Goal: Task Accomplishment & Management: Use online tool/utility

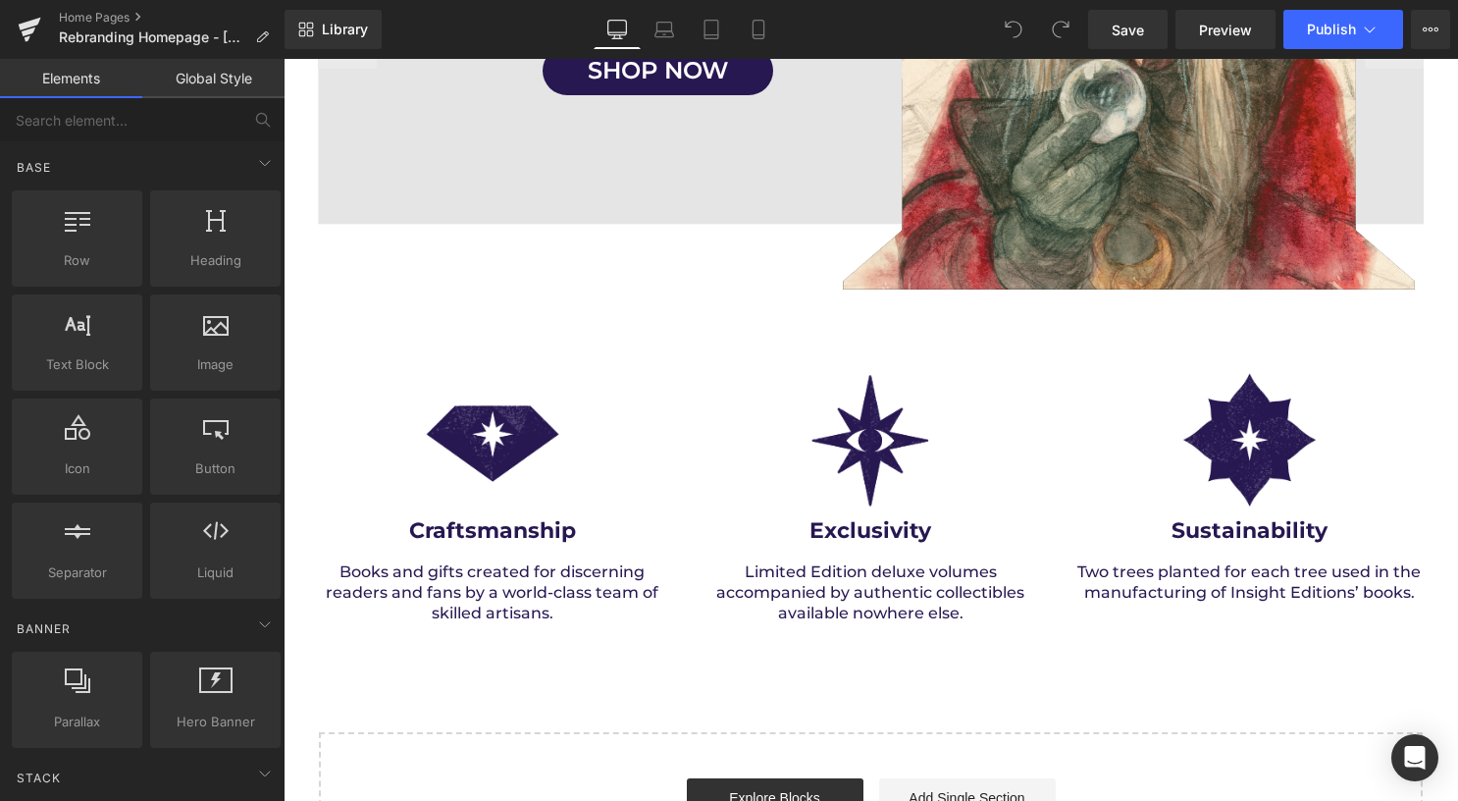
scroll to position [3826, 0]
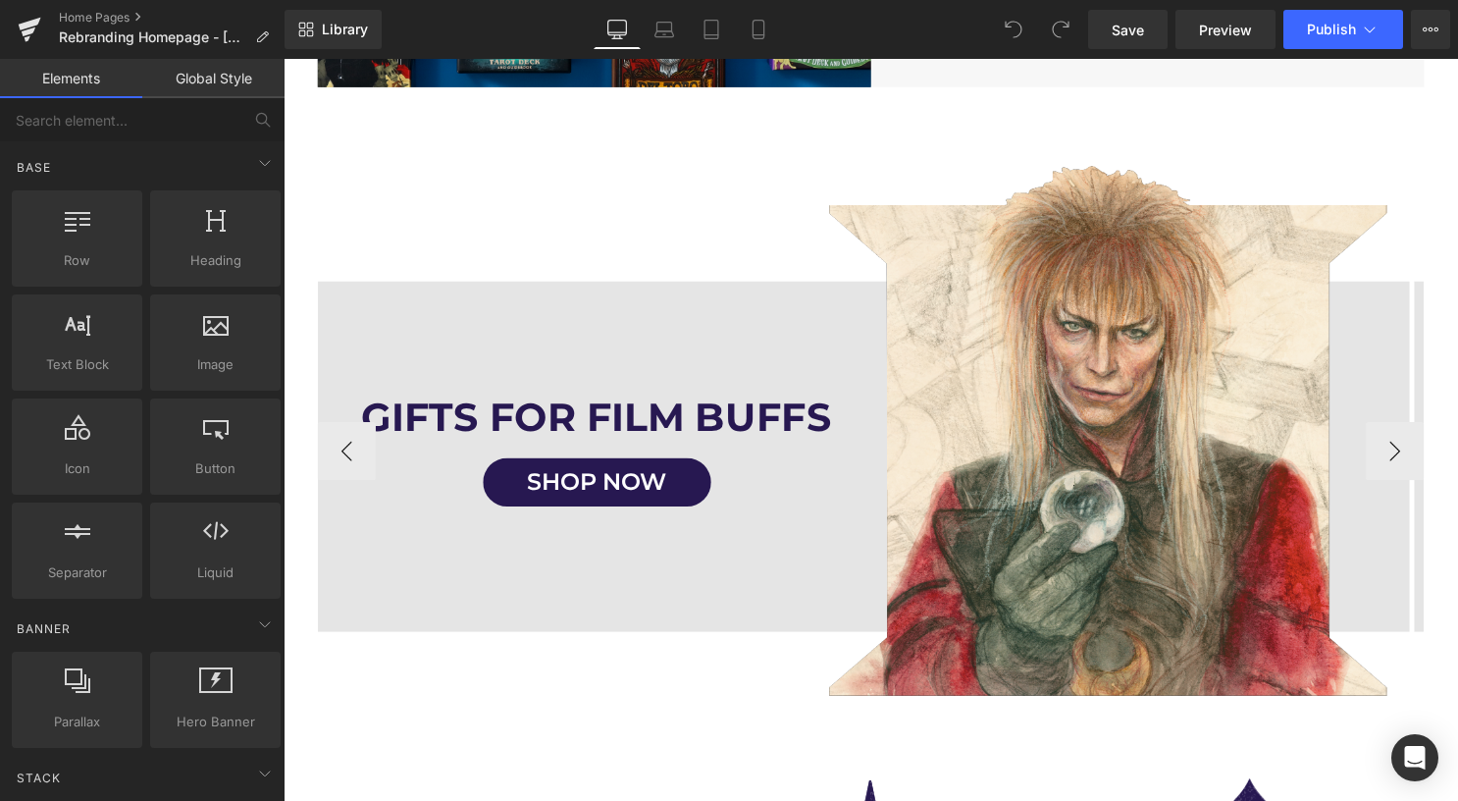
scroll to position [3532, 0]
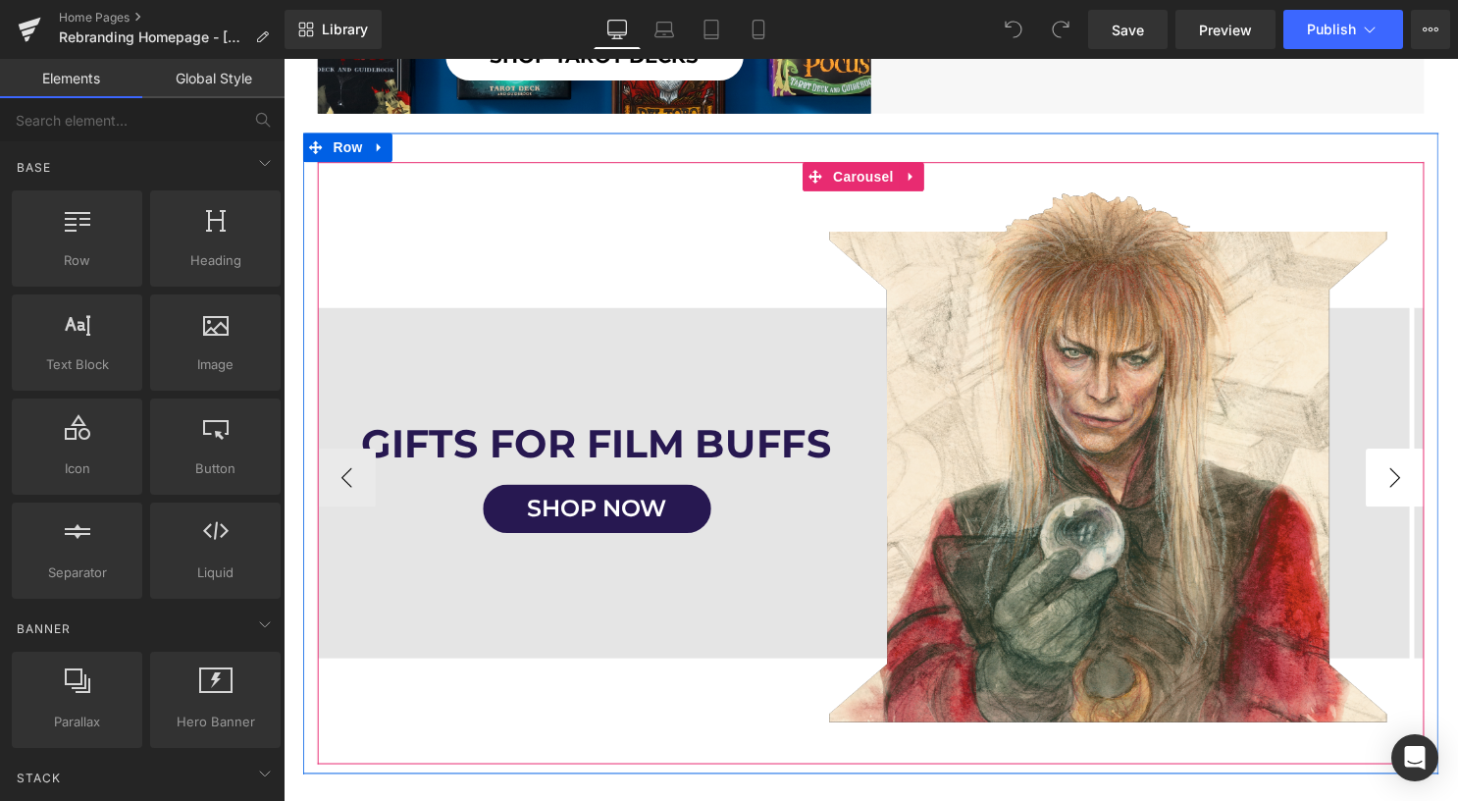
click at [1389, 467] on button "›" at bounding box center [1406, 481] width 59 height 59
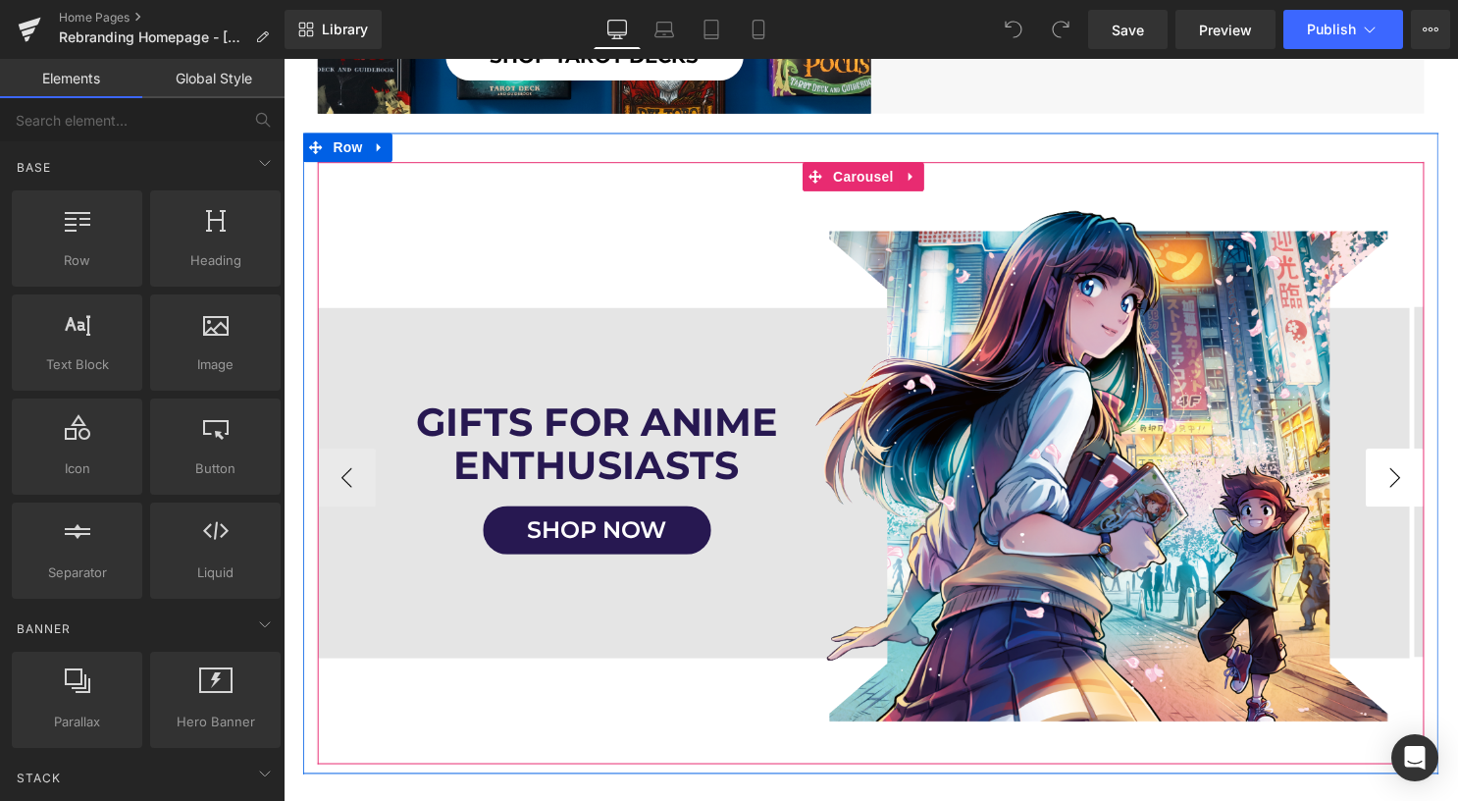
click at [1389, 467] on button "›" at bounding box center [1406, 481] width 59 height 59
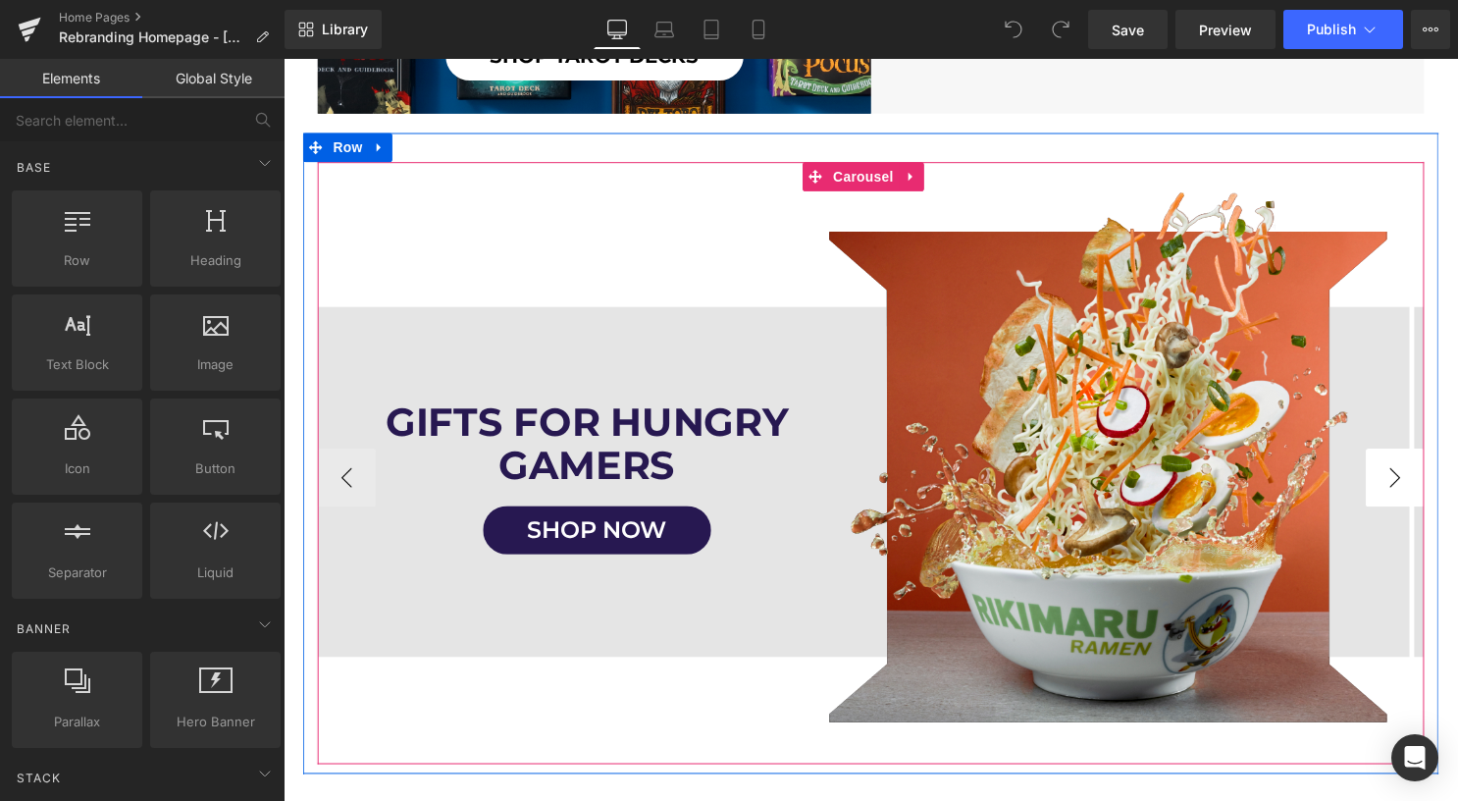
click at [1389, 467] on button "›" at bounding box center [1406, 481] width 59 height 59
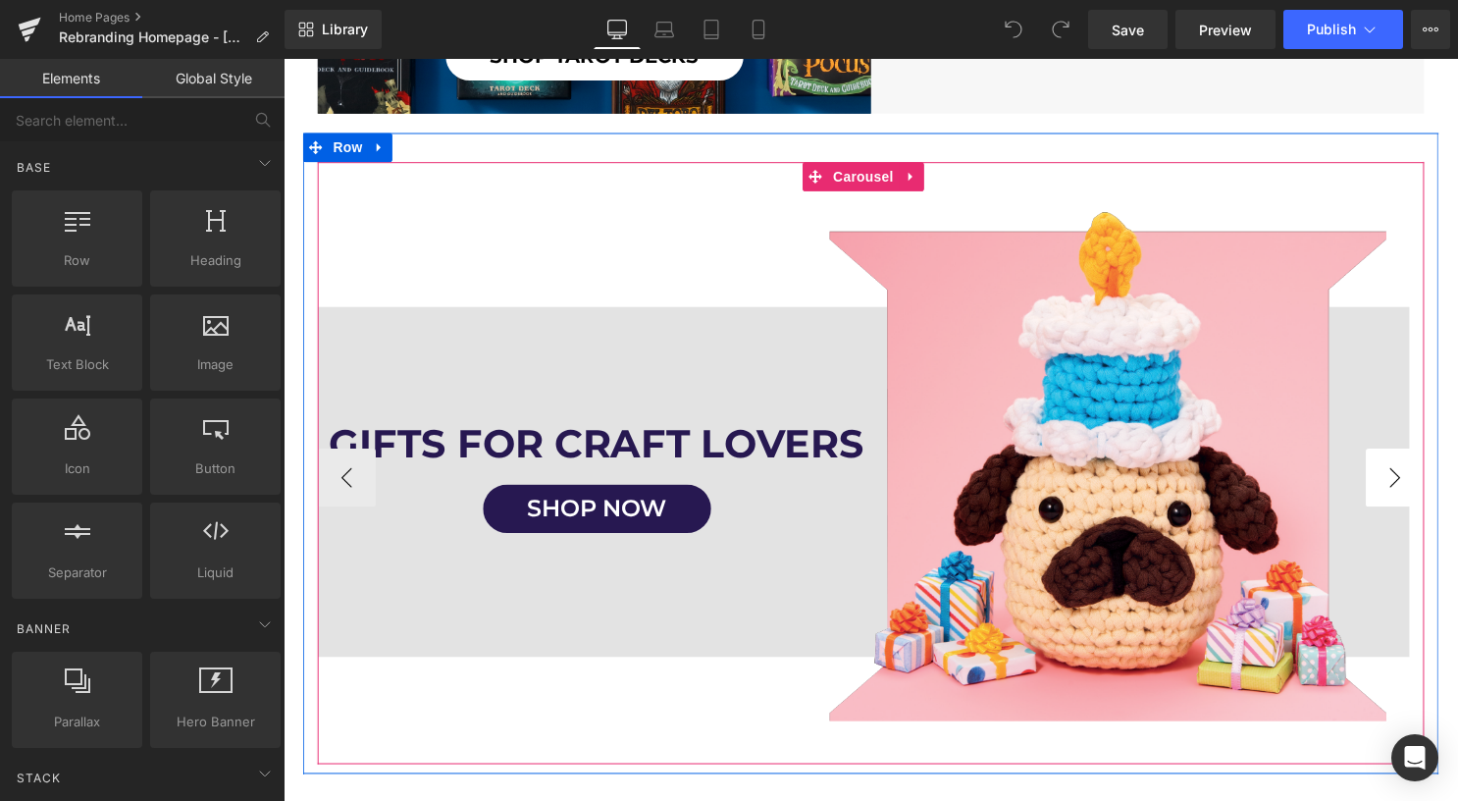
click at [1384, 462] on button "›" at bounding box center [1406, 481] width 59 height 59
click at [349, 462] on button "‹" at bounding box center [347, 481] width 59 height 59
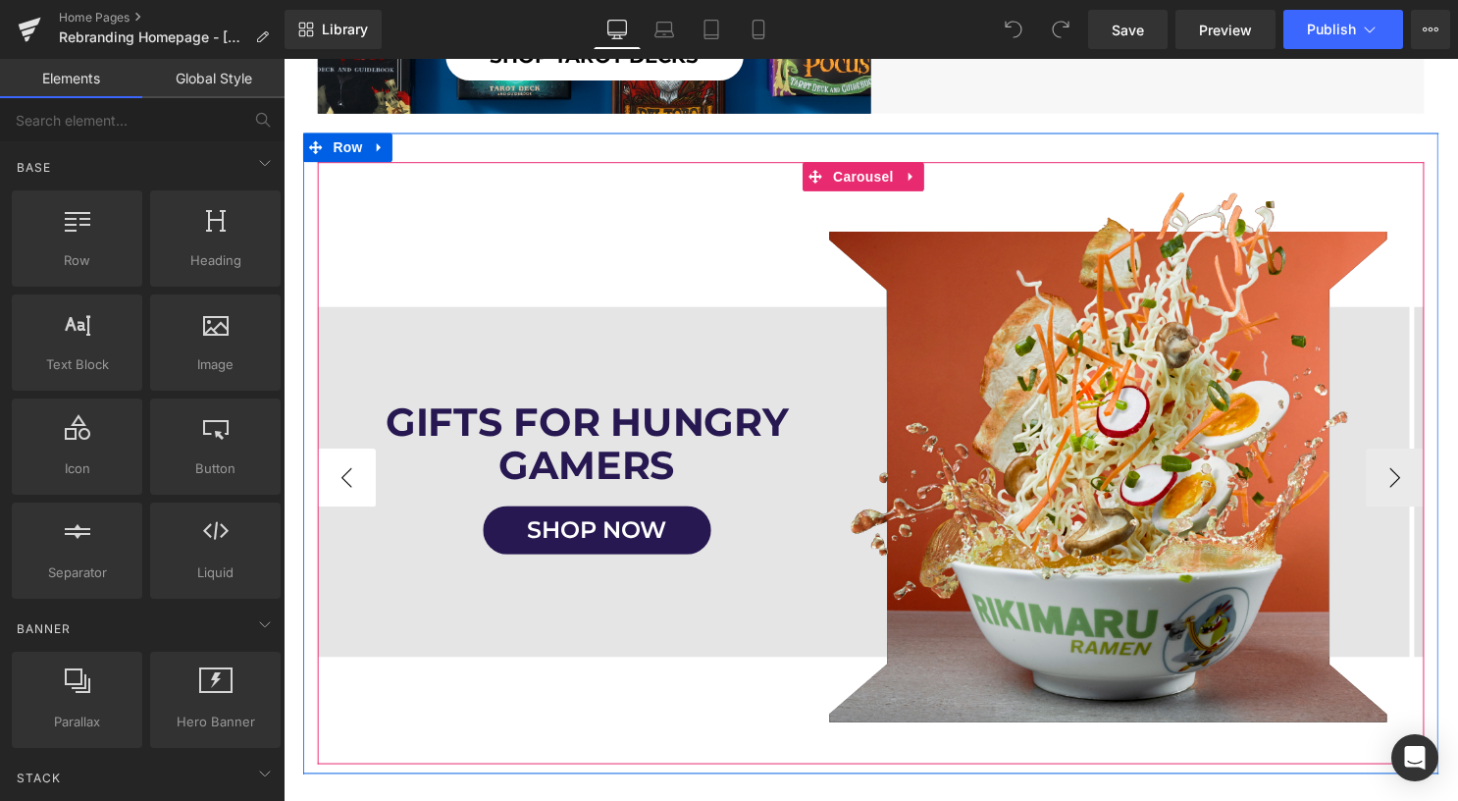
click at [349, 462] on button "‹" at bounding box center [347, 481] width 59 height 59
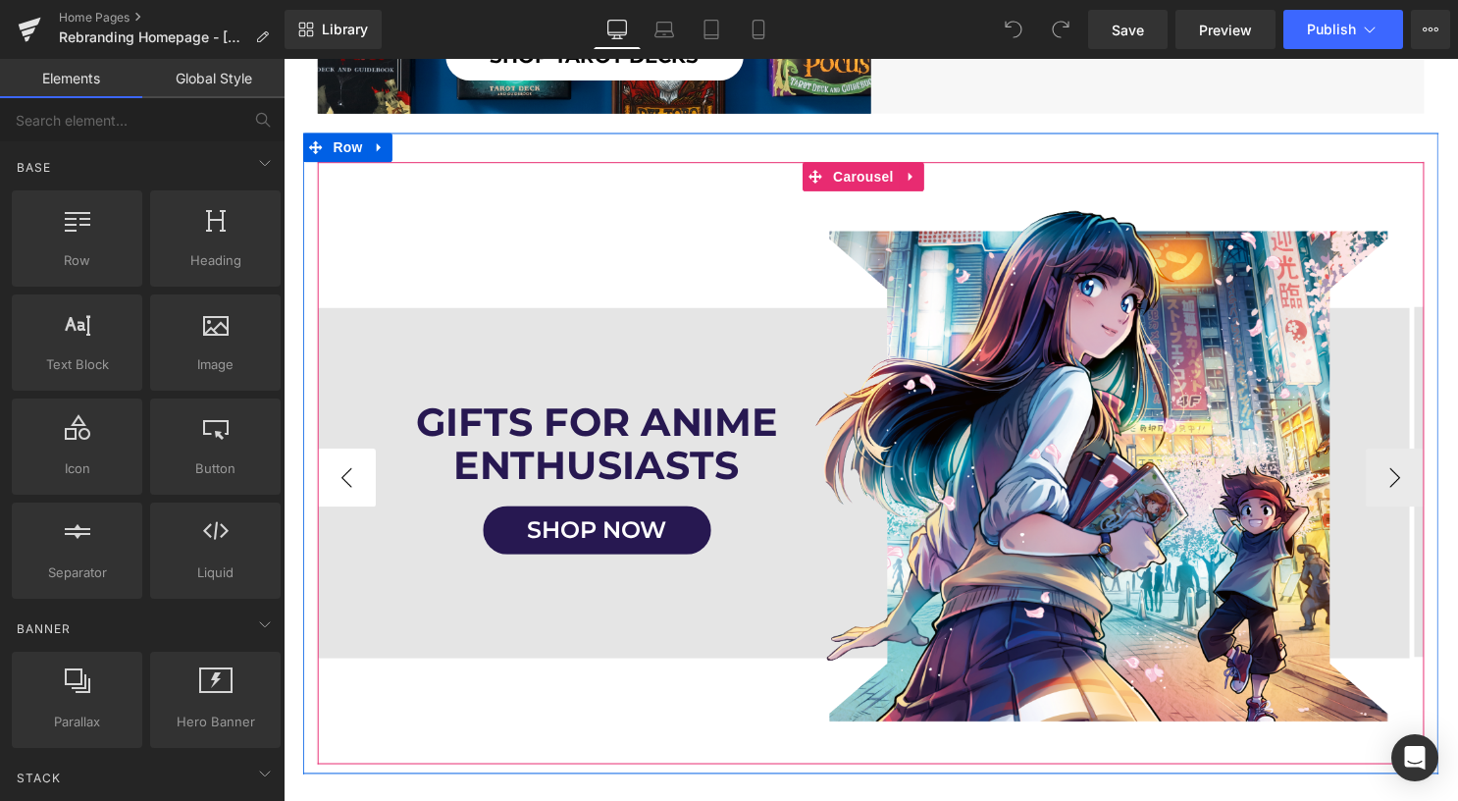
click at [349, 462] on button "‹" at bounding box center [347, 481] width 59 height 59
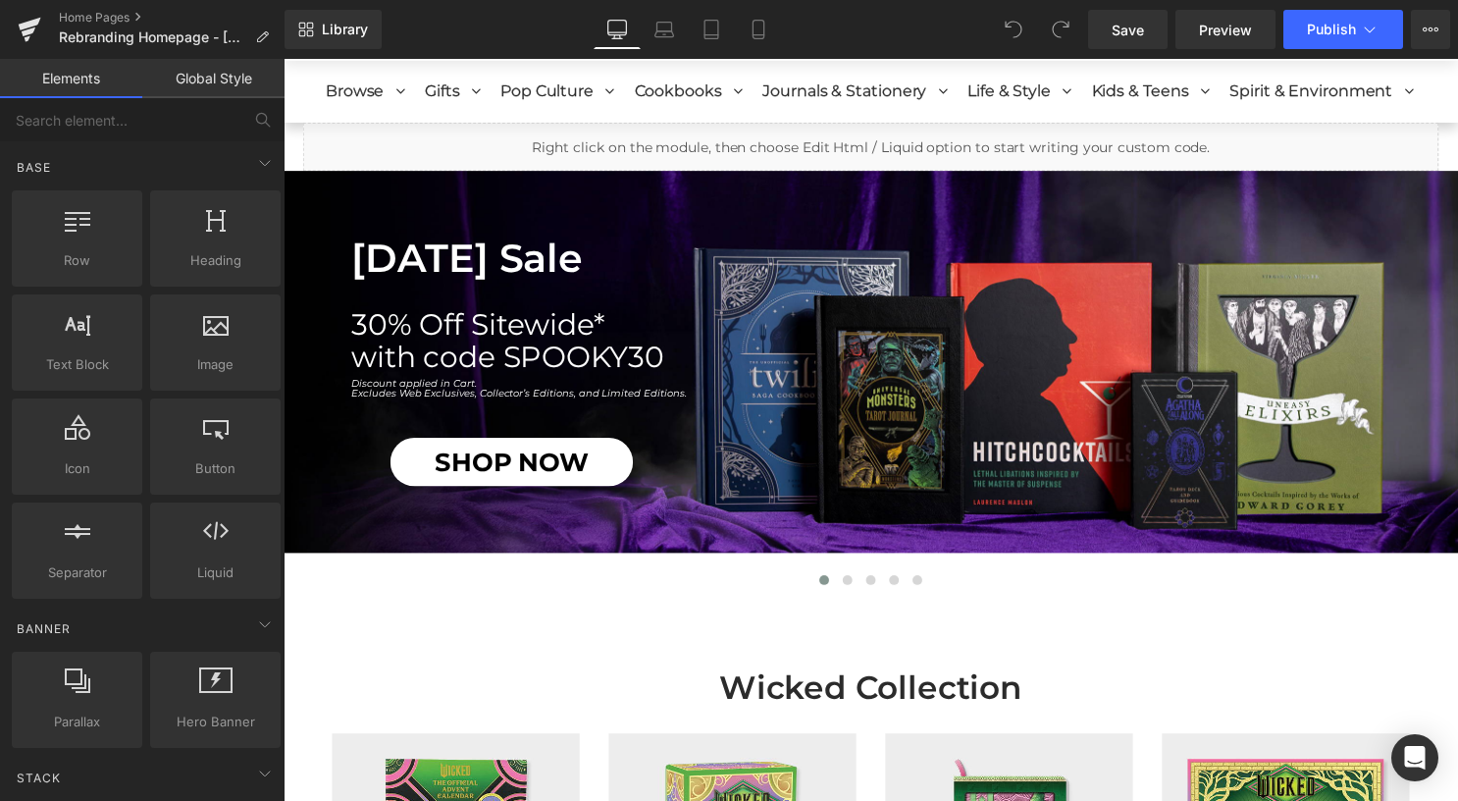
scroll to position [98, 0]
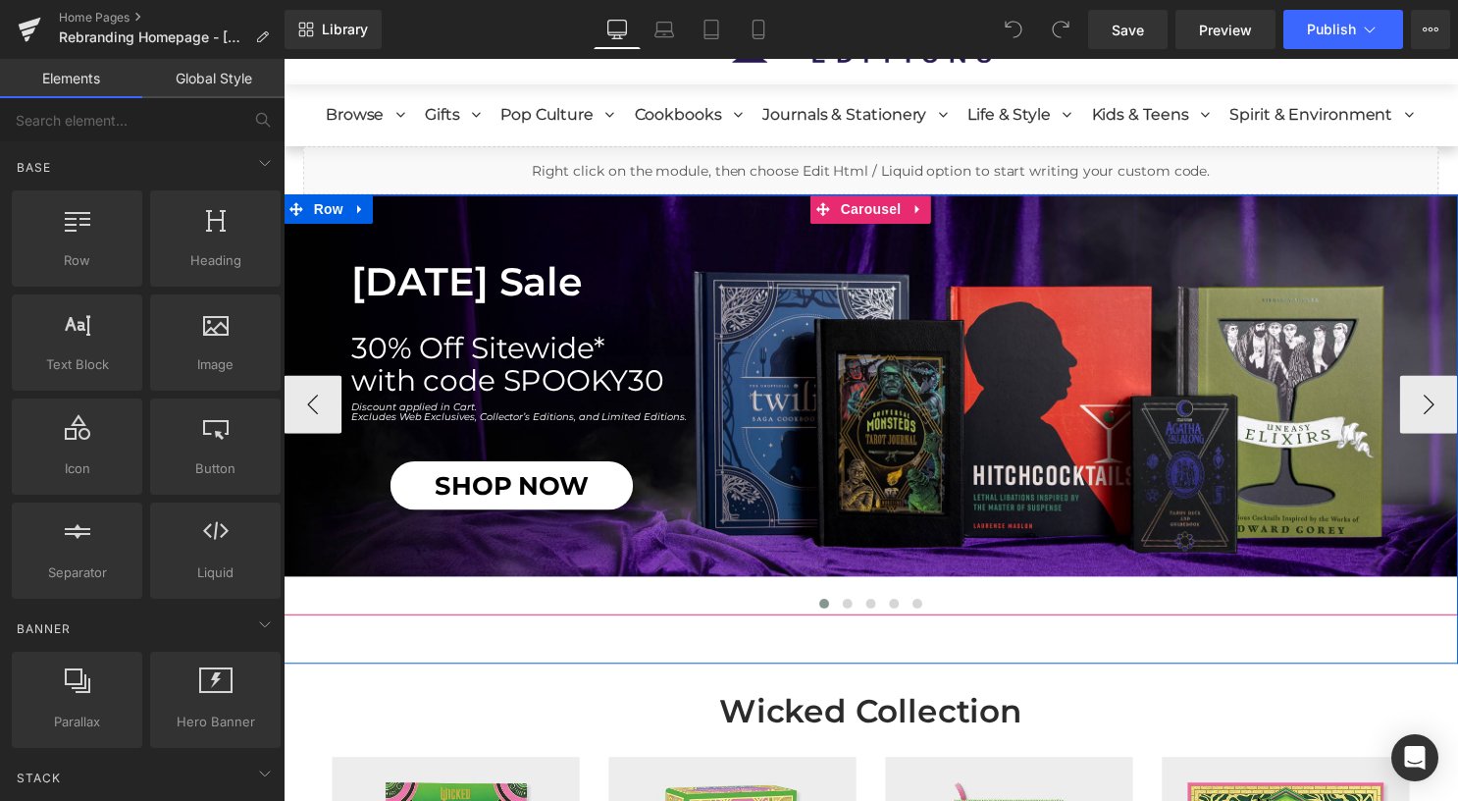
drag, startPoint x: 844, startPoint y: 213, endPoint x: 741, endPoint y: 218, distance: 103.1
click at [844, 213] on span "Carousel" at bounding box center [877, 210] width 71 height 29
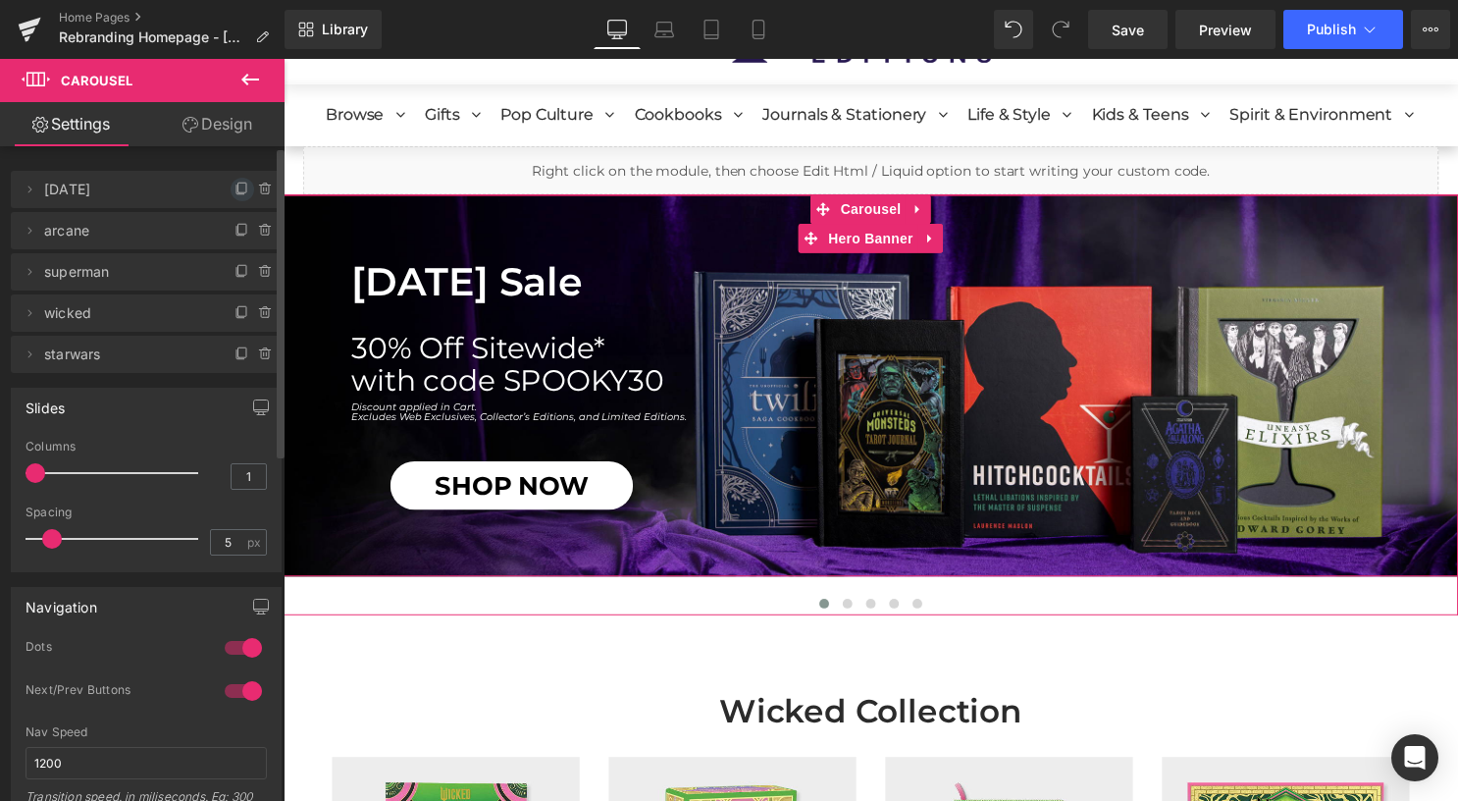
click at [236, 188] on icon at bounding box center [240, 189] width 8 height 9
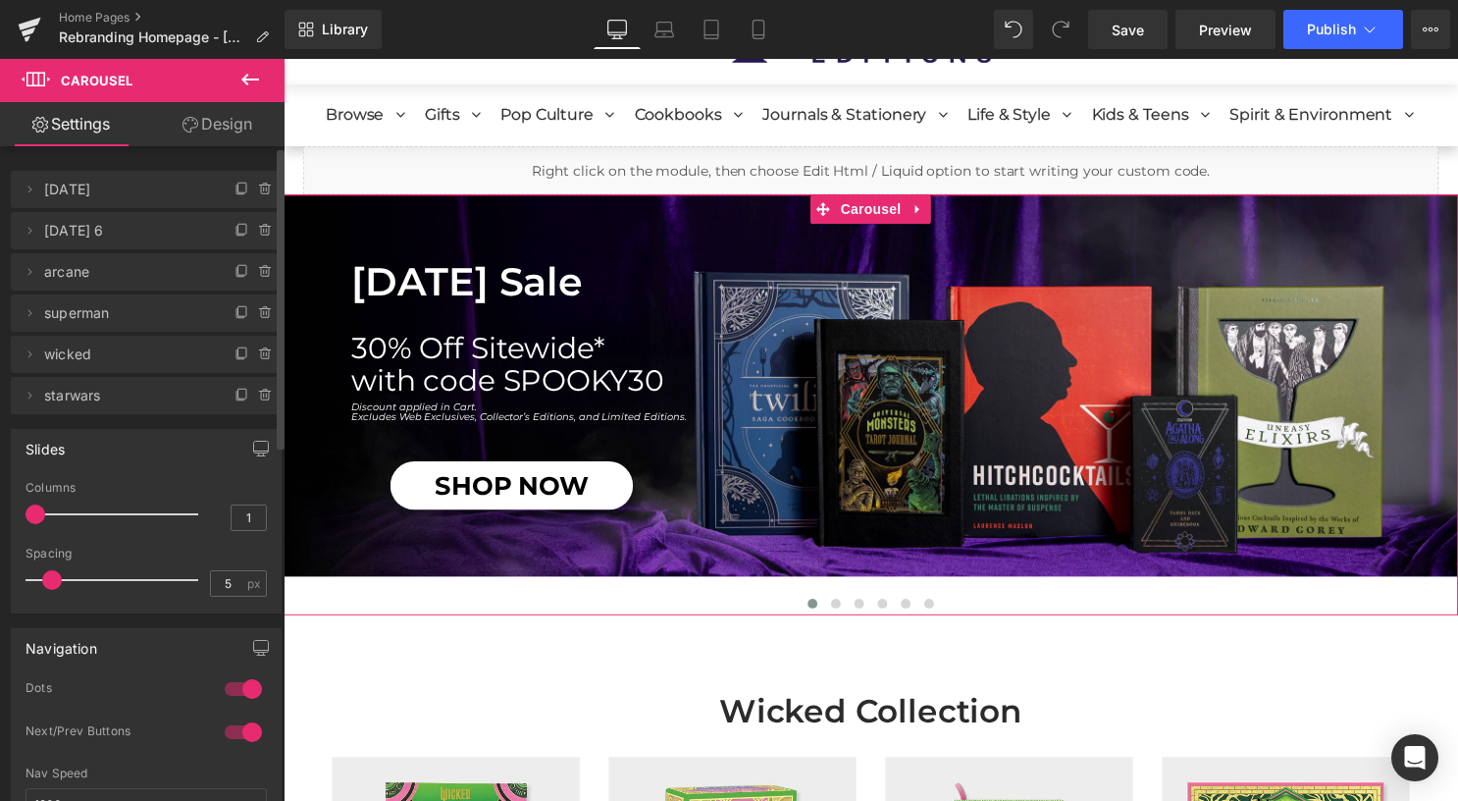
click at [171, 275] on span "arcane" at bounding box center [126, 271] width 165 height 37
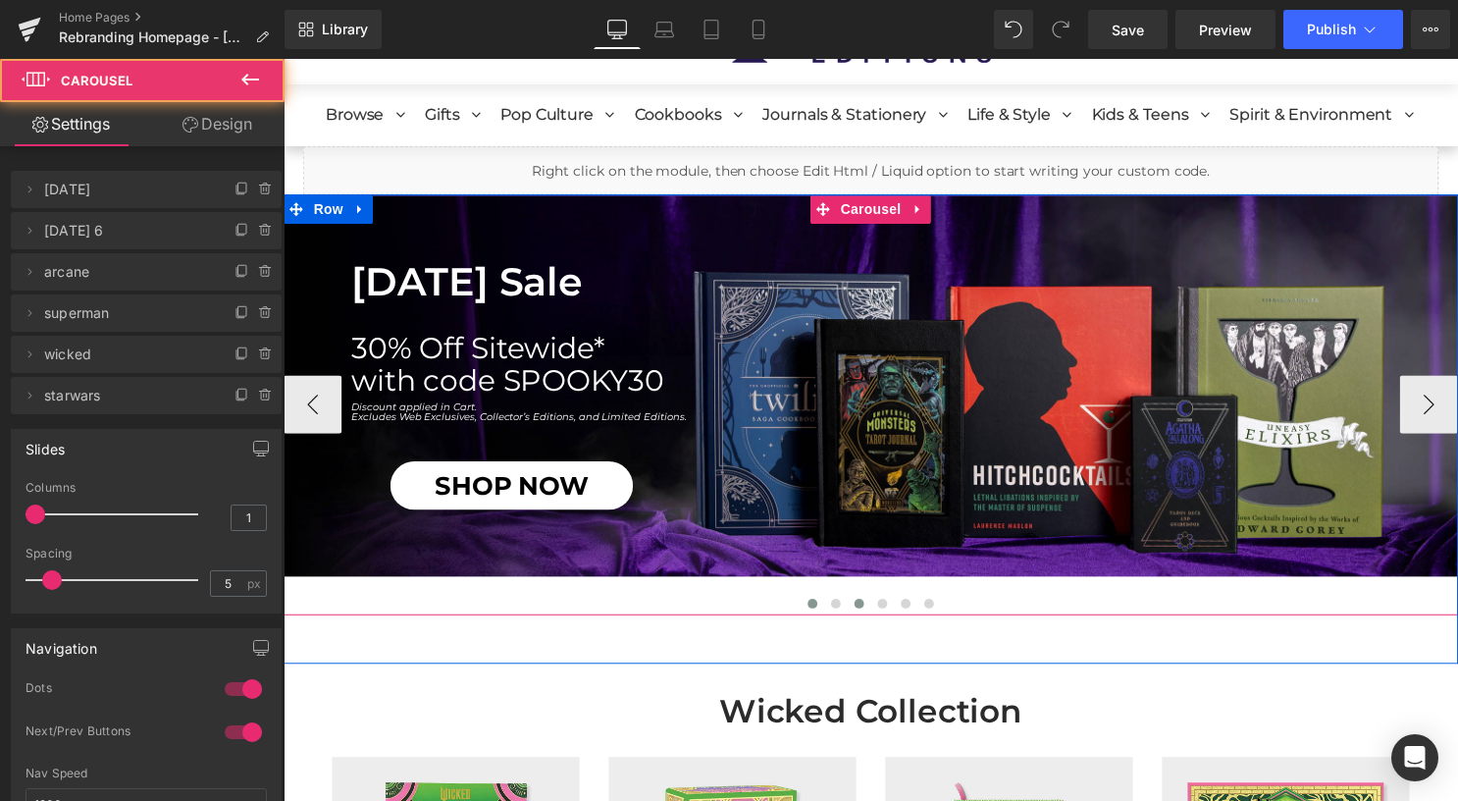
click at [854, 612] on button at bounding box center [866, 609] width 24 height 20
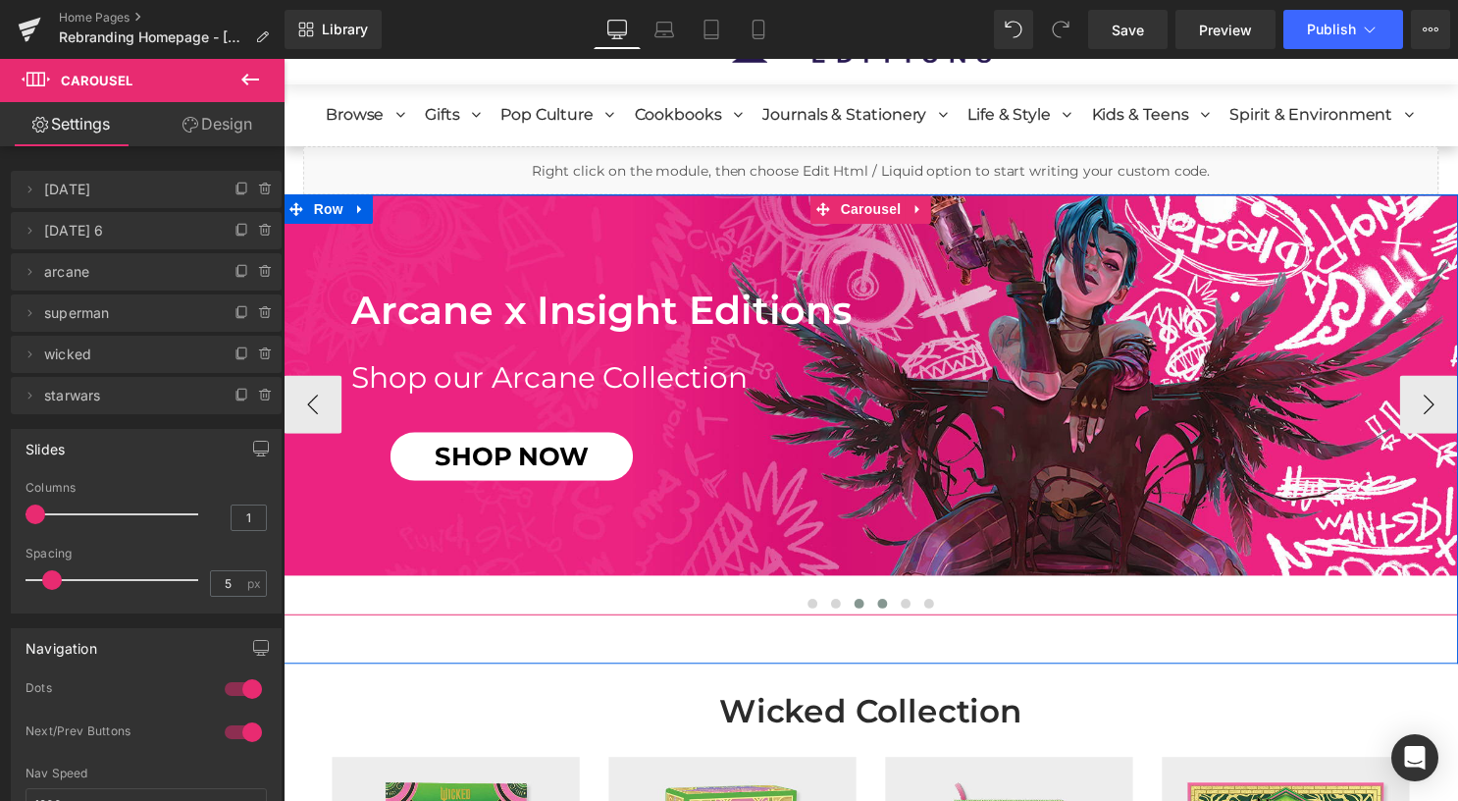
click at [877, 612] on button at bounding box center [889, 609] width 24 height 20
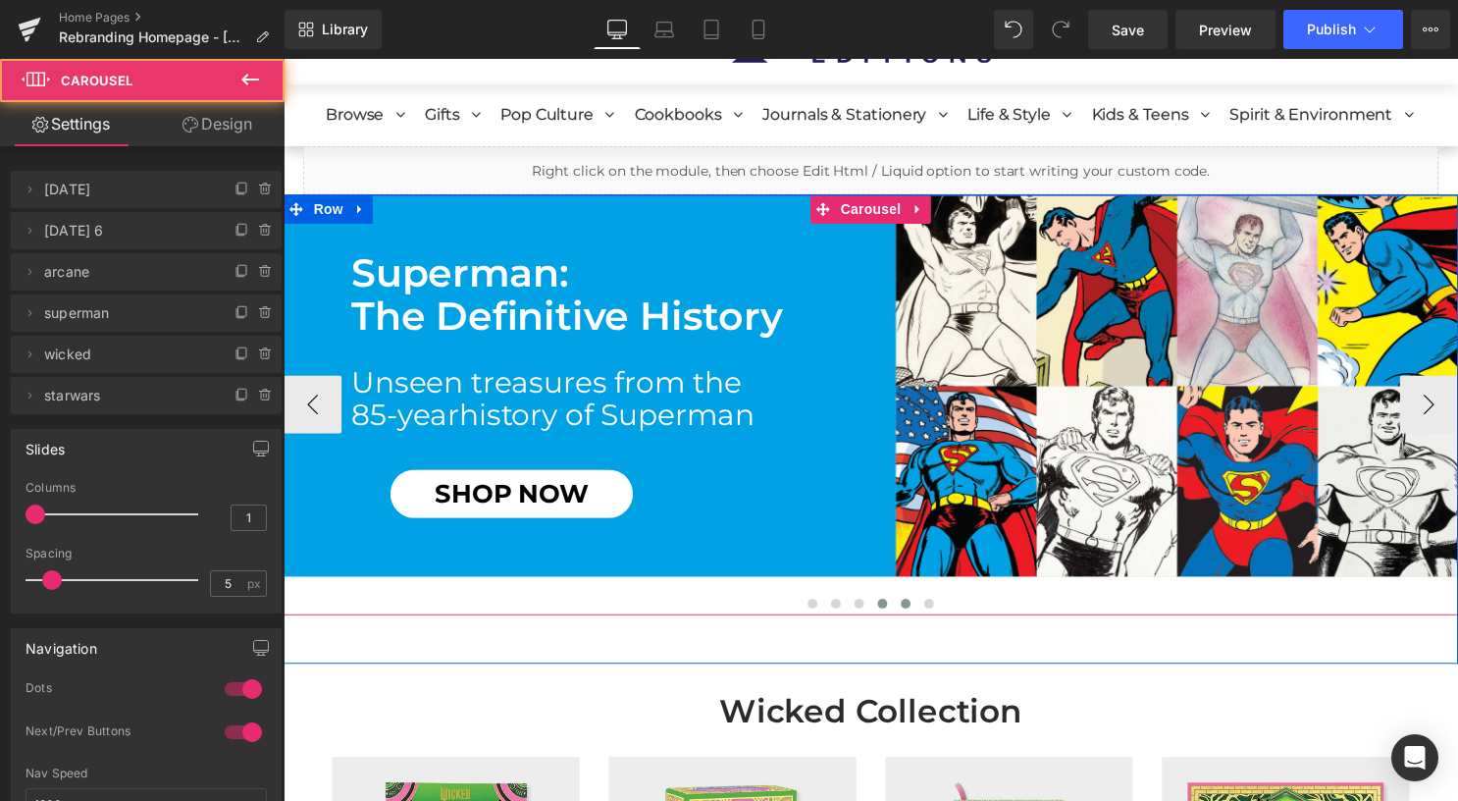
click at [901, 611] on button at bounding box center [913, 609] width 24 height 20
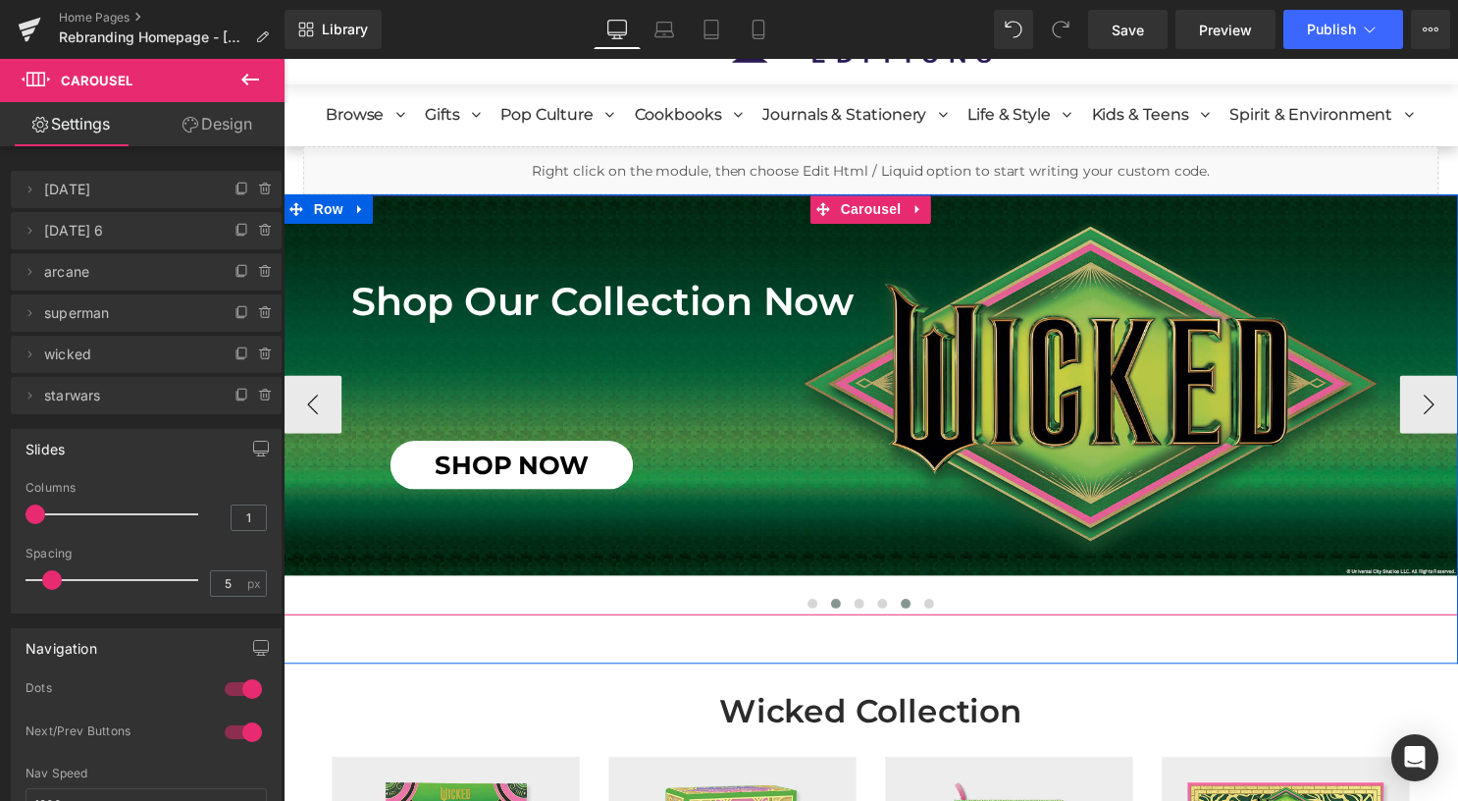
click at [836, 601] on button at bounding box center [842, 609] width 24 height 20
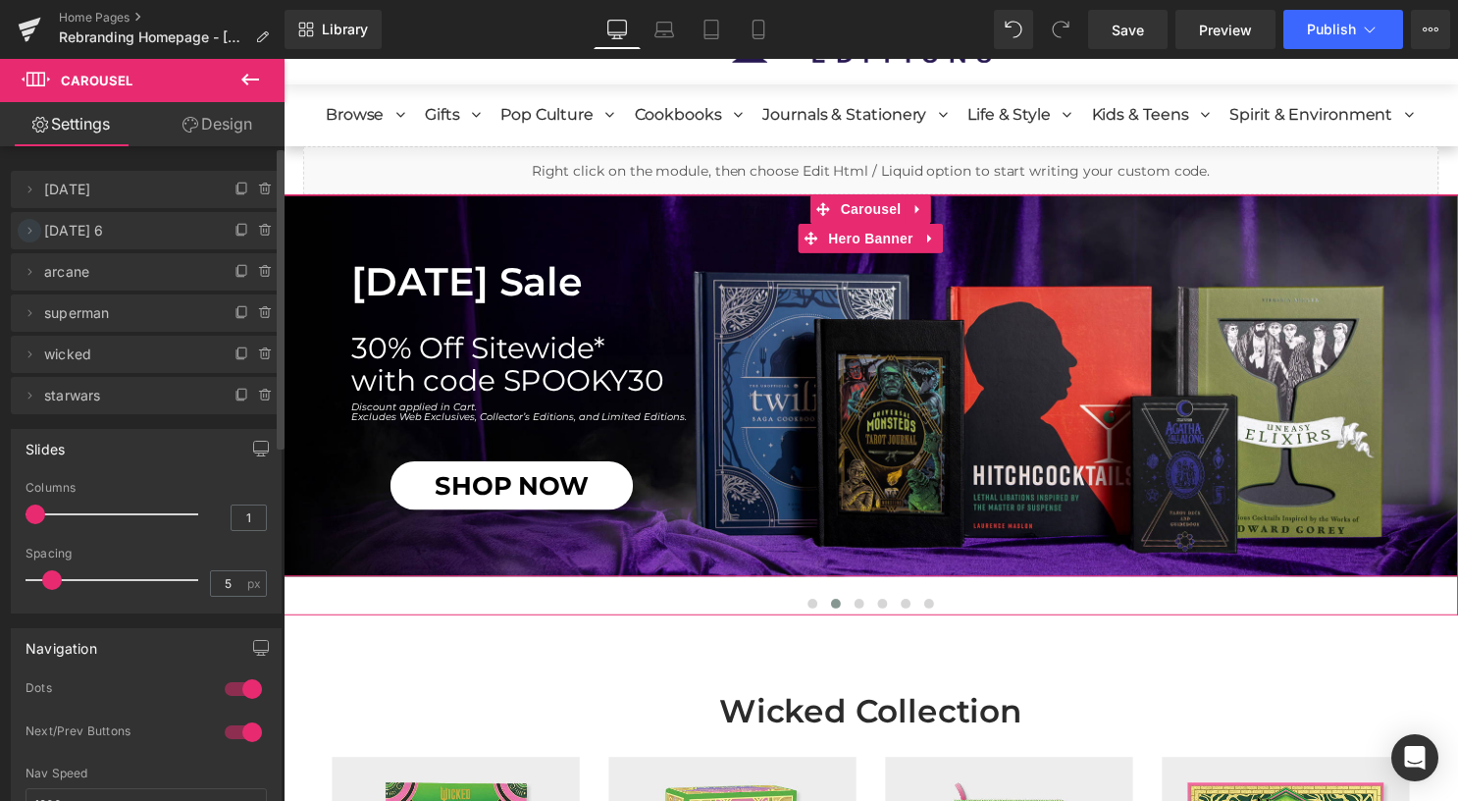
click at [31, 231] on icon at bounding box center [30, 231] width 16 height 16
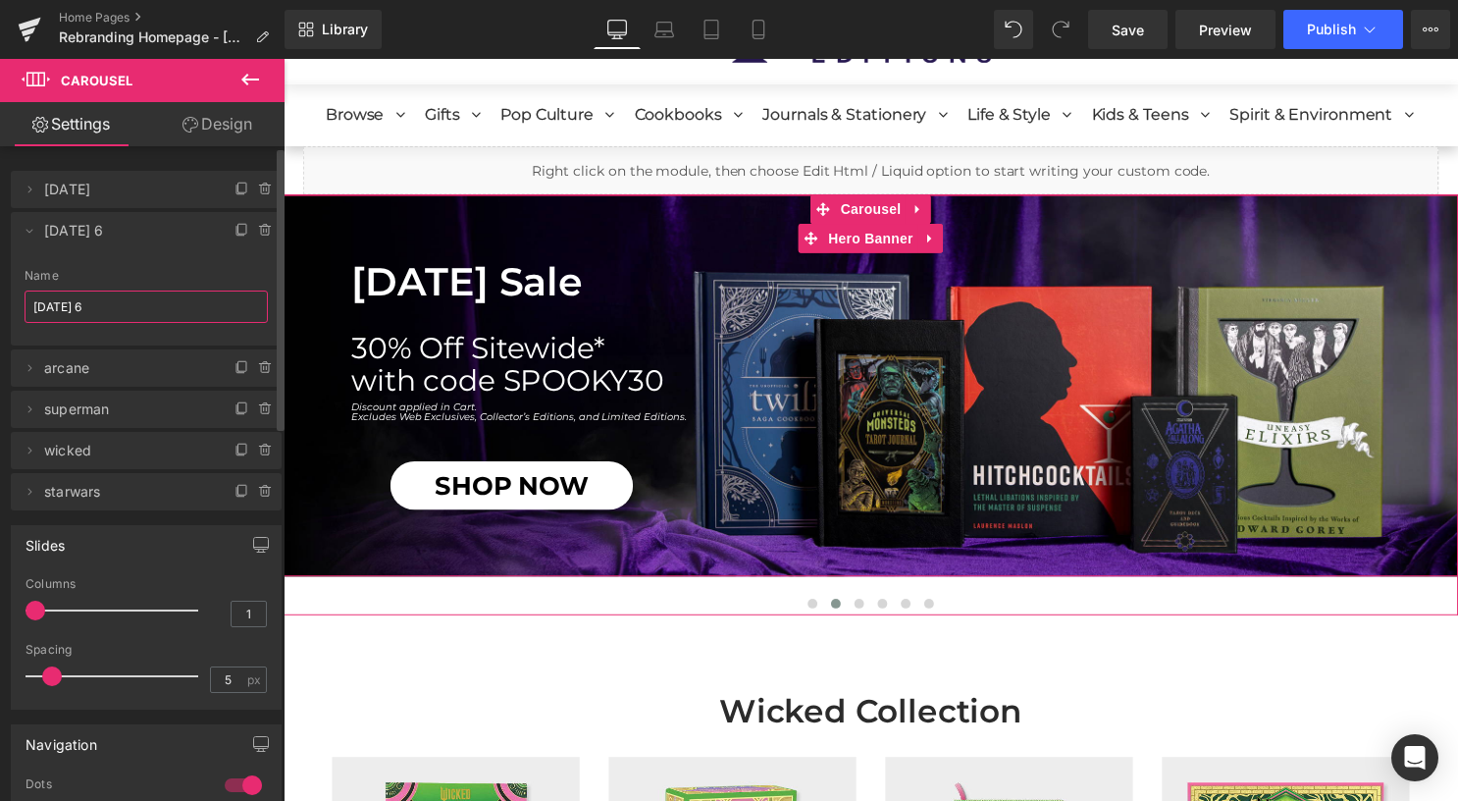
drag, startPoint x: 131, startPoint y: 304, endPoint x: 96, endPoint y: 229, distance: 83.4
click at [22, 300] on div "[DATE] 6 Name [DATE] 6" at bounding box center [146, 307] width 271 height 77
click at [51, 301] on input "OUTIH" at bounding box center [146, 306] width 243 height 32
type input "OUATIH"
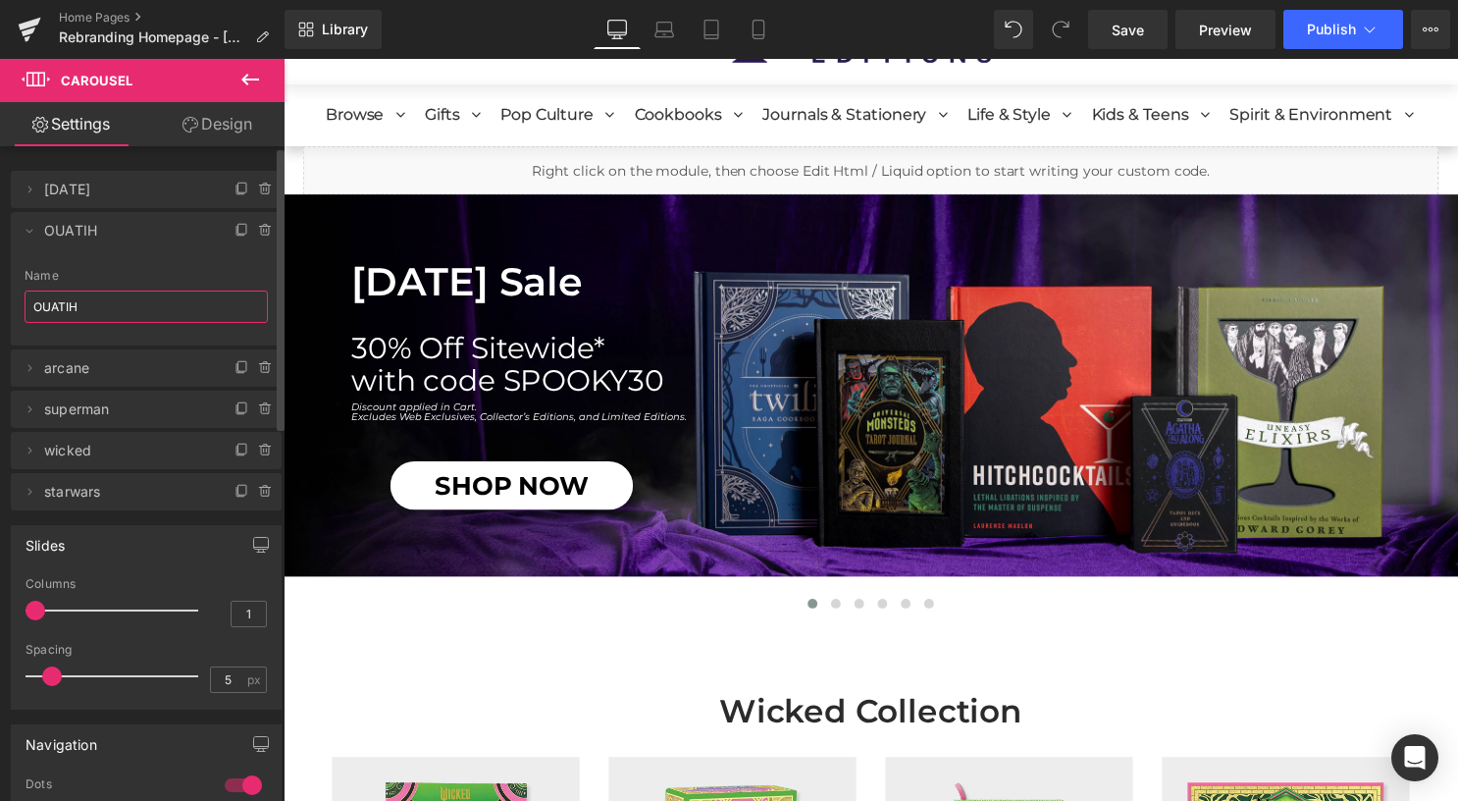
click at [18, 306] on div "[DATE] 6 Name OUATIH" at bounding box center [146, 307] width 271 height 77
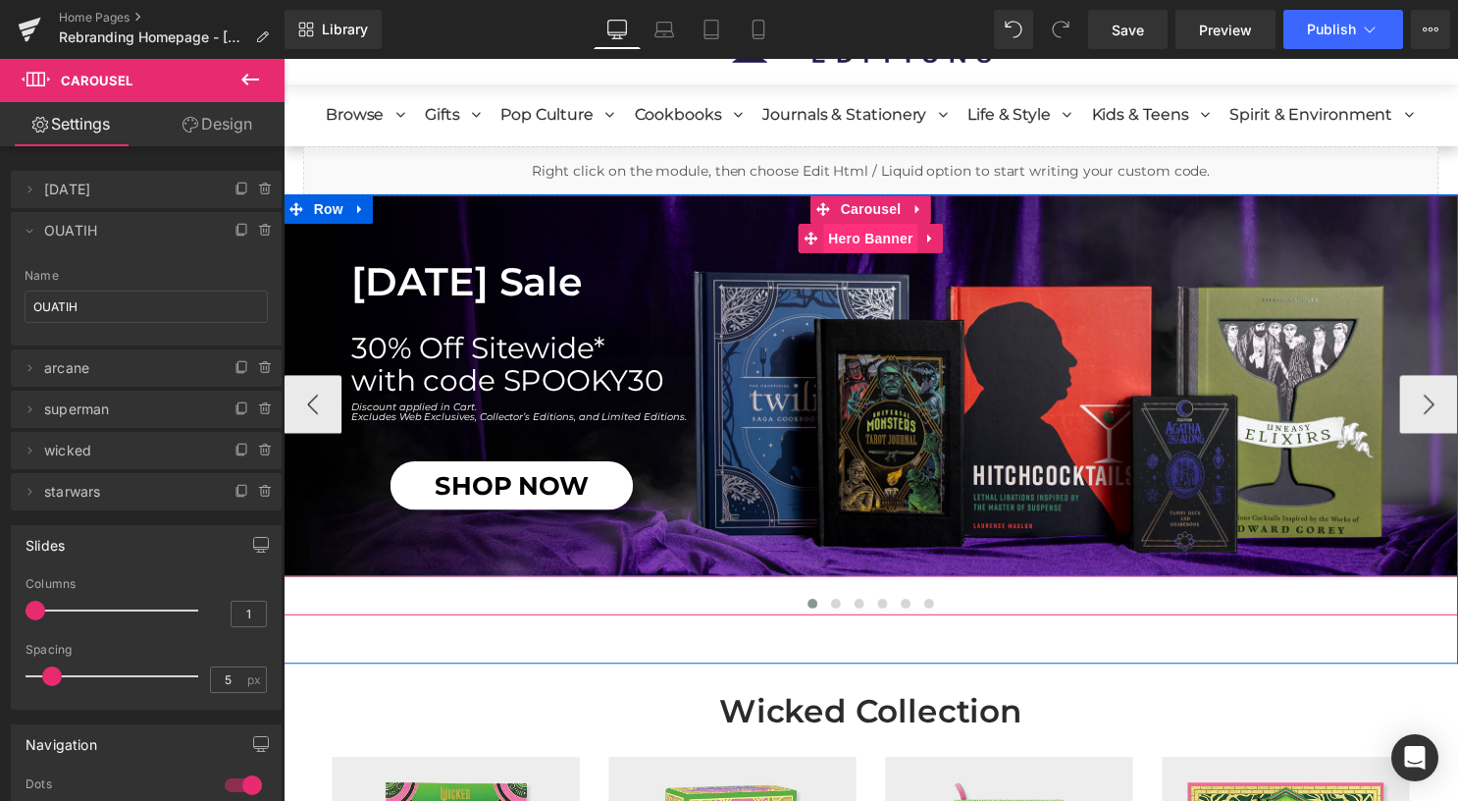
click at [860, 240] on span "Hero Banner" at bounding box center [876, 240] width 95 height 29
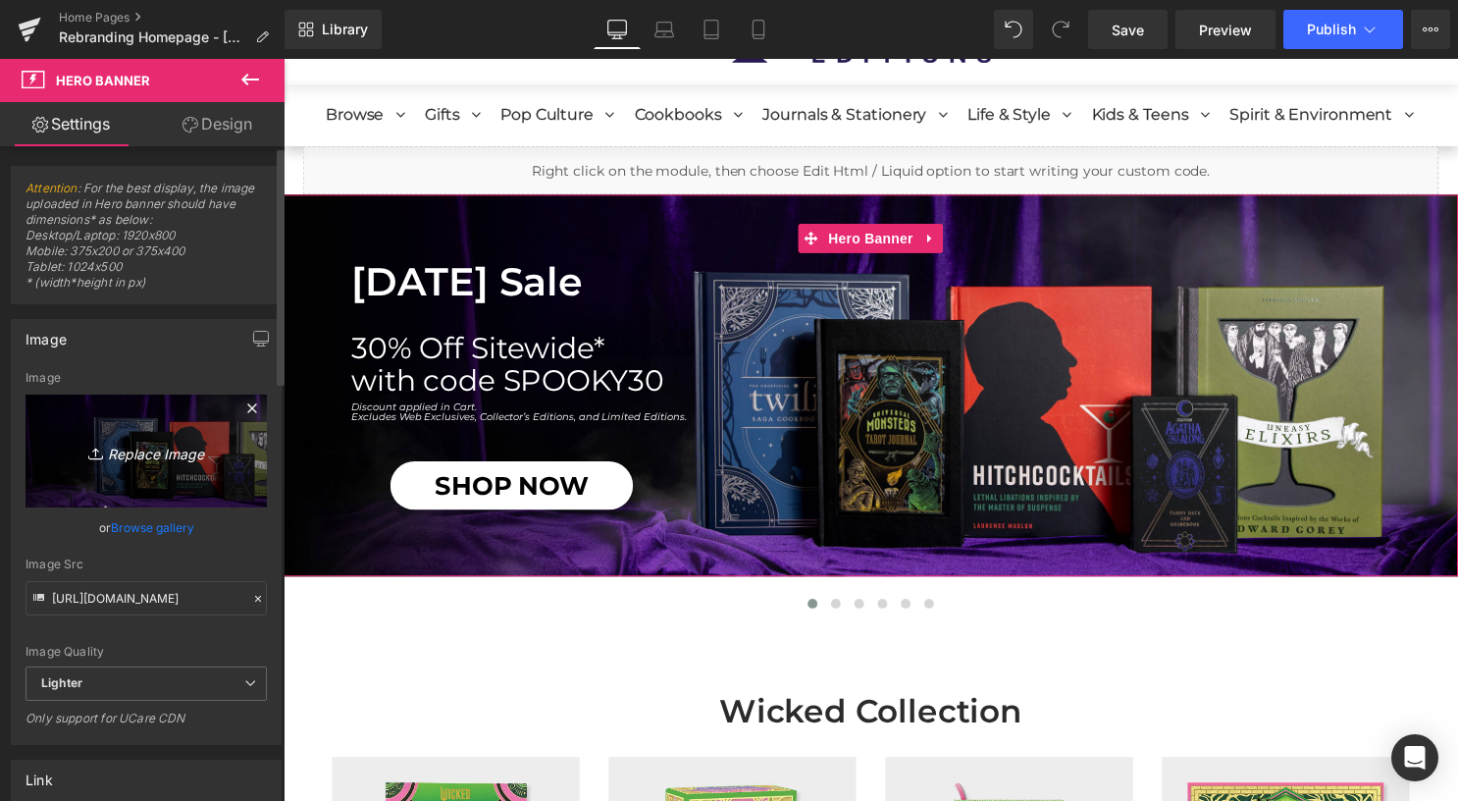
click at [157, 419] on link "Replace Image" at bounding box center [146, 450] width 241 height 113
type input "C:\fakepath\desktop (5).jpg"
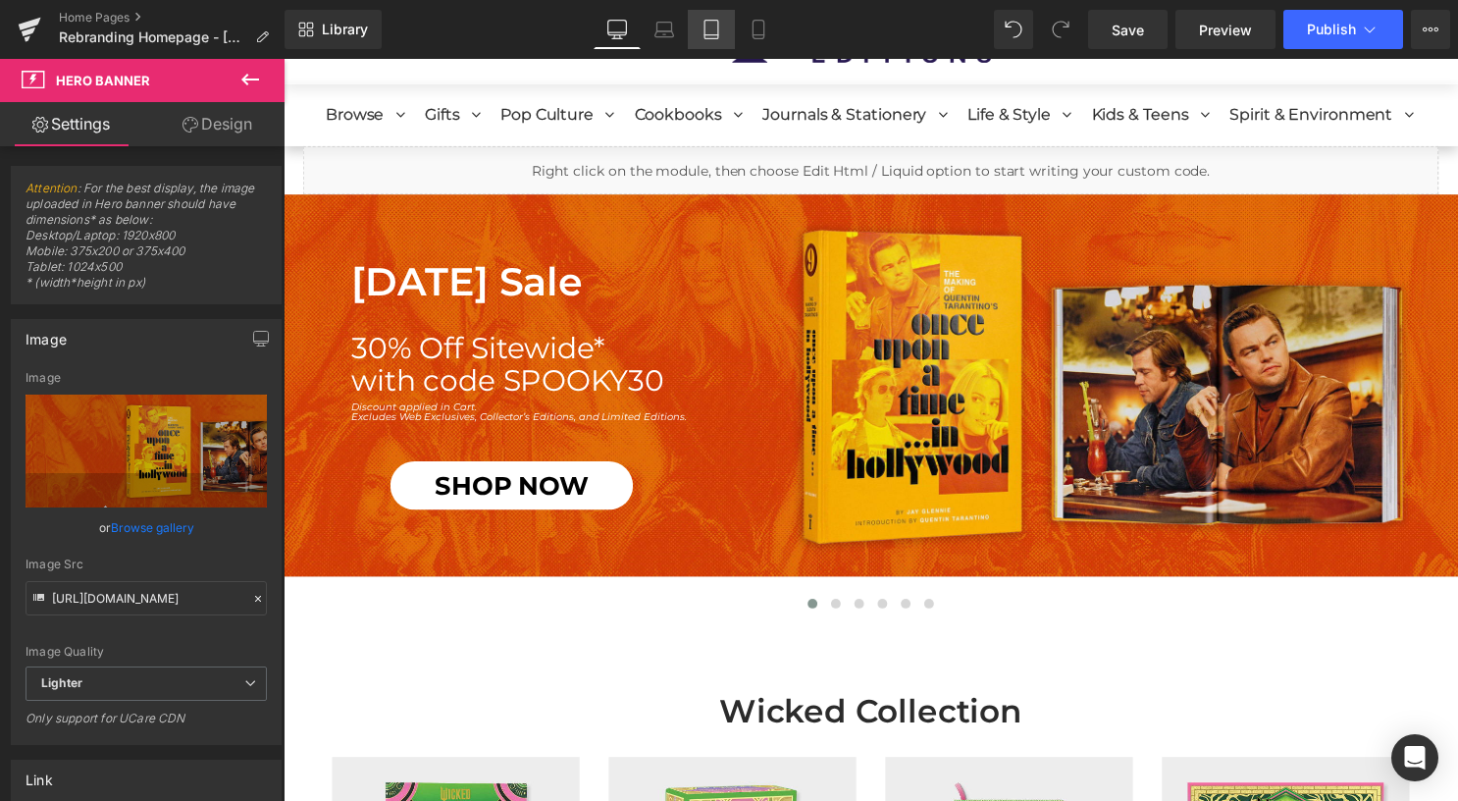
click at [720, 22] on icon at bounding box center [711, 30] width 20 height 20
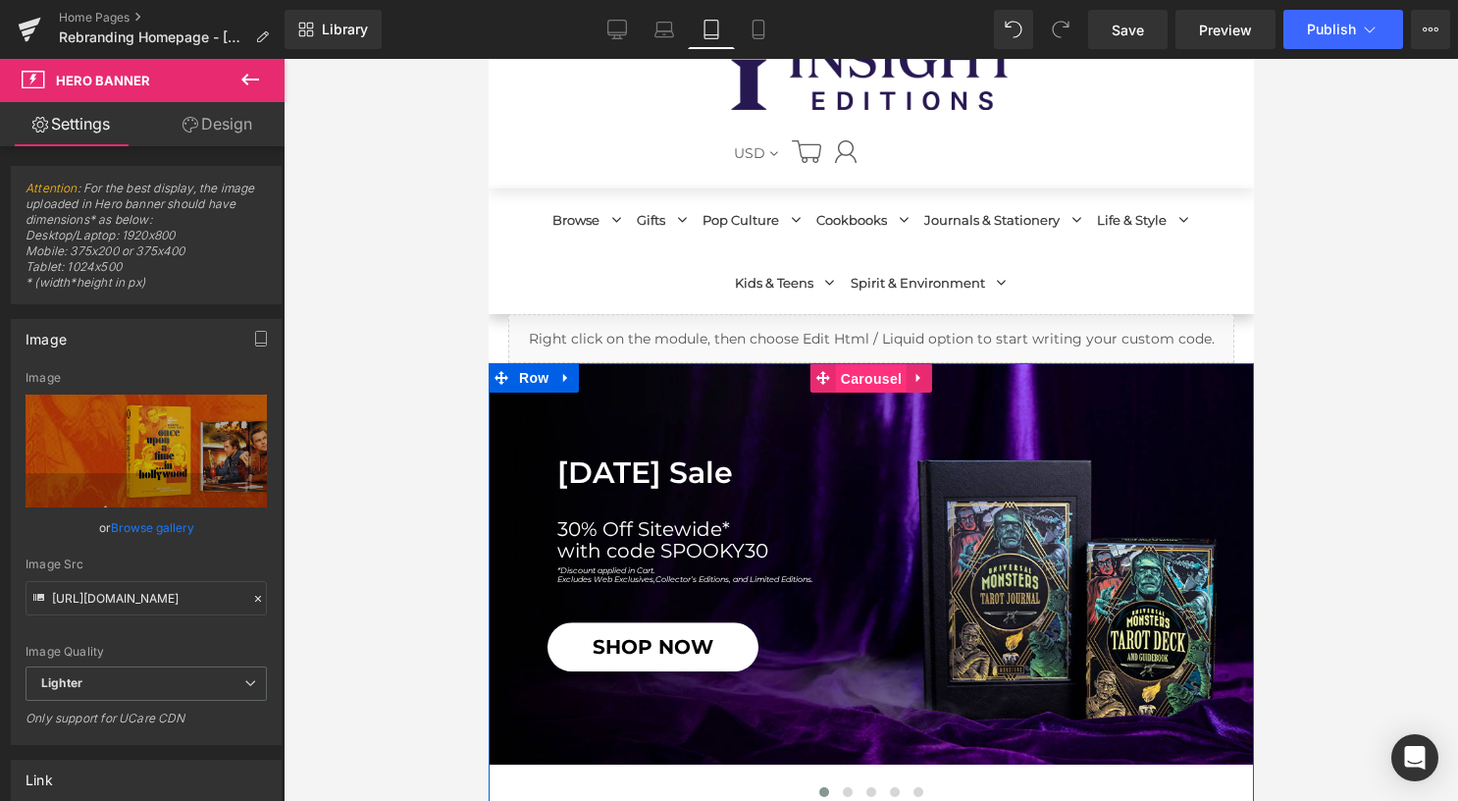
click at [842, 374] on span "Carousel" at bounding box center [870, 378] width 71 height 29
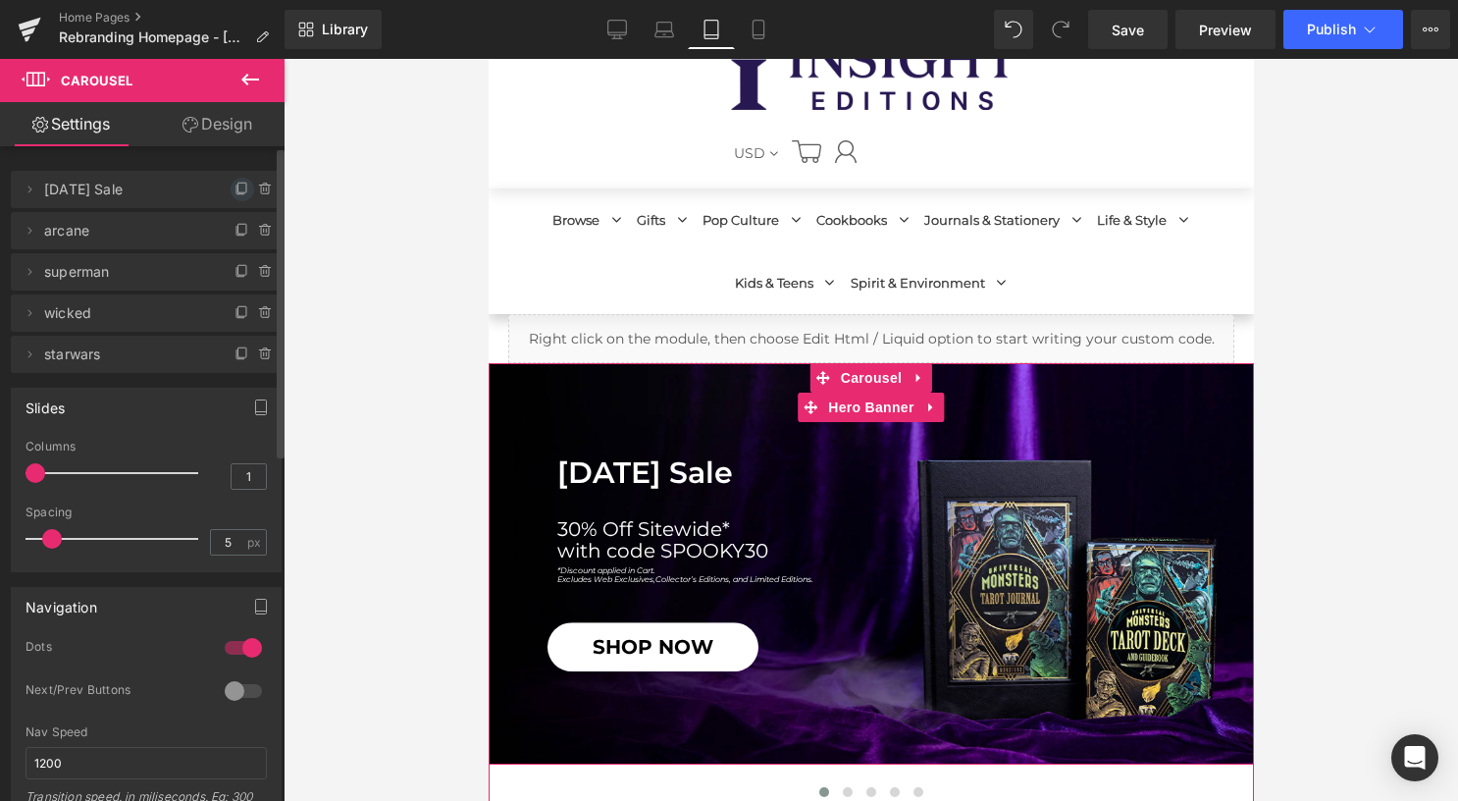
click at [236, 193] on icon at bounding box center [240, 189] width 8 height 9
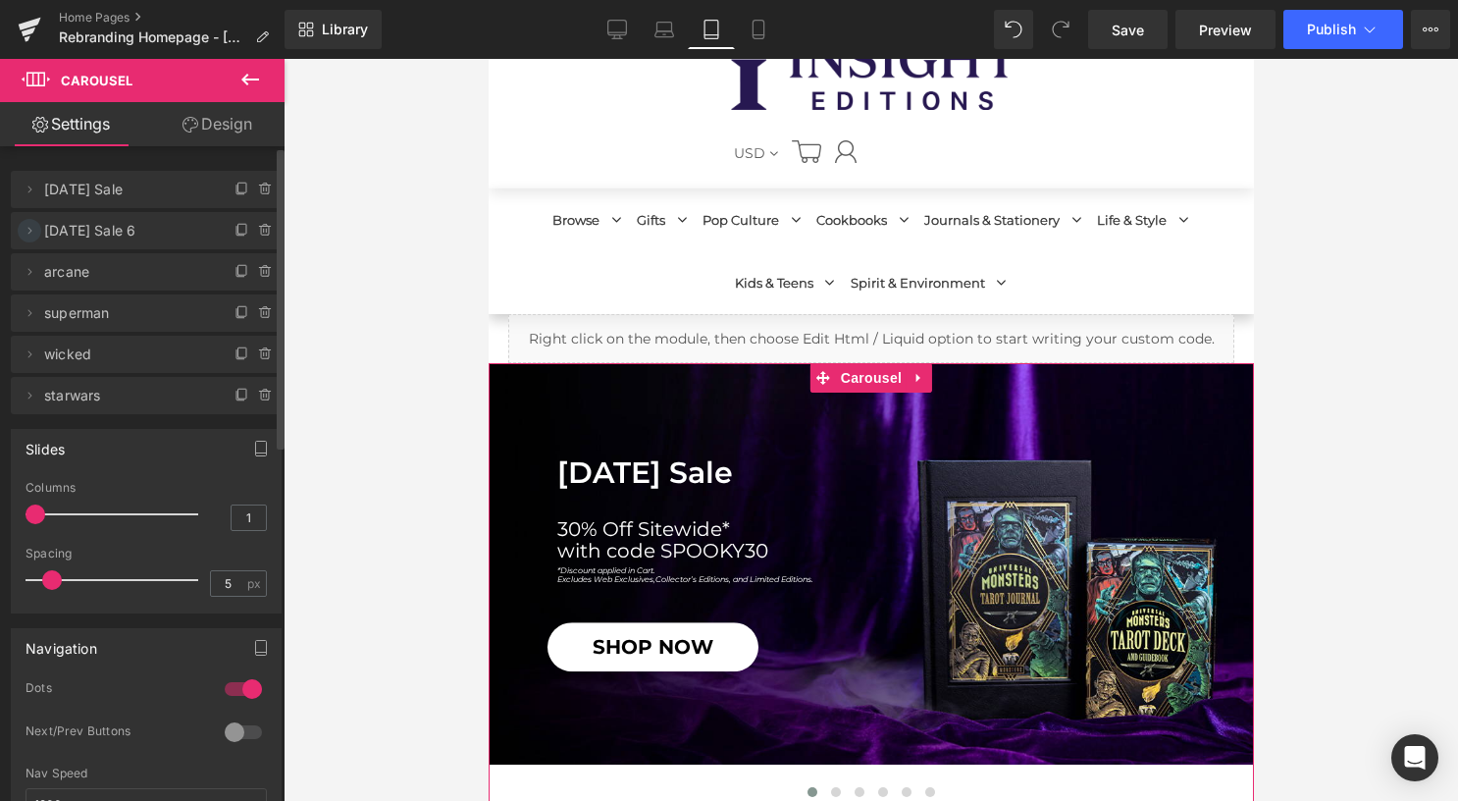
click at [32, 228] on icon at bounding box center [30, 231] width 16 height 16
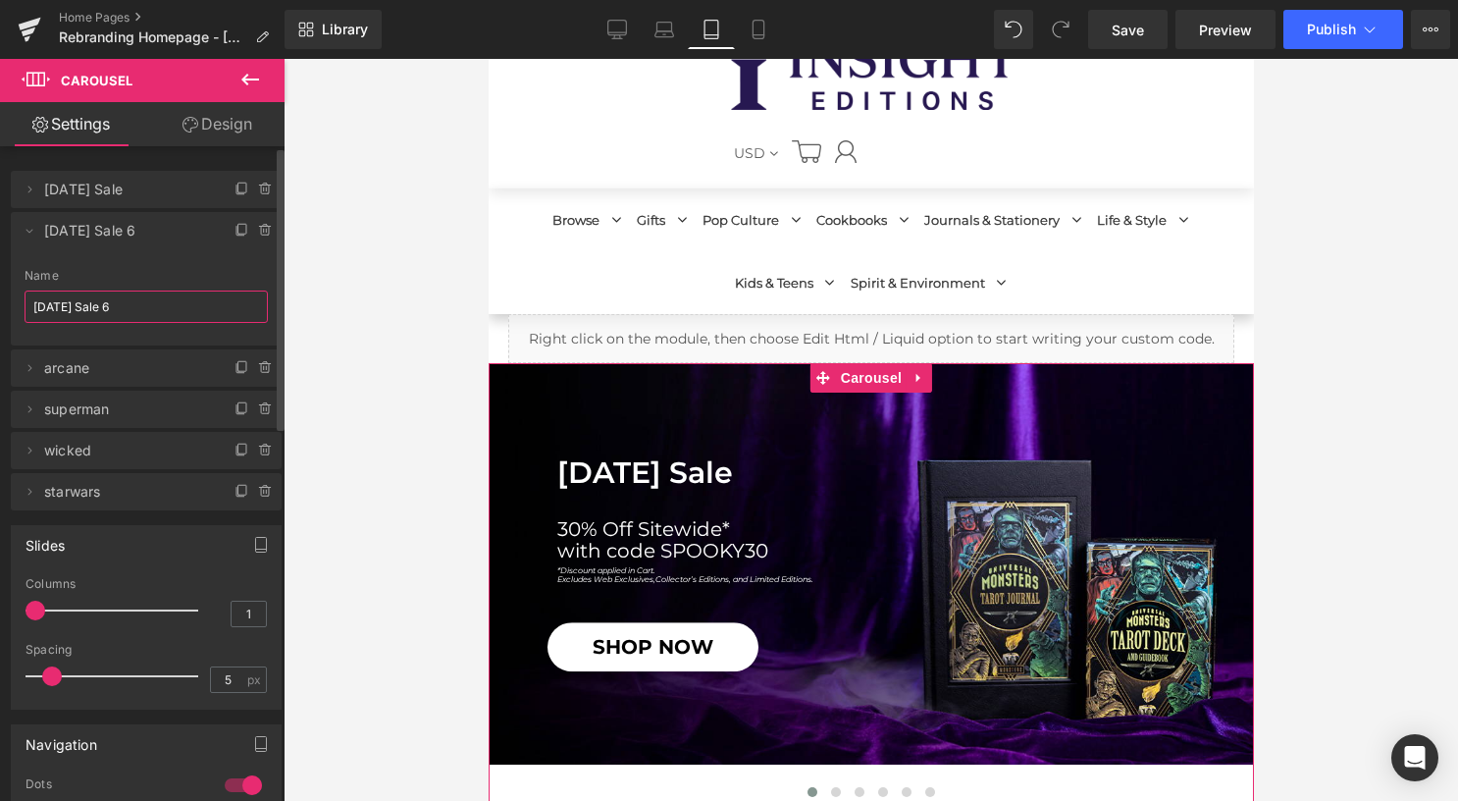
drag, startPoint x: 138, startPoint y: 310, endPoint x: 26, endPoint y: 300, distance: 113.2
click at [26, 300] on input "[DATE] Sale 6" at bounding box center [146, 306] width 243 height 32
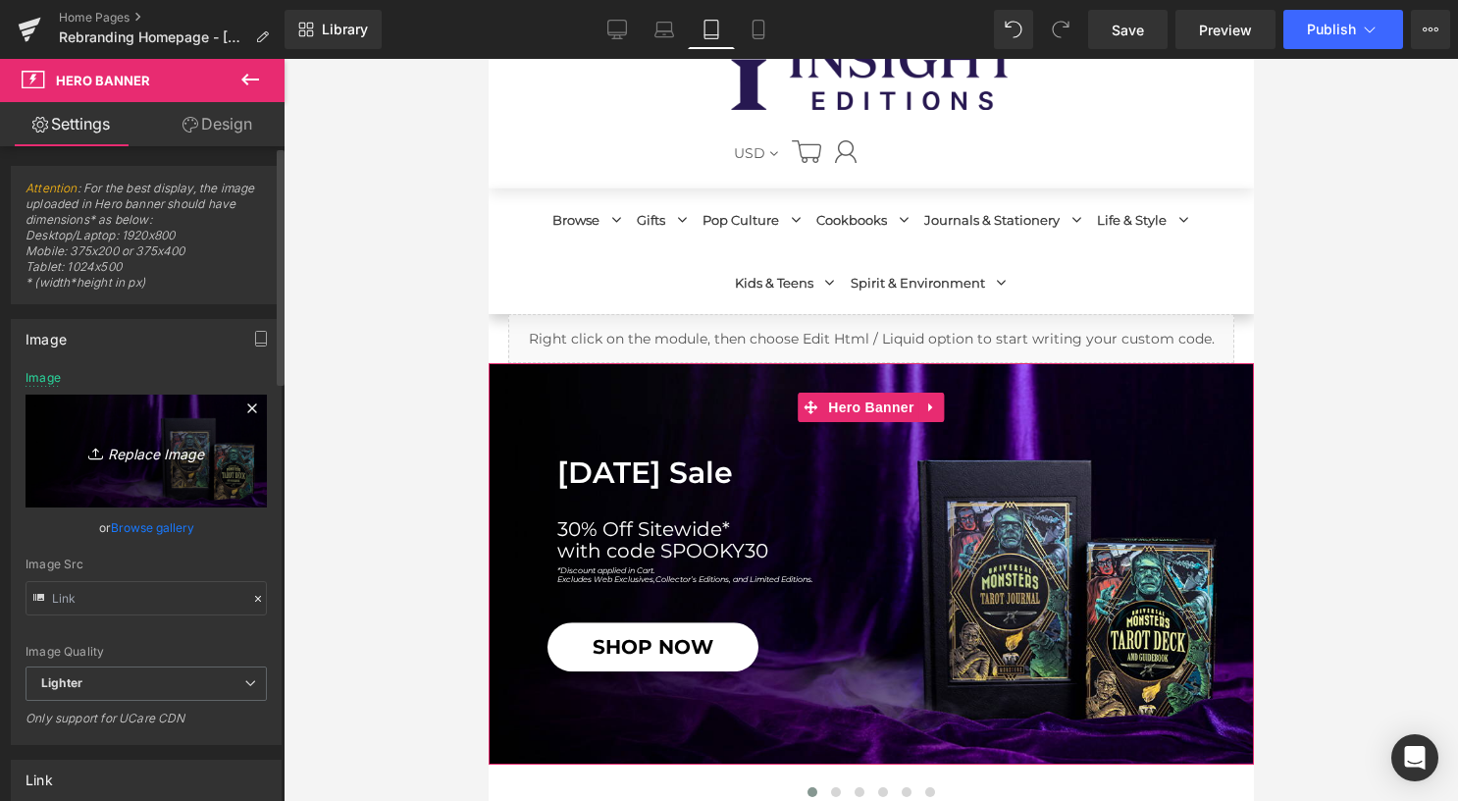
click at [163, 439] on icon "Replace Image" at bounding box center [146, 451] width 157 height 25
type input "C:\fakepath\tablet (5).jpg"
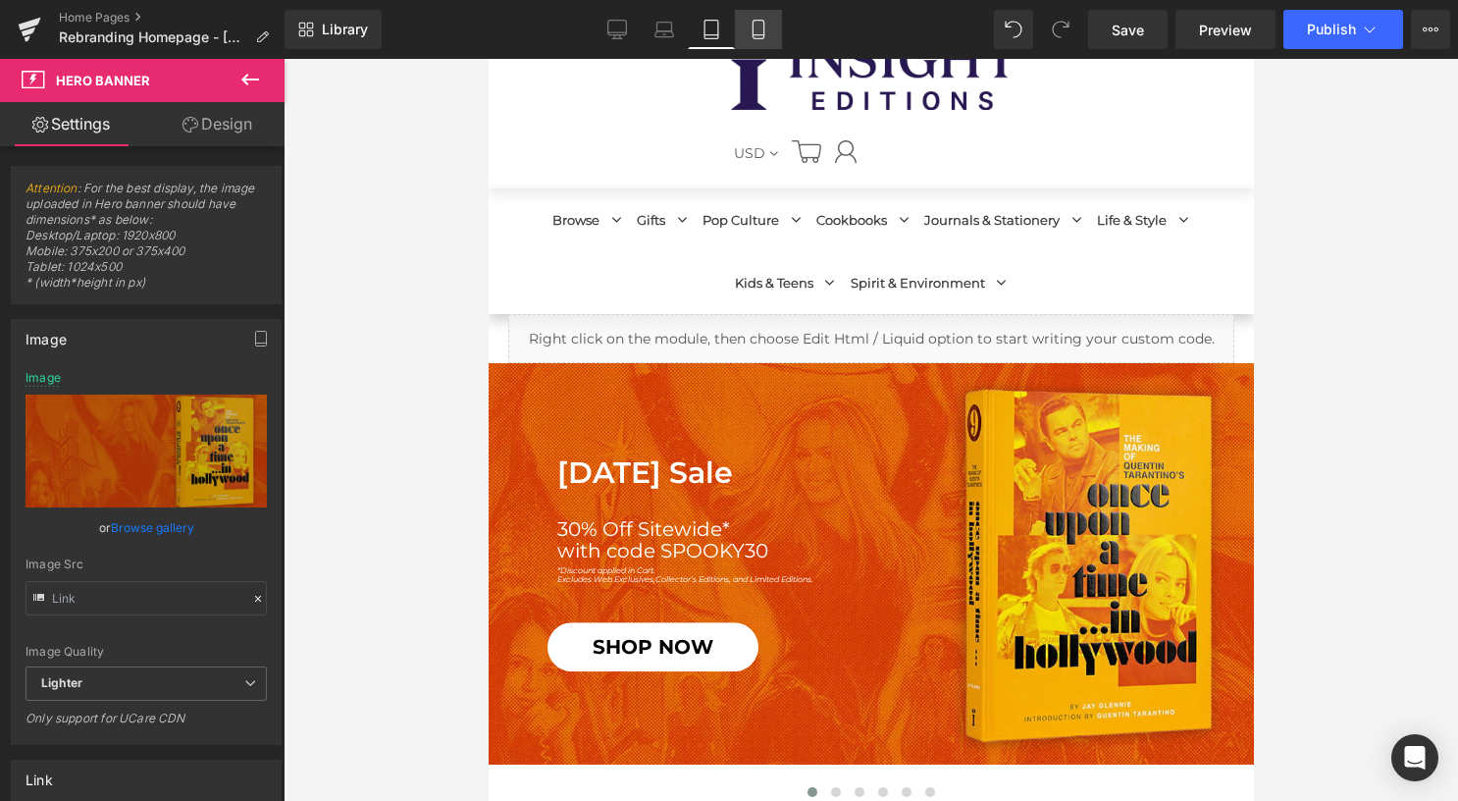
click at [761, 26] on icon at bounding box center [759, 30] width 20 height 20
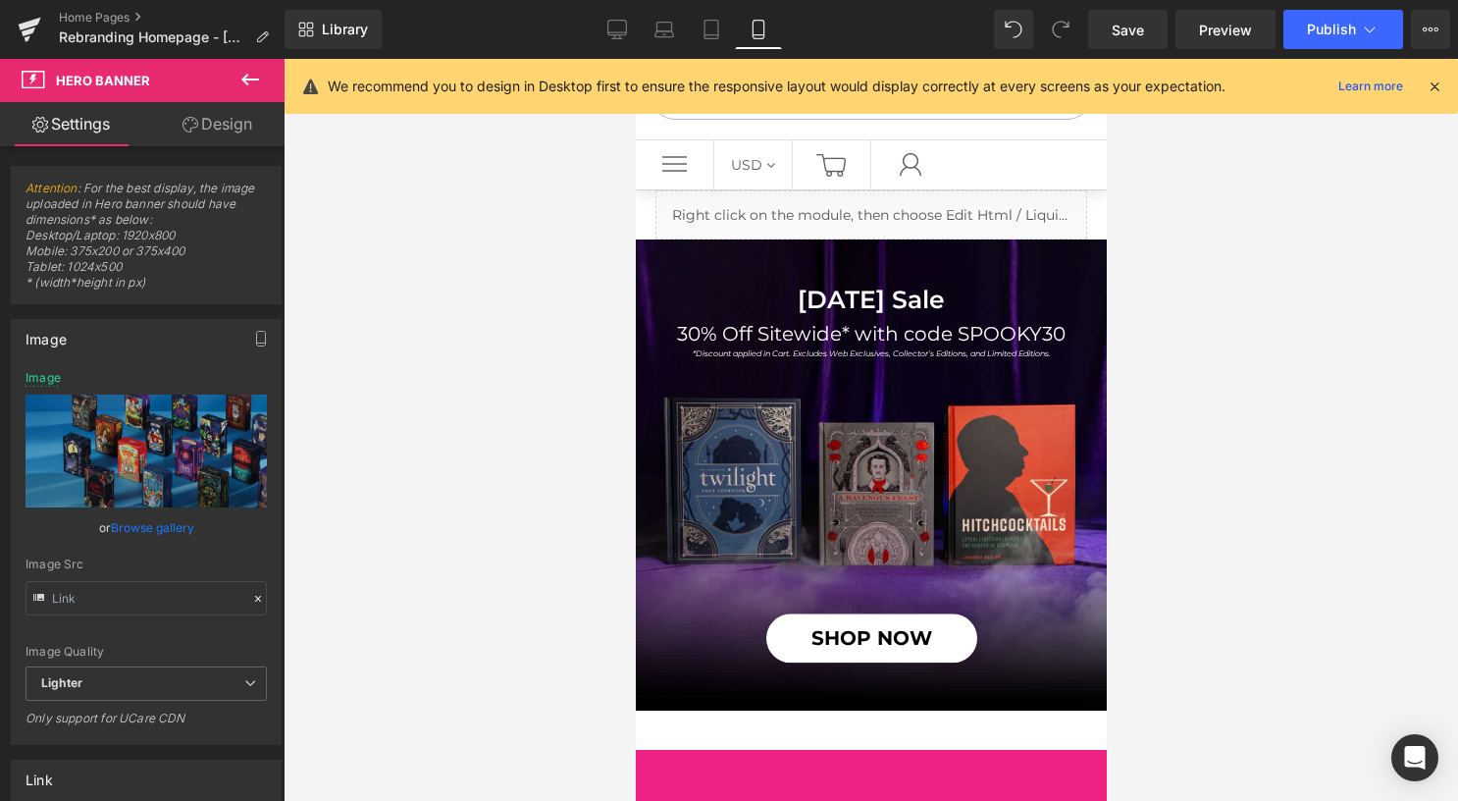
scroll to position [0, 0]
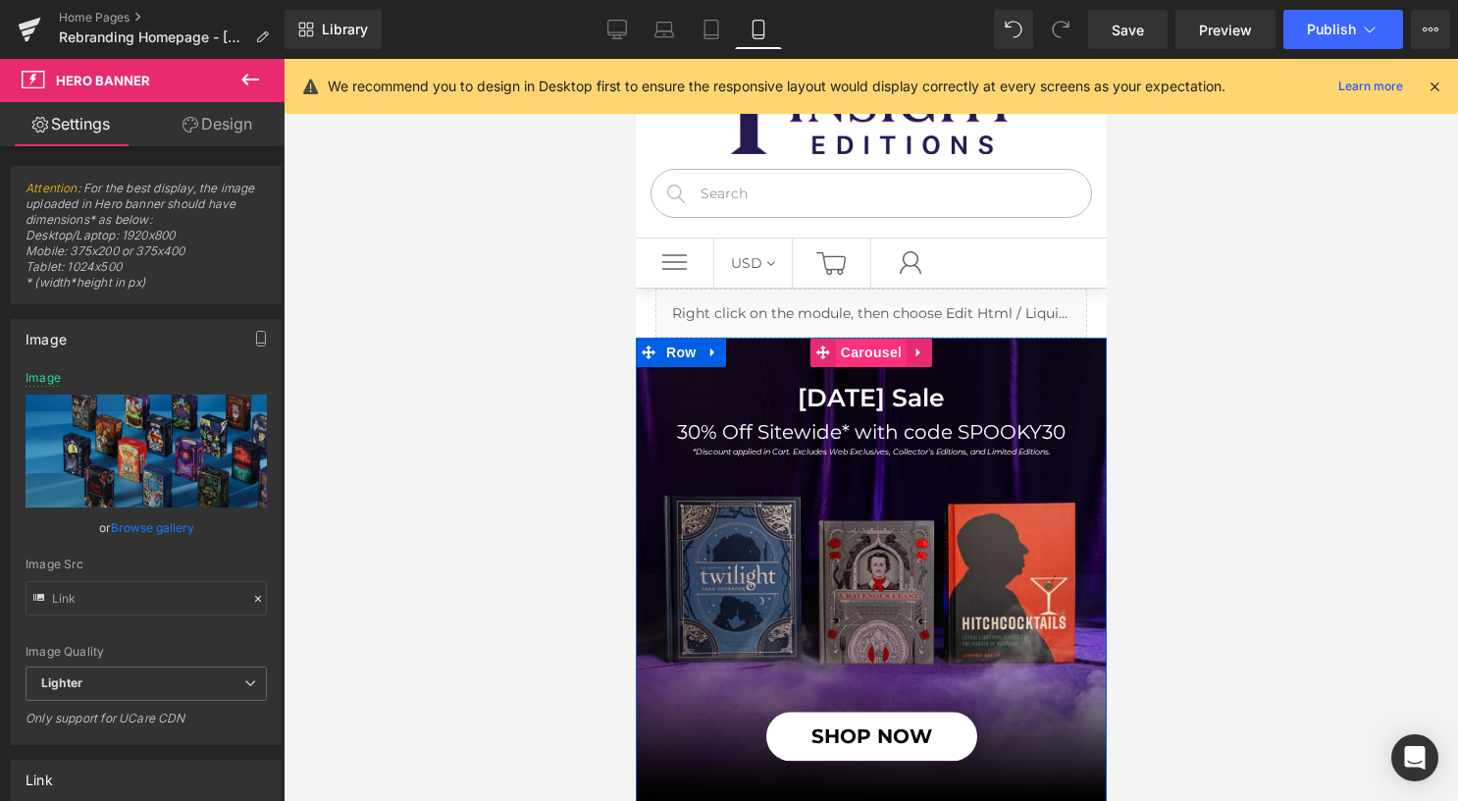
click at [854, 352] on span "Carousel" at bounding box center [870, 351] width 71 height 29
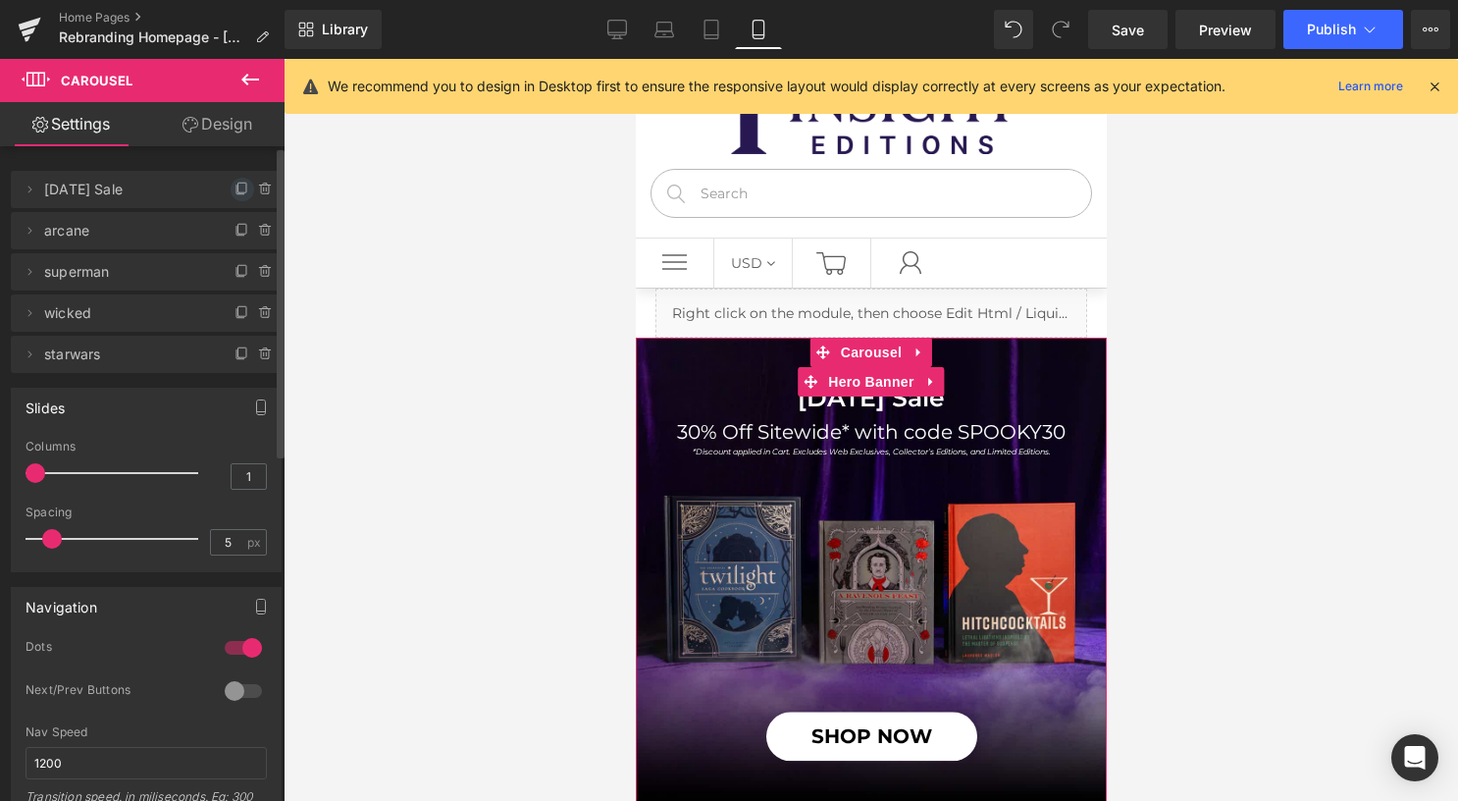
click at [234, 194] on icon at bounding box center [242, 189] width 16 height 16
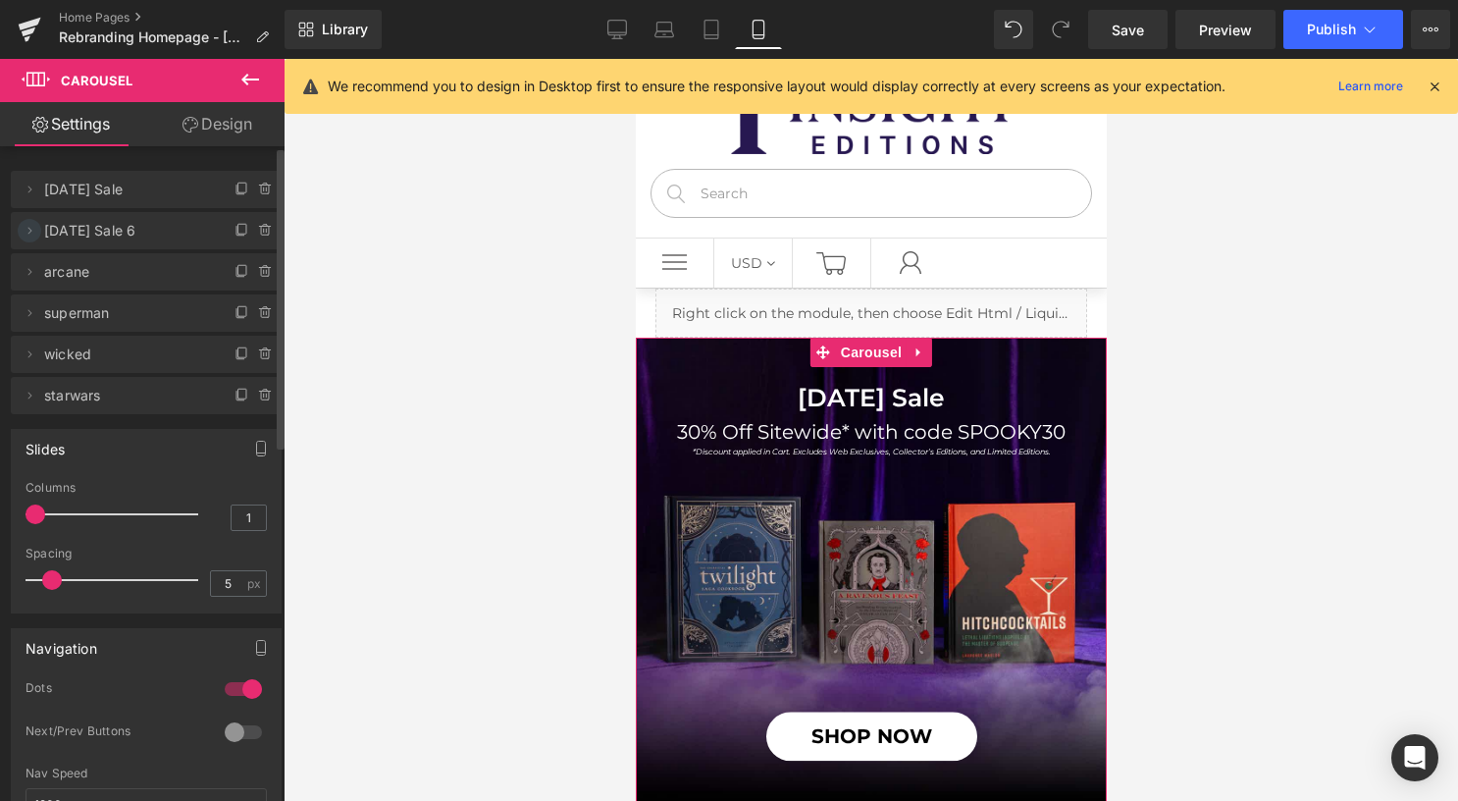
click at [29, 233] on icon at bounding box center [30, 231] width 16 height 16
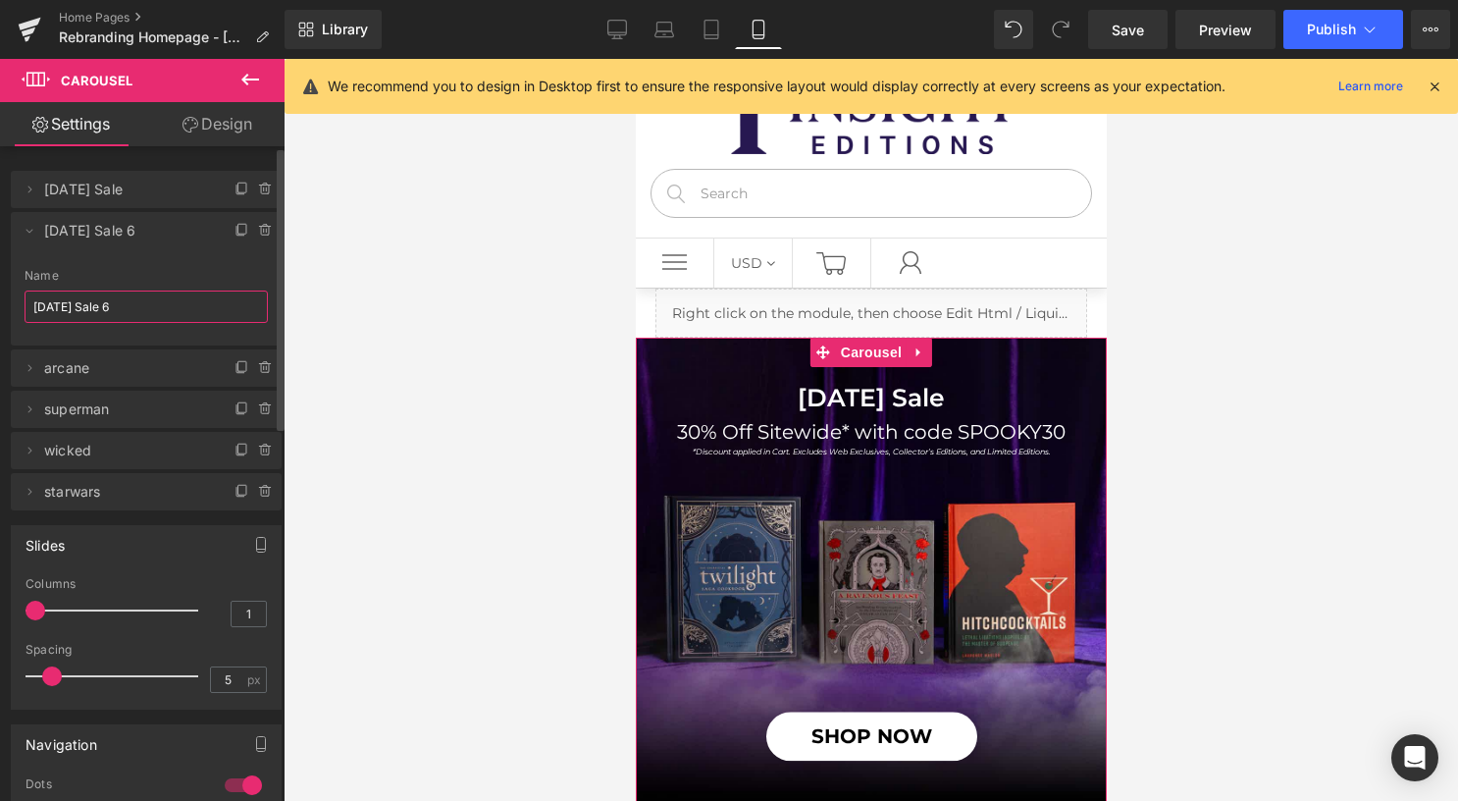
drag, startPoint x: 158, startPoint y: 307, endPoint x: 4, endPoint y: 304, distance: 154.1
click at [4, 304] on div "Delete Cancel [DATE] Sale [DATE] Sale Name [DATE] Sale Delete Cancel [DATE] Sal…" at bounding box center [146, 330] width 293 height 359
paste input "OUATIH"
type input "OUATIH"
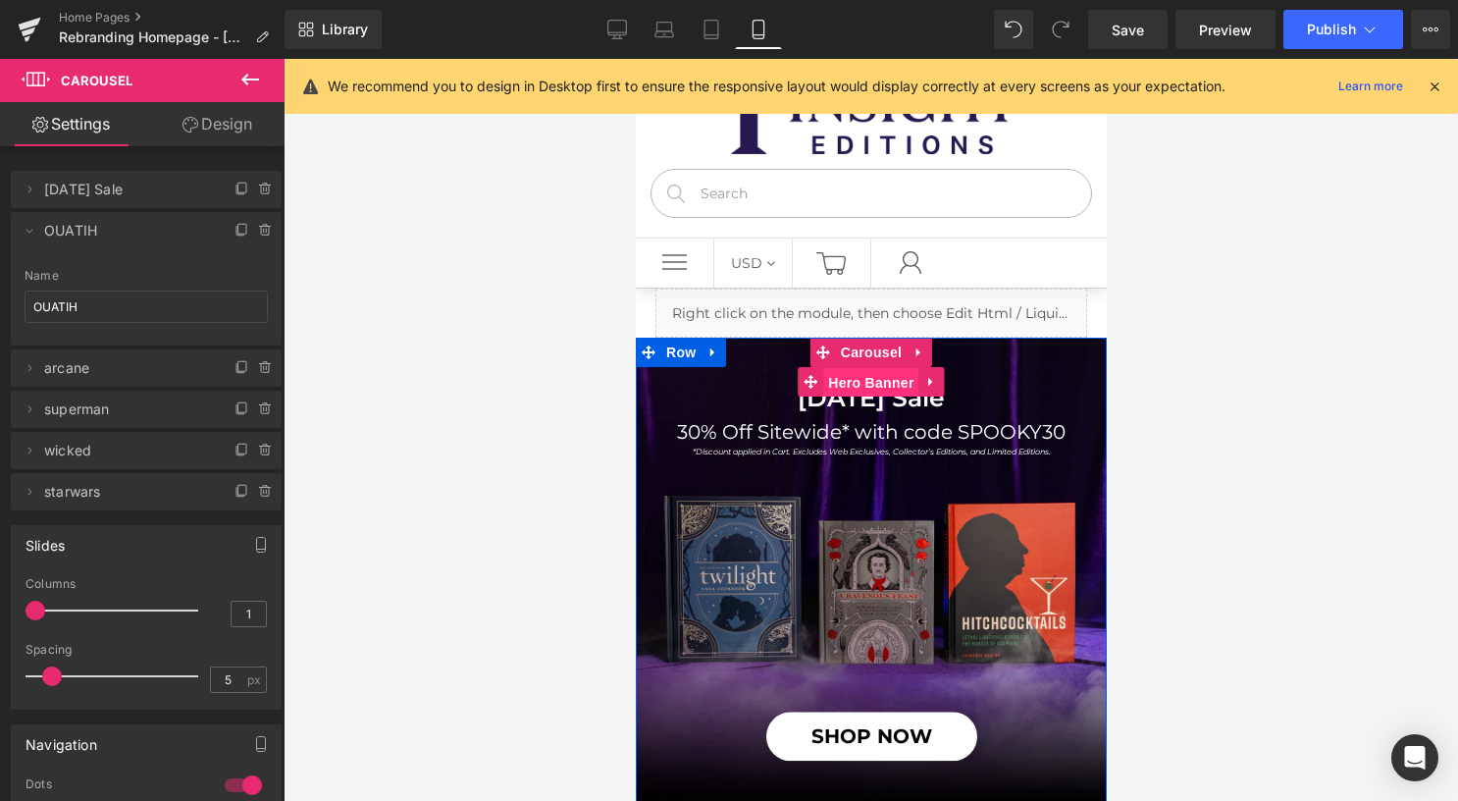
click at [844, 380] on span "Hero Banner" at bounding box center [869, 382] width 95 height 29
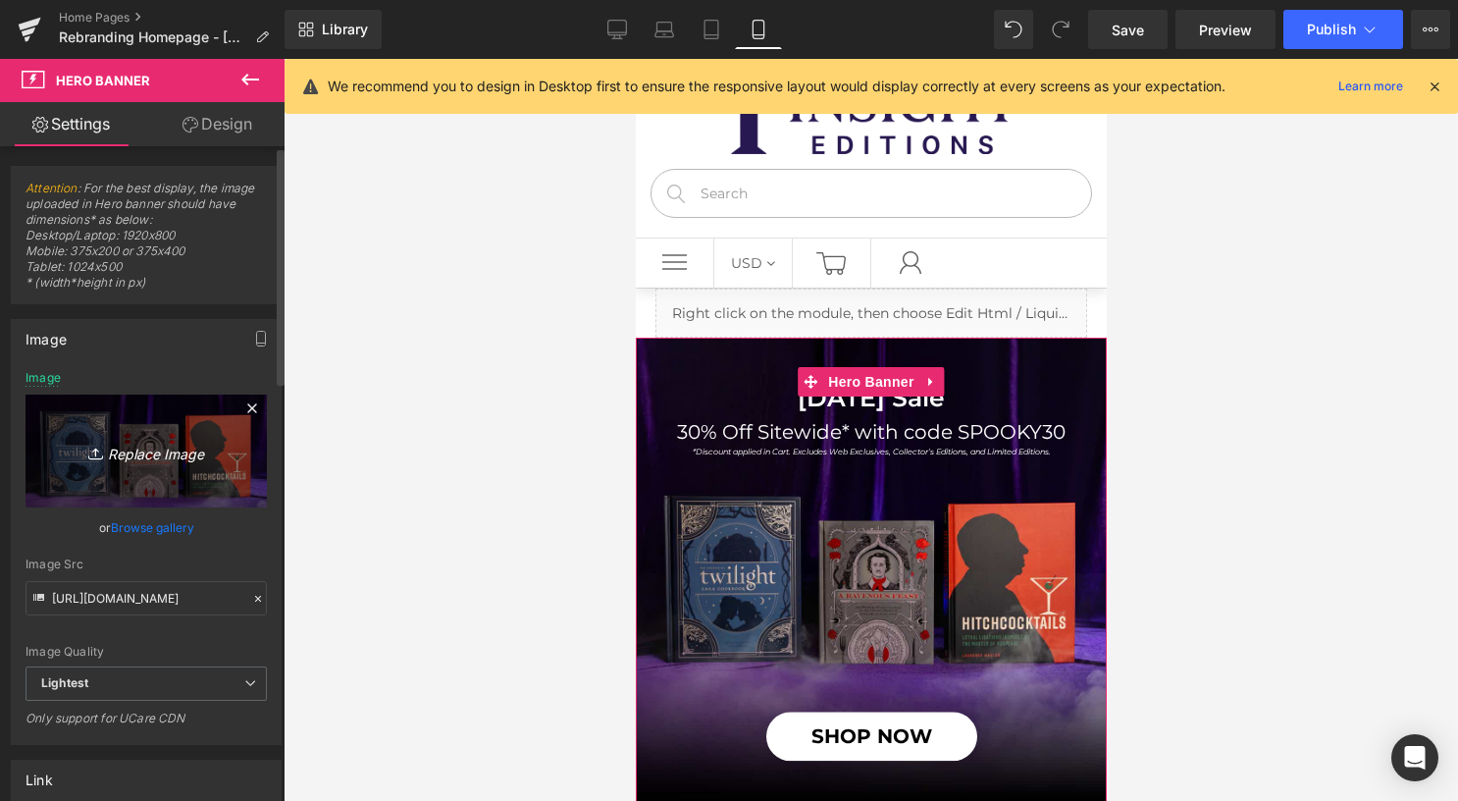
click at [168, 447] on icon "Replace Image" at bounding box center [146, 451] width 157 height 25
type input "C:\fakepath\mobile (5).jpg"
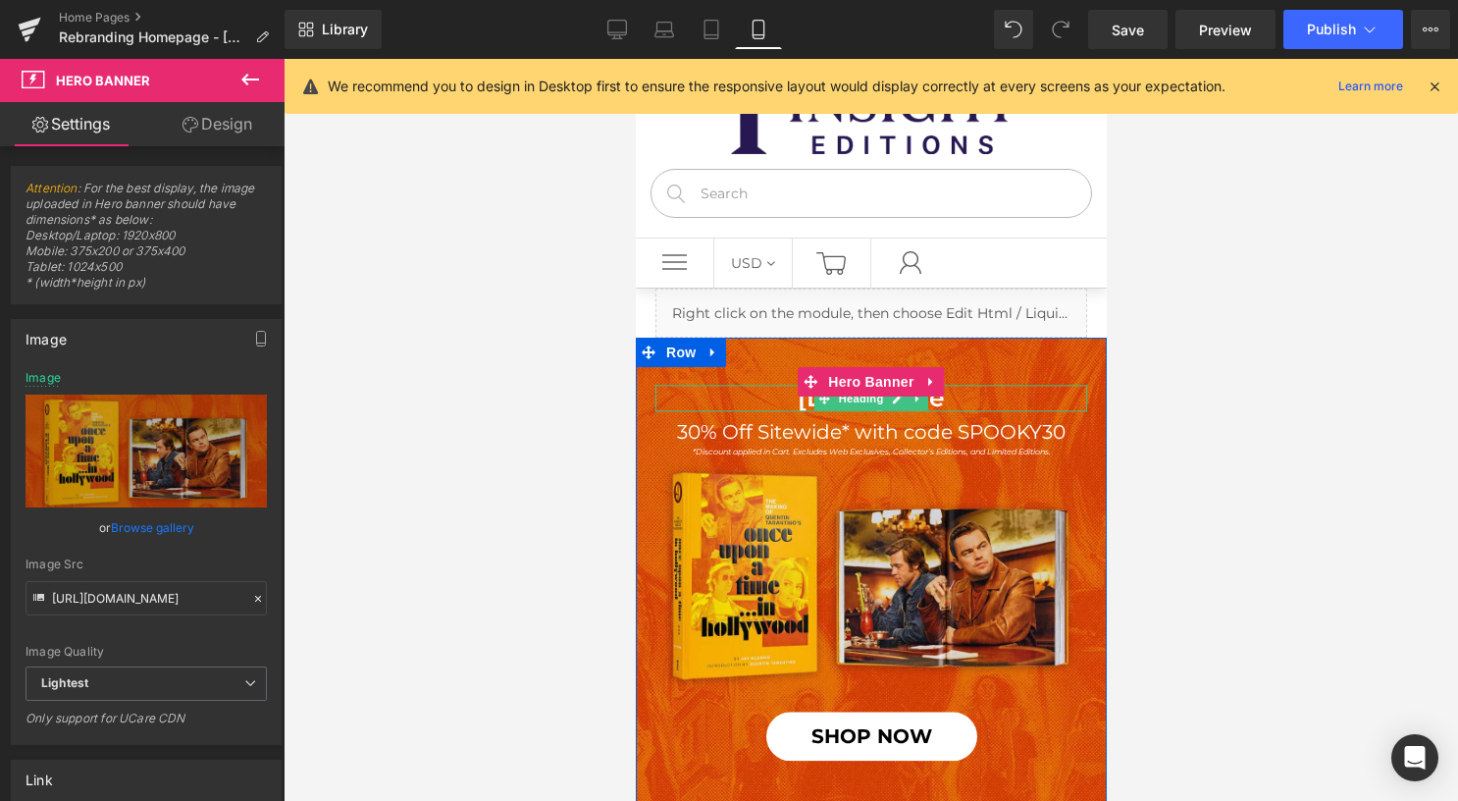
click at [956, 396] on h1 "[DATE] Sale" at bounding box center [870, 398] width 432 height 27
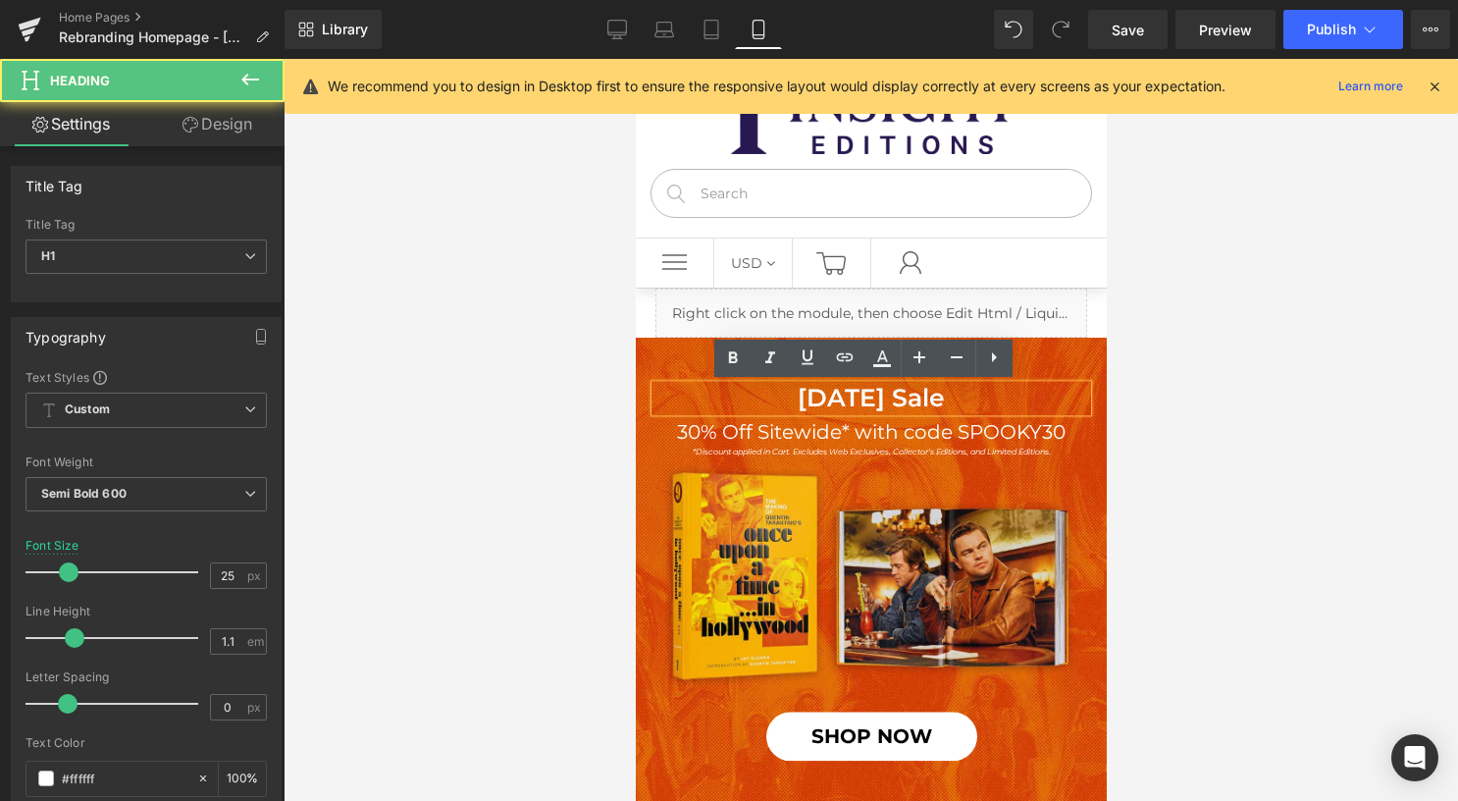
click at [959, 398] on h1 "[DATE] Sale" at bounding box center [870, 398] width 432 height 27
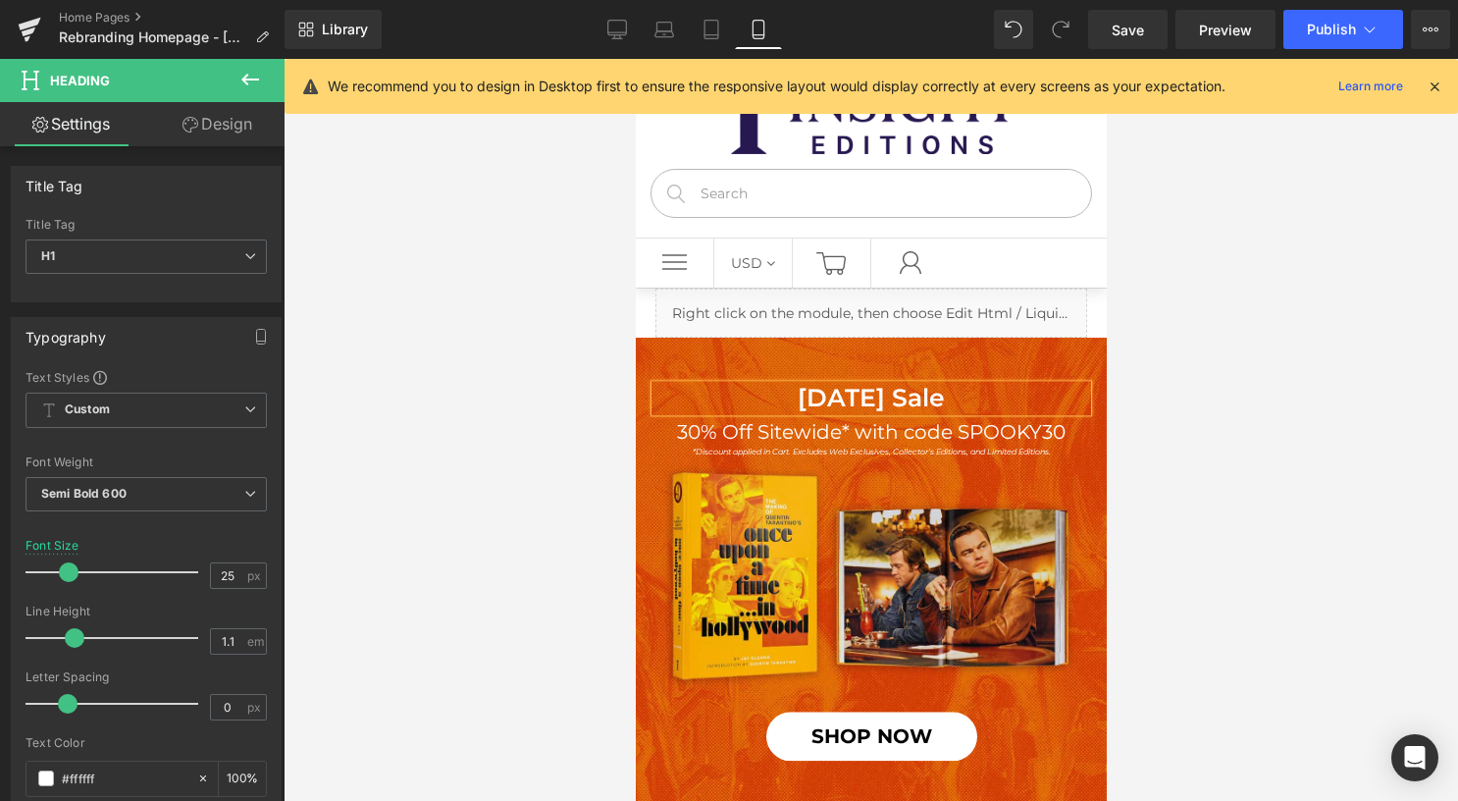
paste div
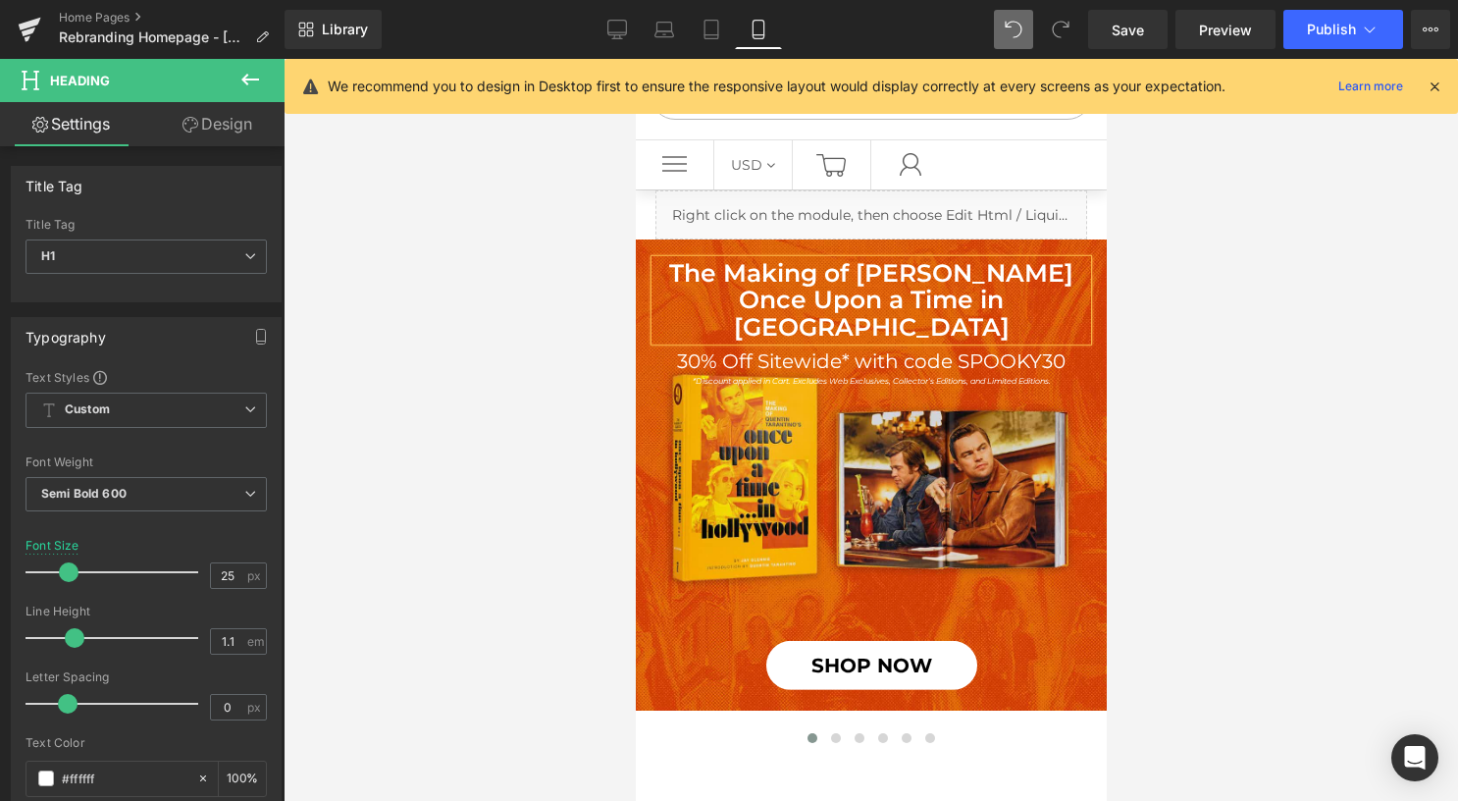
scroll to position [126, 0]
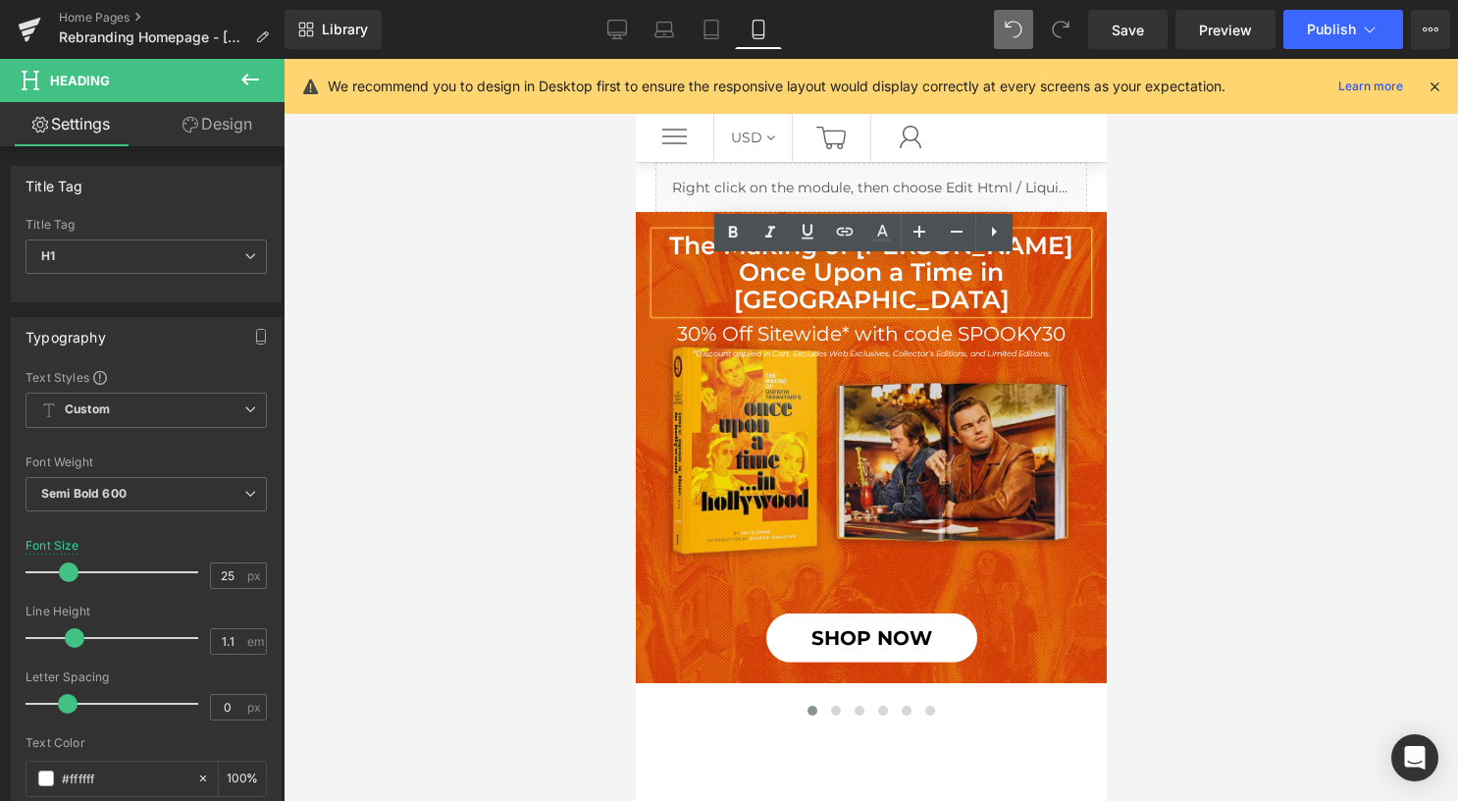
click at [1122, 293] on div at bounding box center [871, 430] width 1174 height 742
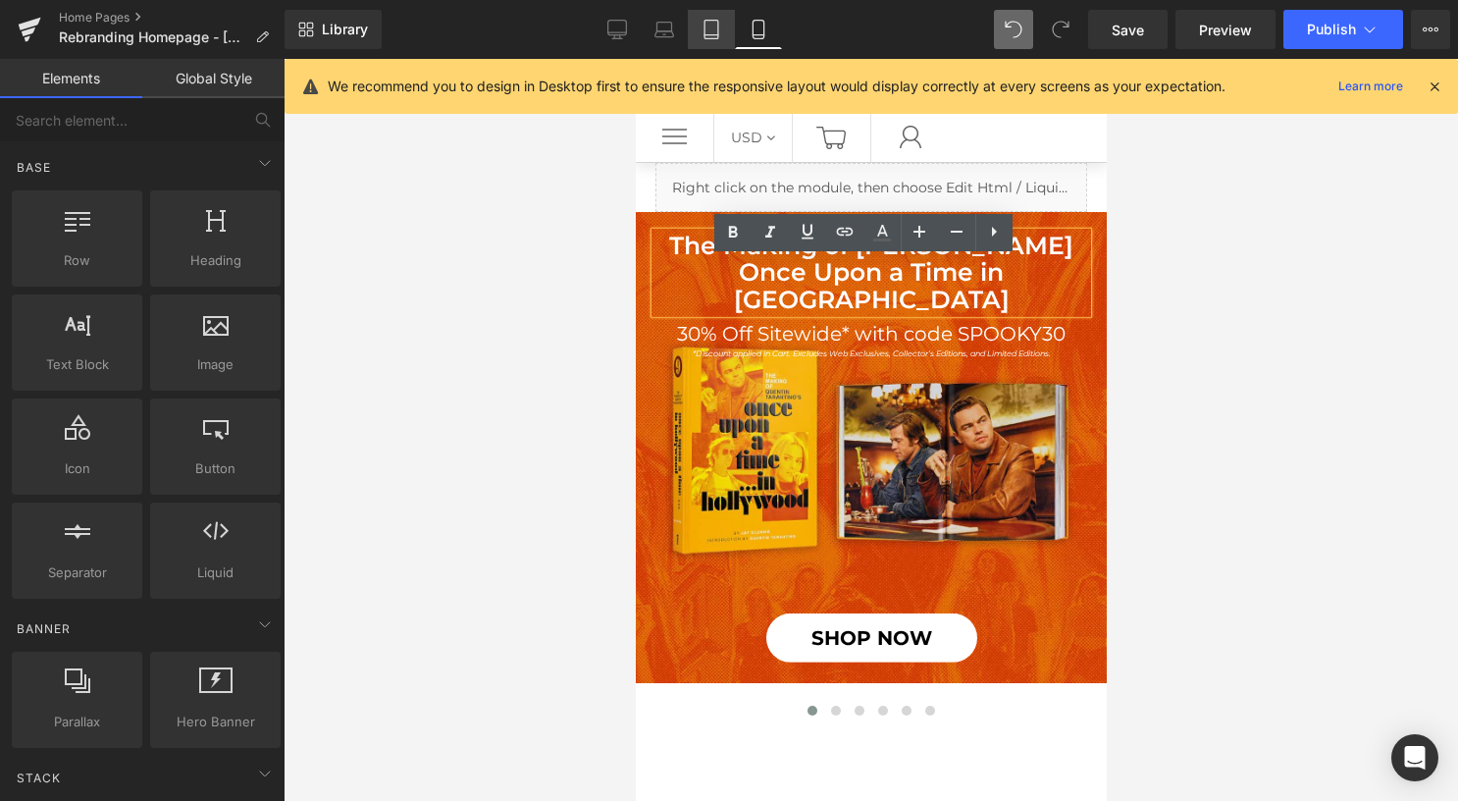
click at [718, 27] on icon at bounding box center [711, 30] width 14 height 19
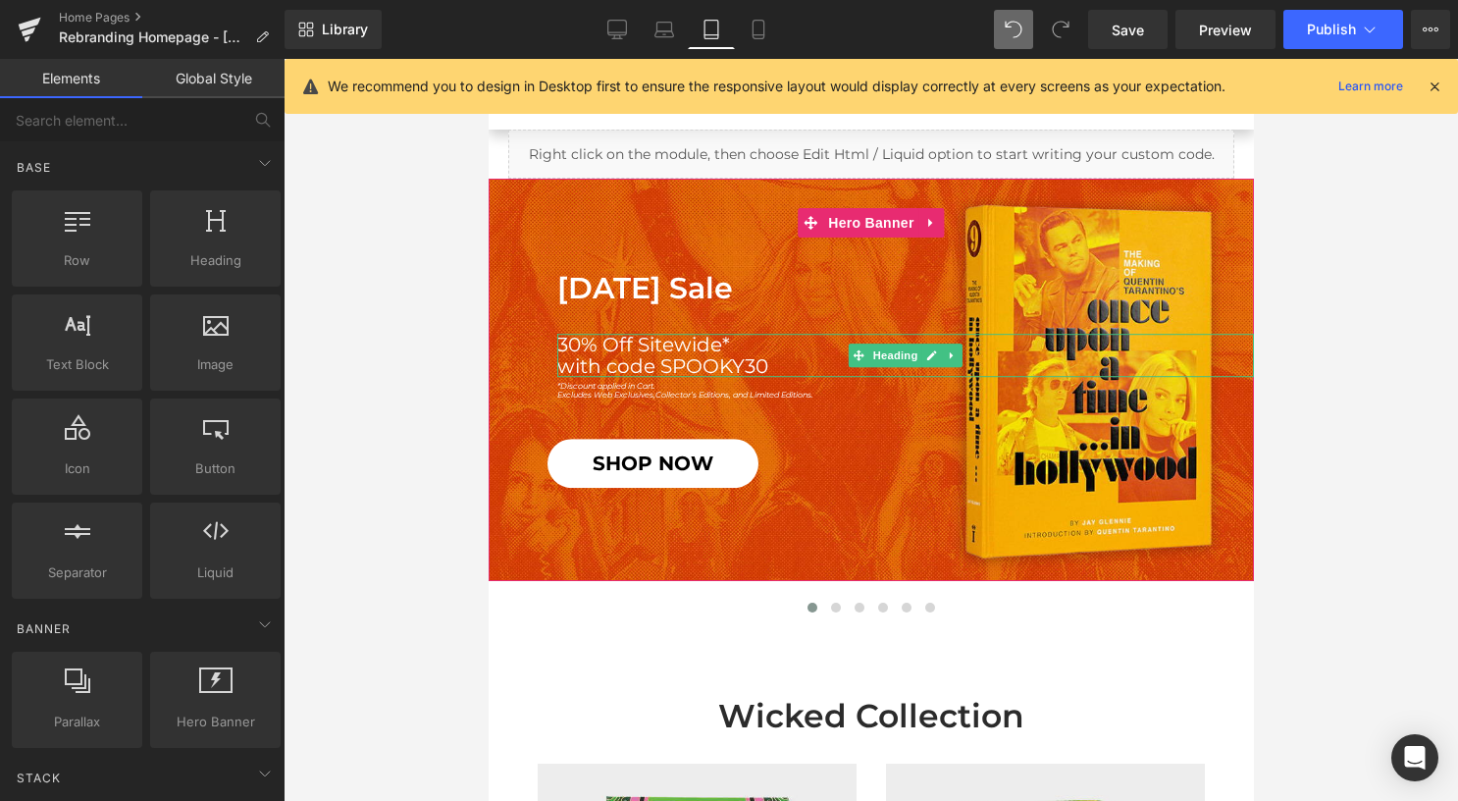
scroll to position [157, 0]
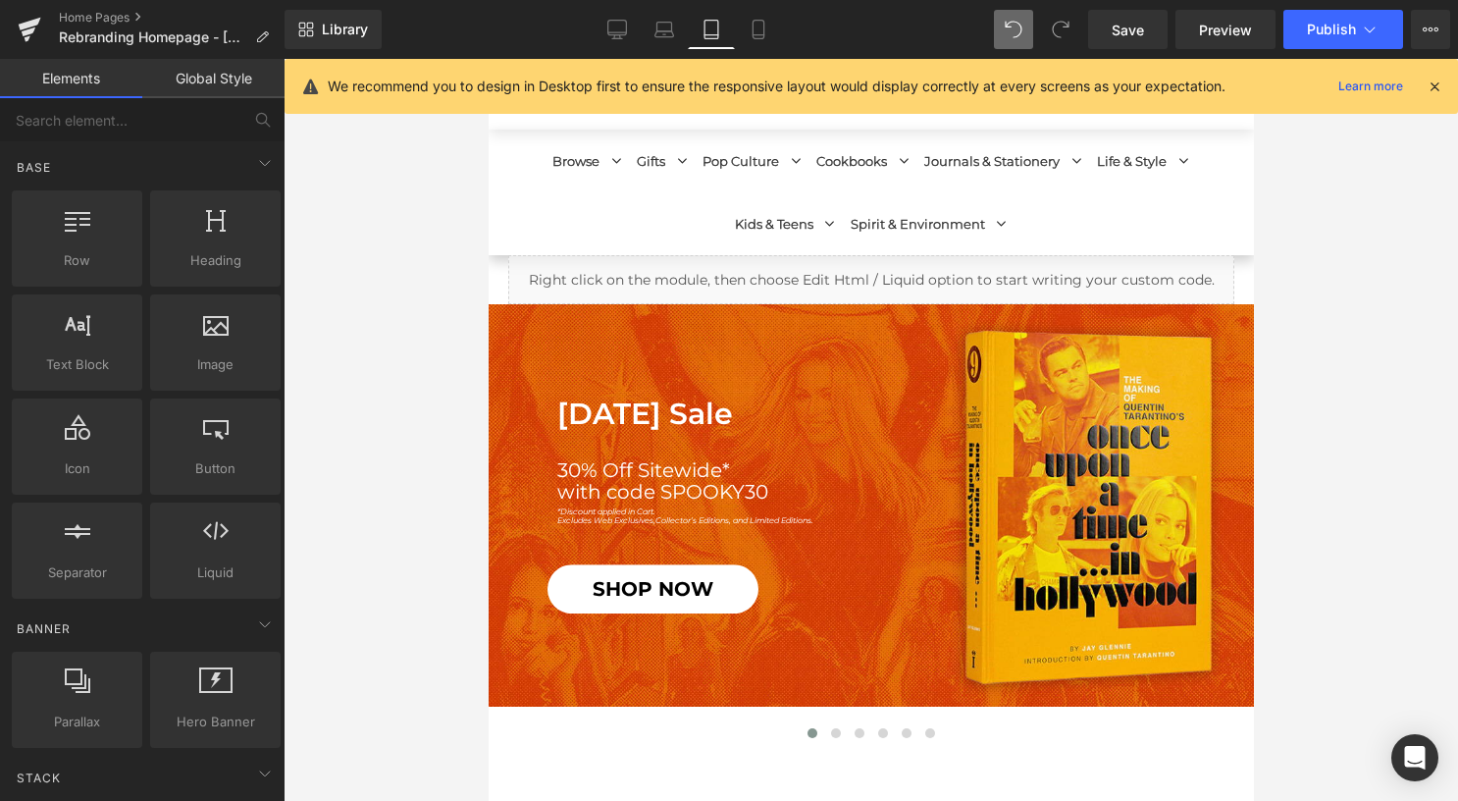
click at [729, 406] on h1 "[DATE] Sale" at bounding box center [904, 413] width 697 height 32
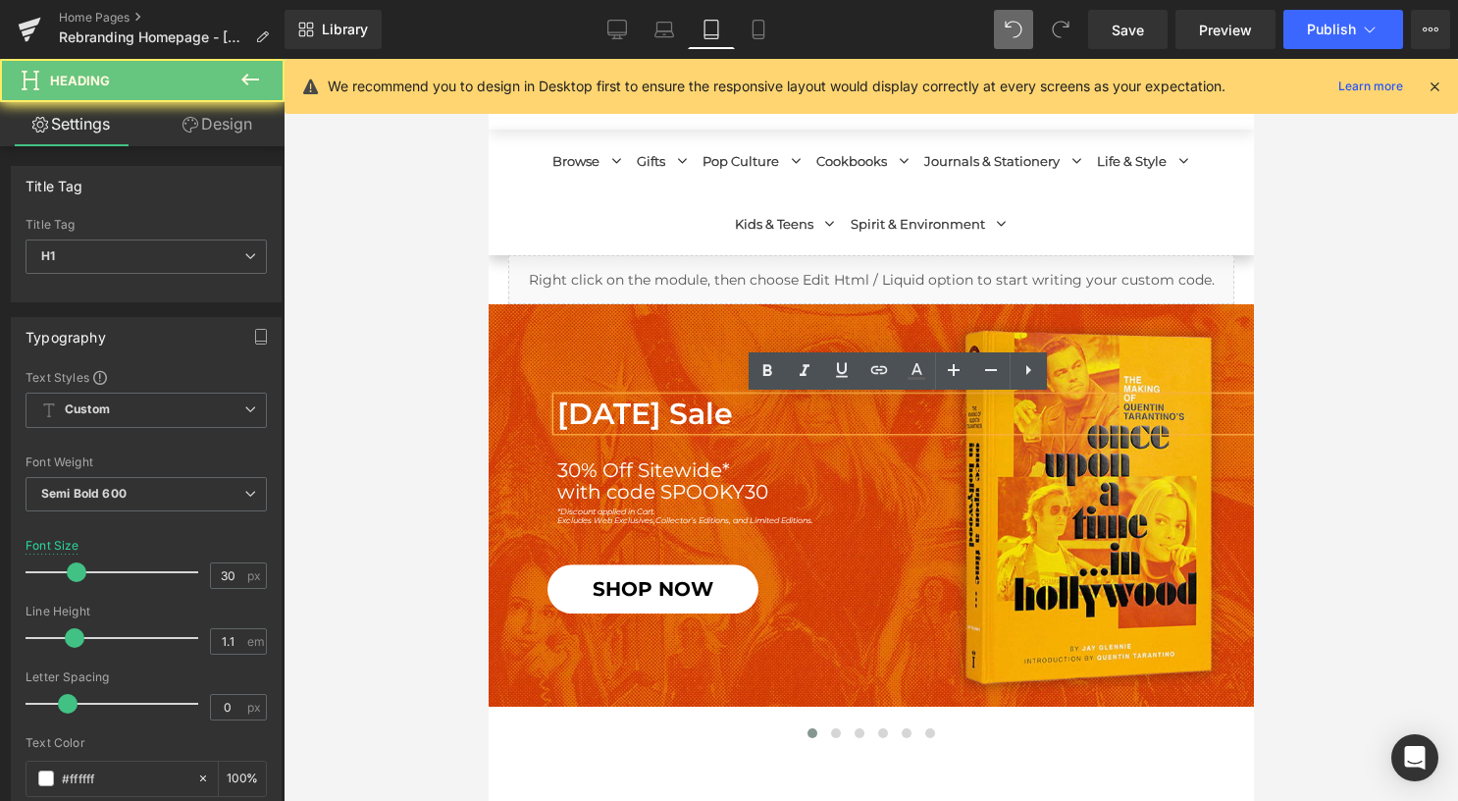
click at [775, 414] on h1 "[DATE] Sale" at bounding box center [904, 413] width 697 height 32
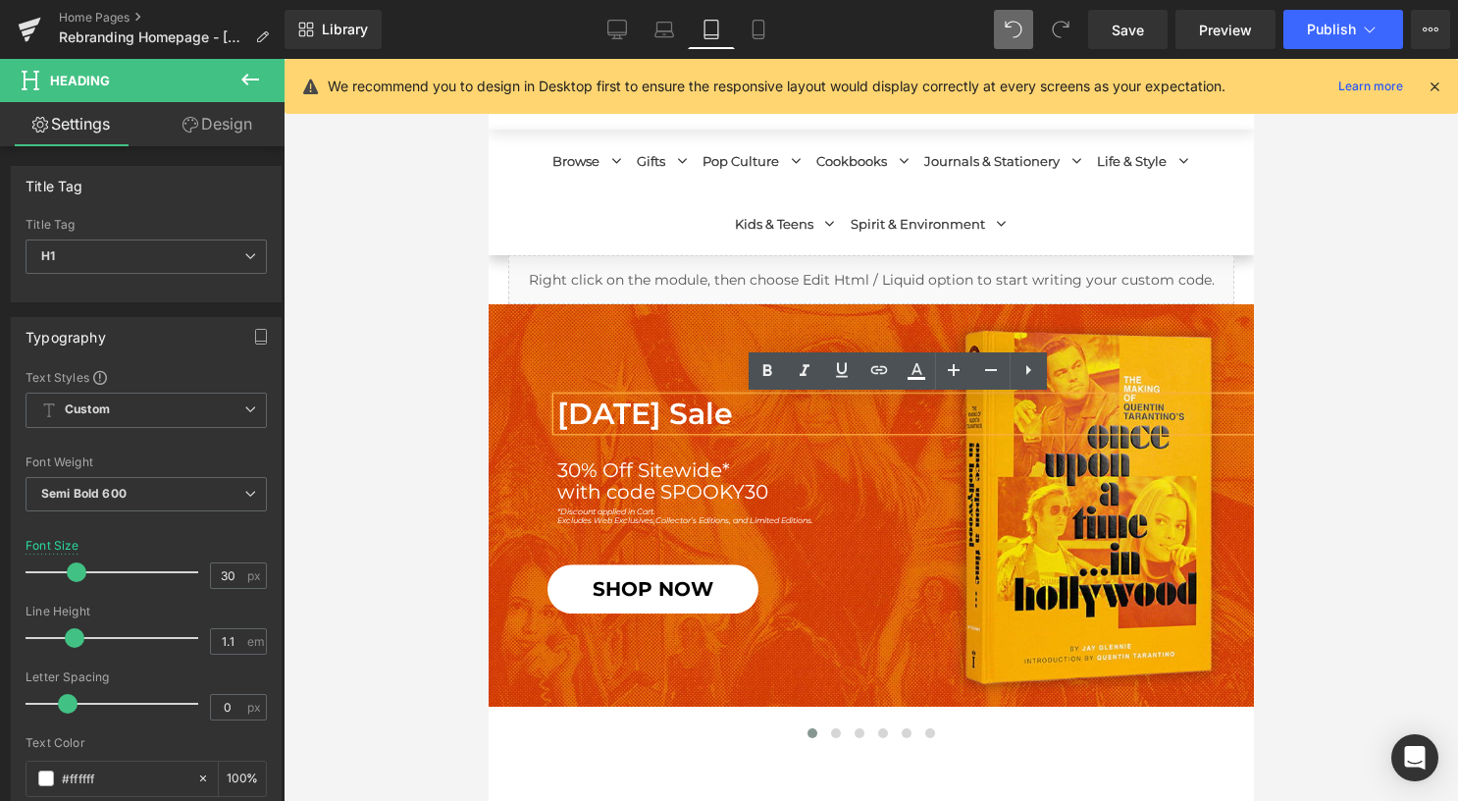
drag, startPoint x: 794, startPoint y: 416, endPoint x: 548, endPoint y: 403, distance: 245.6
click at [556, 403] on h1 "[DATE] Sale" at bounding box center [904, 413] width 697 height 32
paste div
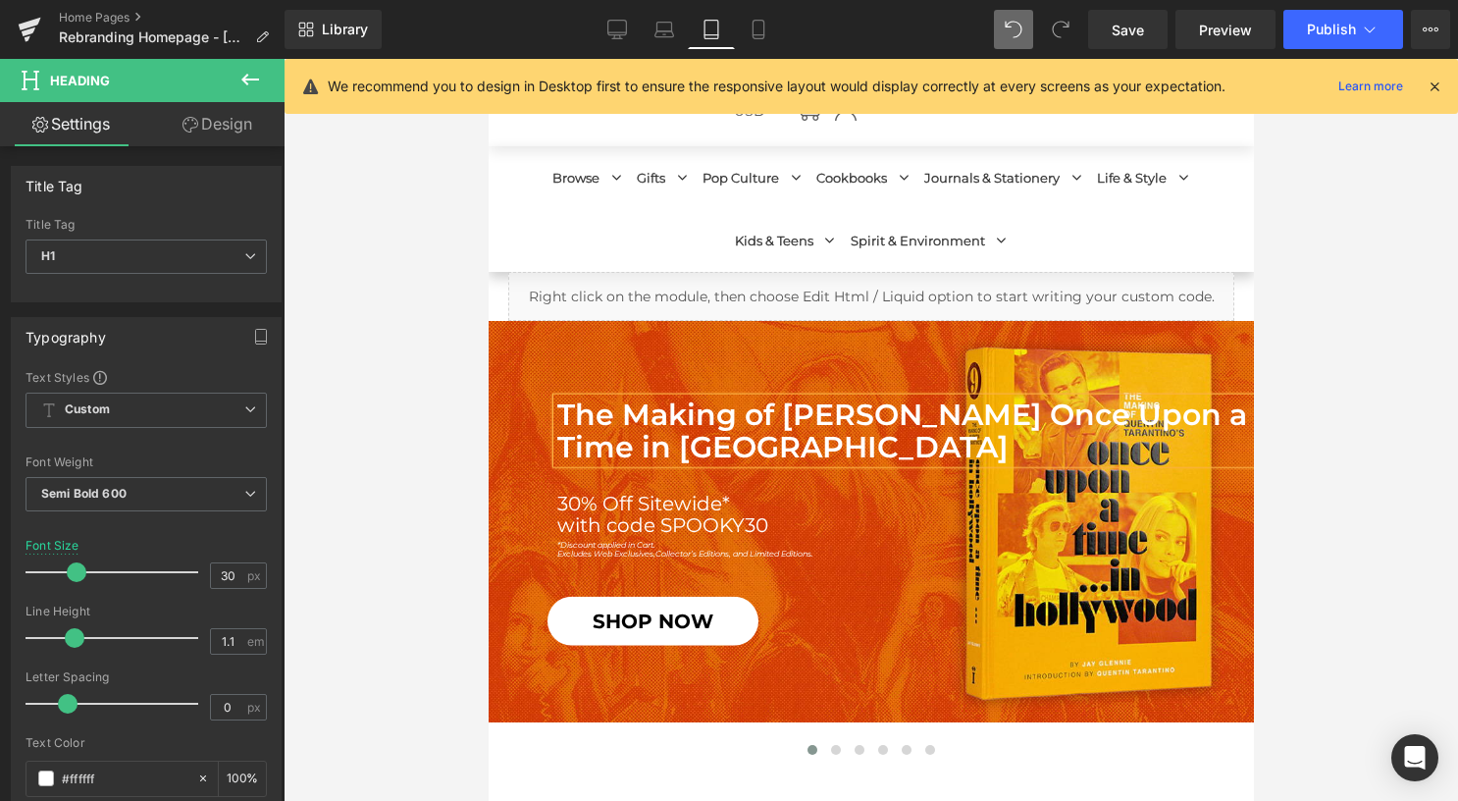
click at [914, 415] on h1 "The Making of [PERSON_NAME] Once Upon a Time in [GEOGRAPHIC_DATA]" at bounding box center [904, 429] width 697 height 65
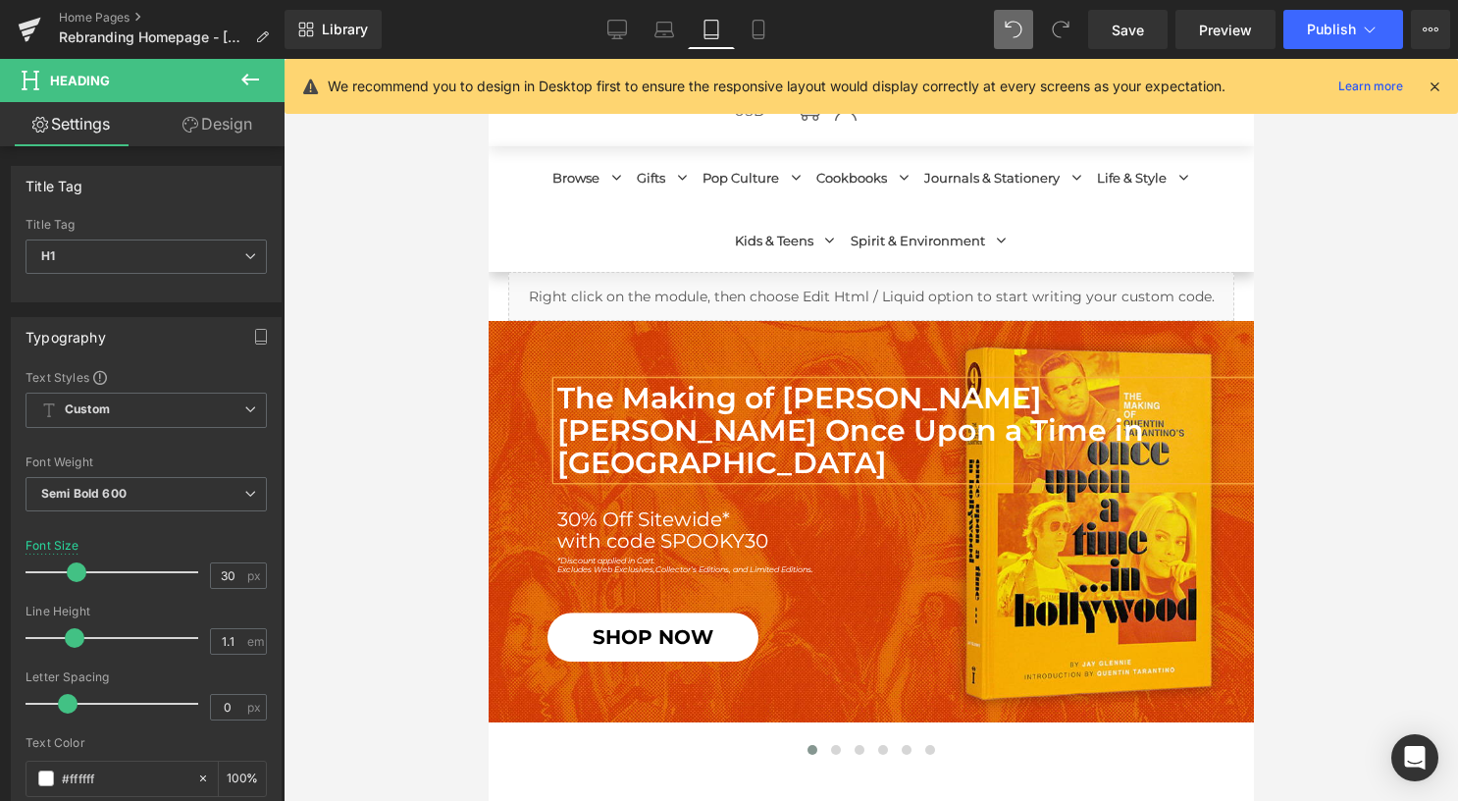
click at [932, 448] on h1 "[PERSON_NAME] Once Upon a Time in [GEOGRAPHIC_DATA]" at bounding box center [904, 446] width 697 height 65
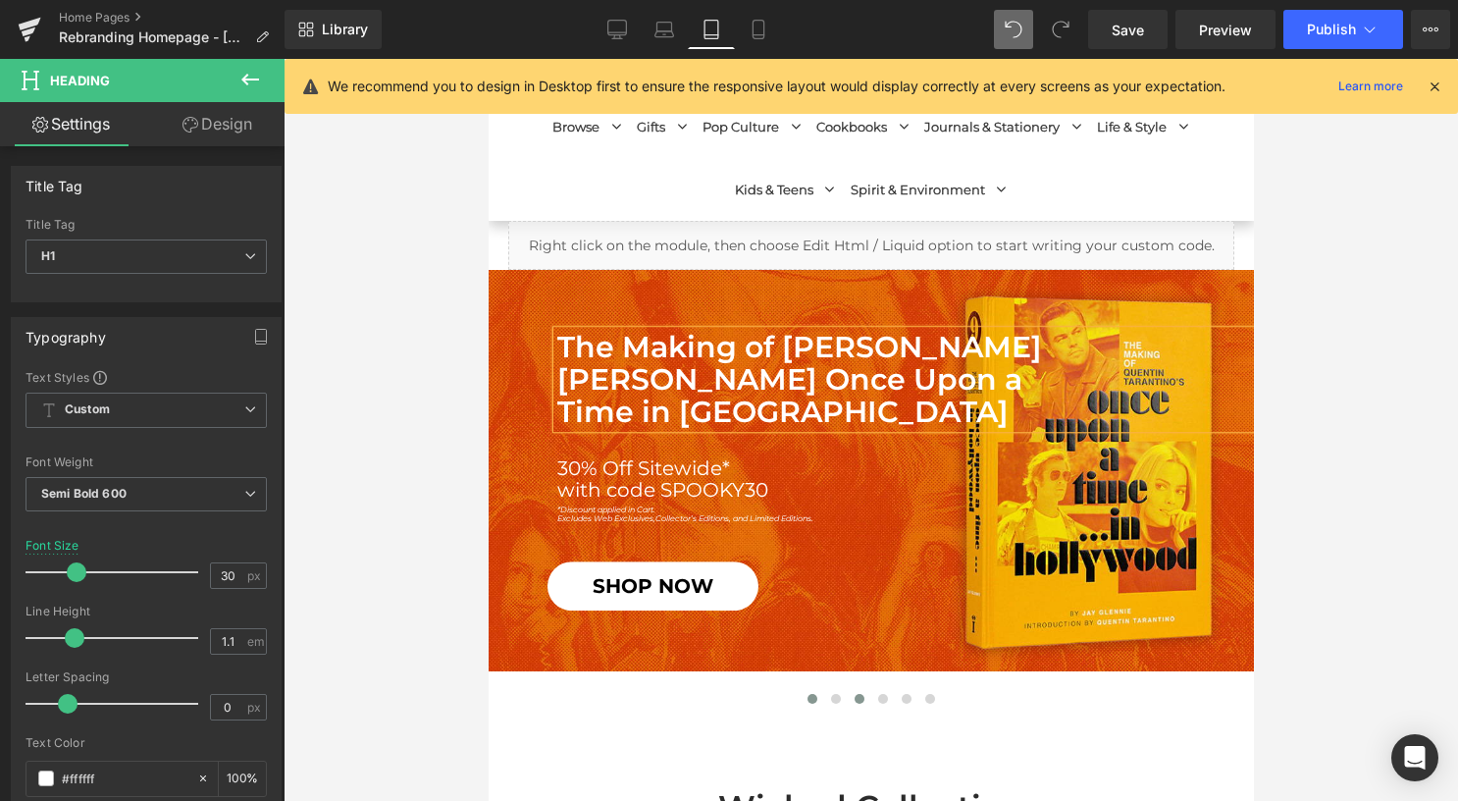
scroll to position [222, 0]
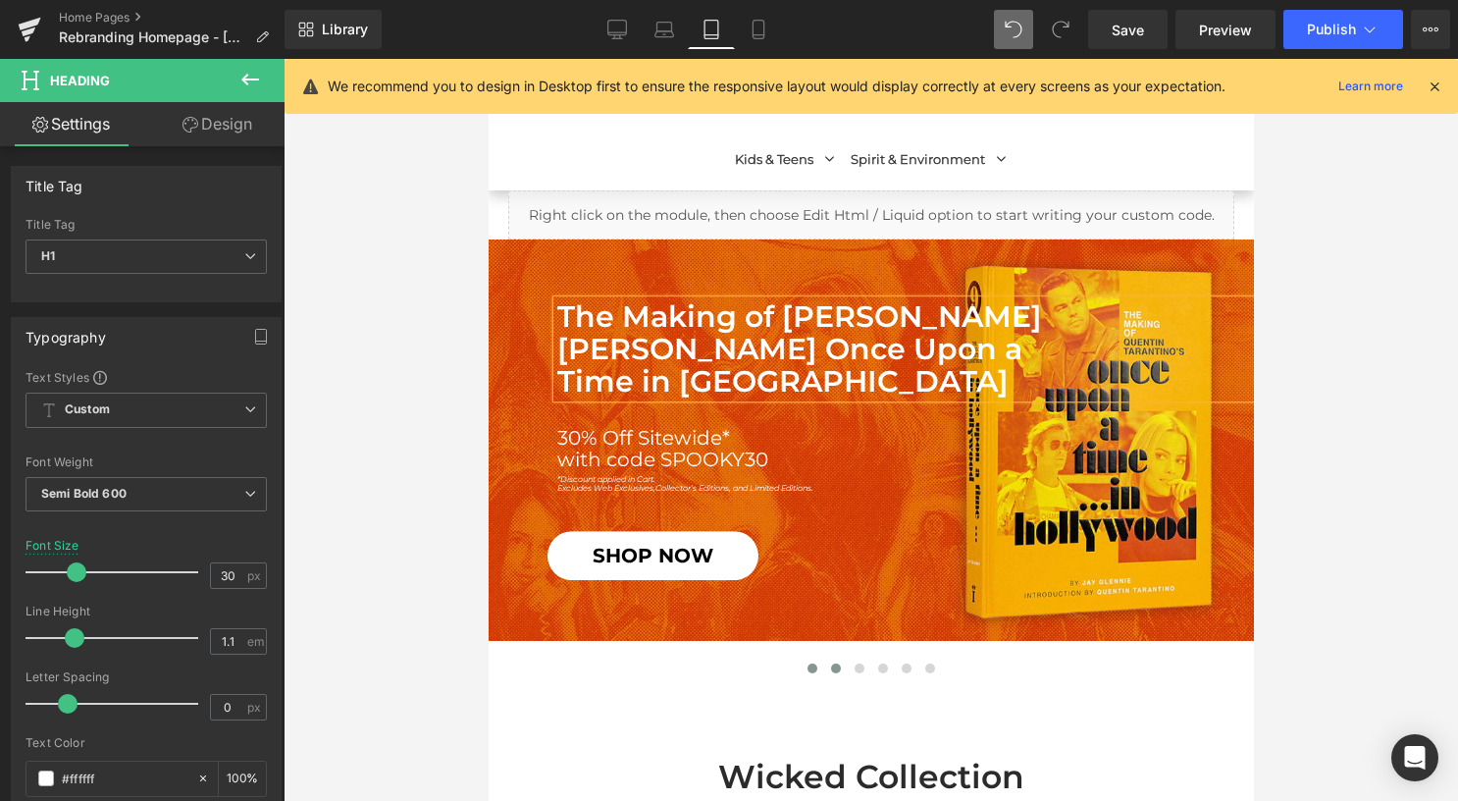
click at [830, 663] on span at bounding box center [835, 668] width 10 height 10
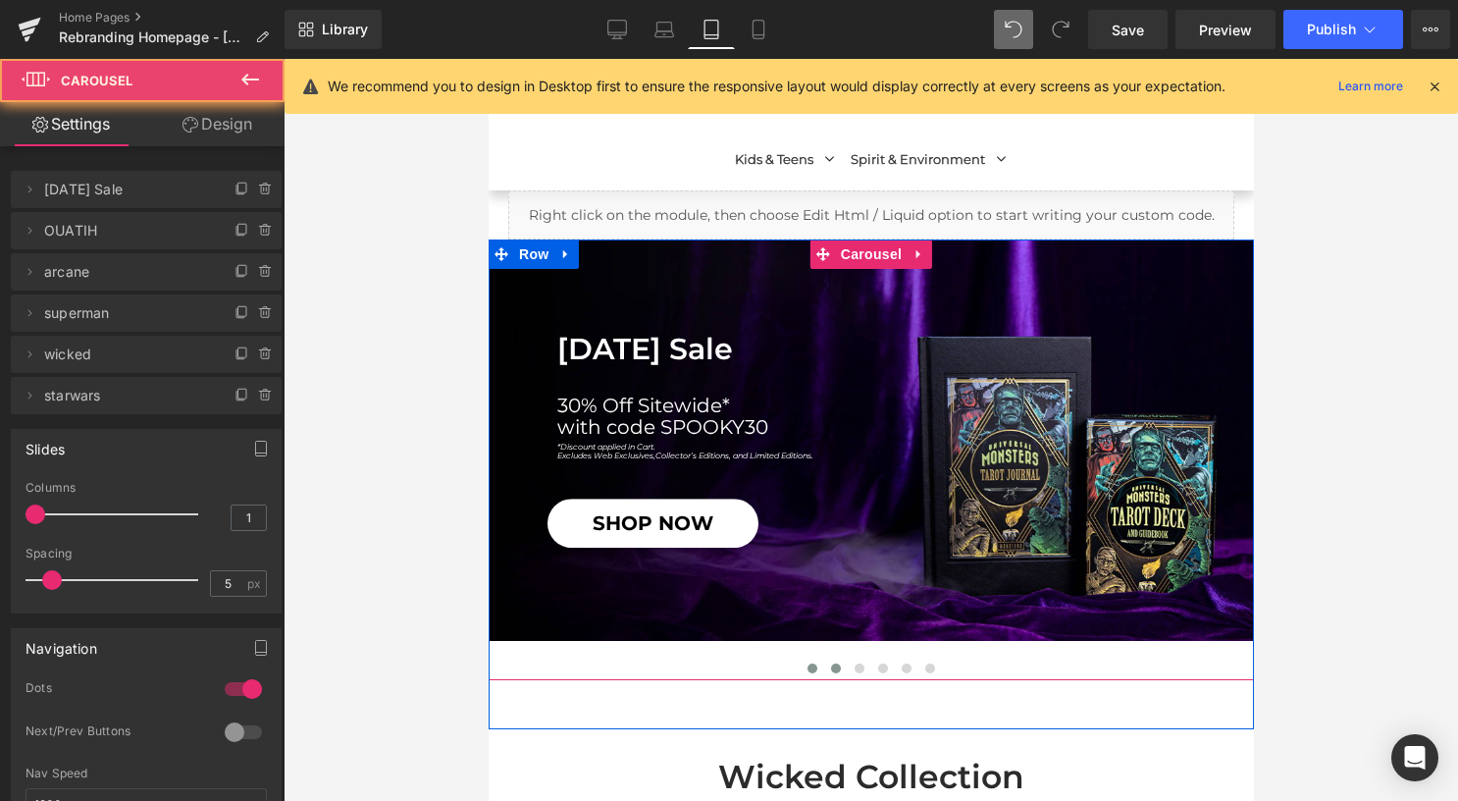
click at [806, 666] on span at bounding box center [811, 668] width 10 height 10
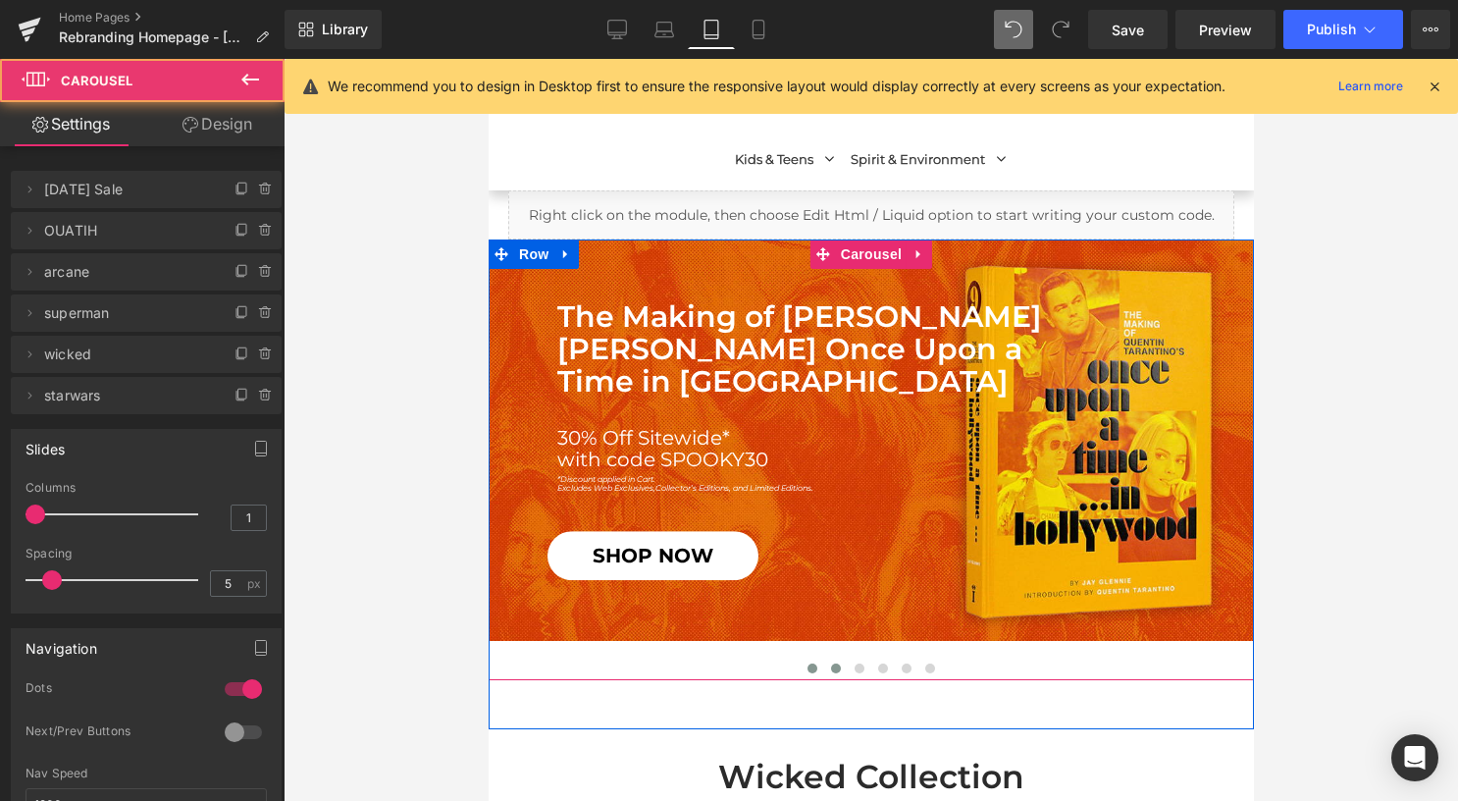
click at [823, 670] on button at bounding box center [835, 668] width 24 height 20
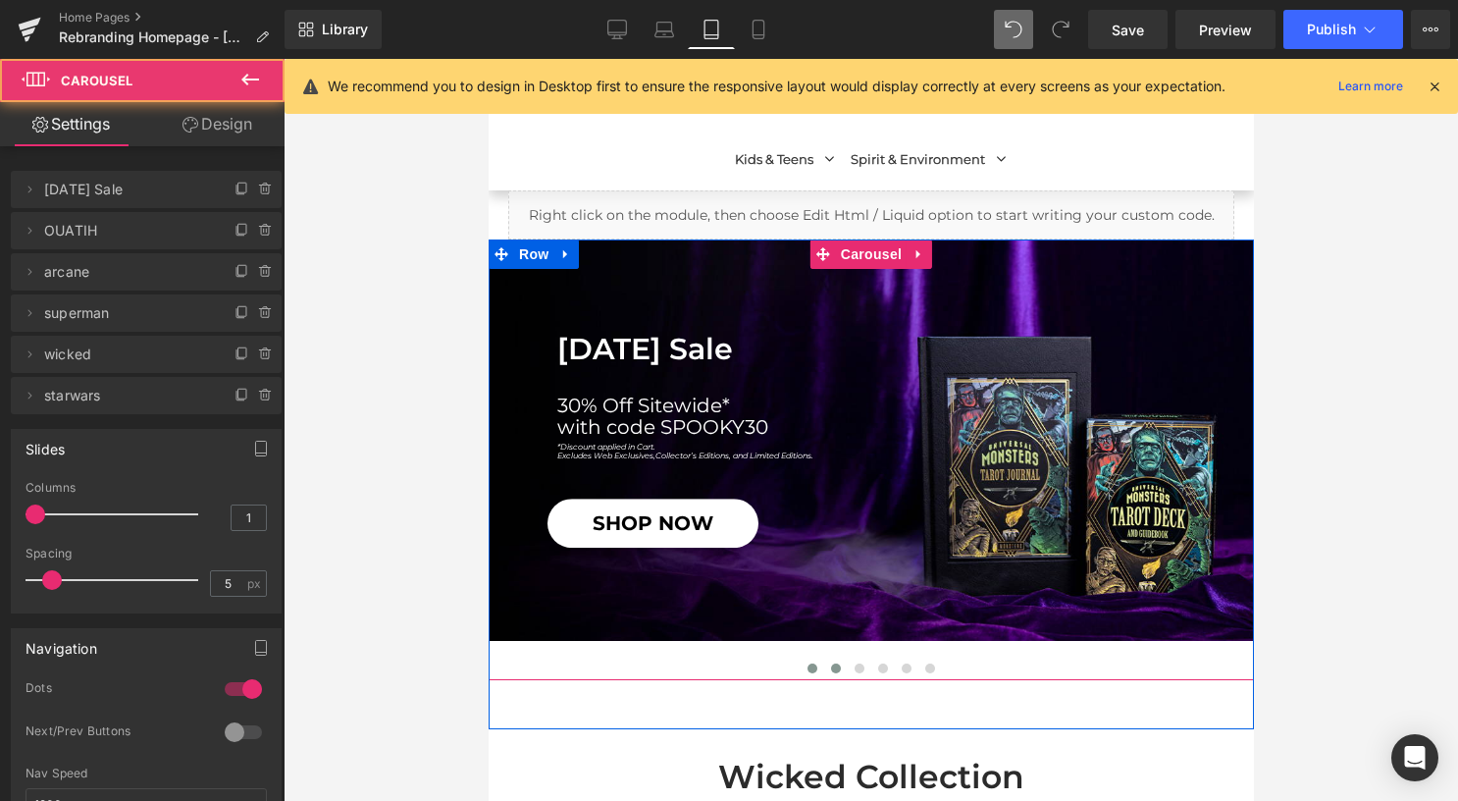
click at [806, 668] on span at bounding box center [811, 668] width 10 height 10
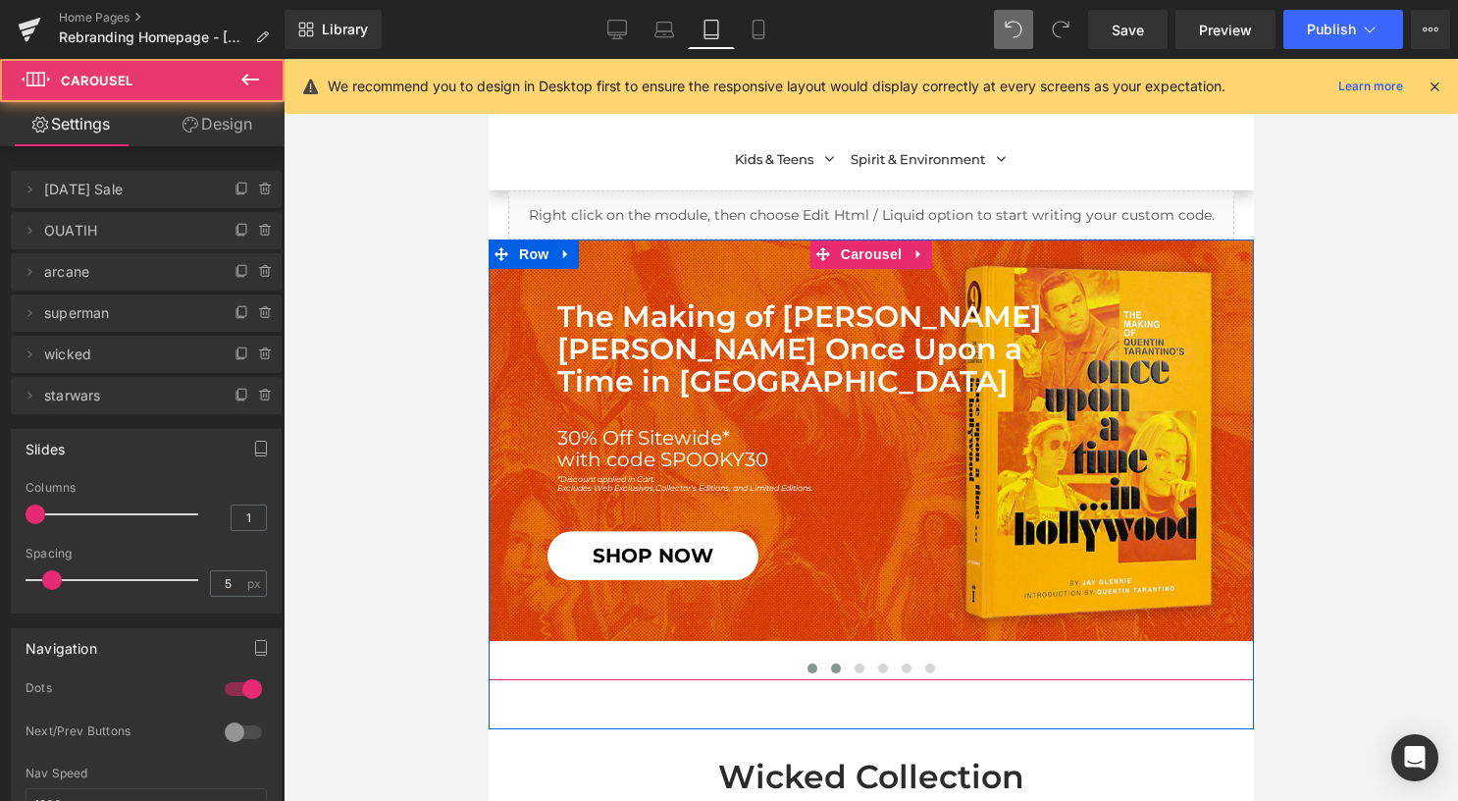
click at [823, 671] on button at bounding box center [835, 668] width 24 height 20
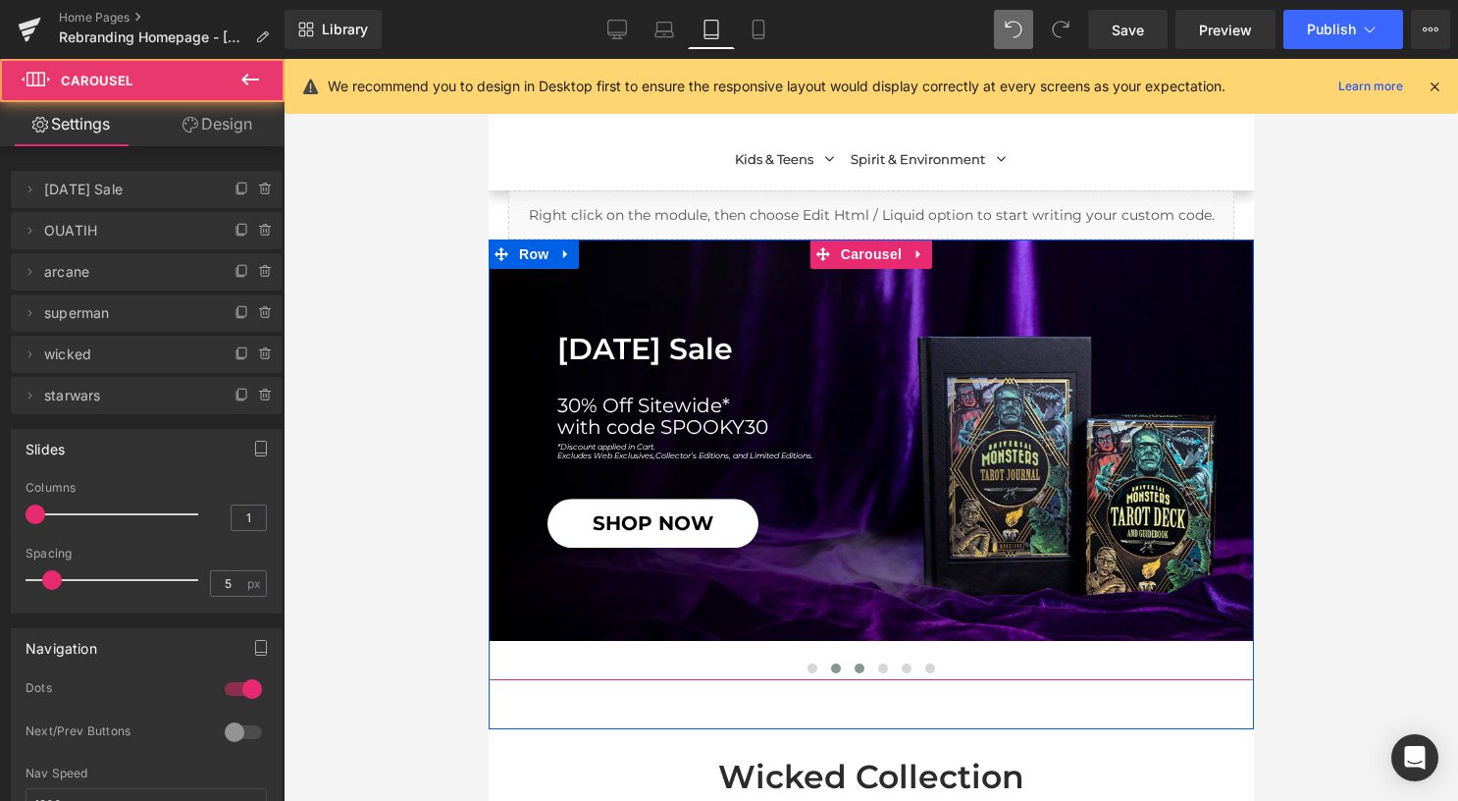
click at [854, 666] on span at bounding box center [859, 668] width 10 height 10
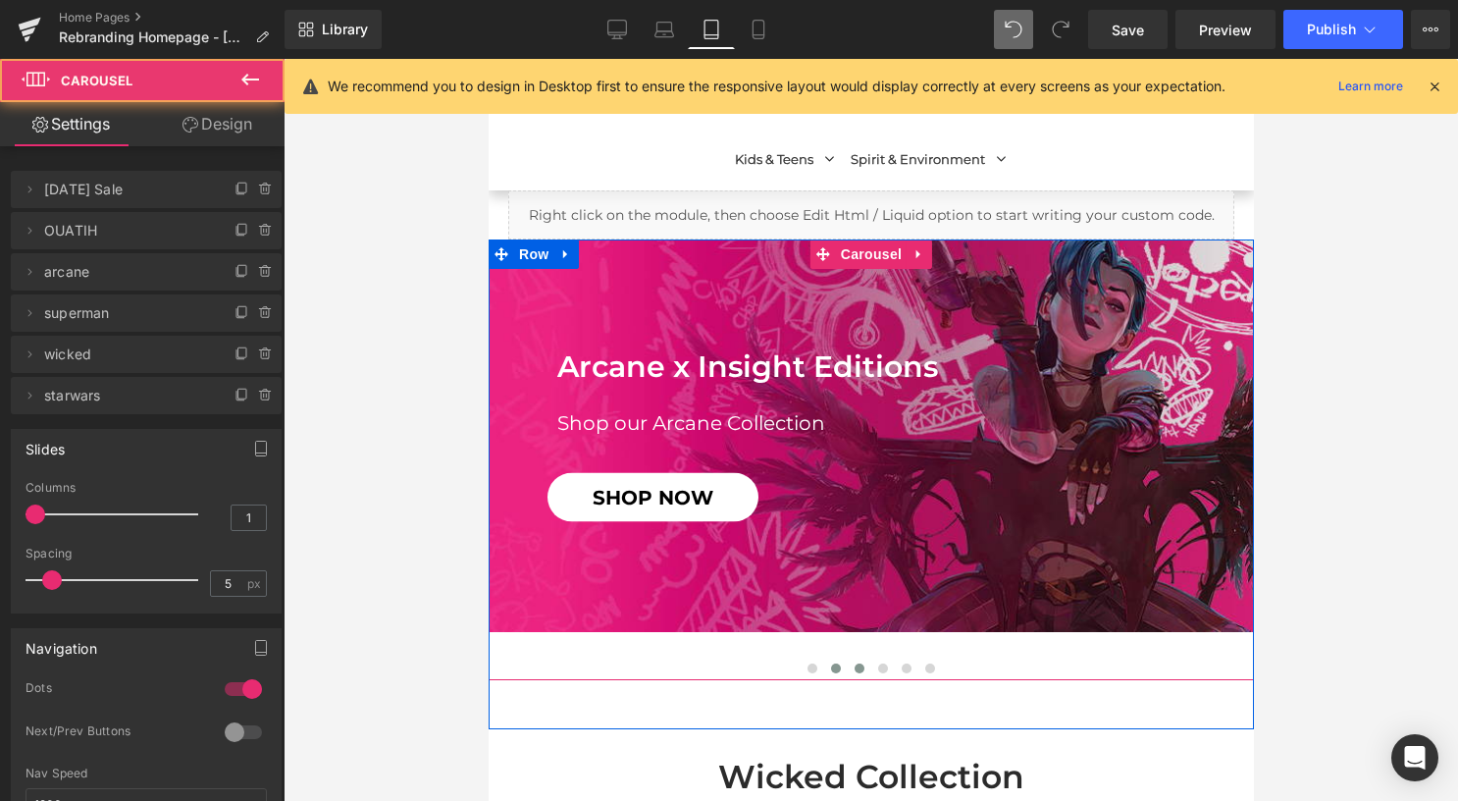
click at [830, 667] on span at bounding box center [835, 668] width 10 height 10
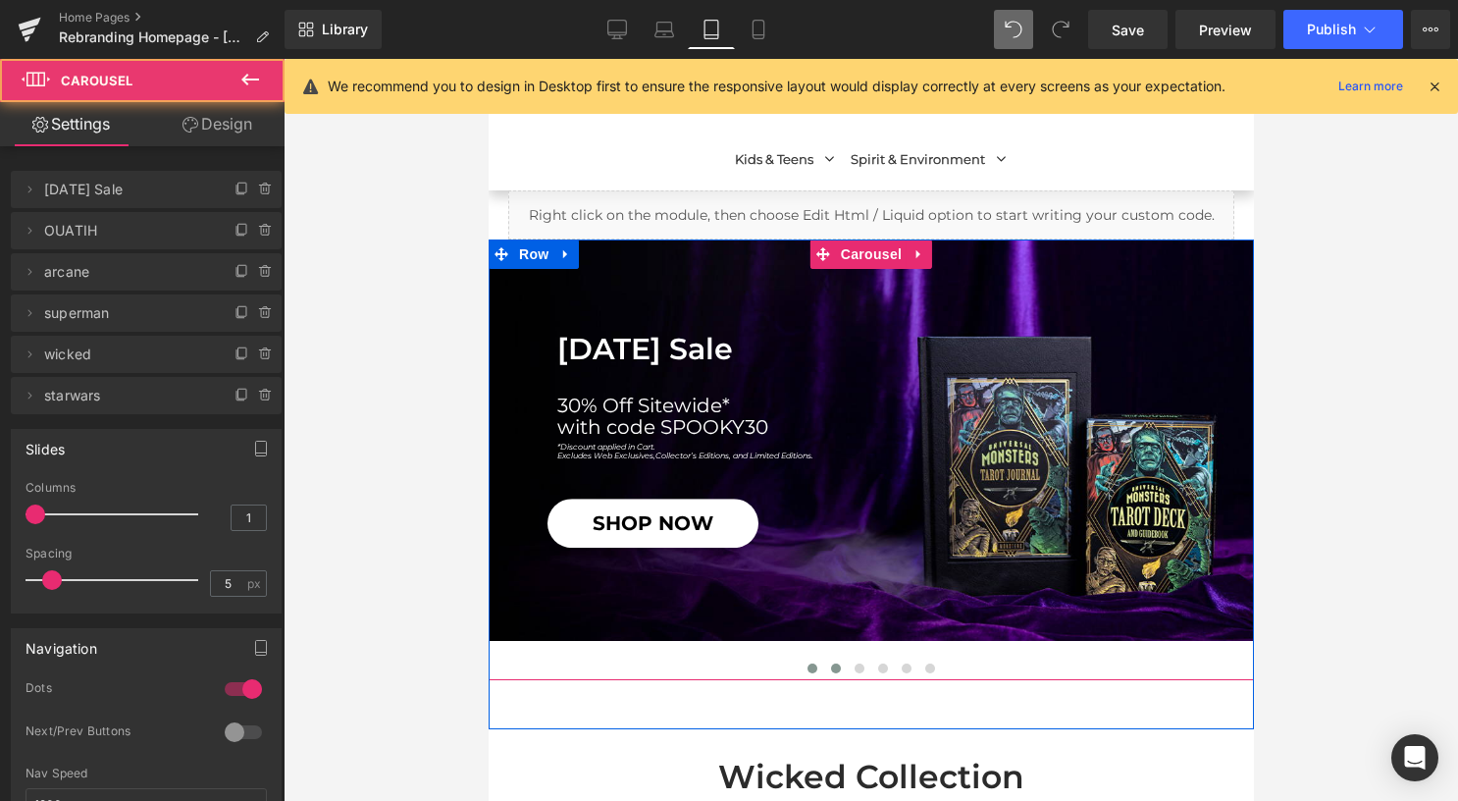
click at [812, 665] on button at bounding box center [812, 668] width 24 height 20
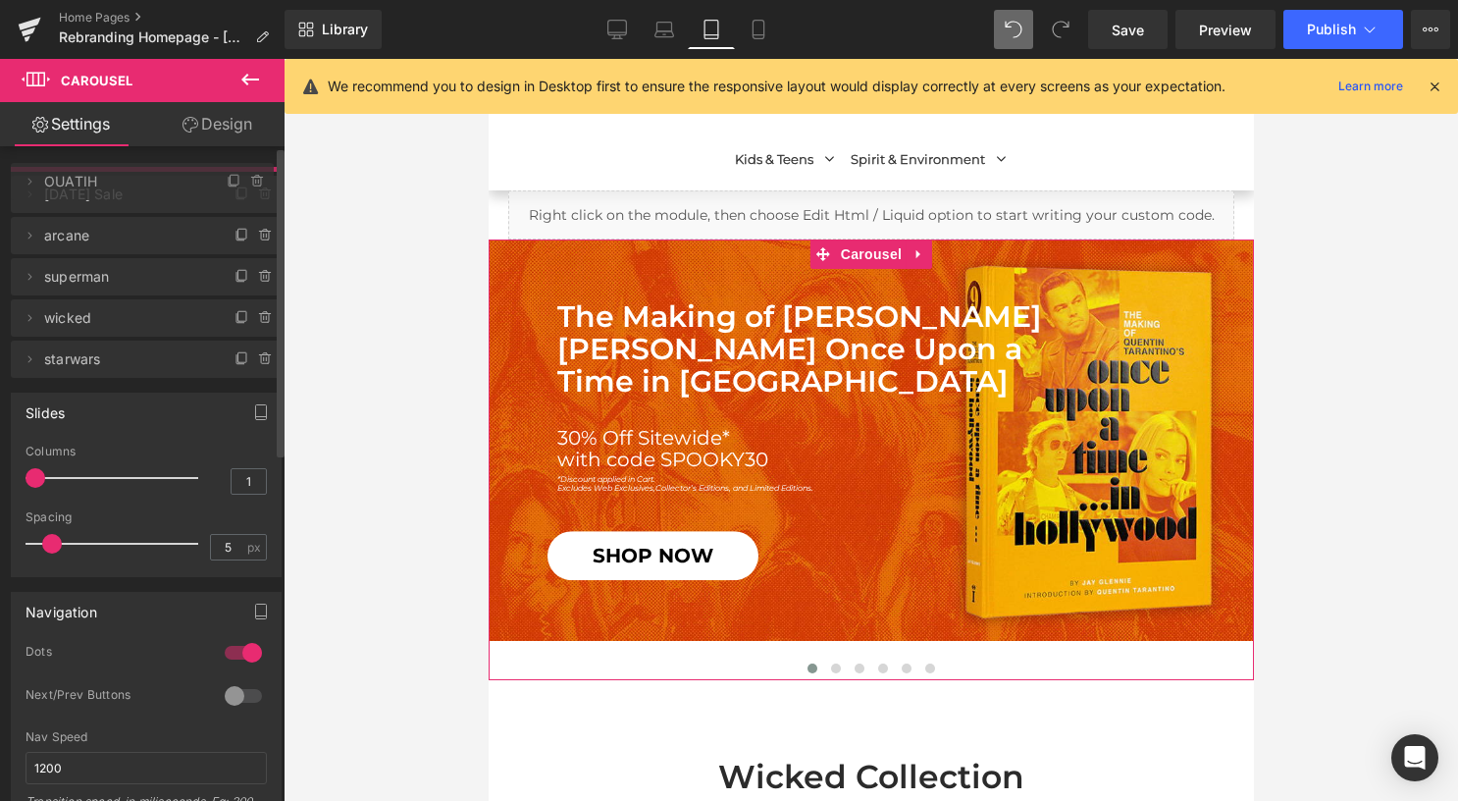
drag, startPoint x: 147, startPoint y: 228, endPoint x: 145, endPoint y: 179, distance: 49.1
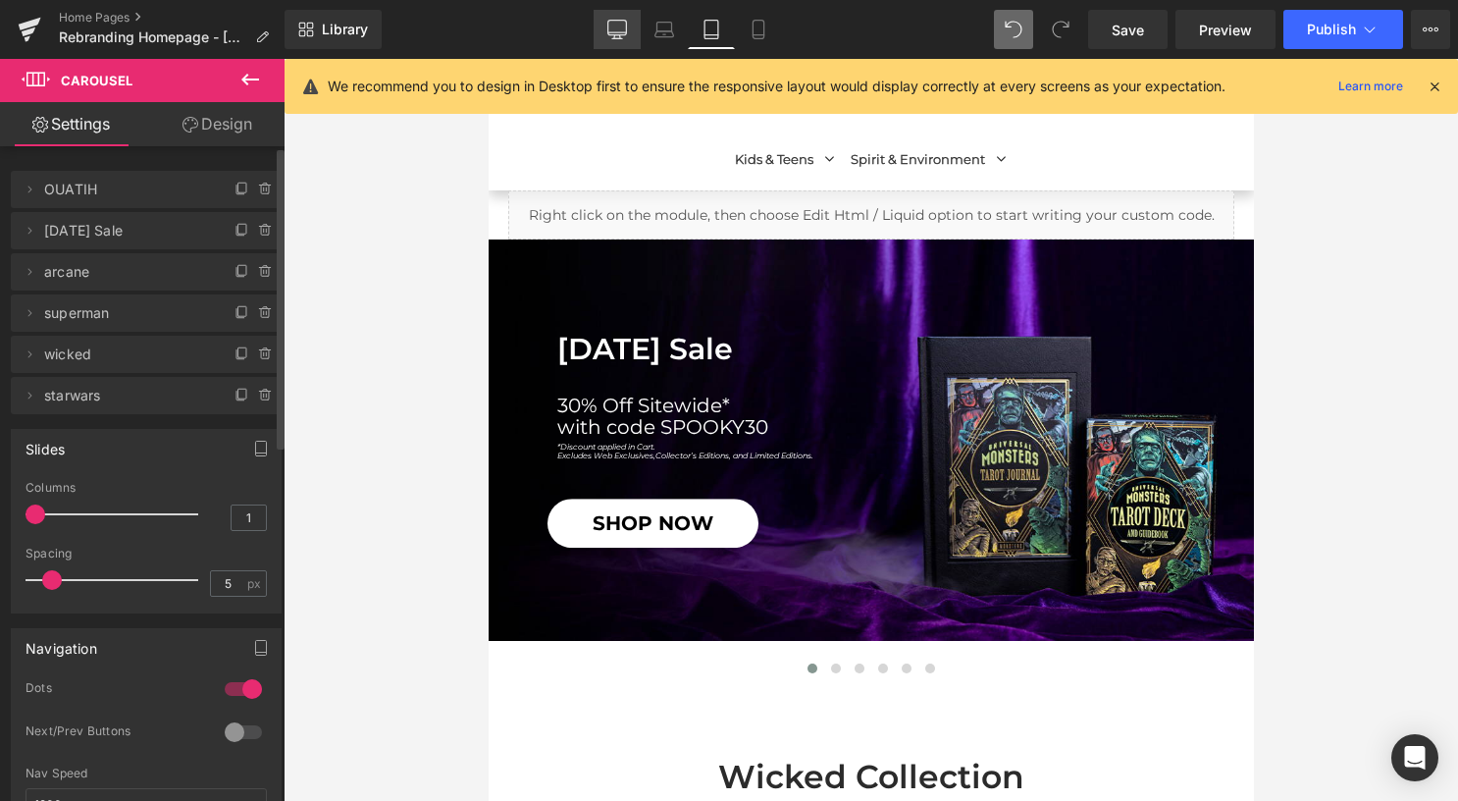
drag, startPoint x: 625, startPoint y: 20, endPoint x: 389, endPoint y: 60, distance: 238.9
click at [625, 20] on icon at bounding box center [617, 30] width 20 height 20
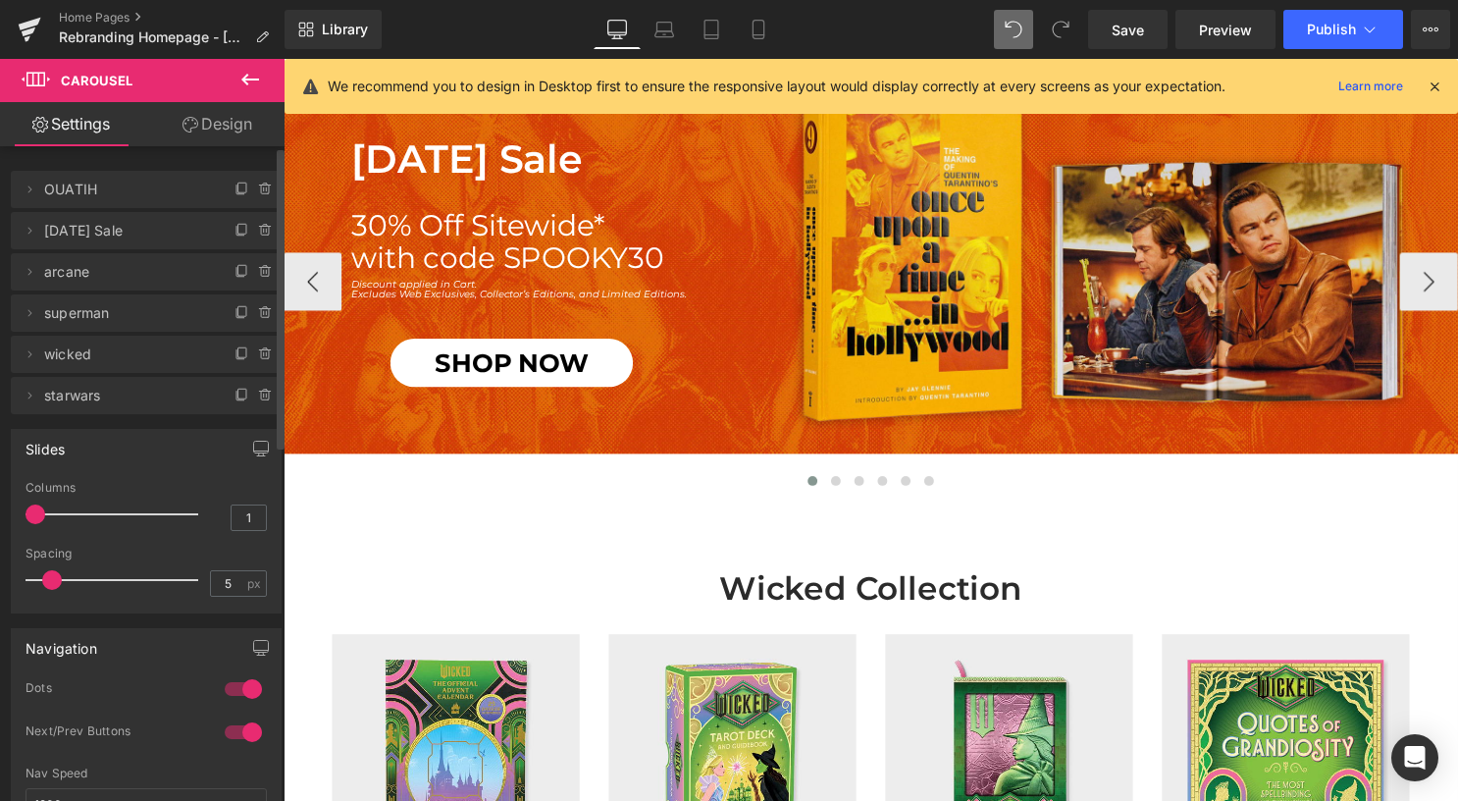
scroll to position [0, 0]
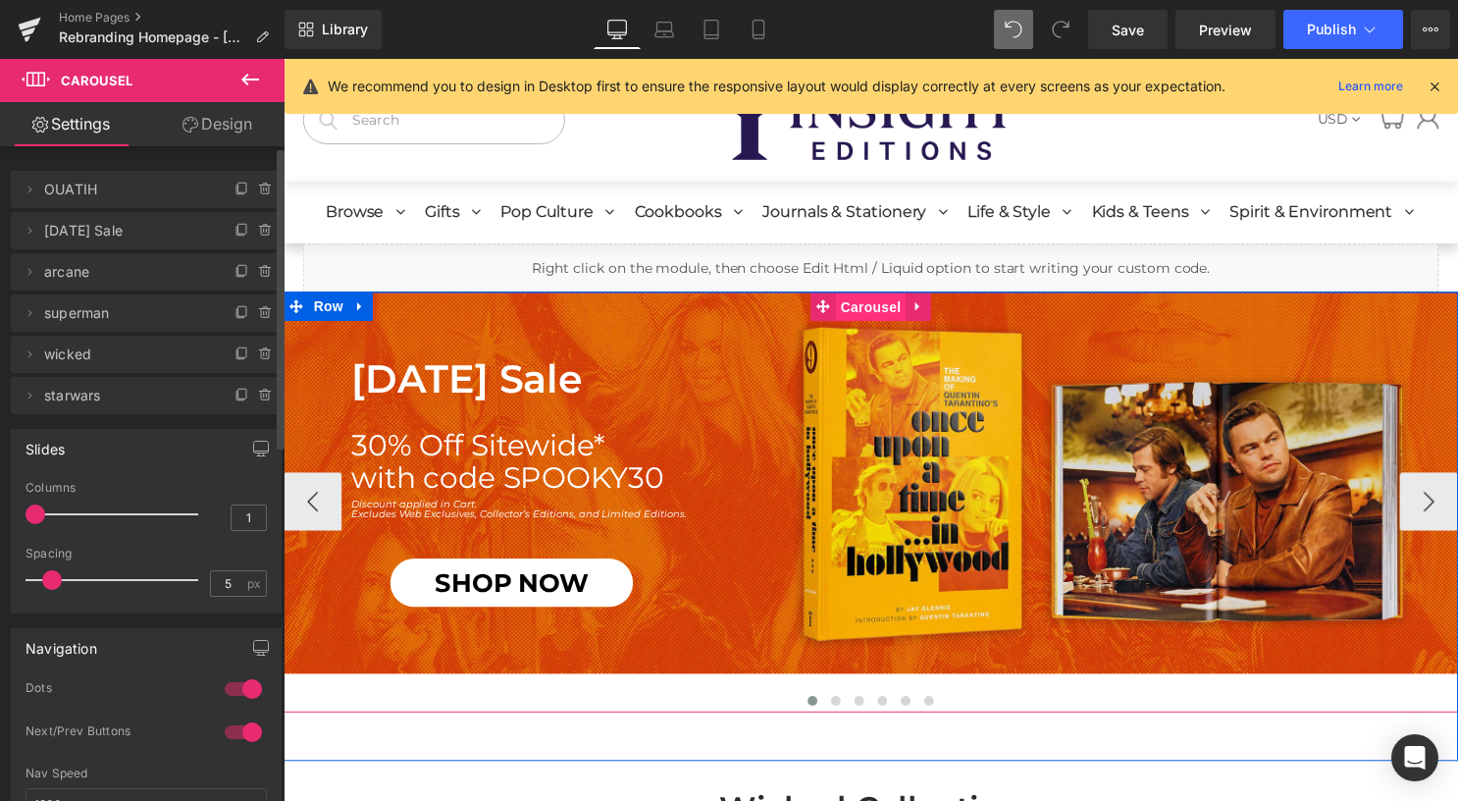
click at [867, 308] on span "Carousel" at bounding box center [877, 309] width 71 height 29
click at [837, 704] on span at bounding box center [842, 707] width 10 height 10
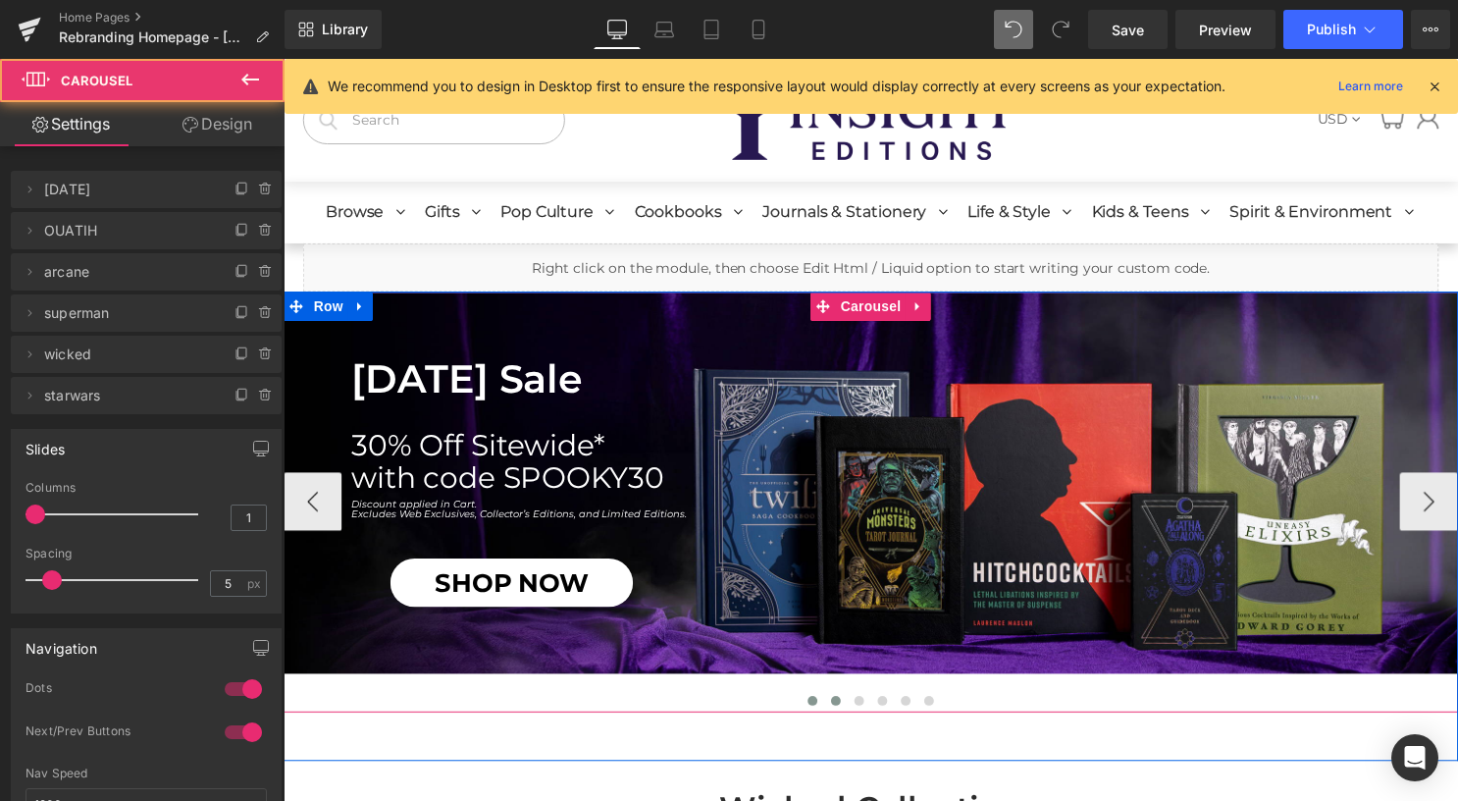
click at [815, 703] on button at bounding box center [818, 708] width 24 height 20
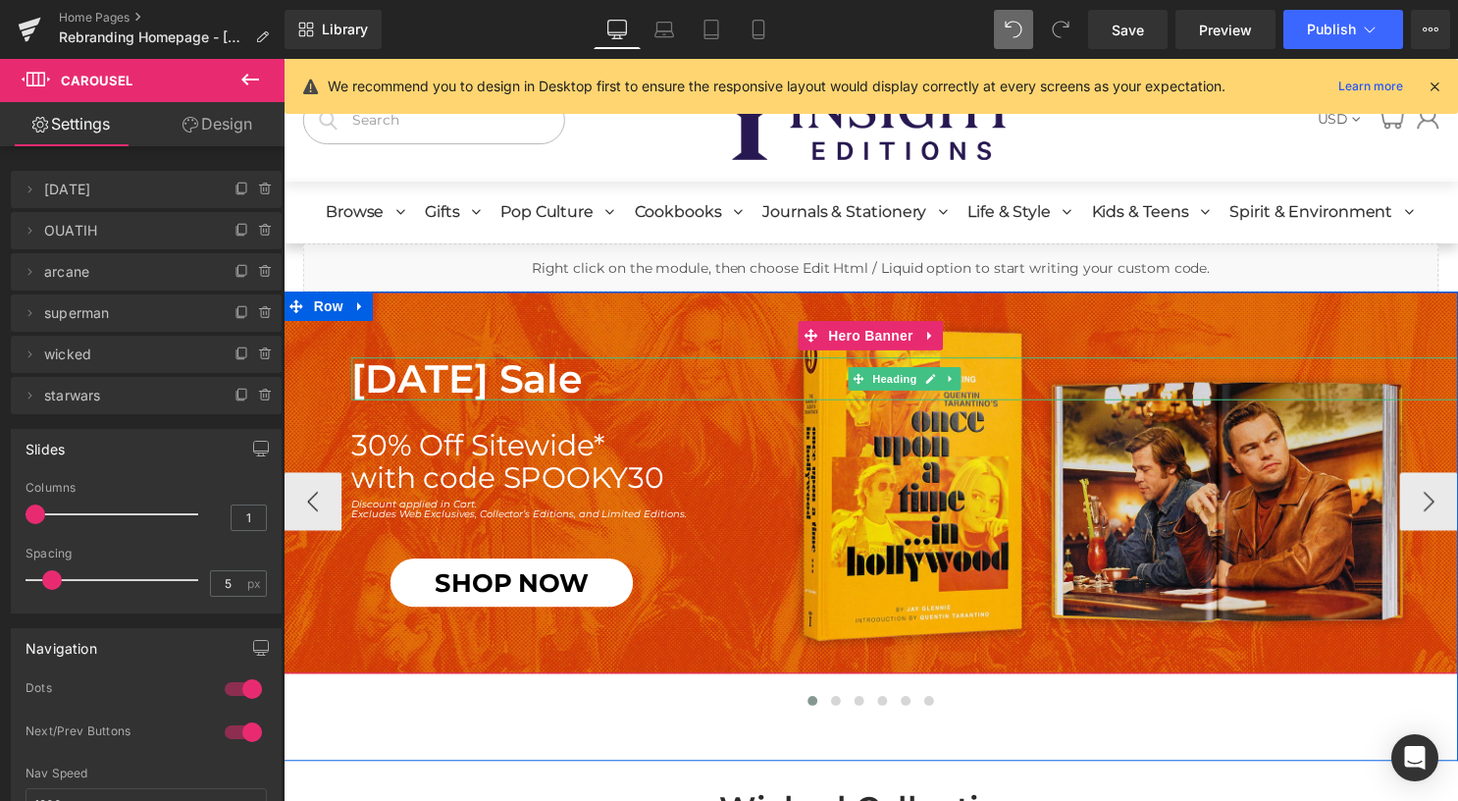
click at [540, 388] on h1 "[DATE] Sale" at bounding box center [911, 382] width 1118 height 43
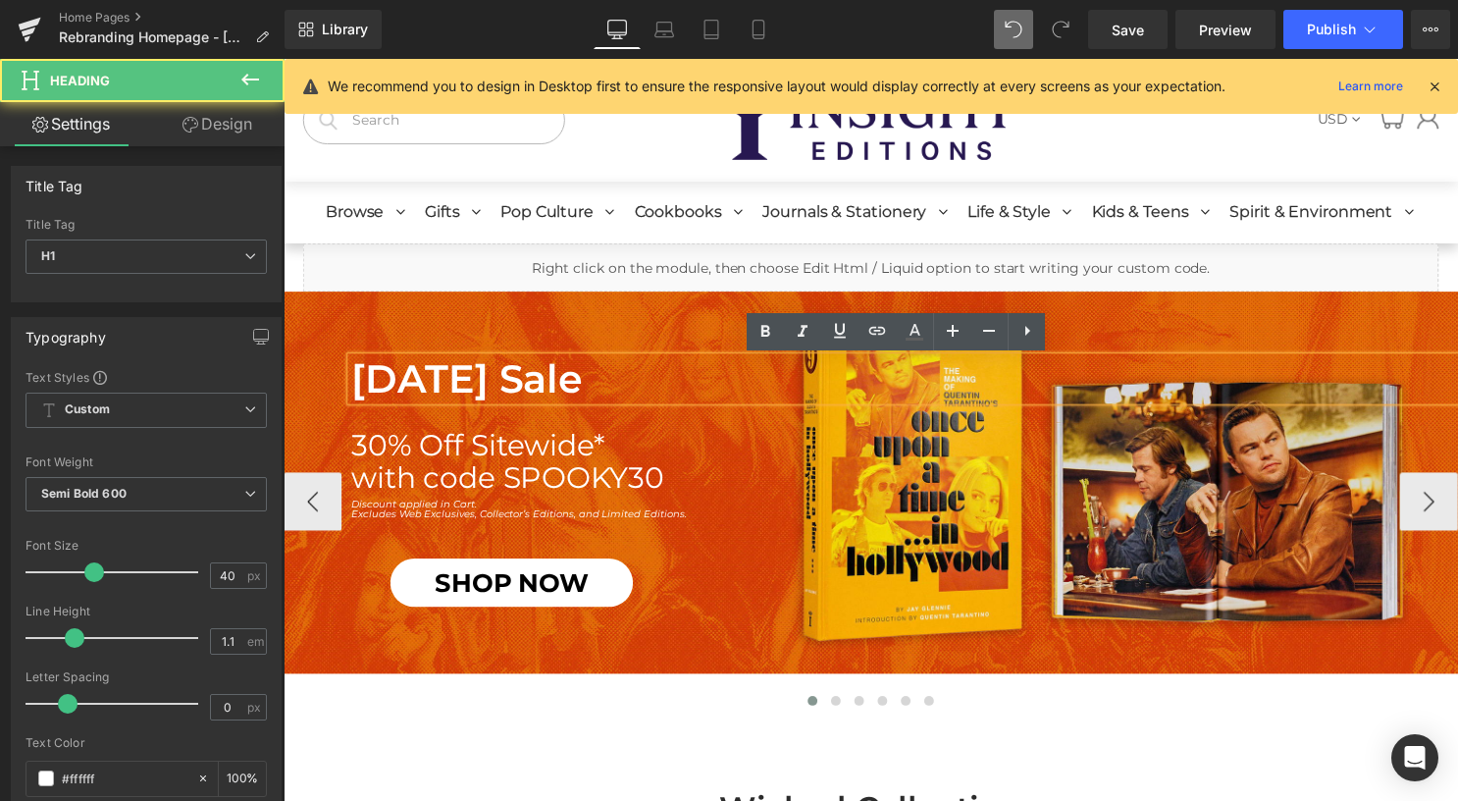
click at [680, 387] on h1 "[DATE] Sale" at bounding box center [911, 382] width 1118 height 43
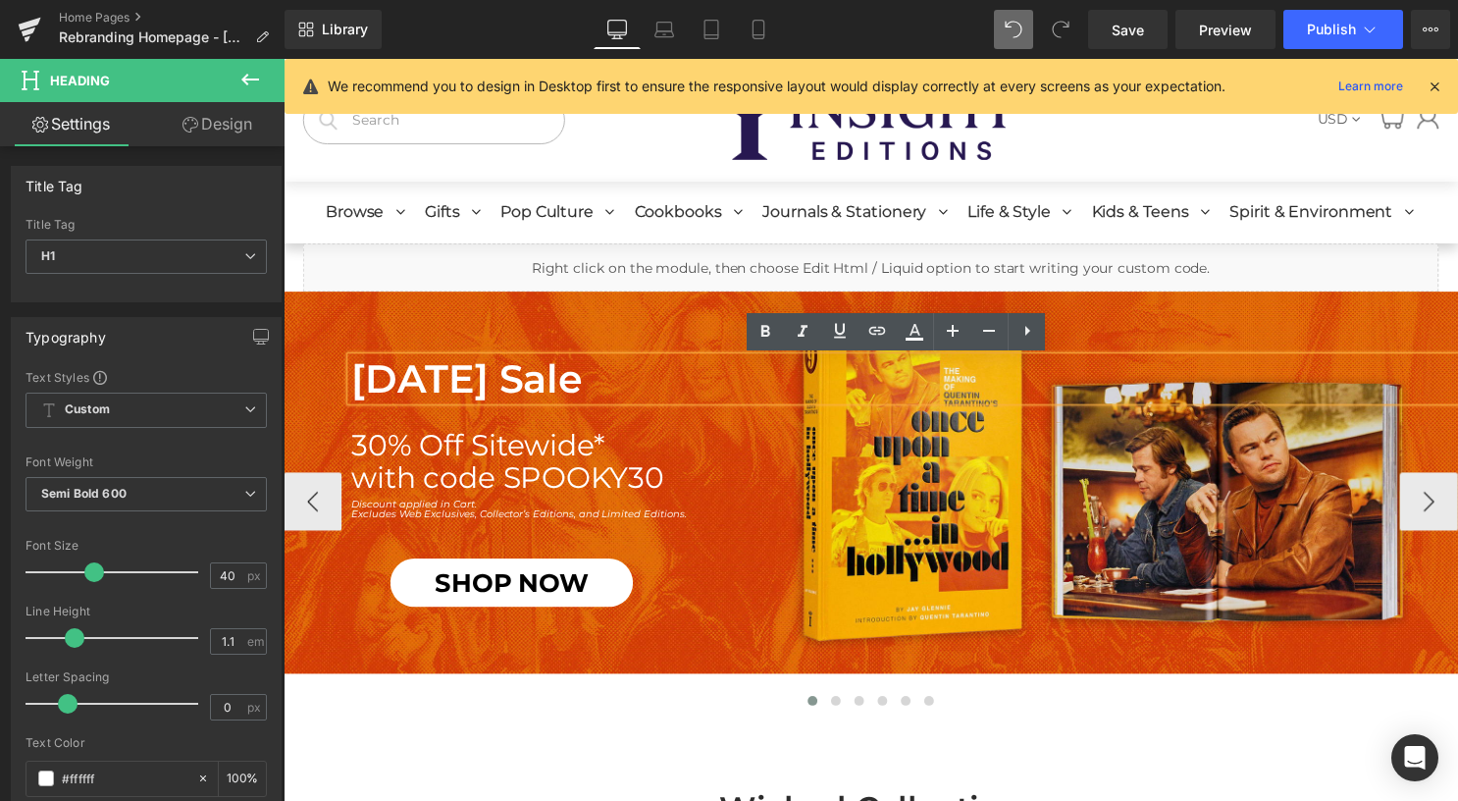
drag, startPoint x: 561, startPoint y: 376, endPoint x: 337, endPoint y: 365, distance: 224.9
click at [337, 365] on span "[DATE] Sale Heading 30% Off Sitewide* with code SPOOKY30 Heading Discount appli…" at bounding box center [877, 487] width 1187 height 252
paste div
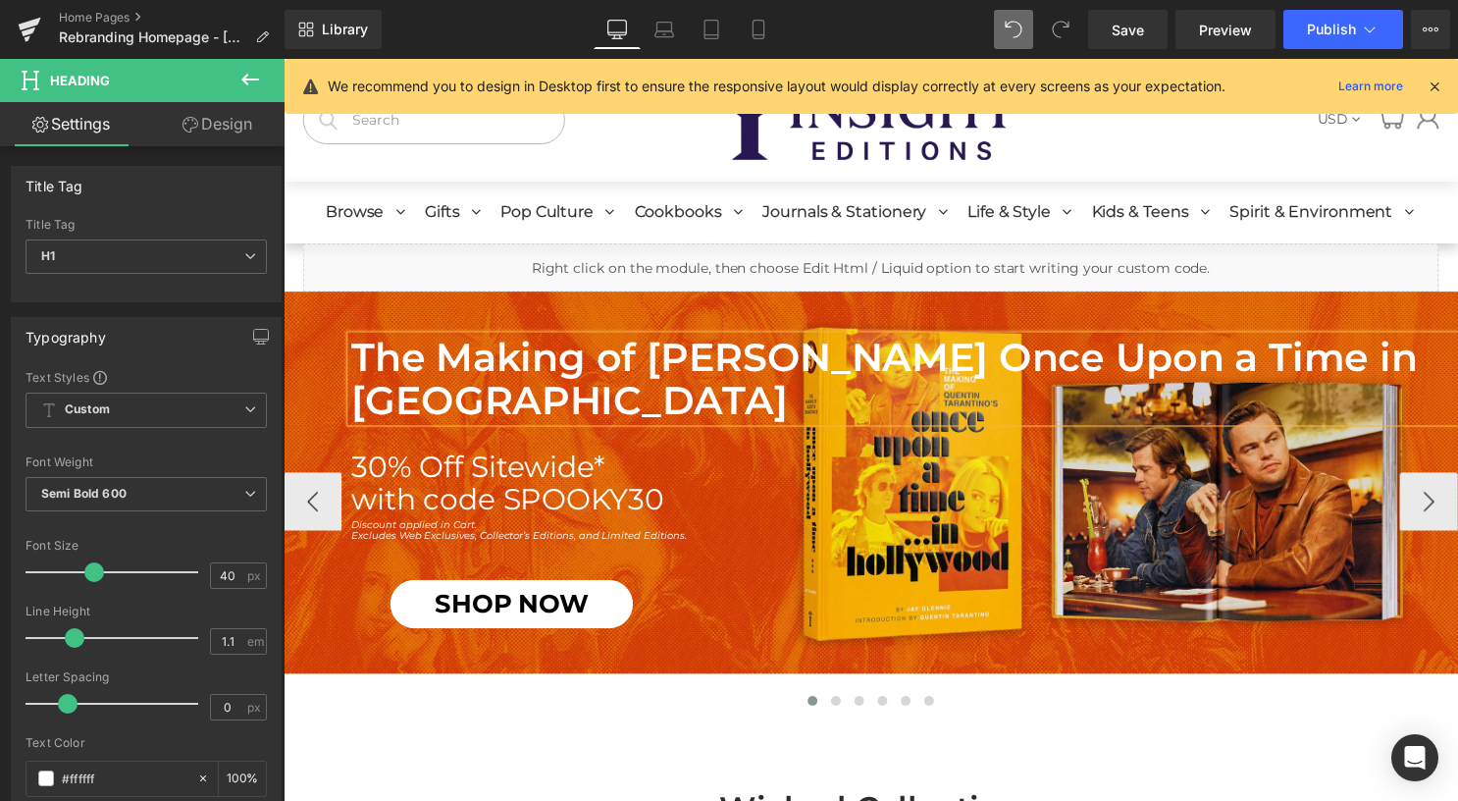
click at [1054, 365] on h1 "The Making of [PERSON_NAME] Once Upon a Time in [GEOGRAPHIC_DATA]" at bounding box center [911, 382] width 1118 height 86
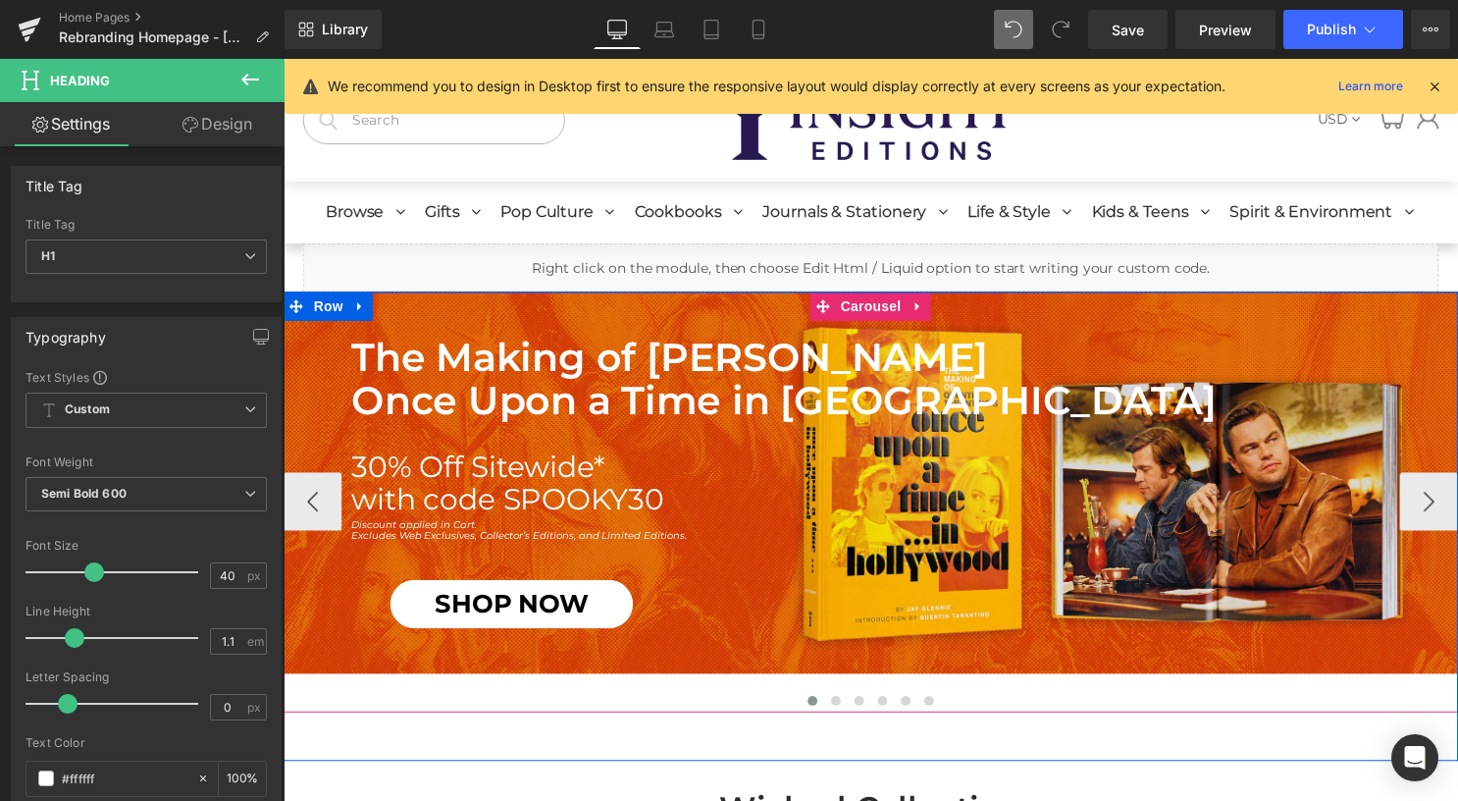
click at [685, 705] on div at bounding box center [877, 710] width 1187 height 24
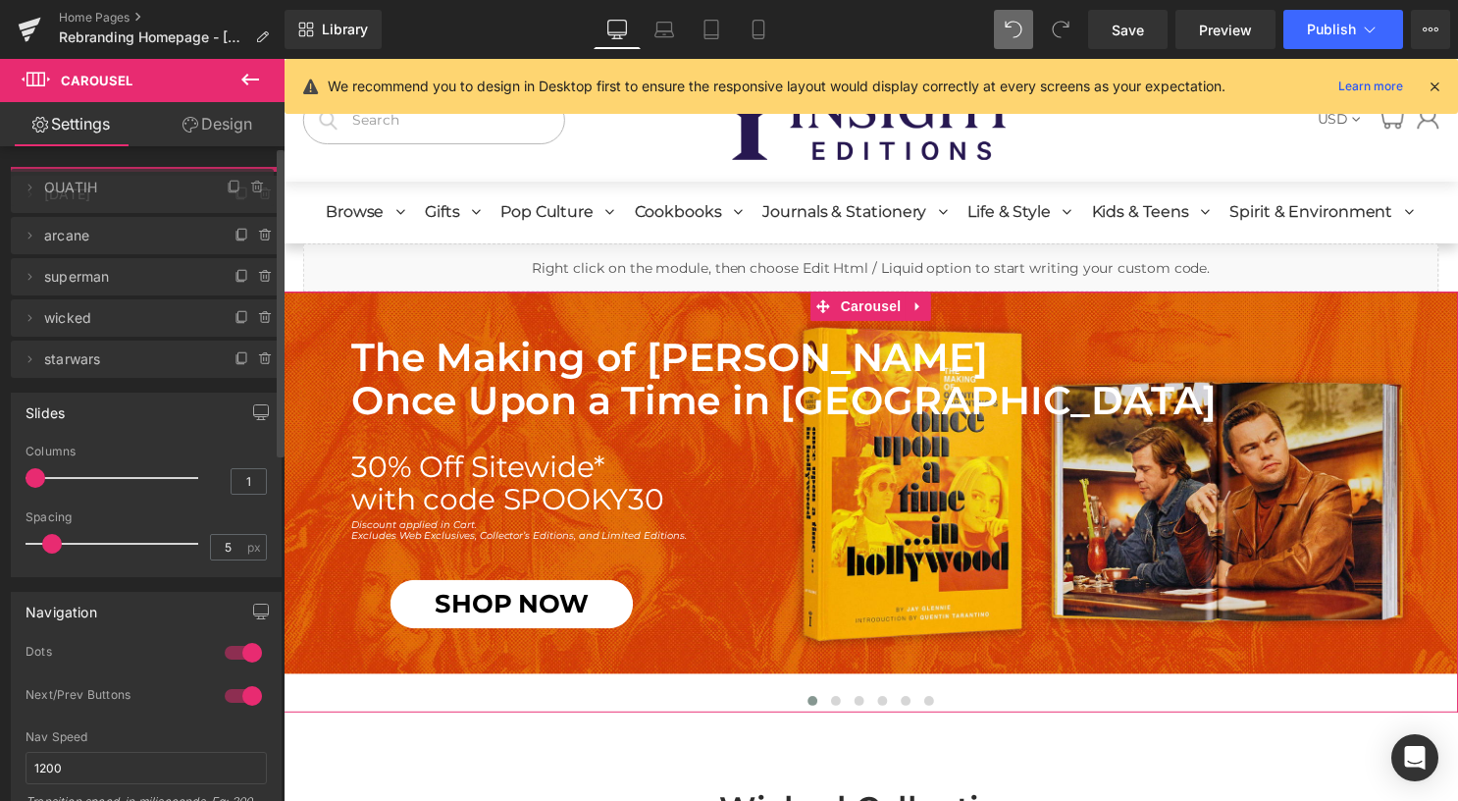
drag, startPoint x: 107, startPoint y: 226, endPoint x: 110, endPoint y: 182, distance: 43.3
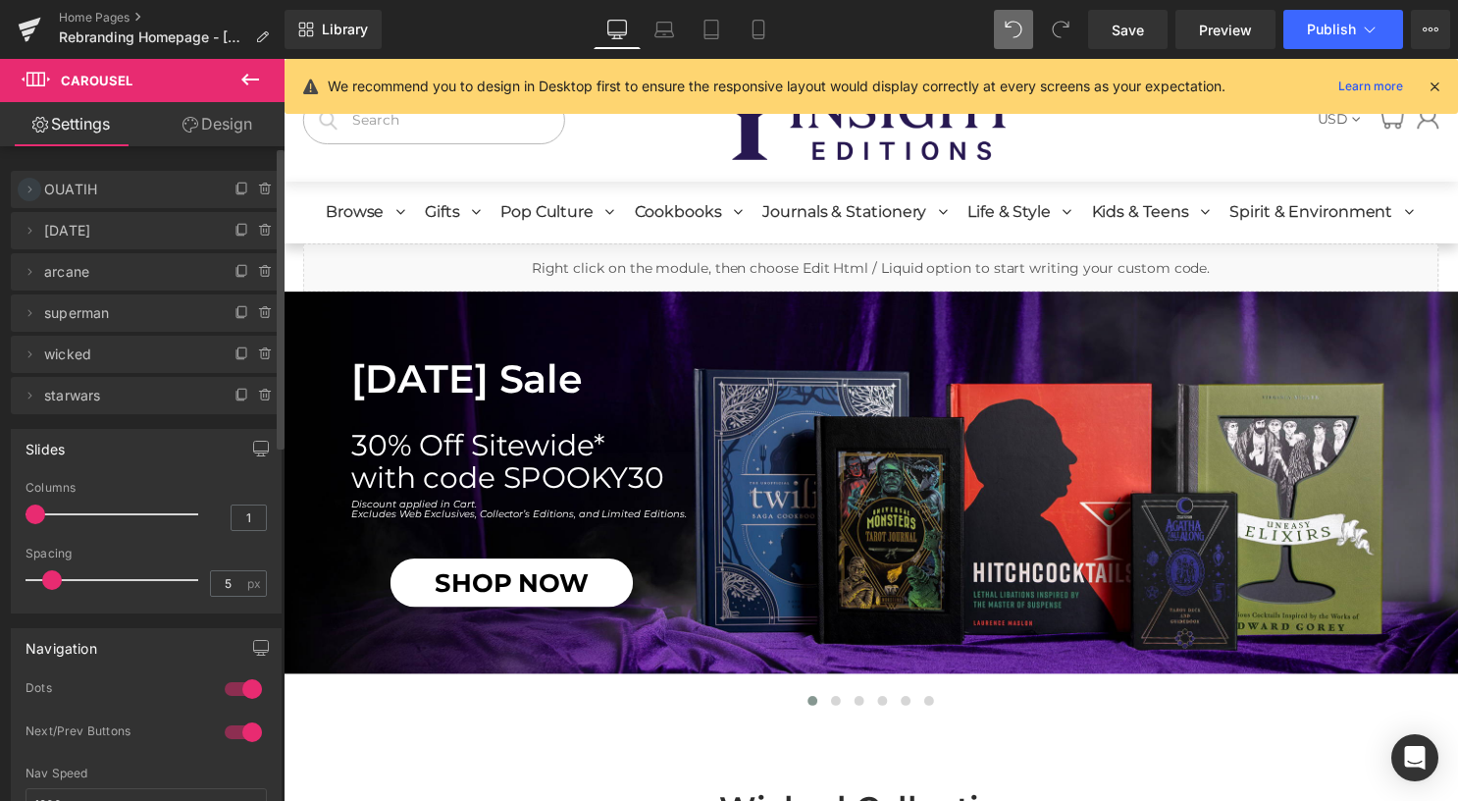
click at [28, 194] on icon at bounding box center [30, 189] width 16 height 16
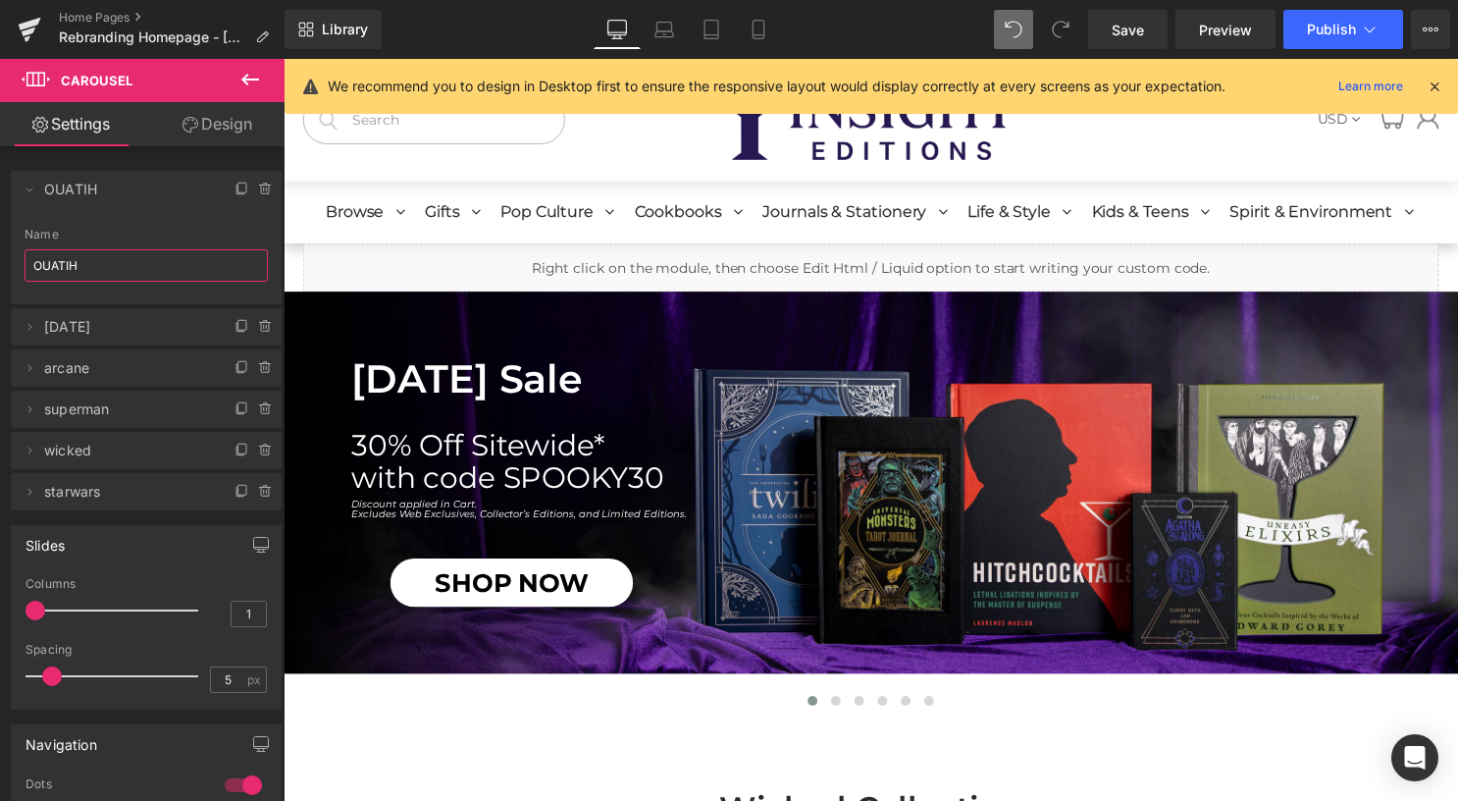
drag, startPoint x: 96, startPoint y: 263, endPoint x: -4, endPoint y: 259, distance: 100.1
click at [0, 259] on html "Carousel You are previewing how the will restyle your page. You can not edit El…" at bounding box center [729, 400] width 1458 height 801
type input "h"
type input "[DATE]"
click at [33, 324] on icon at bounding box center [30, 327] width 16 height 16
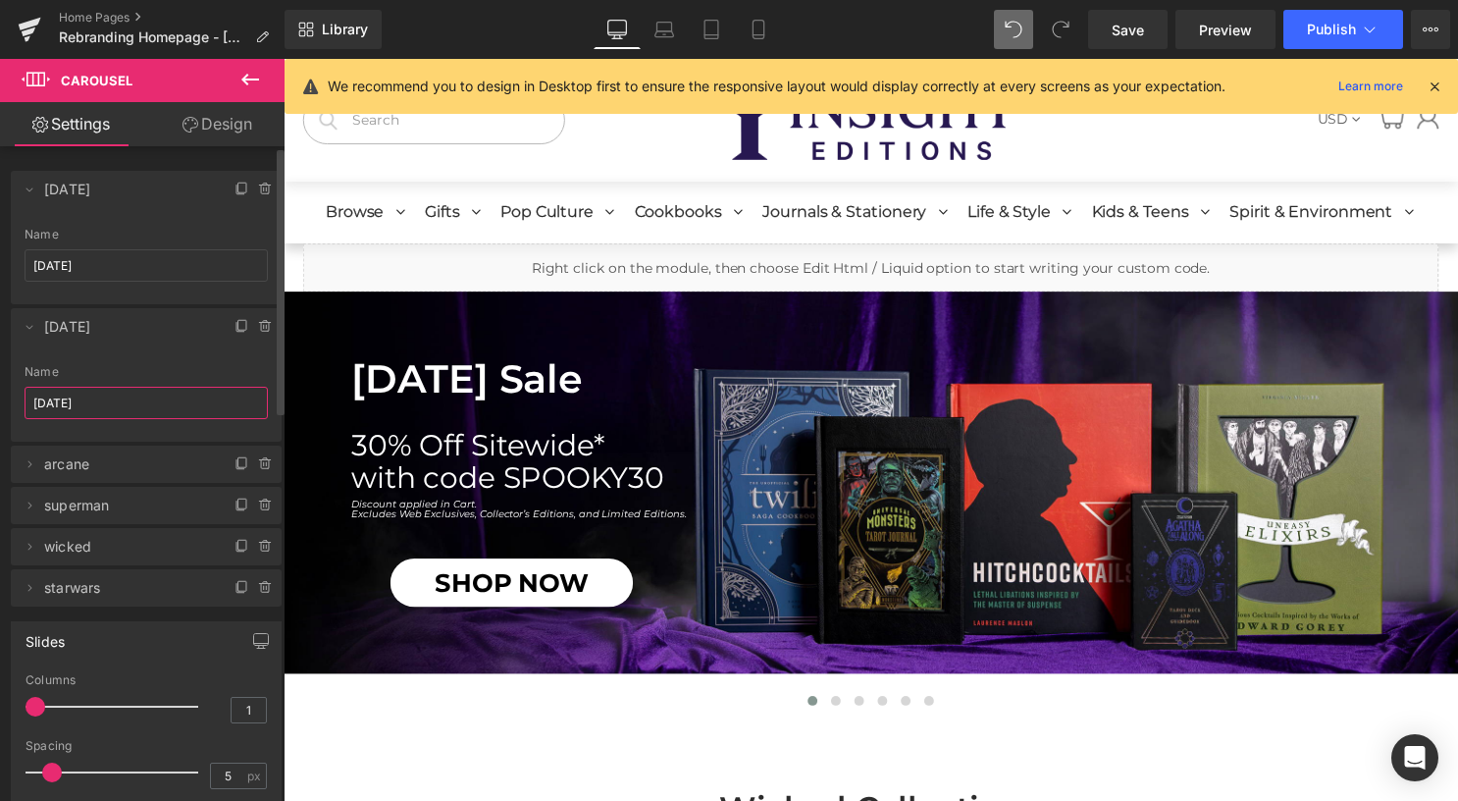
drag, startPoint x: 127, startPoint y: 399, endPoint x: 26, endPoint y: 394, distance: 100.2
click at [26, 394] on input "[DATE]" at bounding box center [146, 403] width 243 height 32
paste input "OUATIH"
type input "OUATIH"
drag, startPoint x: 260, startPoint y: 105, endPoint x: 720, endPoint y: 31, distance: 466.0
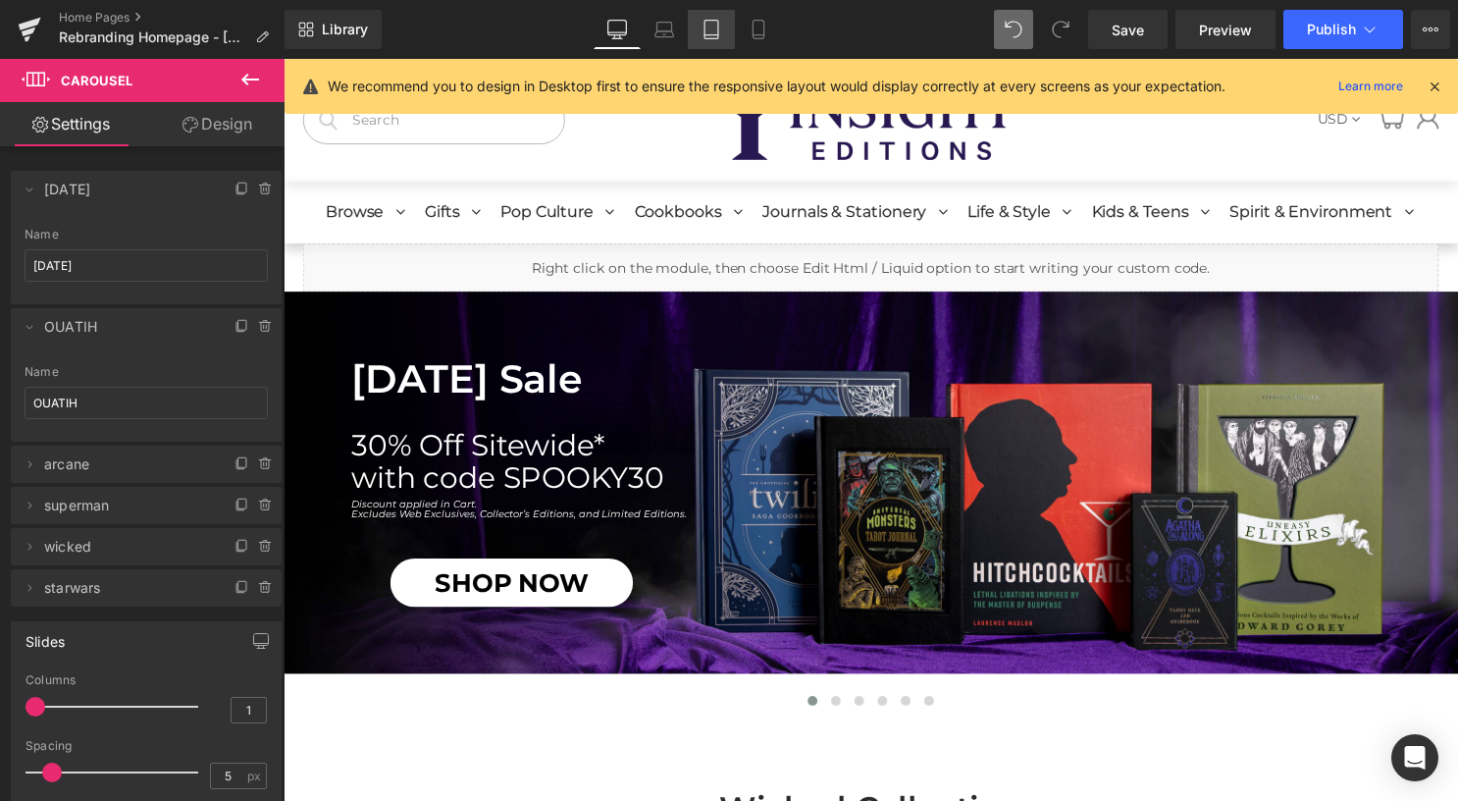
click at [720, 31] on icon at bounding box center [711, 30] width 20 height 20
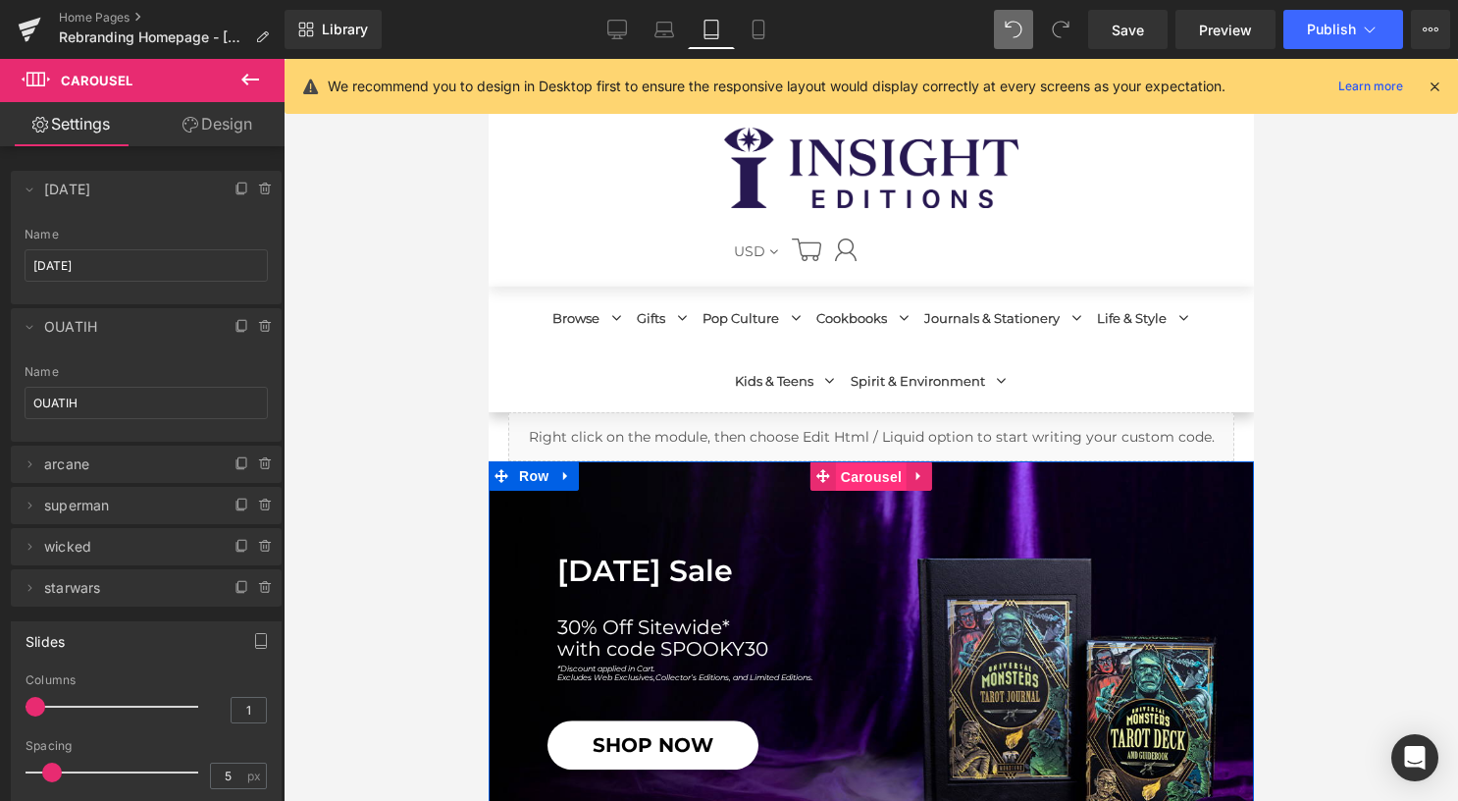
click at [842, 479] on span "Carousel" at bounding box center [870, 476] width 71 height 29
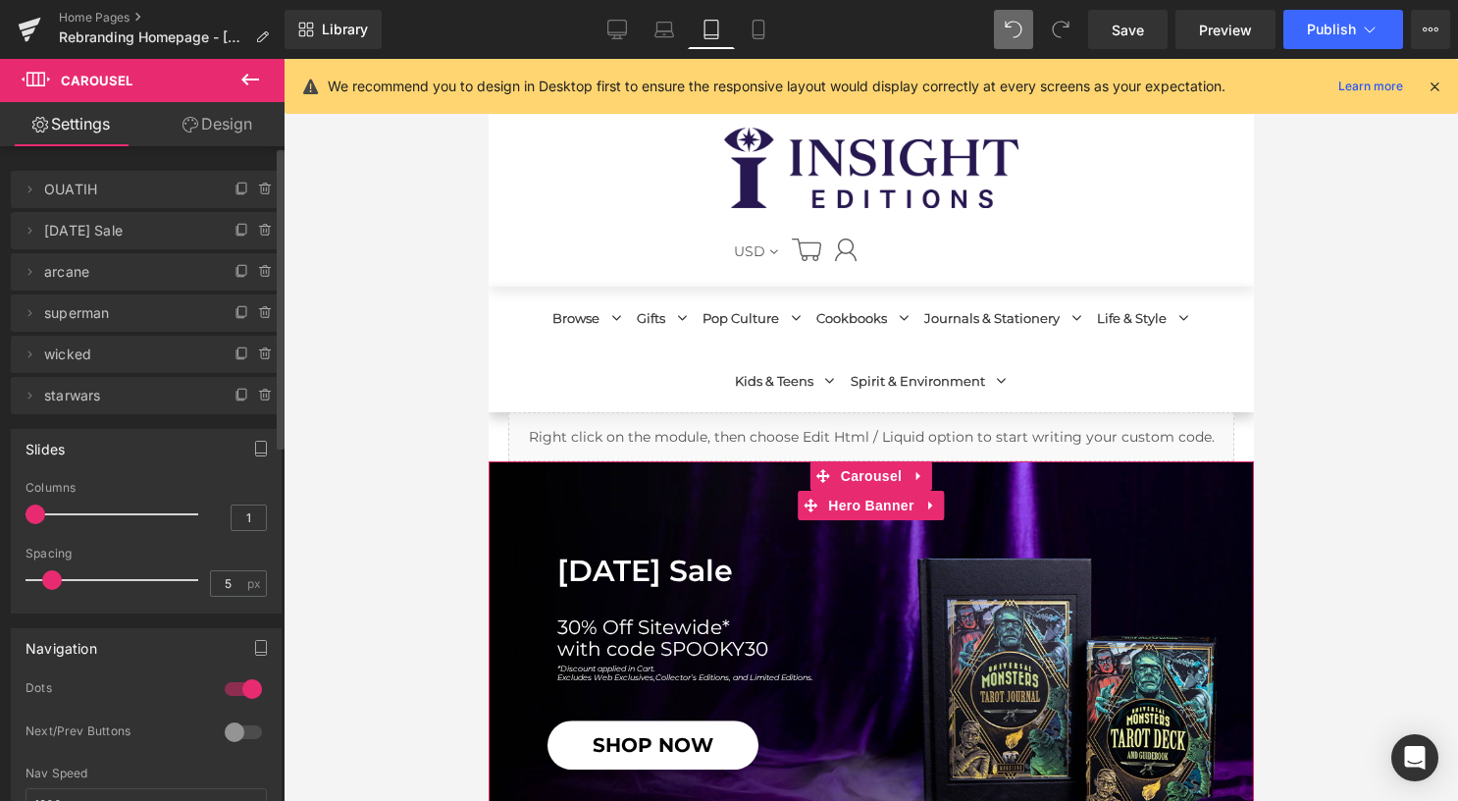
click at [126, 190] on span "OUATIH" at bounding box center [126, 189] width 165 height 37
click at [23, 184] on icon at bounding box center [30, 189] width 16 height 16
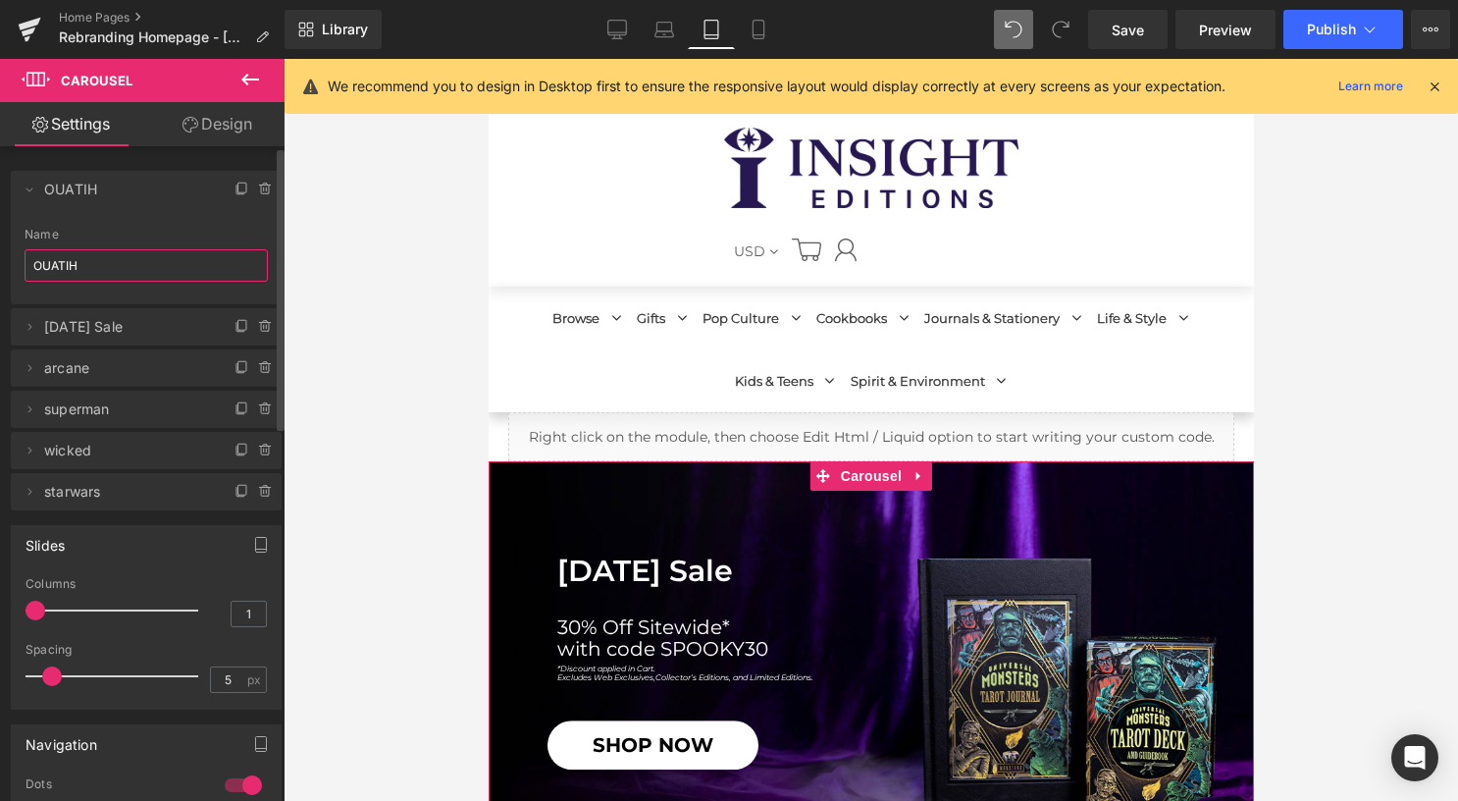
drag, startPoint x: 94, startPoint y: 269, endPoint x: 2, endPoint y: 267, distance: 92.2
click at [2, 267] on div "Delete Cancel OUATIH OUATIH Name OUATIH Delete Cancel [DATE] Sale [DATE] Sale N…" at bounding box center [146, 330] width 293 height 359
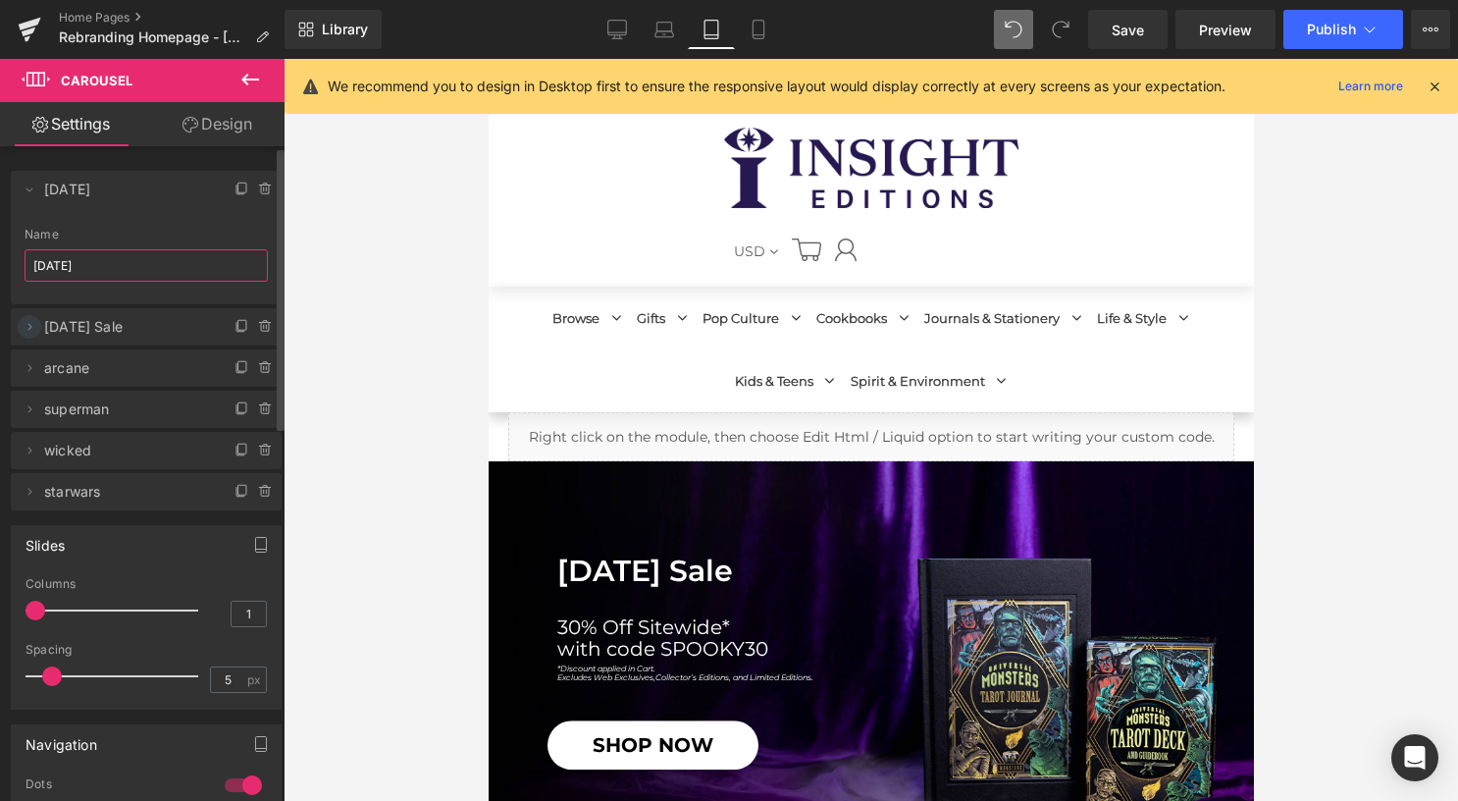
type input "[DATE]"
click at [29, 326] on icon at bounding box center [30, 326] width 4 height 7
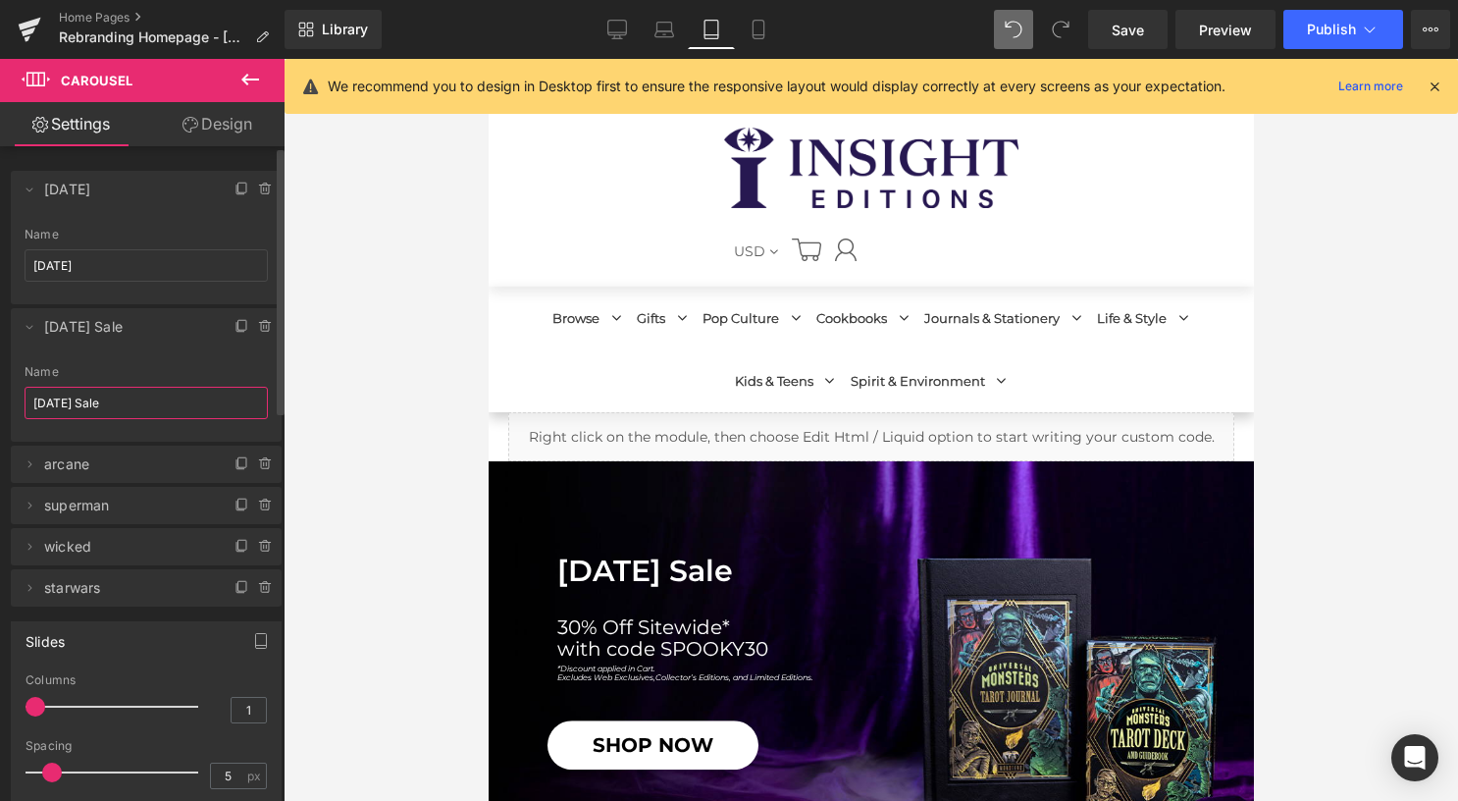
drag, startPoint x: 94, startPoint y: 404, endPoint x: 19, endPoint y: 405, distance: 75.5
click at [19, 405] on div "[DATE] Sale Name [DATE] Sale" at bounding box center [146, 403] width 271 height 77
paste input "OUATIH"
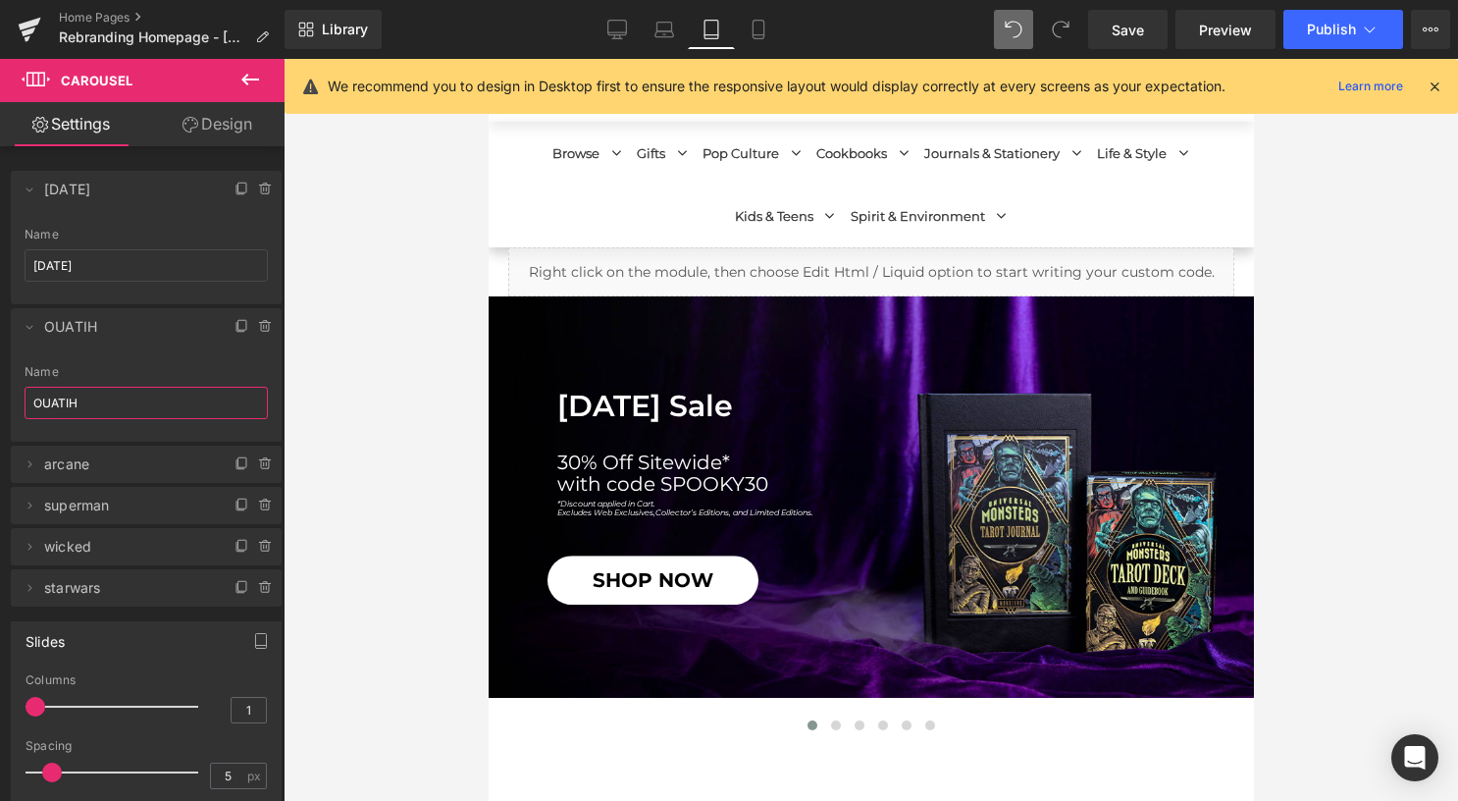
scroll to position [196, 0]
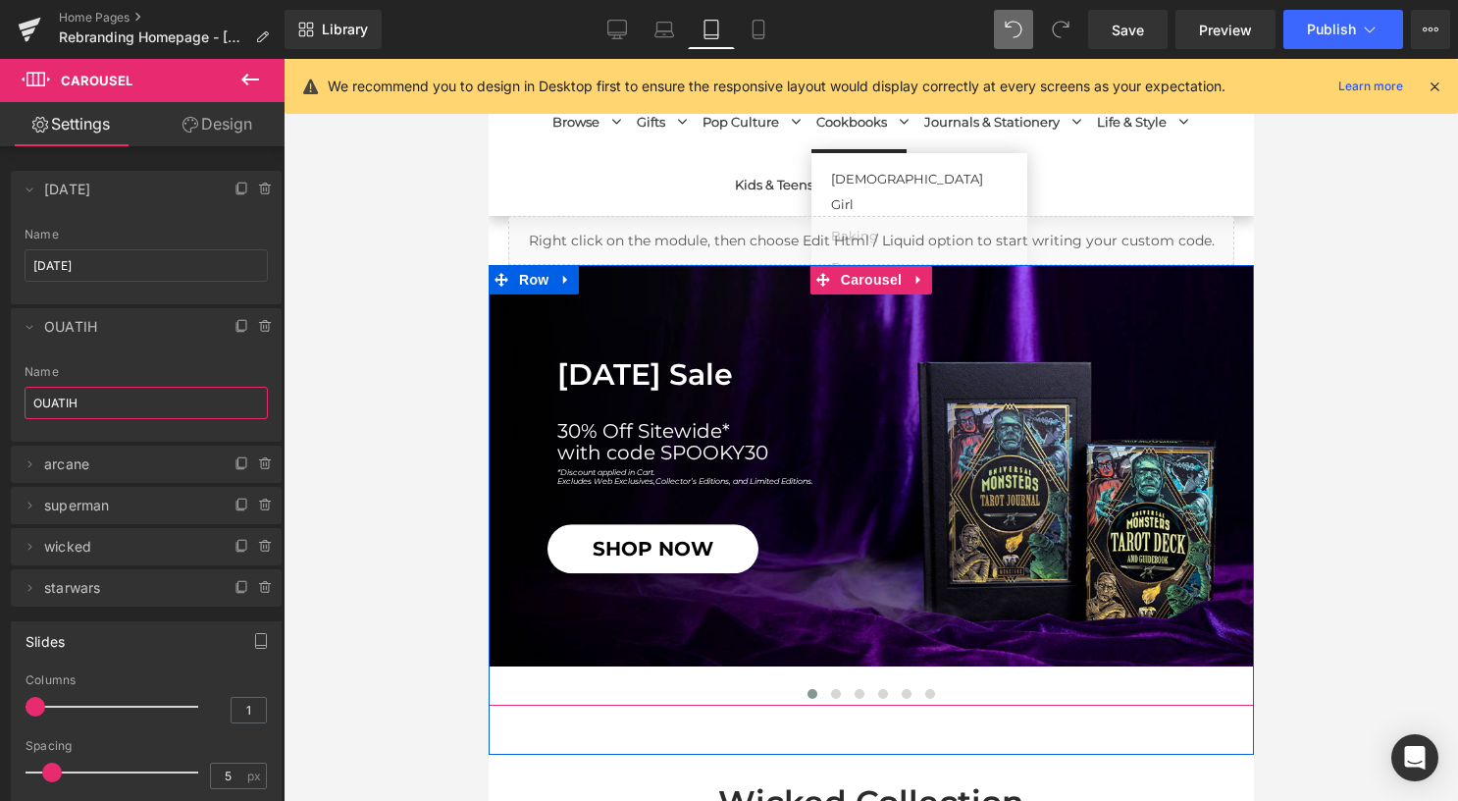
type input "OUATIH"
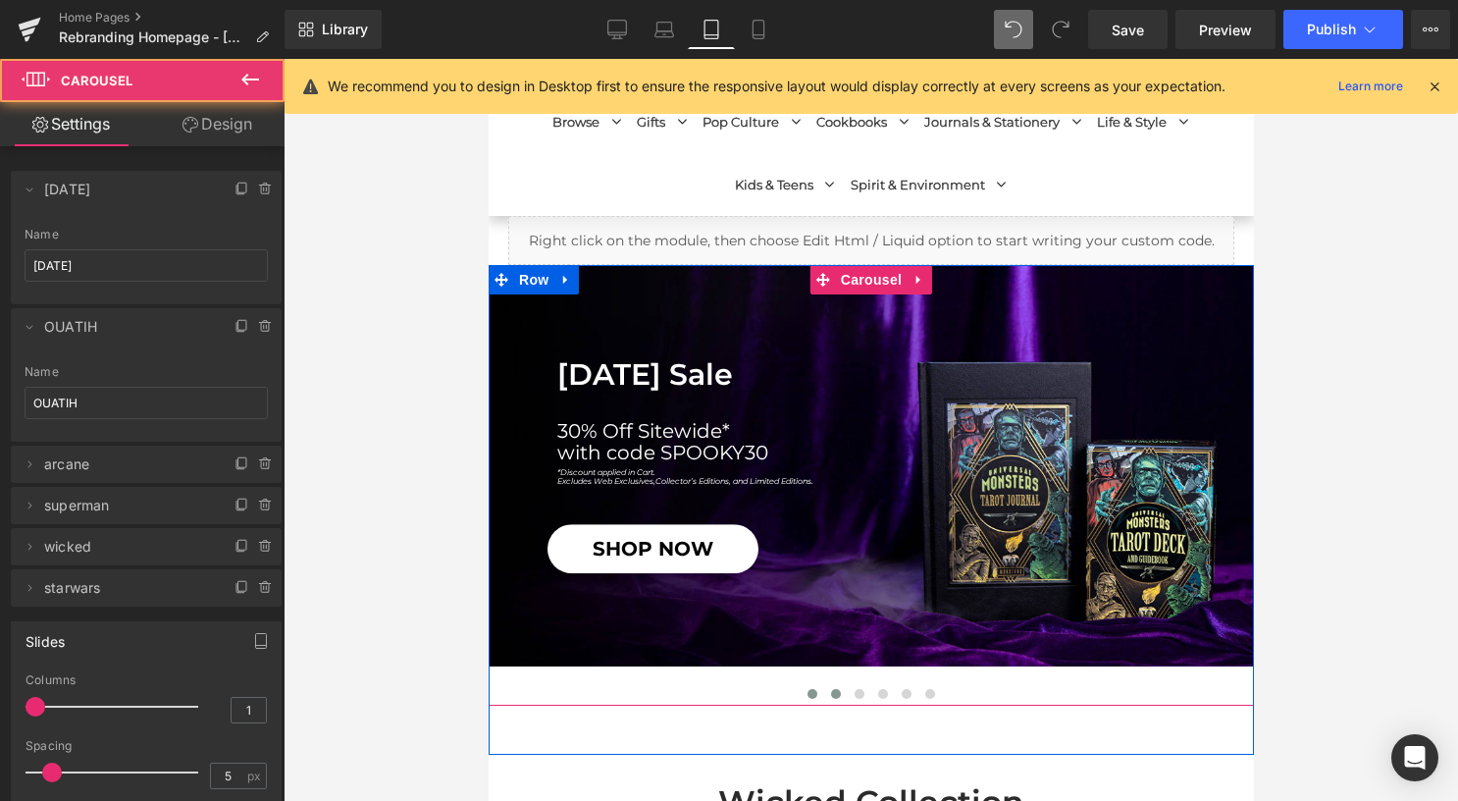
click at [830, 694] on span at bounding box center [835, 694] width 10 height 10
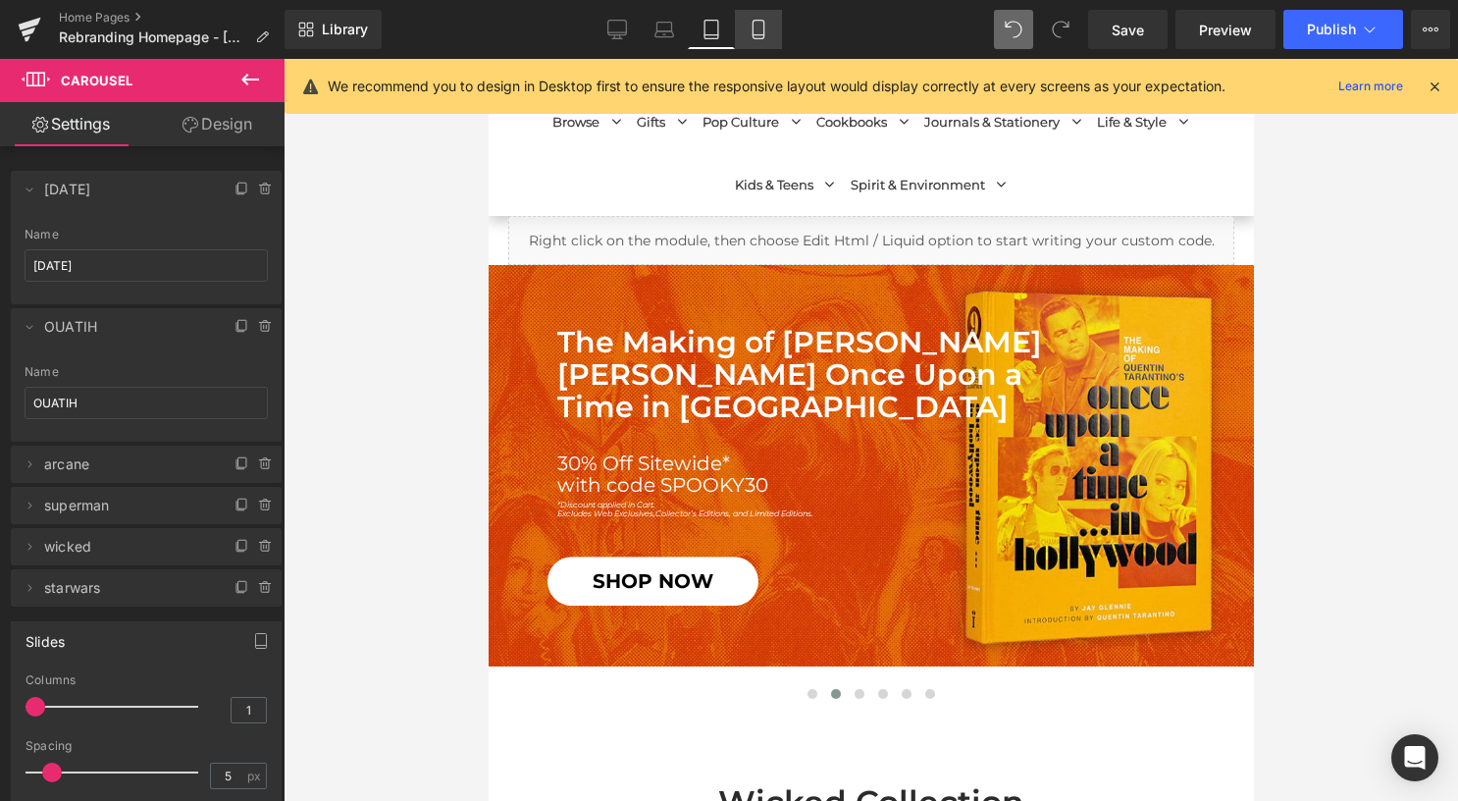
click at [759, 31] on icon at bounding box center [759, 30] width 20 height 20
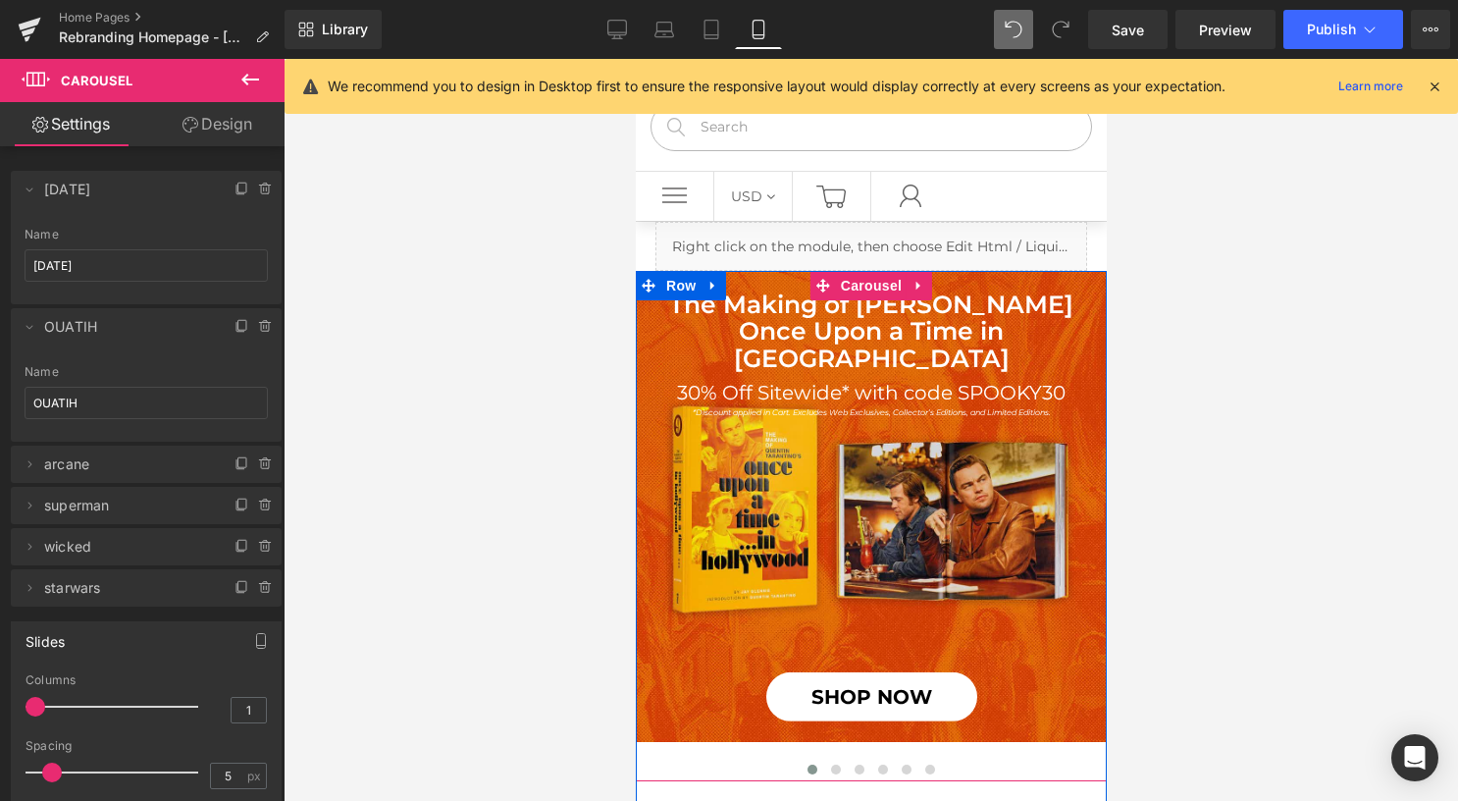
scroll to position [98, 0]
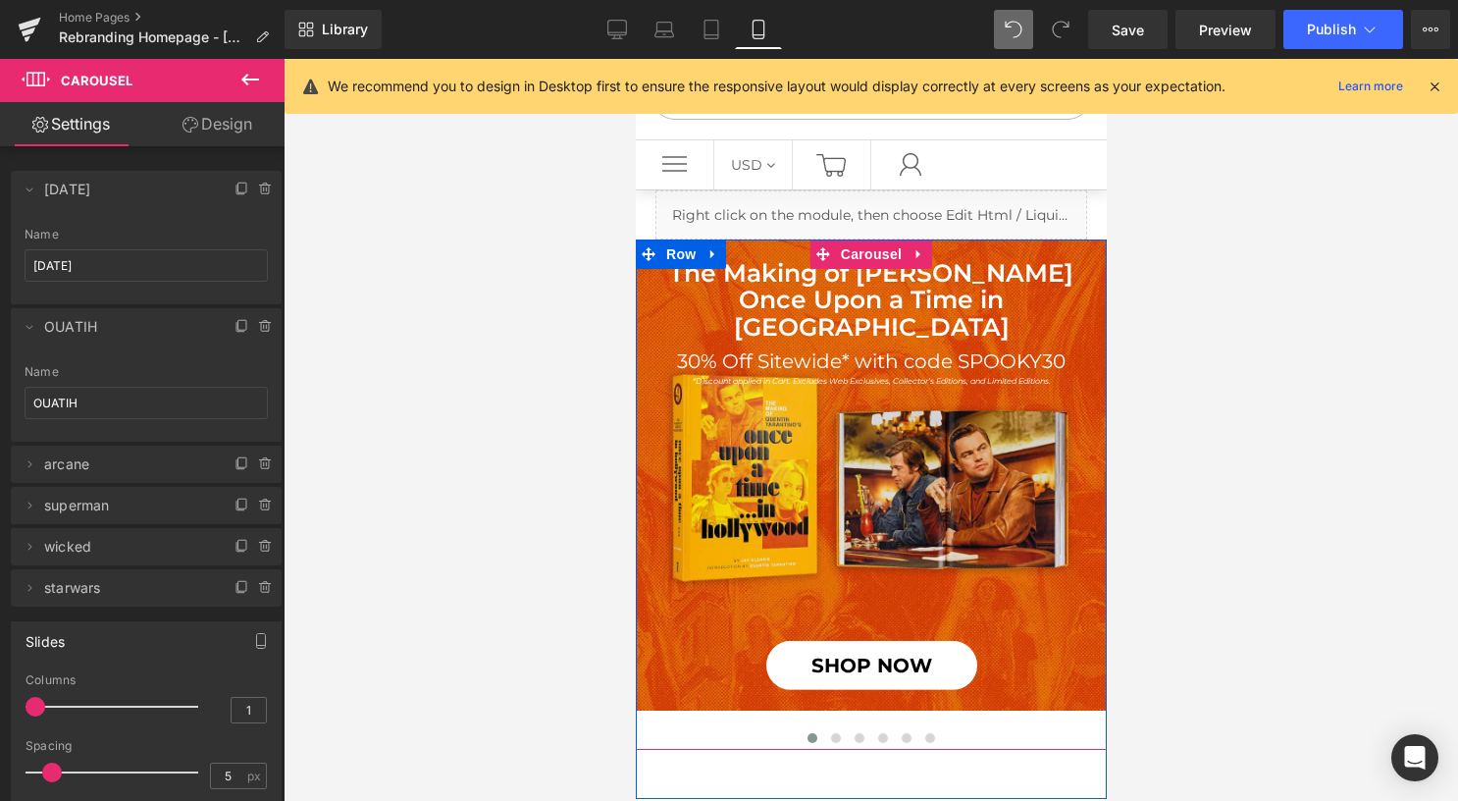
click at [855, 253] on span "Carousel" at bounding box center [870, 253] width 71 height 29
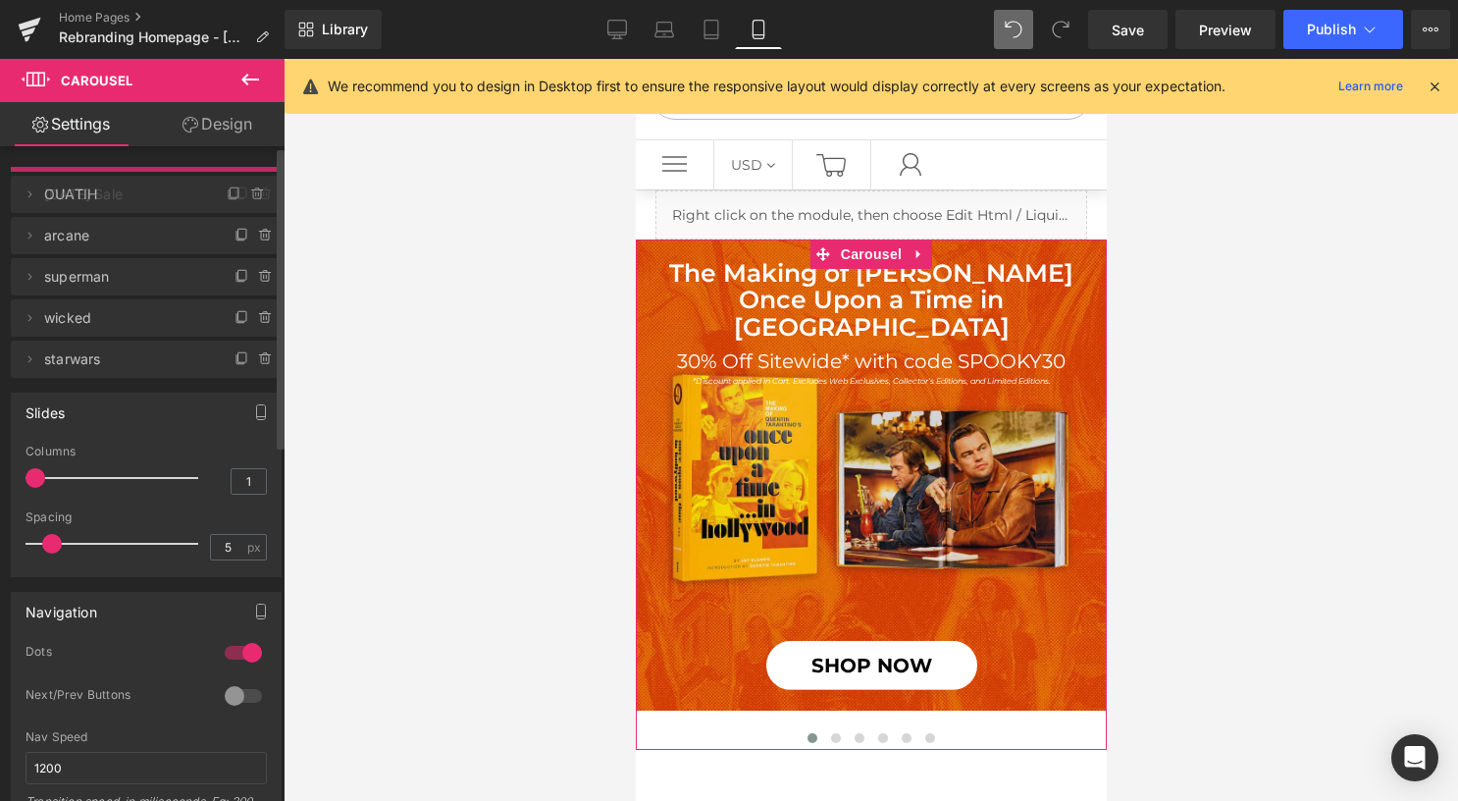
drag, startPoint x: 116, startPoint y: 206, endPoint x: 116, endPoint y: 194, distance: 11.8
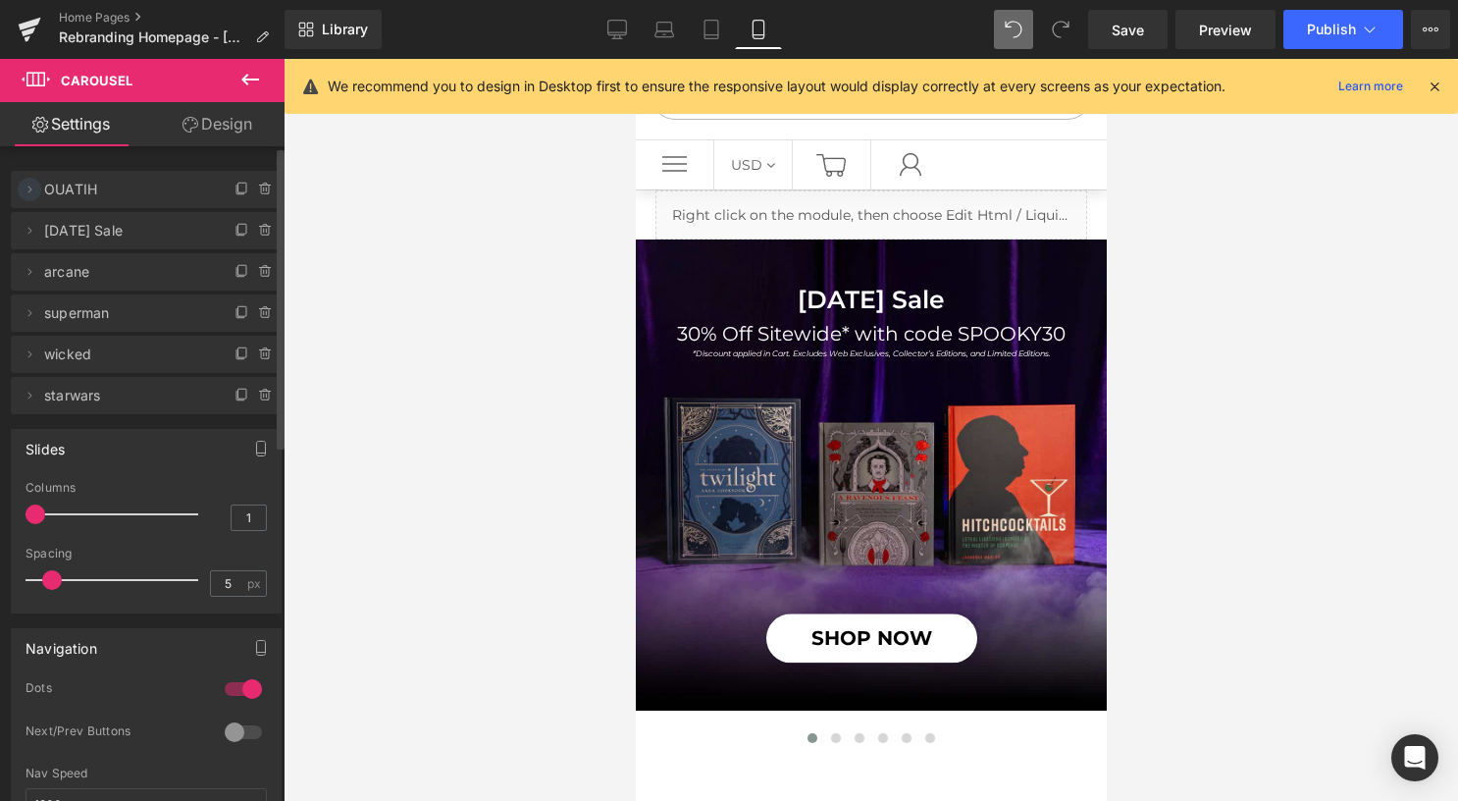
click at [30, 186] on icon at bounding box center [30, 189] width 16 height 16
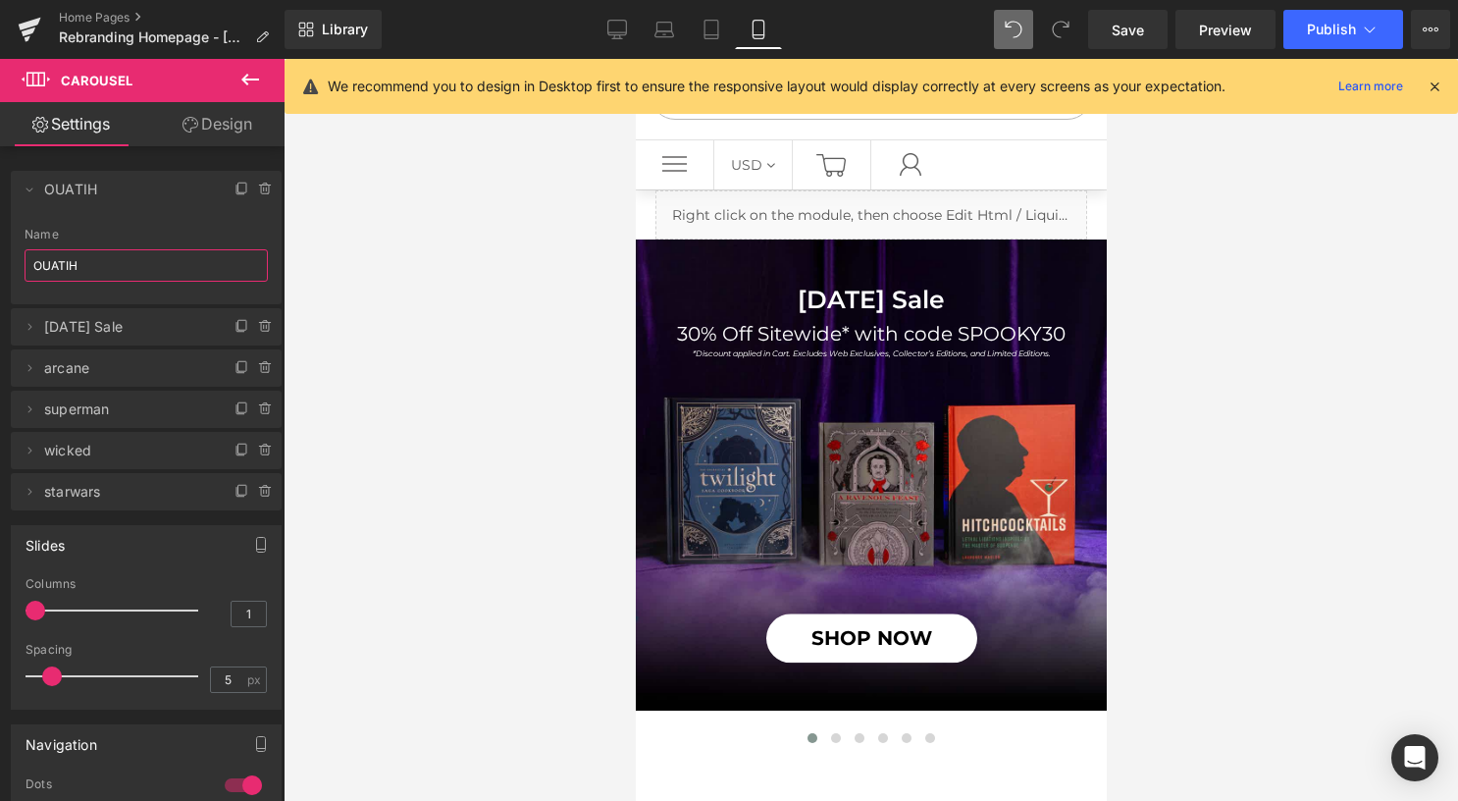
drag, startPoint x: 117, startPoint y: 267, endPoint x: -2, endPoint y: 260, distance: 118.9
click at [0, 260] on html "Carousel You are previewing how the will restyle your page. You can not edit El…" at bounding box center [729, 400] width 1458 height 801
type input "[DATE]"
click at [33, 320] on icon at bounding box center [30, 327] width 16 height 16
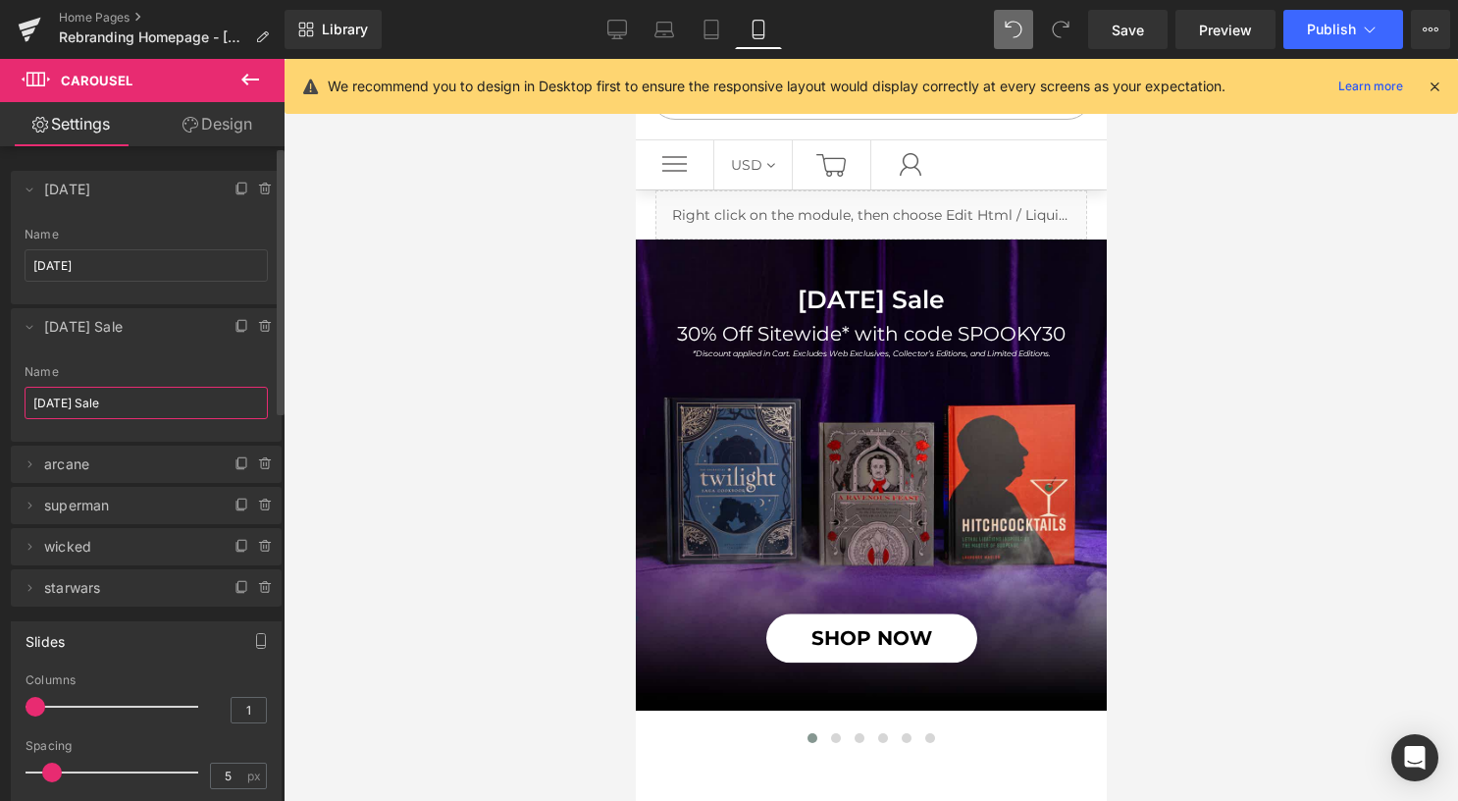
drag, startPoint x: 100, startPoint y: 394, endPoint x: 18, endPoint y: 388, distance: 82.7
click at [18, 388] on div "[DATE] Sale Name [DATE] Sale" at bounding box center [146, 403] width 271 height 77
paste input "OUATIH"
type input "OUATIH"
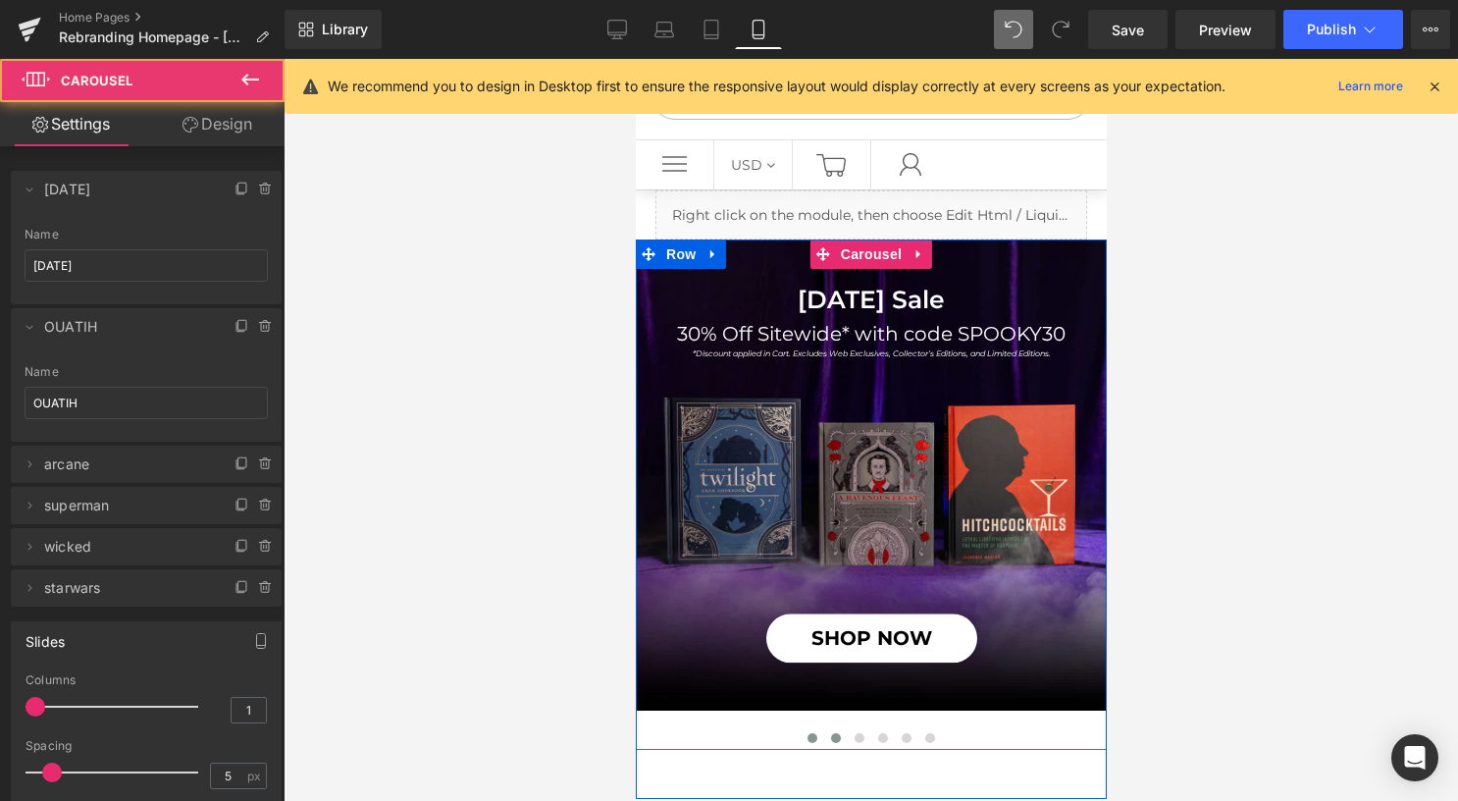
click at [824, 732] on button at bounding box center [835, 738] width 24 height 20
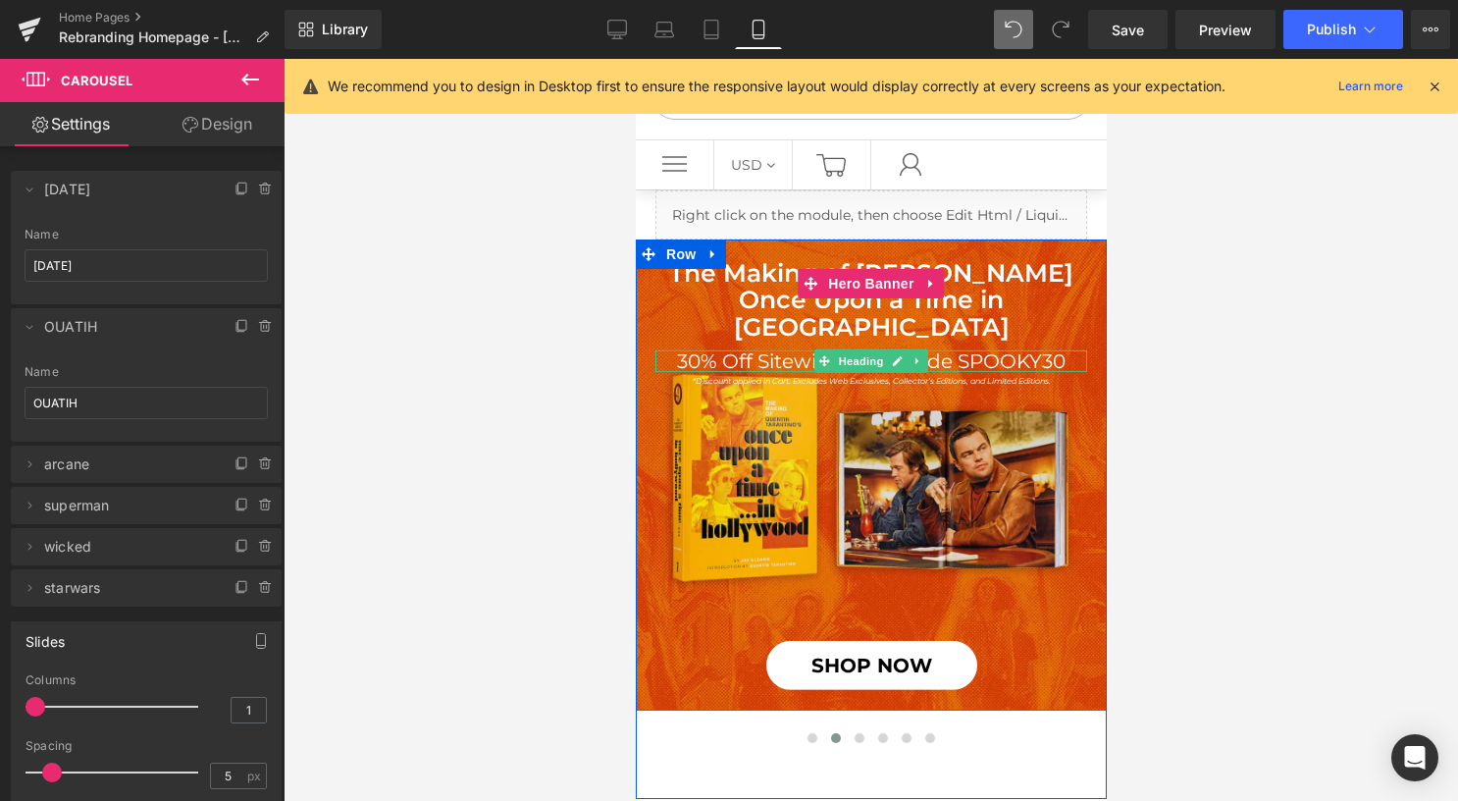
click at [960, 363] on h1 "30% Off Sitewide* with code SPOOKY30" at bounding box center [870, 361] width 432 height 22
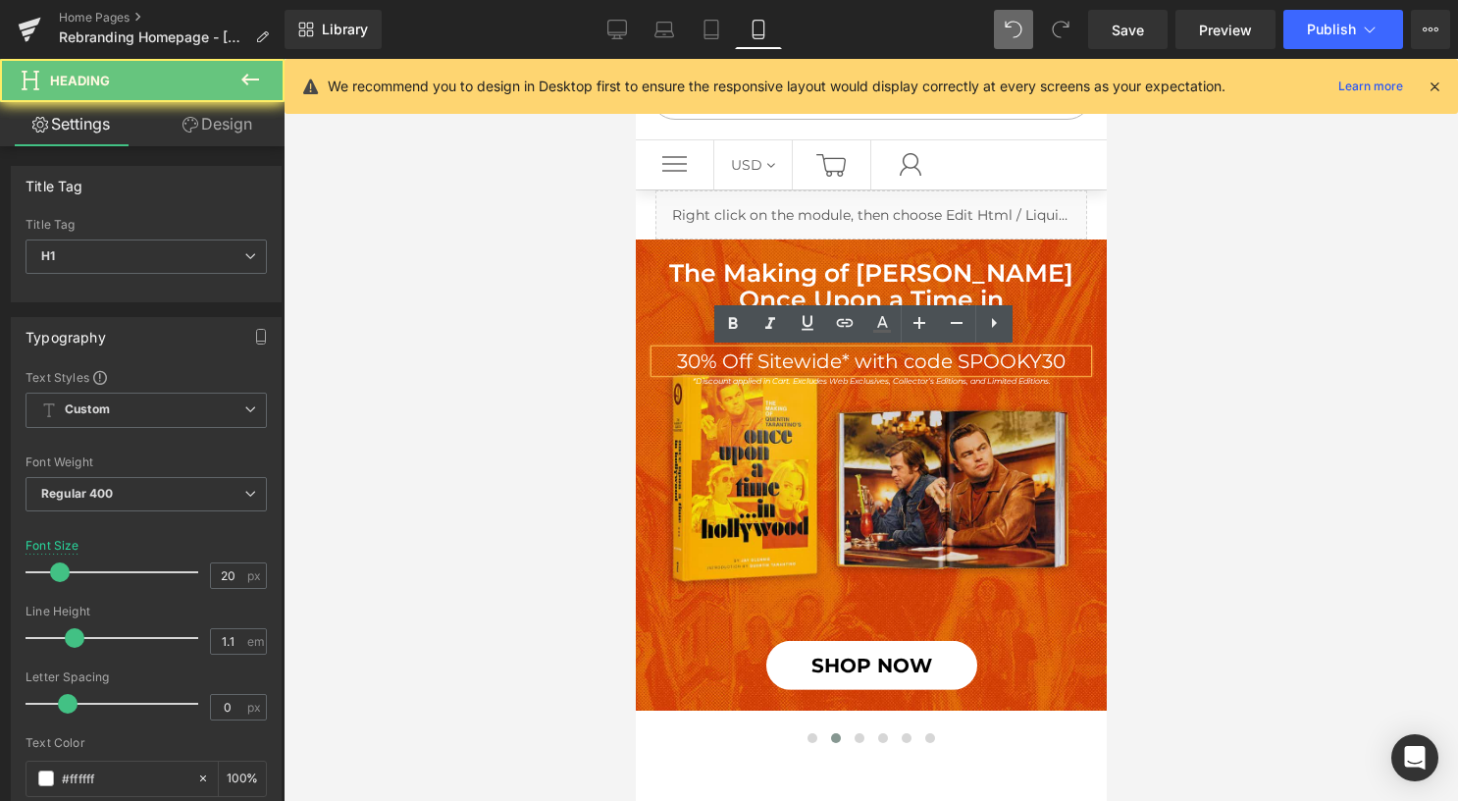
click at [984, 361] on h1 "30% Off Sitewide* with code SPOOKY30" at bounding box center [870, 361] width 432 height 22
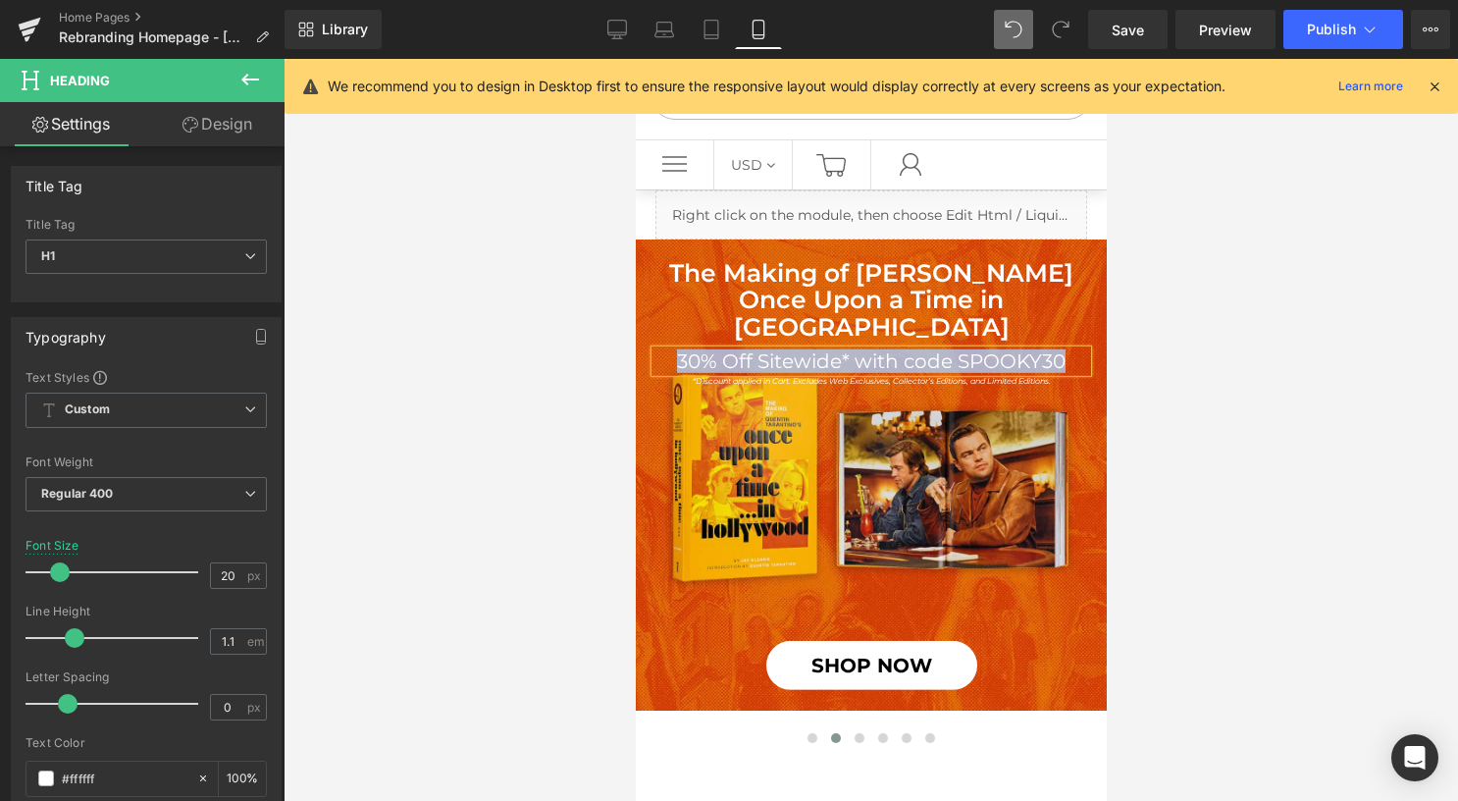
paste div
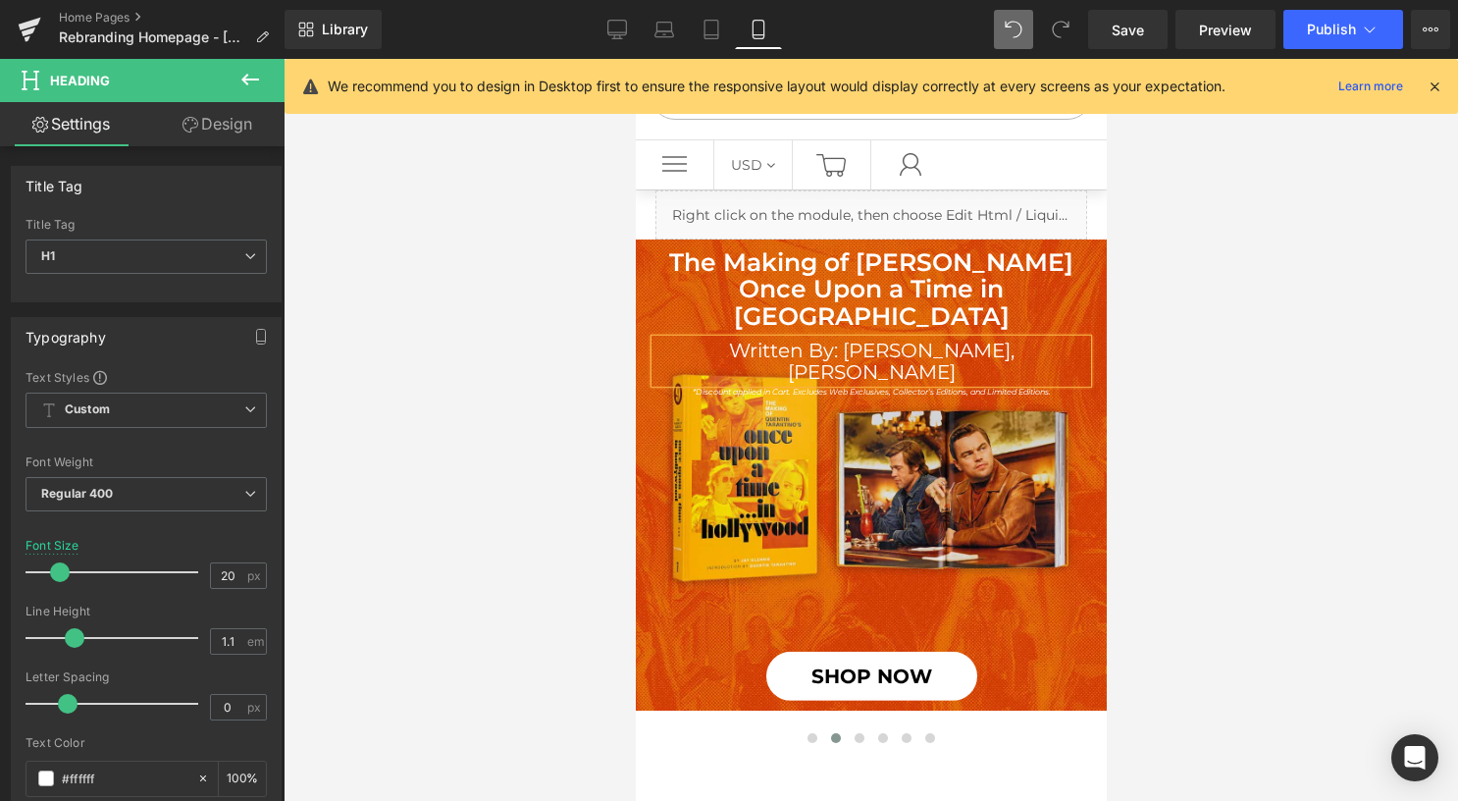
click at [983, 394] on span "The Making of [PERSON_NAME] Once Upon a Time in [GEOGRAPHIC_DATA] Heading Writt…" at bounding box center [870, 474] width 471 height 451
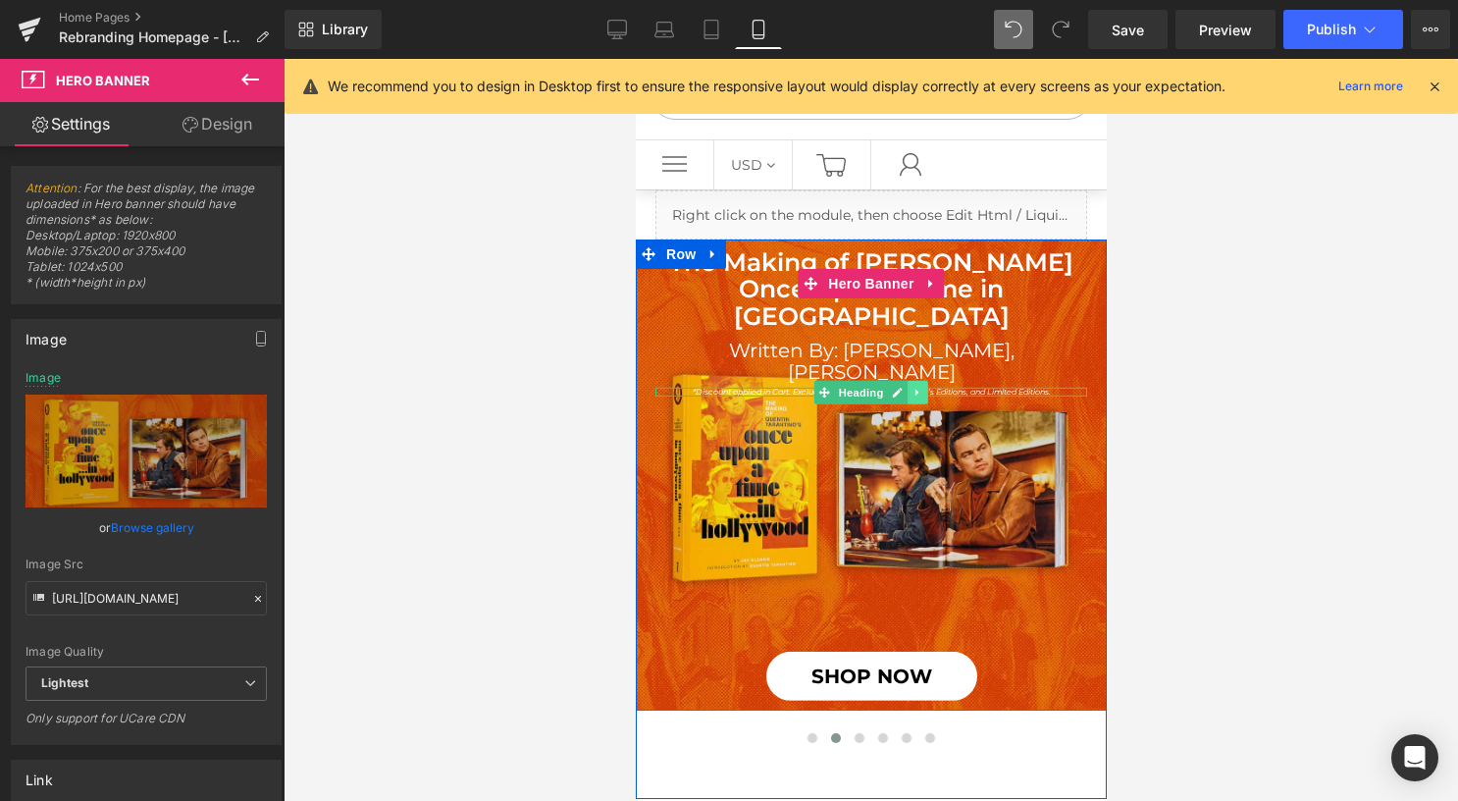
click at [914, 389] on icon at bounding box center [915, 392] width 3 height 7
click at [927, 381] on link at bounding box center [927, 393] width 21 height 24
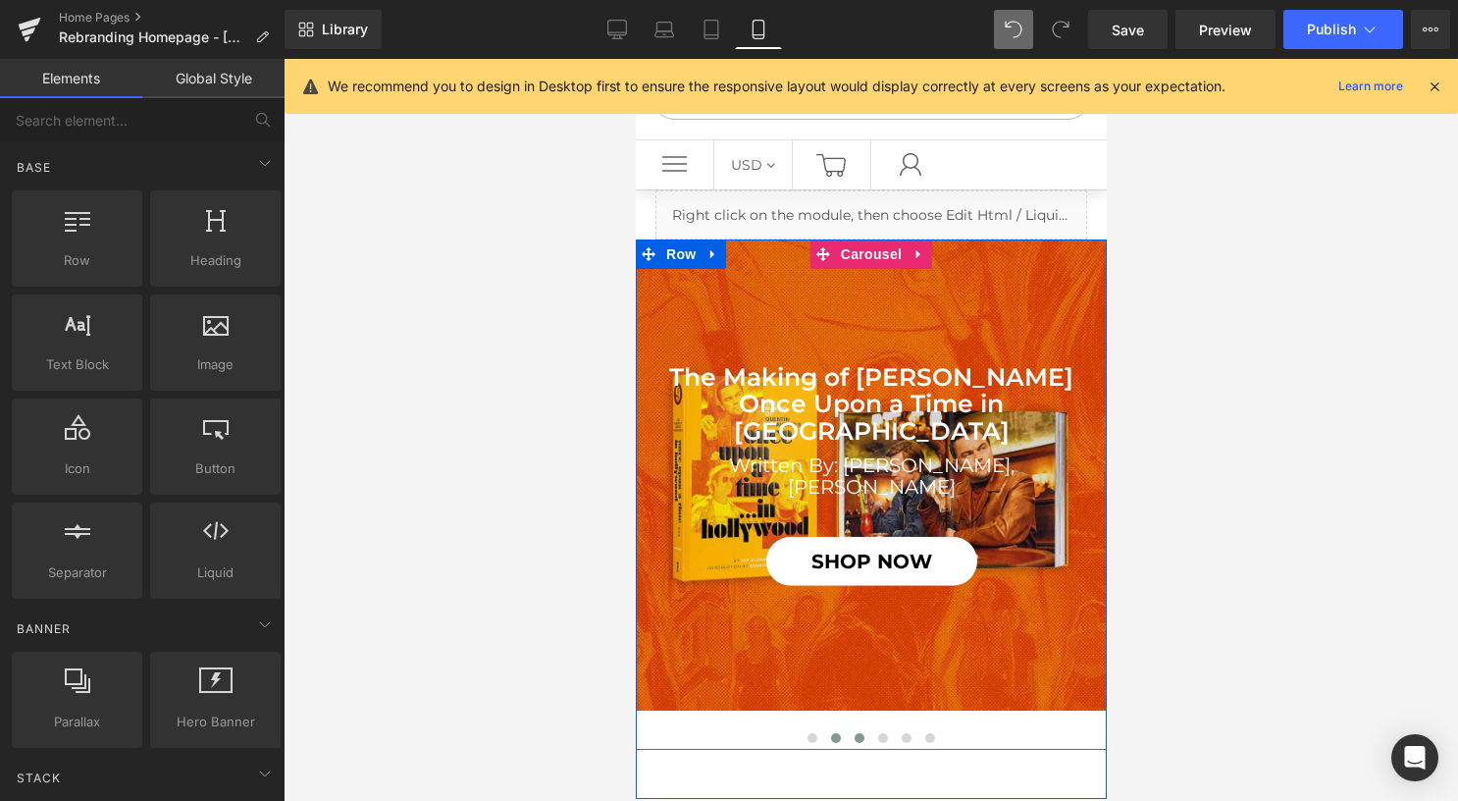
click at [854, 738] on span at bounding box center [859, 738] width 10 height 10
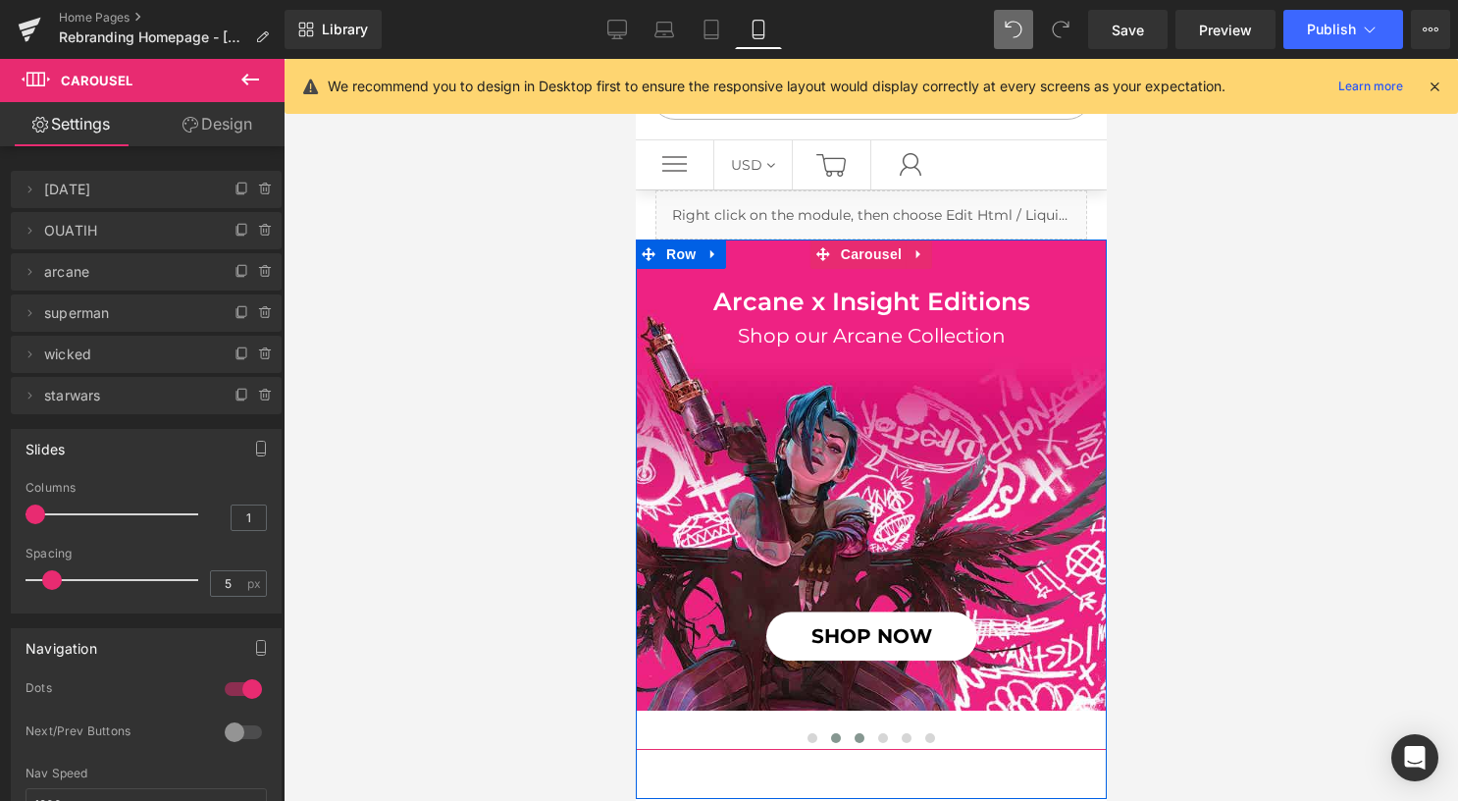
click at [830, 734] on span at bounding box center [835, 738] width 10 height 10
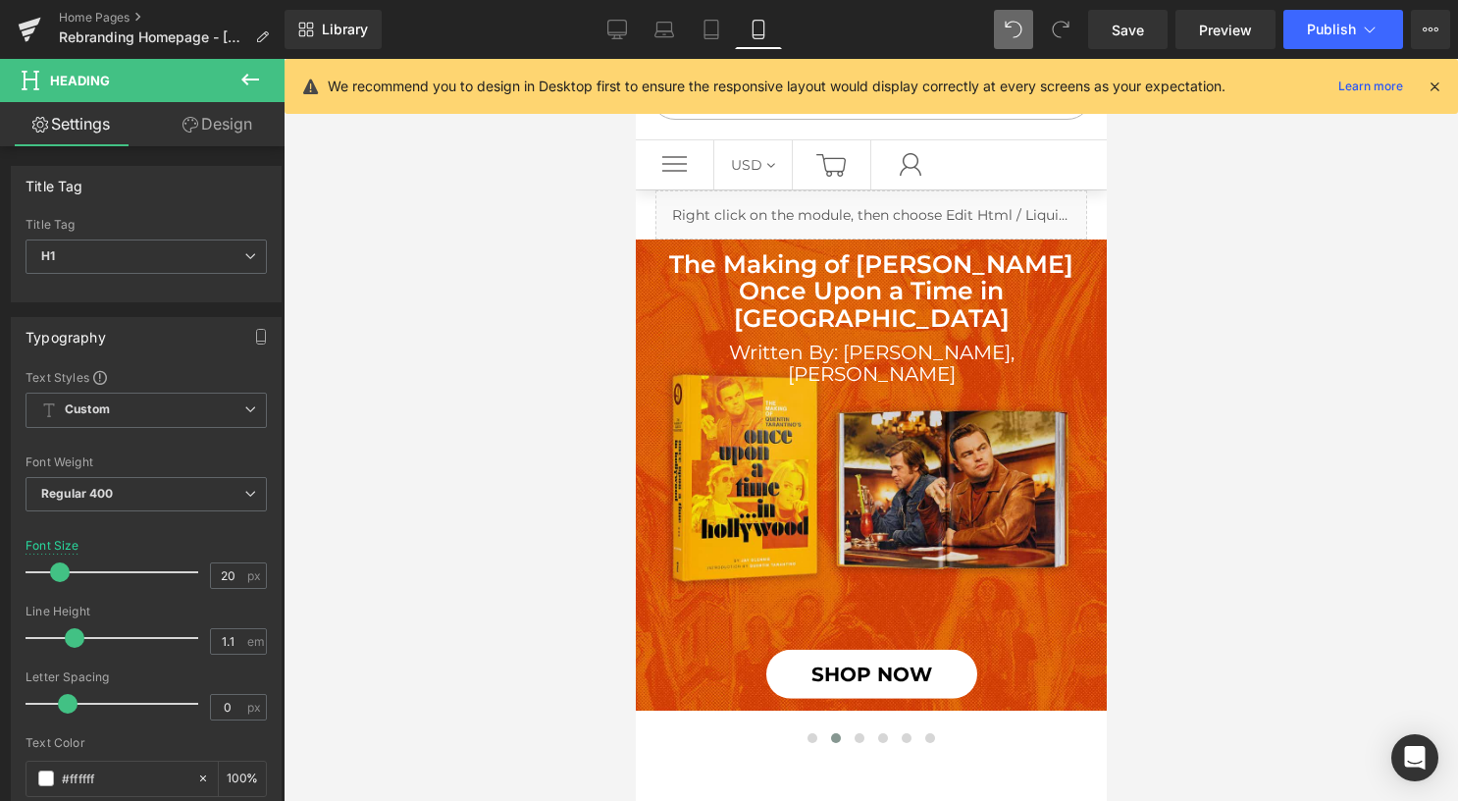
drag, startPoint x: 710, startPoint y: 27, endPoint x: 716, endPoint y: 60, distance: 32.9
click at [710, 27] on icon at bounding box center [711, 30] width 20 height 20
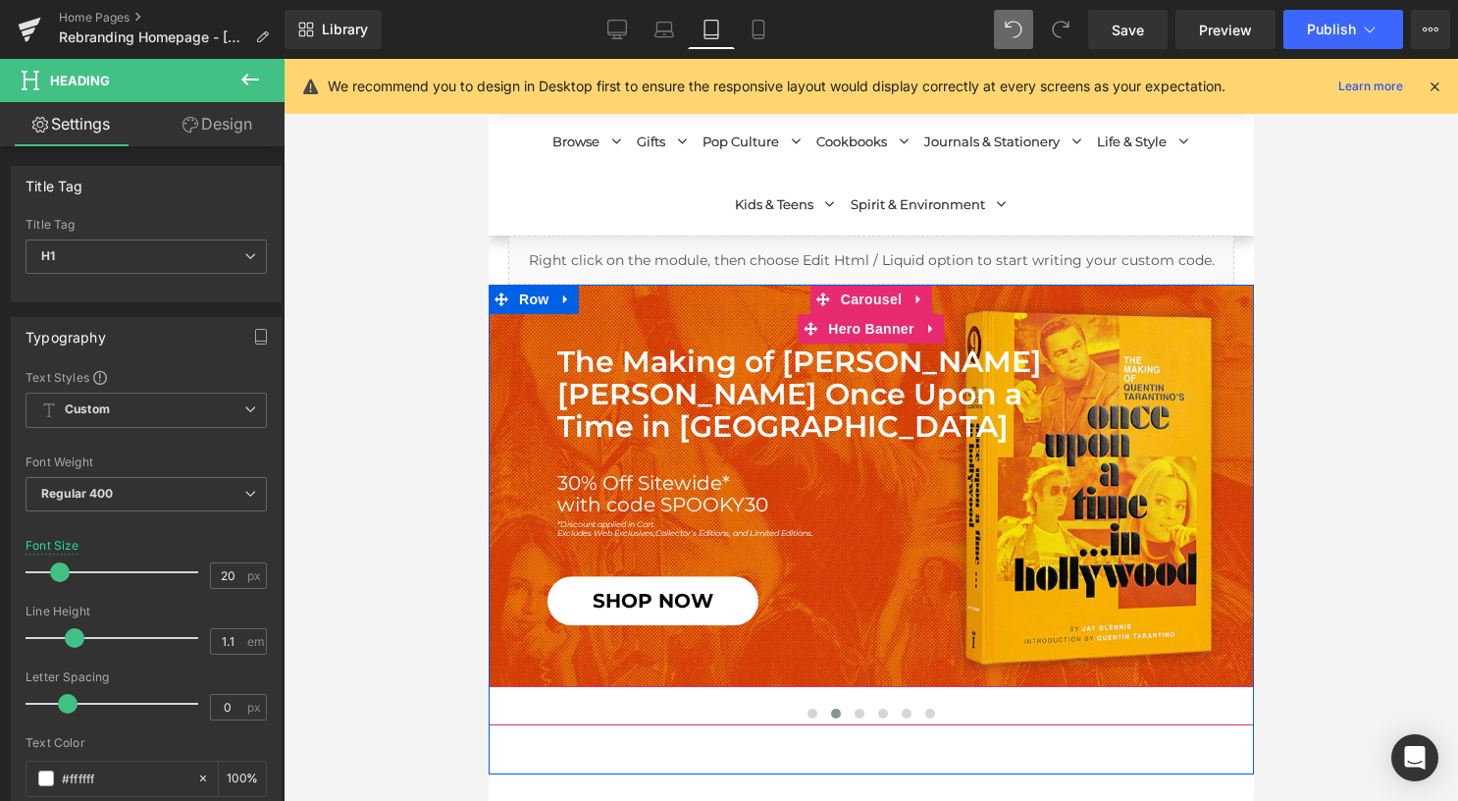
scroll to position [196, 0]
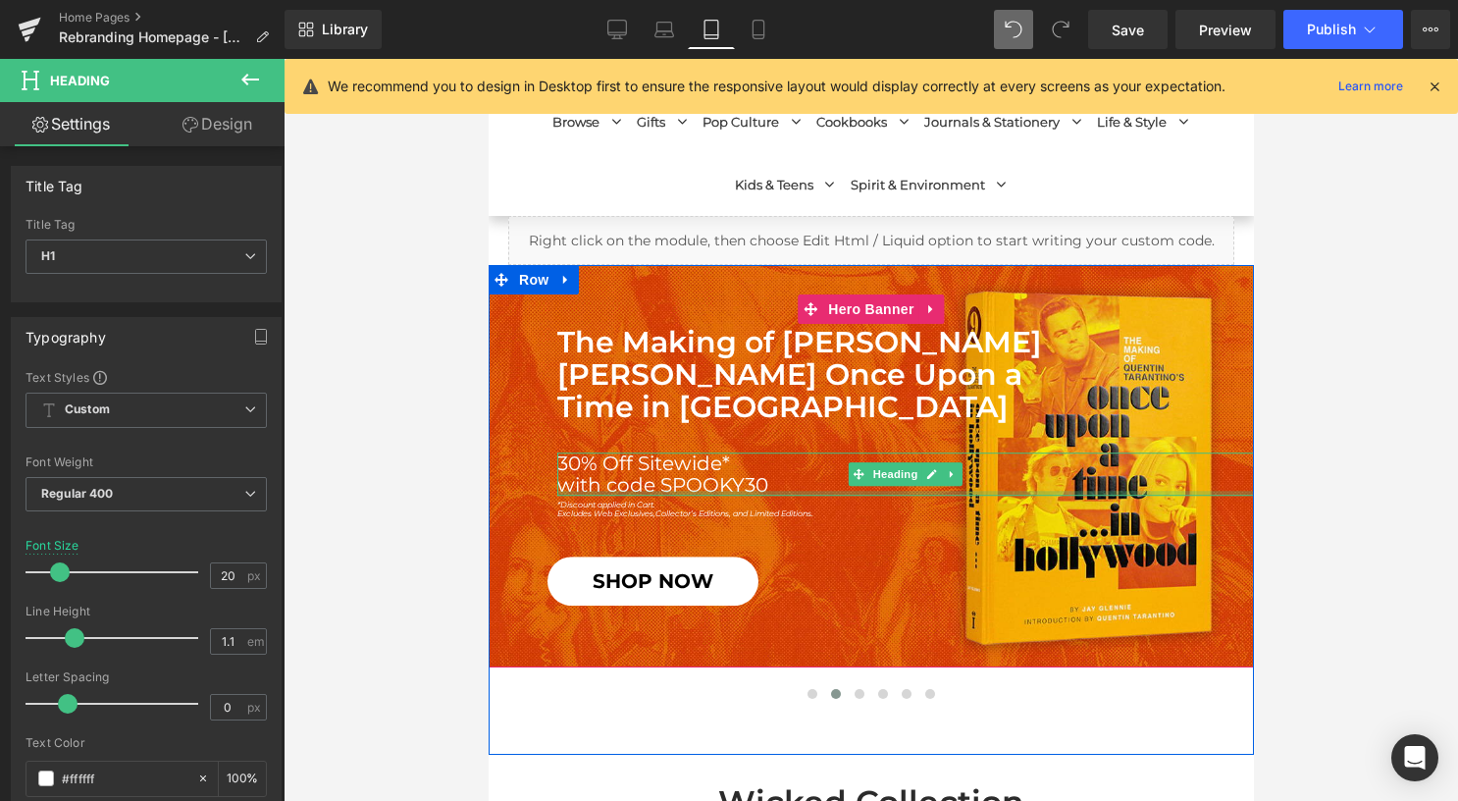
click at [707, 487] on h1 "with code SPOOKY30" at bounding box center [904, 485] width 697 height 22
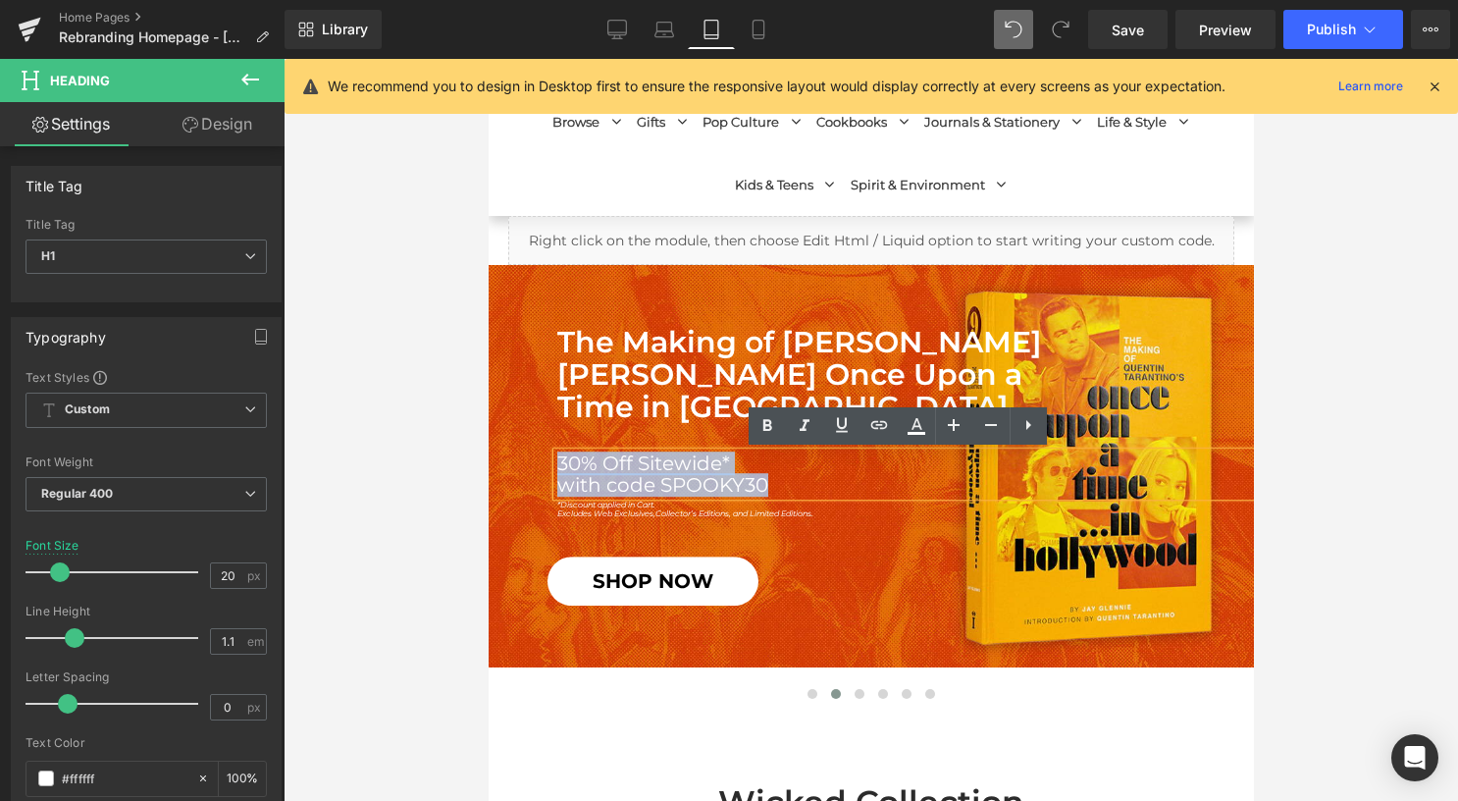
drag, startPoint x: 768, startPoint y: 483, endPoint x: 534, endPoint y: 447, distance: 237.1
click at [534, 447] on span "The Making of [PERSON_NAME] Once Upon a Time in [GEOGRAPHIC_DATA] Heading 30% O…" at bounding box center [870, 466] width 765 height 281
paste div
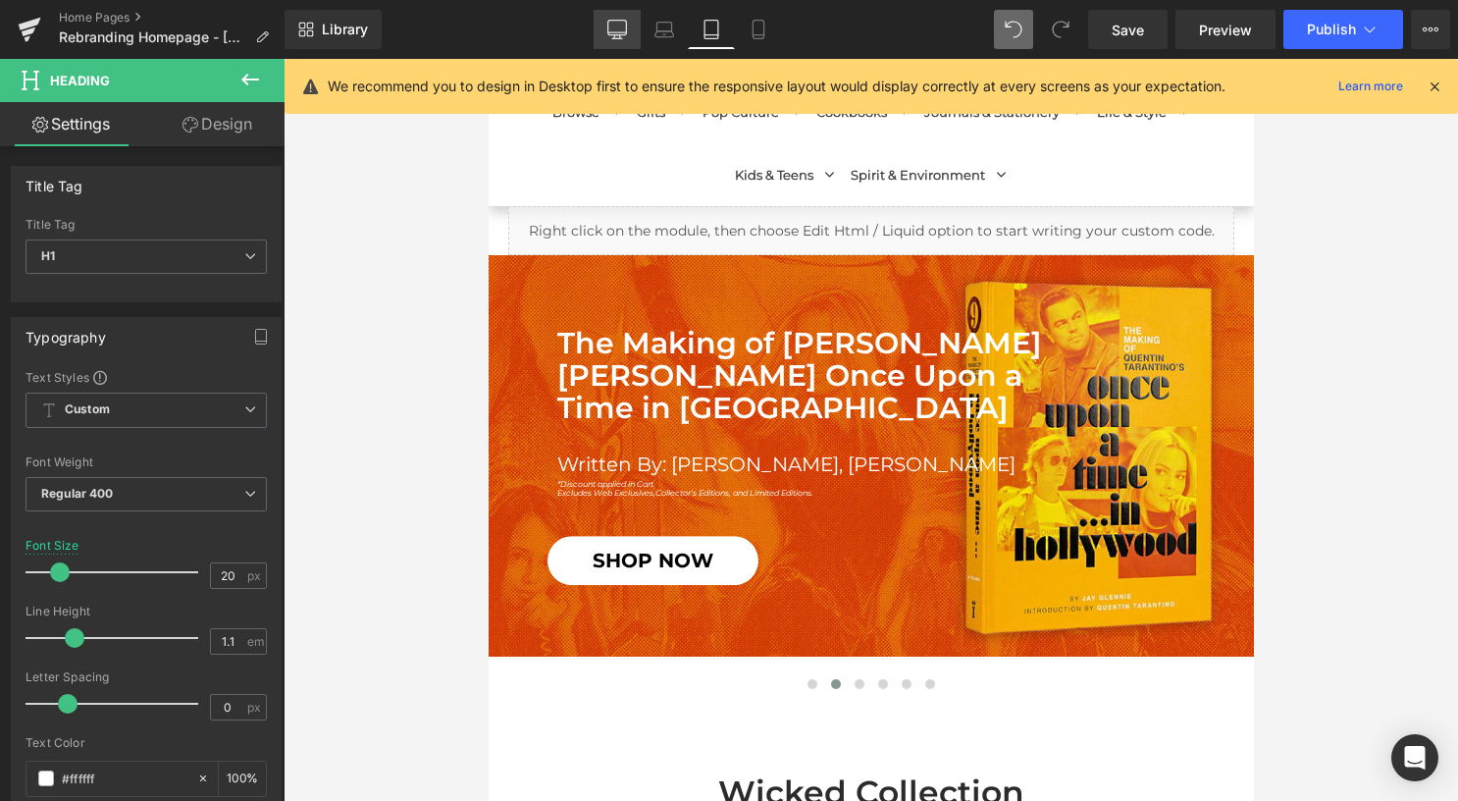
click at [626, 22] on icon at bounding box center [617, 30] width 20 height 20
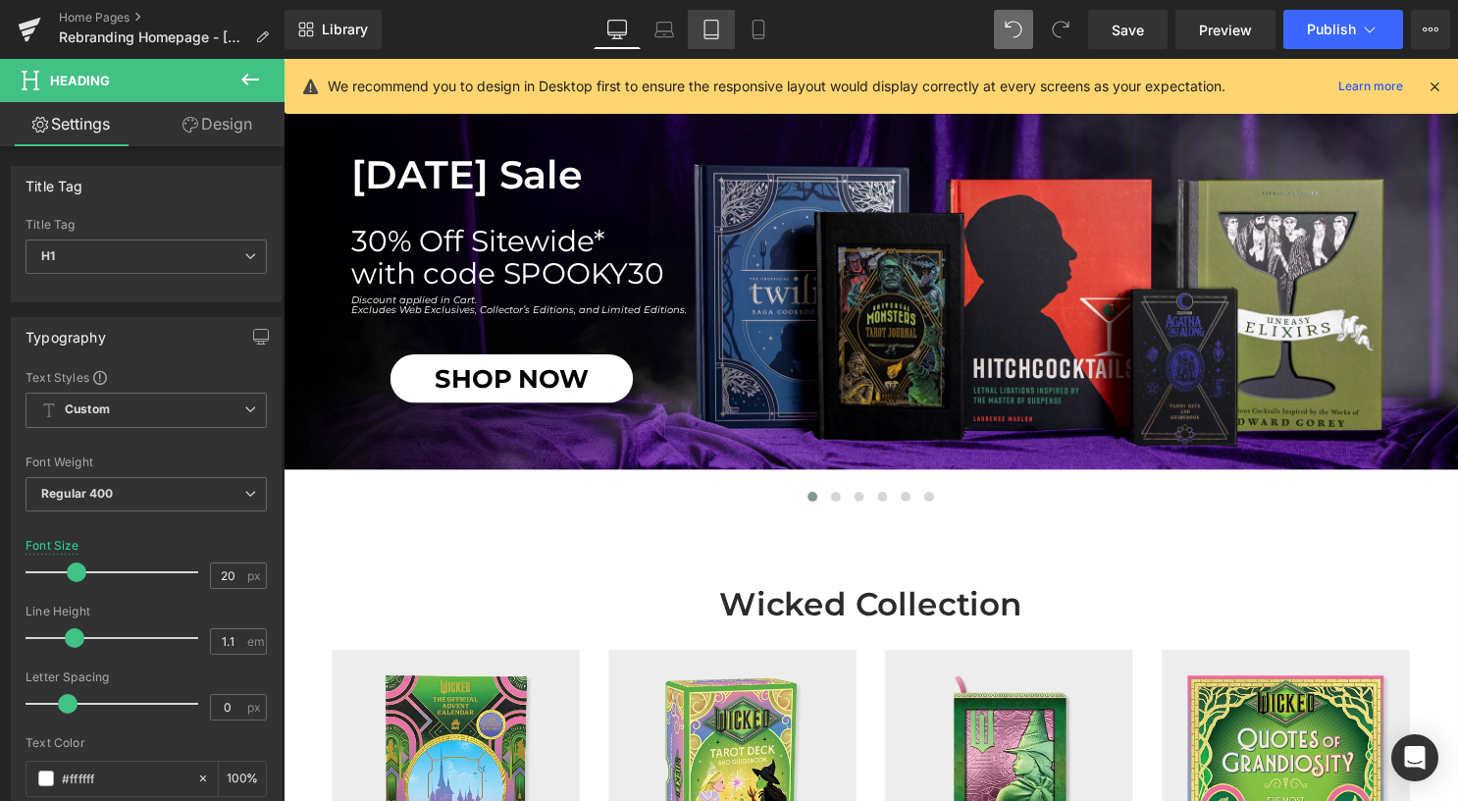
scroll to position [0, 0]
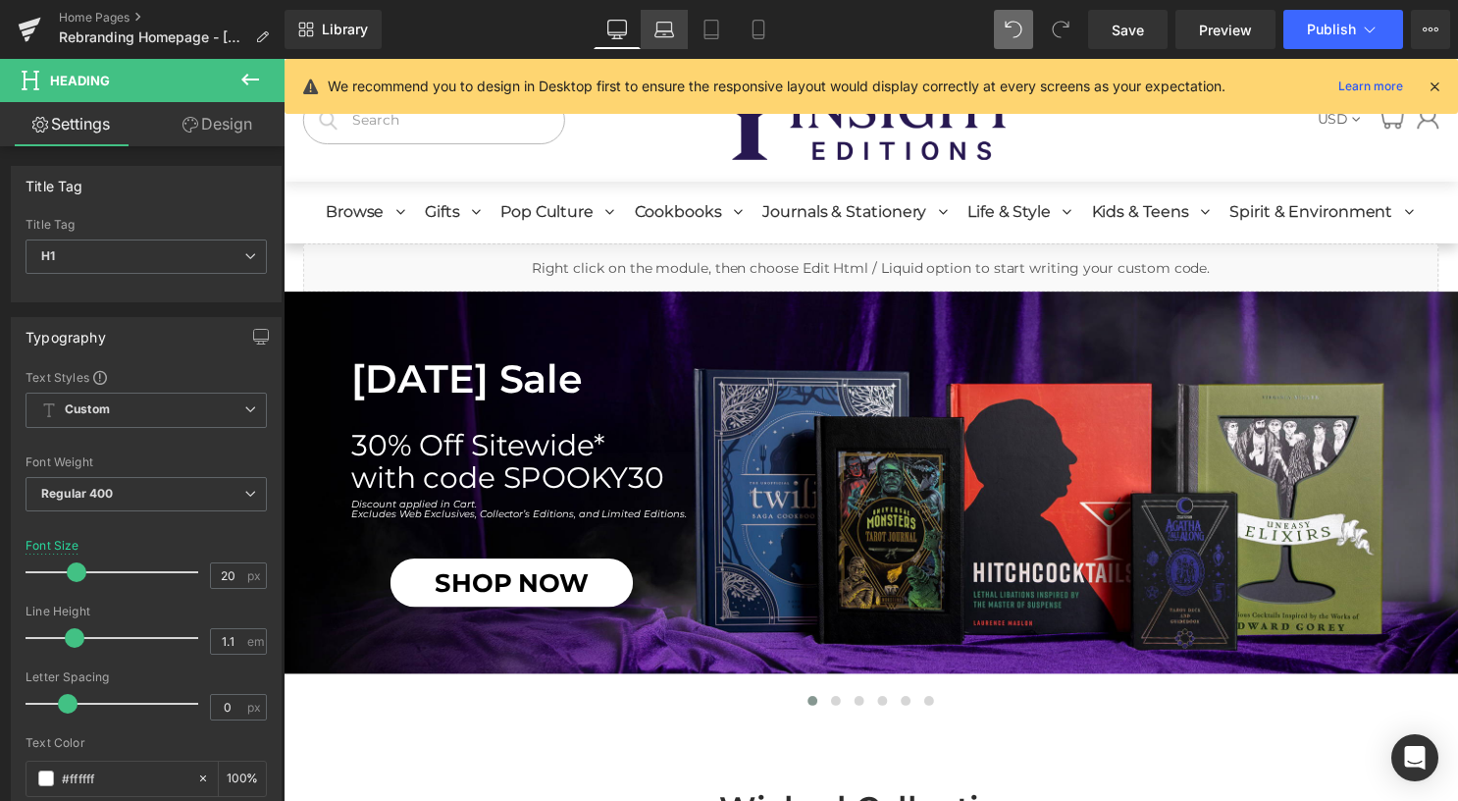
click at [675, 22] on link "Laptop" at bounding box center [664, 29] width 47 height 39
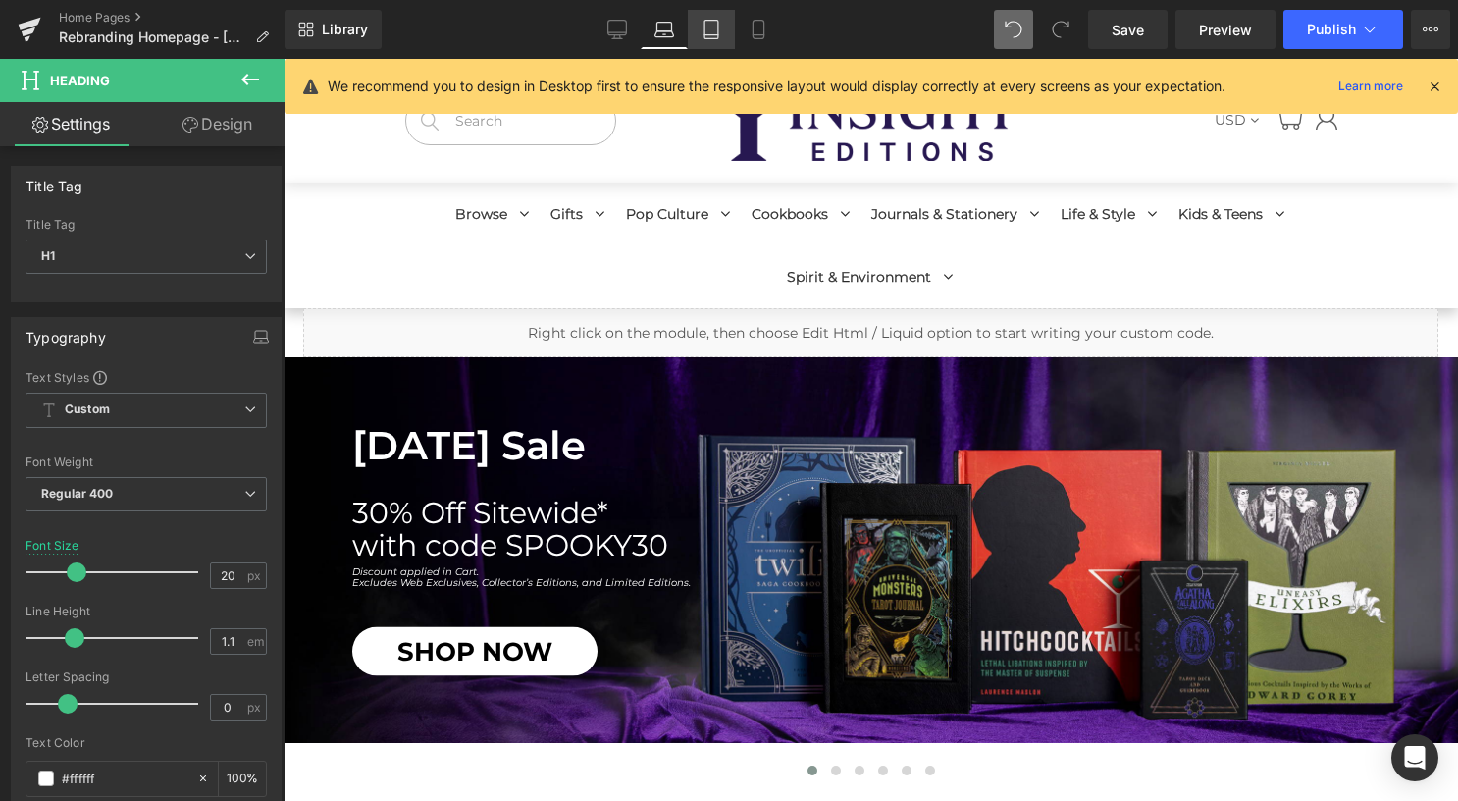
click at [708, 35] on icon at bounding box center [711, 35] width 14 height 0
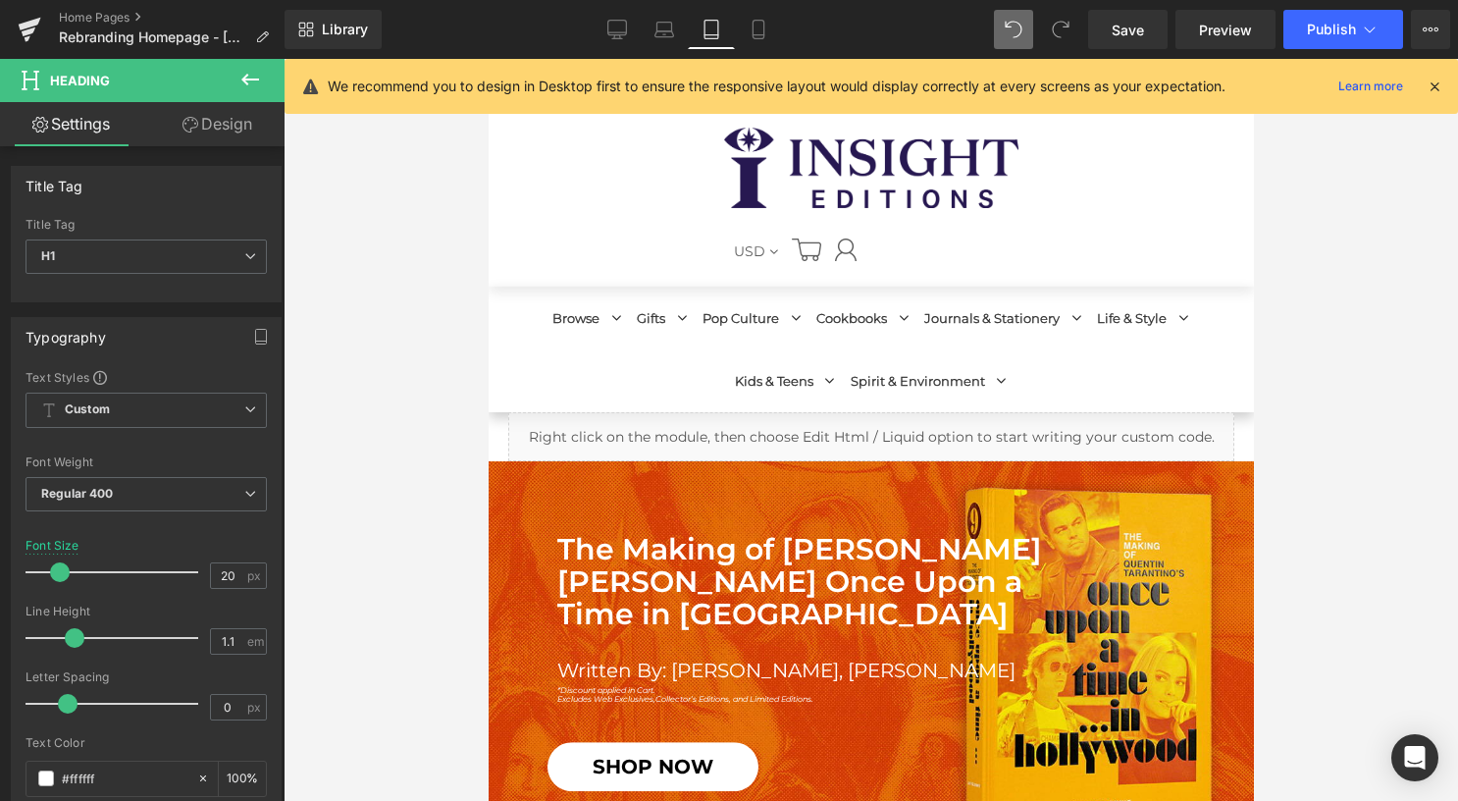
scroll to position [273, 0]
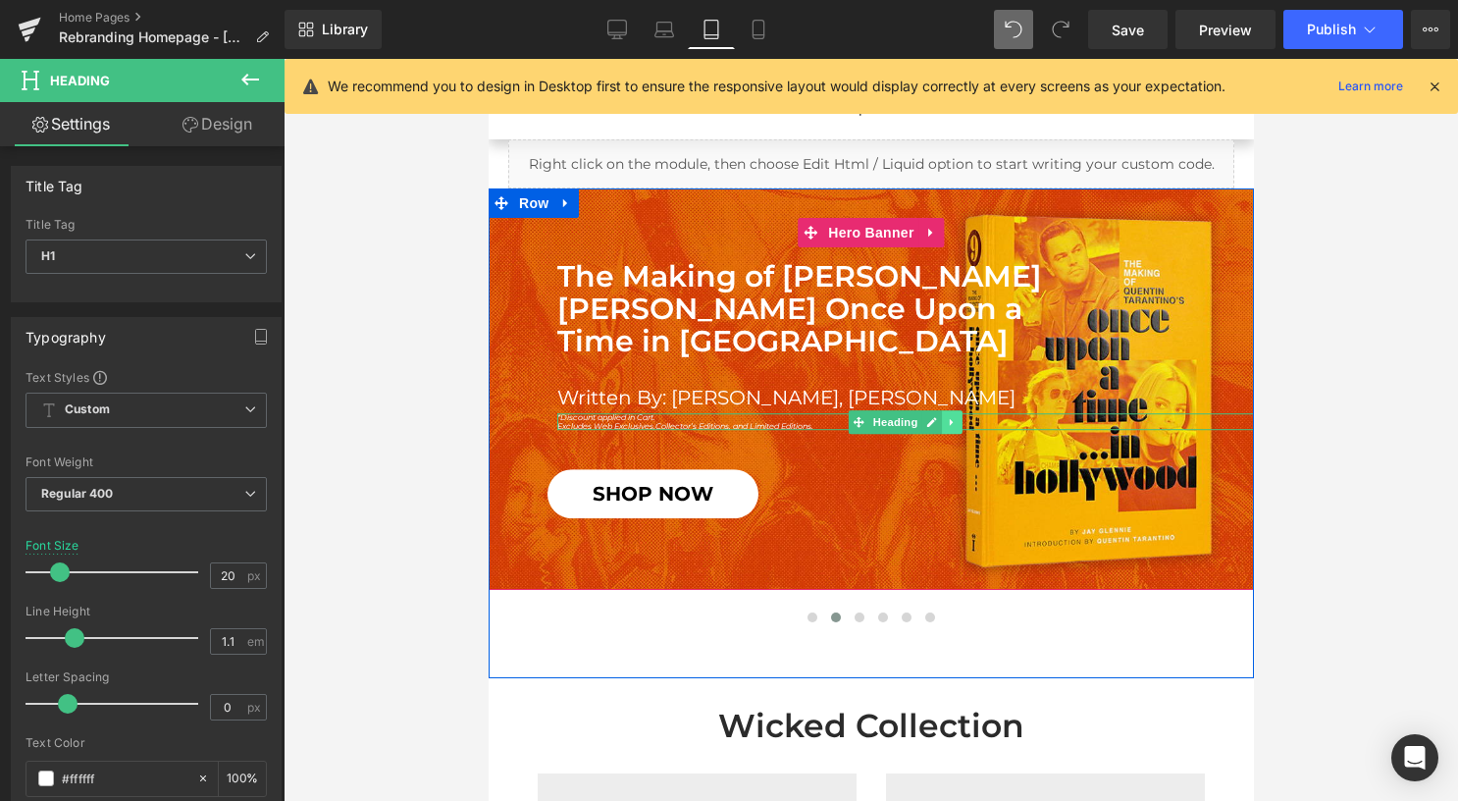
click at [941, 422] on link at bounding box center [951, 422] width 21 height 24
click at [957, 419] on icon at bounding box center [962, 421] width 11 height 11
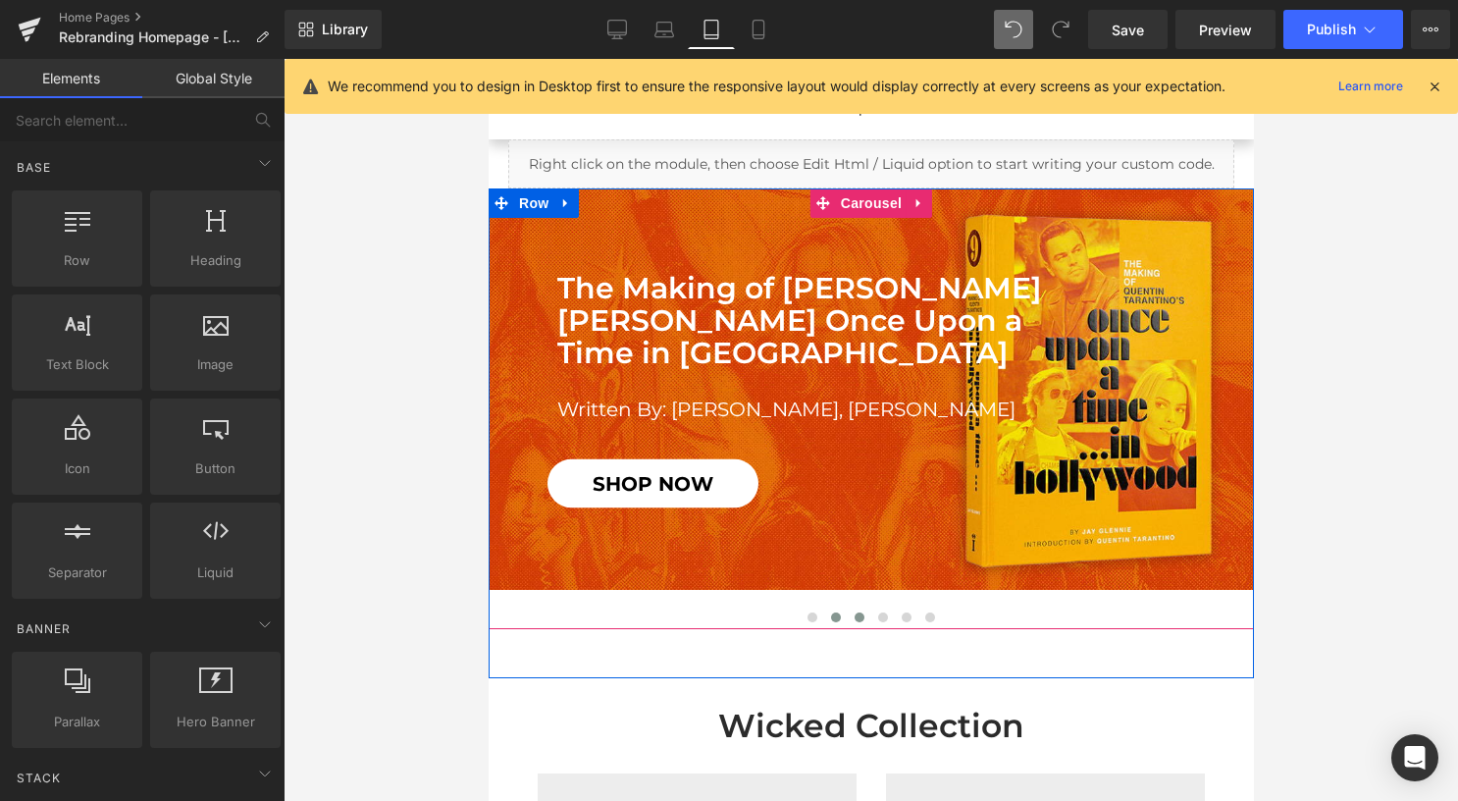
click at [854, 614] on span at bounding box center [859, 617] width 10 height 10
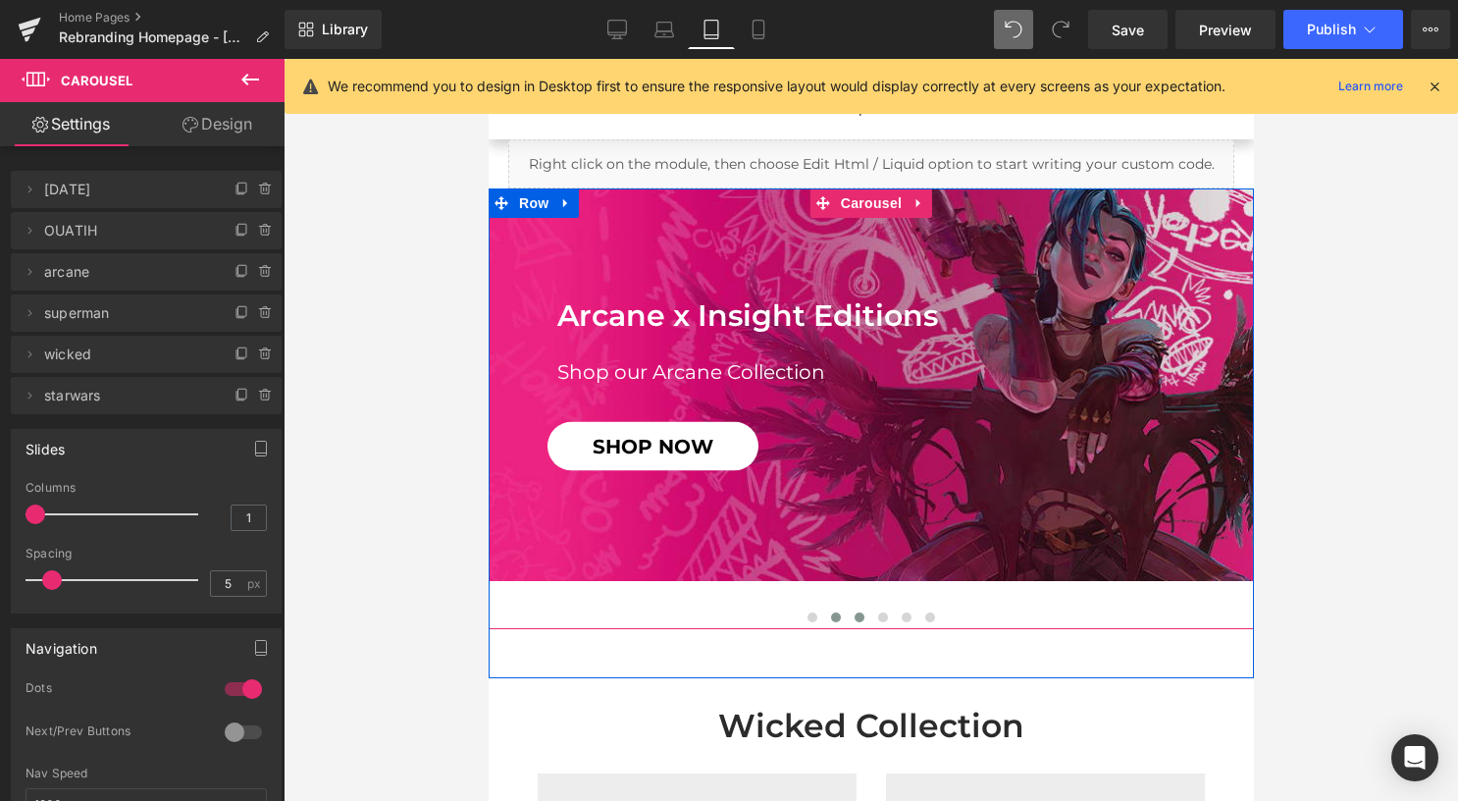
click at [828, 621] on button at bounding box center [835, 617] width 24 height 20
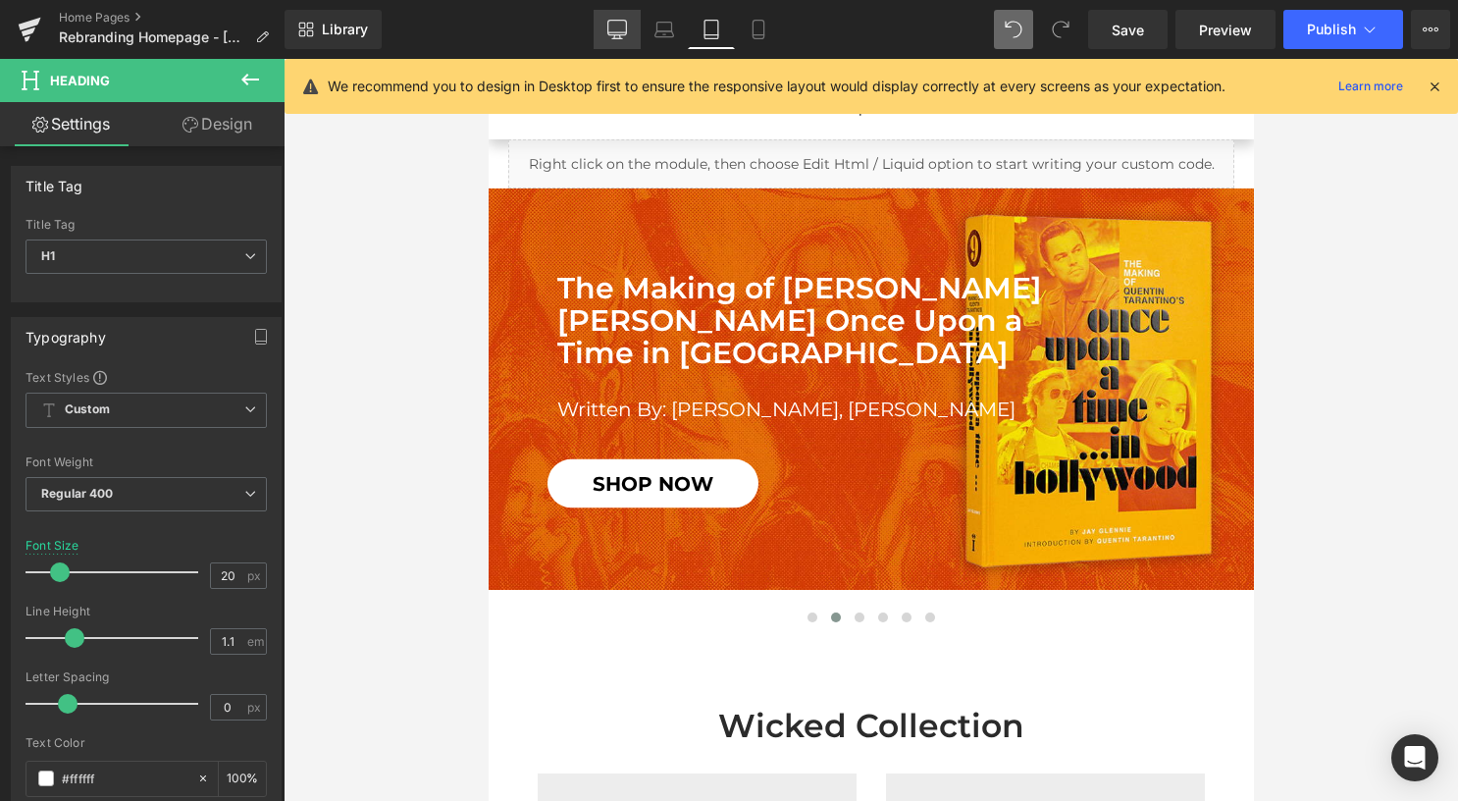
click at [616, 28] on icon at bounding box center [617, 30] width 20 height 20
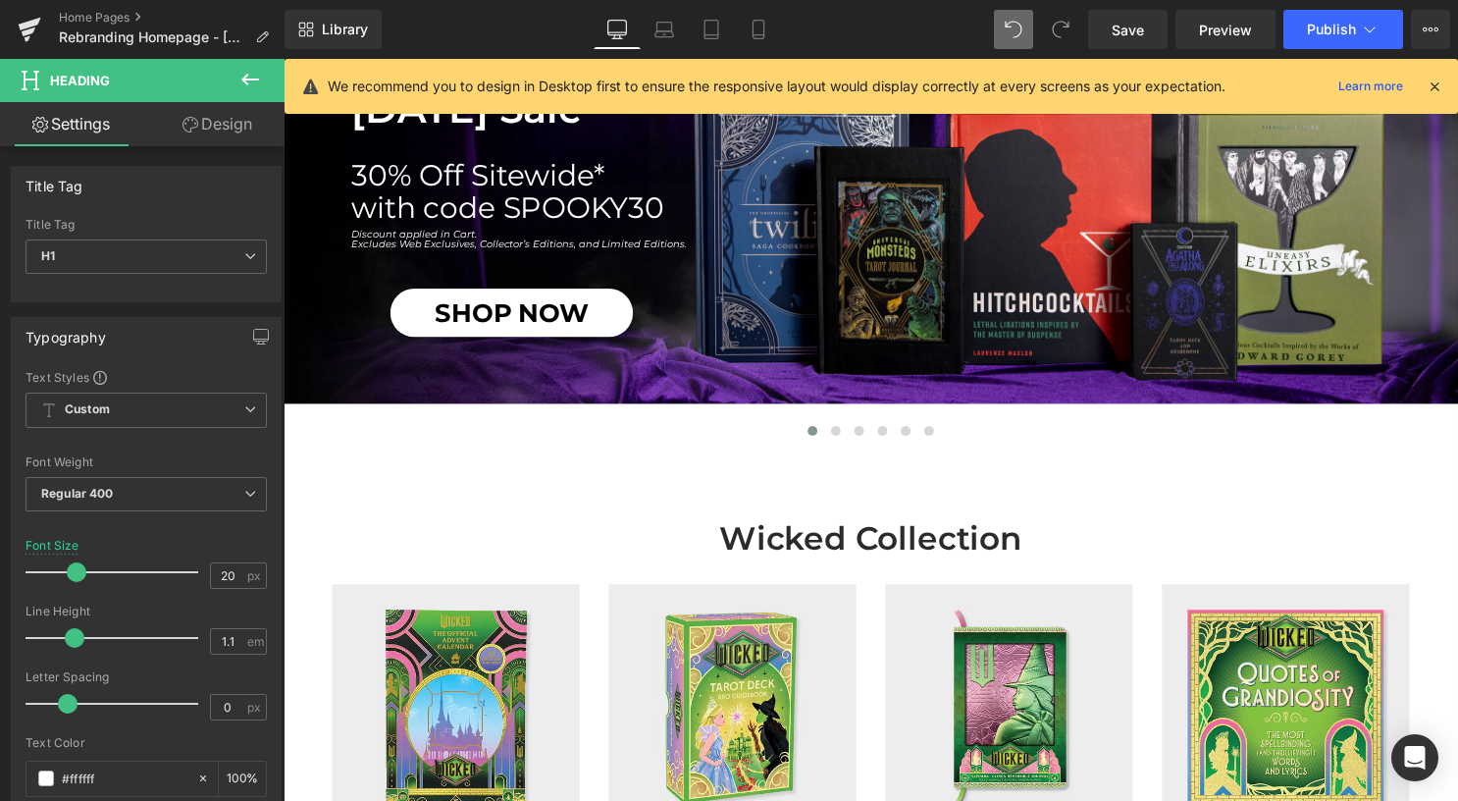
scroll to position [0, 0]
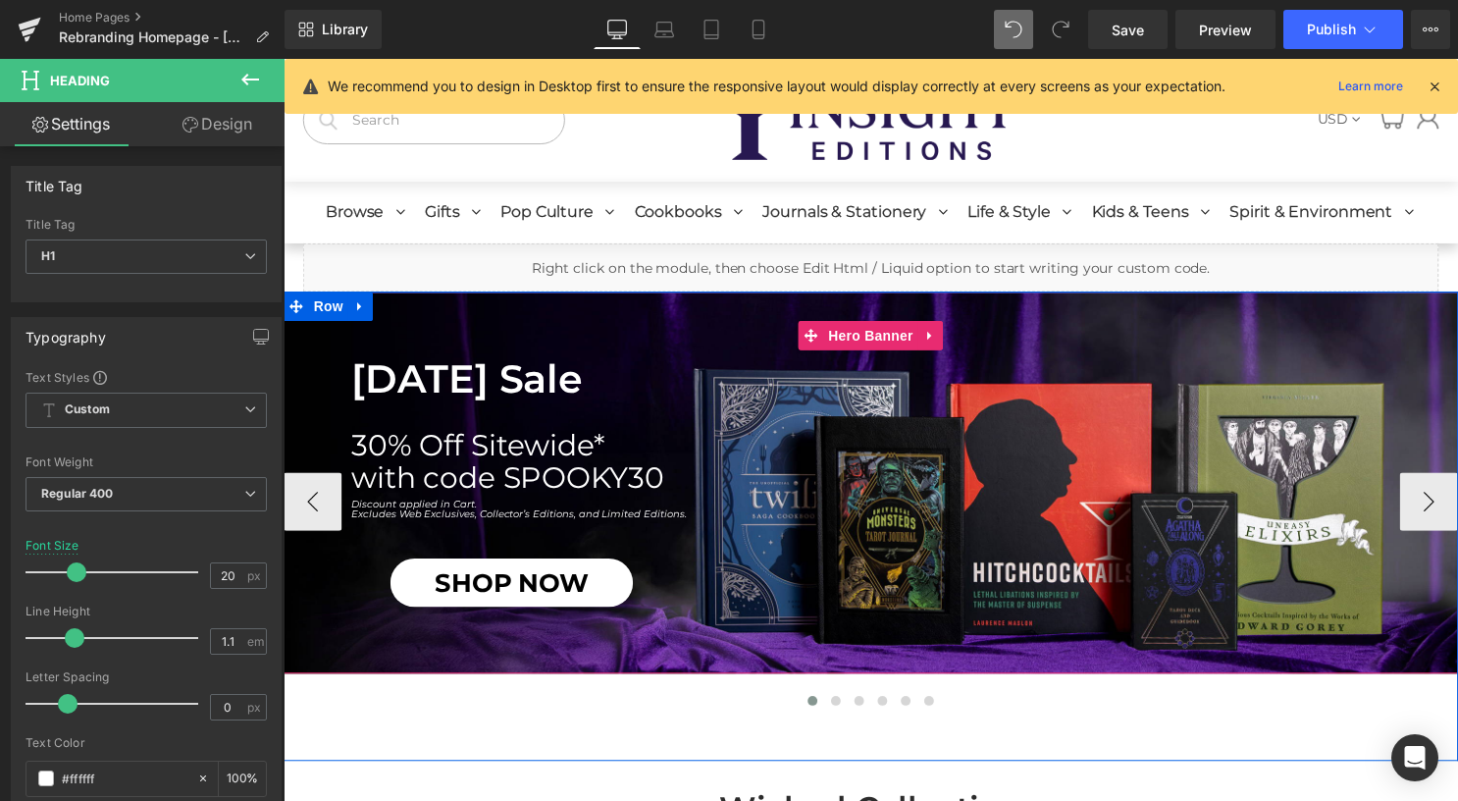
click at [503, 472] on h1 "with code SPOOKY30" at bounding box center [911, 482] width 1118 height 32
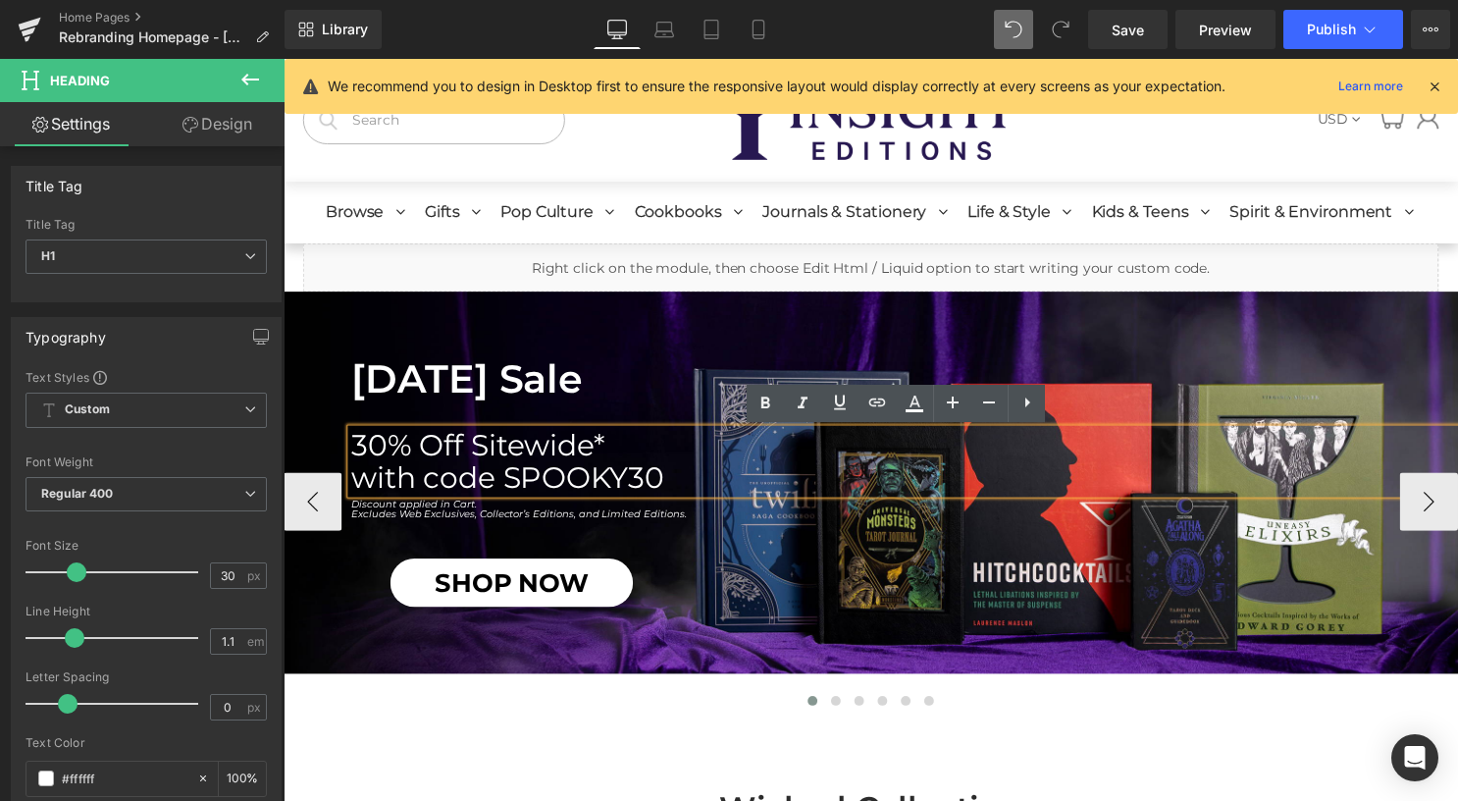
click at [556, 476] on h1 "with code SPOOKY30" at bounding box center [911, 482] width 1118 height 32
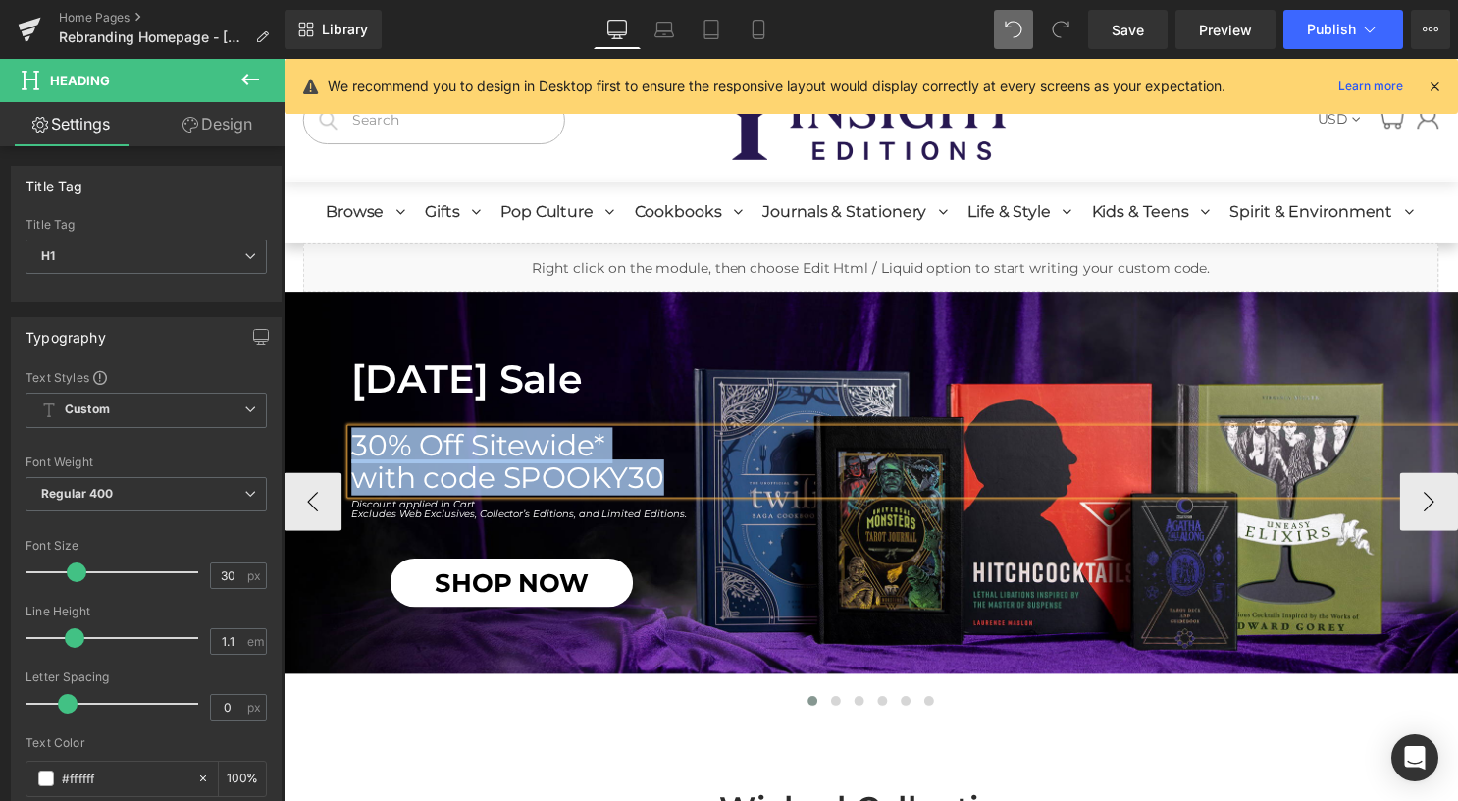
paste div
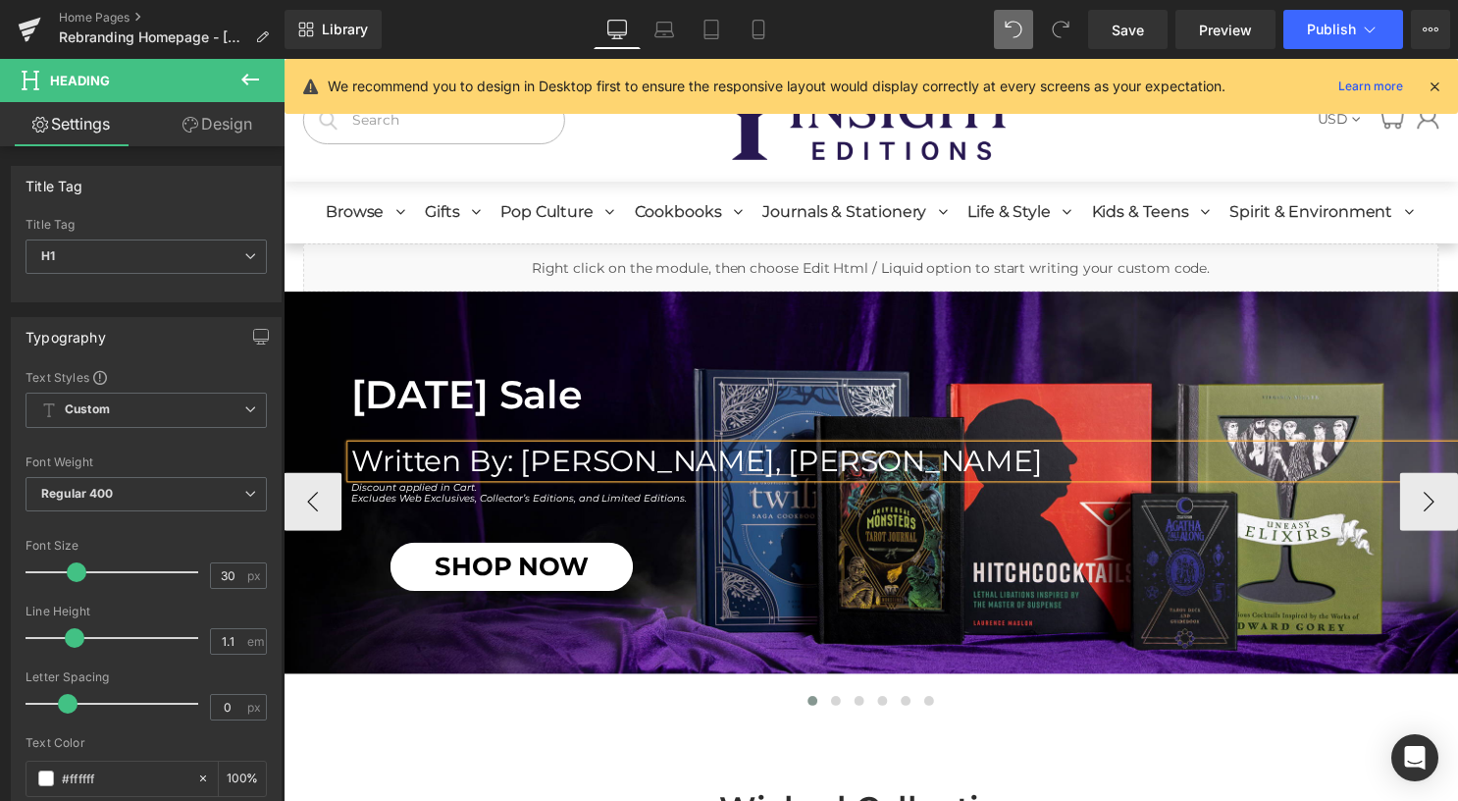
click at [701, 461] on h1 "Written By: [PERSON_NAME], [PERSON_NAME]" at bounding box center [911, 465] width 1118 height 32
drag, startPoint x: 1014, startPoint y: 34, endPoint x: 690, endPoint y: 286, distance: 411.1
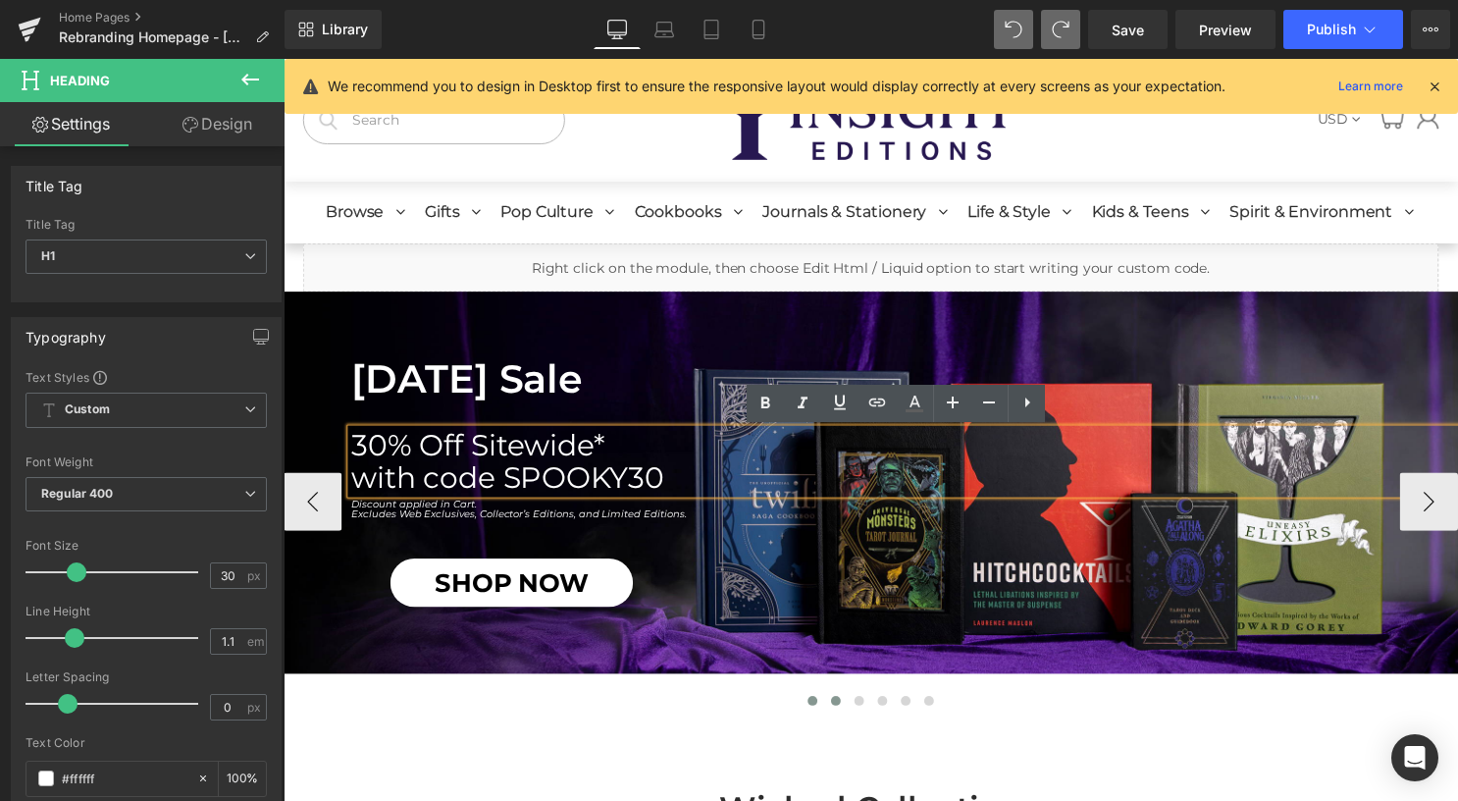
click at [837, 707] on span at bounding box center [842, 707] width 10 height 10
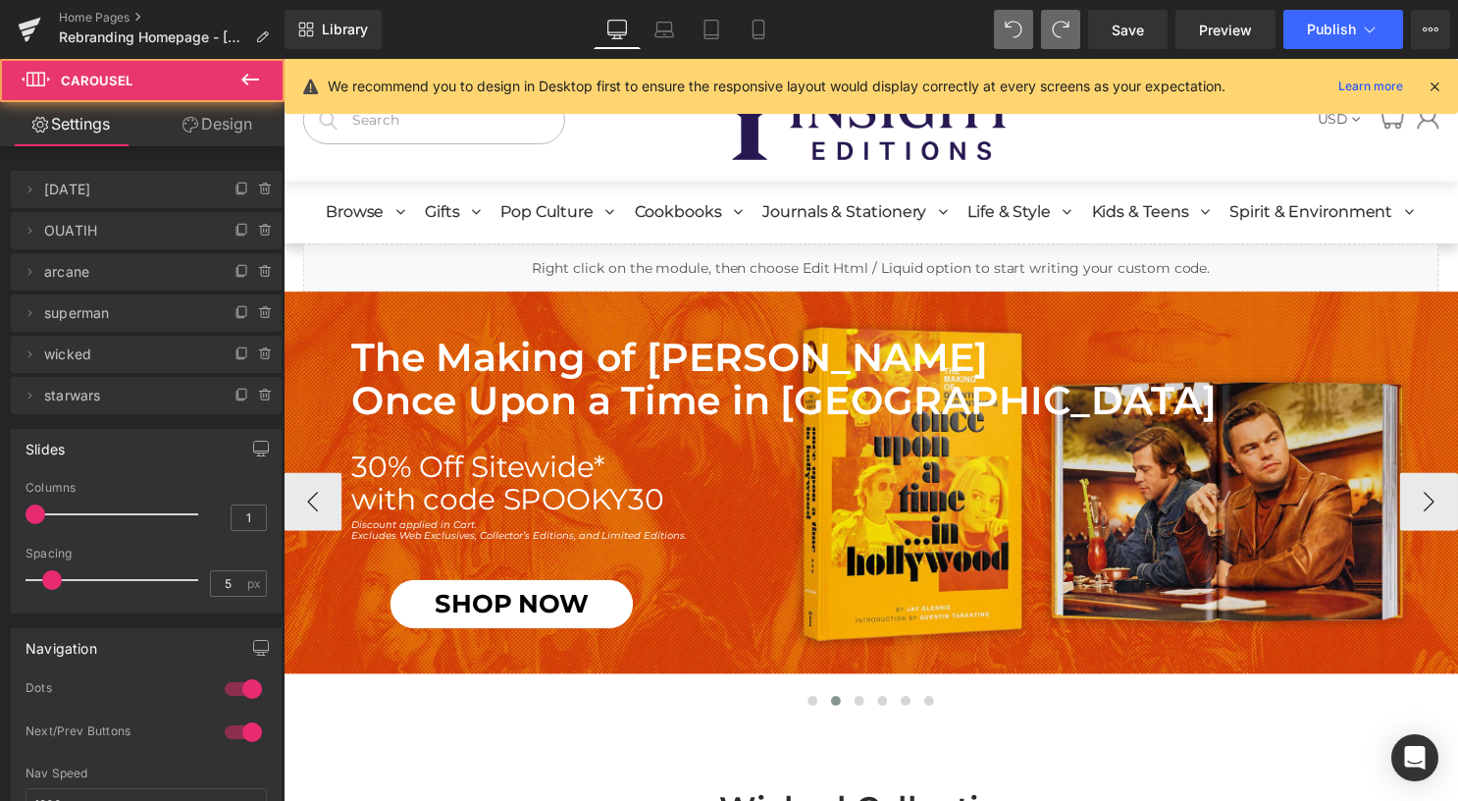
click at [489, 480] on h1 "30% Off Sitewide*" at bounding box center [911, 471] width 1118 height 32
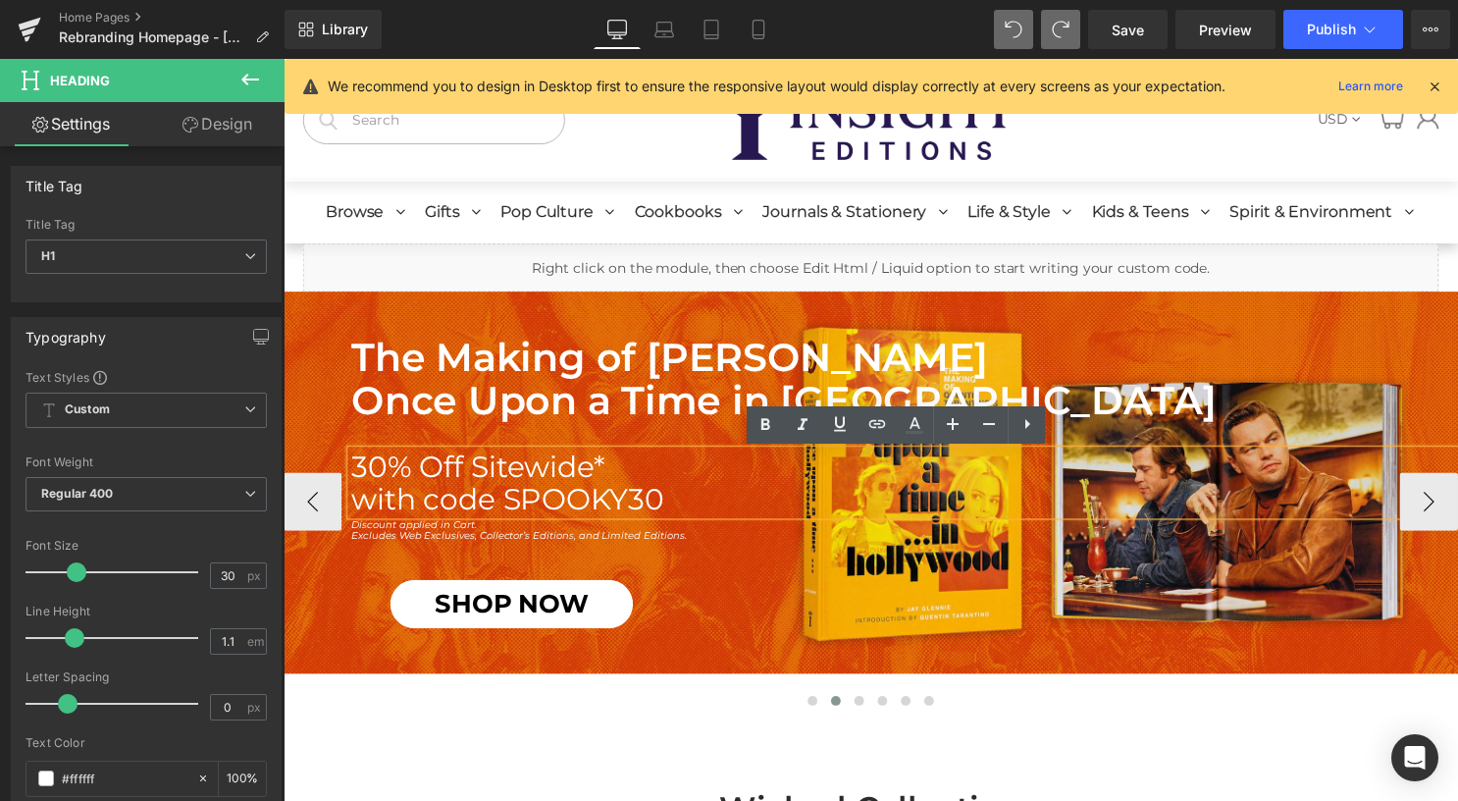
click at [496, 485] on h1 "30% Off Sitewide*" at bounding box center [911, 471] width 1118 height 32
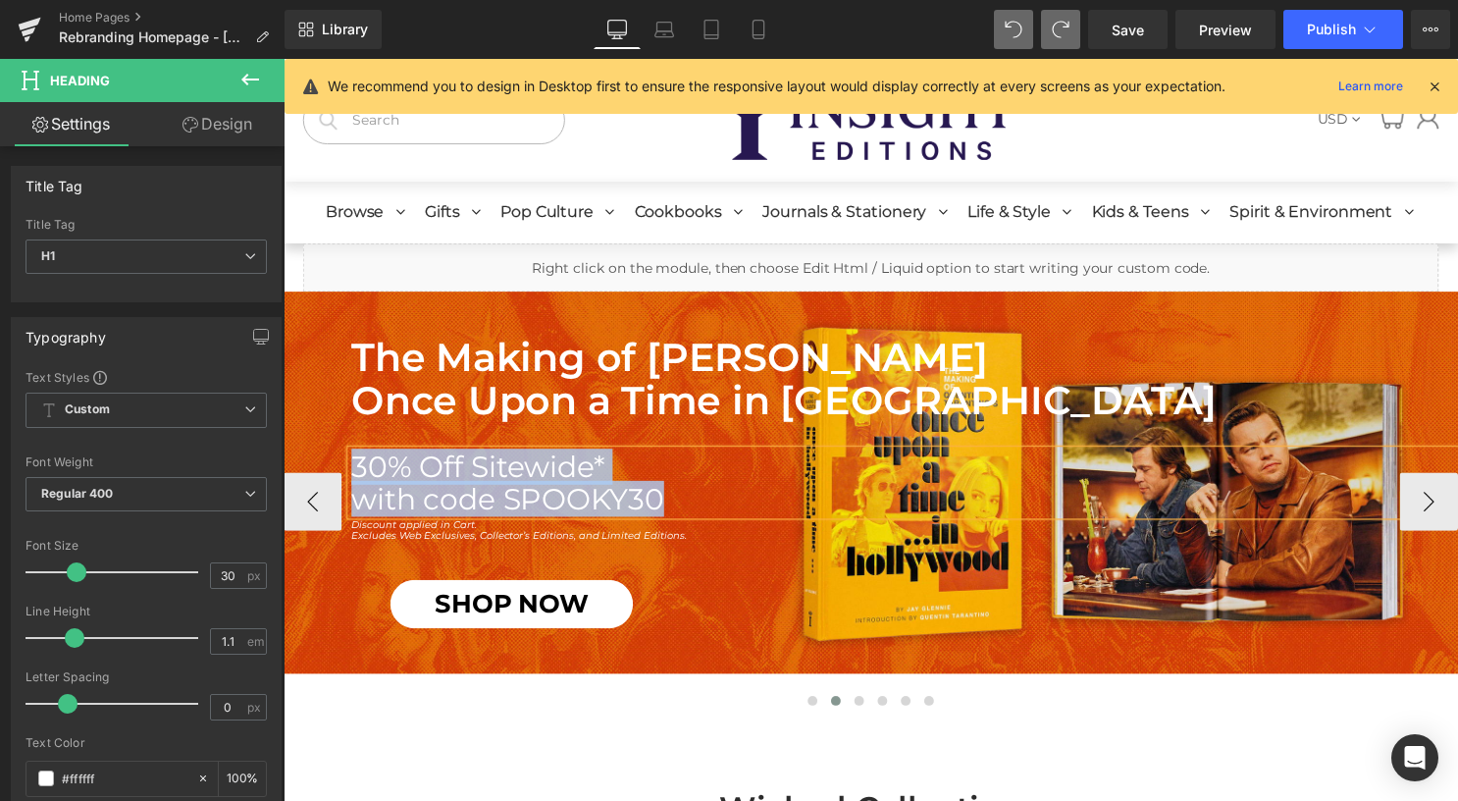
paste div
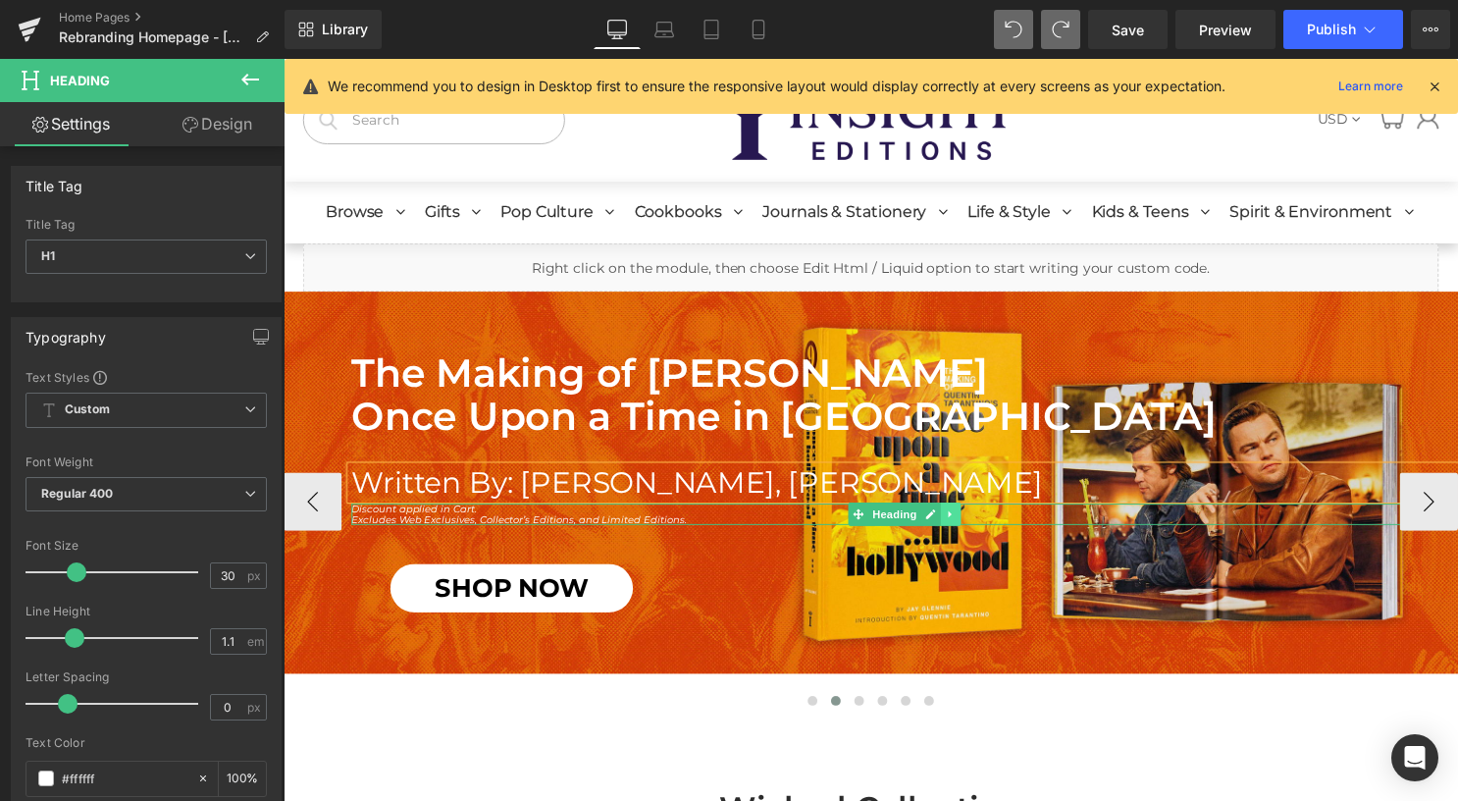
click at [956, 519] on icon at bounding box center [957, 519] width 3 height 7
click at [963, 519] on icon at bounding box center [968, 519] width 11 height 12
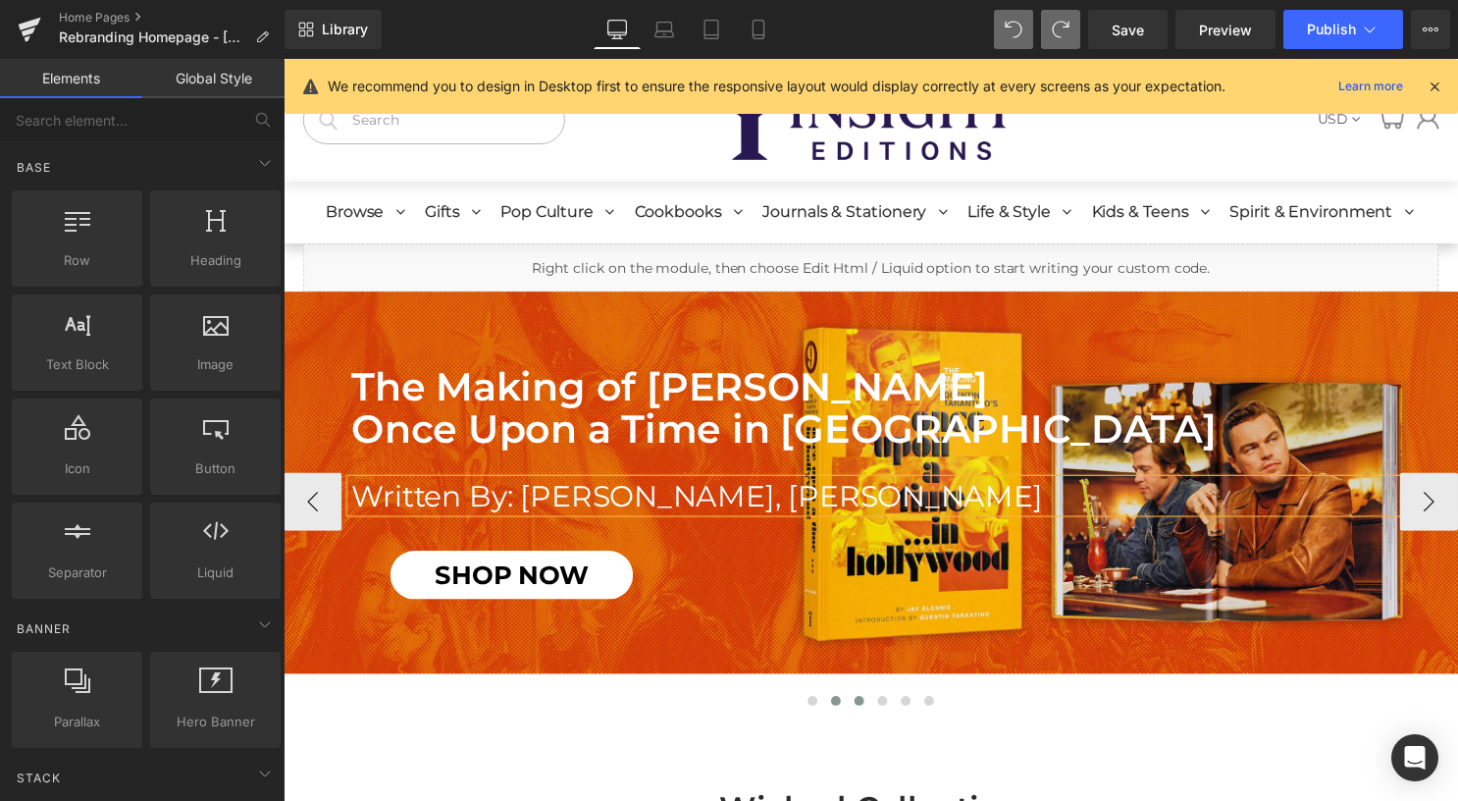
click at [860, 704] on span at bounding box center [865, 707] width 10 height 10
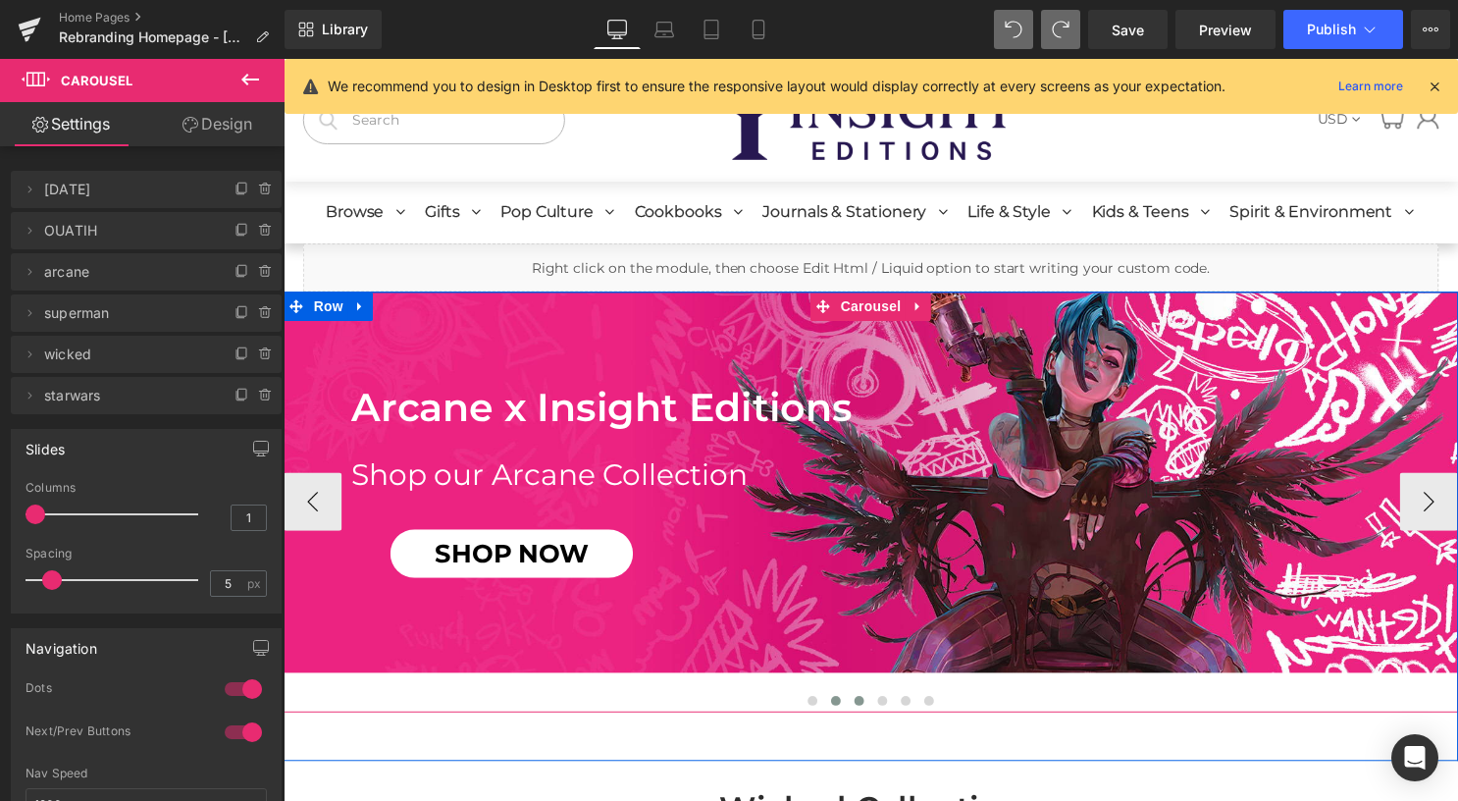
click at [838, 704] on span at bounding box center [842, 707] width 10 height 10
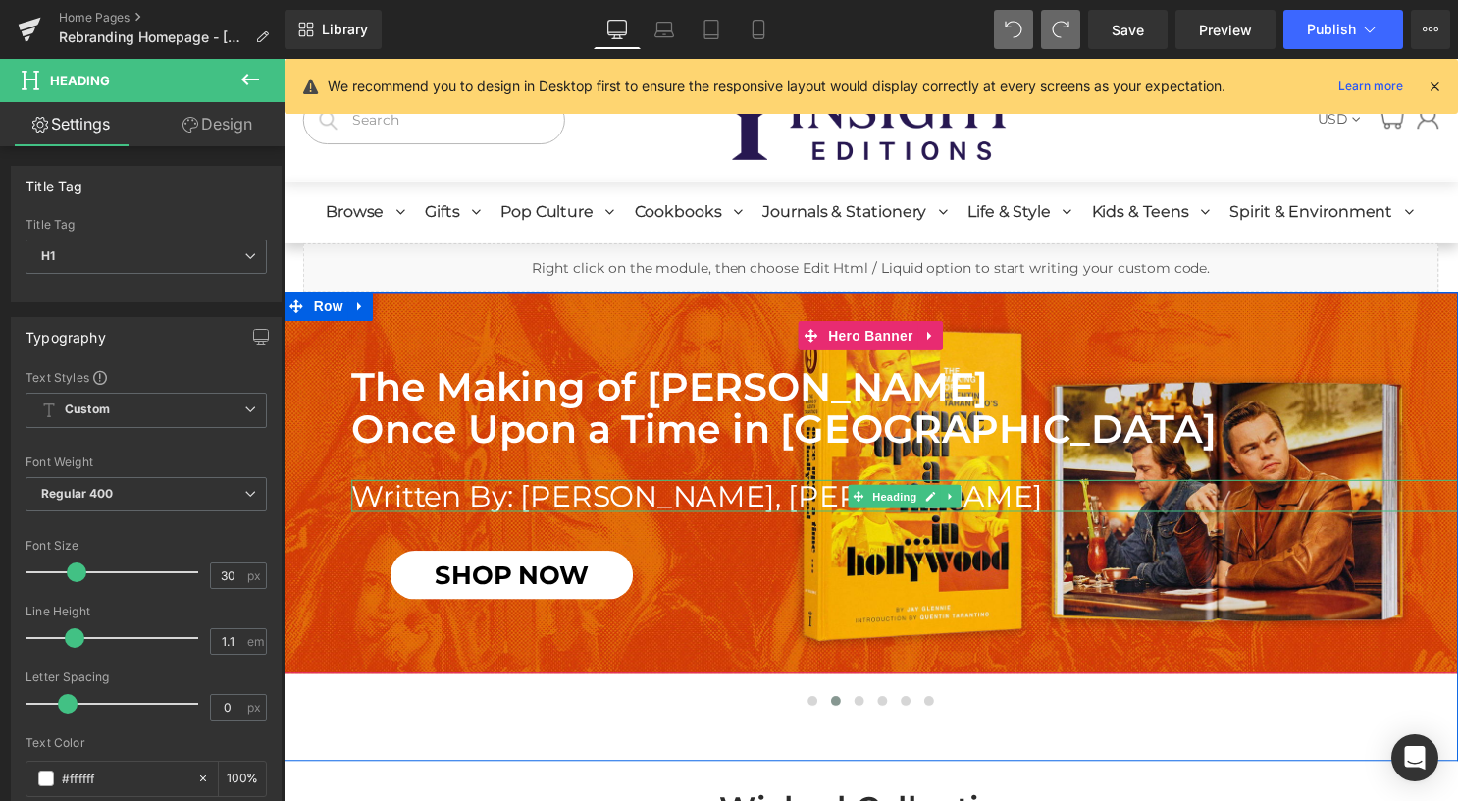
click at [700, 494] on h1 "Written By: [PERSON_NAME], [PERSON_NAME]" at bounding box center [911, 501] width 1118 height 32
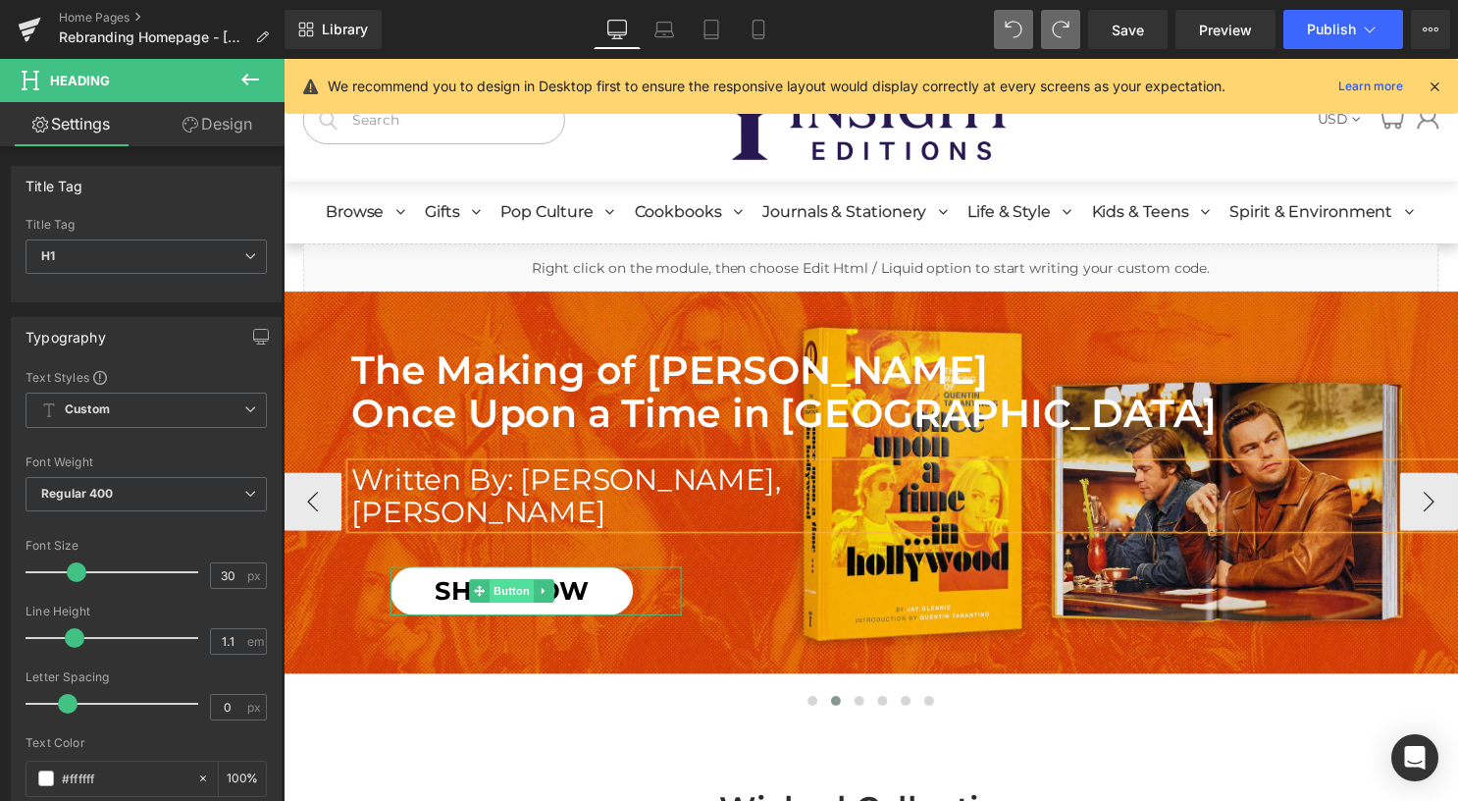
click at [492, 601] on span "Button" at bounding box center [514, 597] width 45 height 24
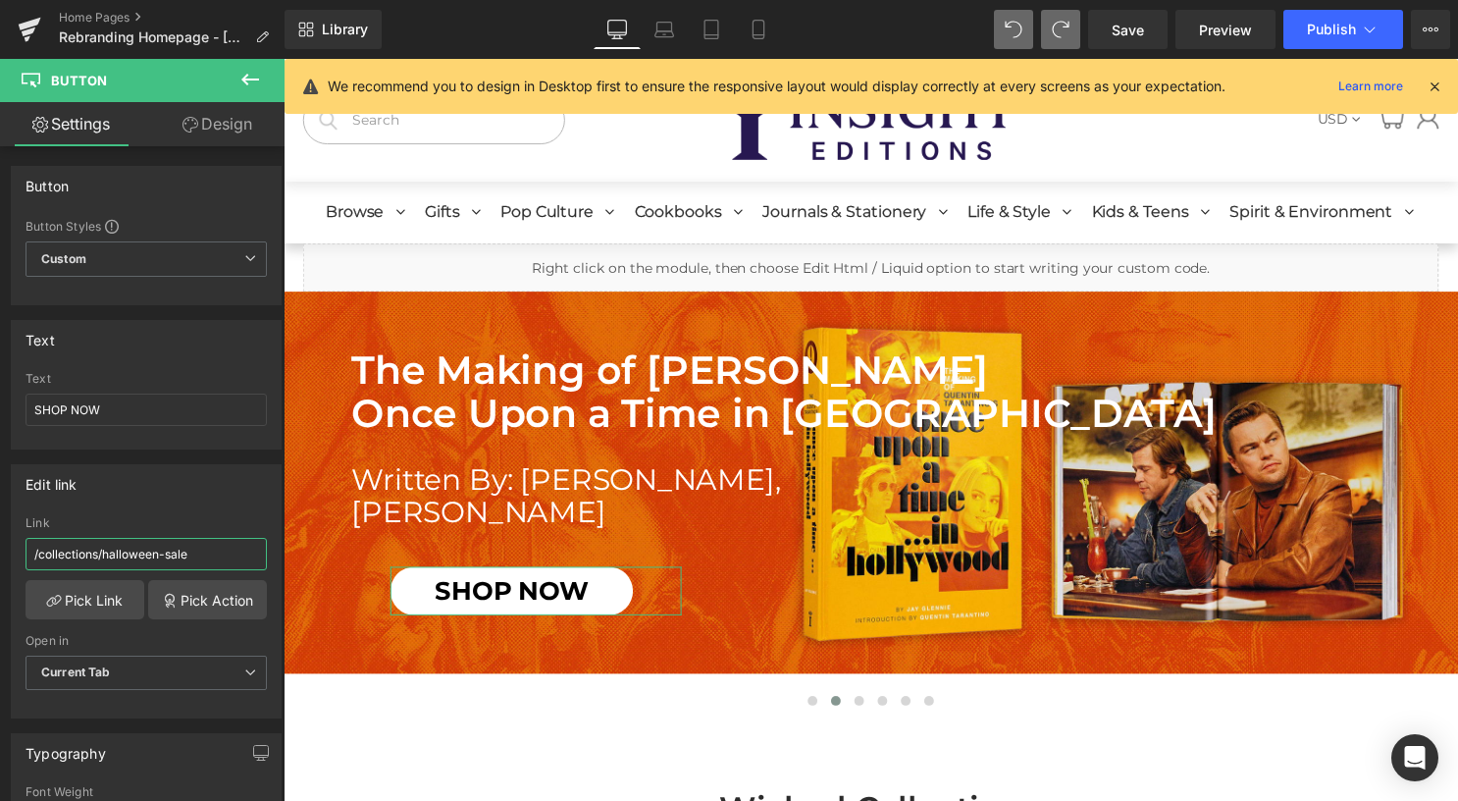
drag, startPoint x: 211, startPoint y: 552, endPoint x: -4, endPoint y: 546, distance: 214.9
click at [0, 546] on html "Button You are previewing how the will restyle your page. You can not edit Elem…" at bounding box center [729, 400] width 1458 height 801
paste input "products/the-making-of-[PERSON_NAME]-s-once-upon-a-time-in-[GEOGRAPHIC_DATA]"
type input "/products/the-making-of-[PERSON_NAME]-s-once-upon-a-time-in-[GEOGRAPHIC_DATA]"
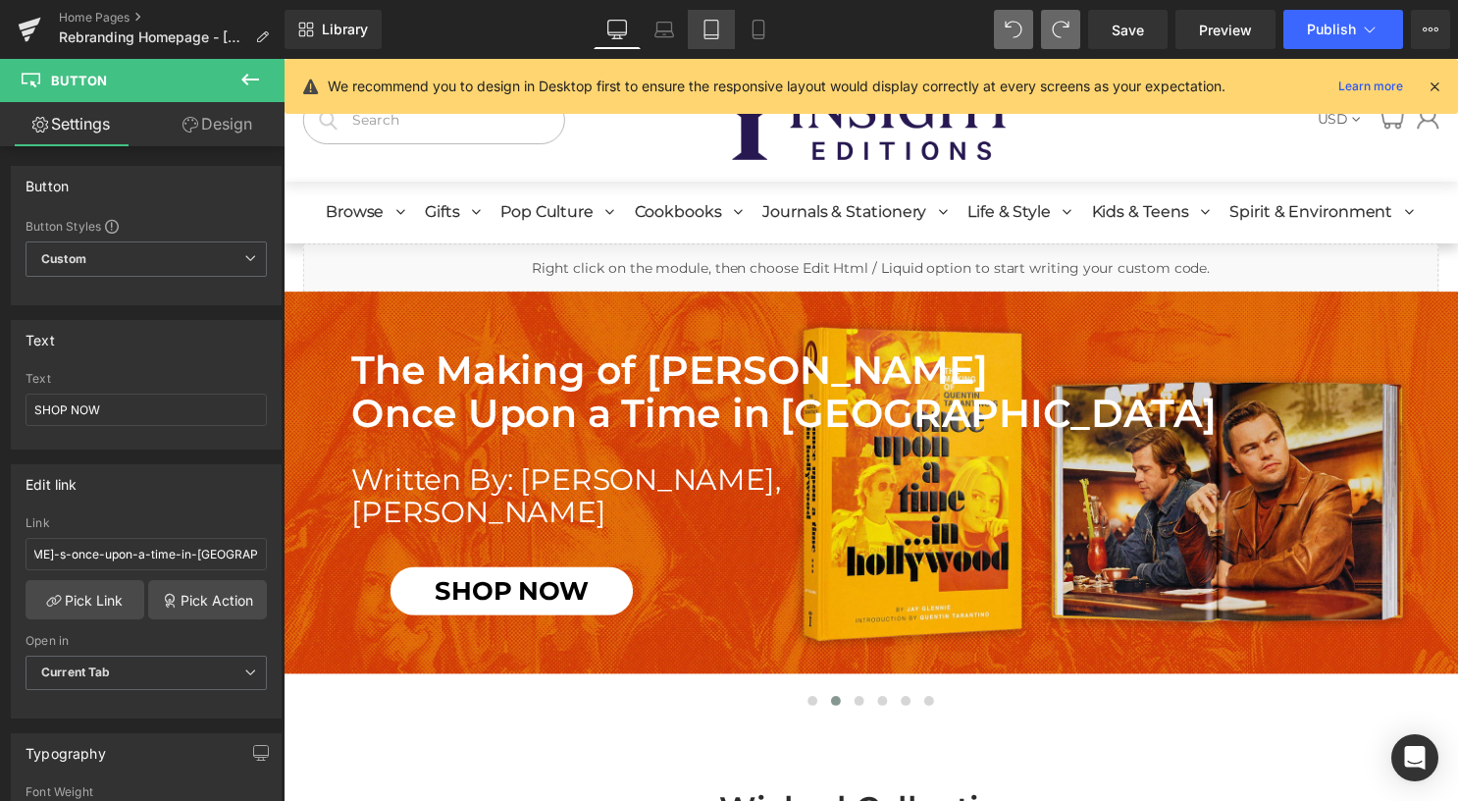
click at [710, 37] on icon at bounding box center [711, 30] width 20 height 20
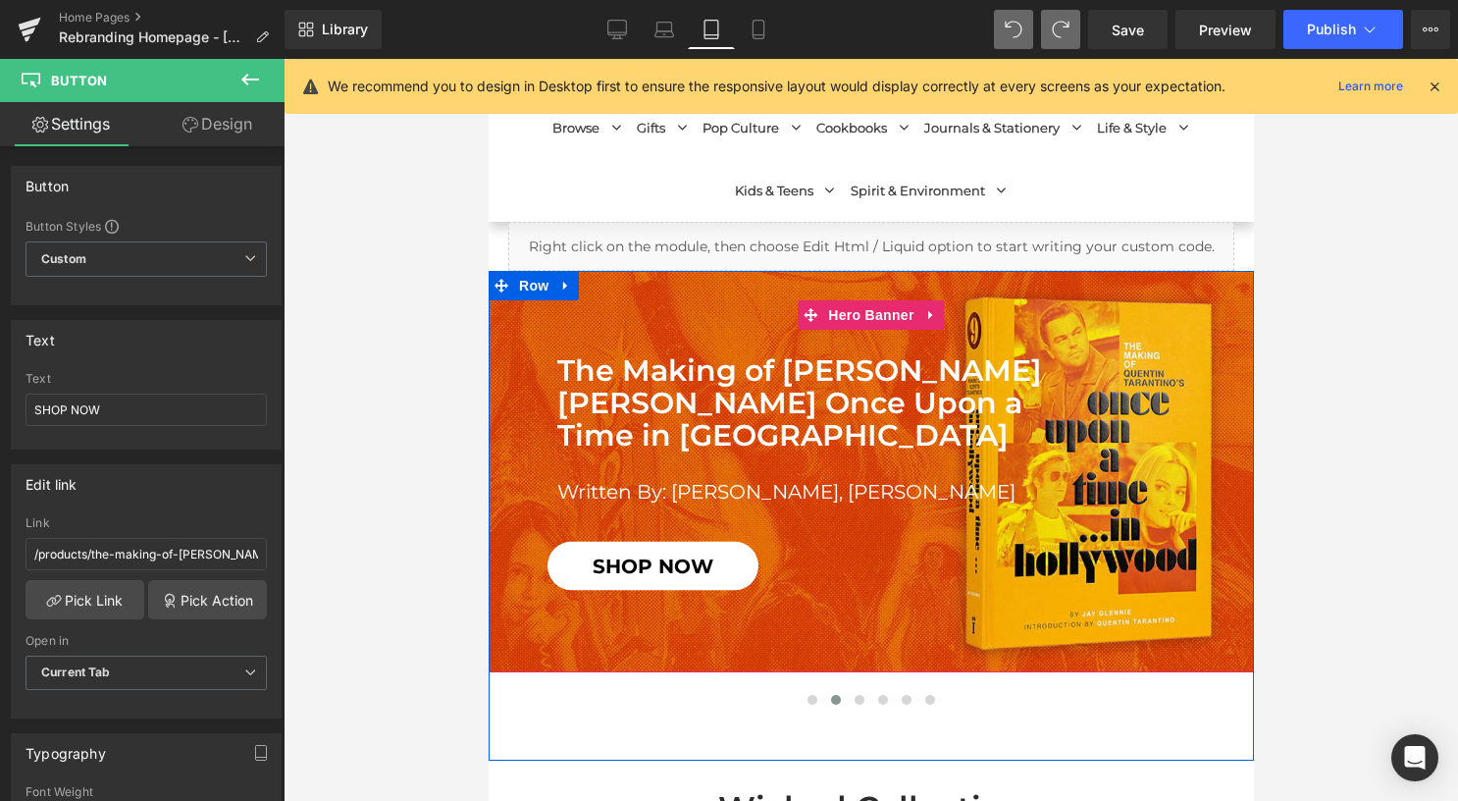
scroll to position [196, 0]
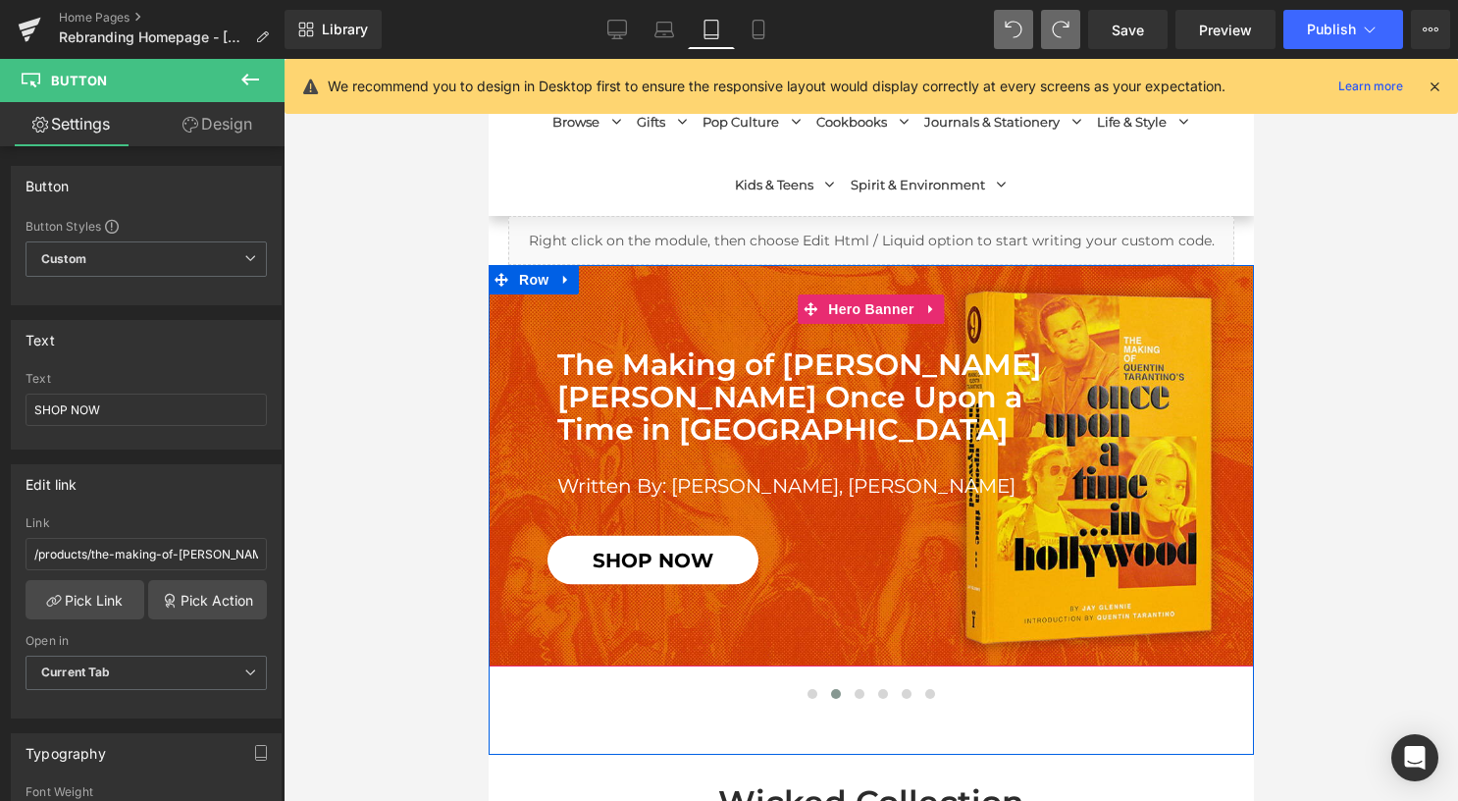
click at [633, 561] on div "SHOP NOW Button" at bounding box center [654, 559] width 216 height 49
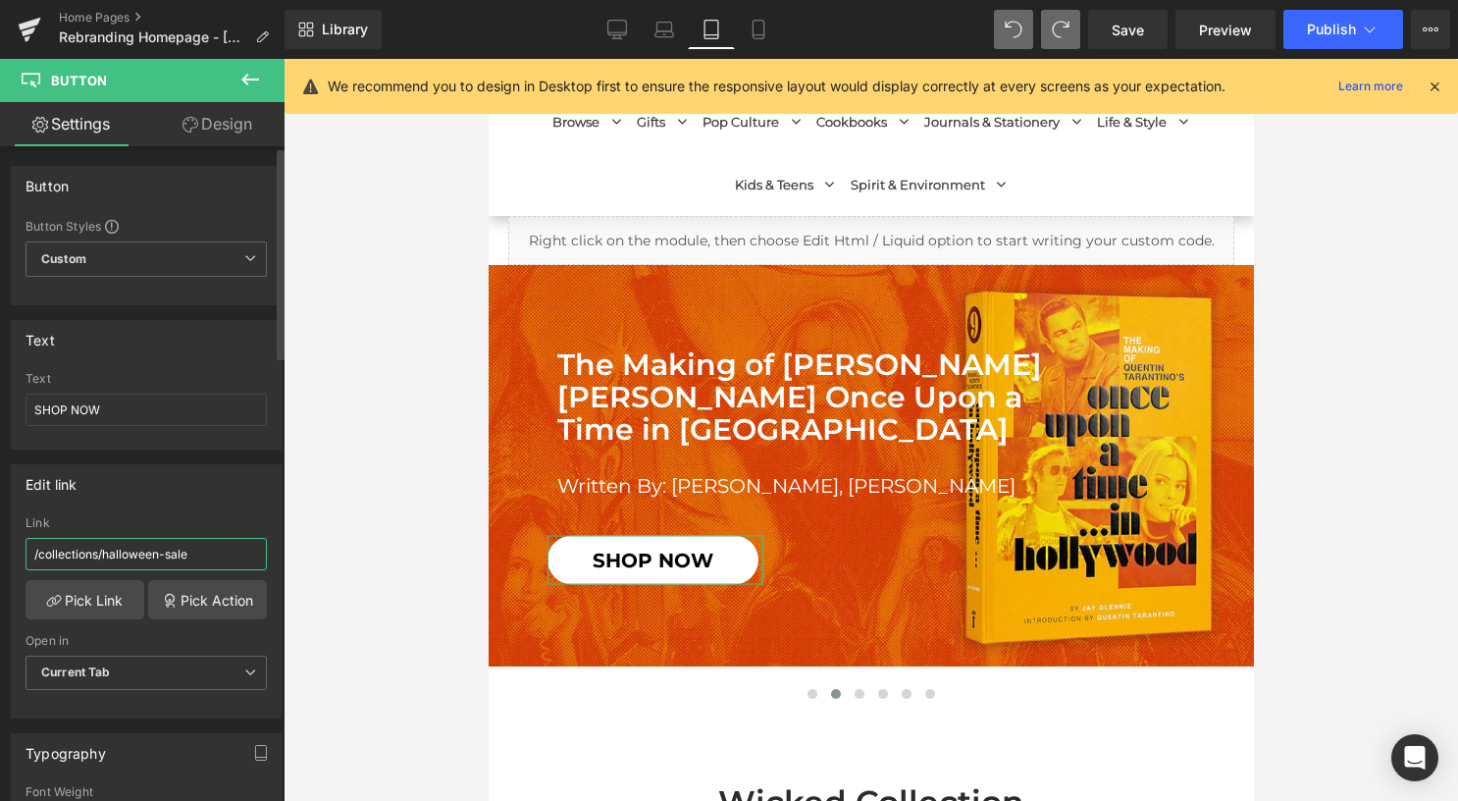
drag, startPoint x: 216, startPoint y: 548, endPoint x: 22, endPoint y: 537, distance: 194.6
click at [22, 537] on div "/collections/halloween-sale Link /collections/halloween-sale Pick Link Pick Act…" at bounding box center [146, 616] width 269 height 201
paste input "products/the-making-of-[PERSON_NAME]-s-once-upon-a-time-in-[GEOGRAPHIC_DATA]"
type input "/products/the-making-of-[PERSON_NAME]-s-once-upon-a-time-in-[GEOGRAPHIC_DATA]"
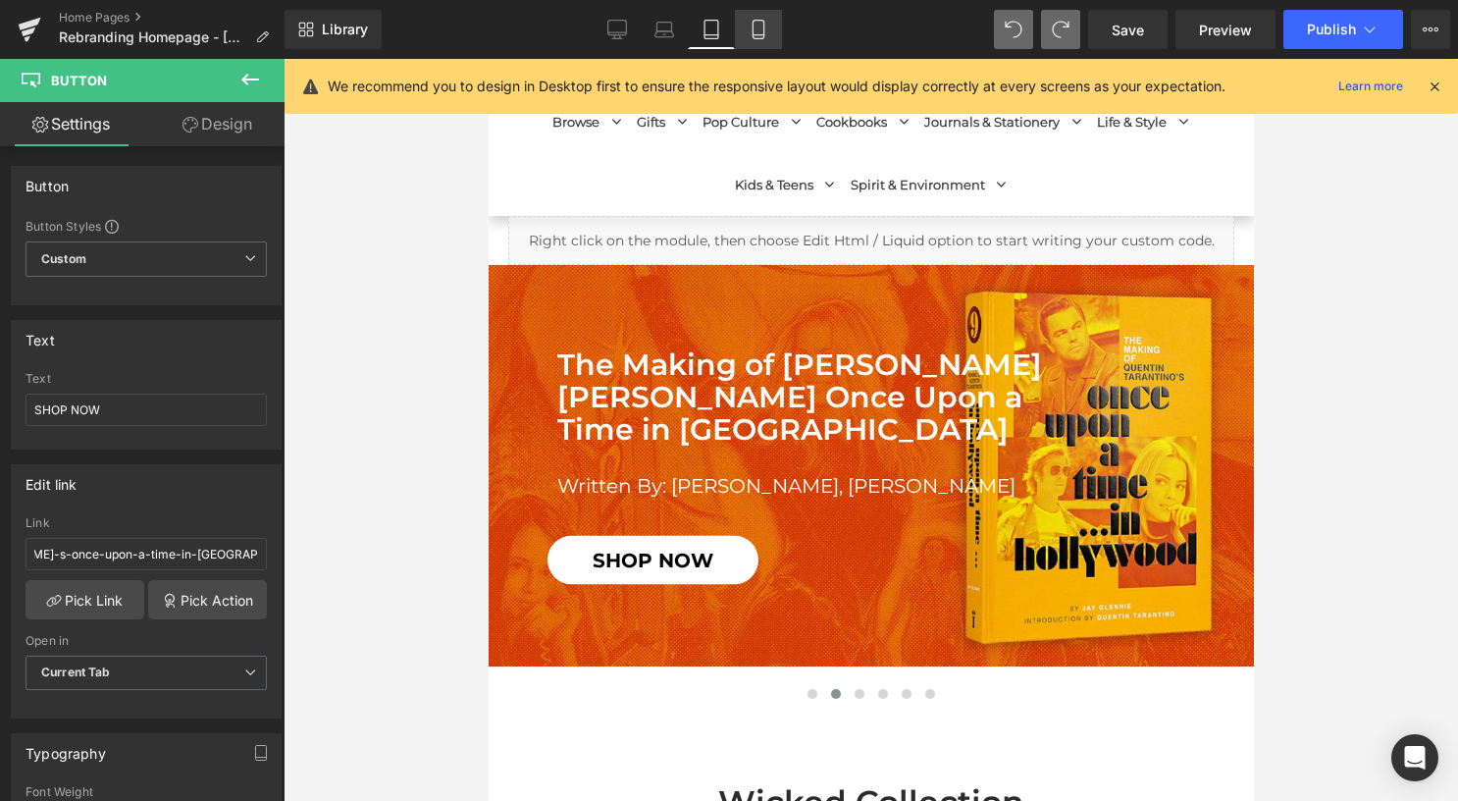
scroll to position [0, 0]
drag, startPoint x: 762, startPoint y: 24, endPoint x: 116, endPoint y: 126, distance: 654.5
click at [762, 24] on icon at bounding box center [759, 30] width 20 height 20
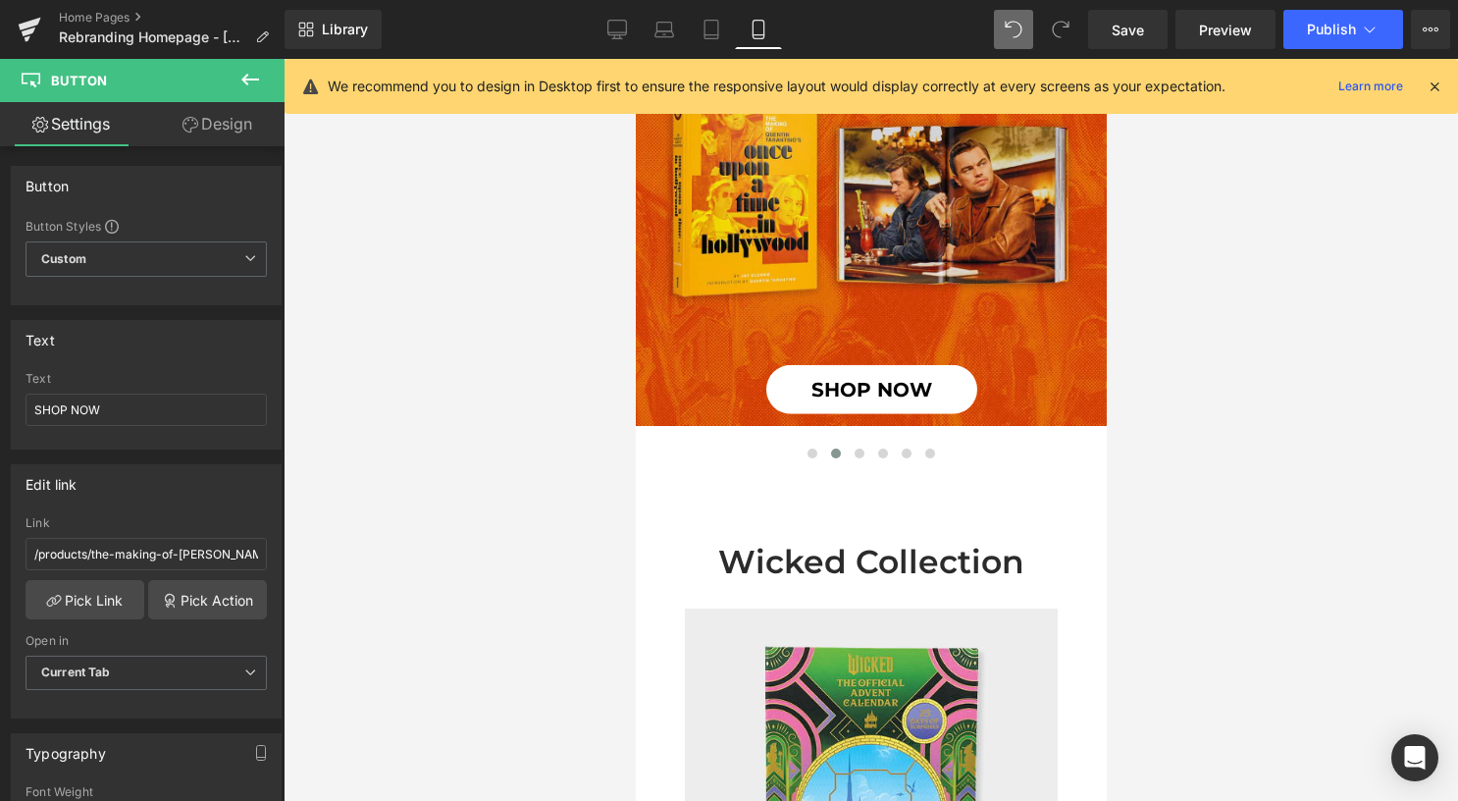
scroll to position [392, 0]
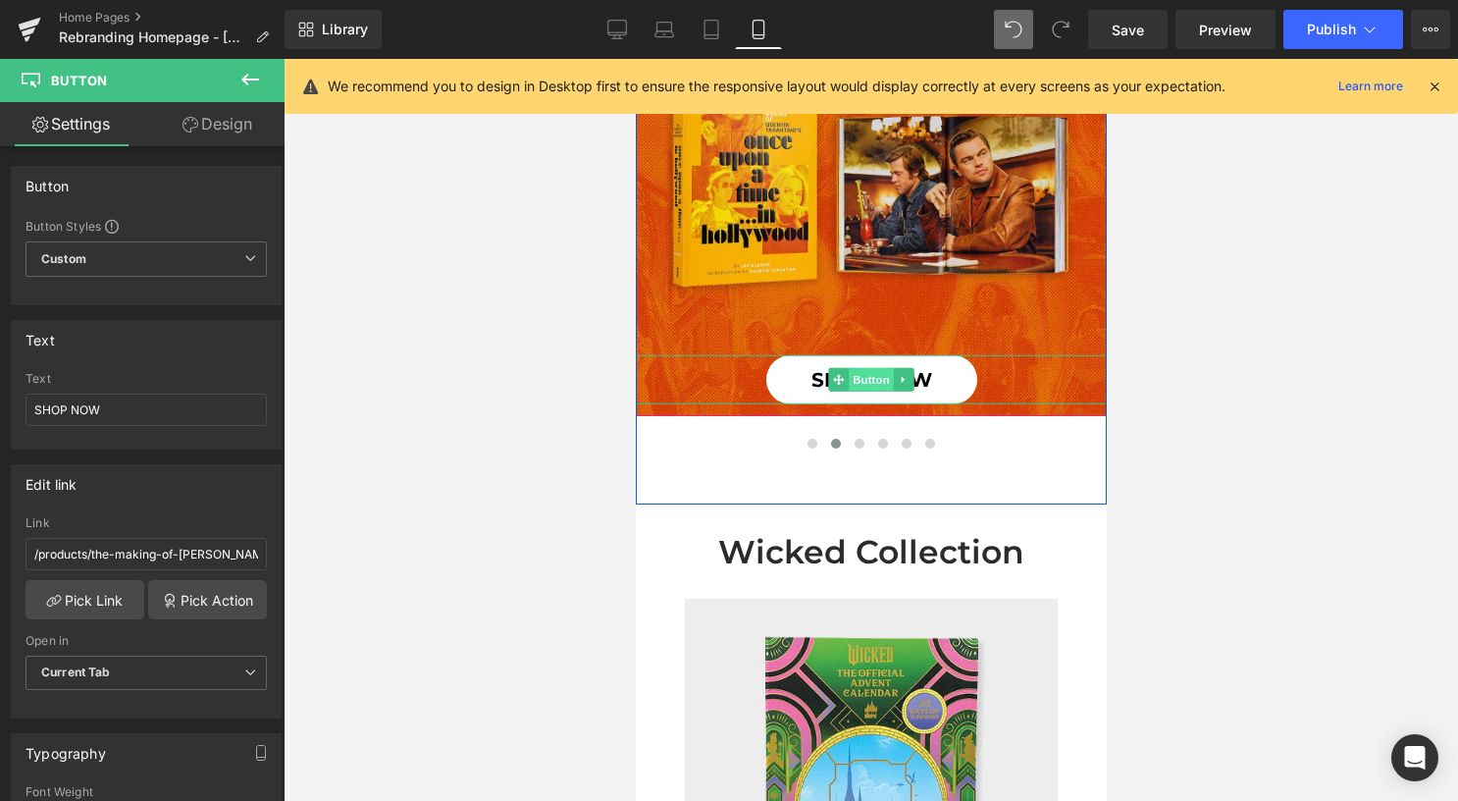
click at [850, 375] on span "Button" at bounding box center [870, 380] width 45 height 24
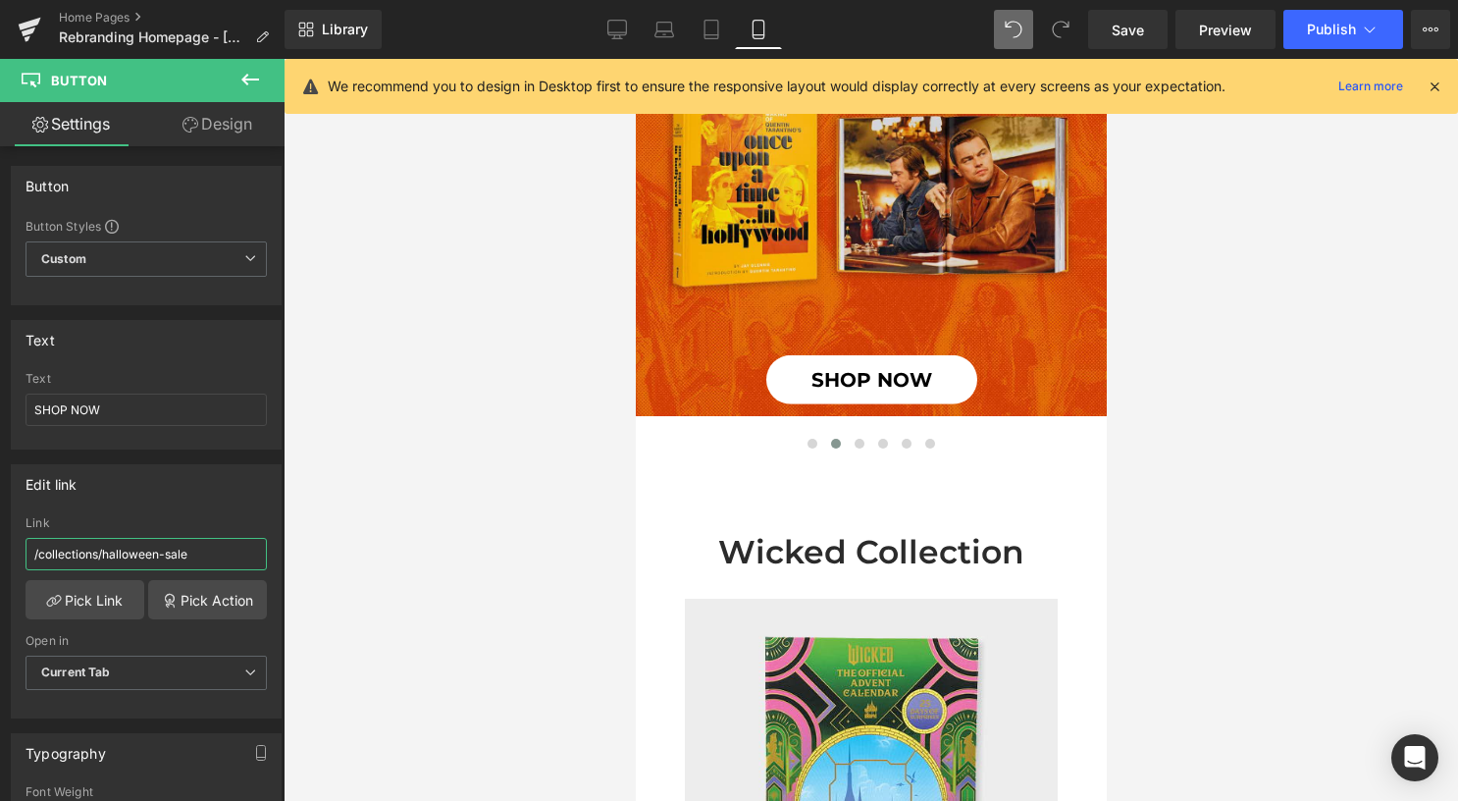
drag, startPoint x: 209, startPoint y: 548, endPoint x: -4, endPoint y: 530, distance: 213.7
click at [0, 530] on html "Button You are previewing how the will restyle your page. You can not edit Elem…" at bounding box center [729, 400] width 1458 height 801
paste input "products/the-making-of-[PERSON_NAME]-s-once-upon-a-time-in-[GEOGRAPHIC_DATA]"
type input "/products/the-making-of-[PERSON_NAME]-s-once-upon-a-time-in-[GEOGRAPHIC_DATA]"
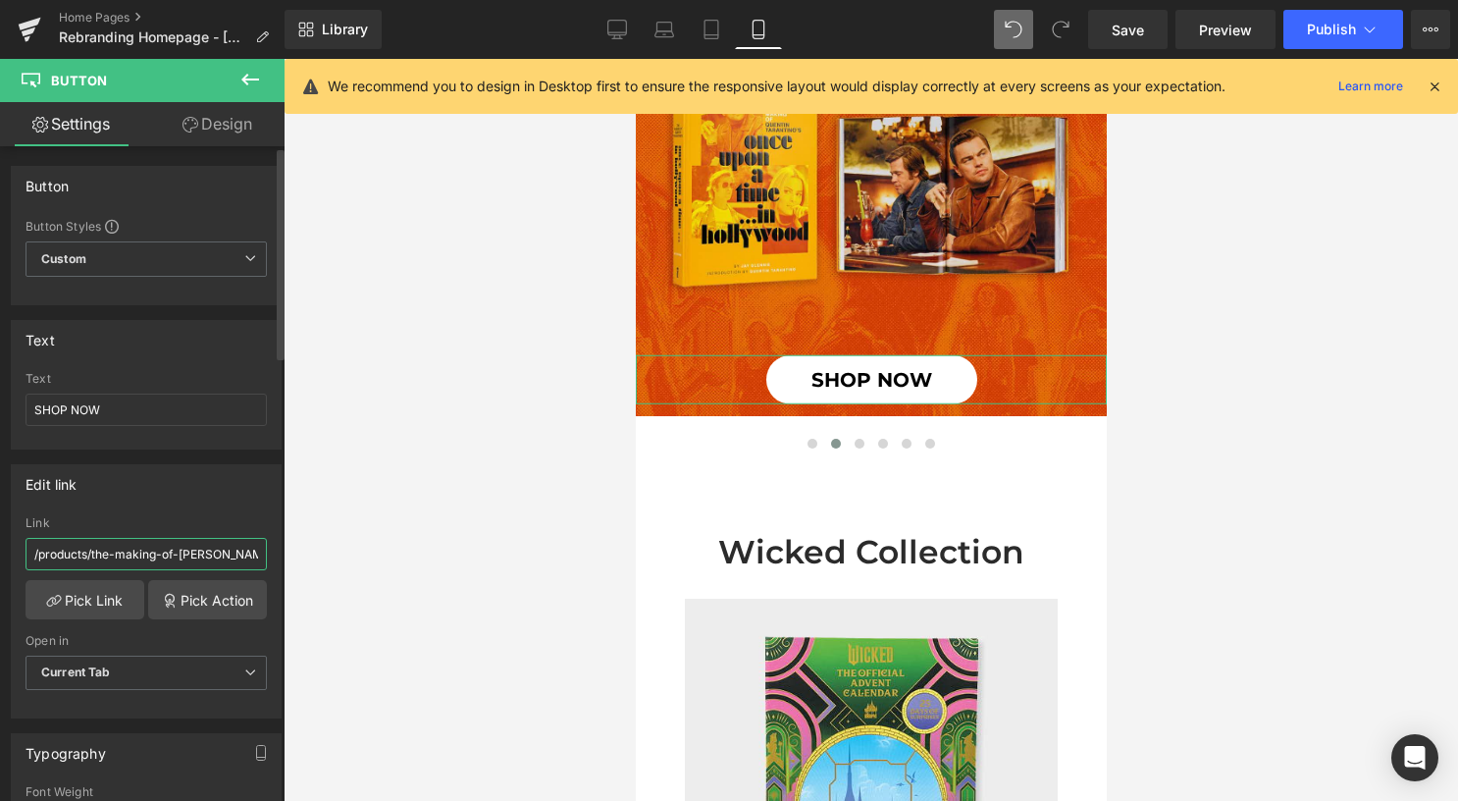
scroll to position [0, 220]
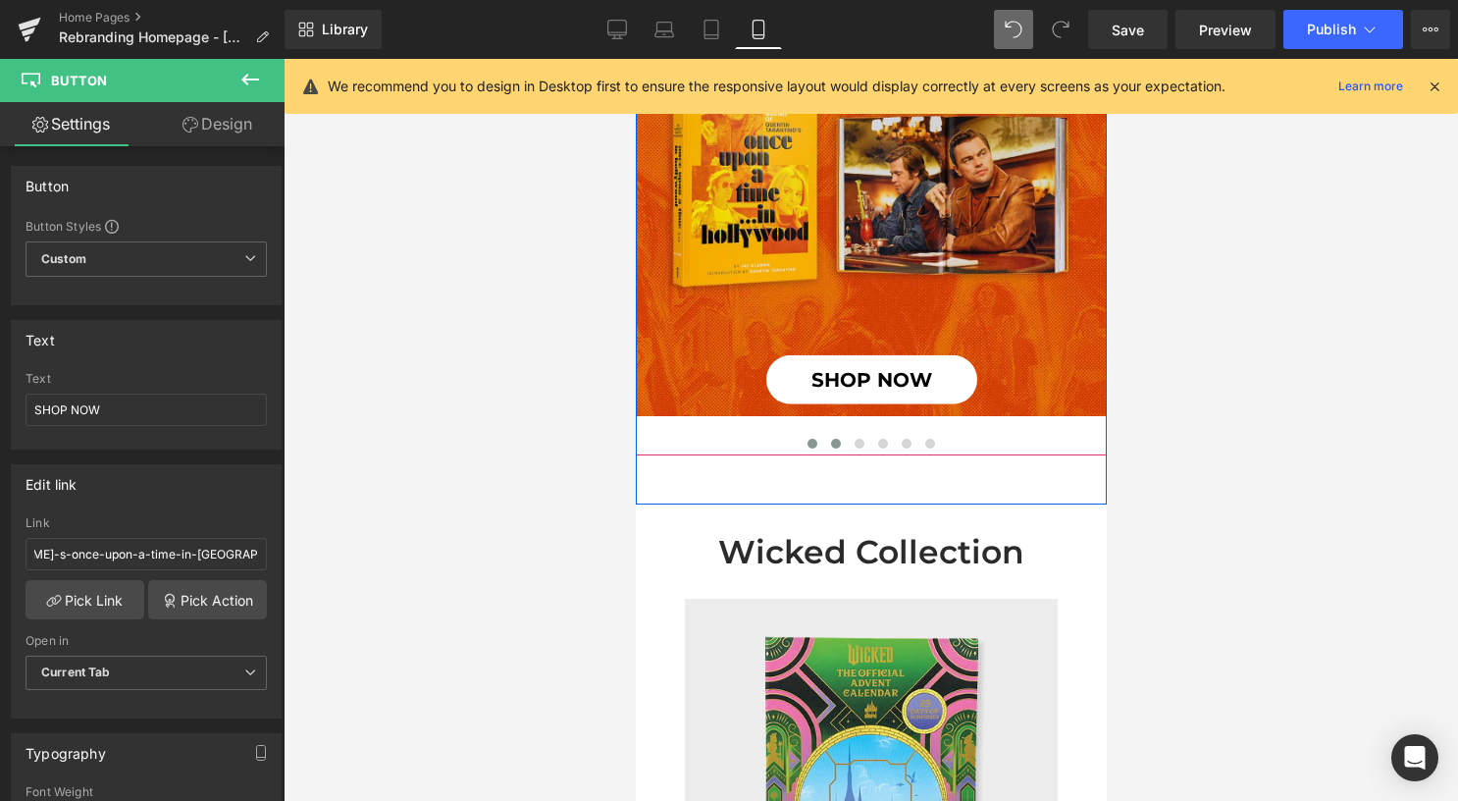
click at [803, 435] on button at bounding box center [812, 444] width 24 height 20
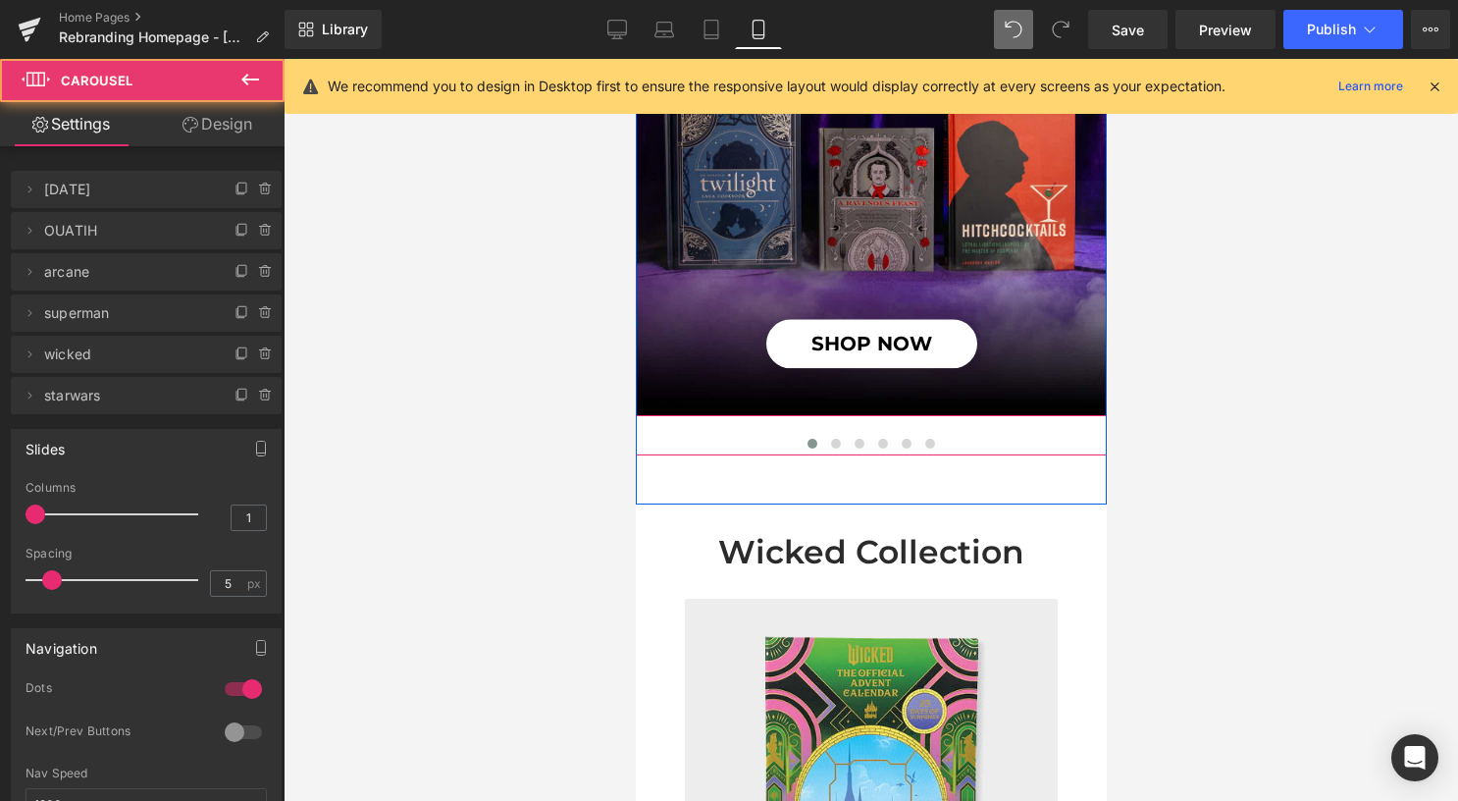
scroll to position [0, 0]
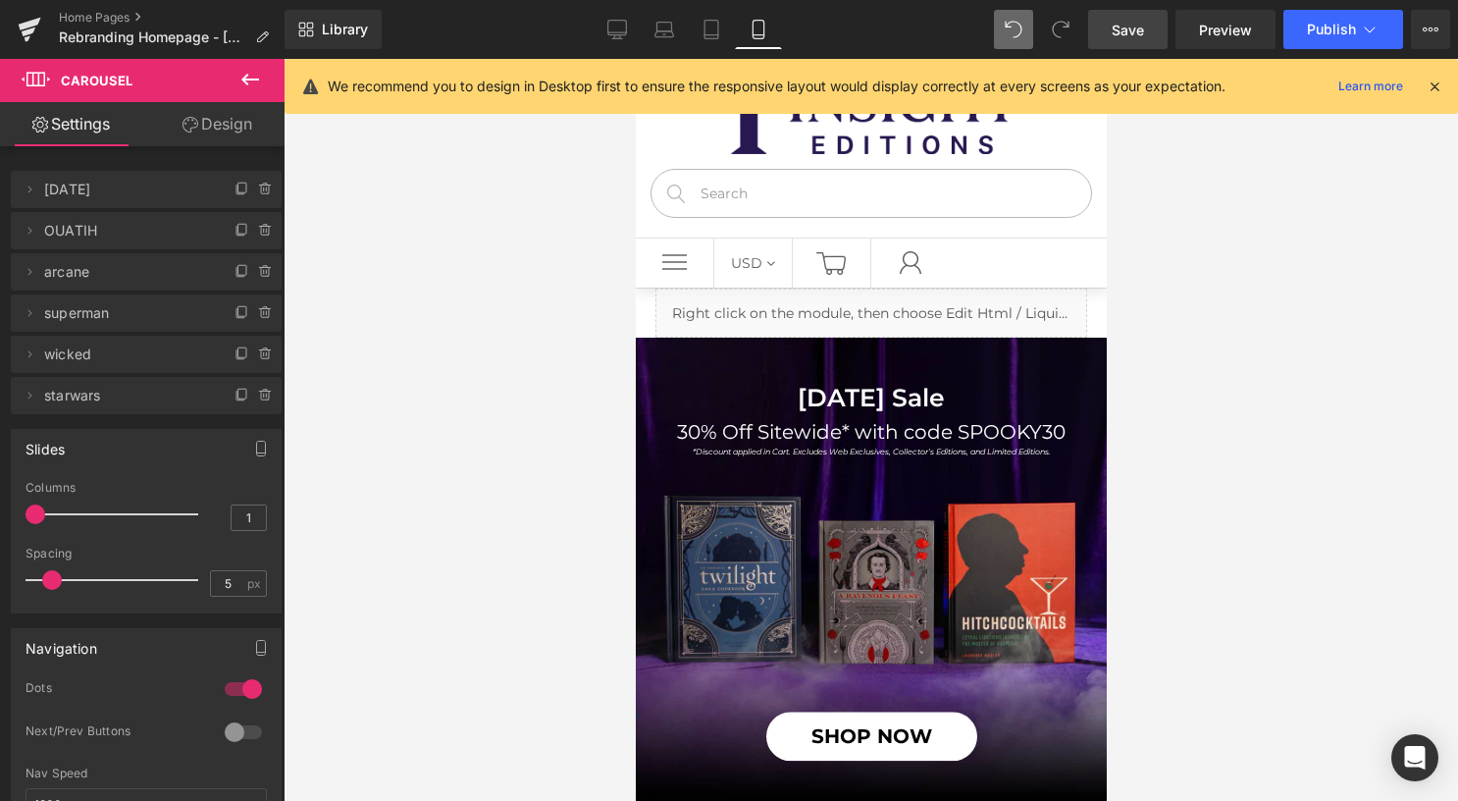
click at [1140, 26] on span "Save" at bounding box center [1128, 30] width 32 height 21
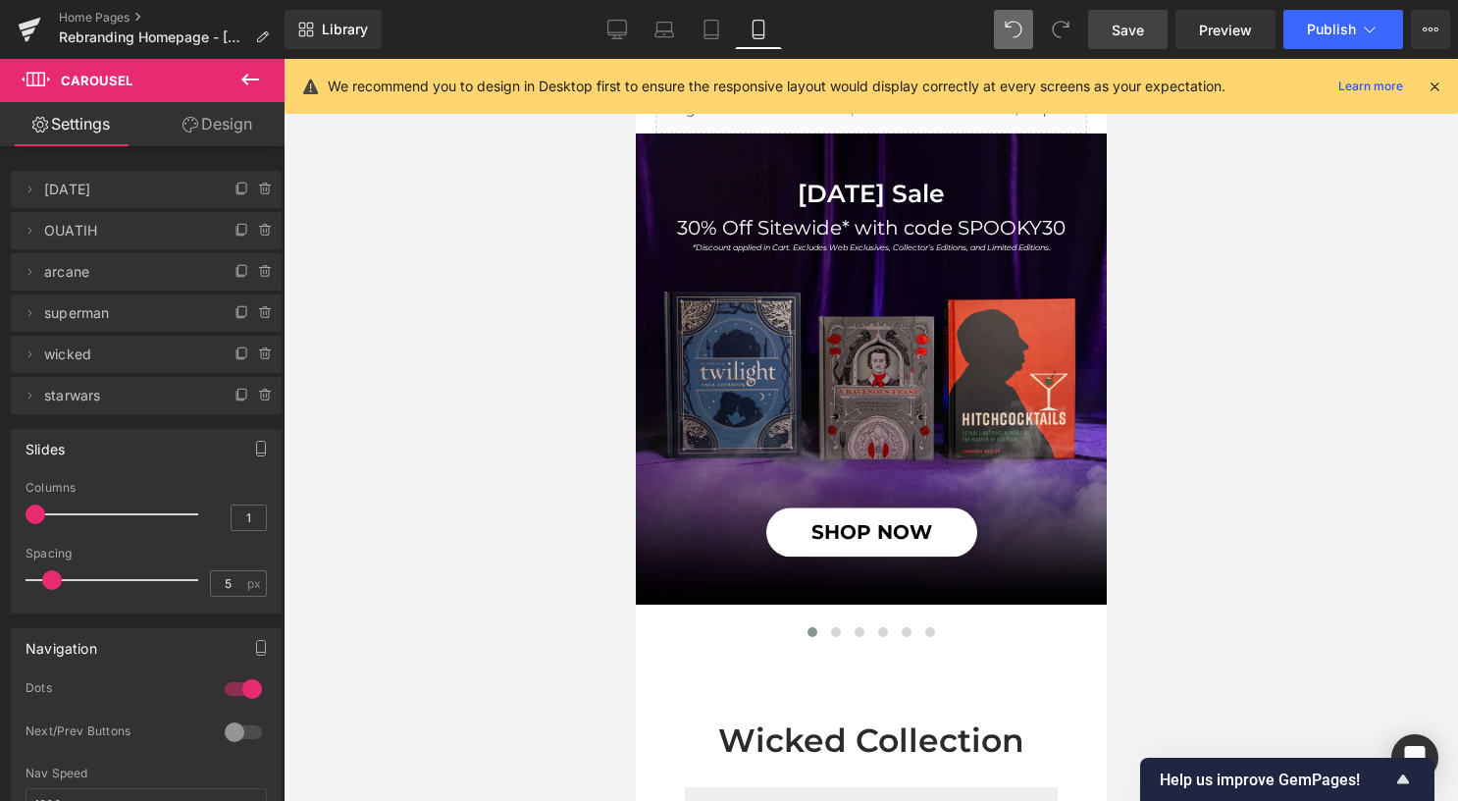
scroll to position [294, 0]
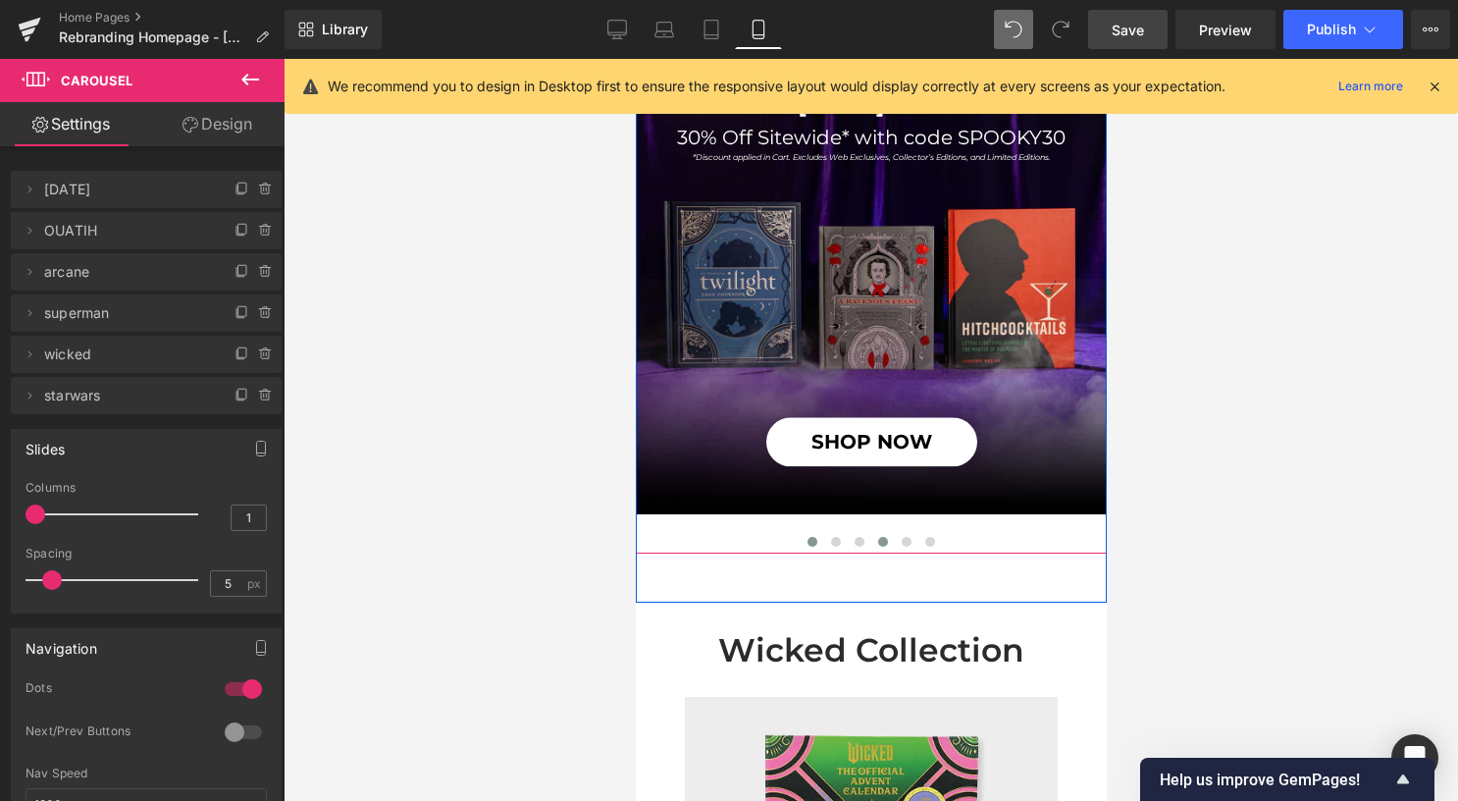
click at [877, 540] on span at bounding box center [882, 542] width 10 height 10
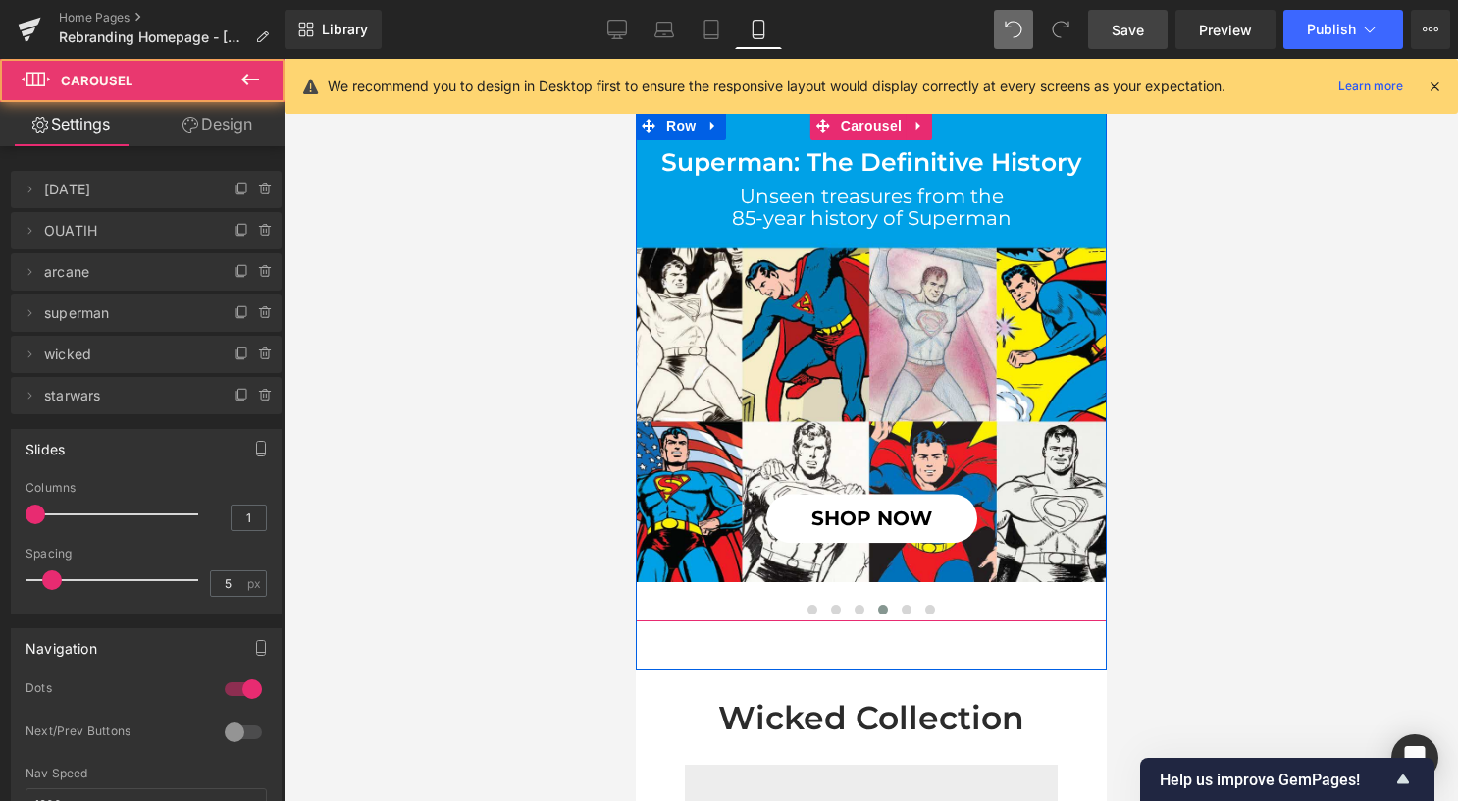
scroll to position [196, 0]
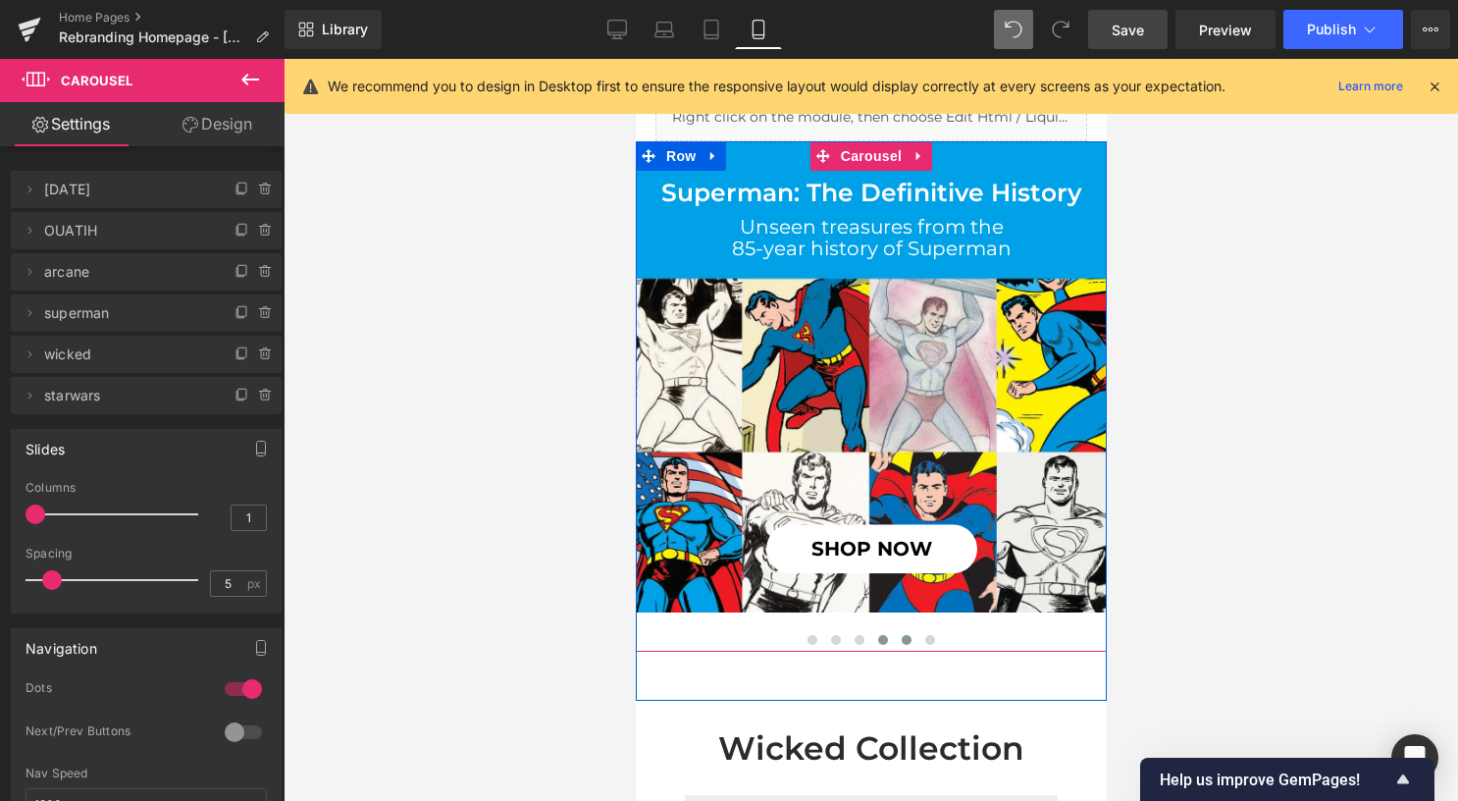
click at [901, 633] on button at bounding box center [906, 640] width 24 height 20
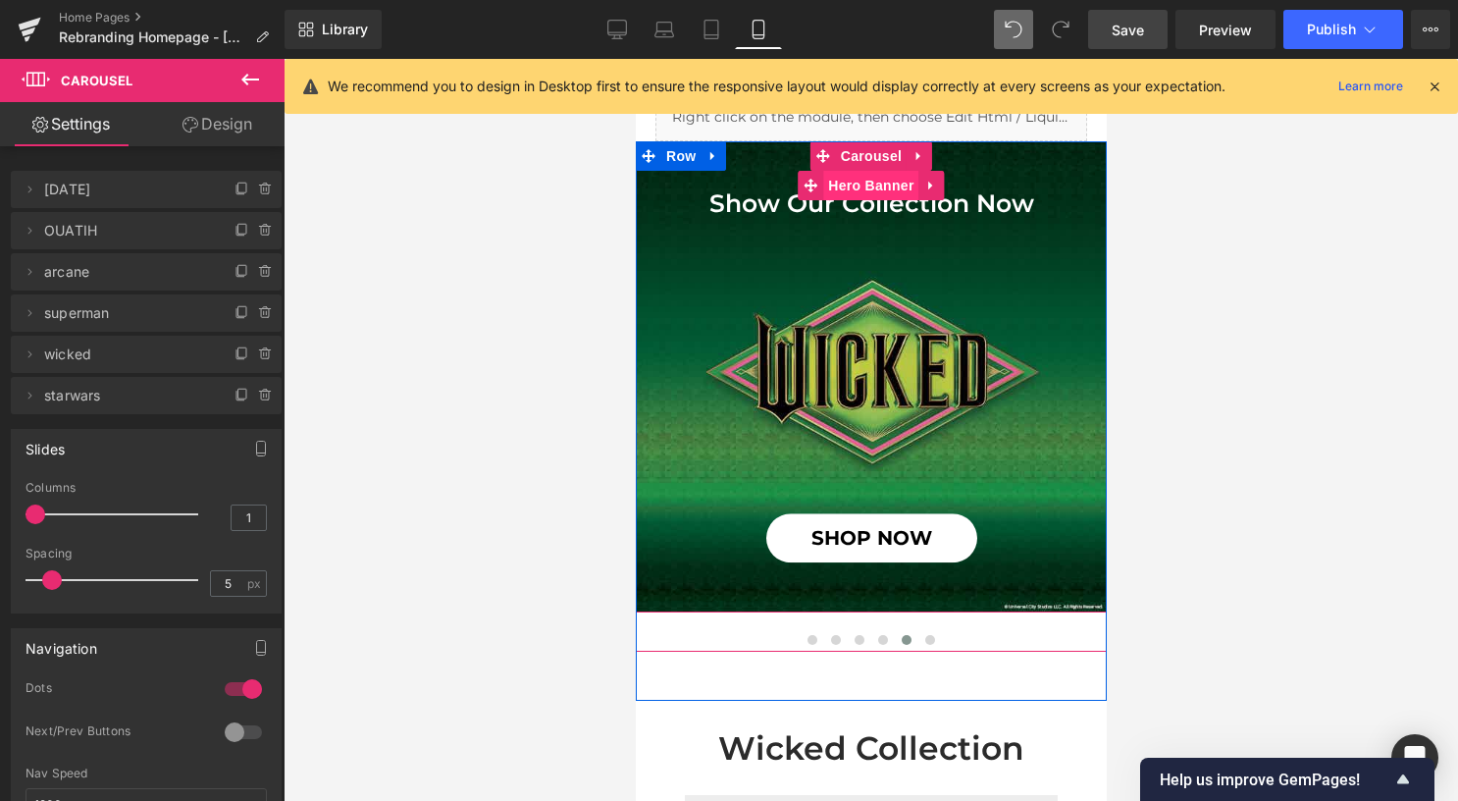
click at [844, 191] on span "Hero Banner" at bounding box center [869, 185] width 95 height 29
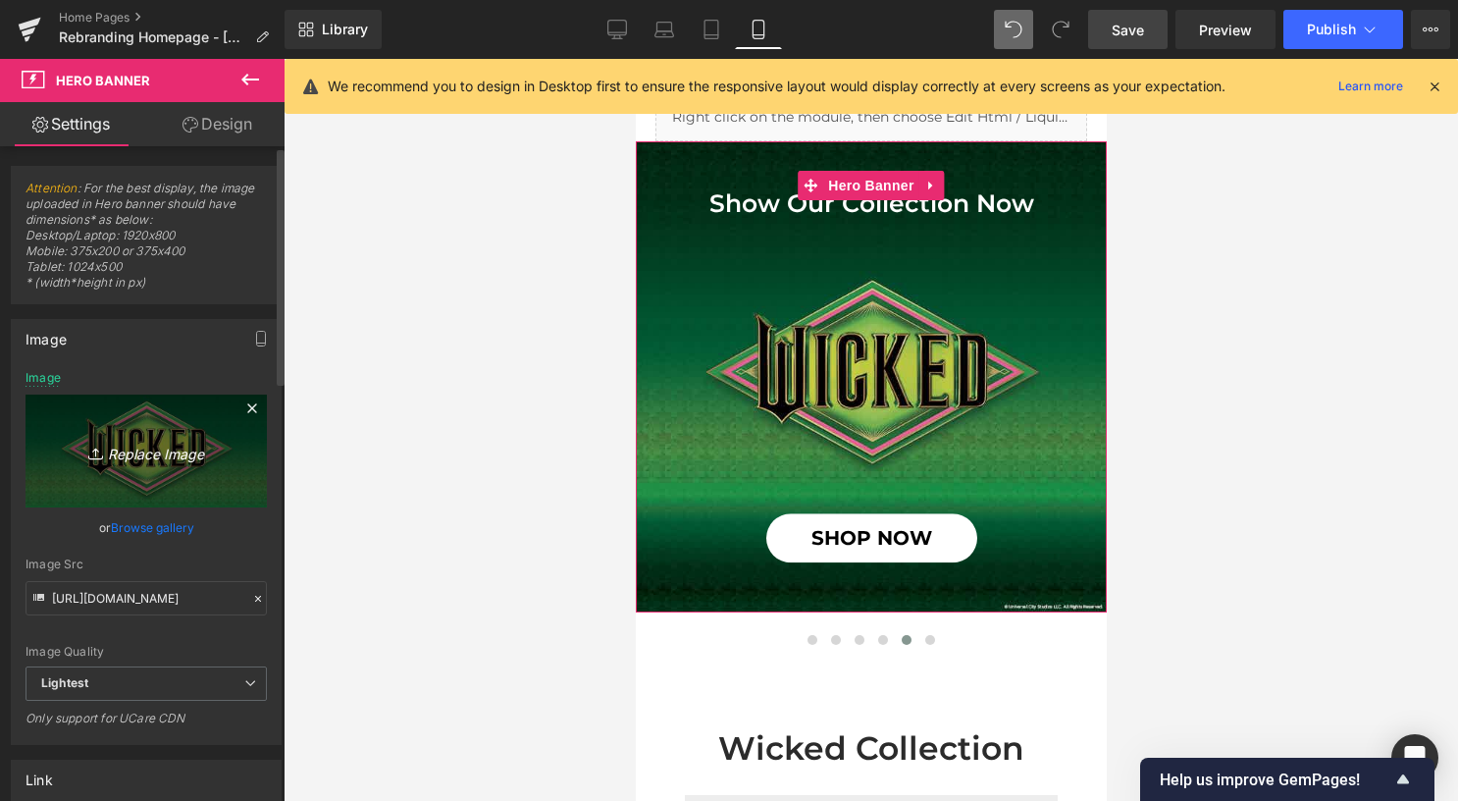
click at [146, 445] on icon "Replace Image" at bounding box center [146, 451] width 157 height 25
type input "C:\fakepath\mobile (6).jpg"
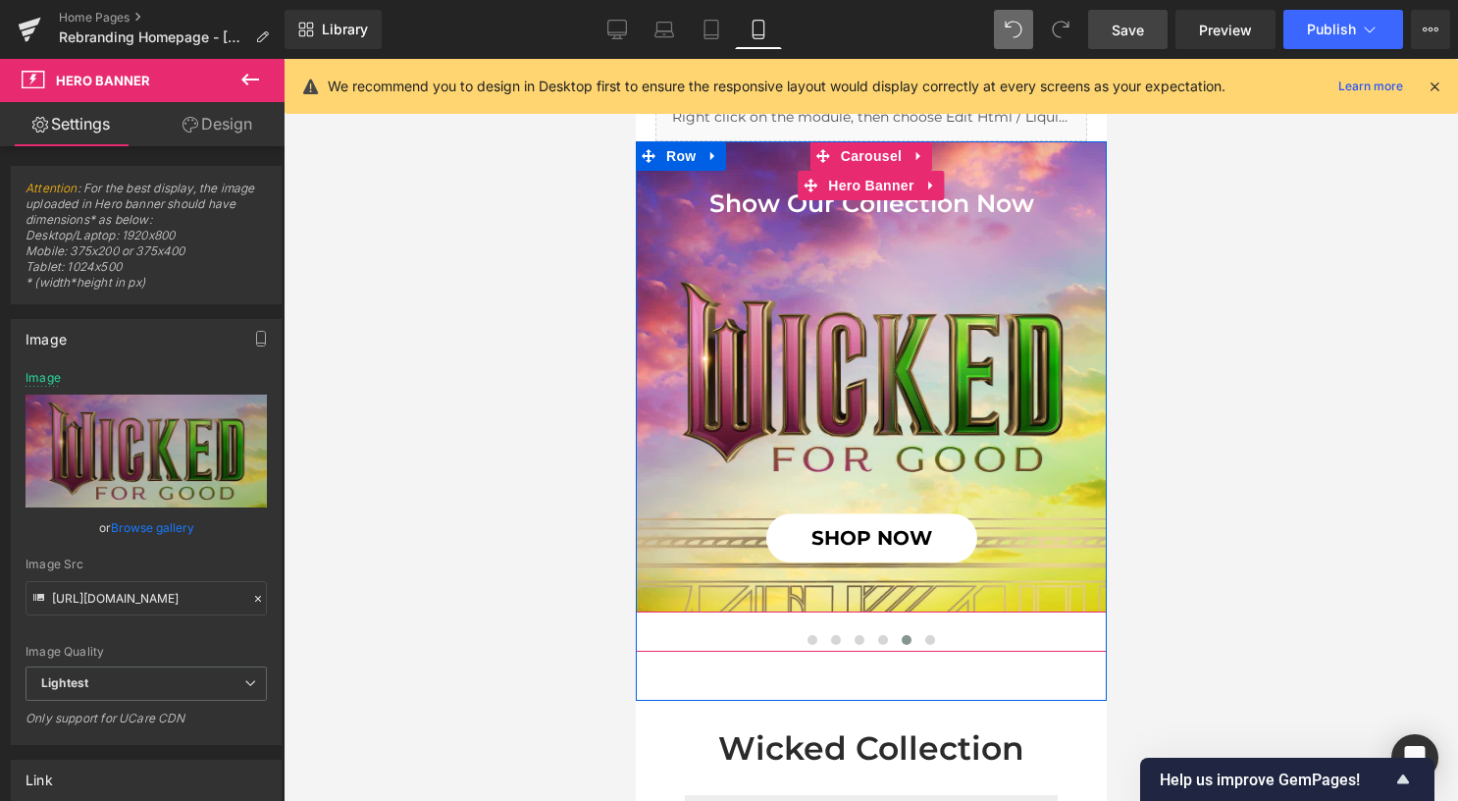
scroll to position [98, 0]
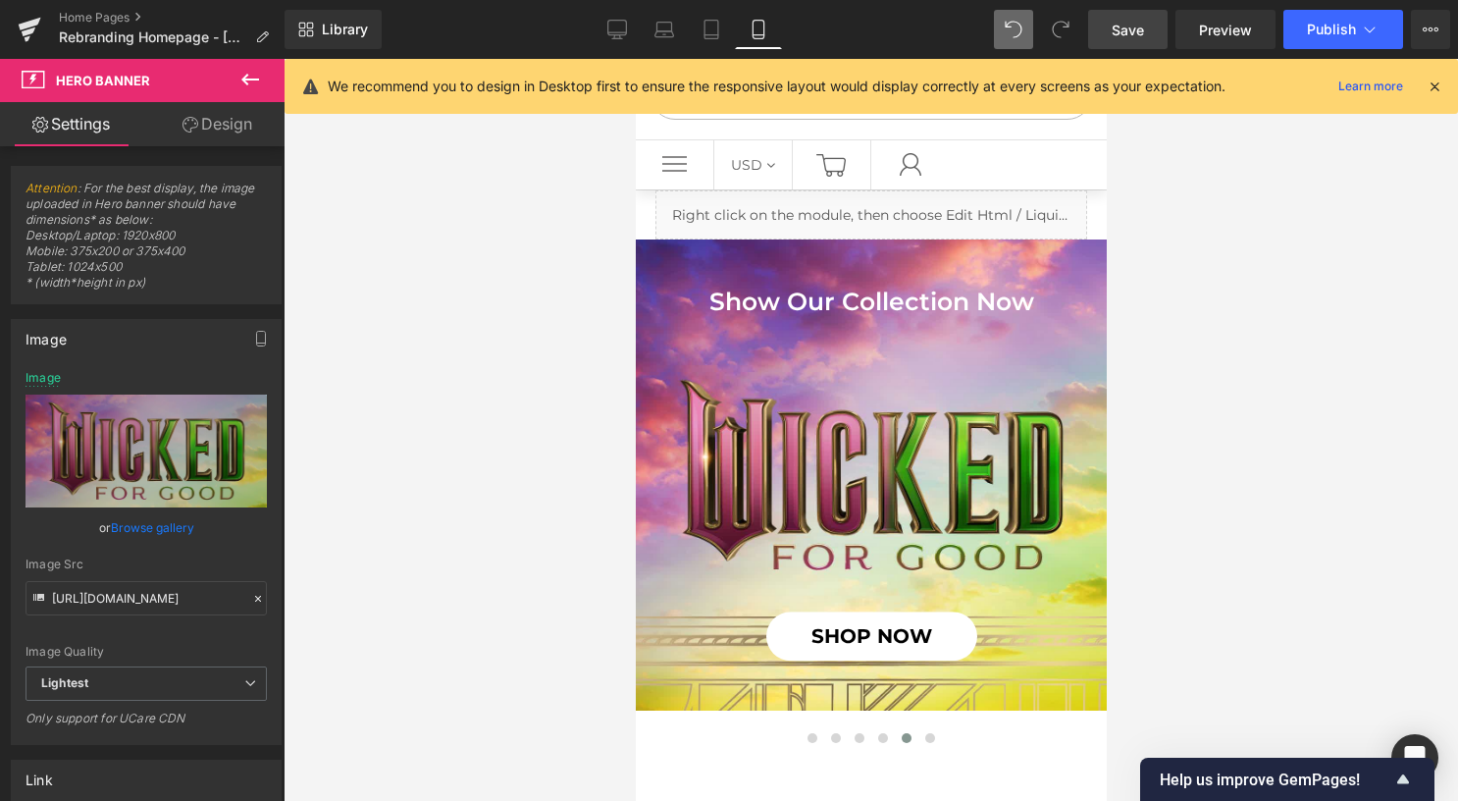
drag, startPoint x: 717, startPoint y: 25, endPoint x: 728, endPoint y: 55, distance: 32.3
click at [717, 25] on icon at bounding box center [711, 30] width 20 height 20
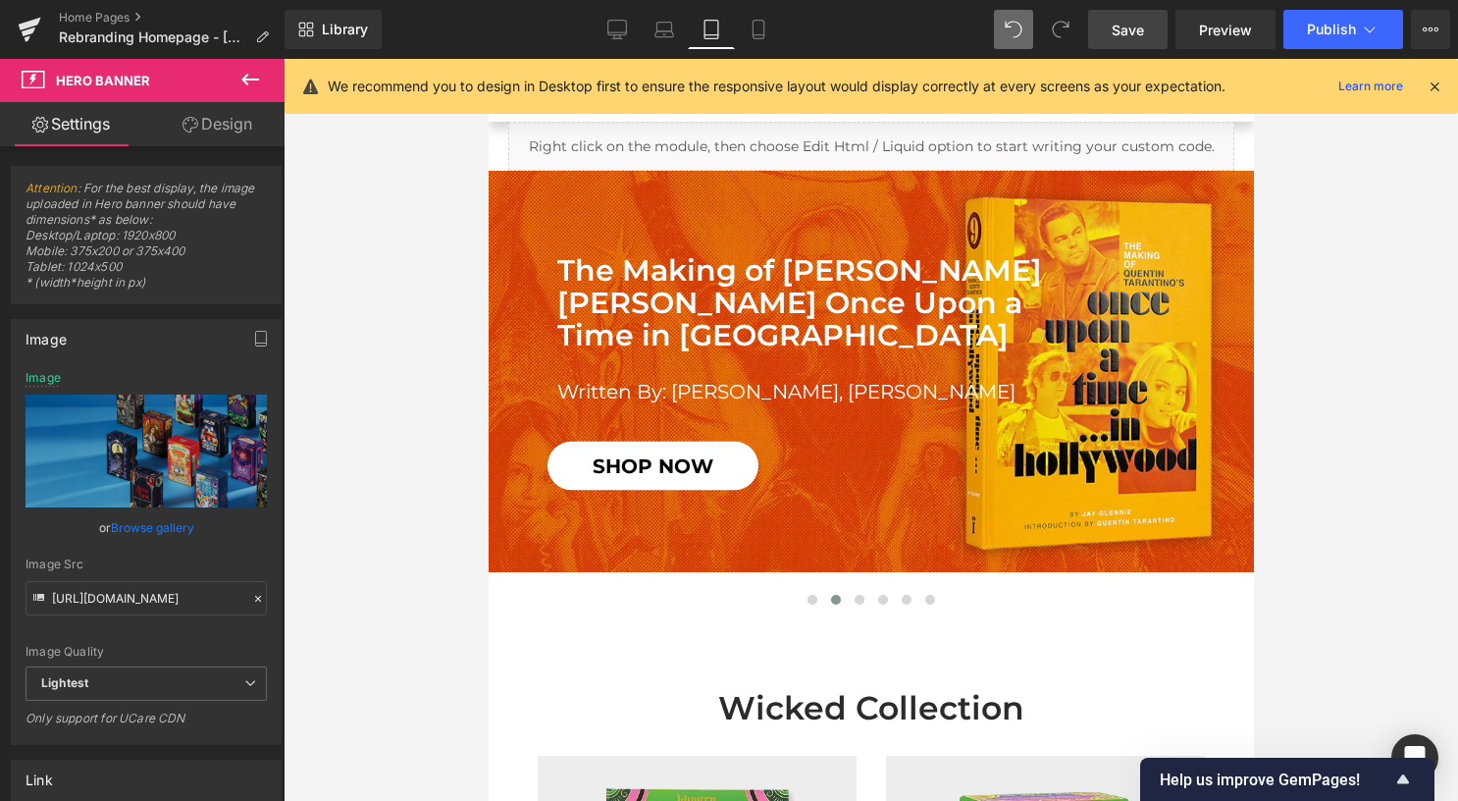
scroll to position [294, 0]
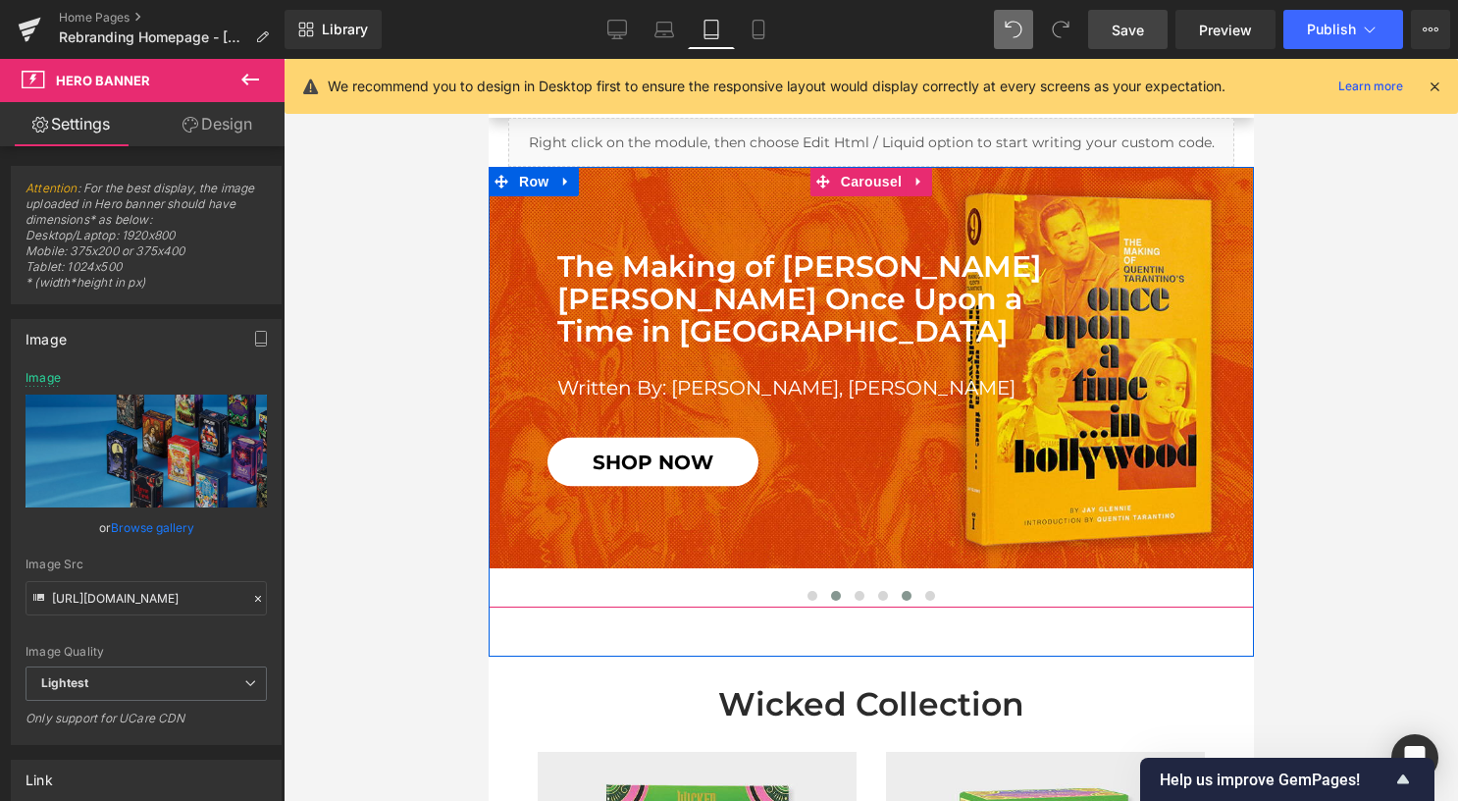
click at [901, 596] on span at bounding box center [906, 596] width 10 height 10
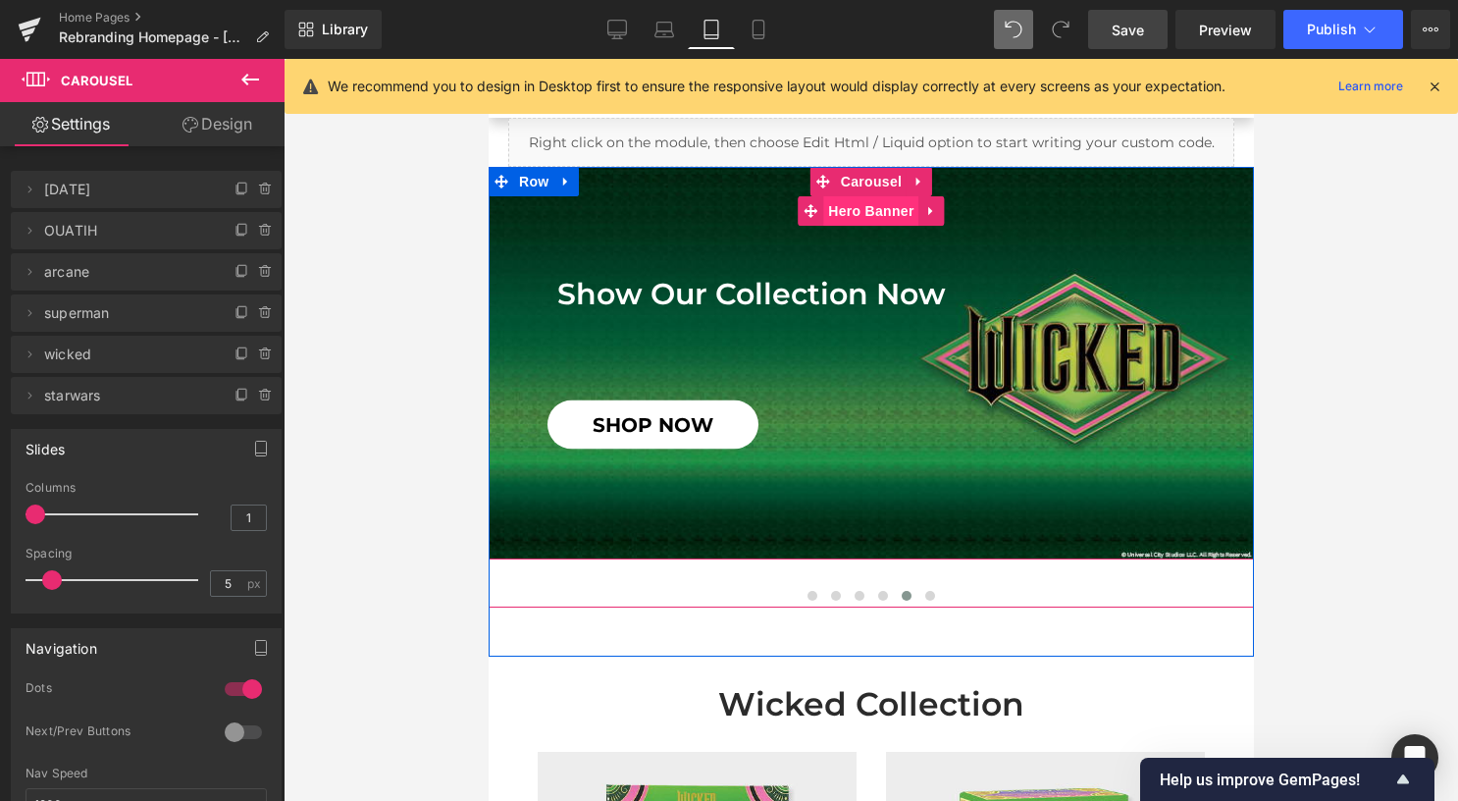
click at [871, 218] on span "Hero Banner" at bounding box center [869, 210] width 95 height 29
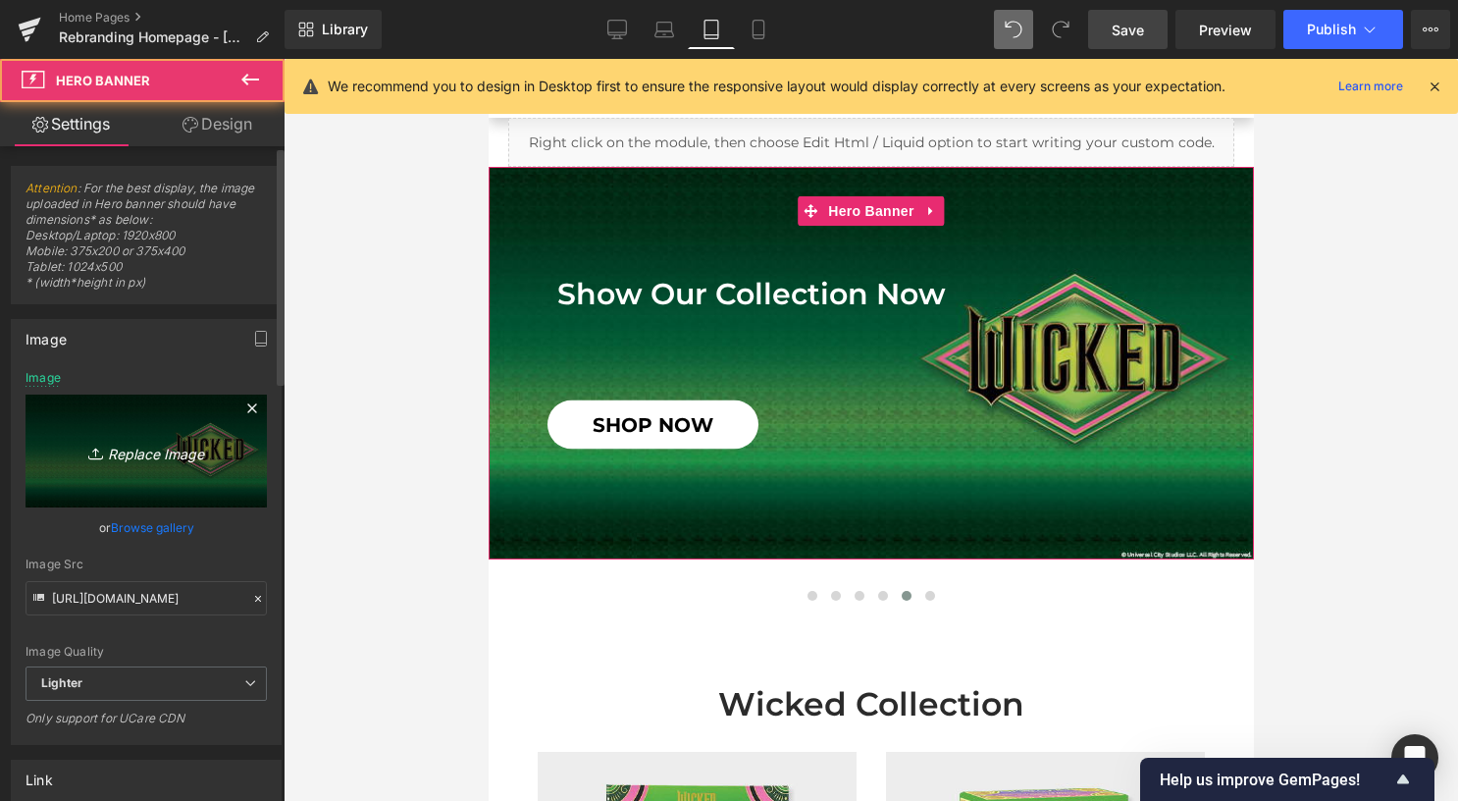
click at [140, 441] on icon "Replace Image" at bounding box center [146, 451] width 157 height 25
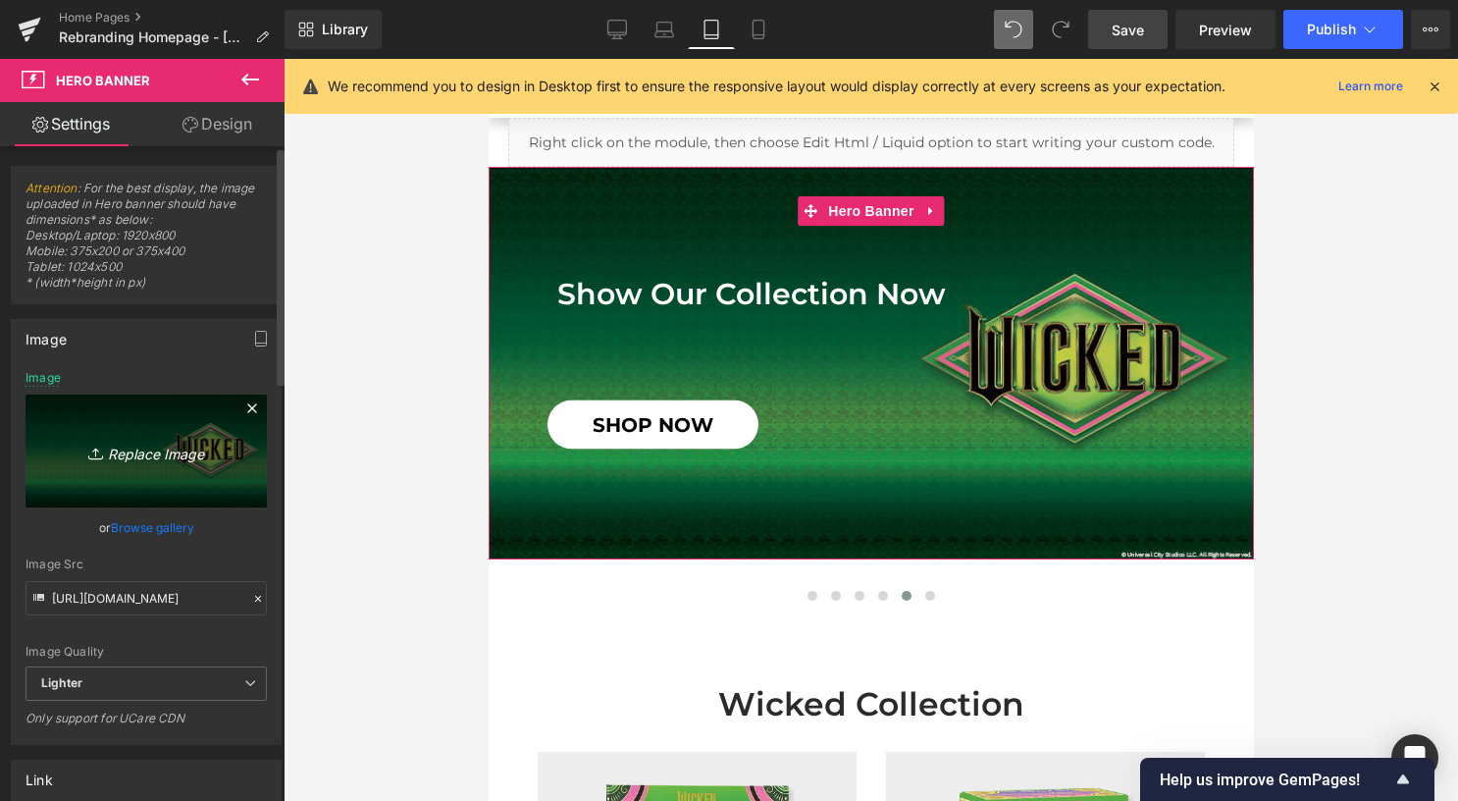
type input "C:\fakepath\tablet (6).jpg"
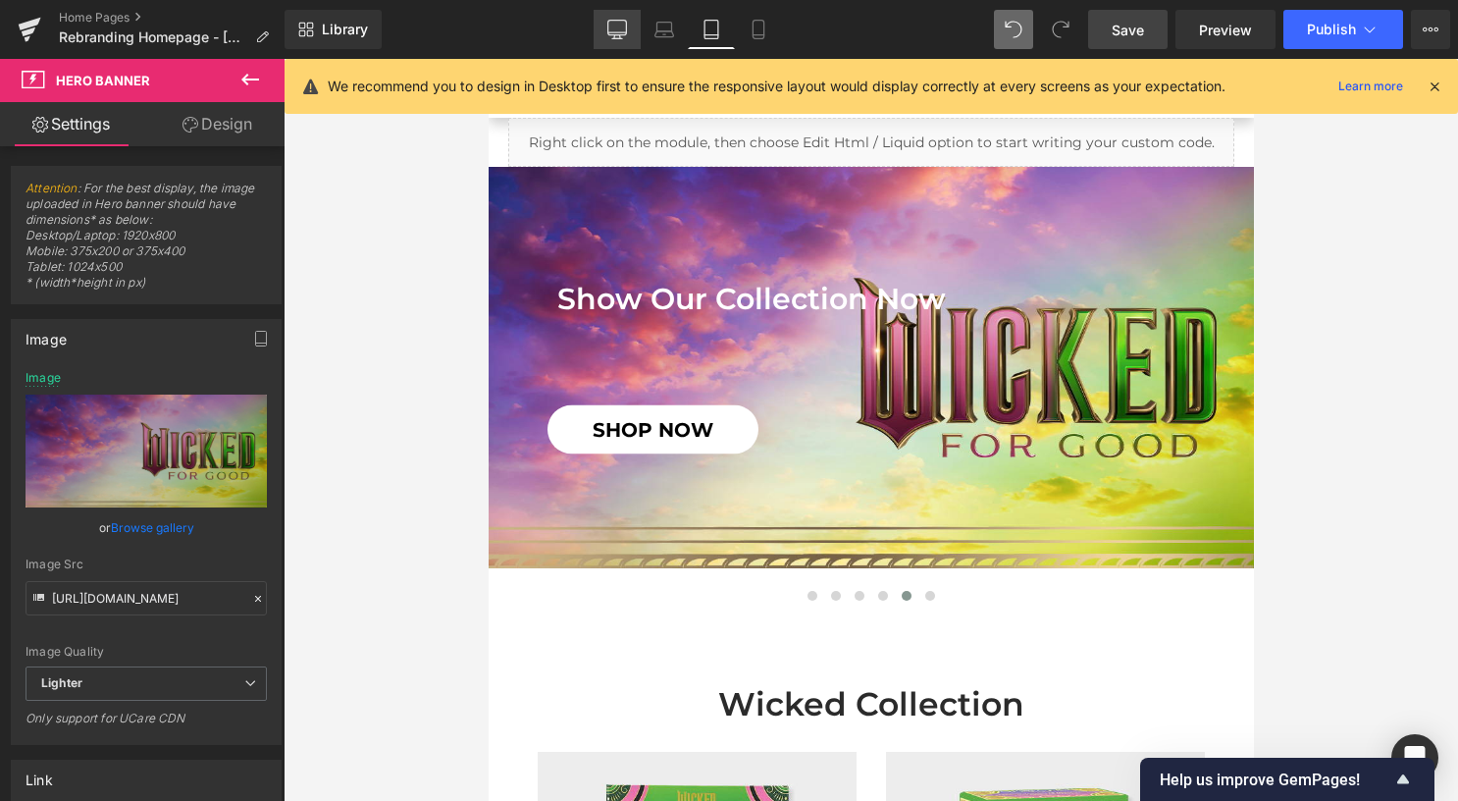
click at [626, 32] on icon at bounding box center [617, 32] width 19 height 0
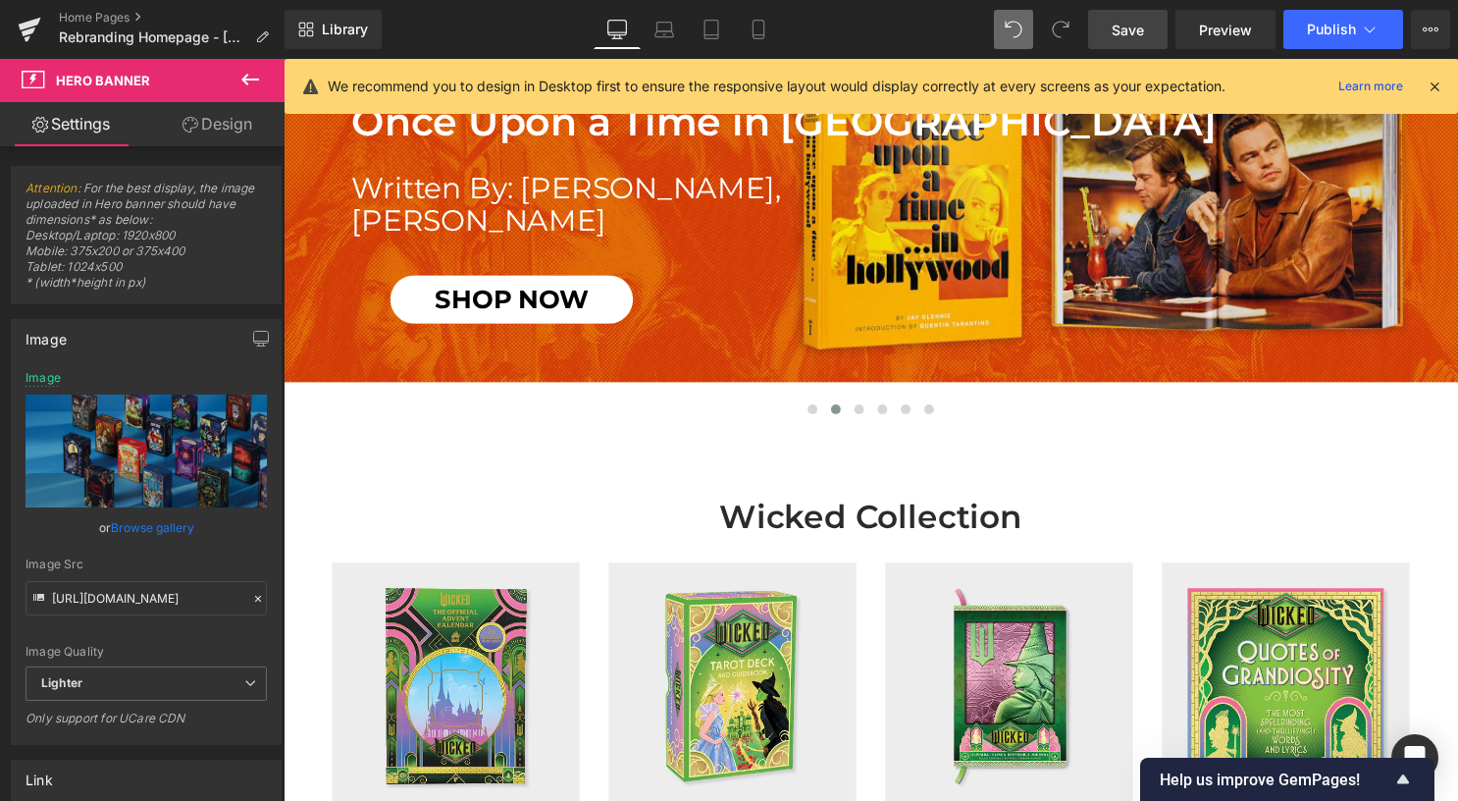
scroll to position [0, 0]
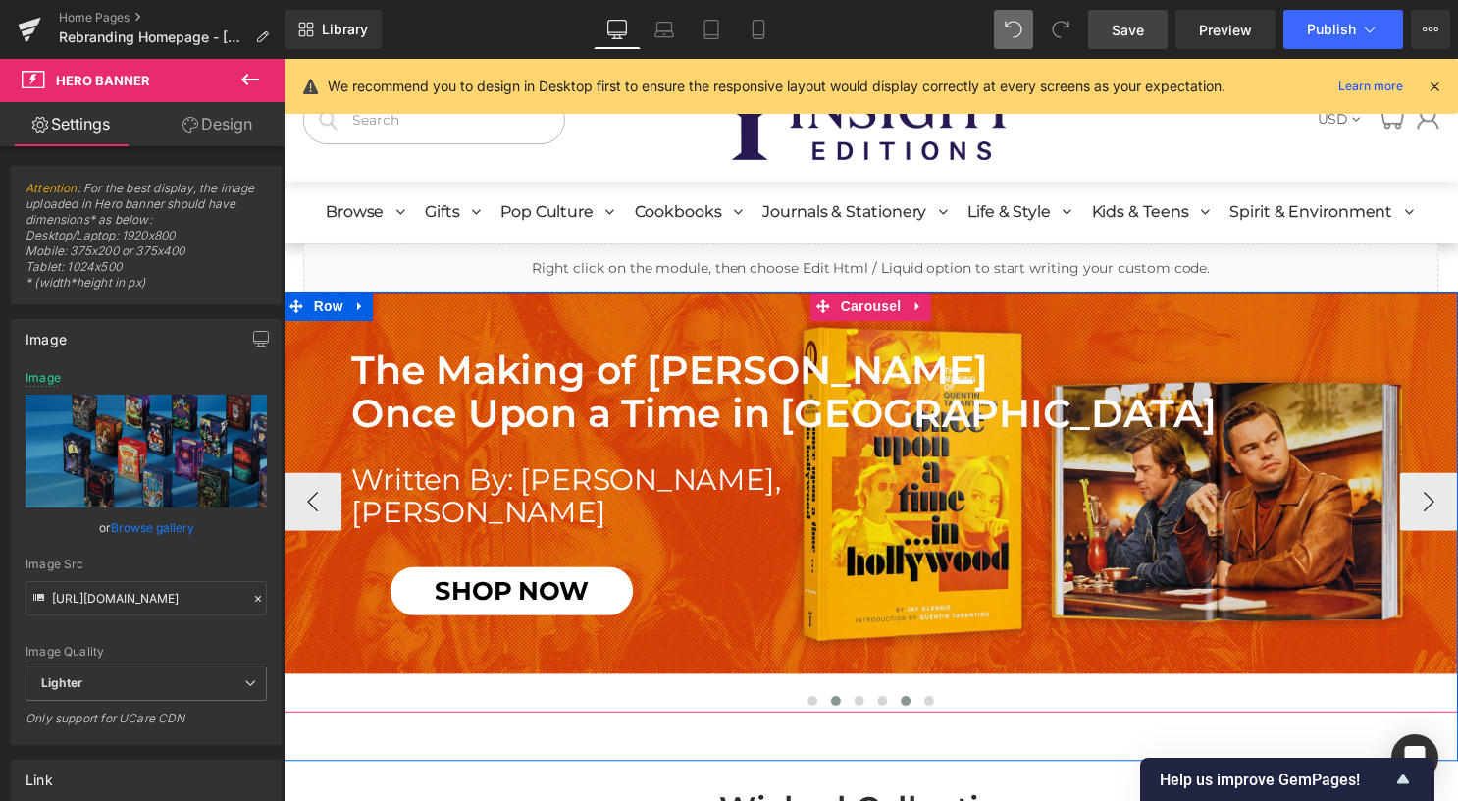
click at [907, 706] on span at bounding box center [912, 707] width 10 height 10
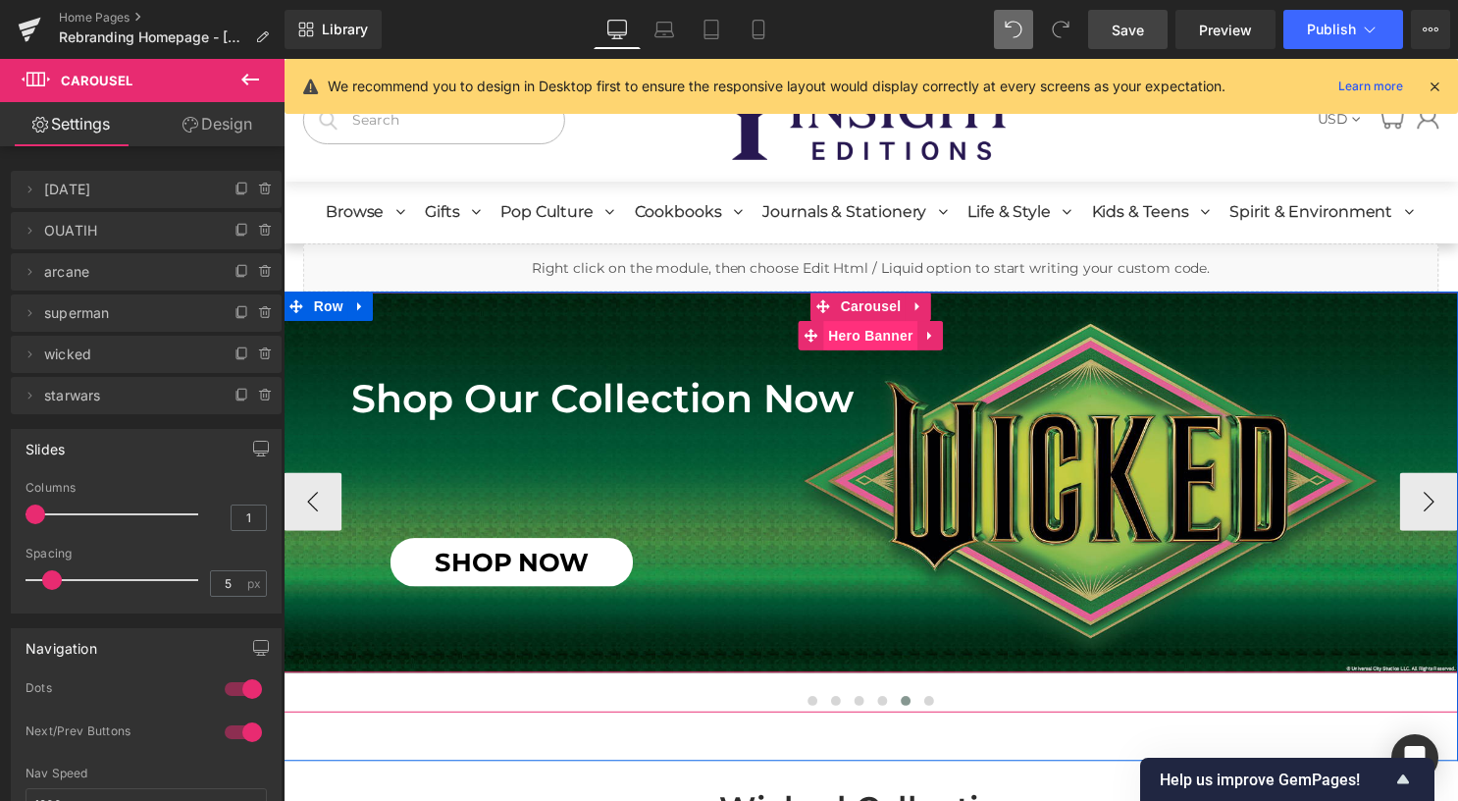
click at [866, 337] on span "Hero Banner" at bounding box center [876, 338] width 95 height 29
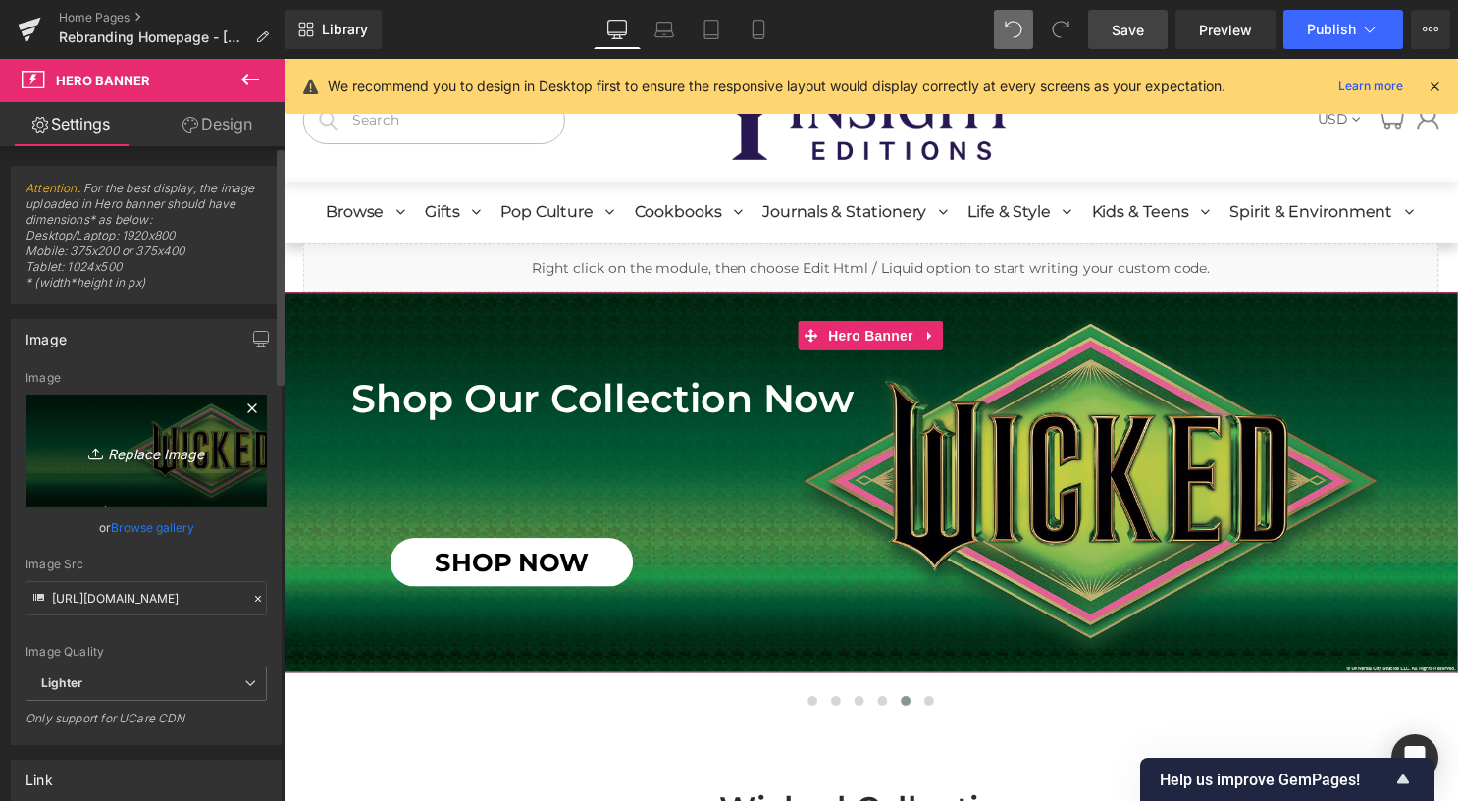
click at [155, 441] on icon "Replace Image" at bounding box center [146, 451] width 157 height 25
type input "C:\fakepath\desktop (7).jpg"
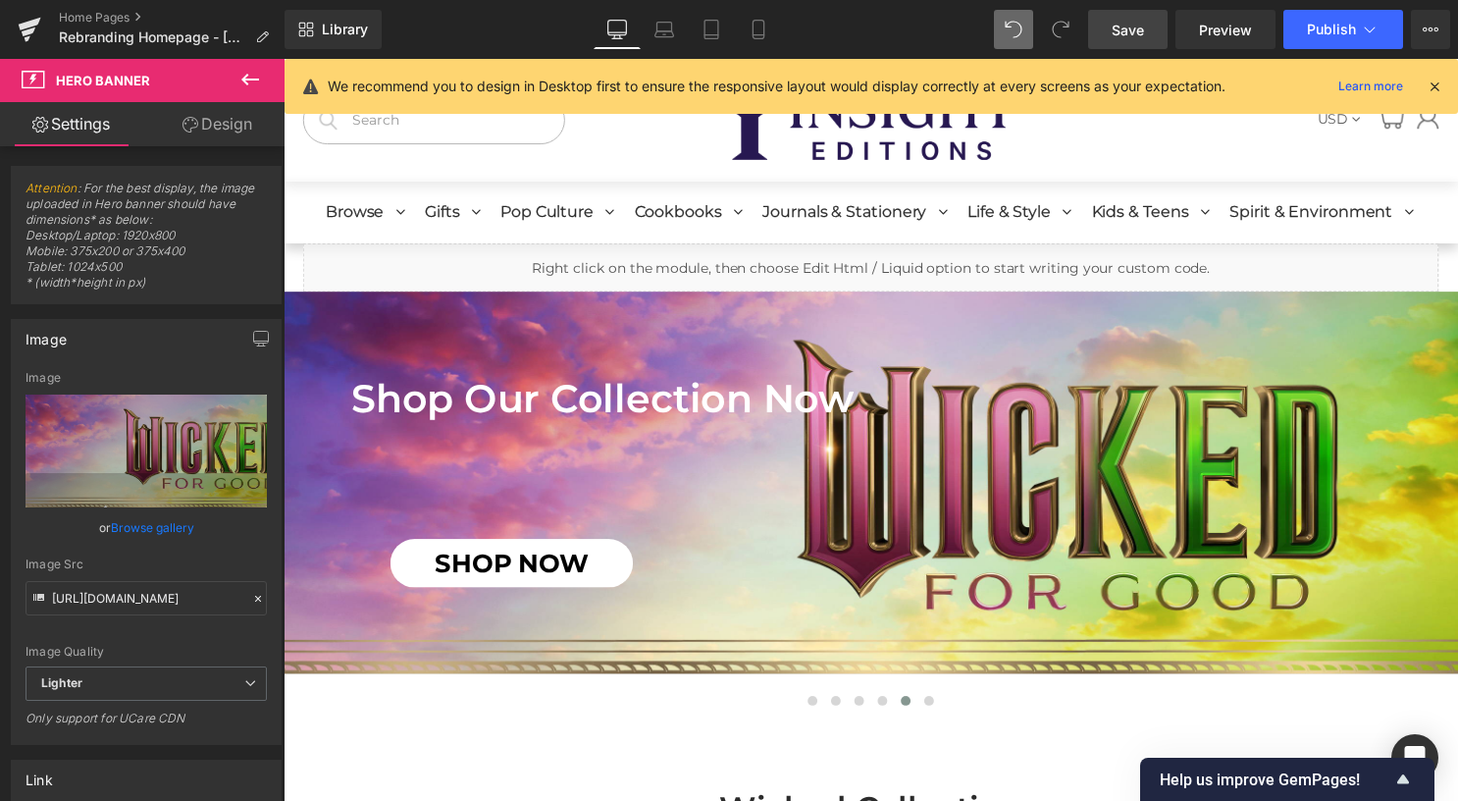
click at [1128, 16] on link "Save" at bounding box center [1127, 29] width 79 height 39
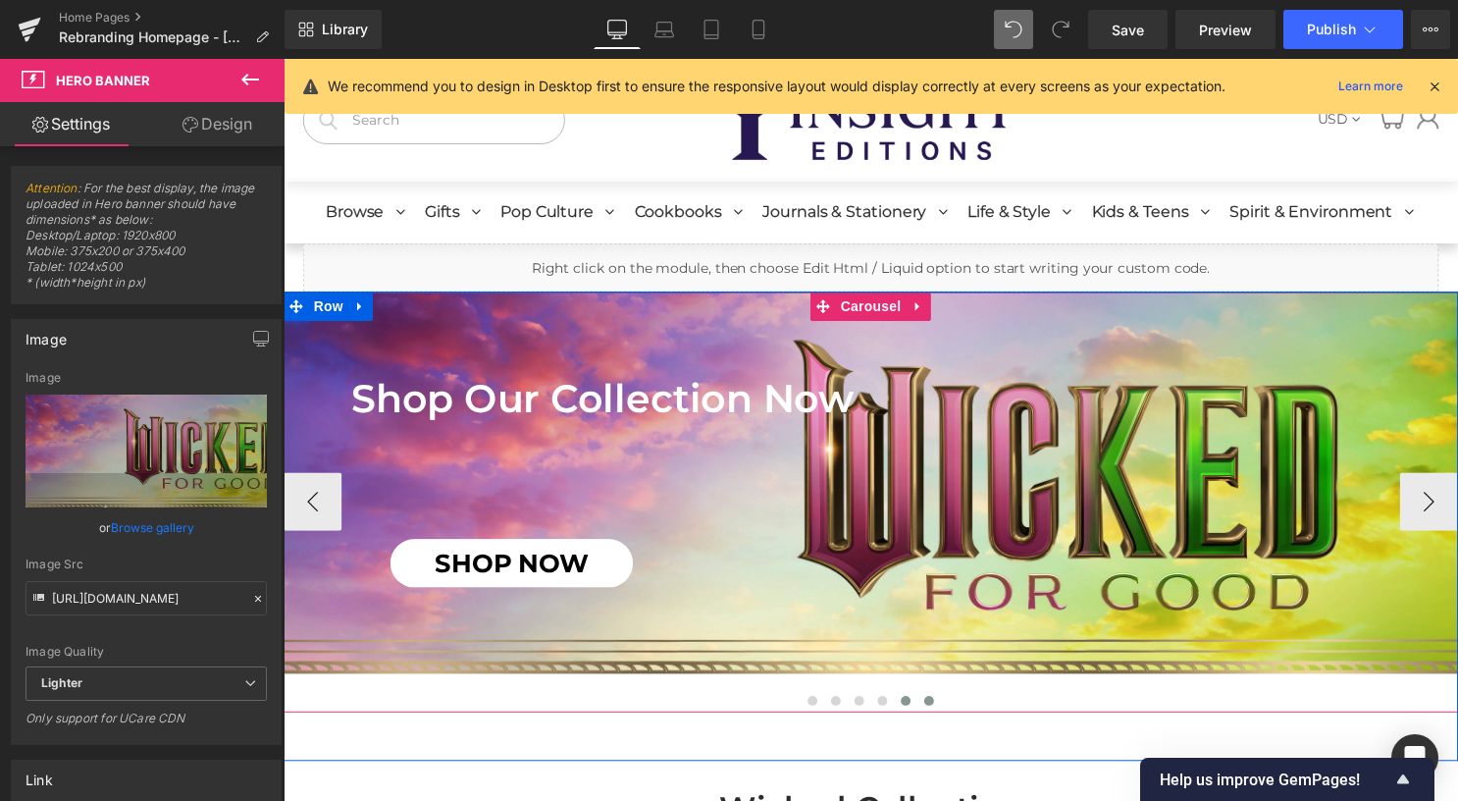
click at [935, 711] on button at bounding box center [936, 708] width 24 height 20
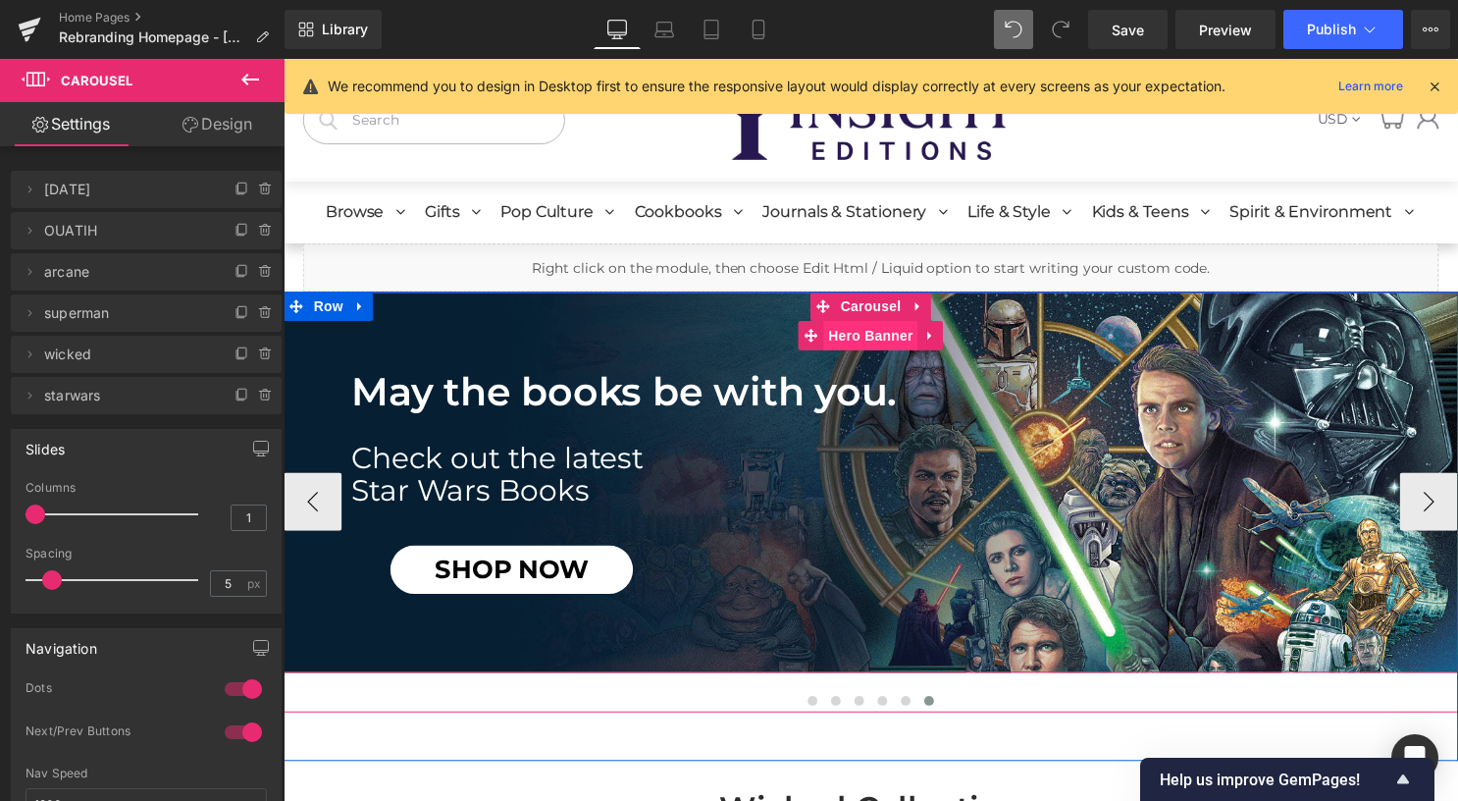
click at [866, 340] on span "Hero Banner" at bounding box center [876, 338] width 95 height 29
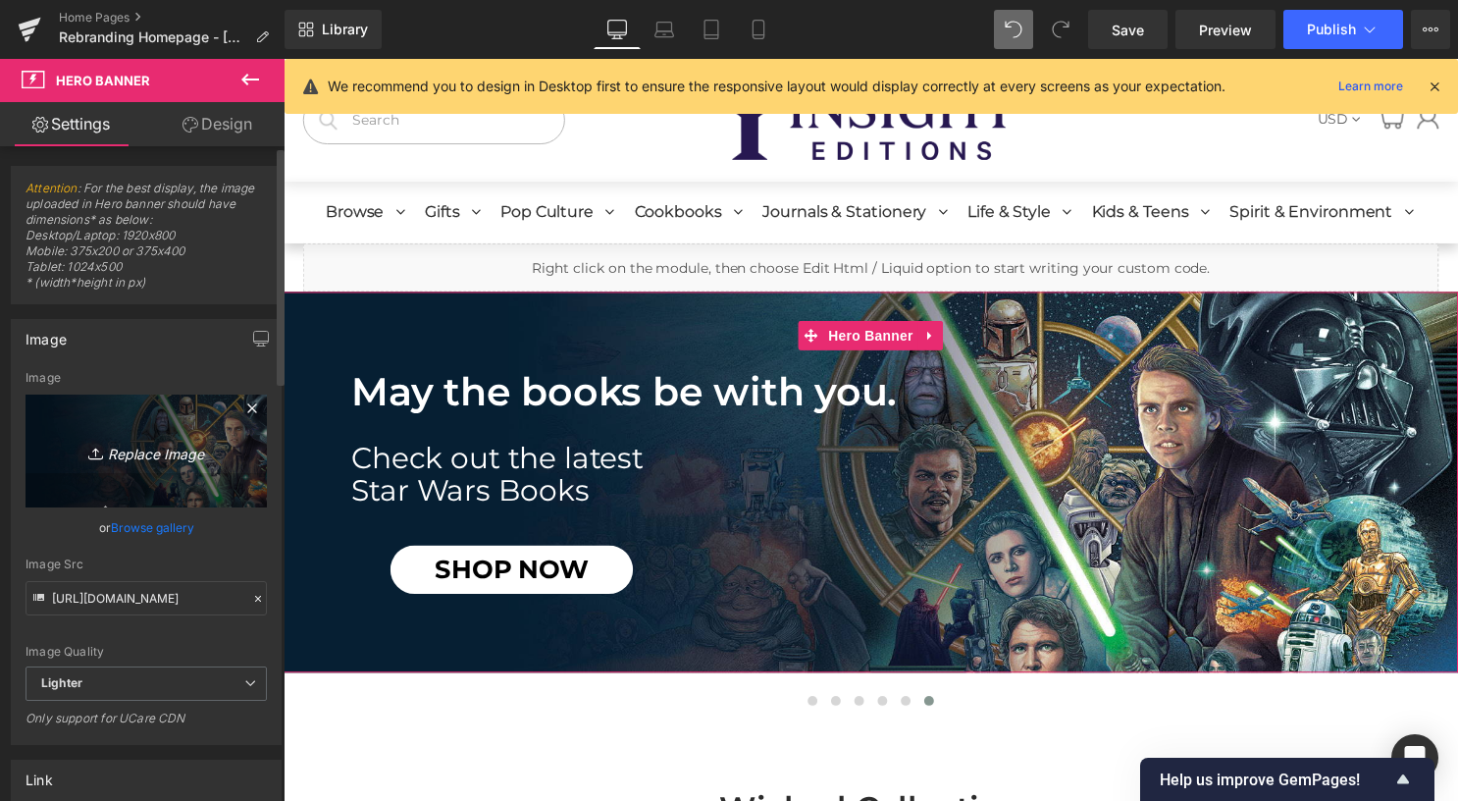
click at [120, 447] on icon "Replace Image" at bounding box center [146, 451] width 157 height 25
type input "C:\fakepath\desktop (8).jpg"
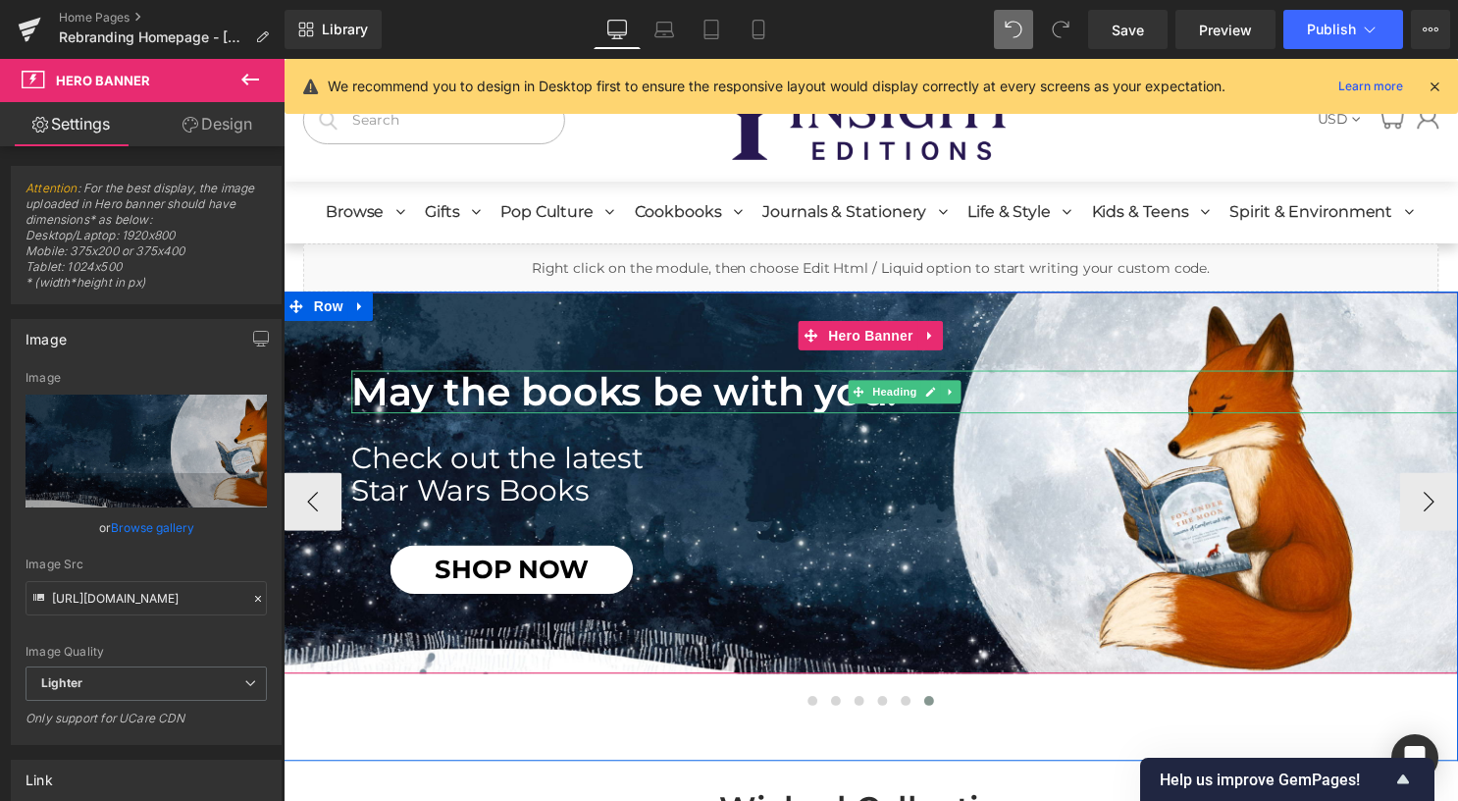
click at [703, 403] on h1 "May the books be with you." at bounding box center [911, 395] width 1118 height 43
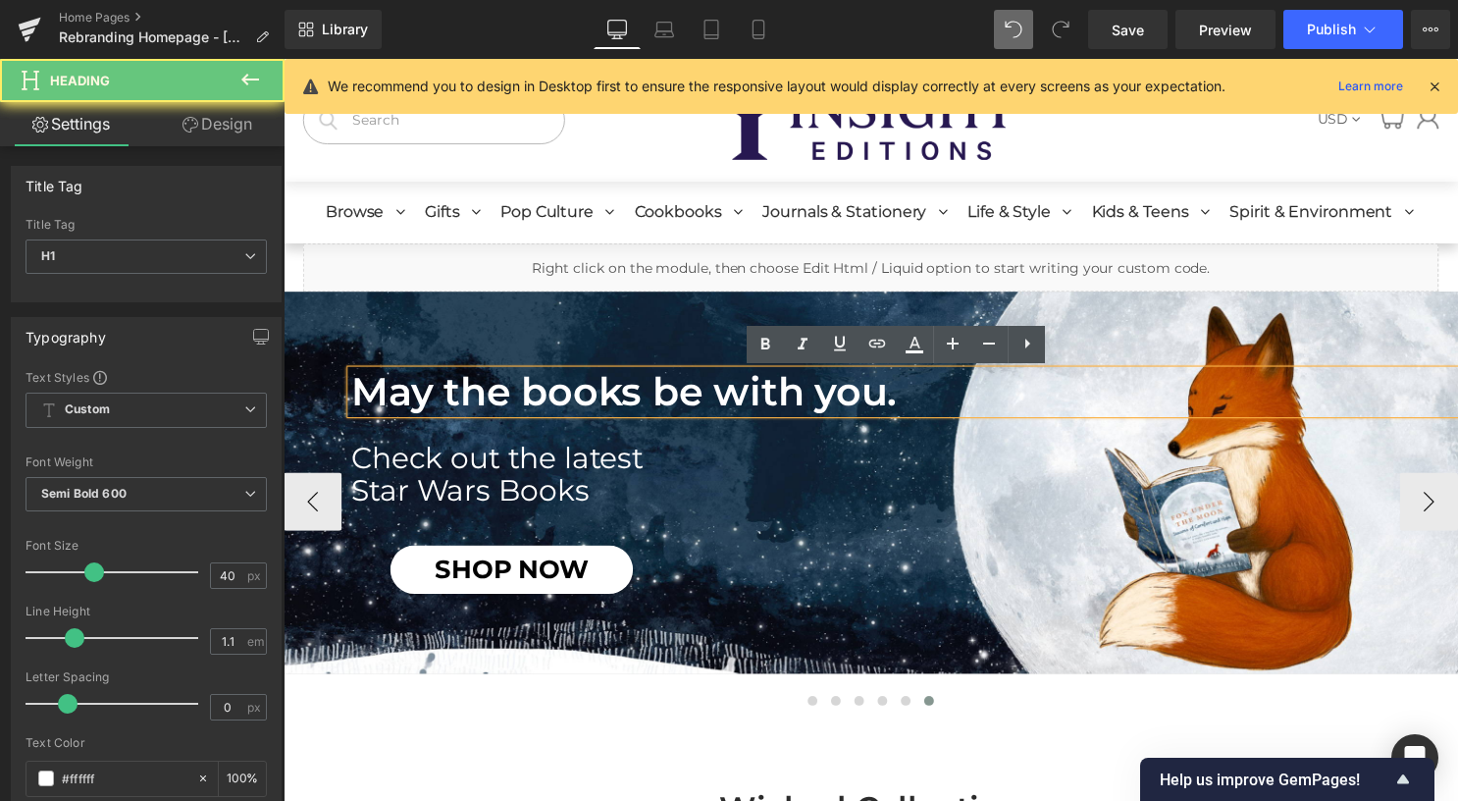
click at [701, 397] on h1 "May the books be with you." at bounding box center [911, 395] width 1118 height 43
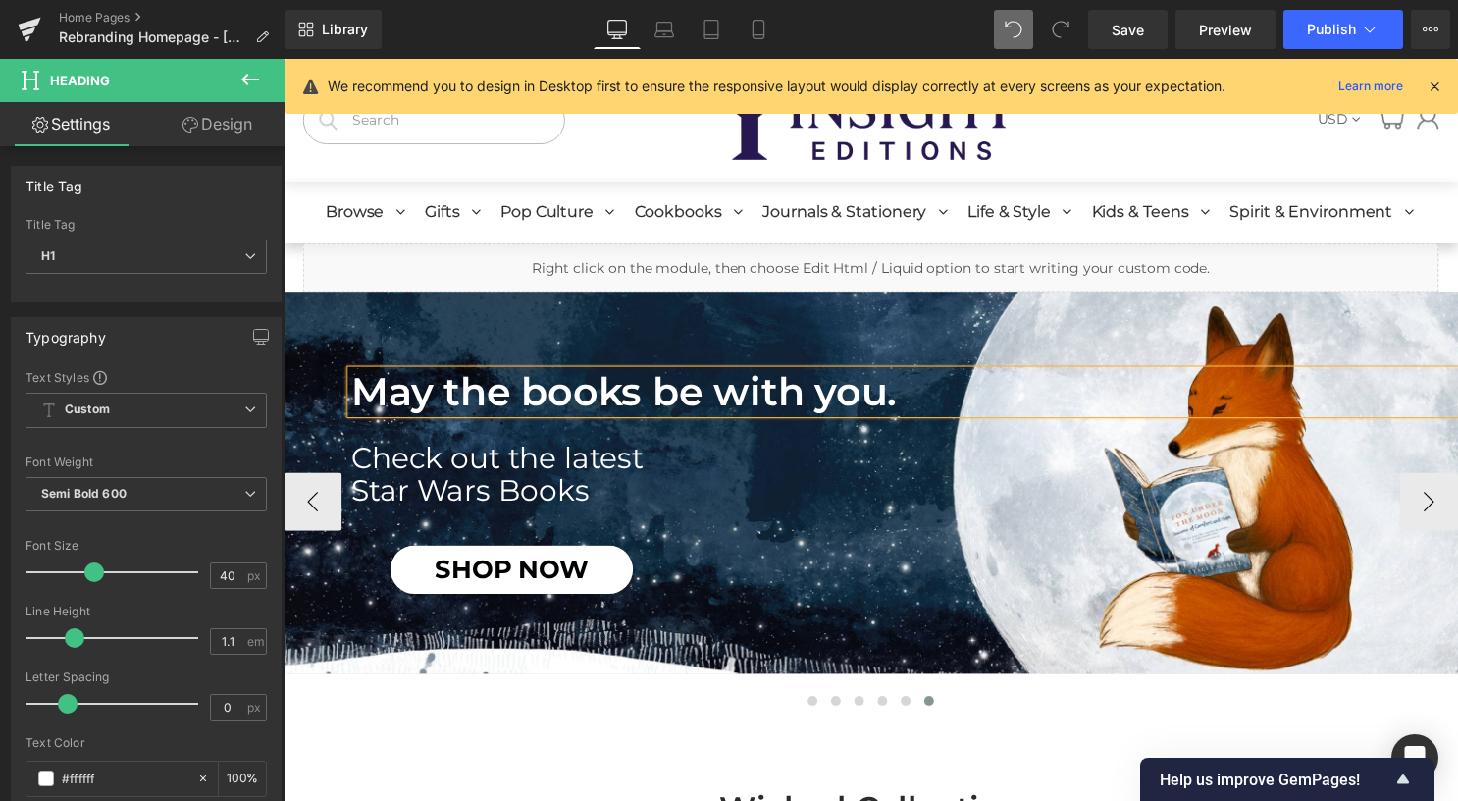
paste div
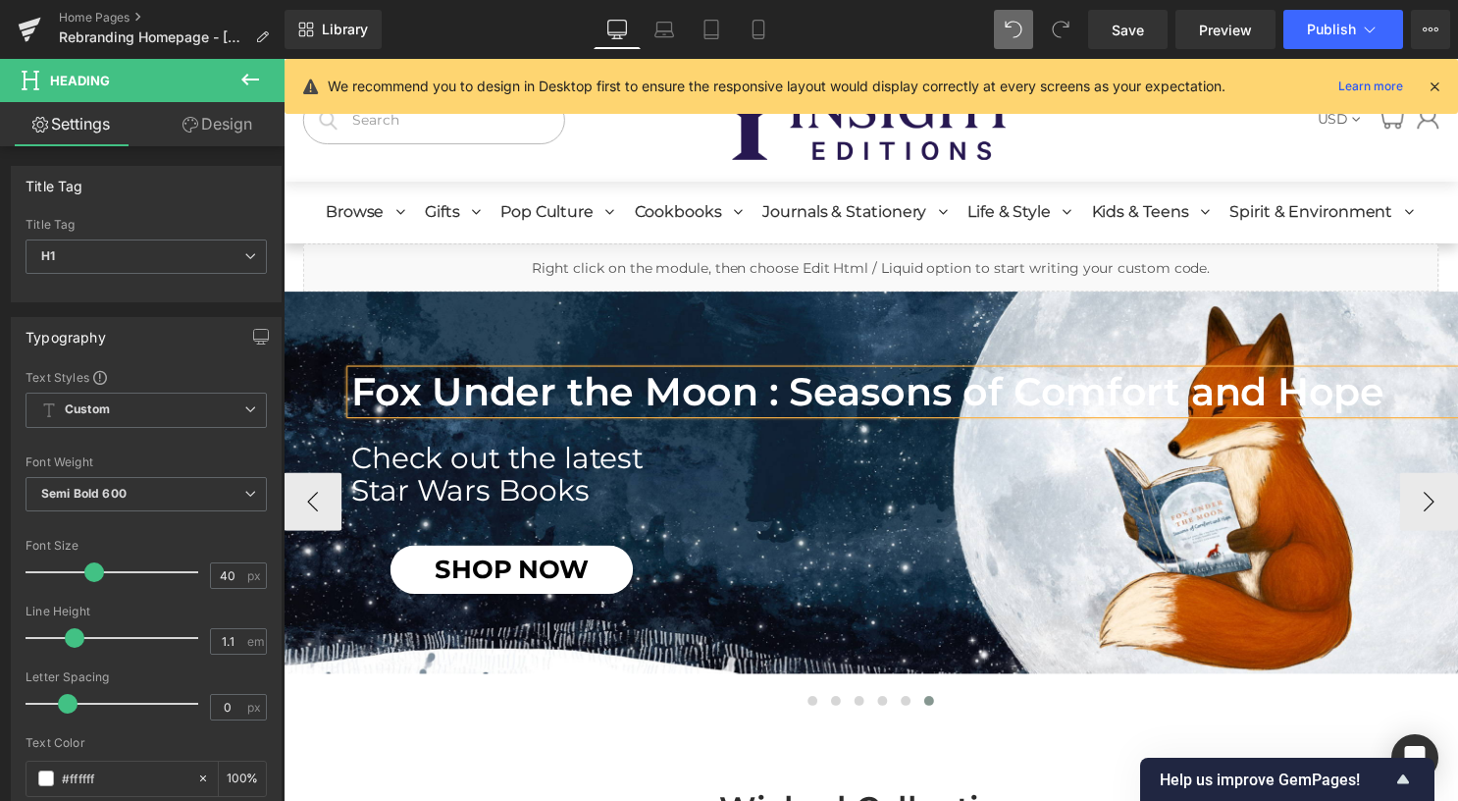
click at [796, 390] on h1 "Fox Under the Moon : Seasons of Comfort and Hope" at bounding box center [911, 395] width 1118 height 43
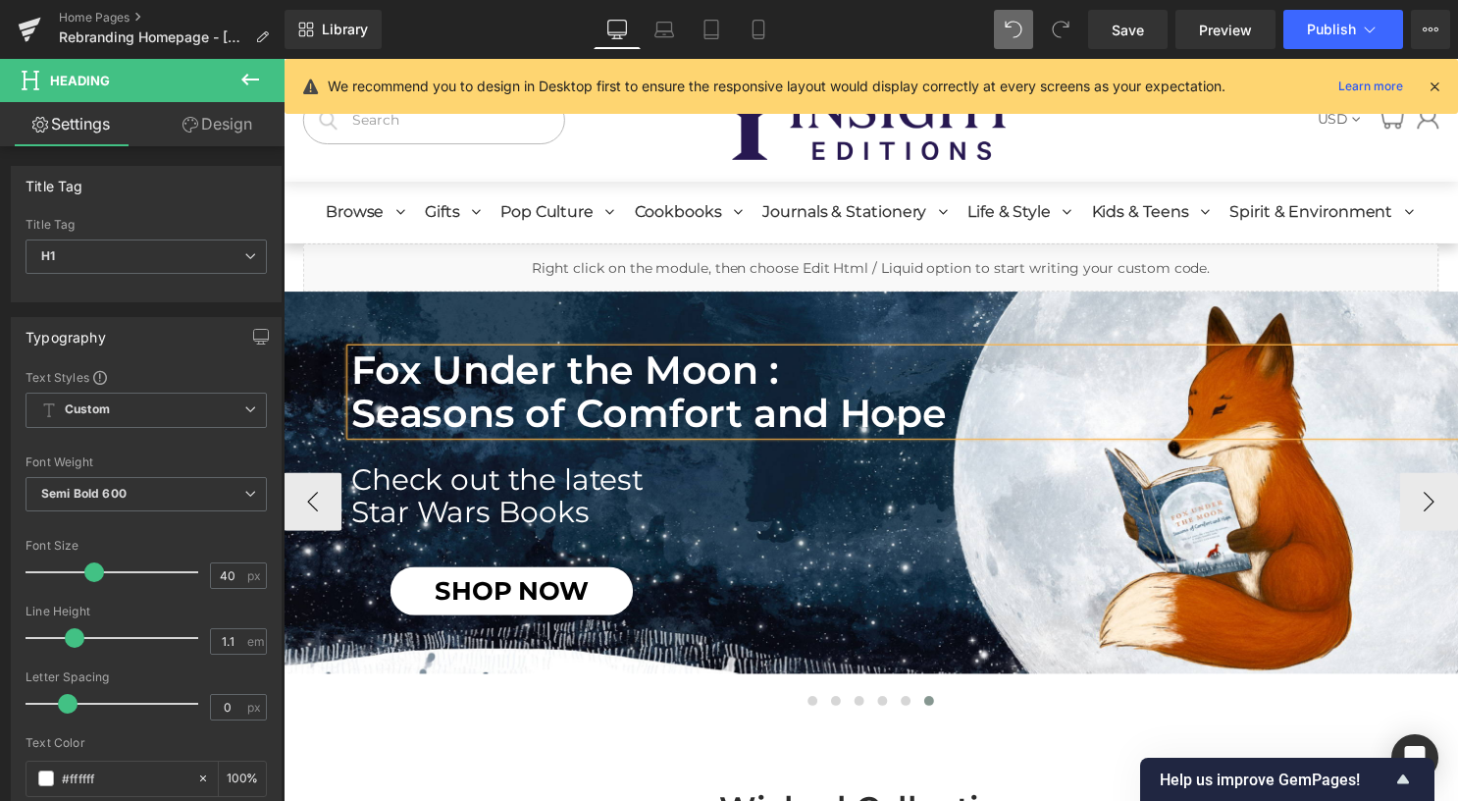
click at [899, 319] on div "Fox Under the Moon : Seasons of Comfort and Hope Heading Check out the latest S…" at bounding box center [877, 487] width 1187 height 386
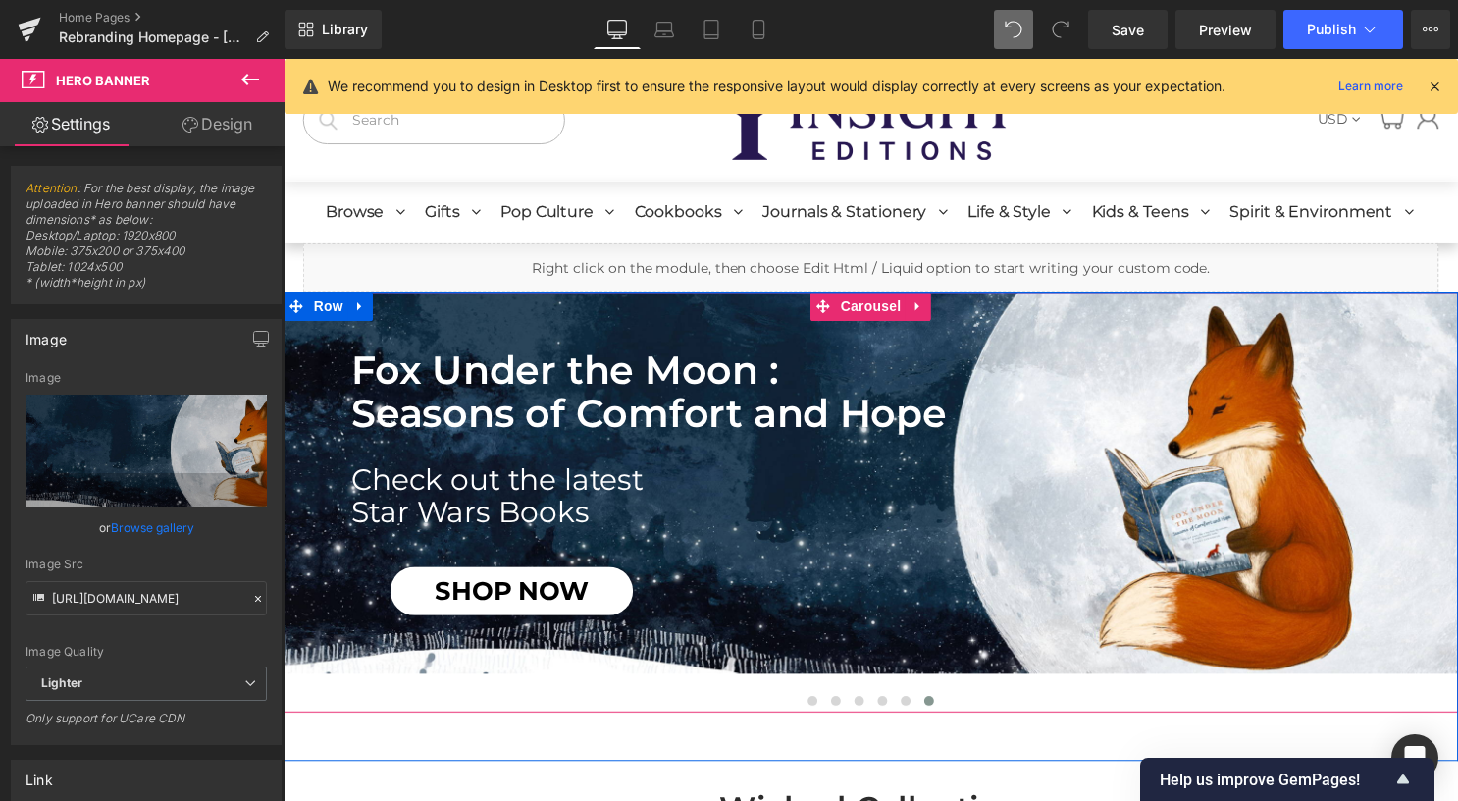
drag, startPoint x: 846, startPoint y: 308, endPoint x: 649, endPoint y: 276, distance: 198.9
click at [846, 308] on span "Carousel" at bounding box center [877, 308] width 71 height 29
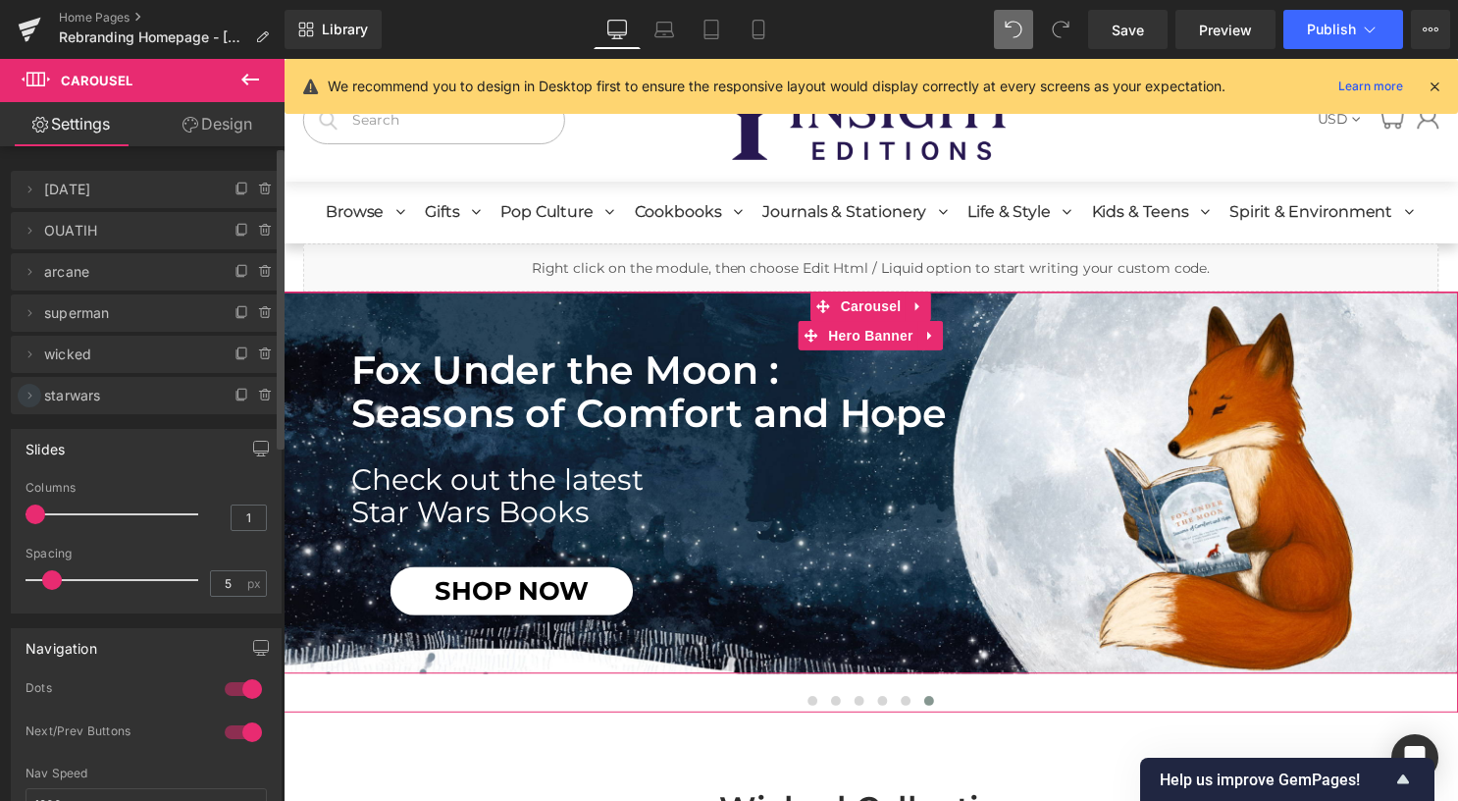
click at [33, 394] on icon at bounding box center [30, 396] width 16 height 16
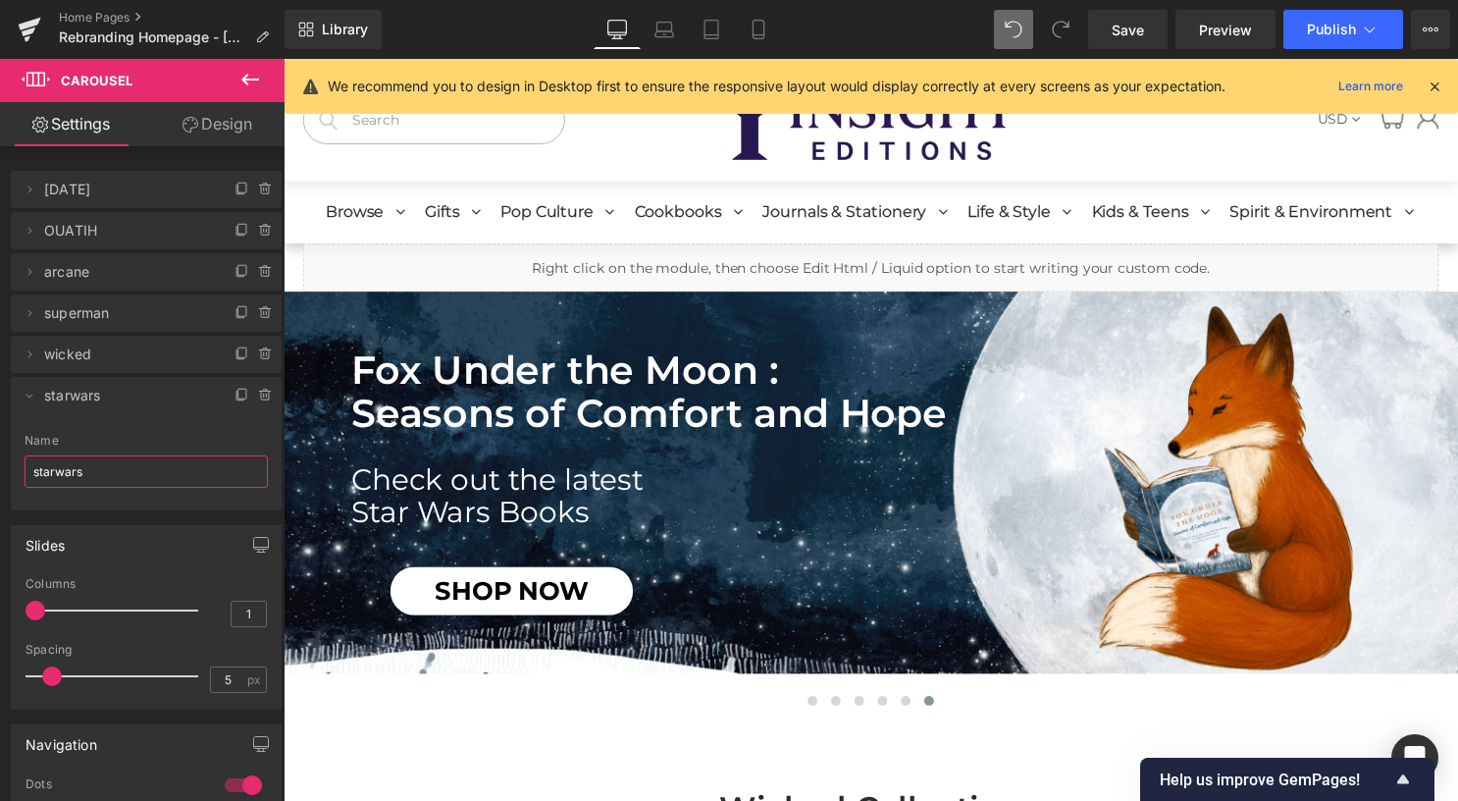
drag, startPoint x: 110, startPoint y: 472, endPoint x: -4, endPoint y: 455, distance: 115.0
click at [0, 455] on html "Carousel You are previewing how the will restyle your page. You can not edit El…" at bounding box center [729, 400] width 1458 height 801
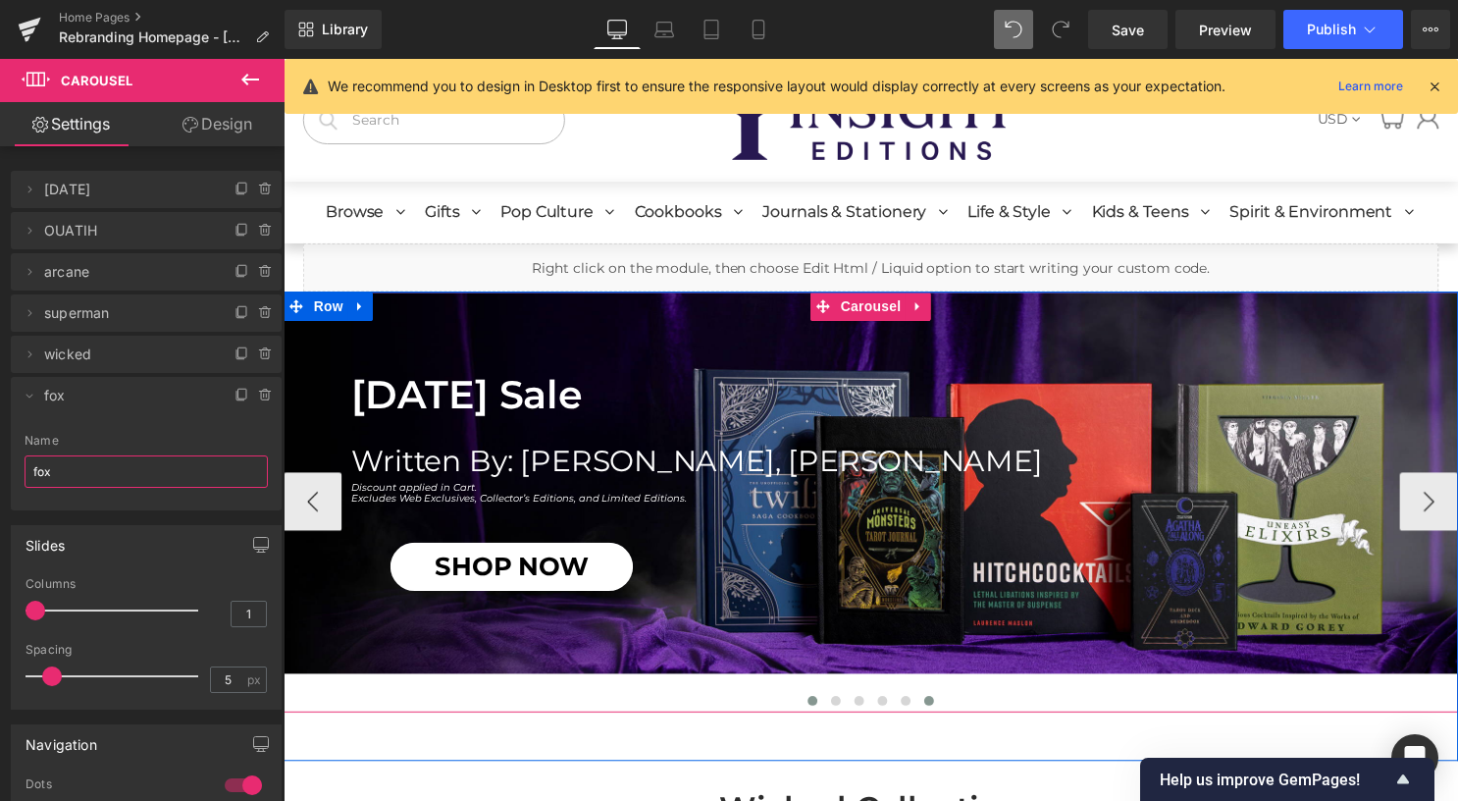
type input "fox"
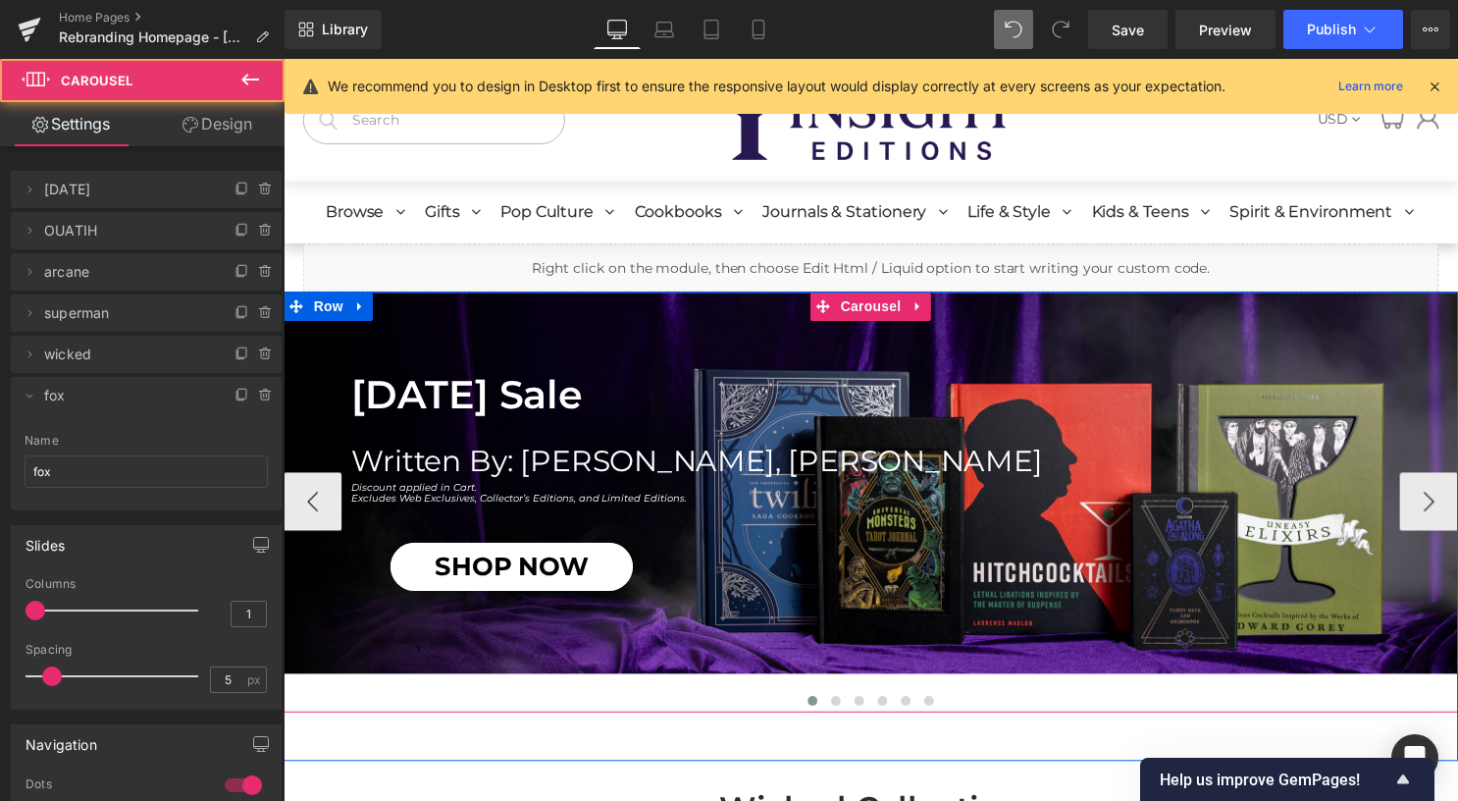
click at [931, 707] on span at bounding box center [936, 707] width 10 height 10
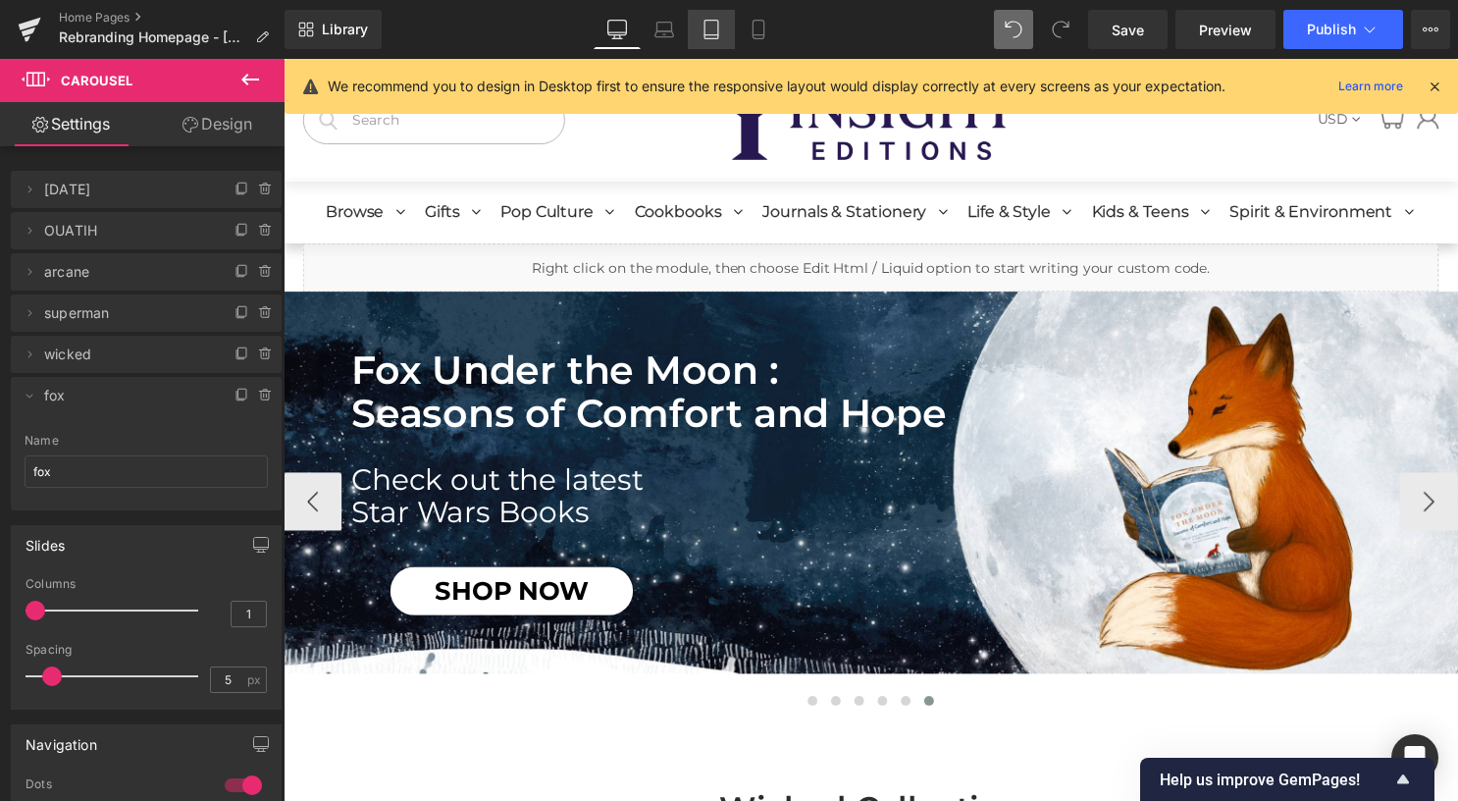
drag, startPoint x: 726, startPoint y: 16, endPoint x: 726, endPoint y: 40, distance: 24.5
click at [726, 16] on link "Tablet" at bounding box center [711, 29] width 47 height 39
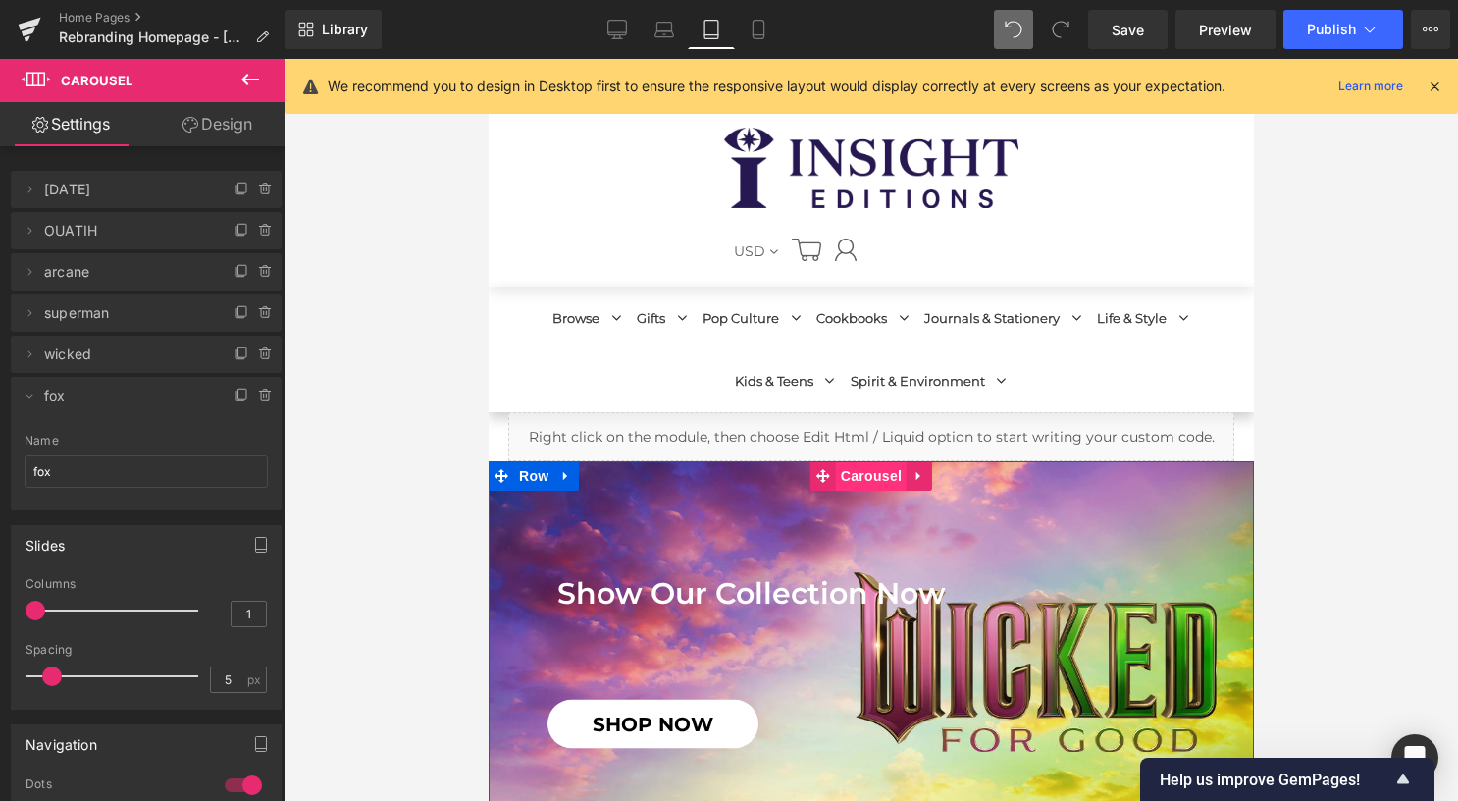
click at [860, 477] on span "Carousel" at bounding box center [870, 475] width 71 height 29
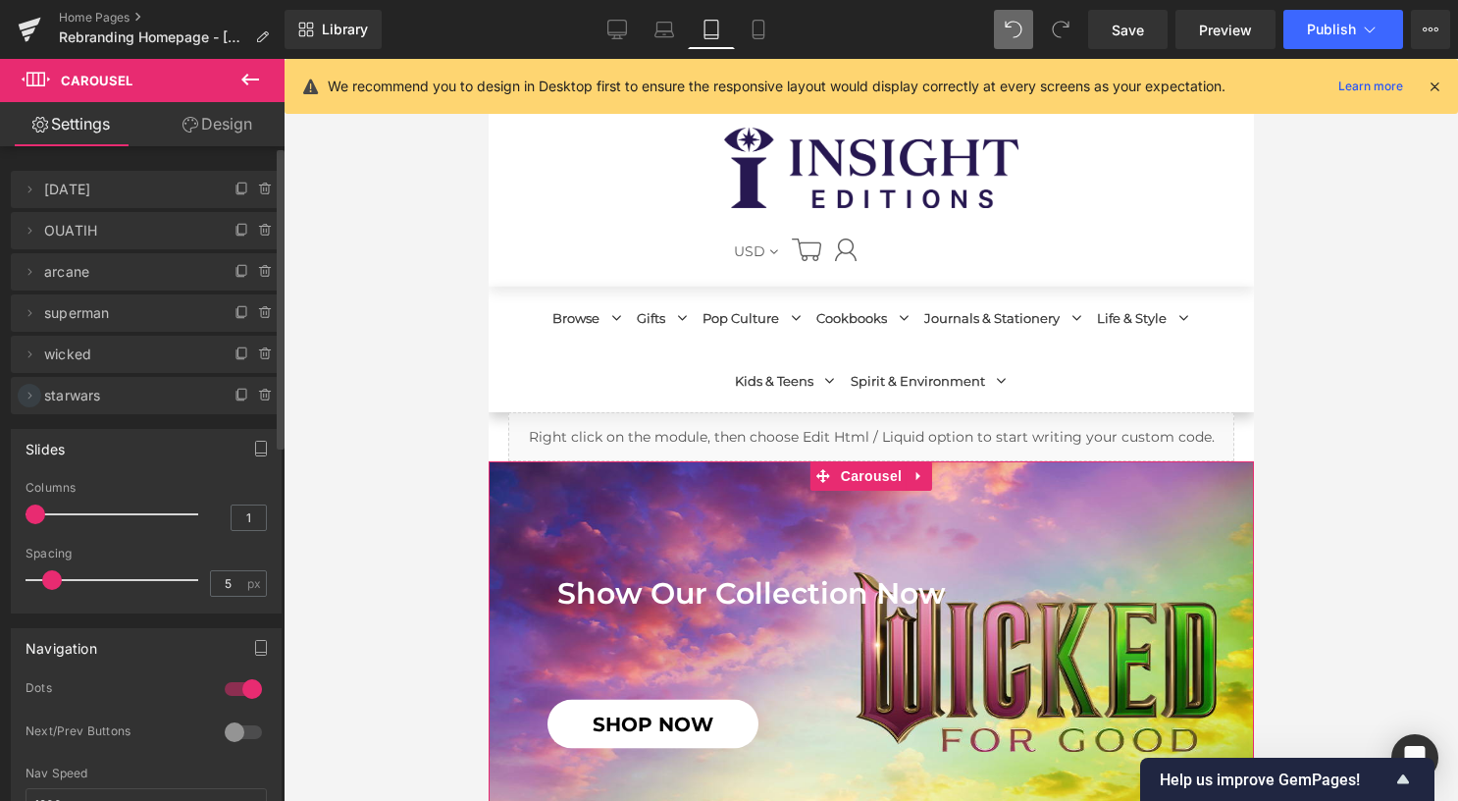
click at [31, 398] on icon at bounding box center [30, 396] width 16 height 16
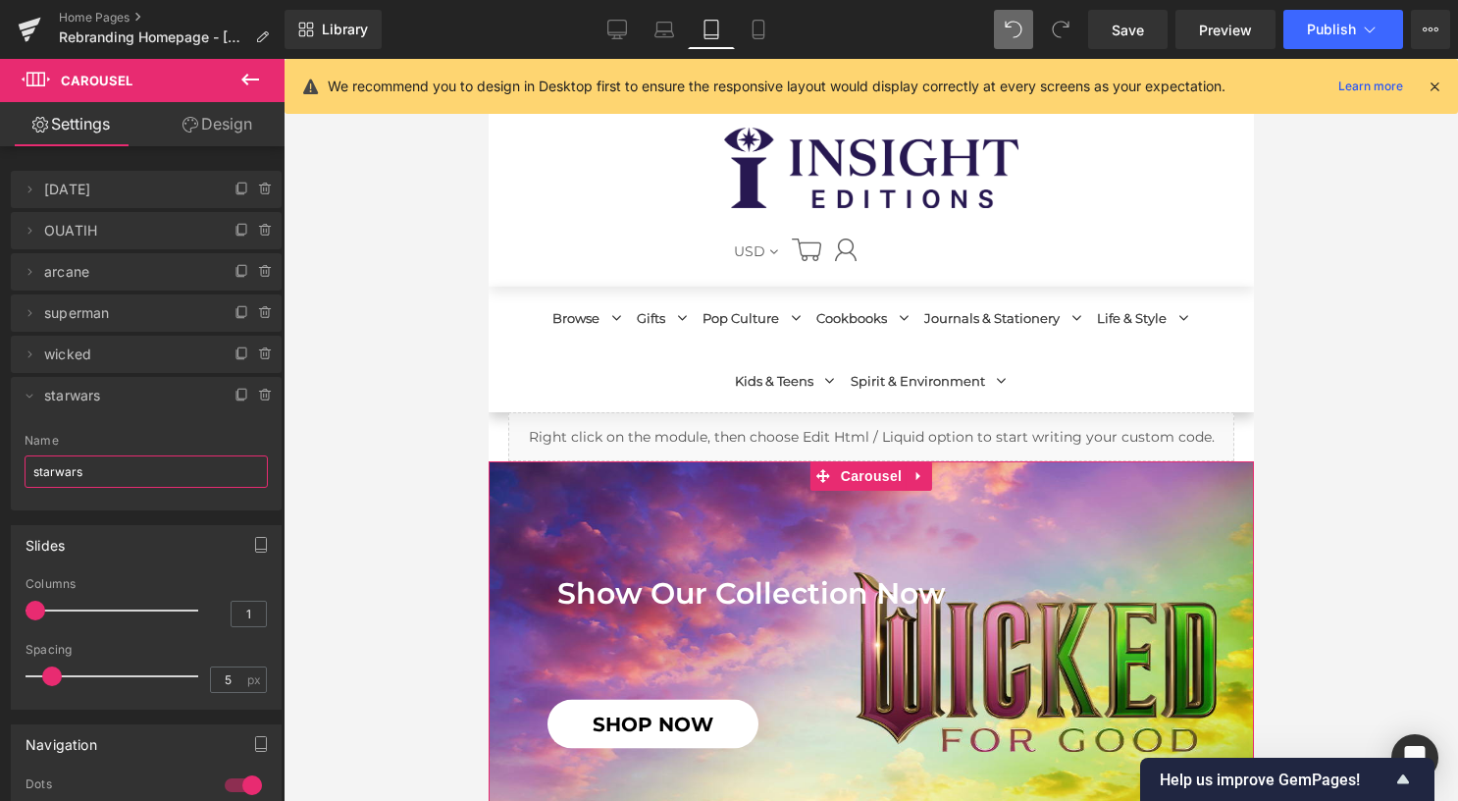
drag, startPoint x: 114, startPoint y: 473, endPoint x: -4, endPoint y: 475, distance: 117.7
click at [0, 475] on html "Carousel You are previewing how the will restyle your page. You can not edit El…" at bounding box center [729, 400] width 1458 height 801
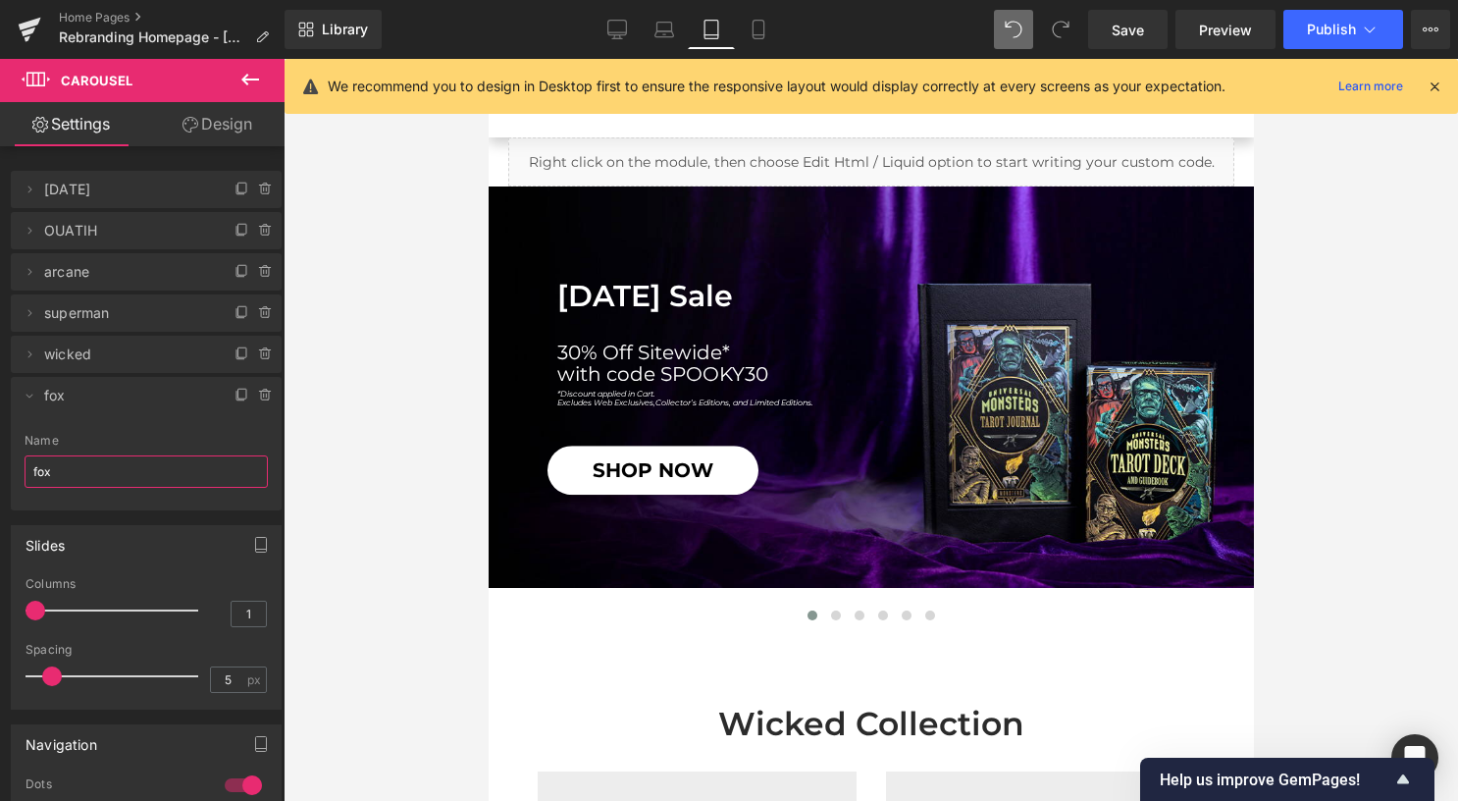
scroll to position [294, 0]
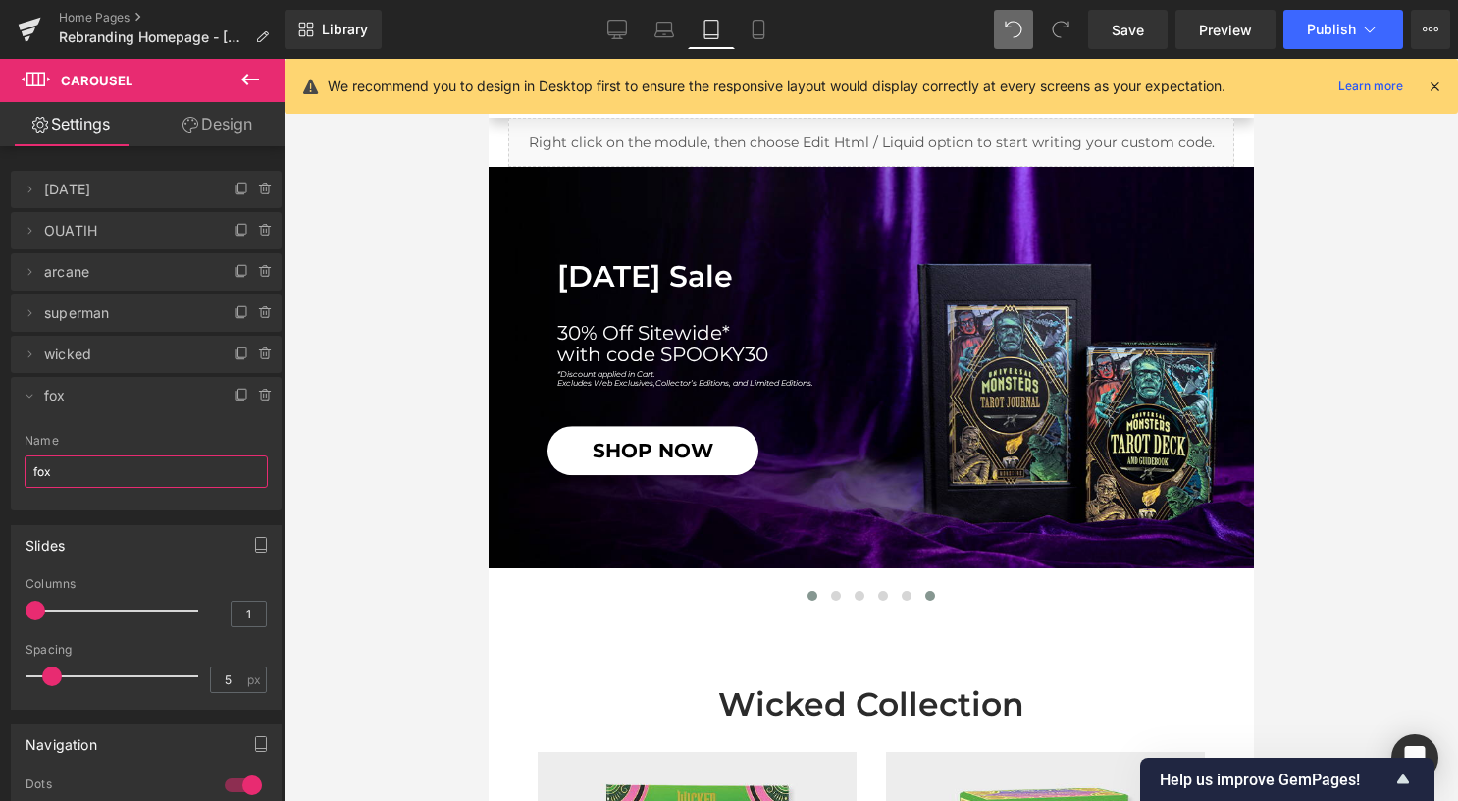
type input "fox"
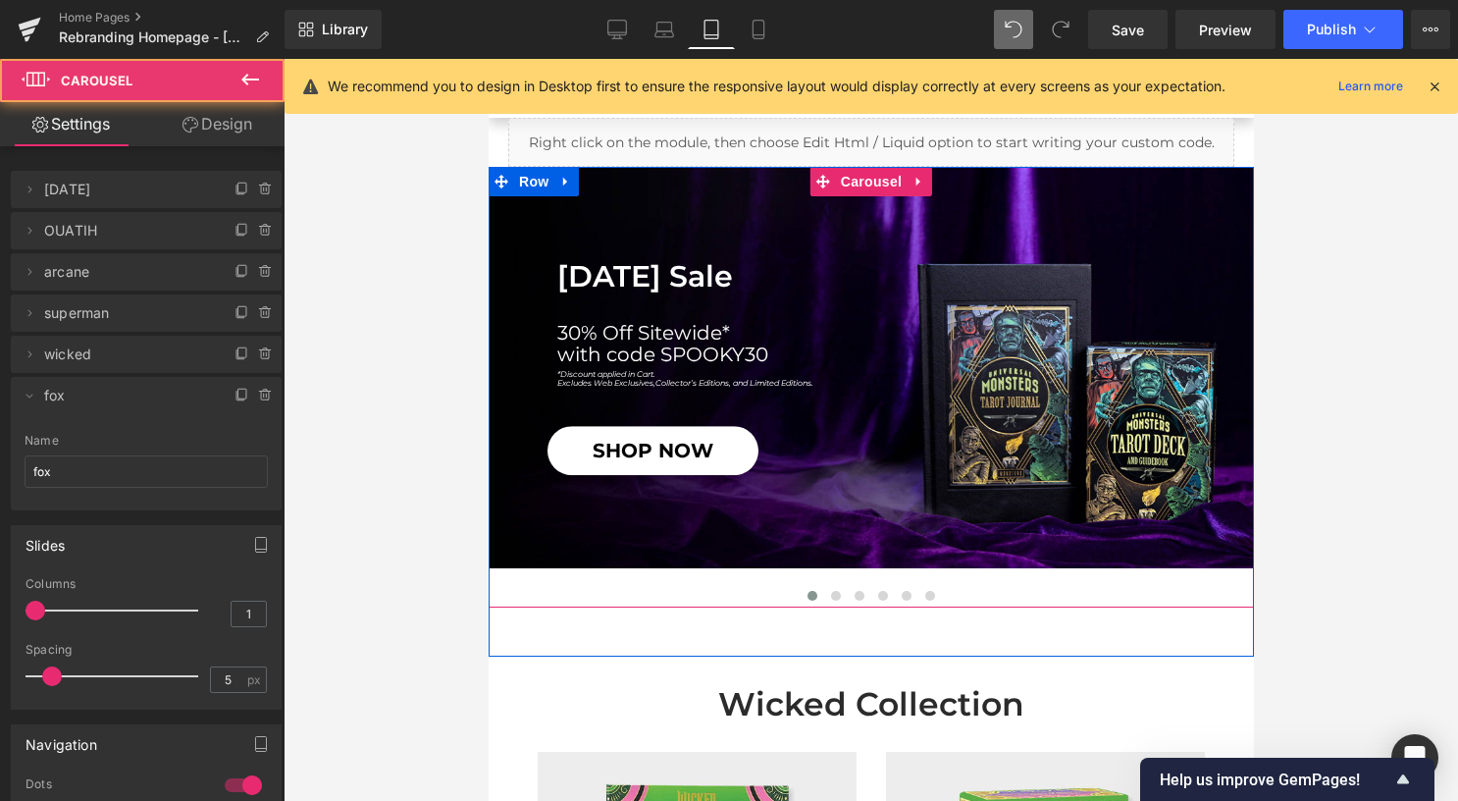
click at [921, 600] on button at bounding box center [929, 596] width 24 height 20
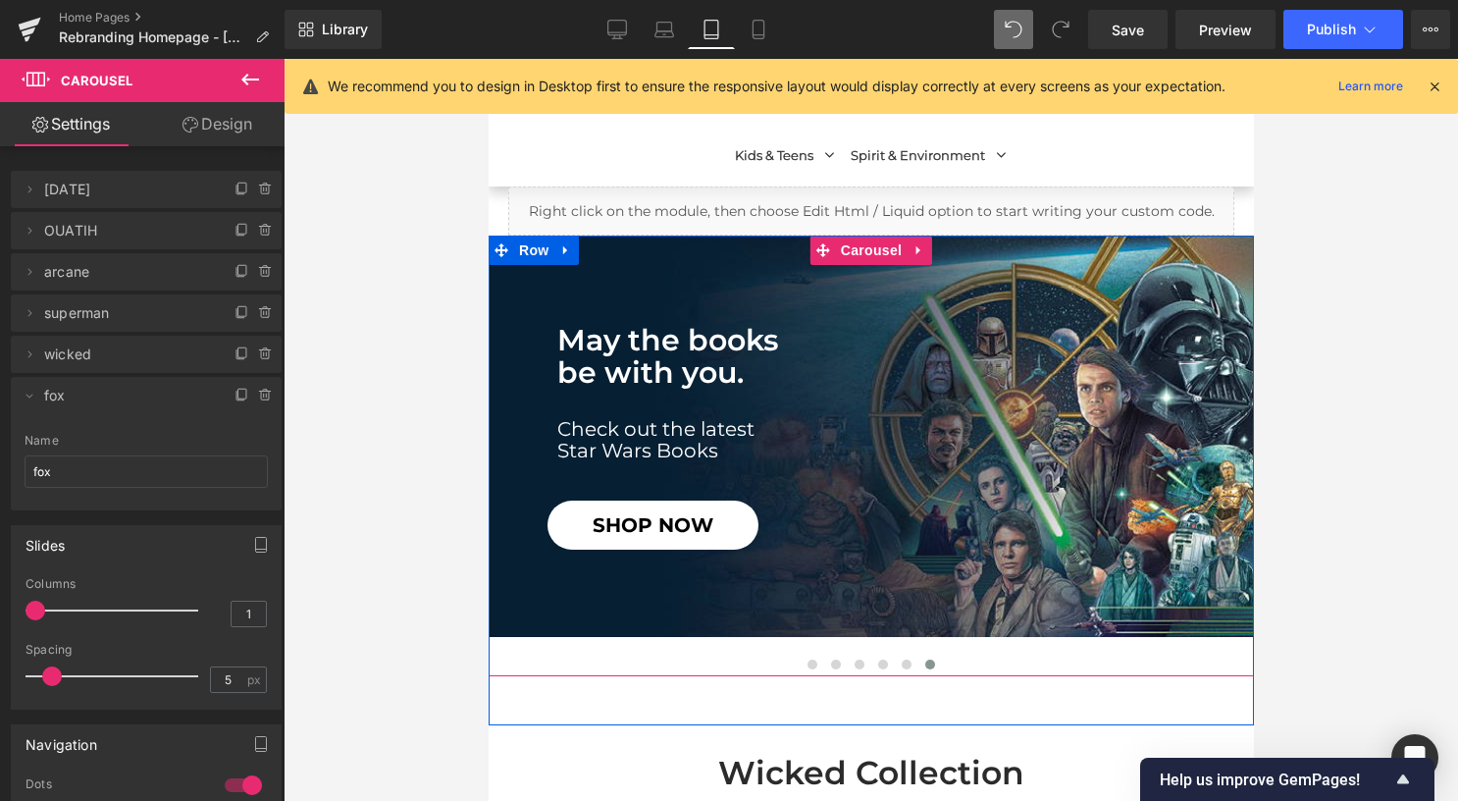
scroll to position [196, 0]
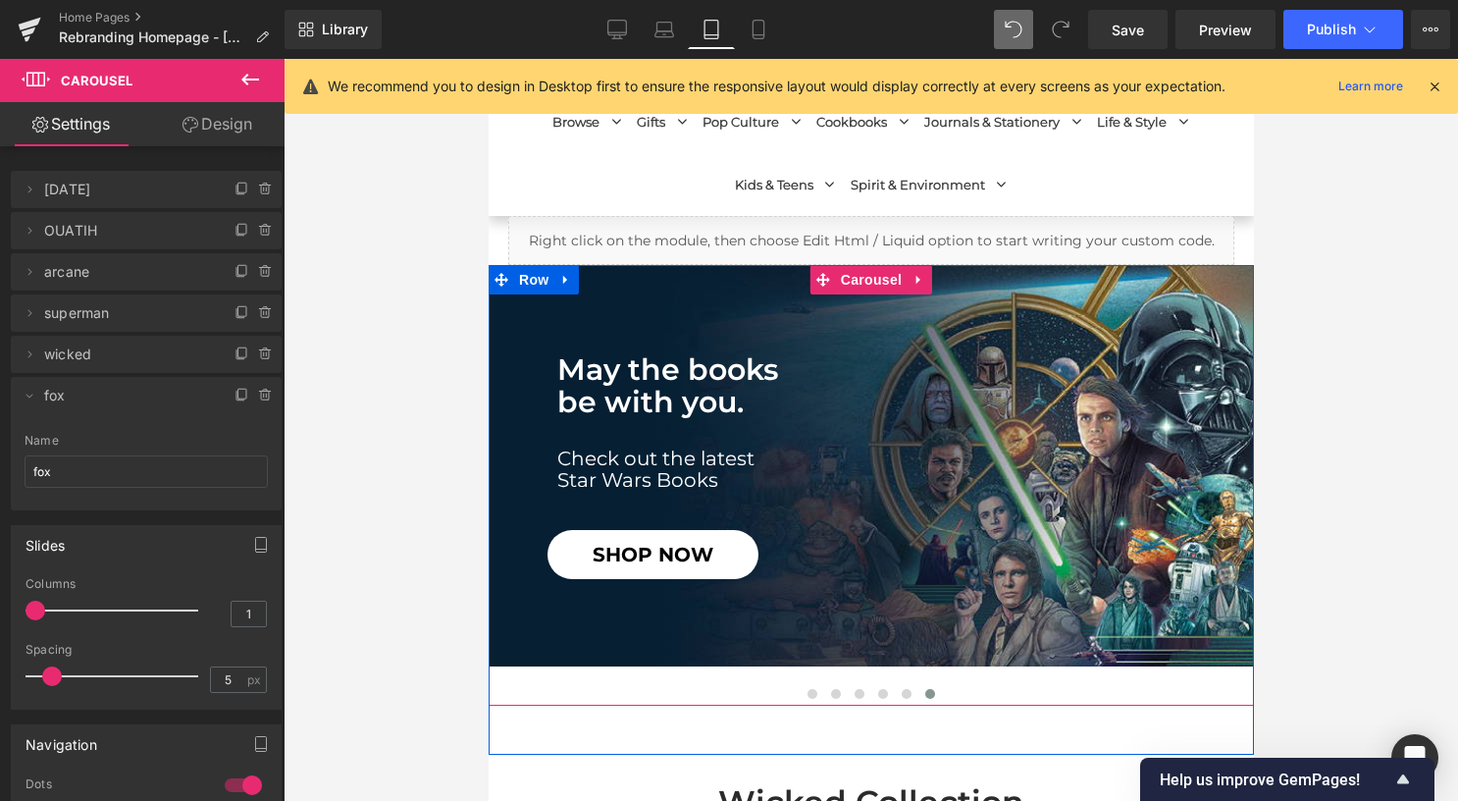
click at [908, 399] on h1 "be with you." at bounding box center [904, 402] width 697 height 32
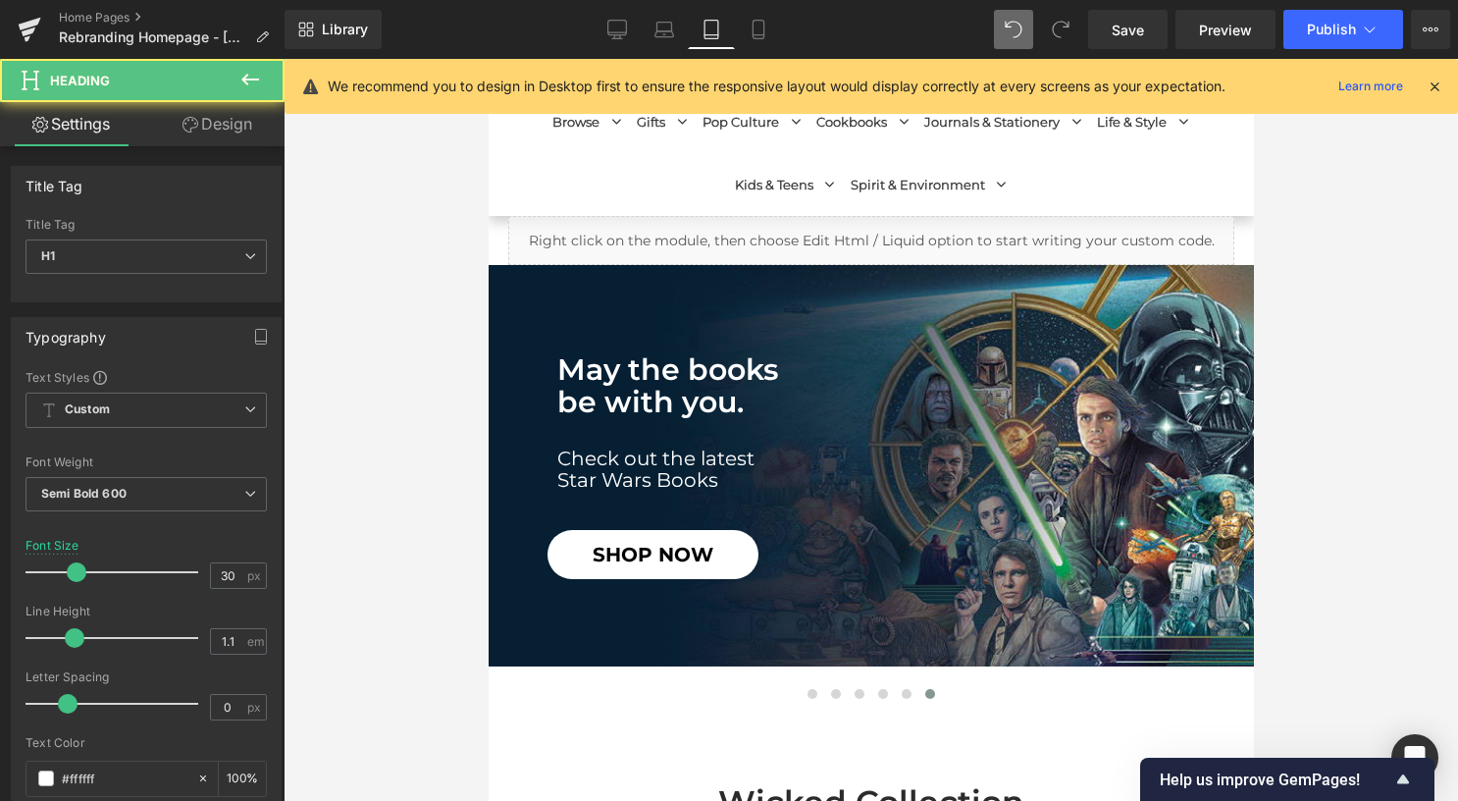
click at [889, 475] on div "Check out the latest Star Wars Books Heading" at bounding box center [904, 468] width 697 height 43
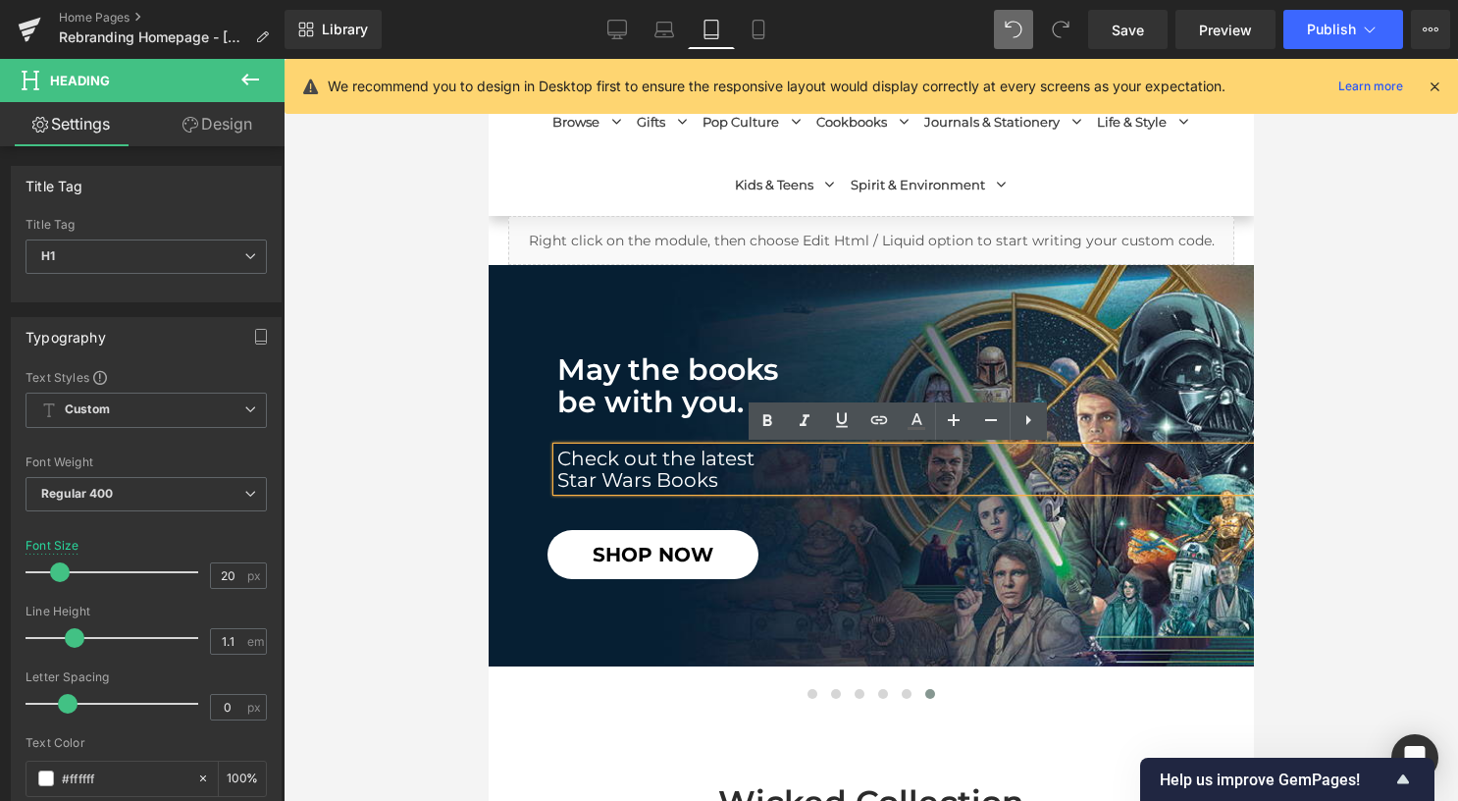
click at [1117, 341] on div "May the books be with you. Heading Check out the latest Star Wars Books Heading…" at bounding box center [870, 465] width 765 height 401
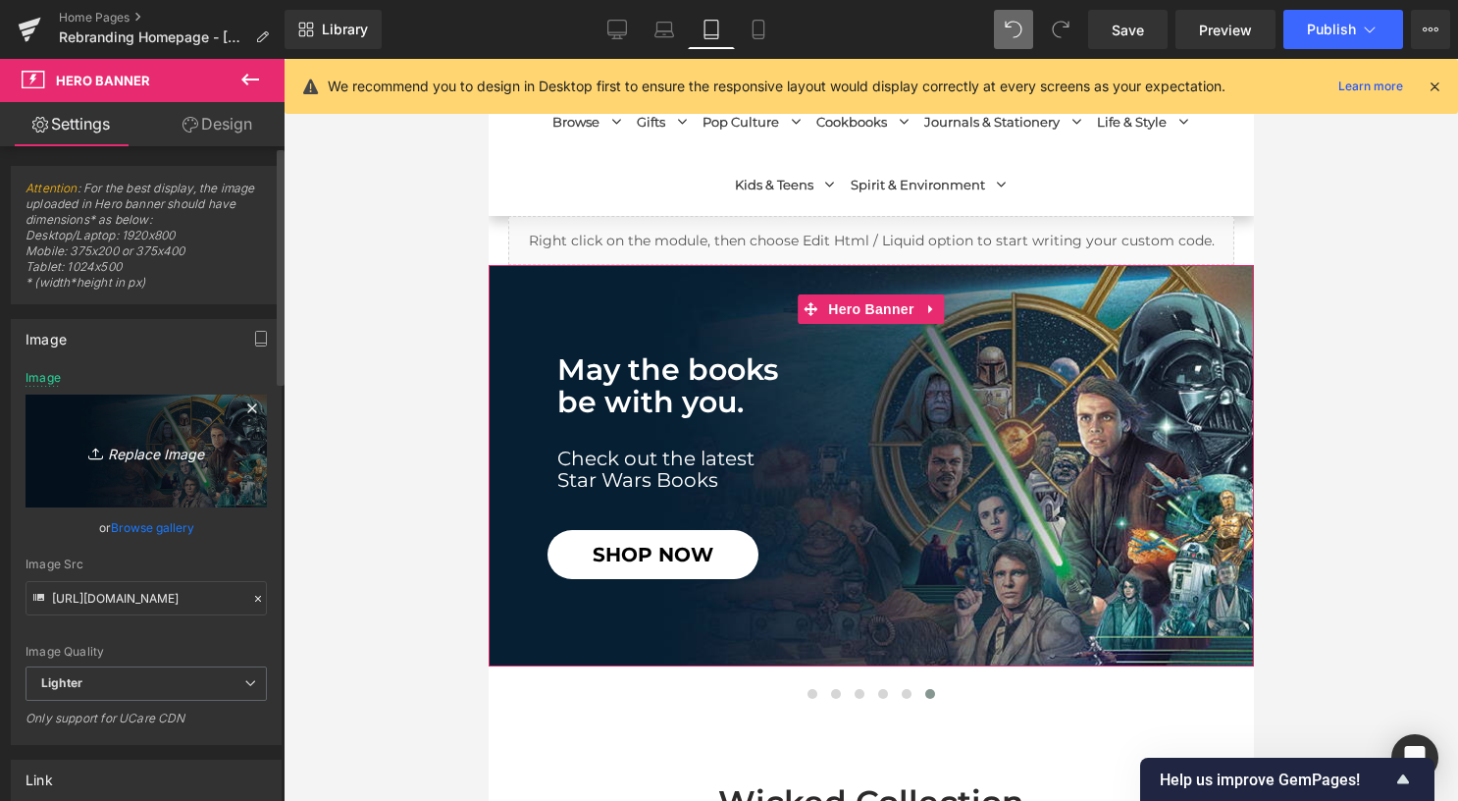
click at [141, 449] on icon "Replace Image" at bounding box center [146, 451] width 157 height 25
type input "C:\fakepath\tablet (7).jpg"
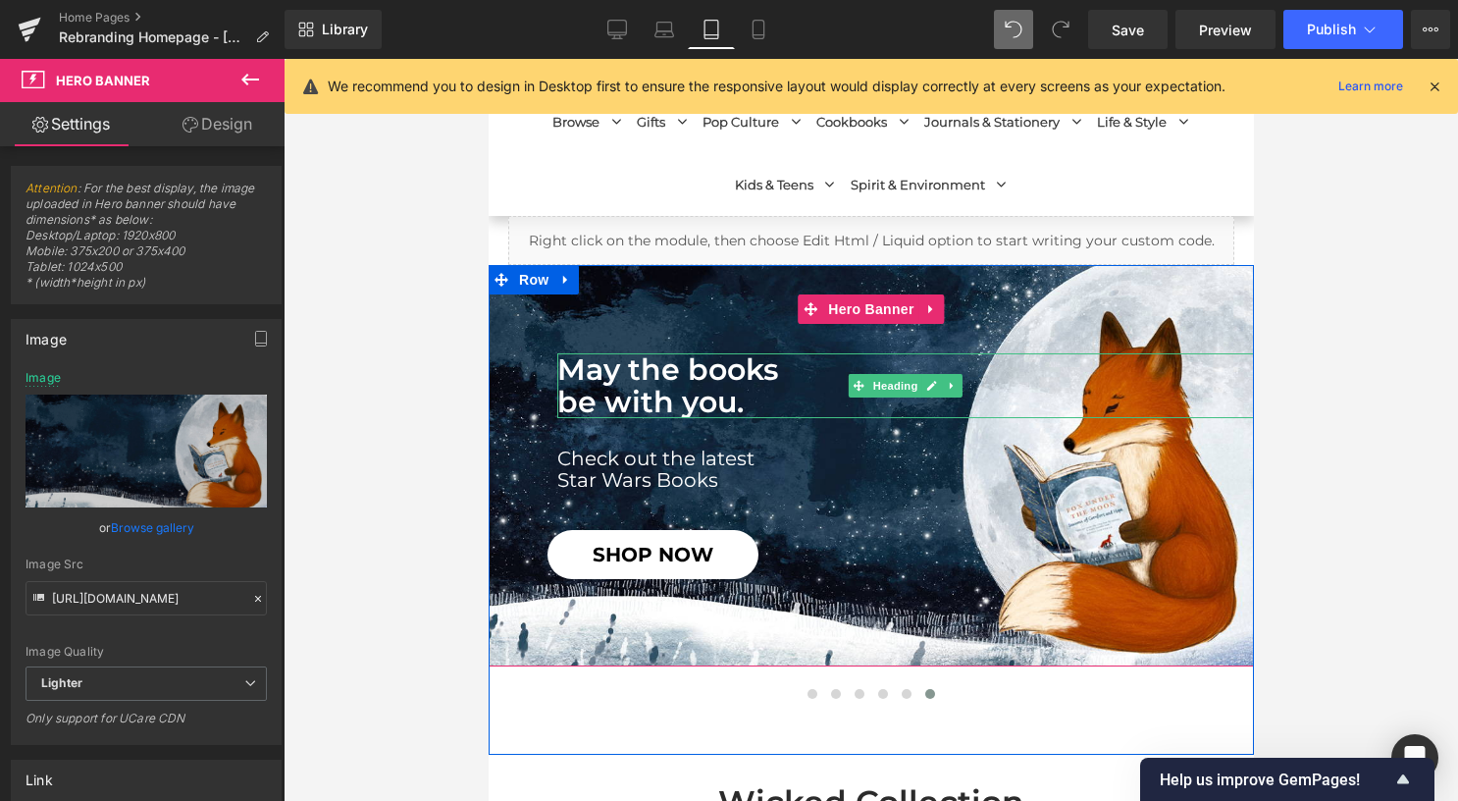
click at [706, 398] on h1 "be with you." at bounding box center [904, 402] width 697 height 32
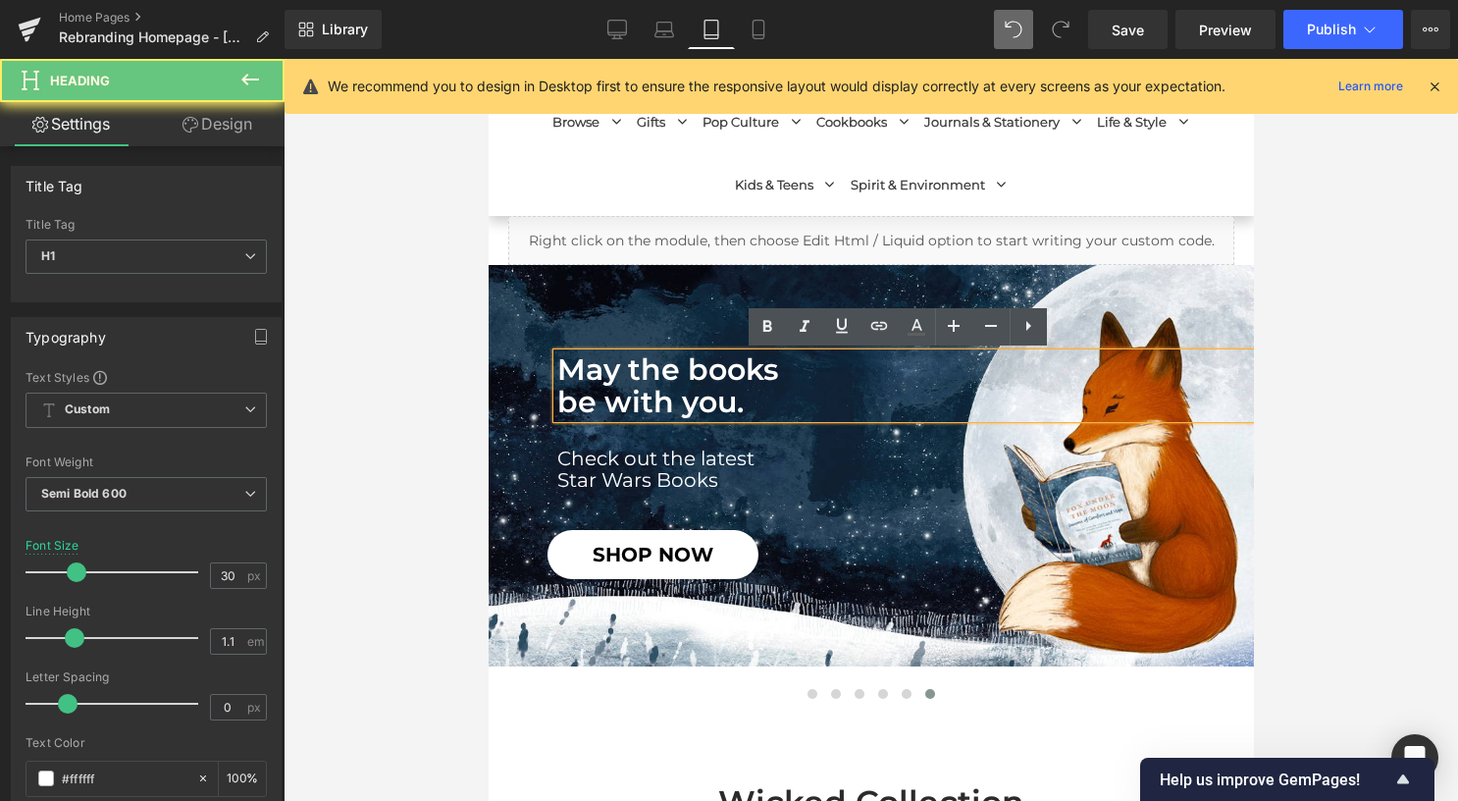
click at [751, 411] on h1 "be with you." at bounding box center [904, 402] width 697 height 32
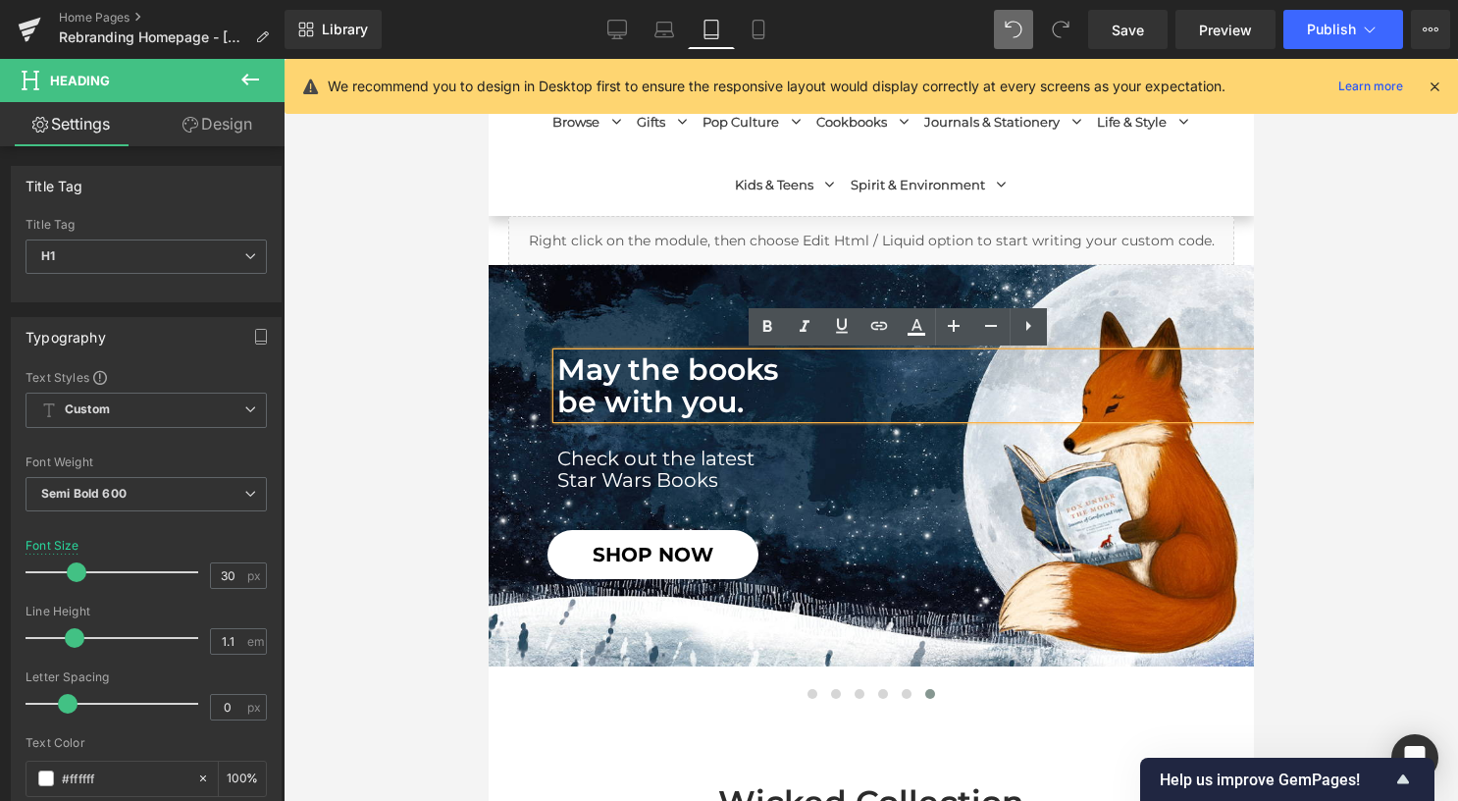
drag, startPoint x: 690, startPoint y: 406, endPoint x: 537, endPoint y: 367, distance: 158.0
click at [537, 367] on span "May the books be with you. Heading Check out the latest Star Wars Books Heading…" at bounding box center [870, 466] width 765 height 226
paste div
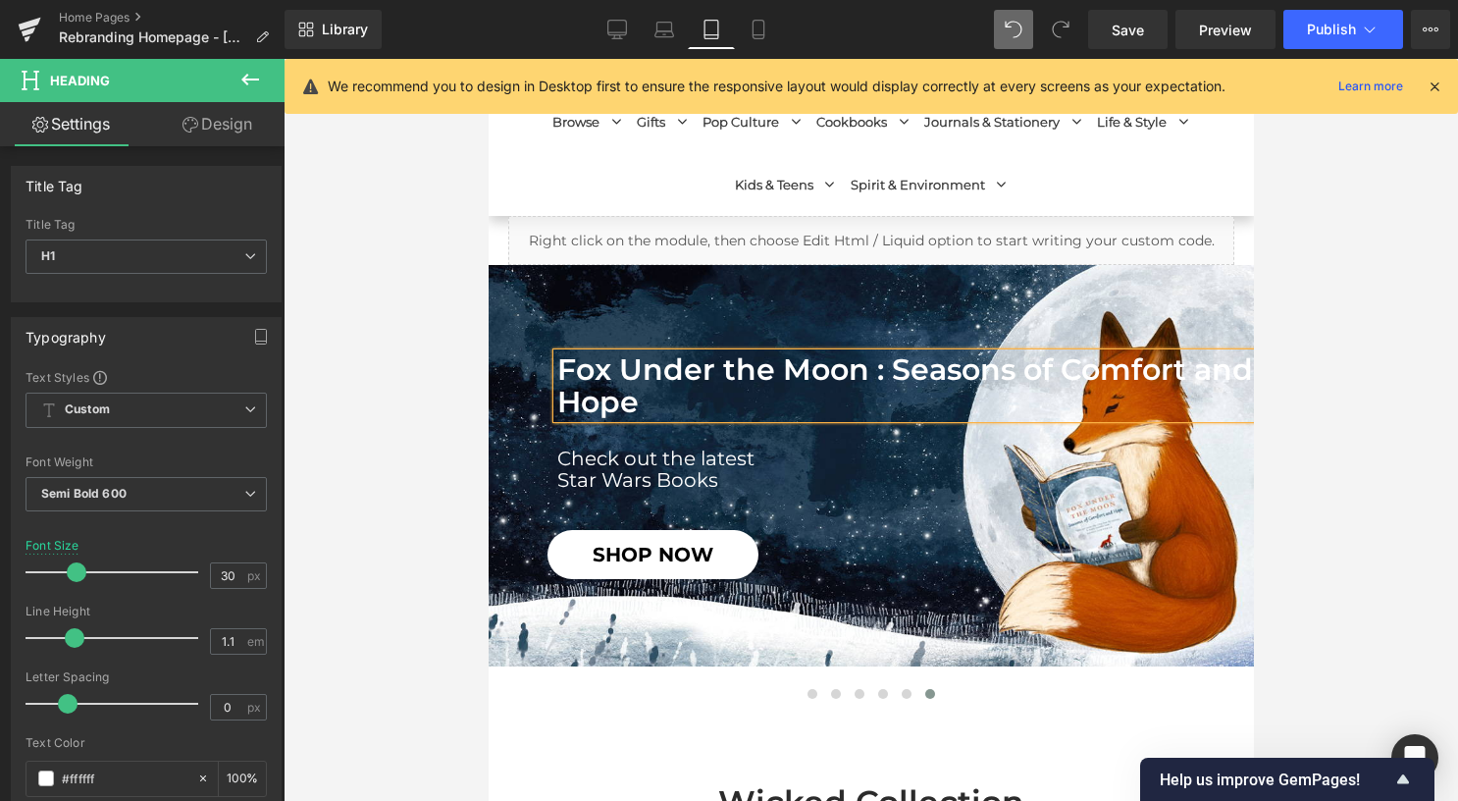
click at [880, 364] on h1 "Fox Under the Moon : Seasons of Comfort and Hope" at bounding box center [904, 385] width 697 height 65
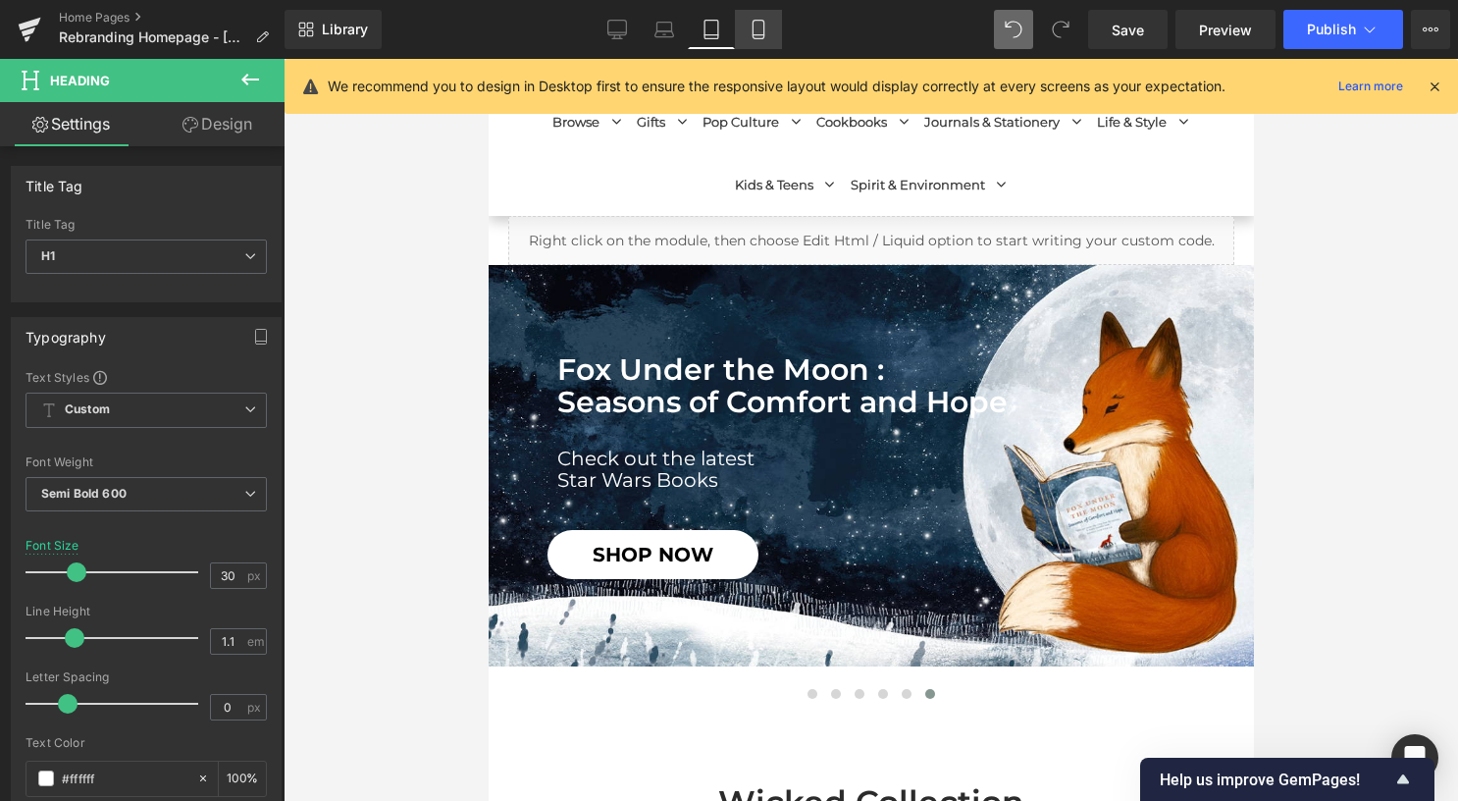
click at [765, 21] on icon at bounding box center [759, 30] width 20 height 20
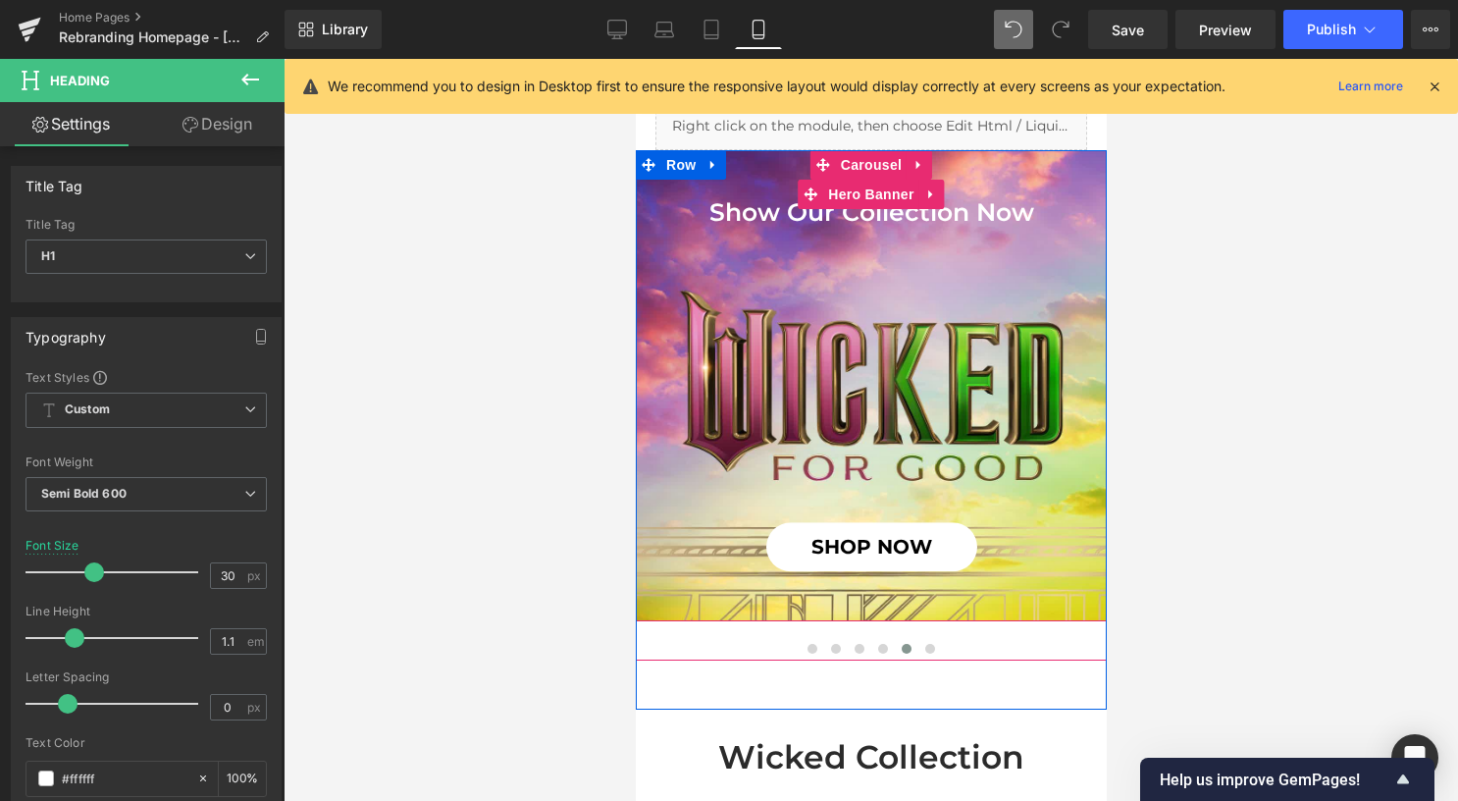
scroll to position [98, 0]
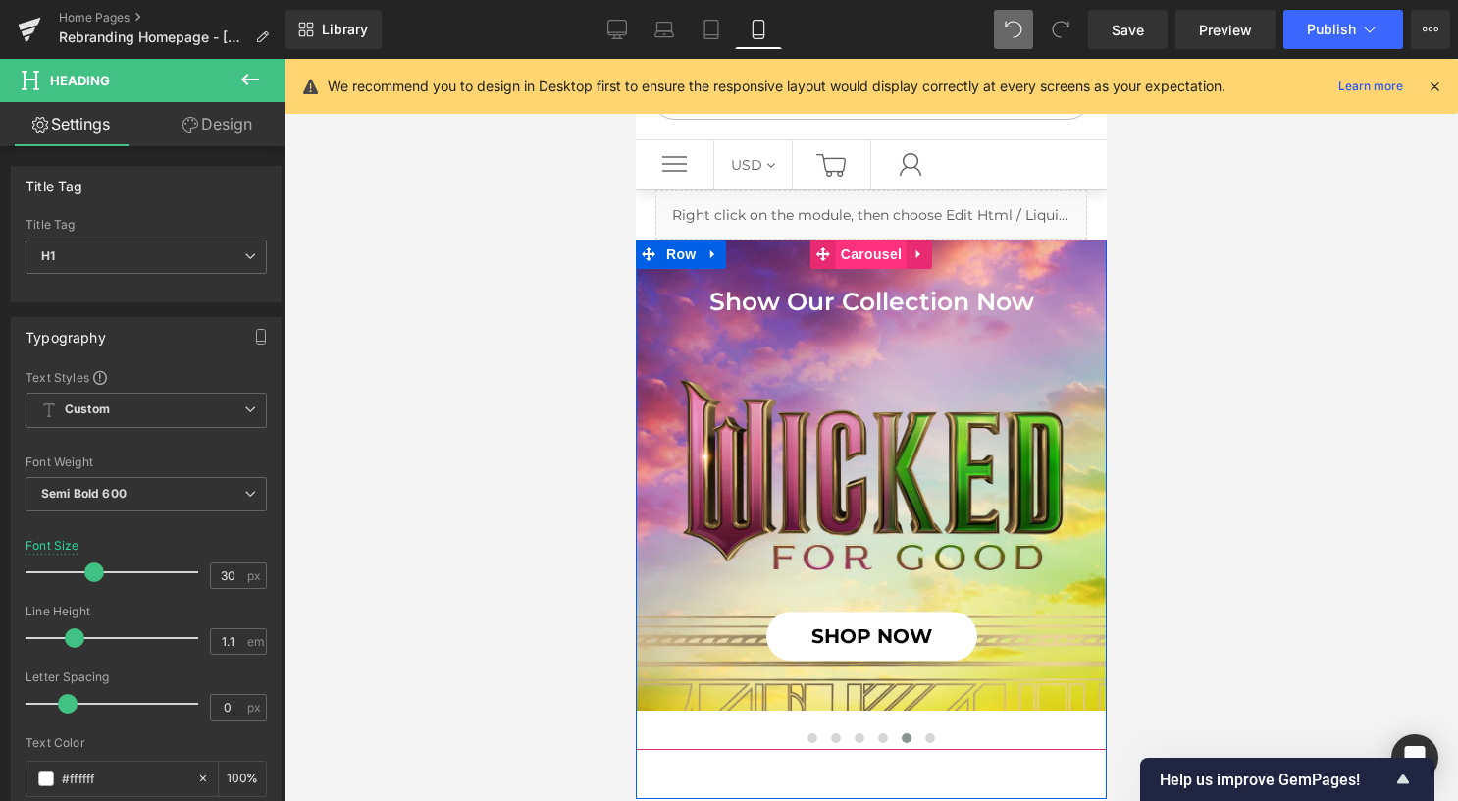
click at [855, 255] on span "Carousel" at bounding box center [870, 253] width 71 height 29
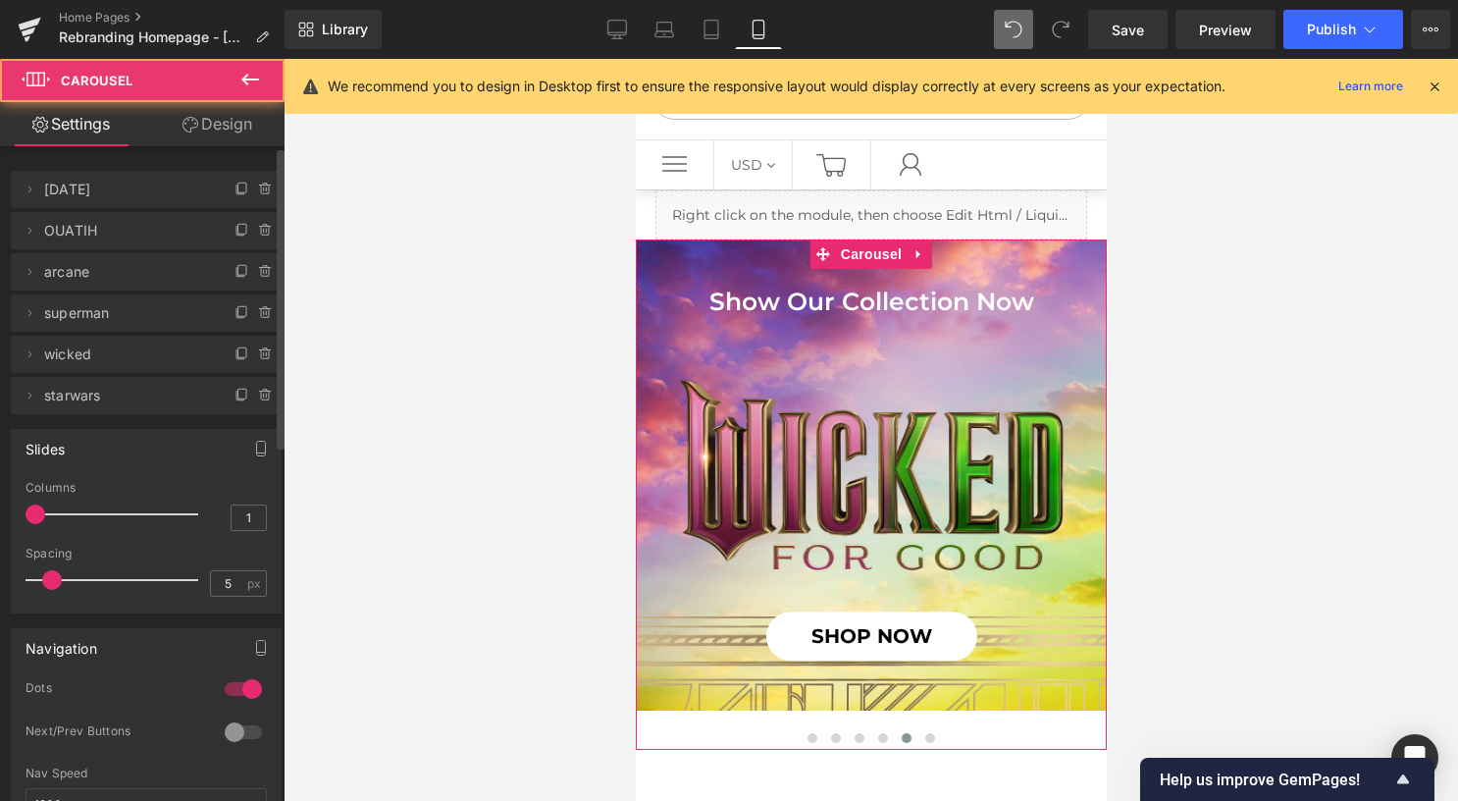
click at [102, 394] on span "starwars" at bounding box center [126, 395] width 165 height 37
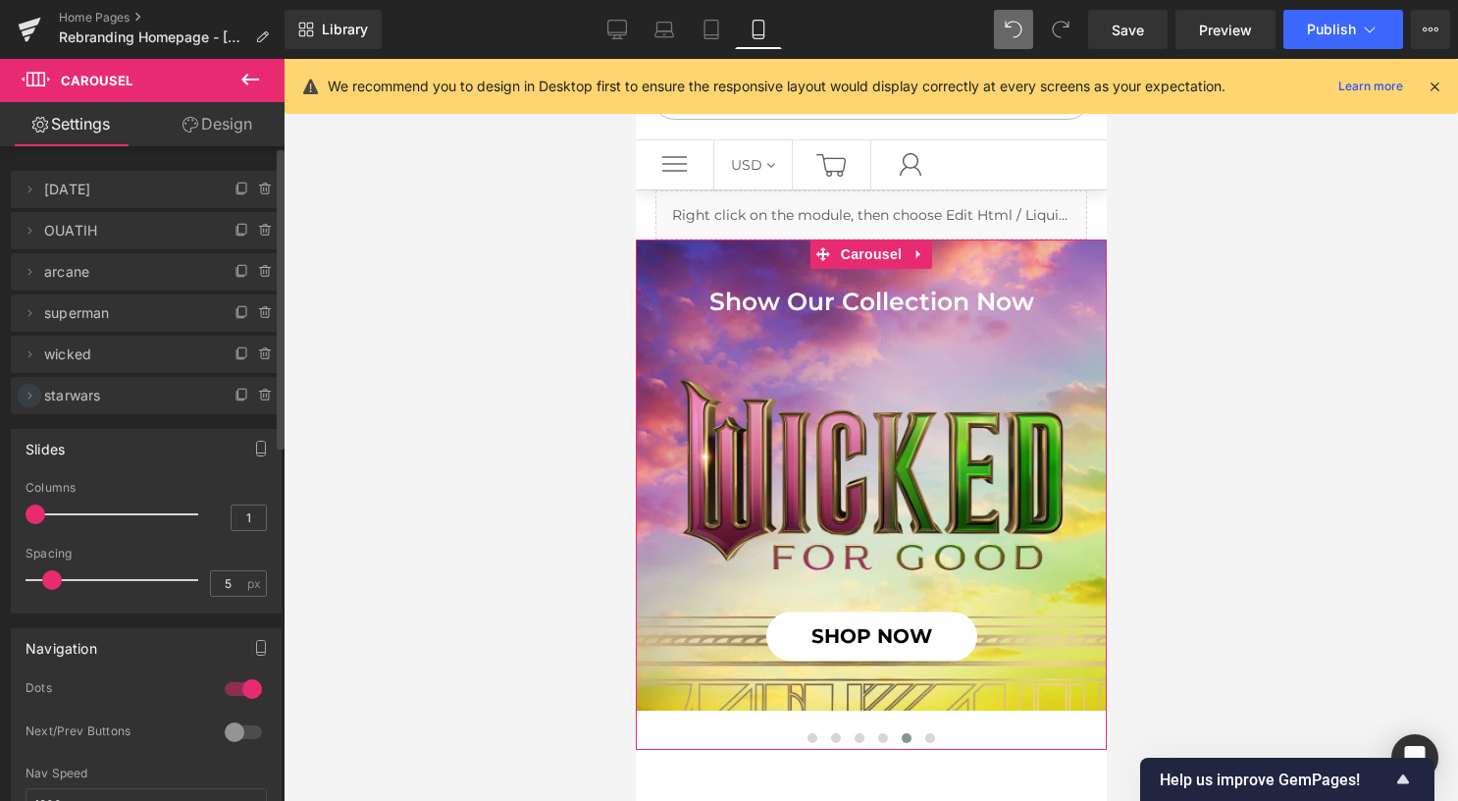
click at [31, 398] on icon at bounding box center [30, 396] width 16 height 16
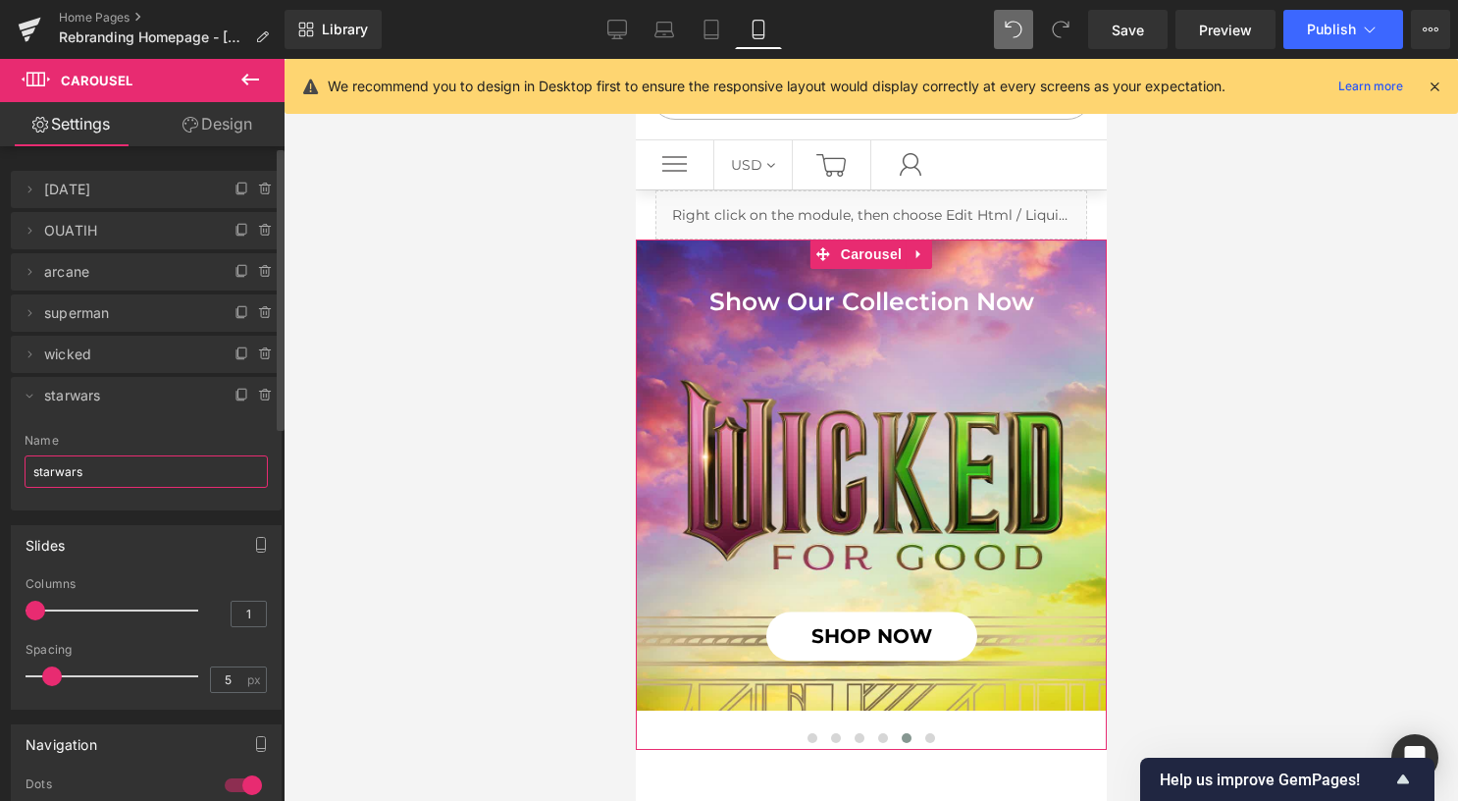
drag, startPoint x: 65, startPoint y: 471, endPoint x: 19, endPoint y: 461, distance: 47.1
click at [19, 461] on div "starwars Name starwars" at bounding box center [146, 472] width 271 height 77
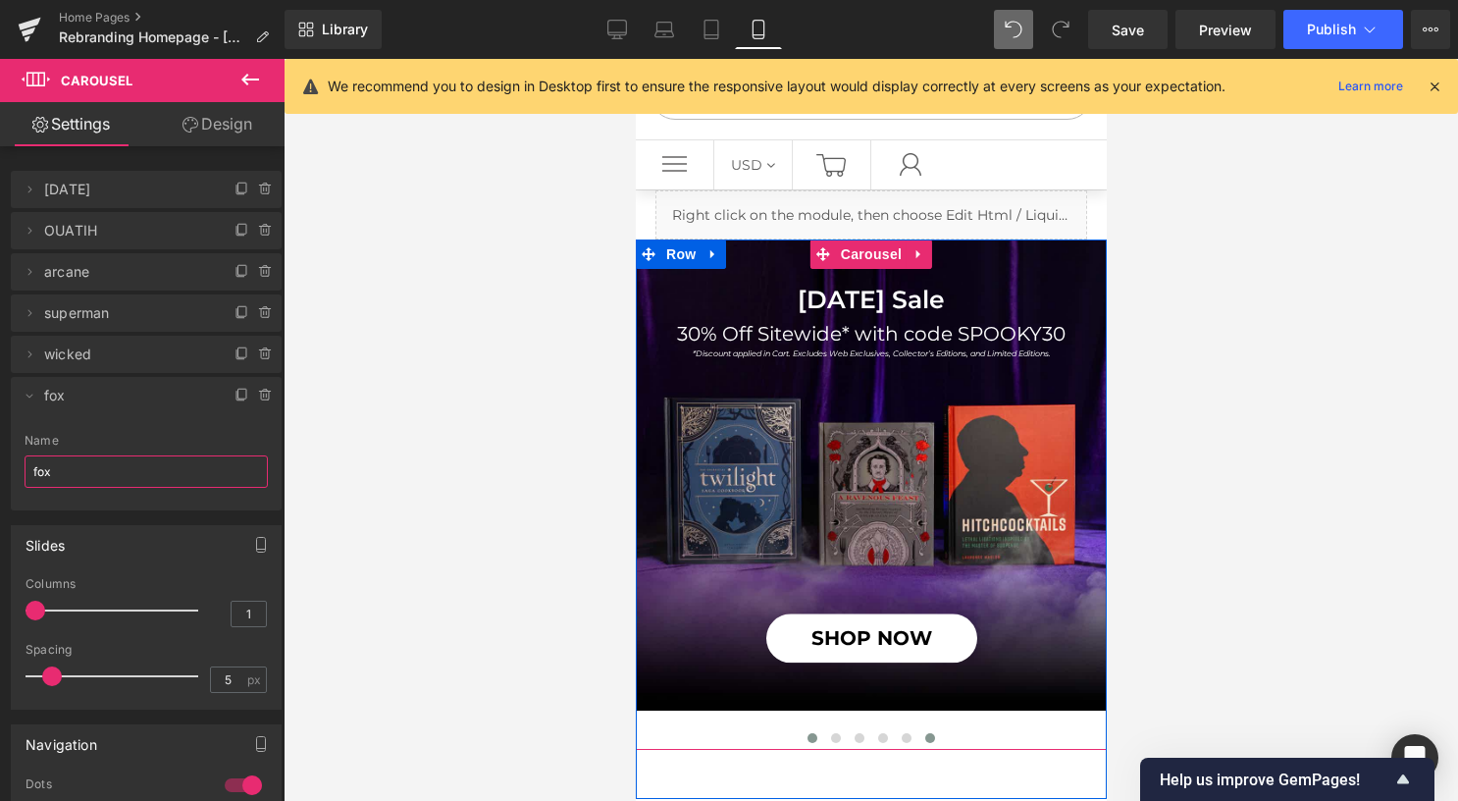
type input "fox"
click at [868, 276] on span "Hero Banner" at bounding box center [869, 283] width 95 height 29
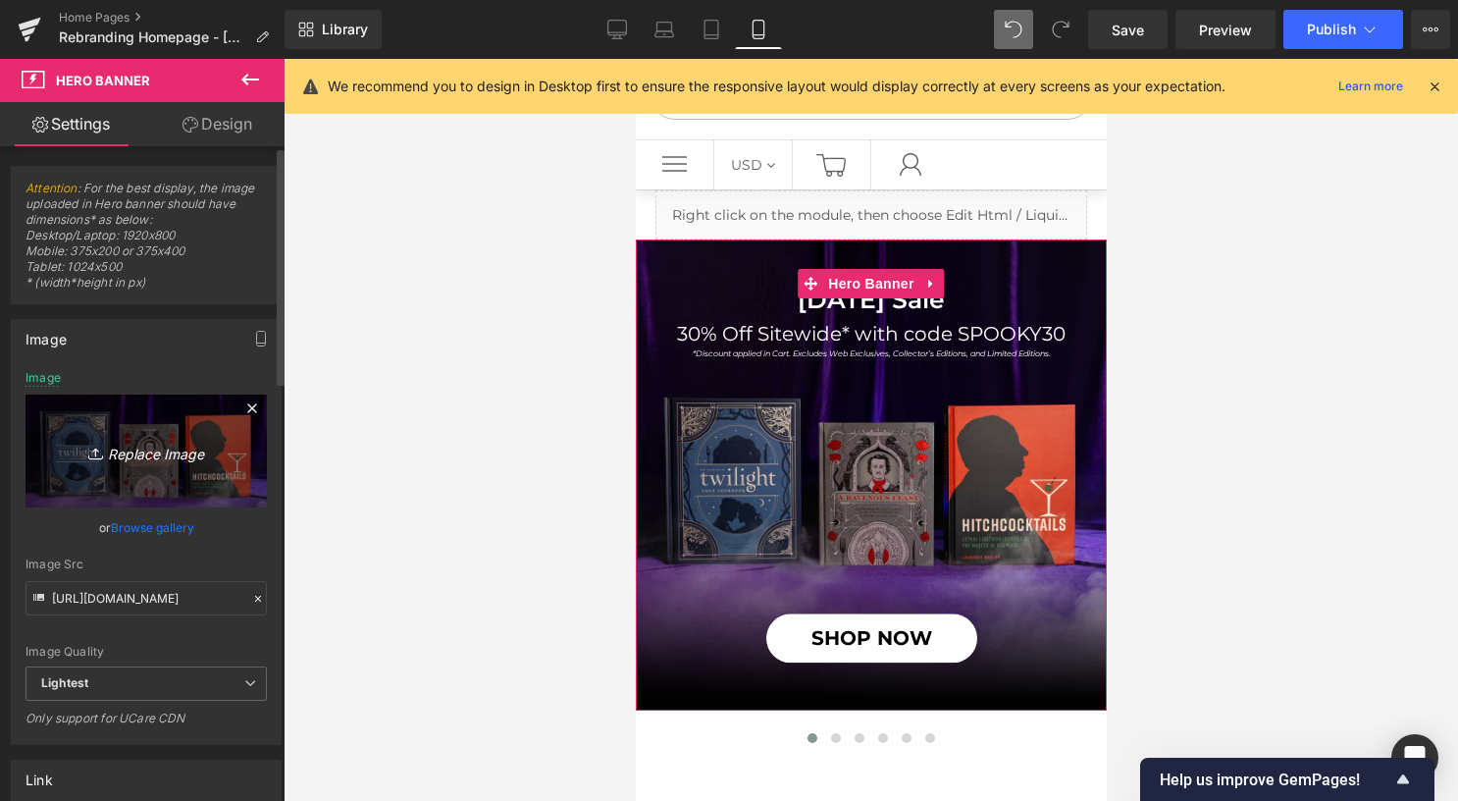
click at [120, 455] on icon "Replace Image" at bounding box center [146, 451] width 157 height 25
type input "C:\fakepath\mobile (7).jpg"
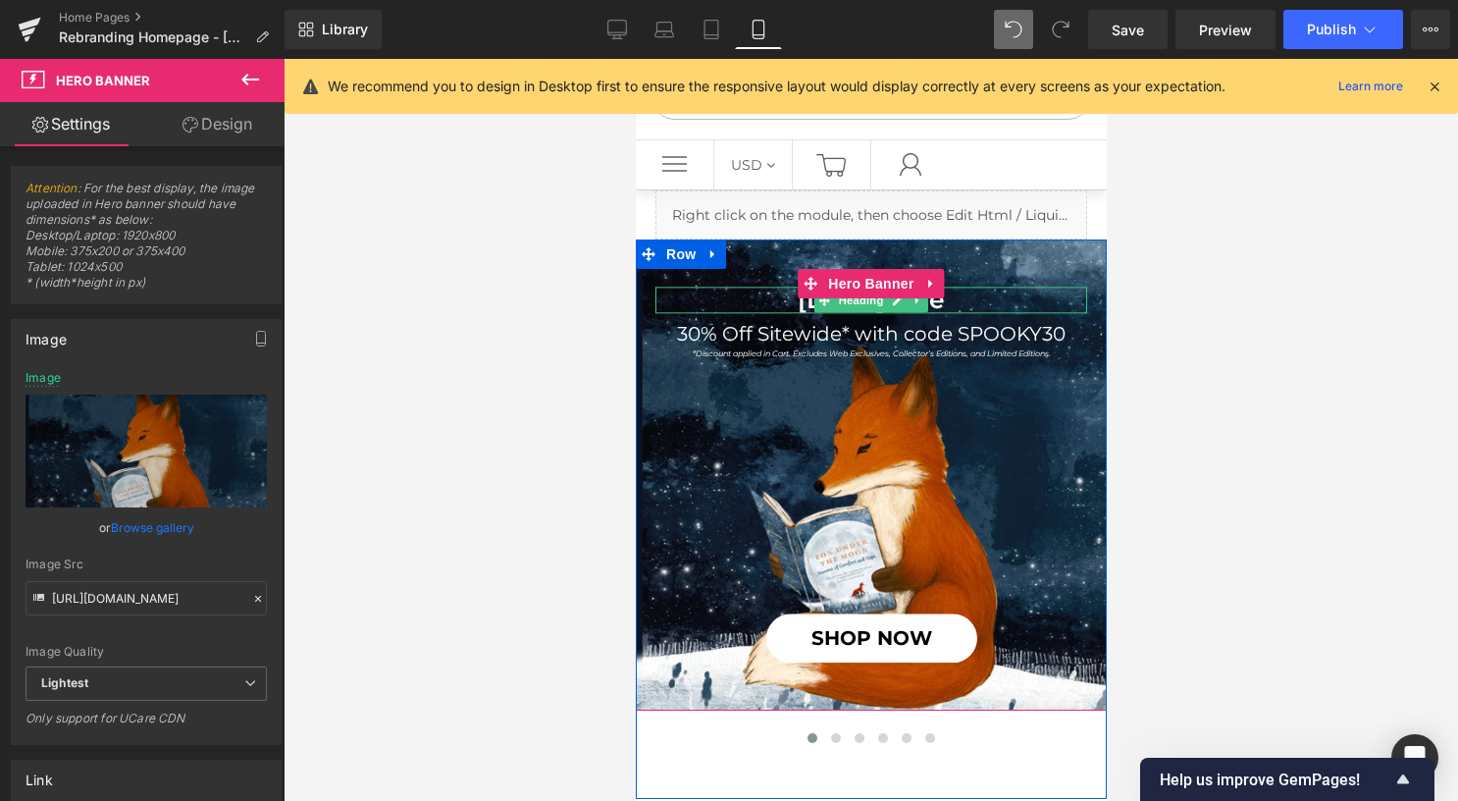
click at [962, 304] on h1 "[DATE] Sale" at bounding box center [870, 299] width 432 height 27
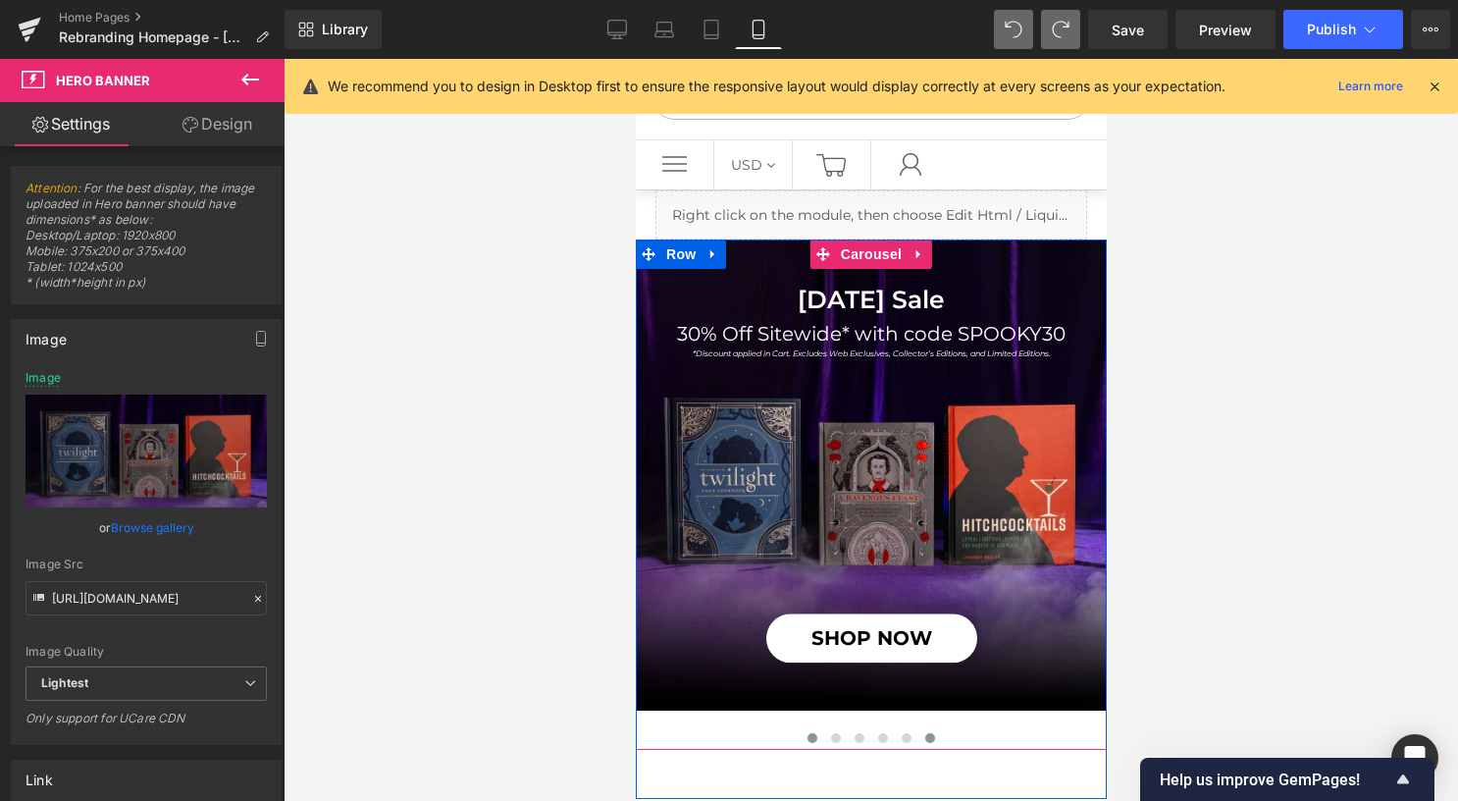
click at [929, 735] on button at bounding box center [929, 738] width 24 height 20
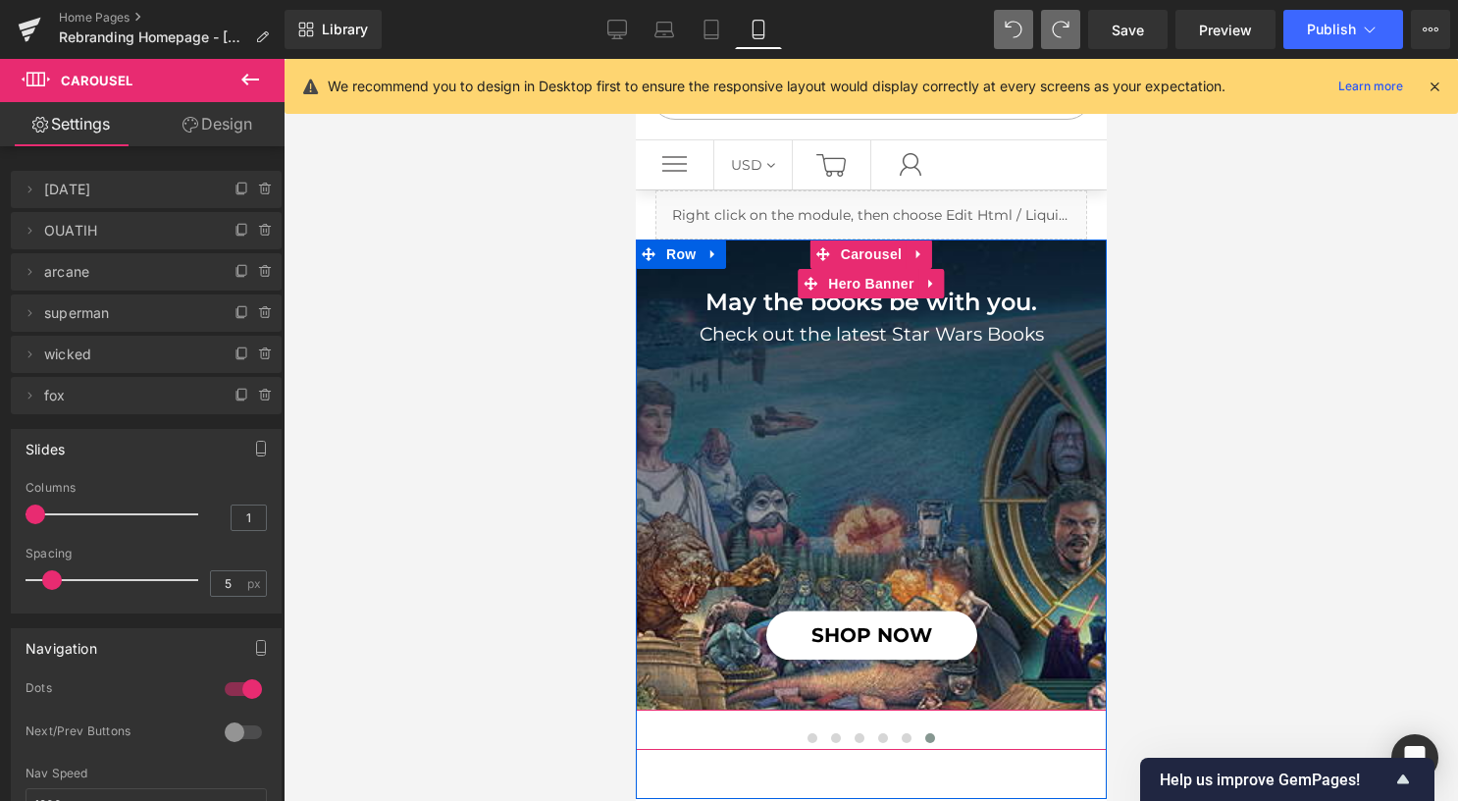
click at [890, 365] on span "May the books be with you. Heading Check out the latest Star Wars Books Heading…" at bounding box center [870, 474] width 471 height 370
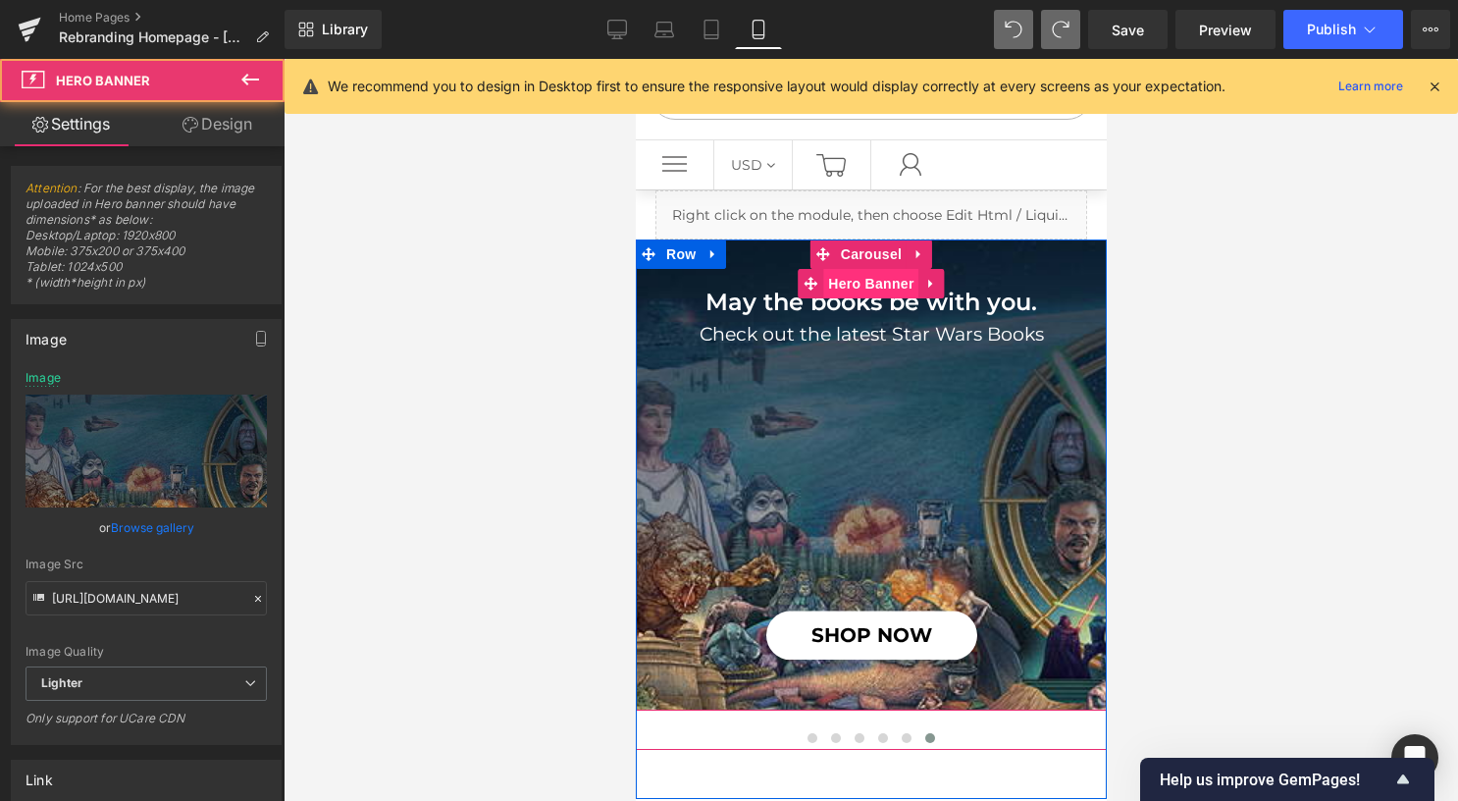
click at [870, 281] on span "Hero Banner" at bounding box center [869, 283] width 95 height 29
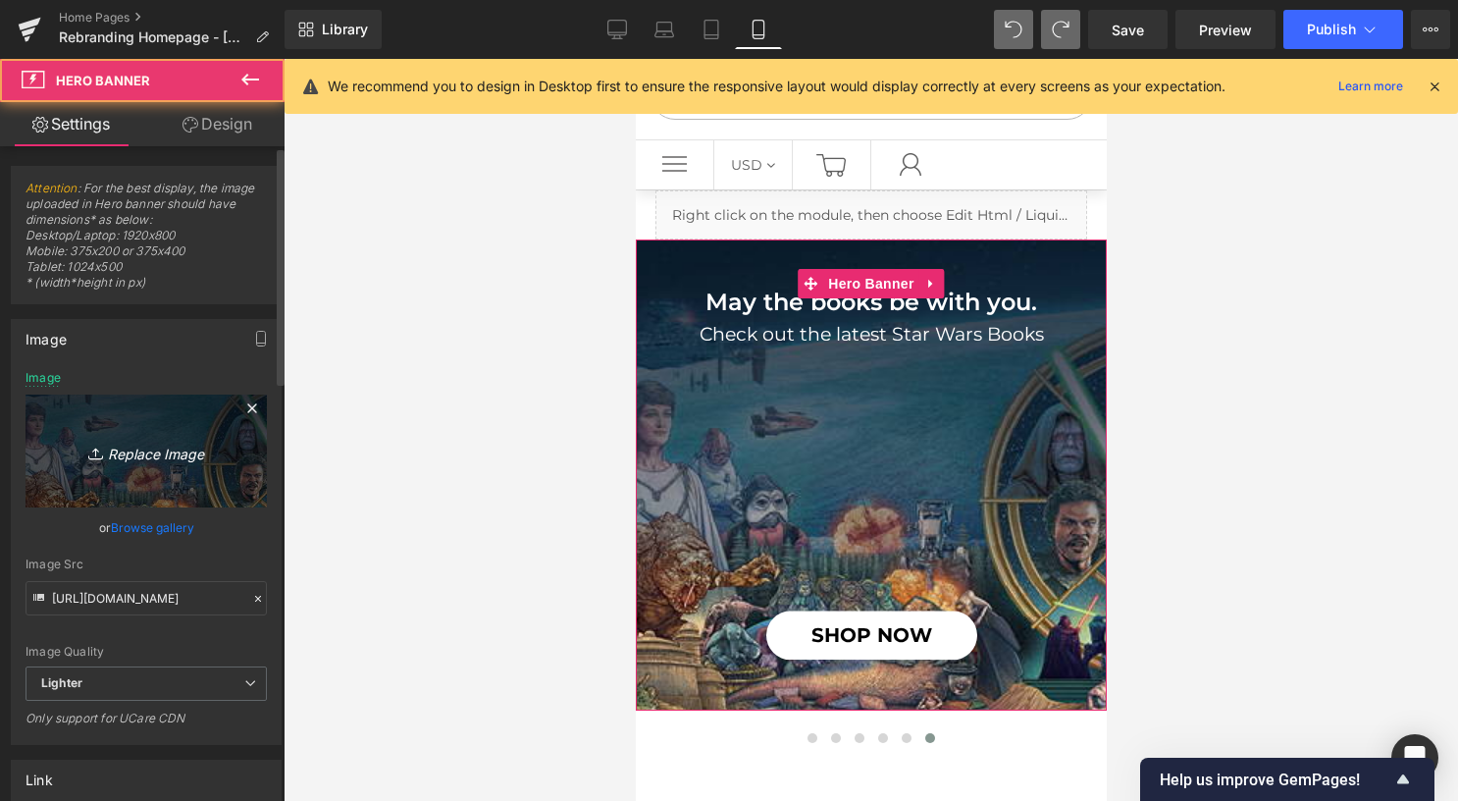
click at [109, 461] on icon "Replace Image" at bounding box center [146, 451] width 157 height 25
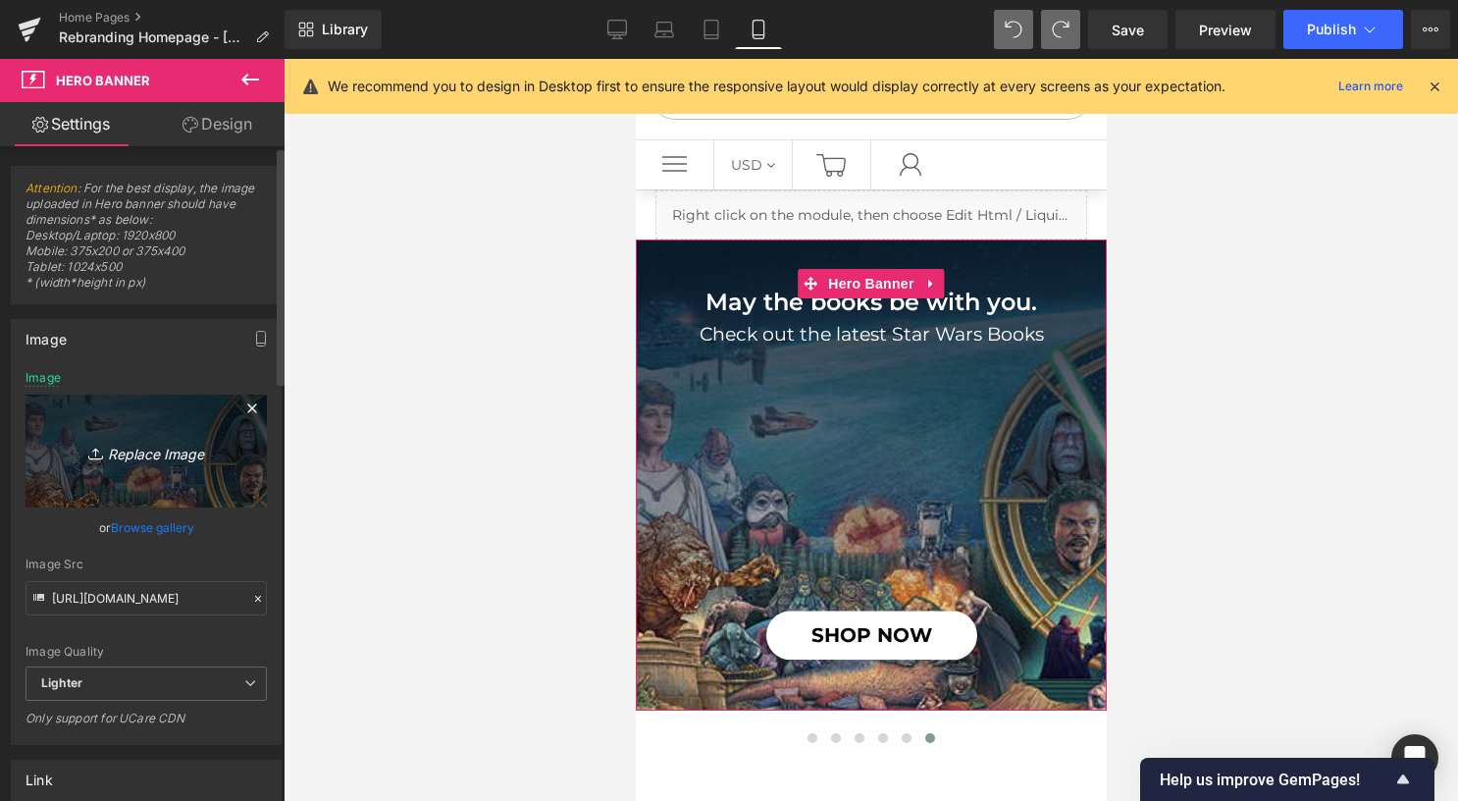
type input "C:\fakepath\mobile (7).jpg"
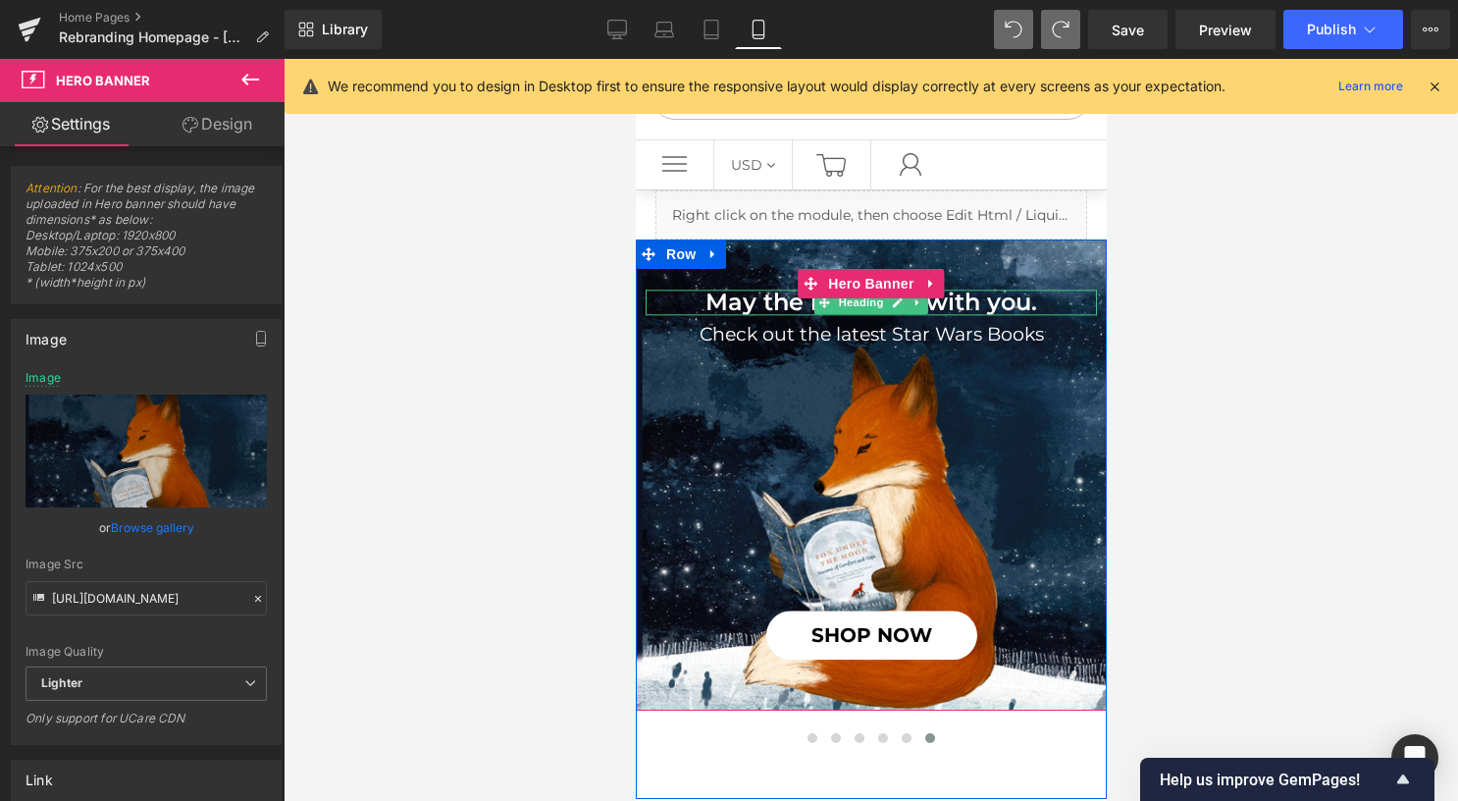
click at [967, 306] on h1 "May the books be with you." at bounding box center [870, 302] width 451 height 26
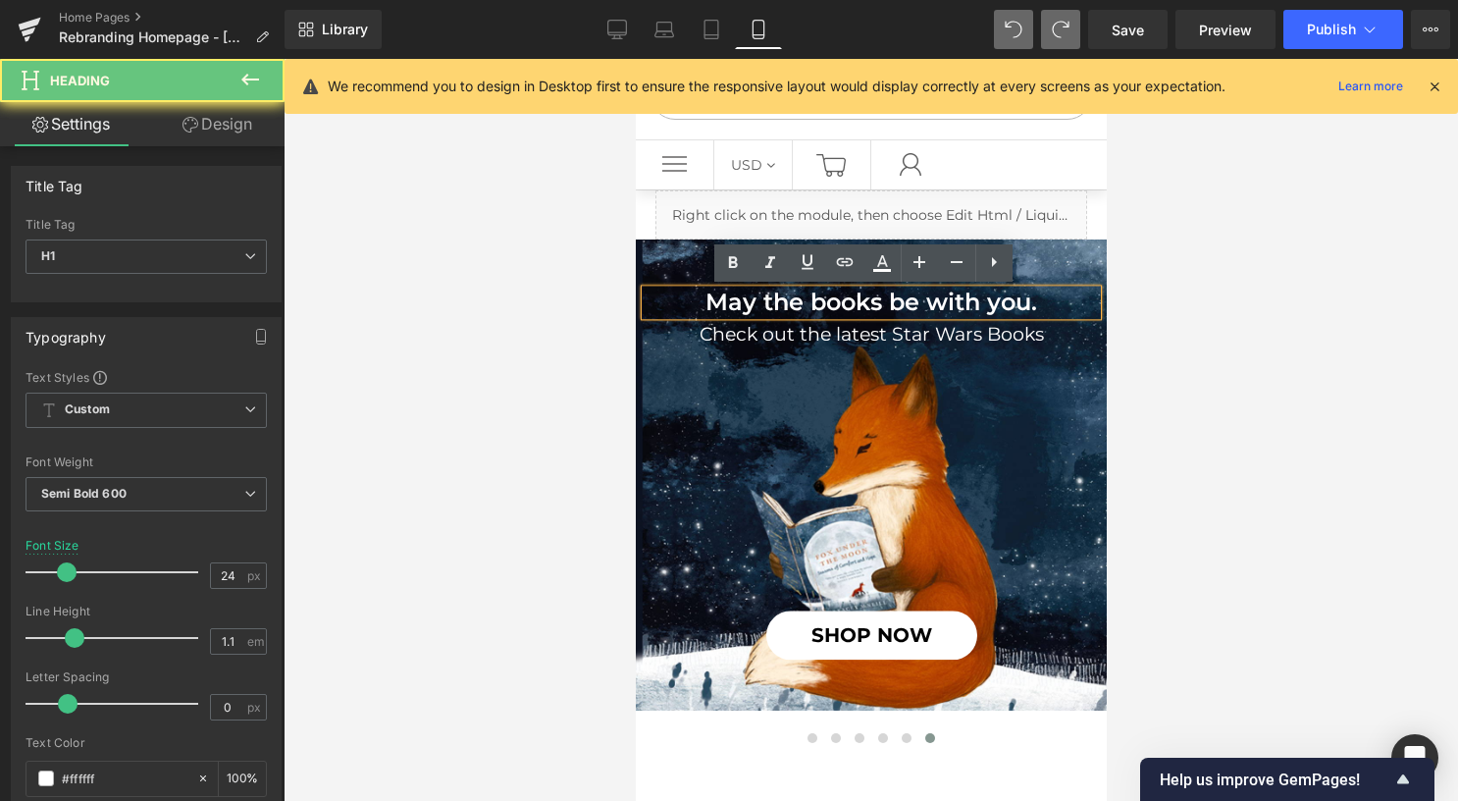
click at [965, 301] on h1 "May the books be with you." at bounding box center [870, 302] width 451 height 26
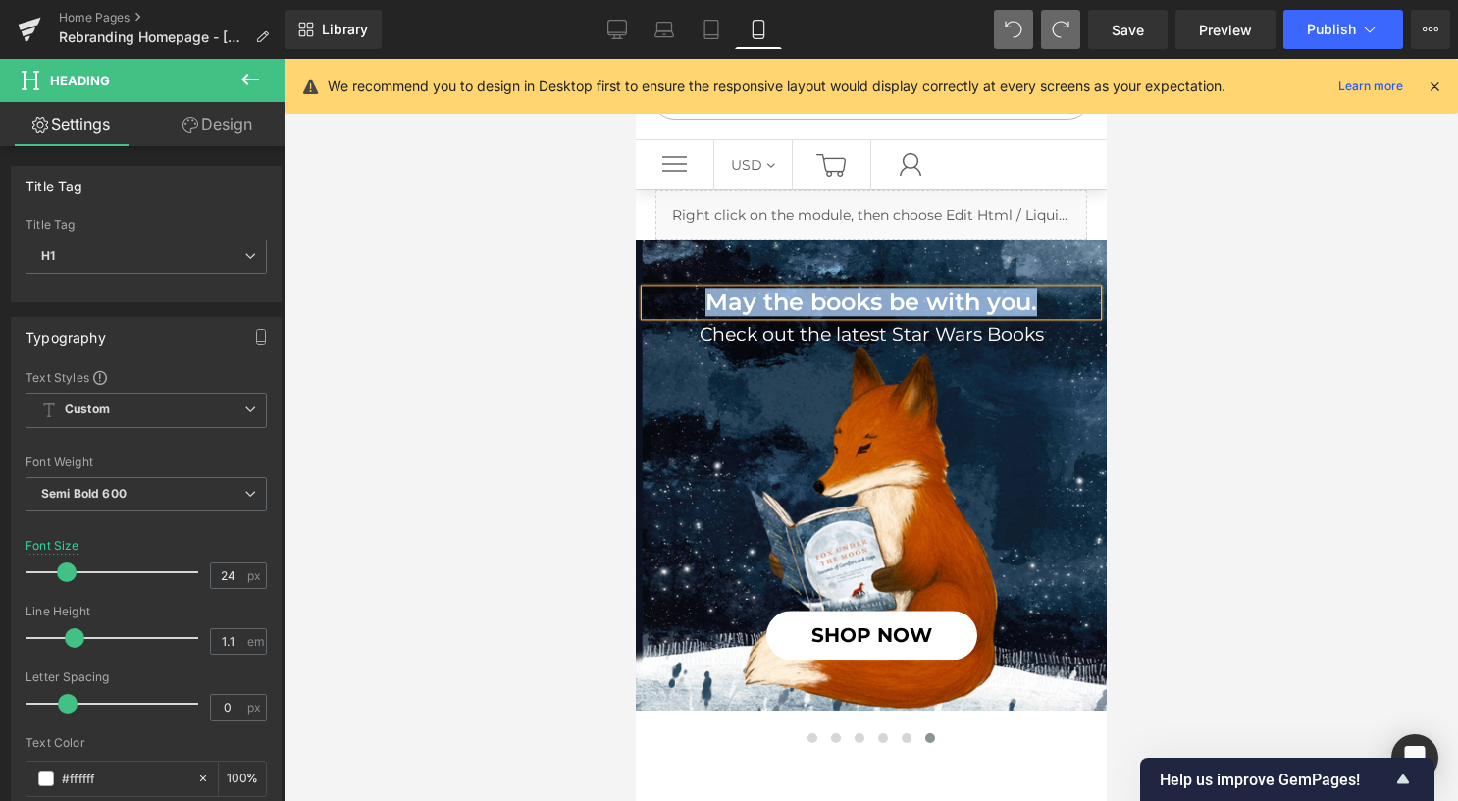
paste div
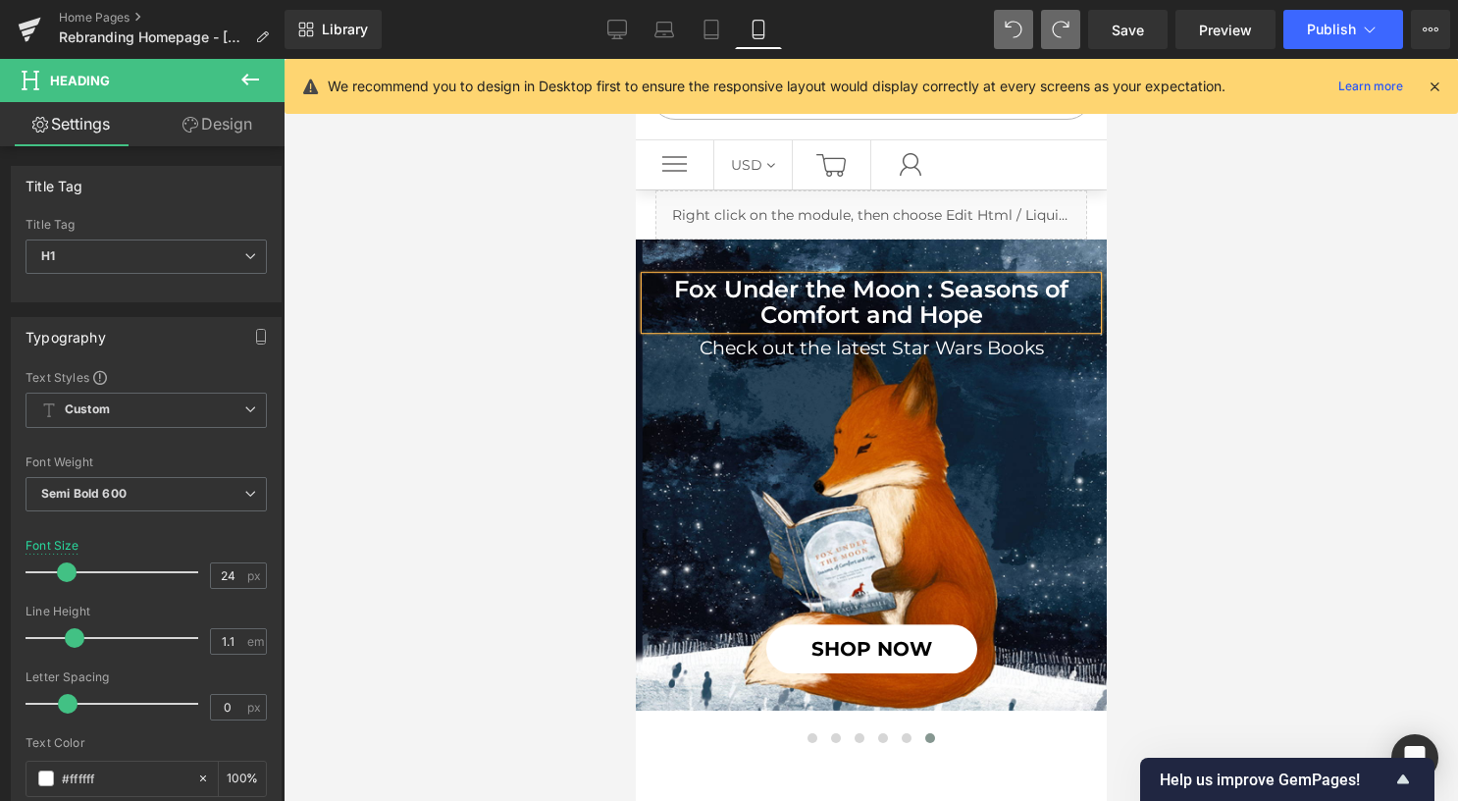
scroll to position [84, 0]
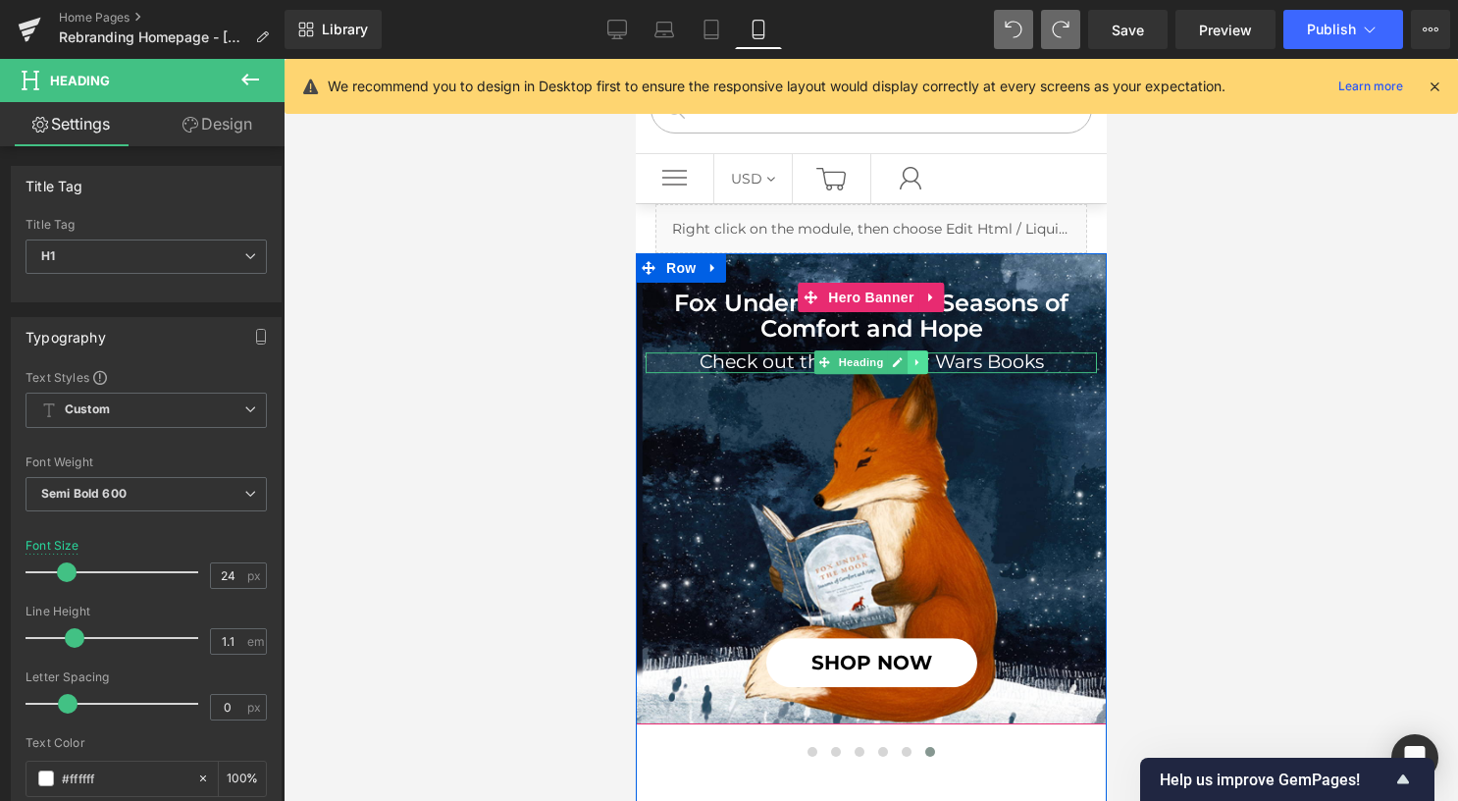
click at [914, 363] on link at bounding box center [917, 362] width 21 height 24
click at [961, 363] on h1 "Check out the latest Star Wars Books" at bounding box center [870, 362] width 451 height 21
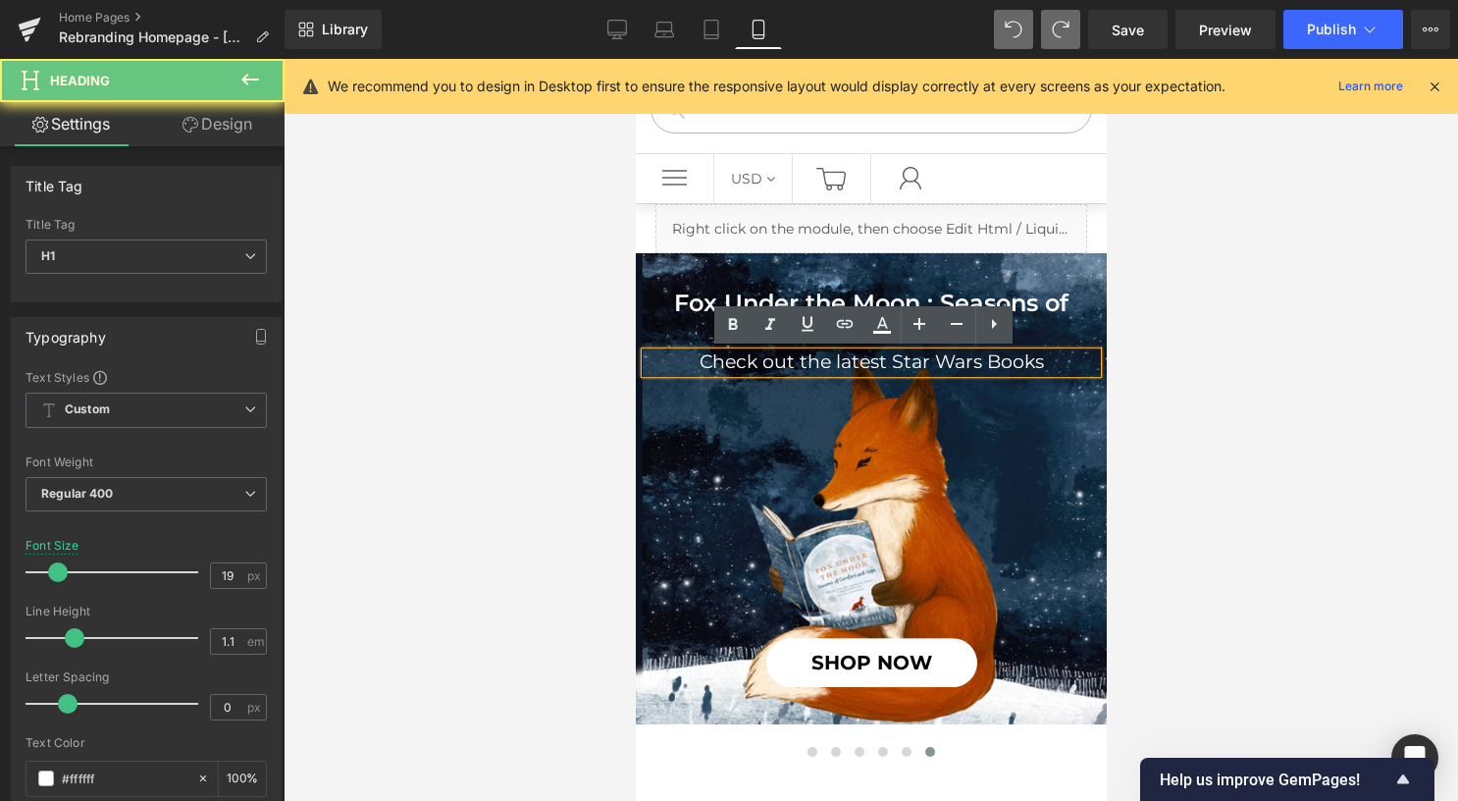
click at [961, 363] on h1 "Check out the latest Star Wars Books" at bounding box center [870, 362] width 451 height 21
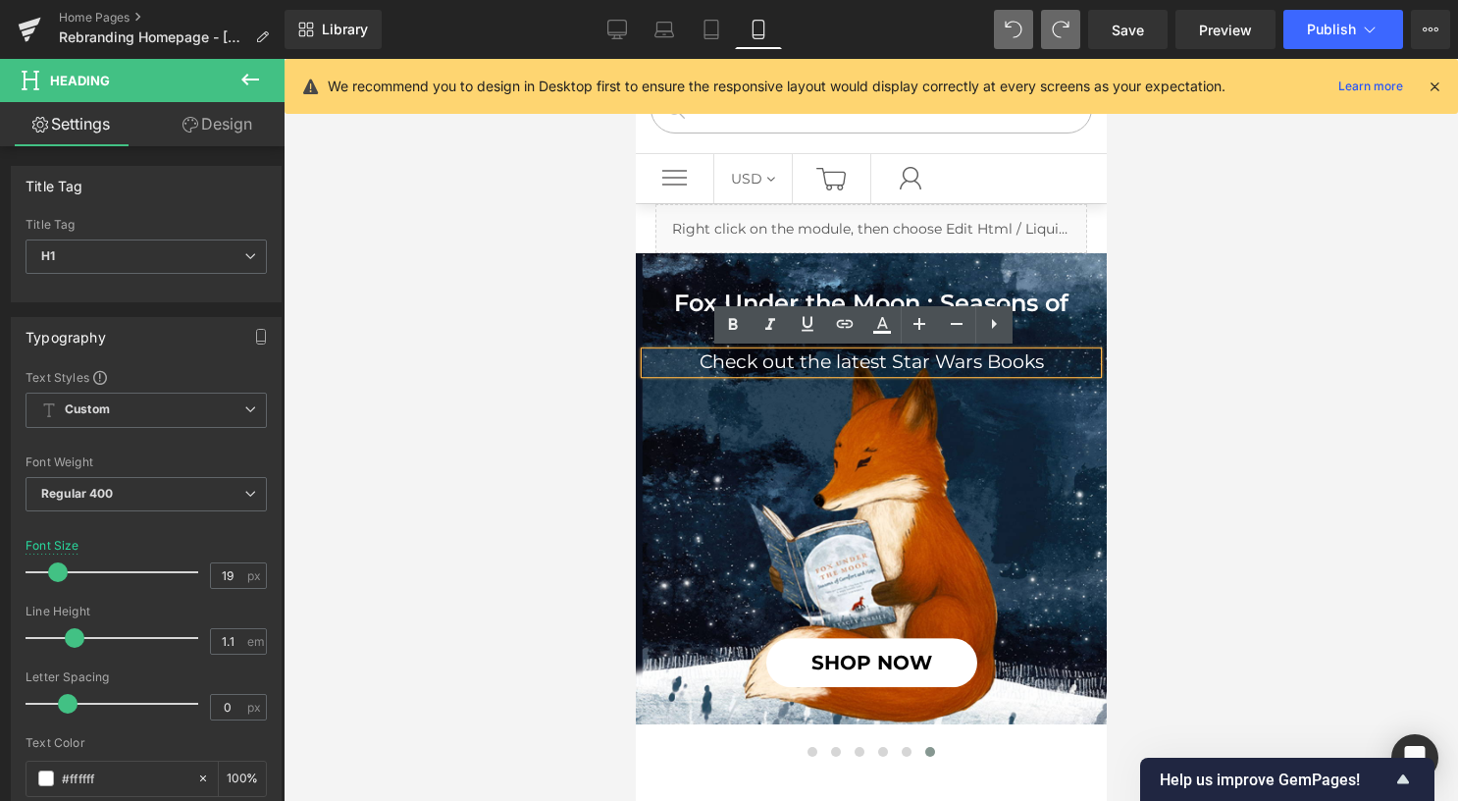
click at [1038, 360] on h1 "Check out the latest Star Wars Books" at bounding box center [870, 362] width 451 height 21
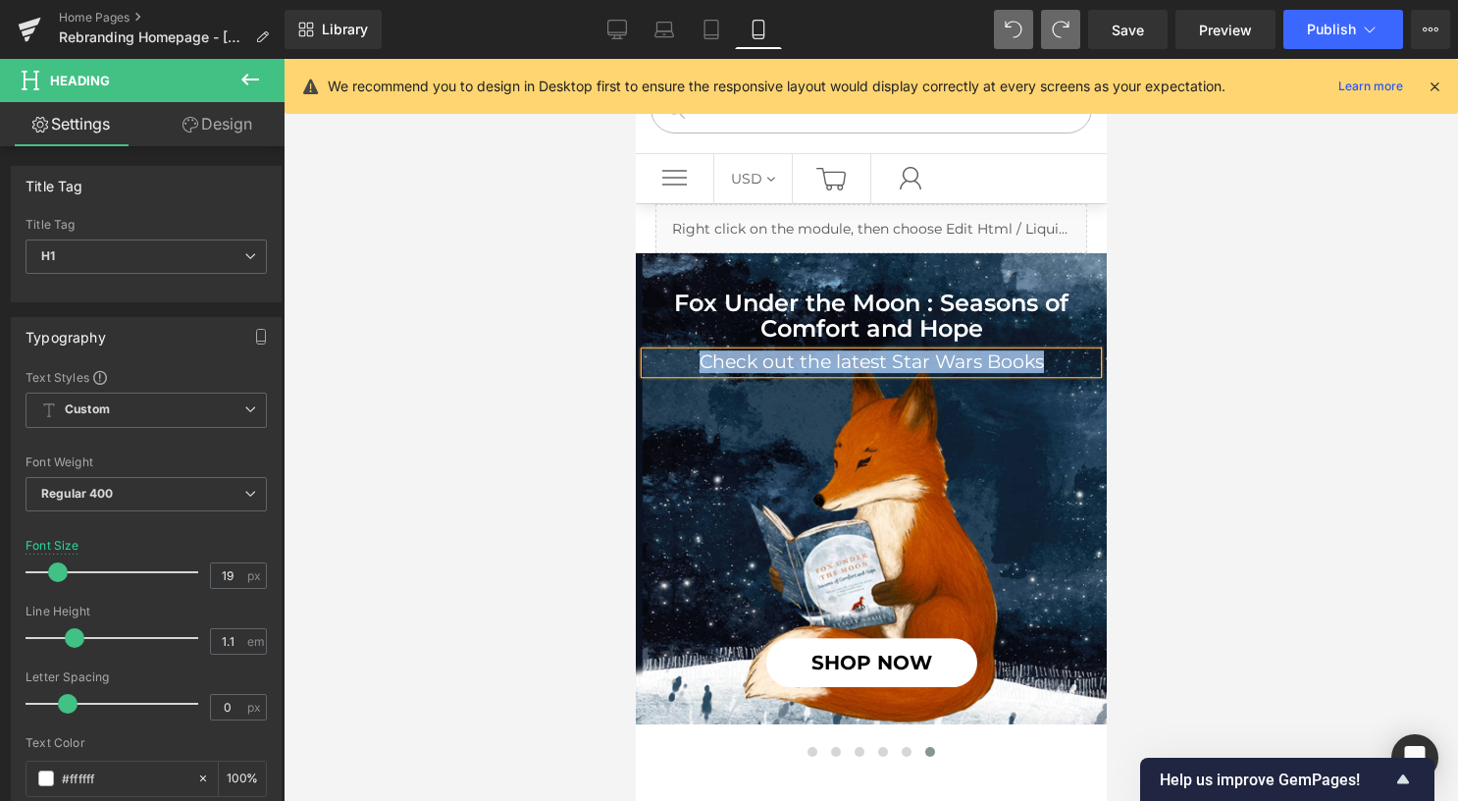
paste div
click at [722, 24] on link "Tablet" at bounding box center [711, 29] width 47 height 39
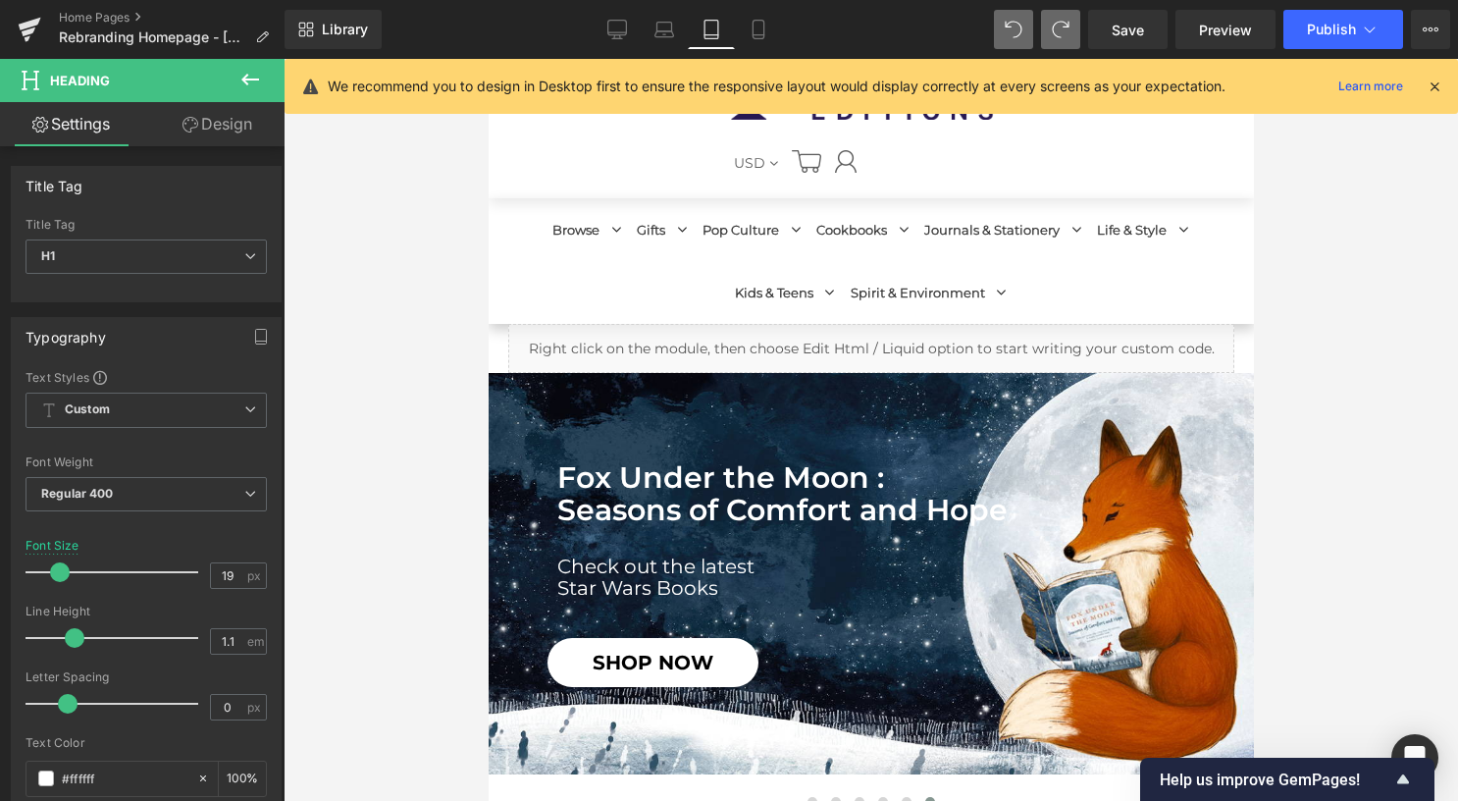
scroll to position [98, 0]
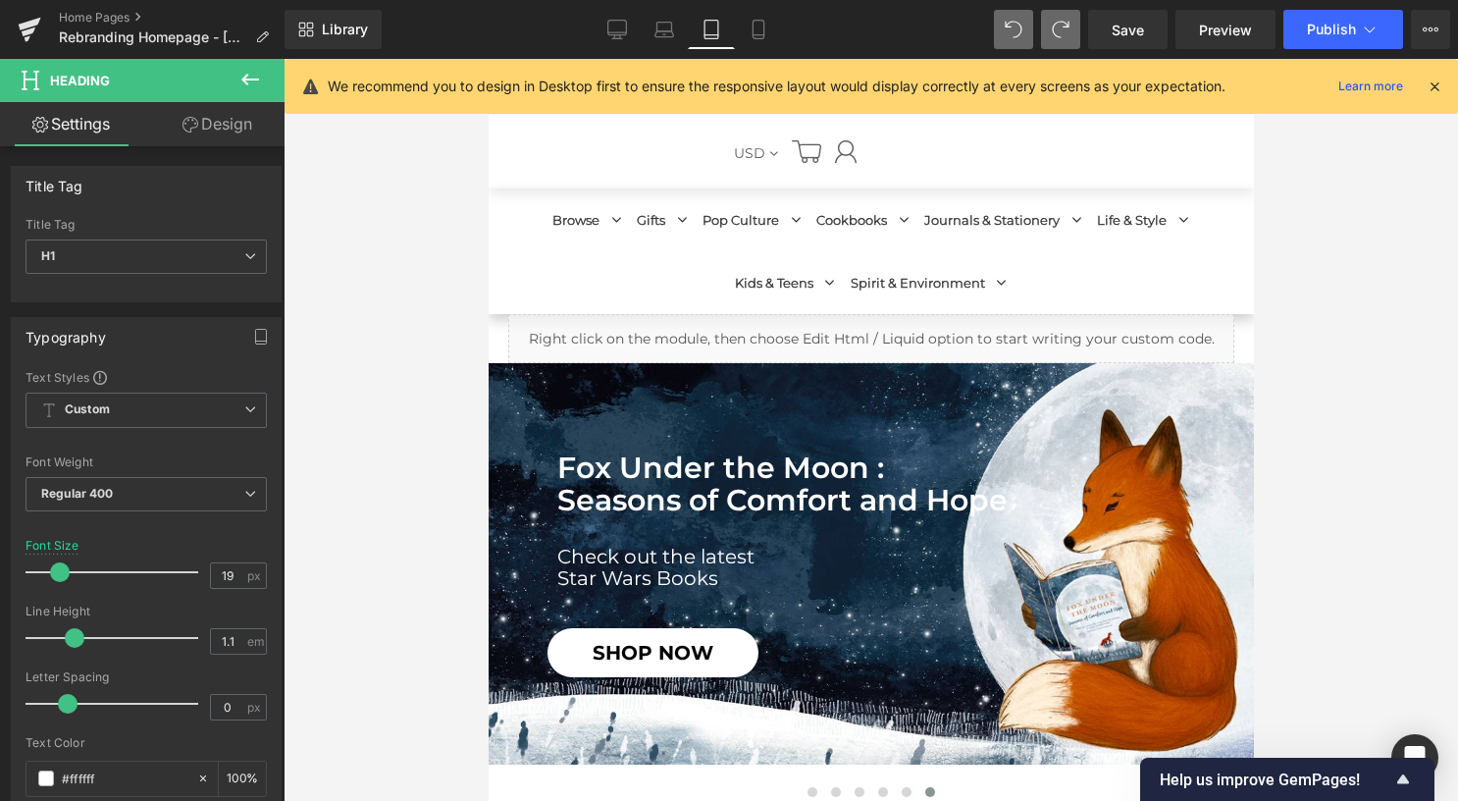
click at [667, 567] on h1 "Star Wars Books" at bounding box center [904, 578] width 697 height 22
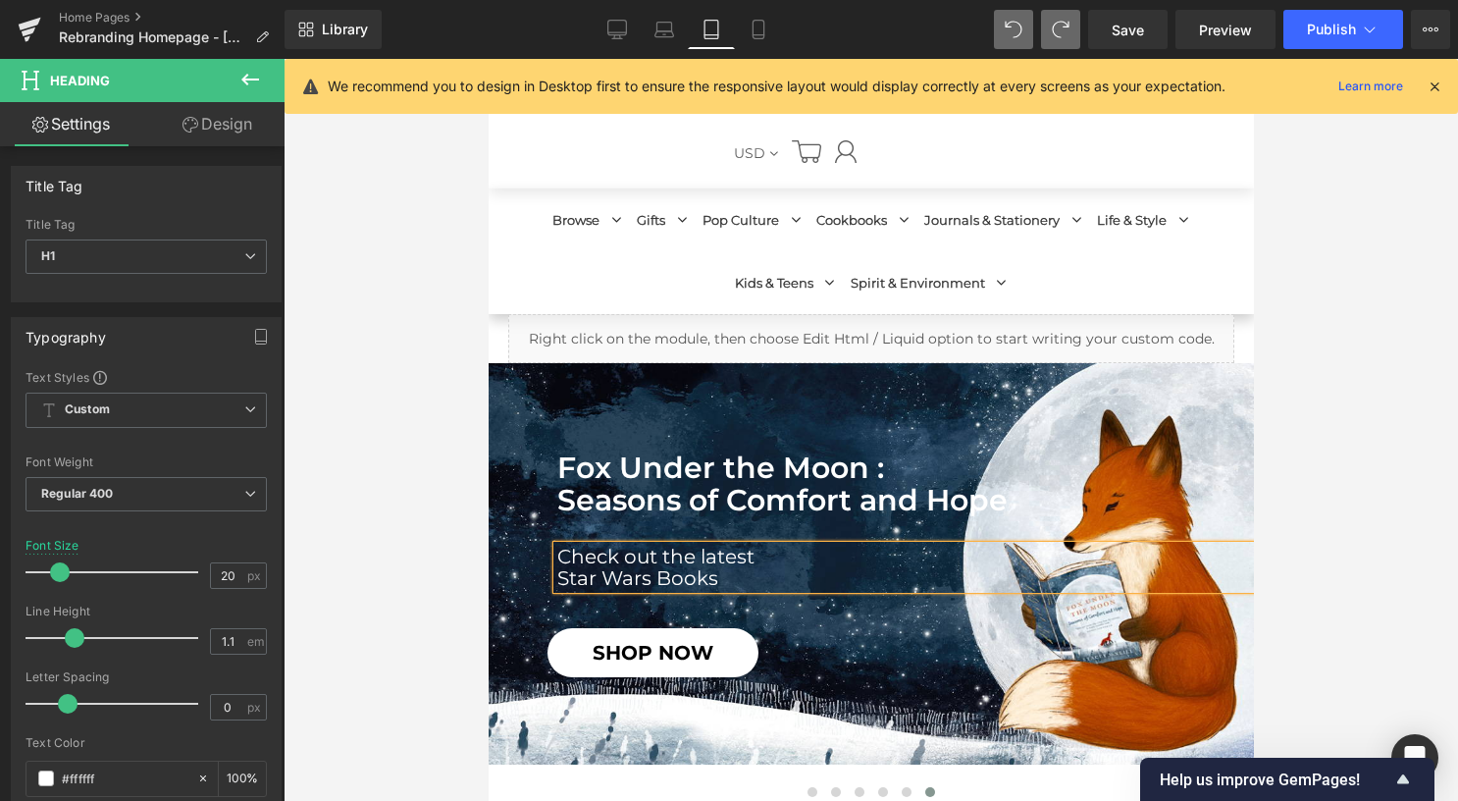
paste div
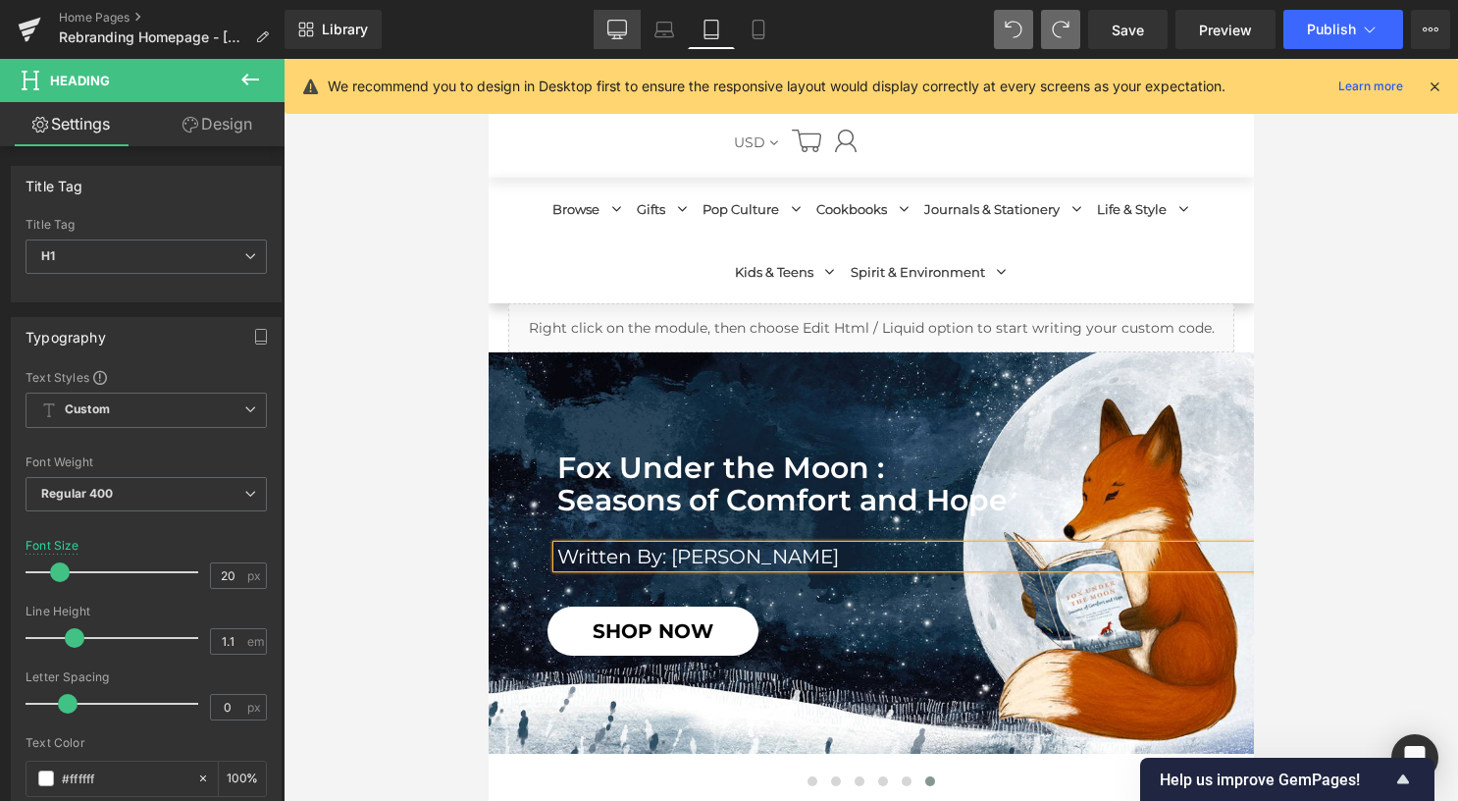
click at [626, 21] on icon at bounding box center [617, 28] width 19 height 15
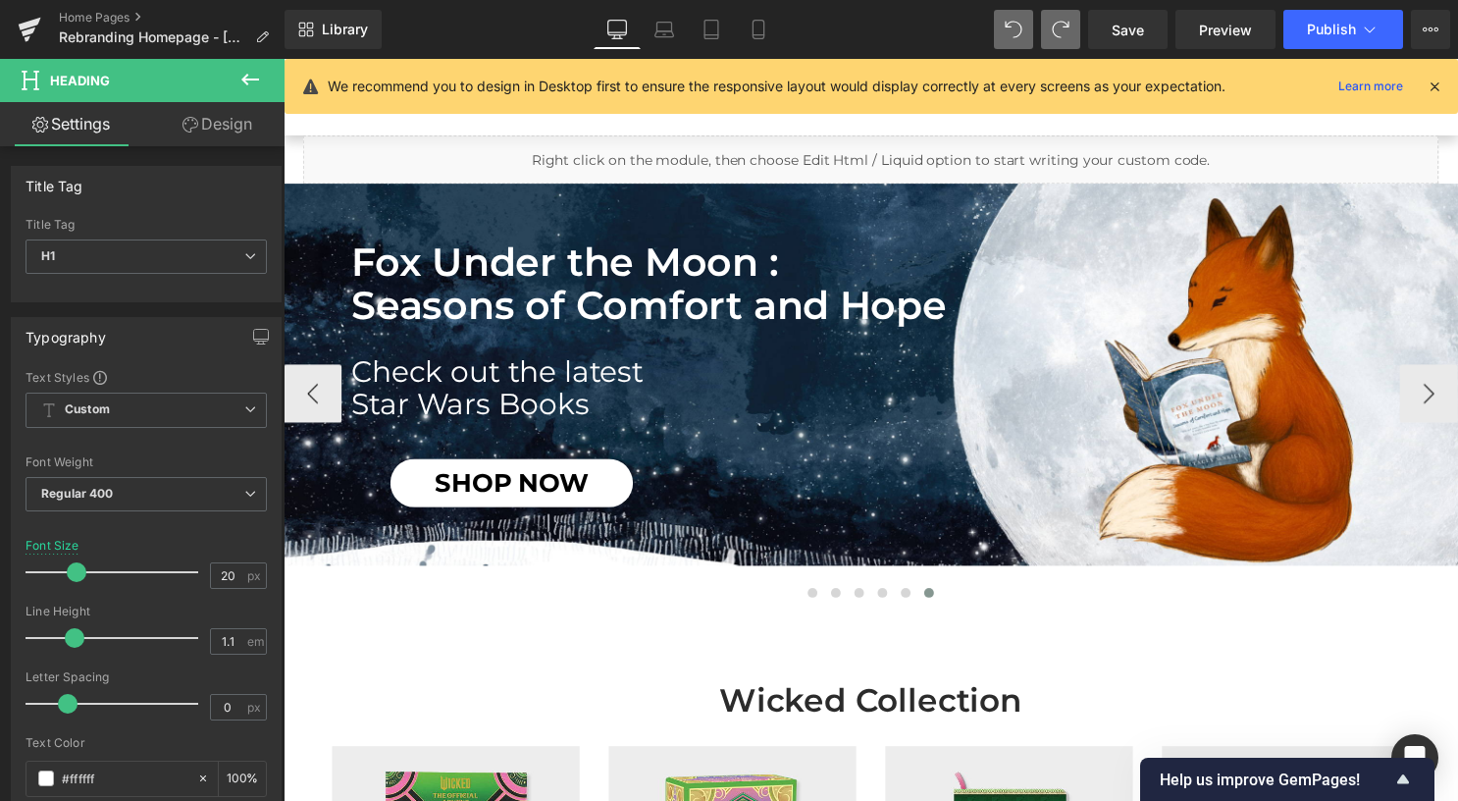
scroll to position [0, 0]
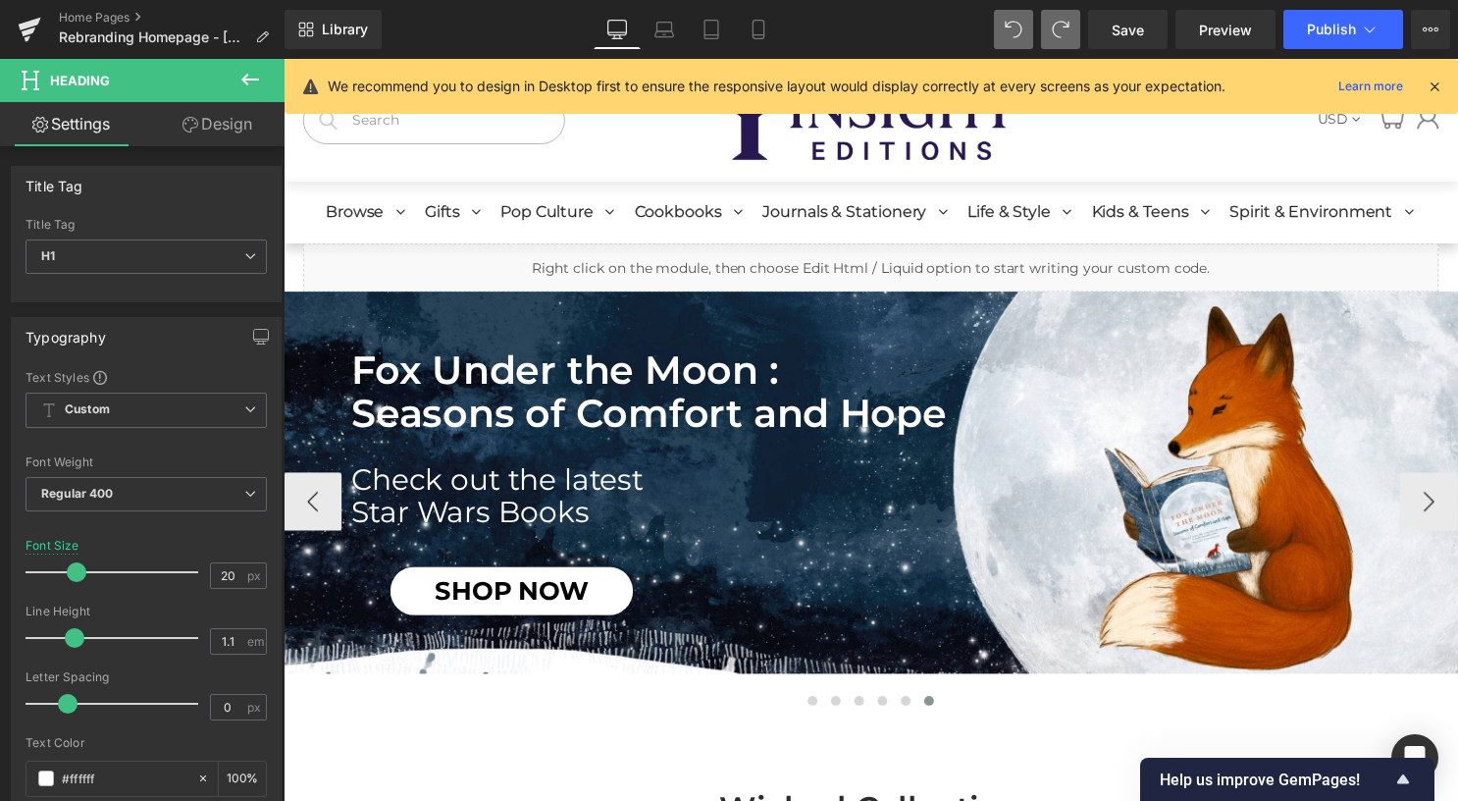
click at [537, 501] on h1 "Star Wars Books" at bounding box center [911, 516] width 1118 height 32
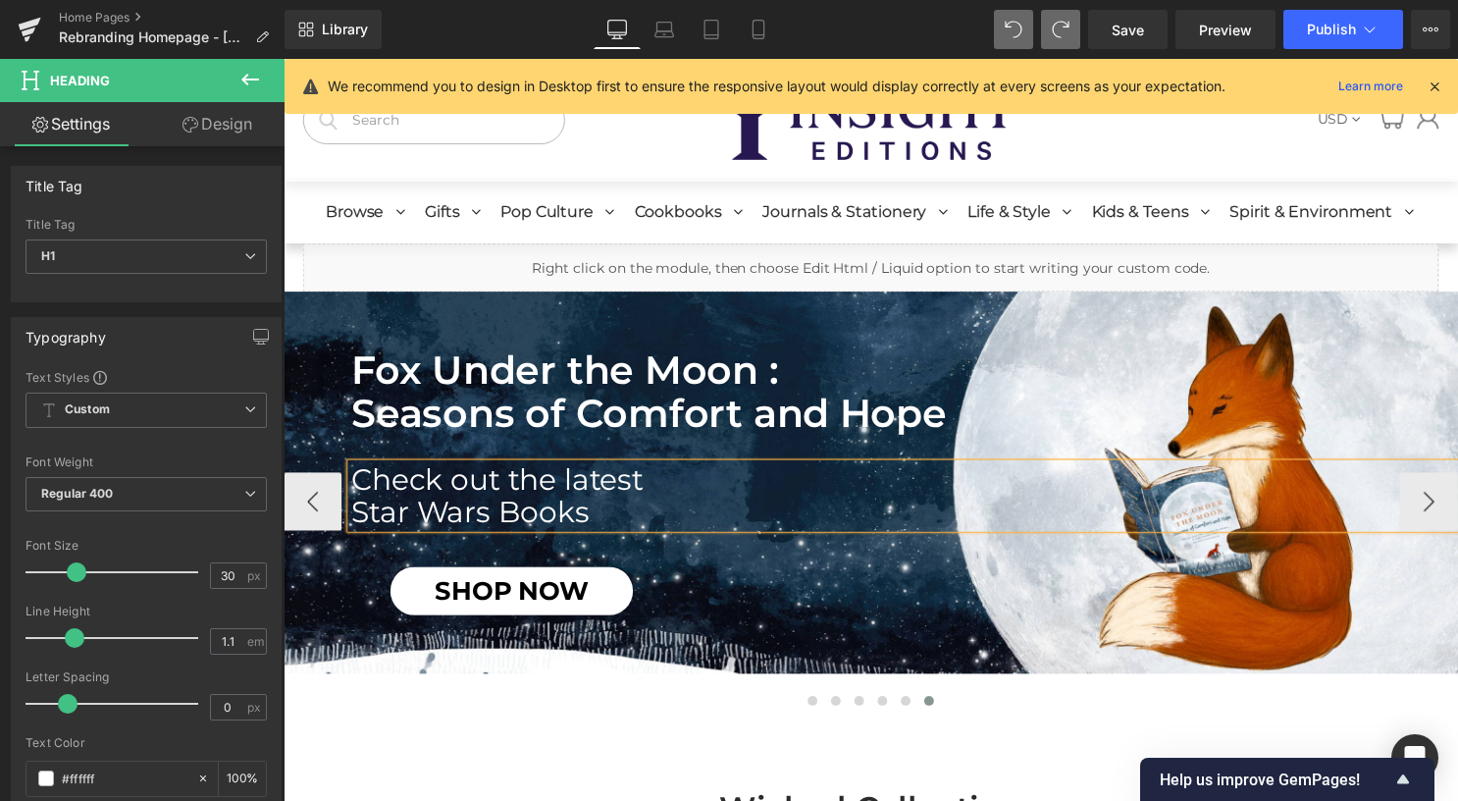
paste div
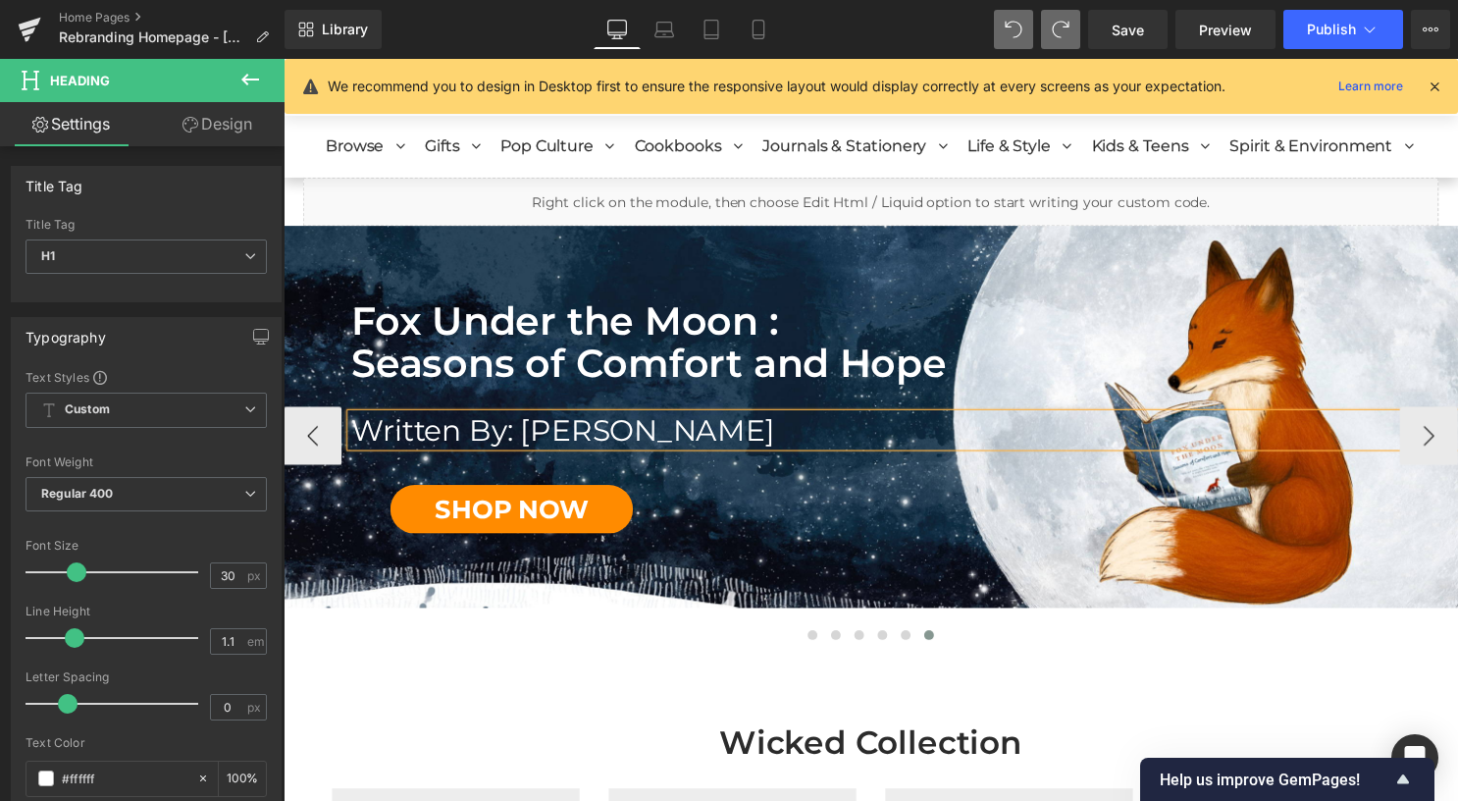
scroll to position [98, 0]
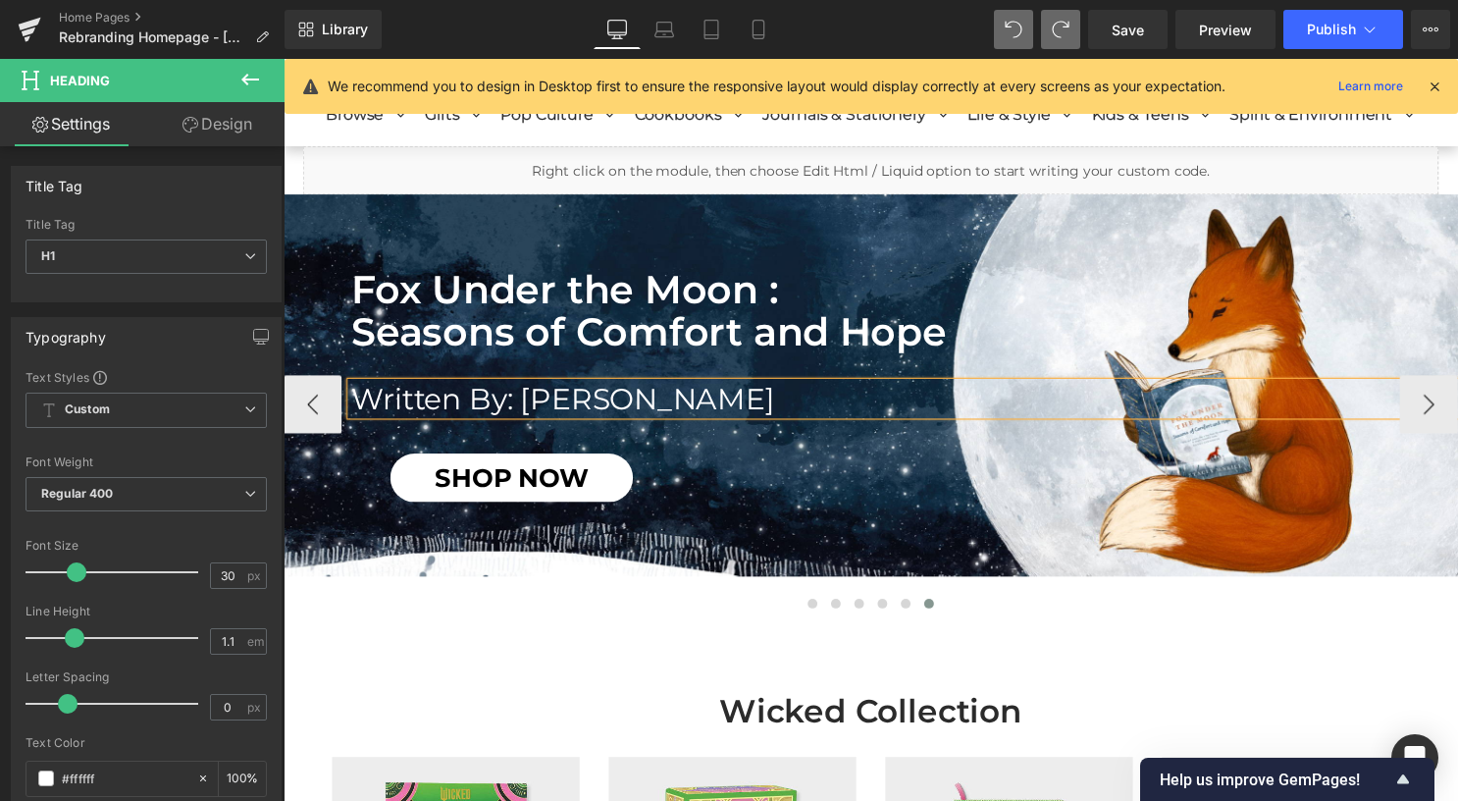
click at [504, 484] on div "SHOP NOW Button" at bounding box center [538, 482] width 294 height 49
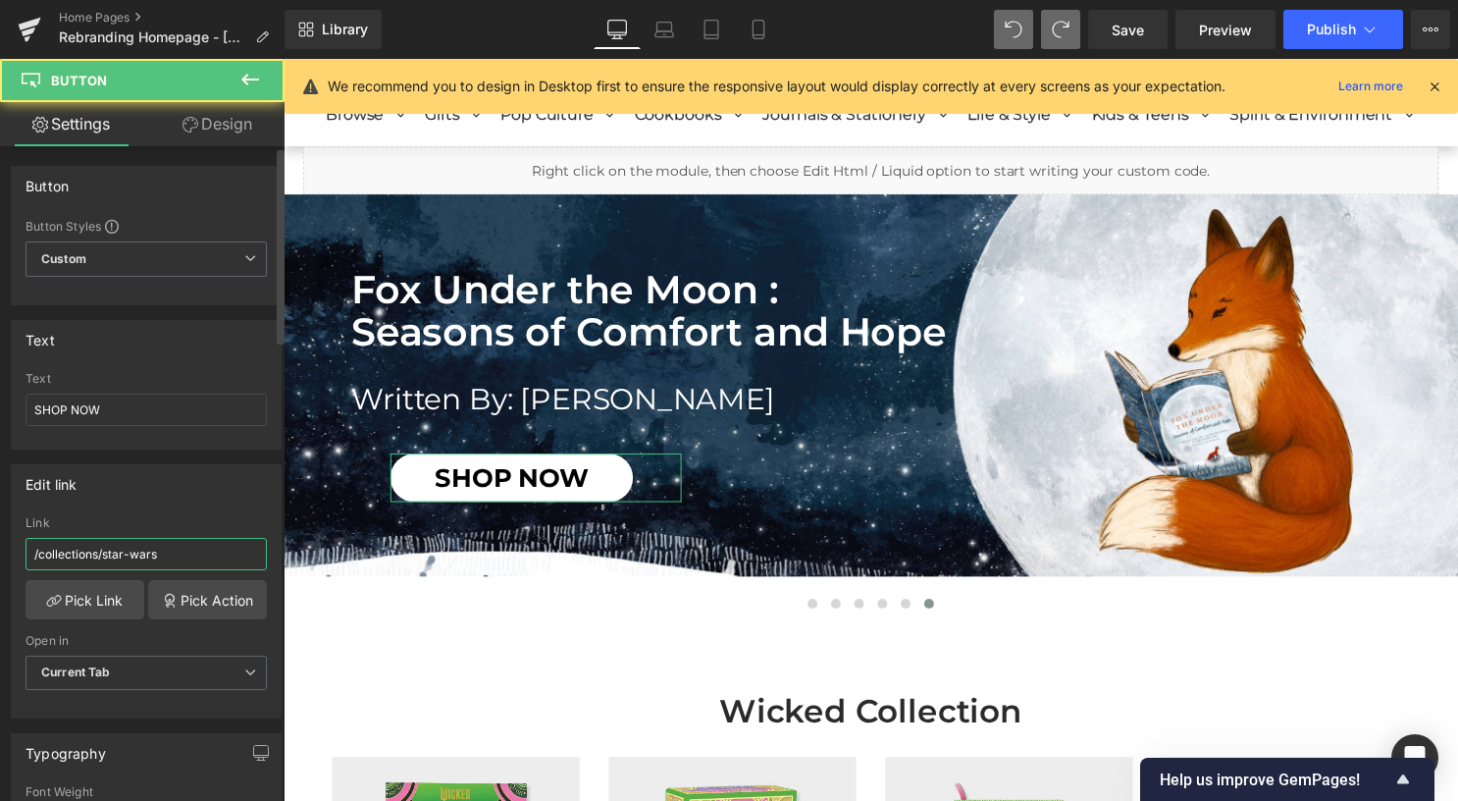
click at [205, 547] on input "/collections/star-wars" at bounding box center [146, 554] width 241 height 32
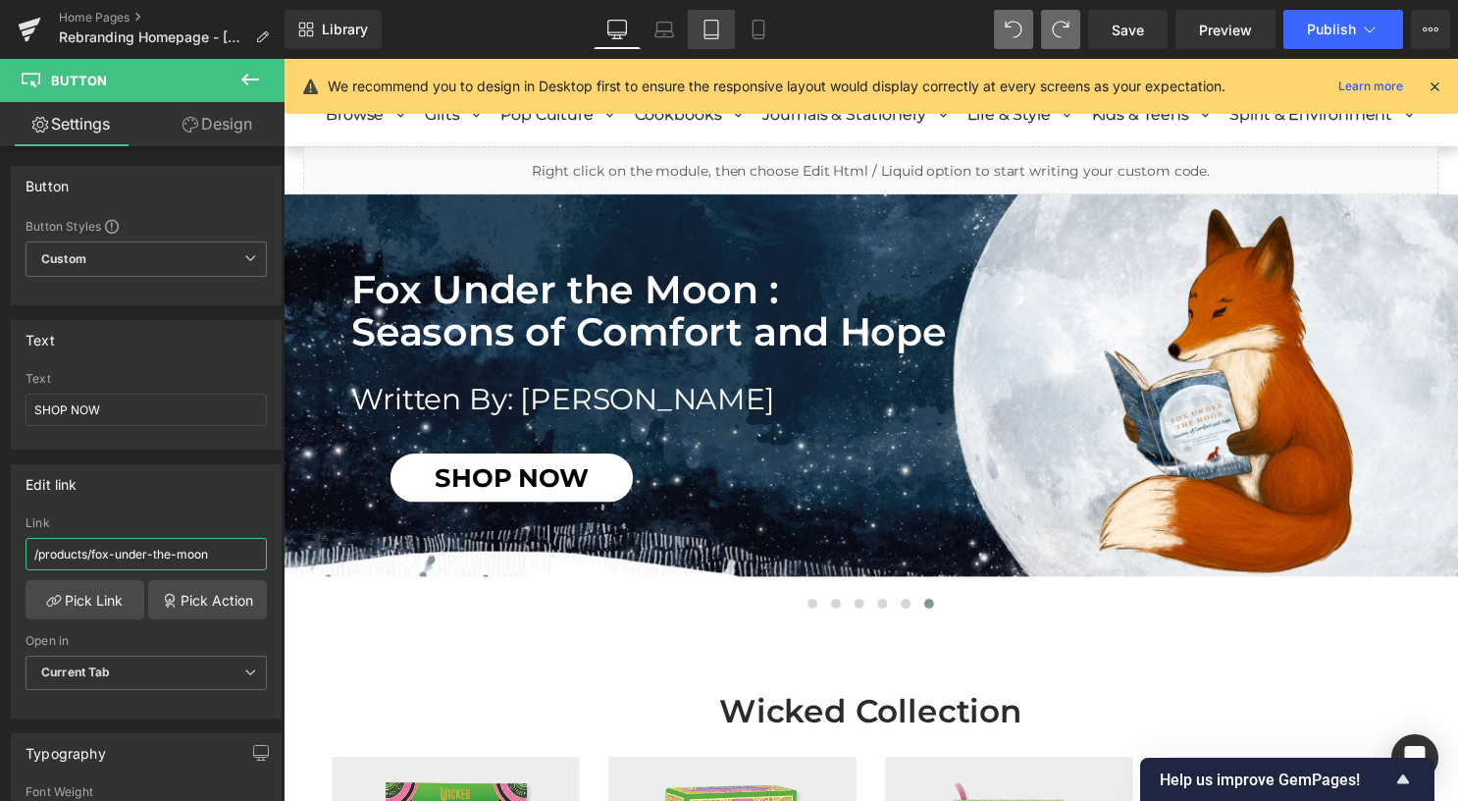
type input "/products/fox-under-the-moon"
drag, startPoint x: 252, startPoint y: 63, endPoint x: 720, endPoint y: 35, distance: 468.8
click at [720, 35] on icon at bounding box center [711, 30] width 20 height 20
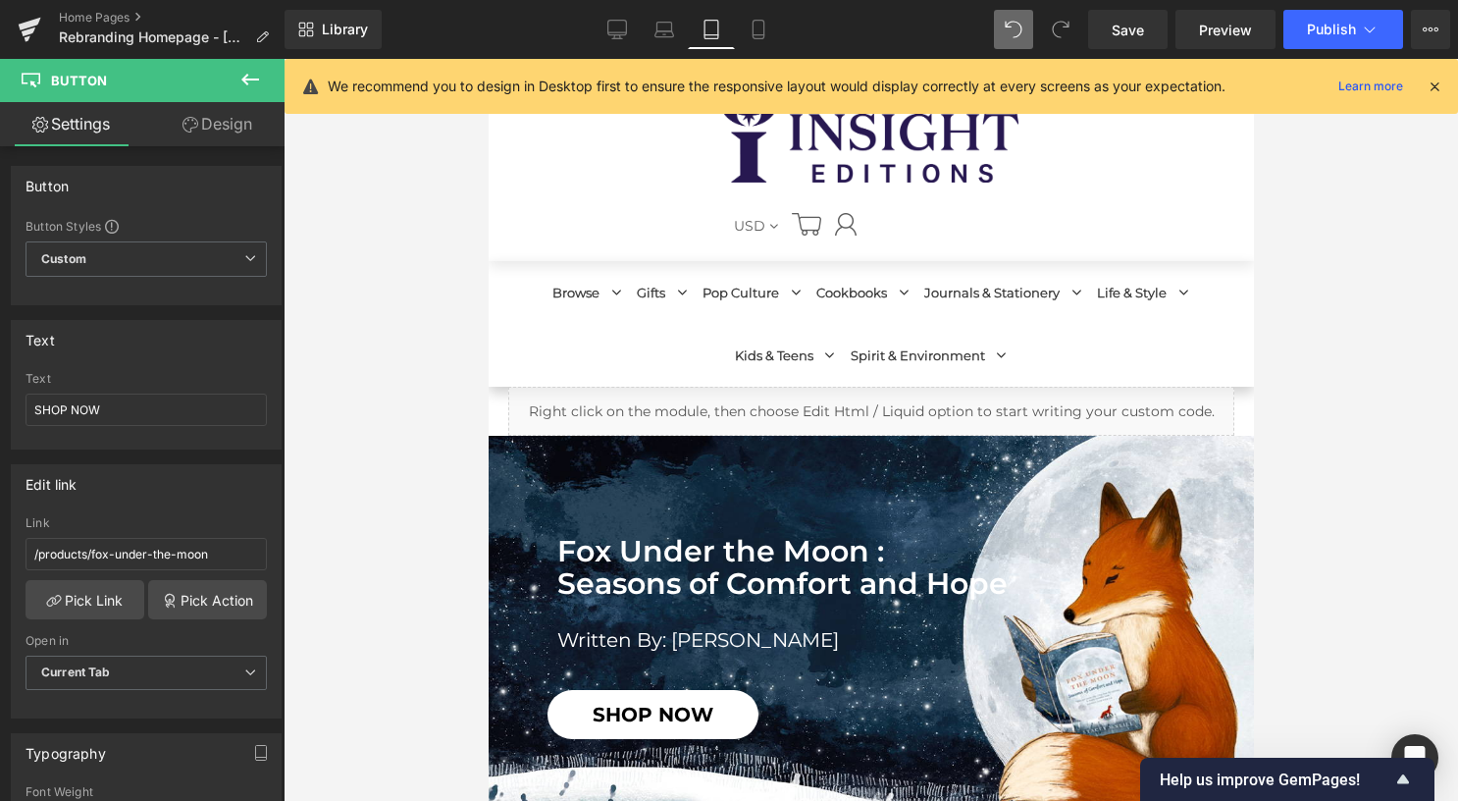
scroll to position [196, 0]
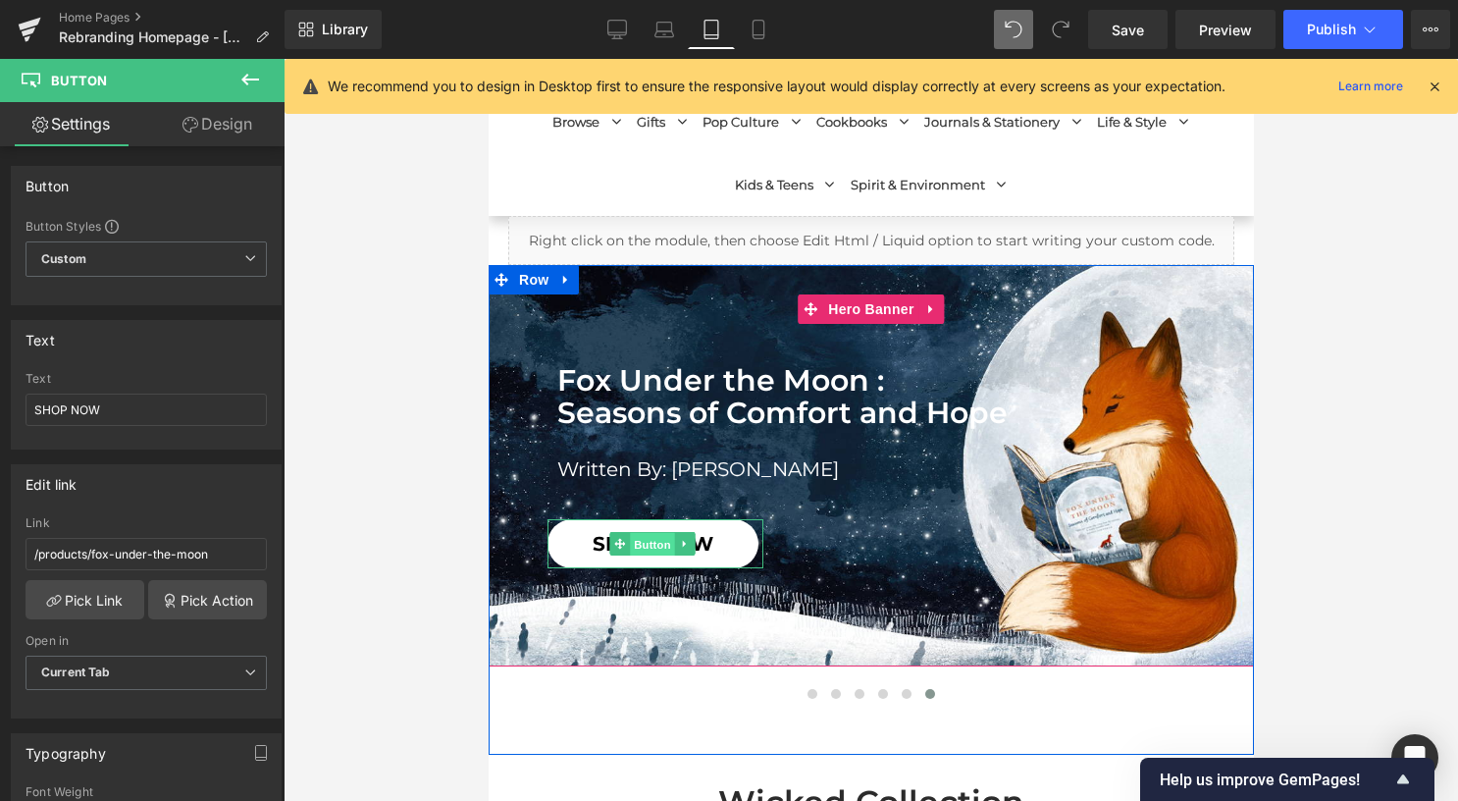
click at [650, 539] on span "Button" at bounding box center [651, 545] width 45 height 24
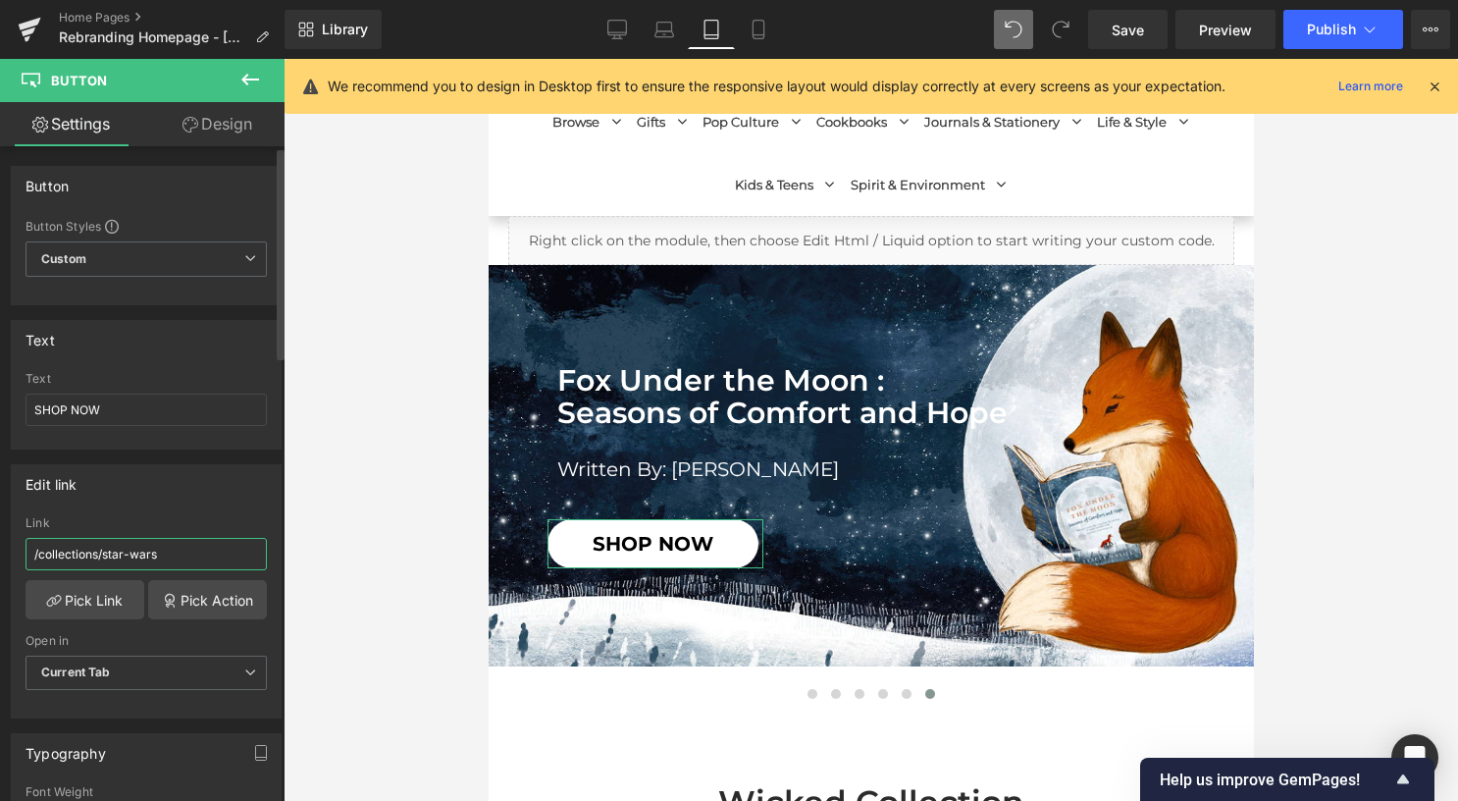
drag, startPoint x: 127, startPoint y: 546, endPoint x: 26, endPoint y: 534, distance: 101.9
click at [26, 534] on div "Link /collections/star-wars" at bounding box center [146, 548] width 241 height 64
paste input "products/fox-under-the-moon"
type input "/products/fox-under-the-moon"
click at [765, 0] on div "Library Tablet Desktop Laptop Tablet Mobile Save Preview Publish Scheduled View…" at bounding box center [871, 29] width 1173 height 59
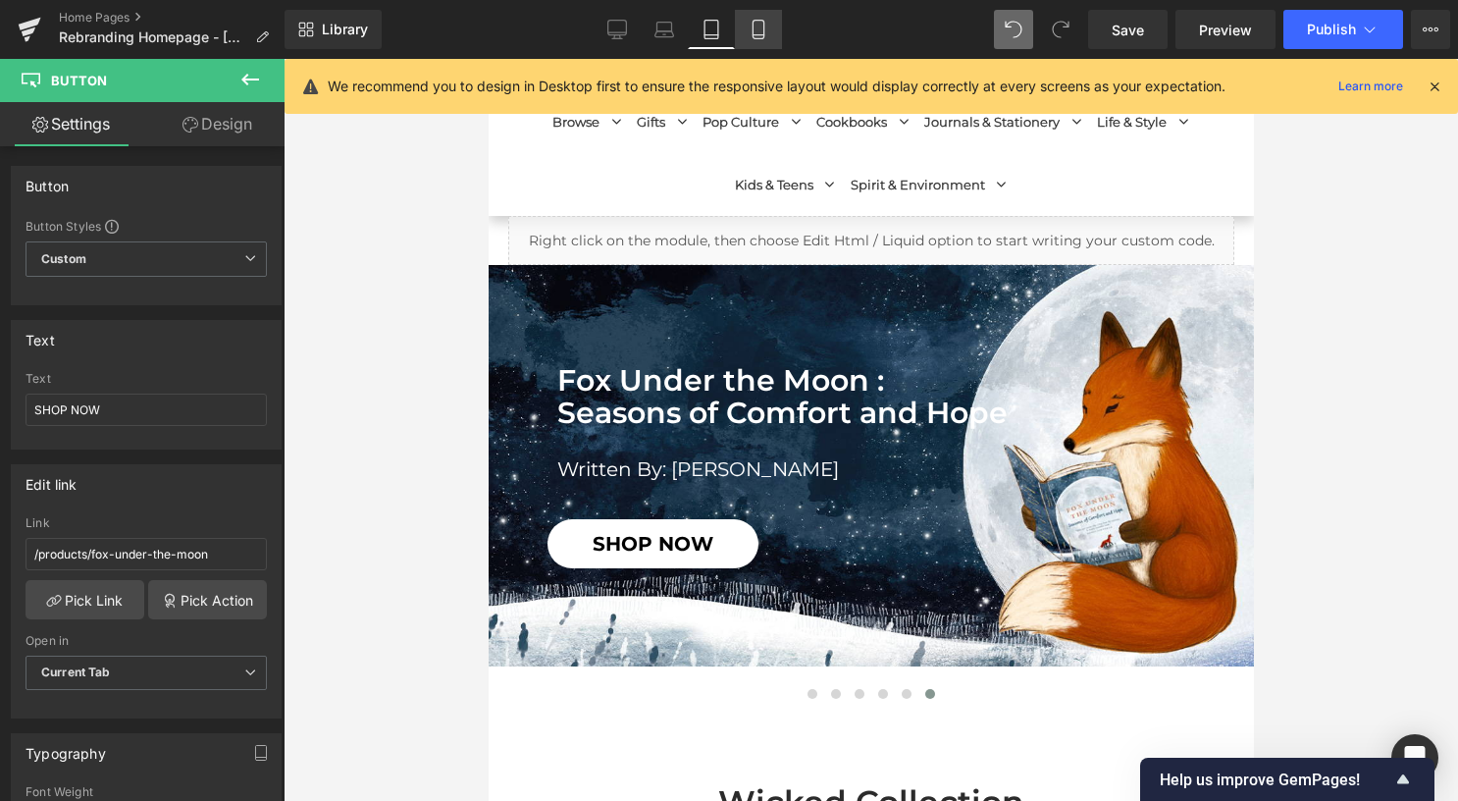
drag, startPoint x: 769, startPoint y: 20, endPoint x: 93, endPoint y: 152, distance: 688.8
click at [769, 20] on link "Mobile" at bounding box center [758, 29] width 47 height 39
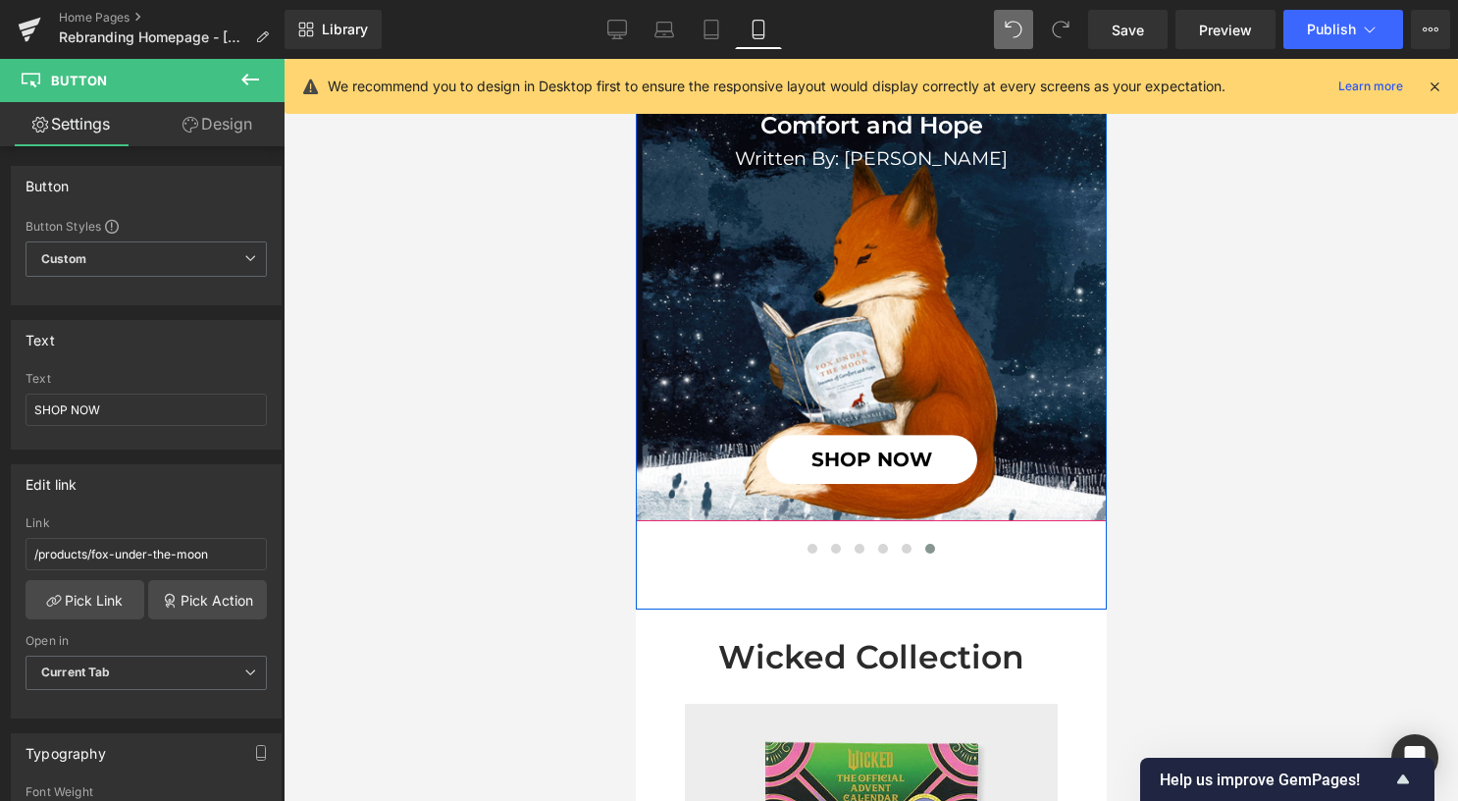
scroll to position [294, 0]
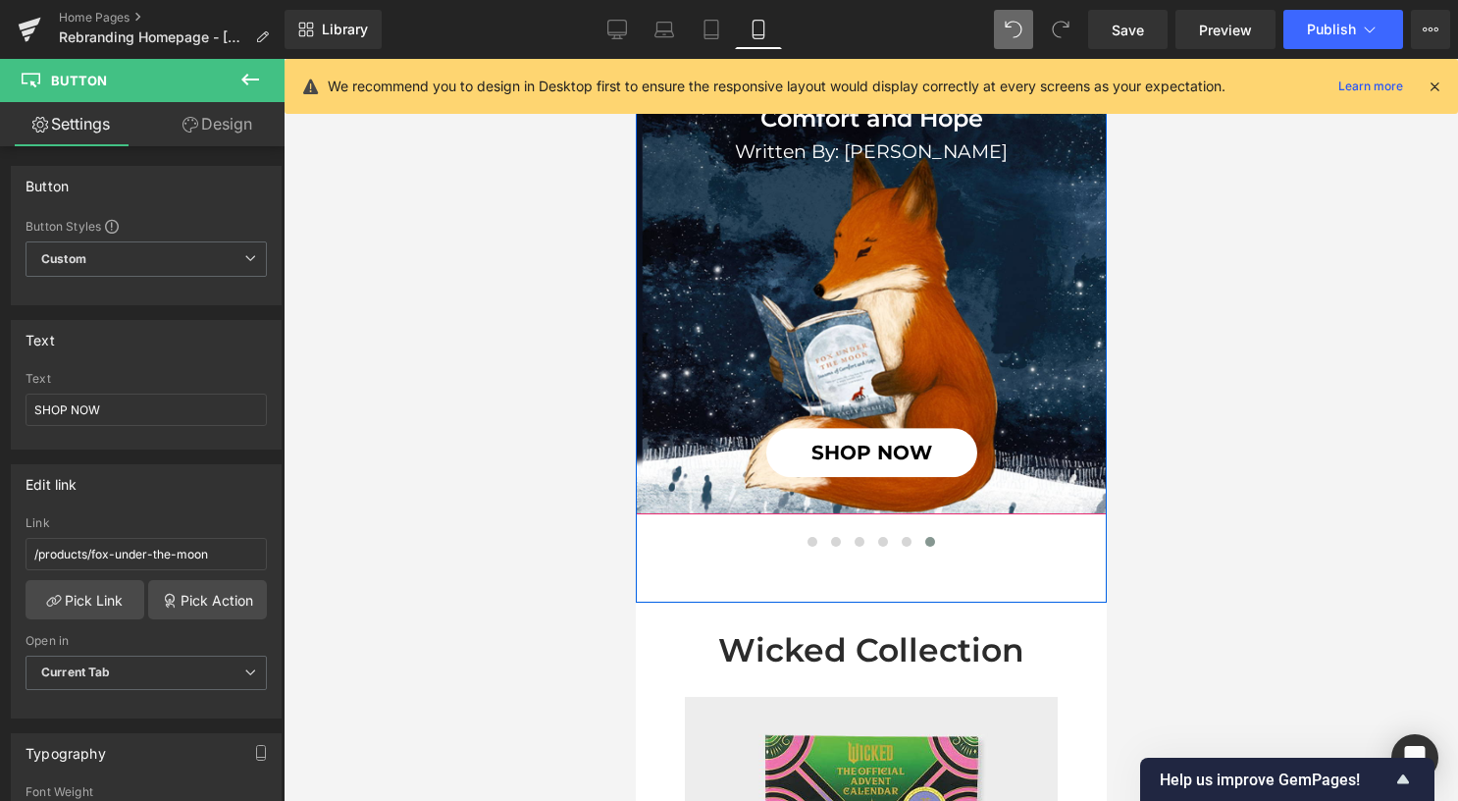
click at [857, 445] on div "SHOP NOW Button" at bounding box center [870, 452] width 471 height 49
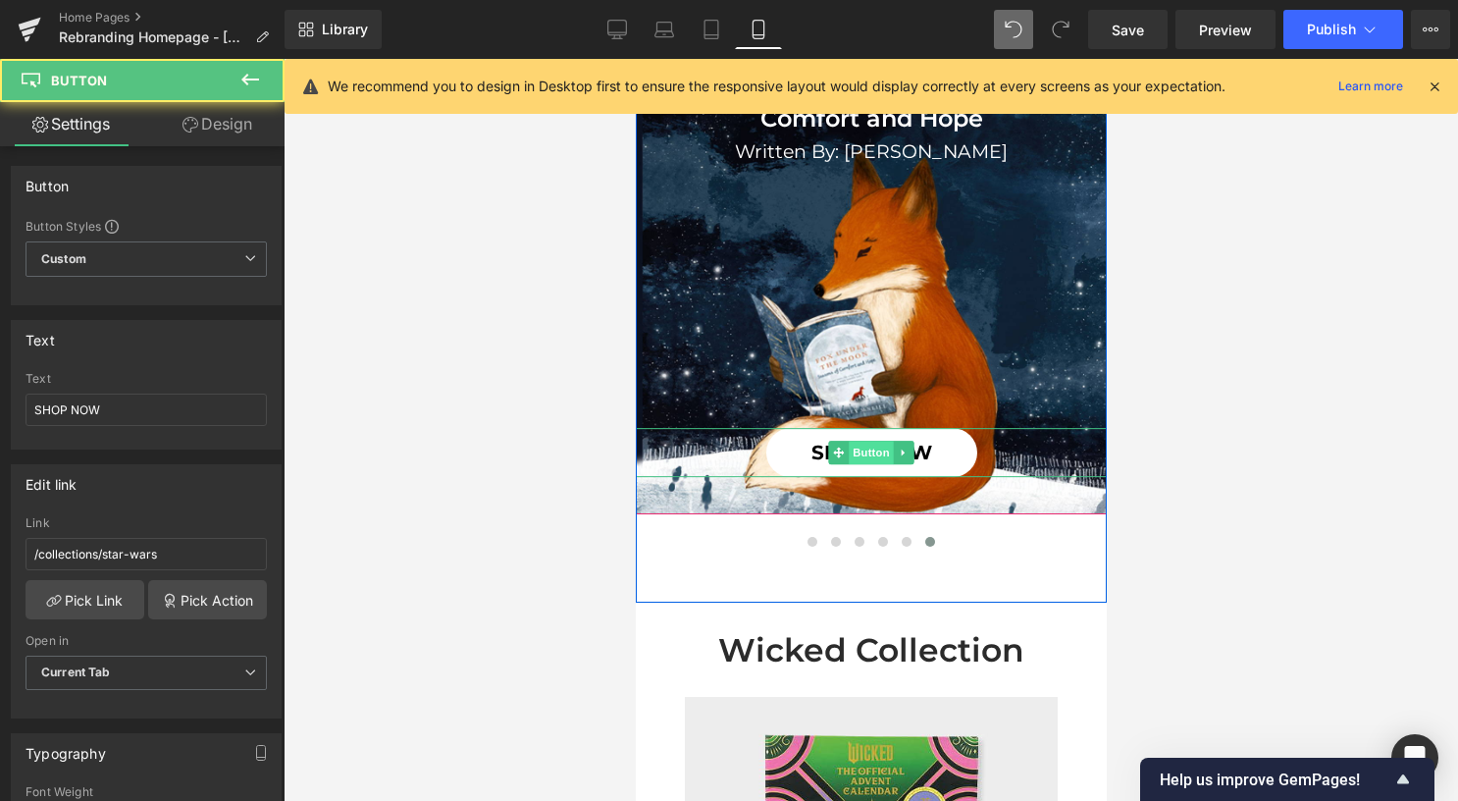
click at [857, 445] on span "Button" at bounding box center [870, 452] width 45 height 24
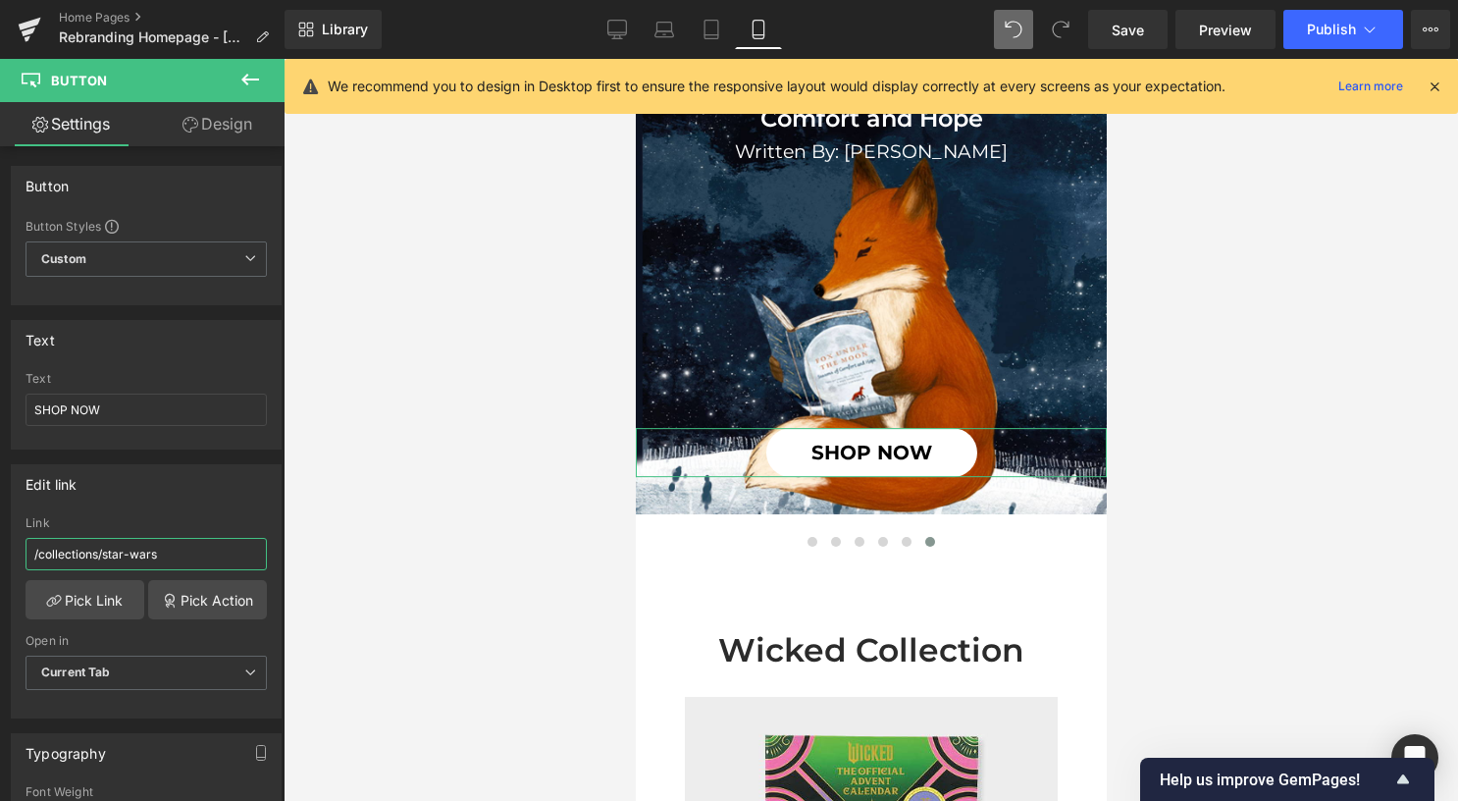
drag, startPoint x: 187, startPoint y: 552, endPoint x: -4, endPoint y: 547, distance: 191.4
click at [0, 547] on html "Button You are previewing how the will restyle your page. You can not edit Elem…" at bounding box center [729, 400] width 1458 height 801
type input "/products/fox-under-the-moon"
click at [1138, 25] on span "Save" at bounding box center [1128, 30] width 32 height 21
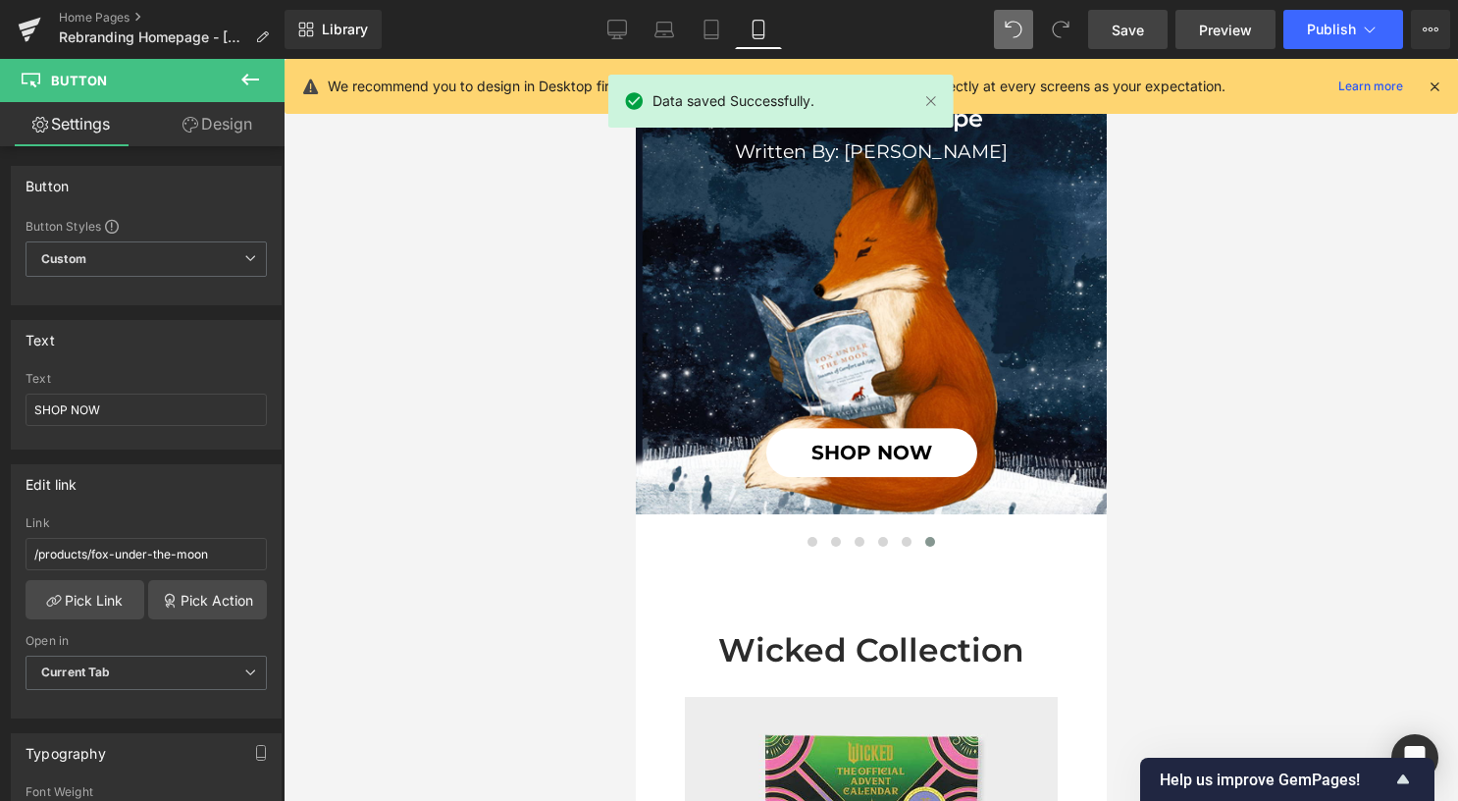
click at [1234, 22] on span "Preview" at bounding box center [1225, 30] width 53 height 21
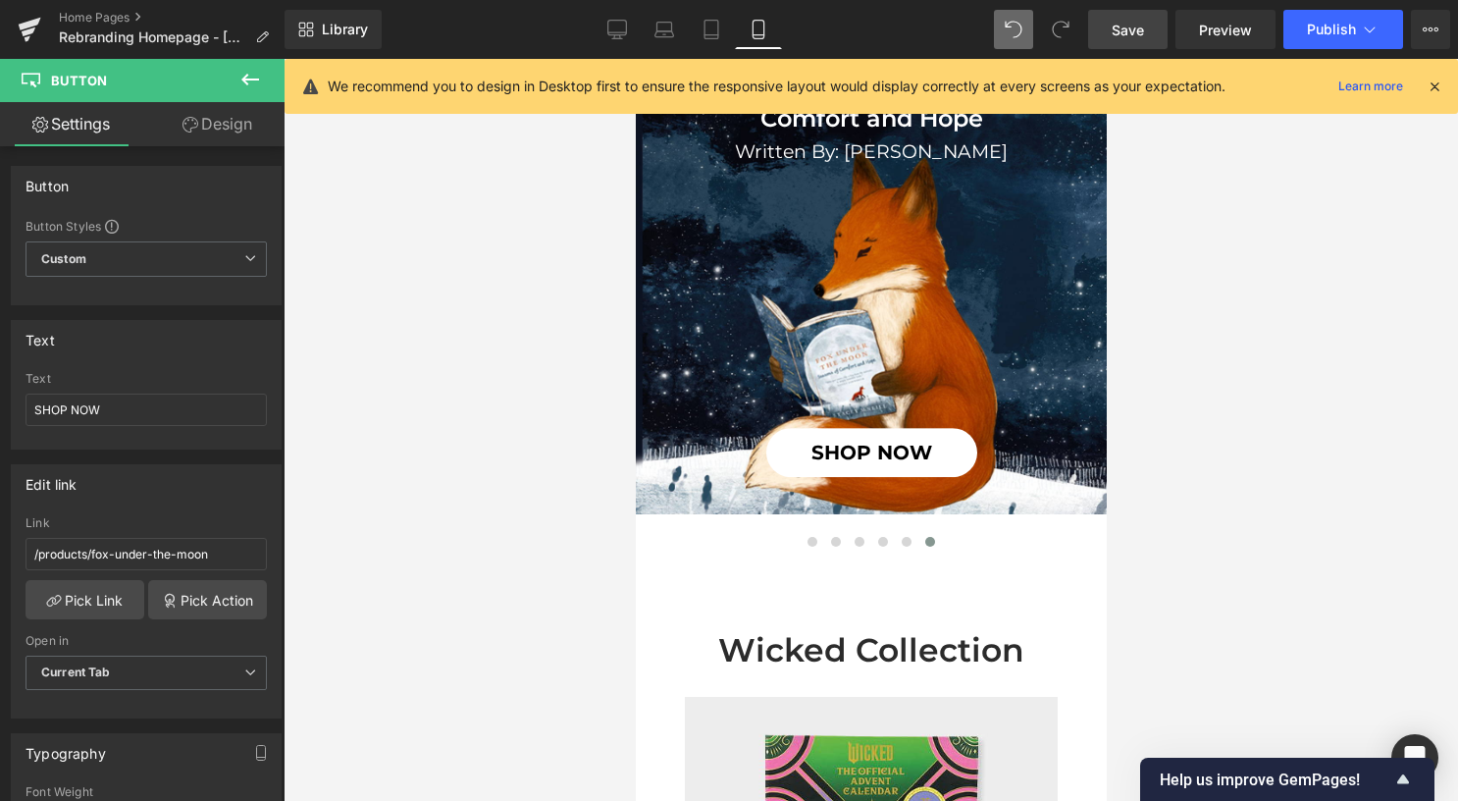
drag, startPoint x: 618, startPoint y: 26, endPoint x: 624, endPoint y: 57, distance: 31.9
click at [618, 26] on icon at bounding box center [617, 30] width 20 height 20
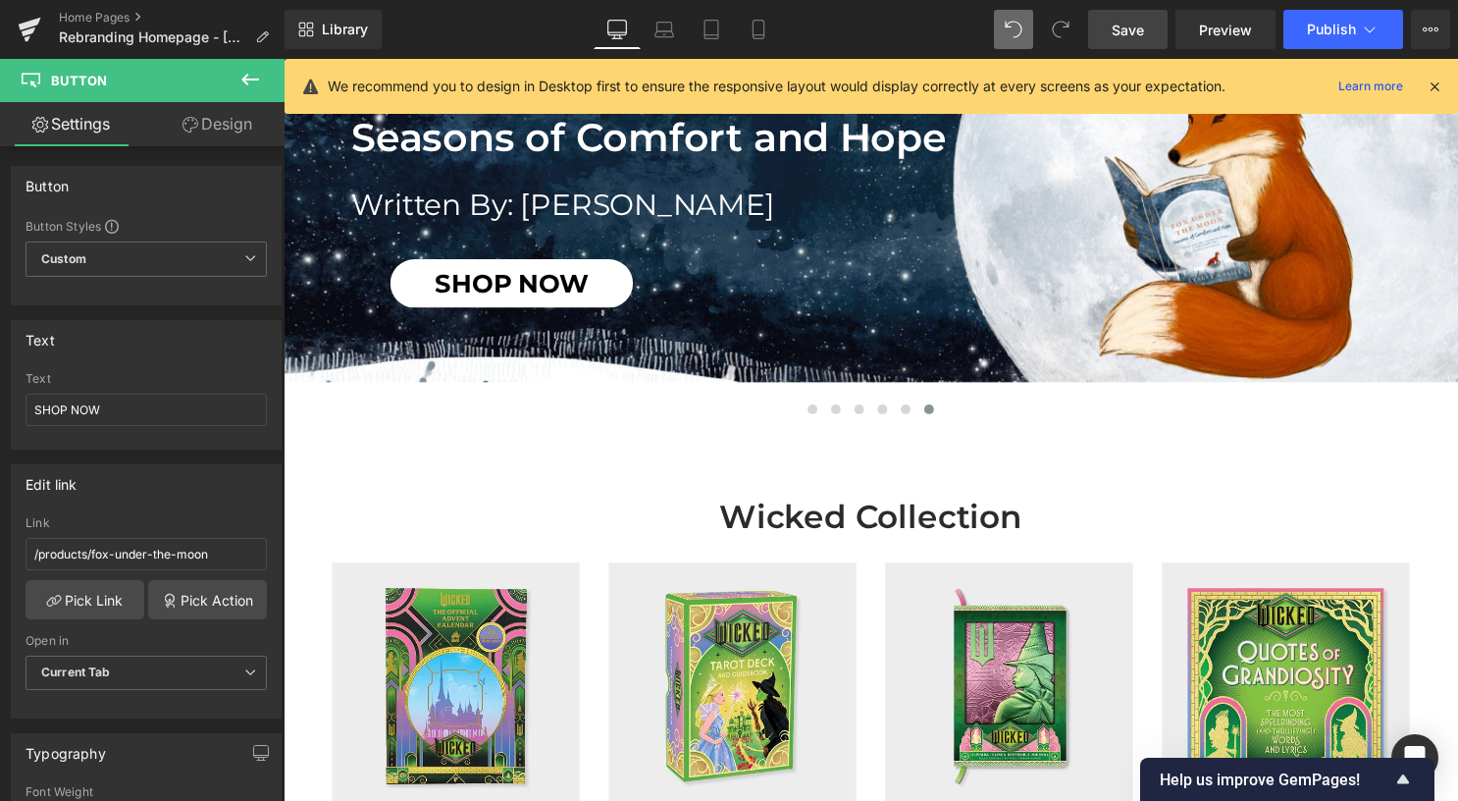
scroll to position [0, 0]
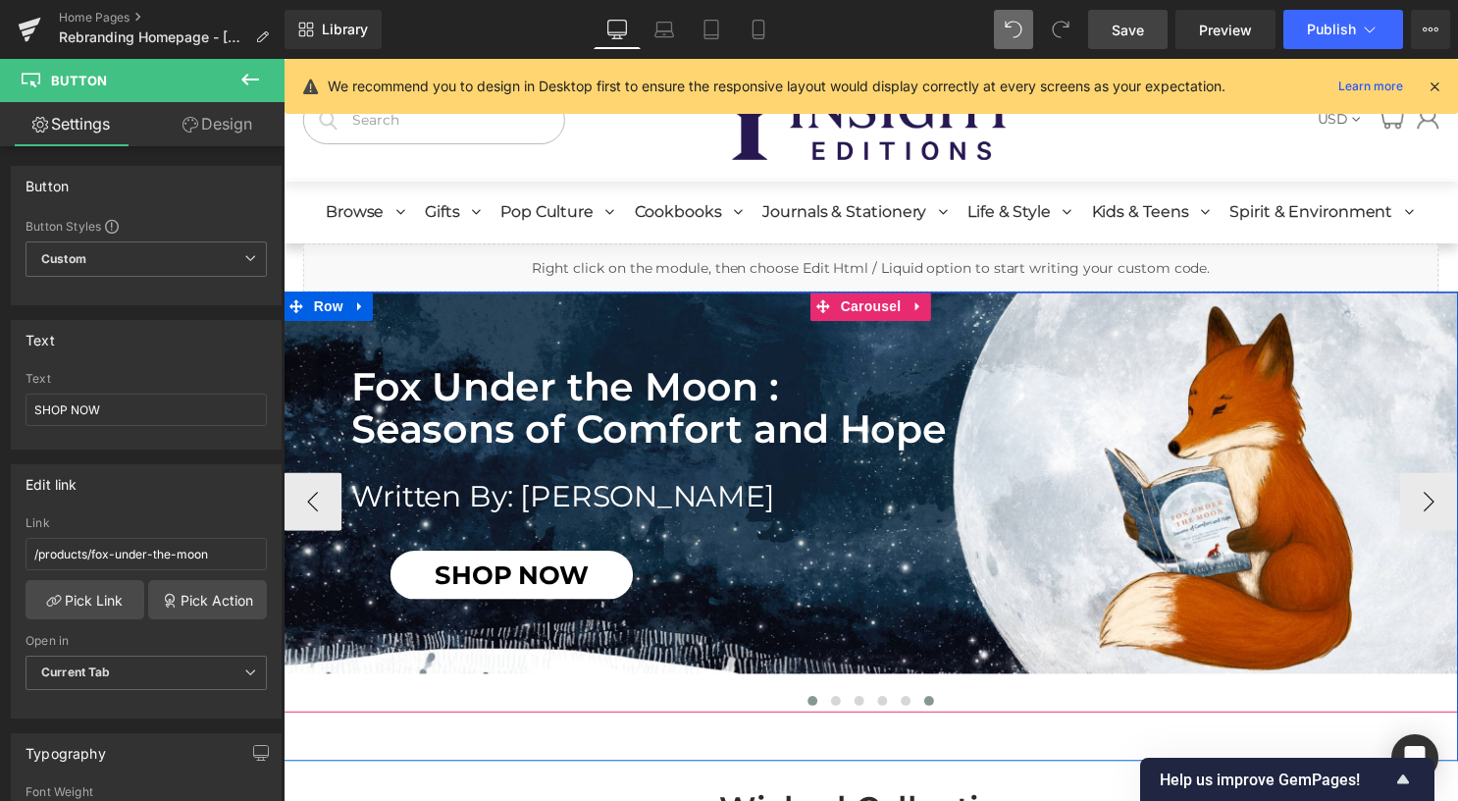
click at [813, 703] on span at bounding box center [818, 707] width 10 height 10
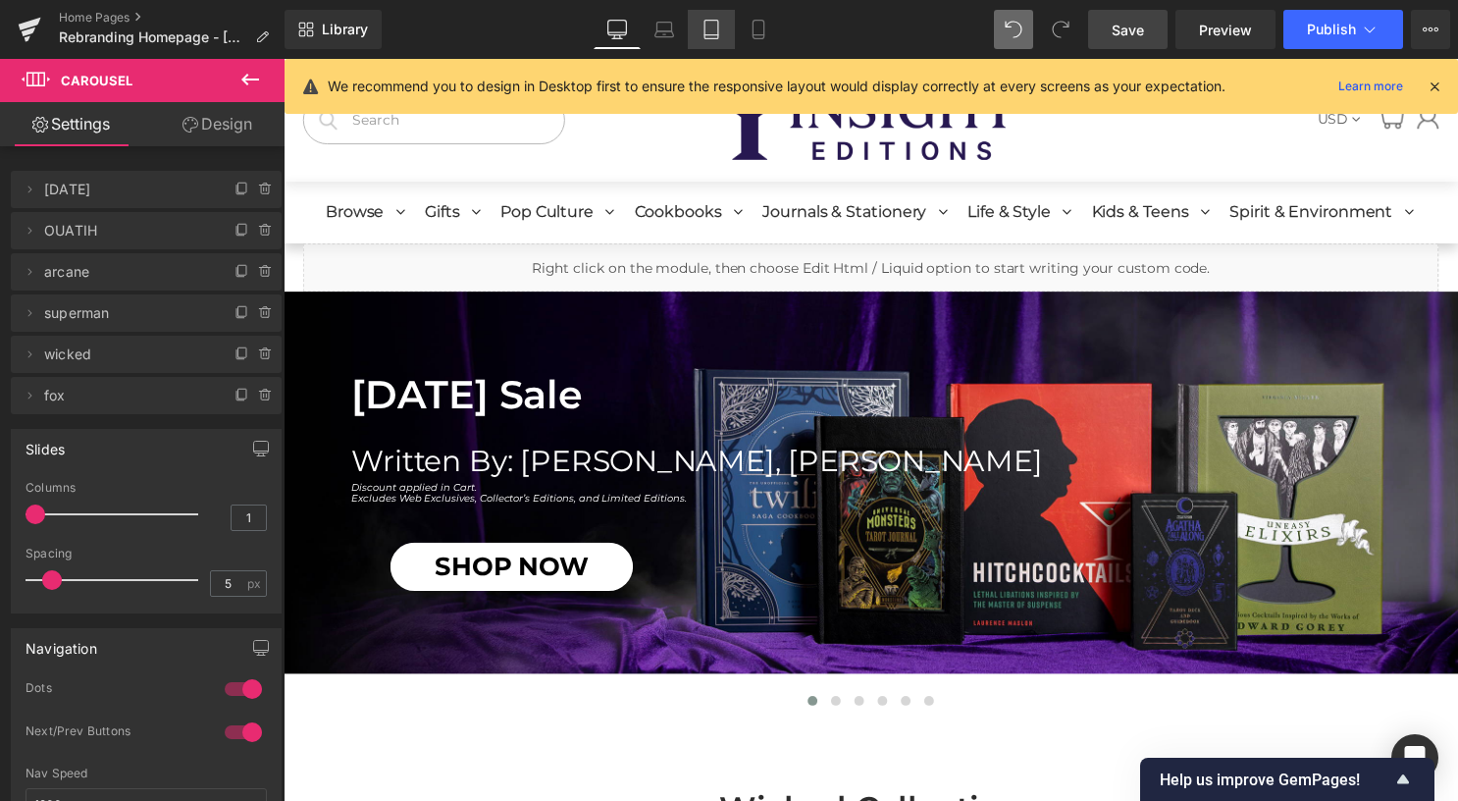
click at [714, 33] on icon at bounding box center [711, 30] width 20 height 20
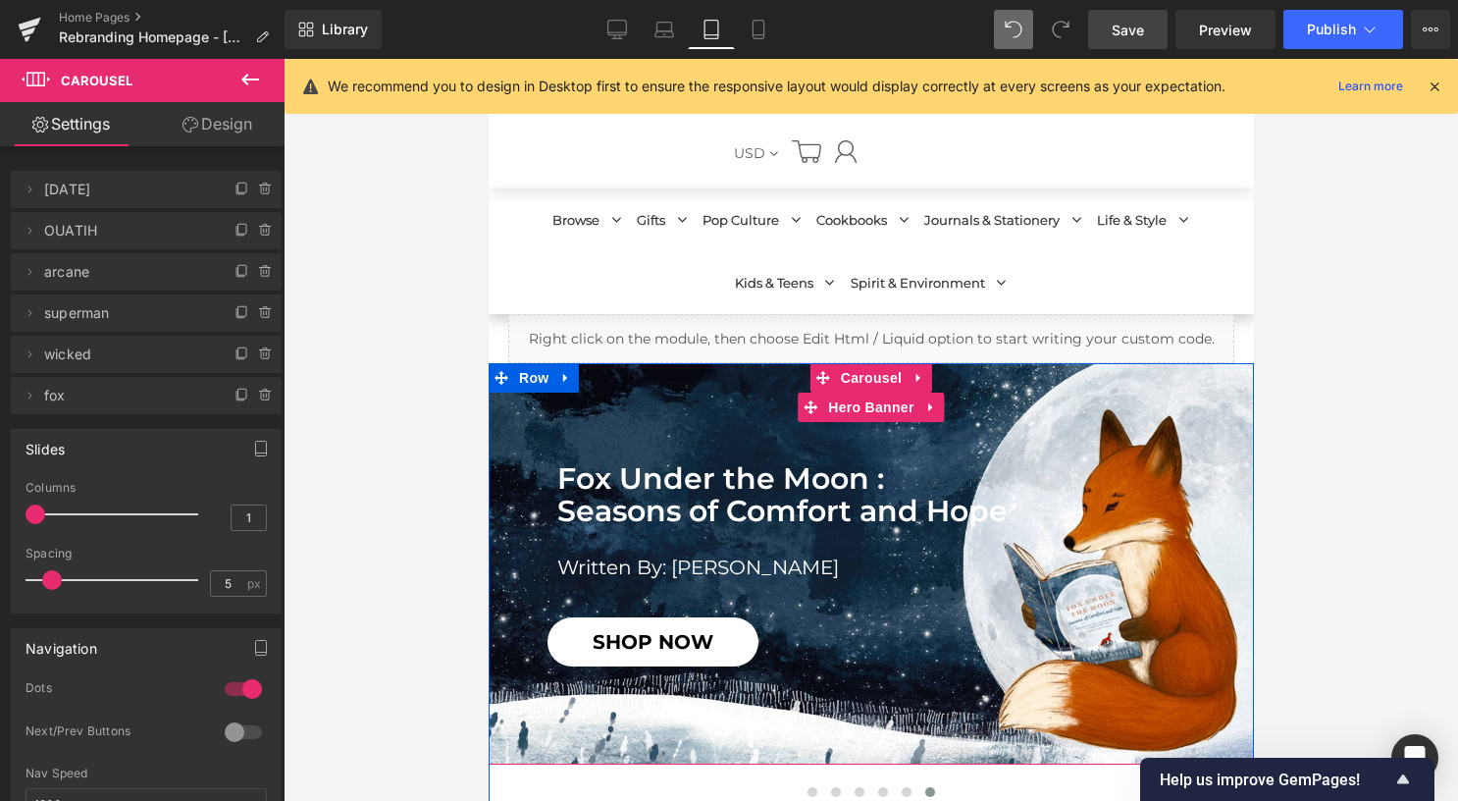
scroll to position [491, 0]
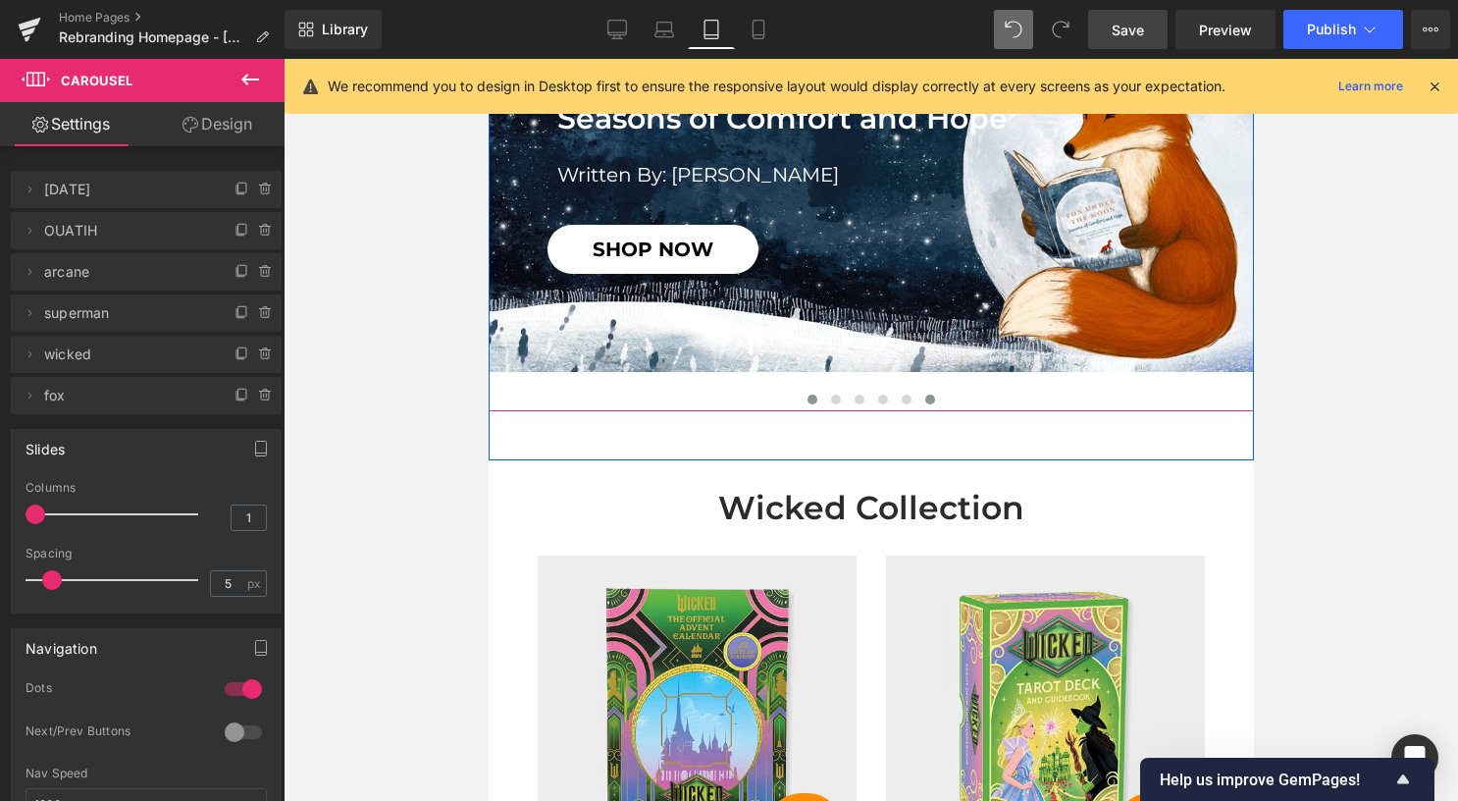
click at [806, 400] on span at bounding box center [811, 399] width 10 height 10
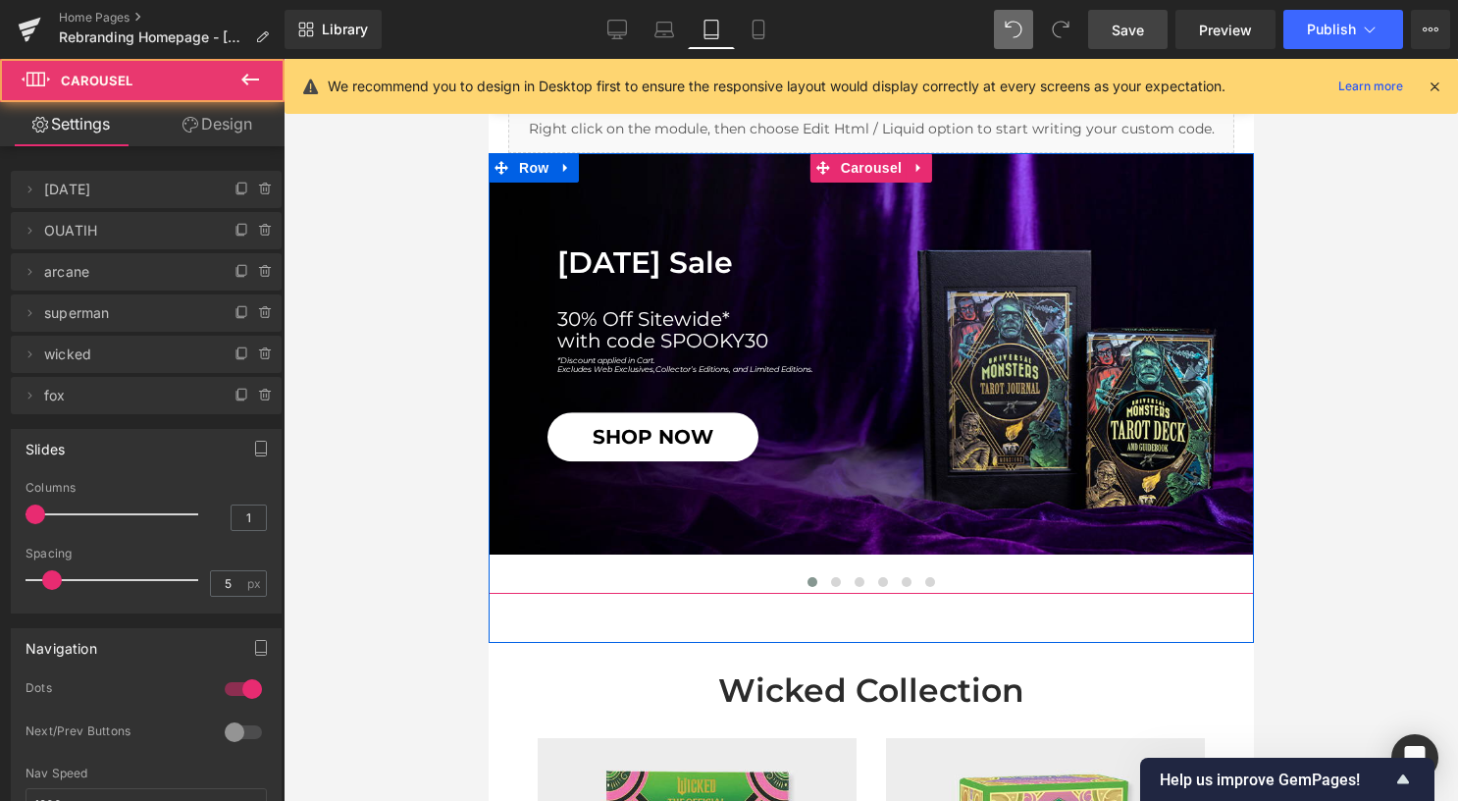
scroll to position [294, 0]
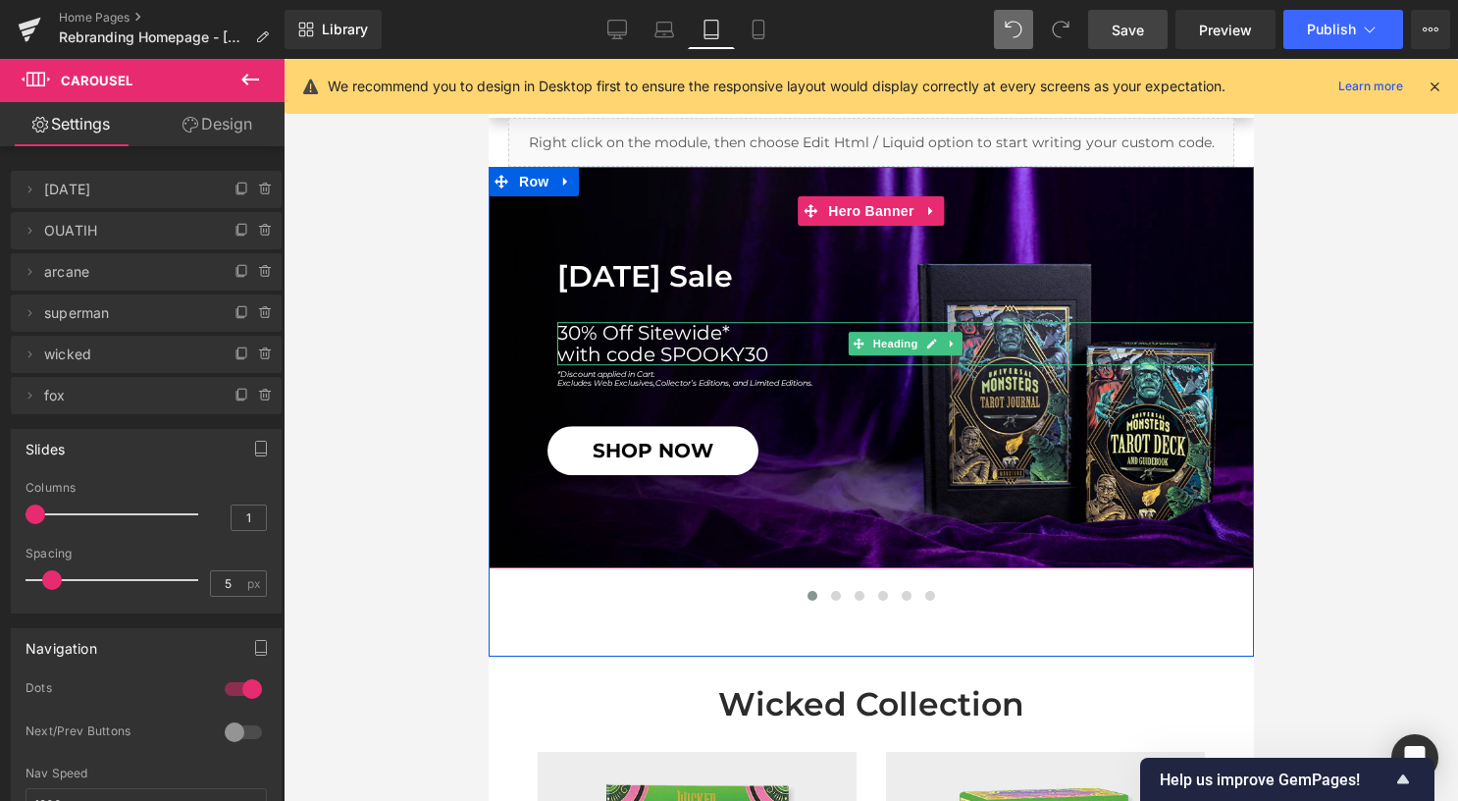
click at [759, 355] on h1 "with code SPOOKY30" at bounding box center [904, 354] width 697 height 22
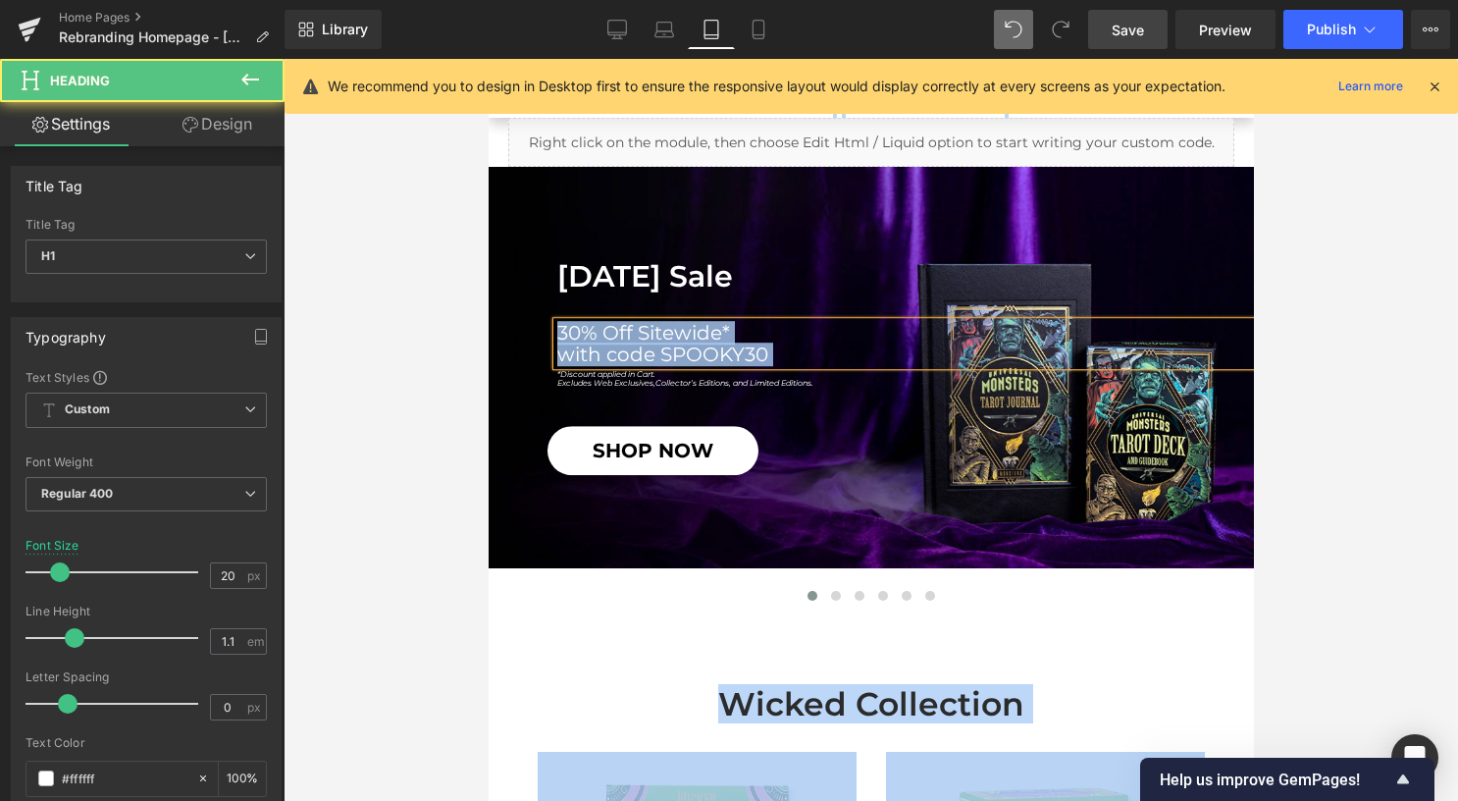
click at [771, 352] on h1 "with code SPOOKY30" at bounding box center [904, 354] width 697 height 22
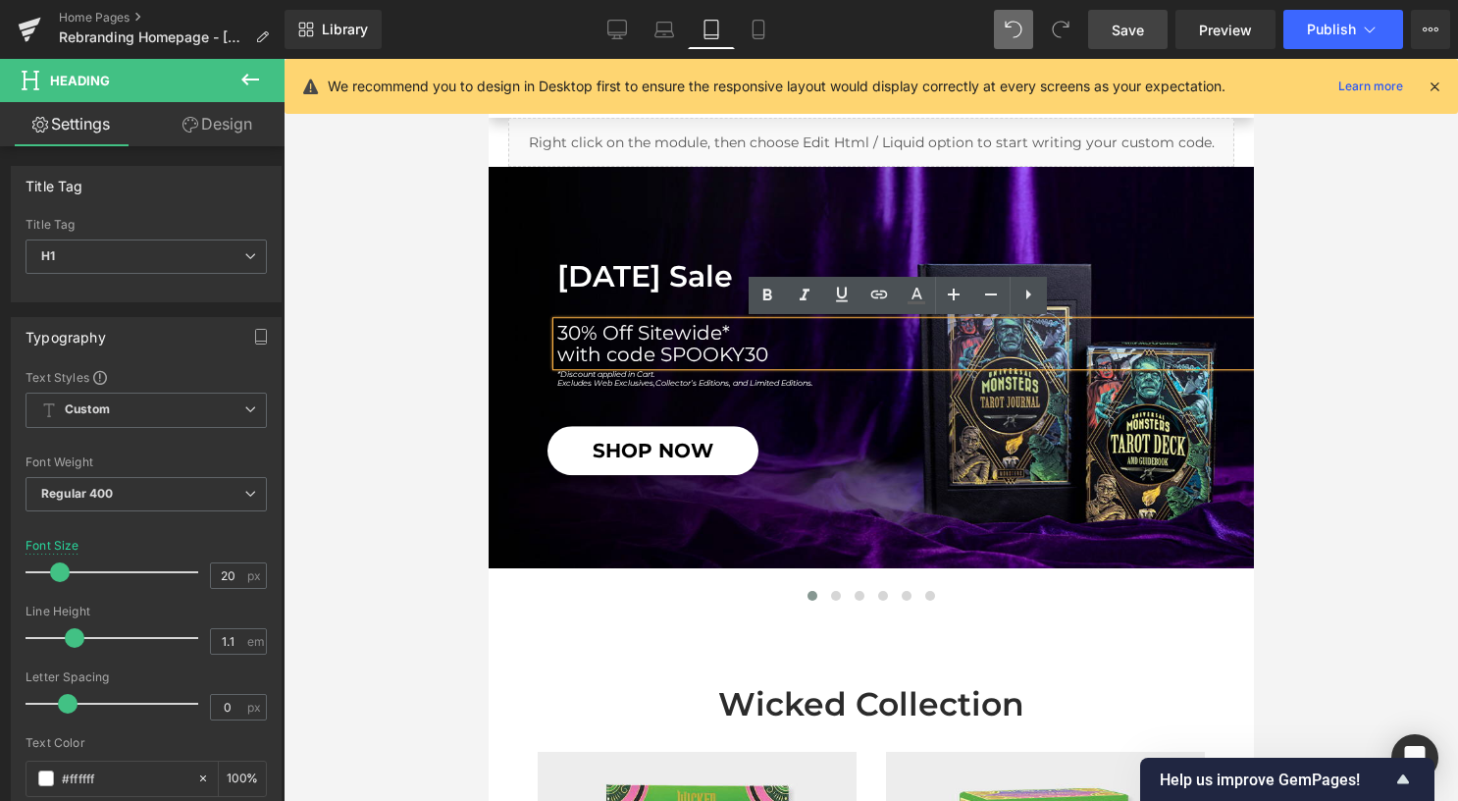
drag, startPoint x: 773, startPoint y: 356, endPoint x: 546, endPoint y: 321, distance: 229.4
click at [556, 322] on div "30% Off Sitewide* with code SPOOKY30" at bounding box center [904, 343] width 697 height 43
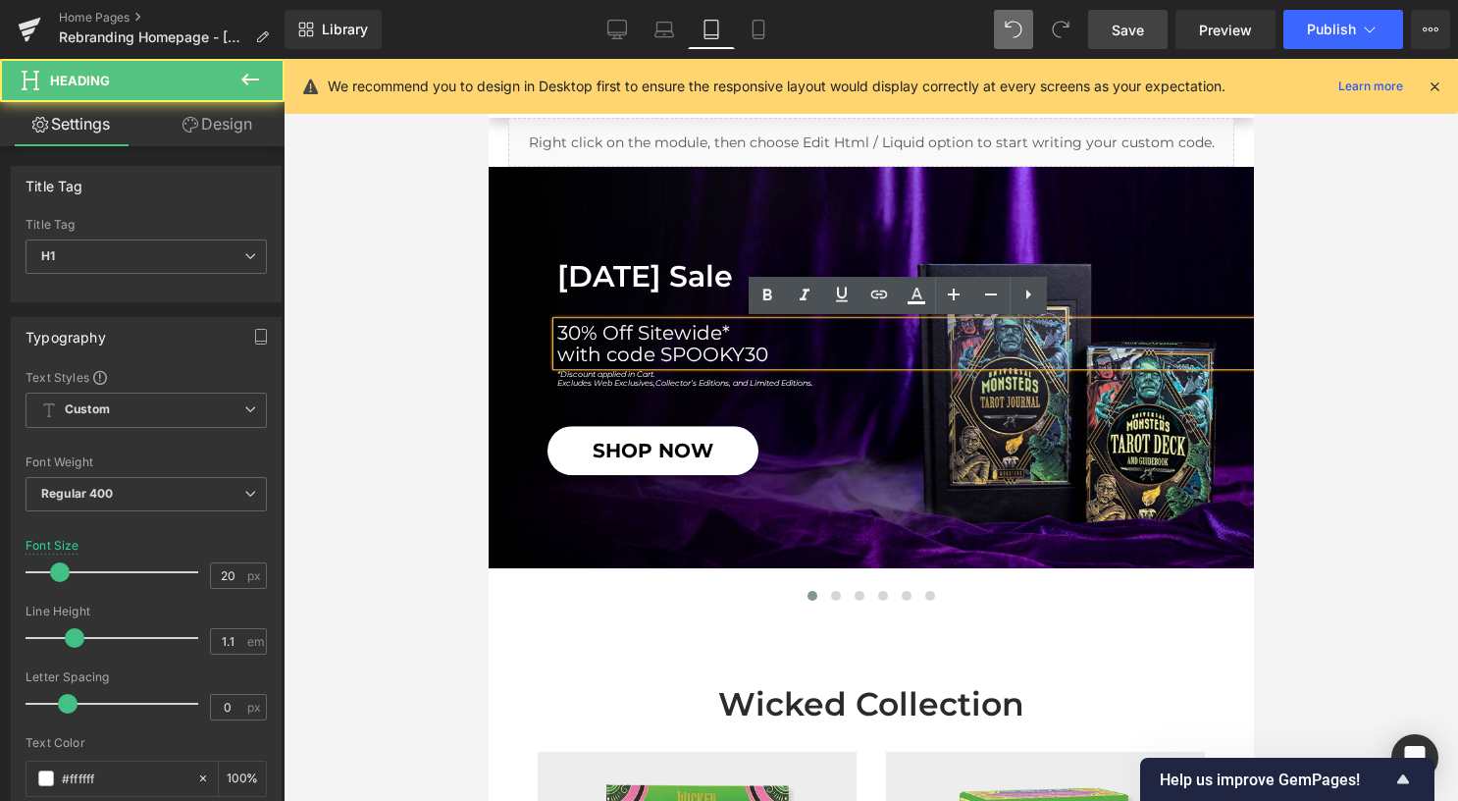
click at [561, 332] on h1 "30% Off Sitewide*" at bounding box center [904, 333] width 697 height 22
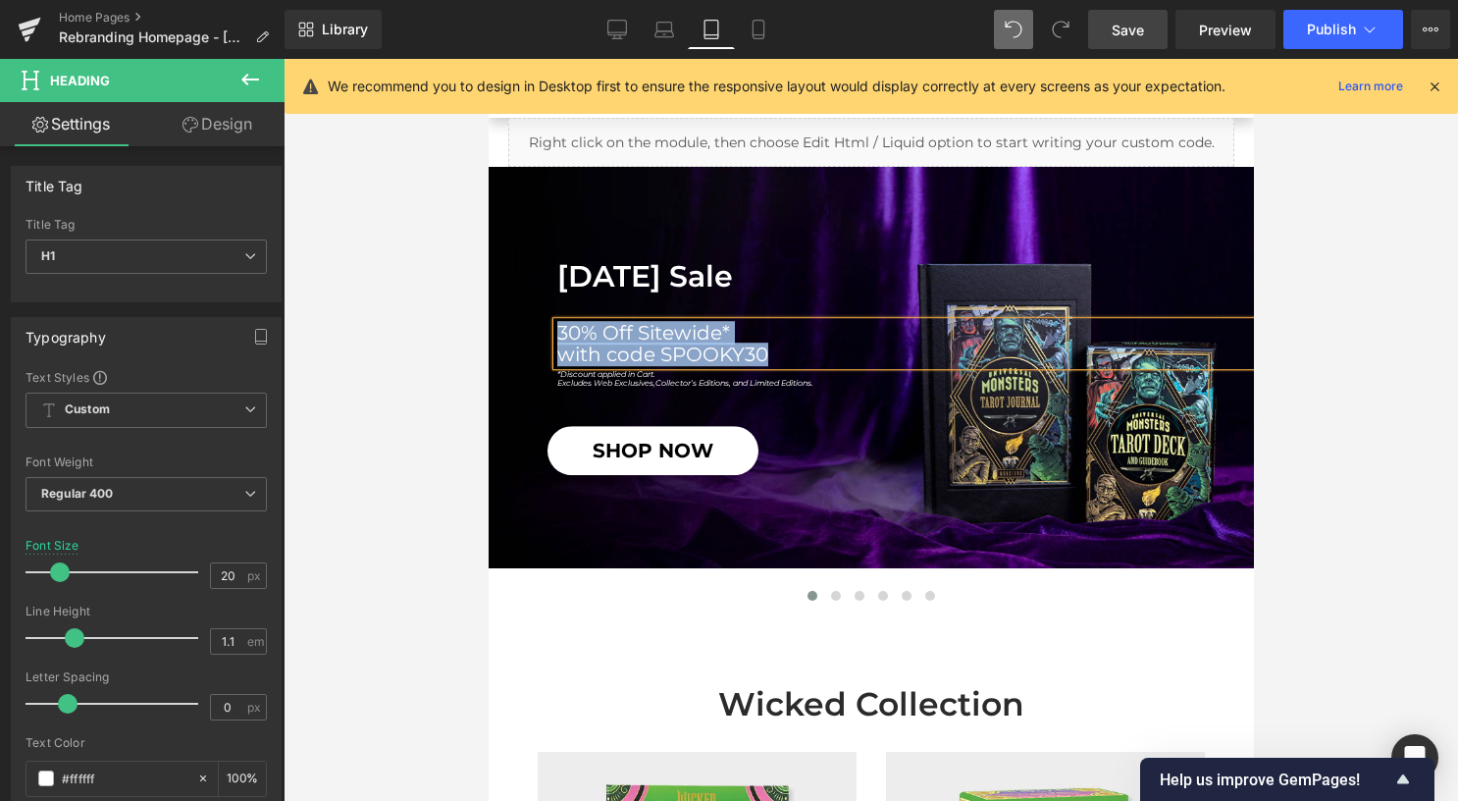
copy div "30% Off Sitewide* with code SPOOKY30"
click at [645, 616] on div at bounding box center [870, 626] width 765 height 39
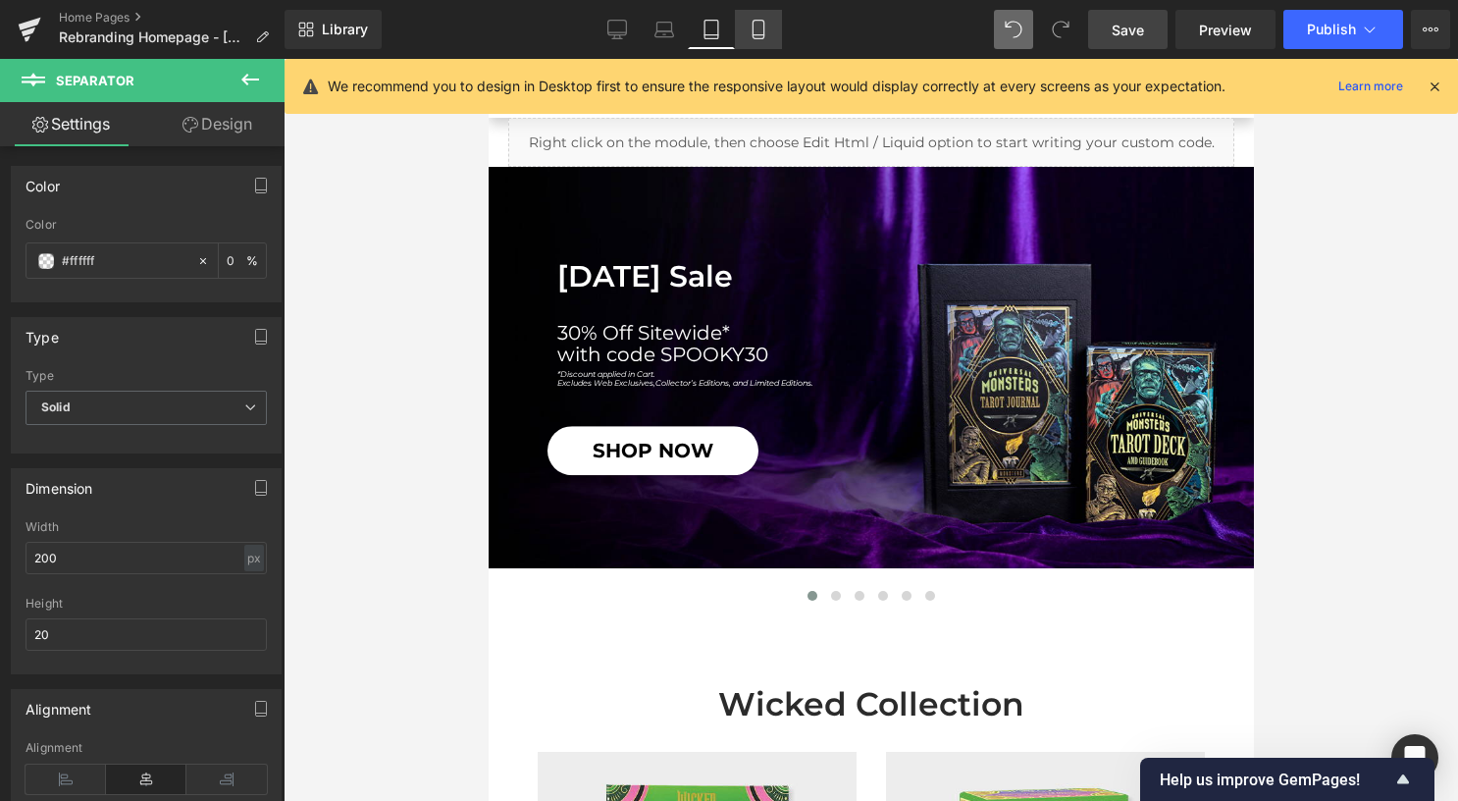
drag, startPoint x: 758, startPoint y: 34, endPoint x: 119, endPoint y: 61, distance: 640.2
click at [758, 35] on icon at bounding box center [757, 35] width 11 height 0
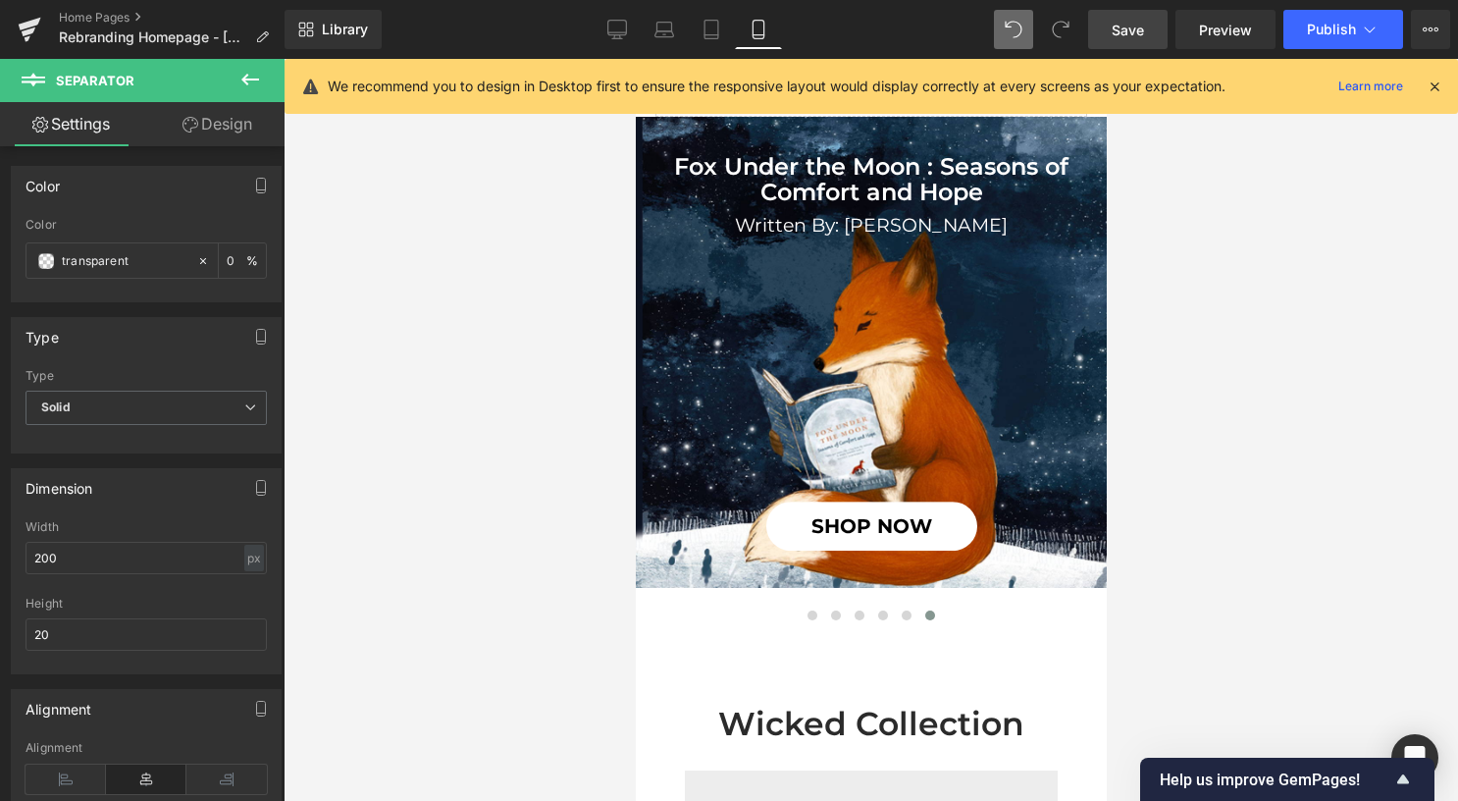
scroll to position [309, 0]
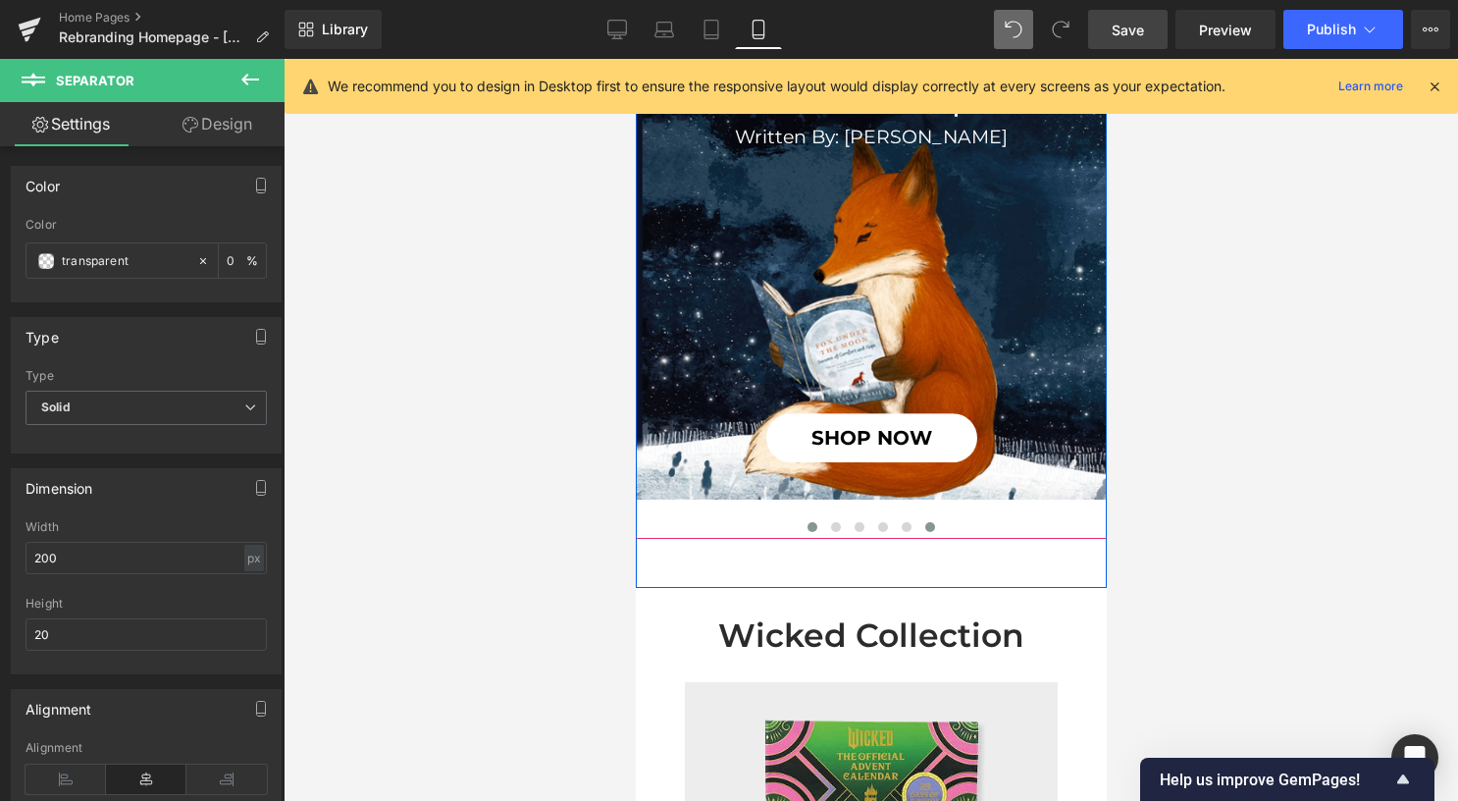
click at [806, 522] on span at bounding box center [811, 527] width 10 height 10
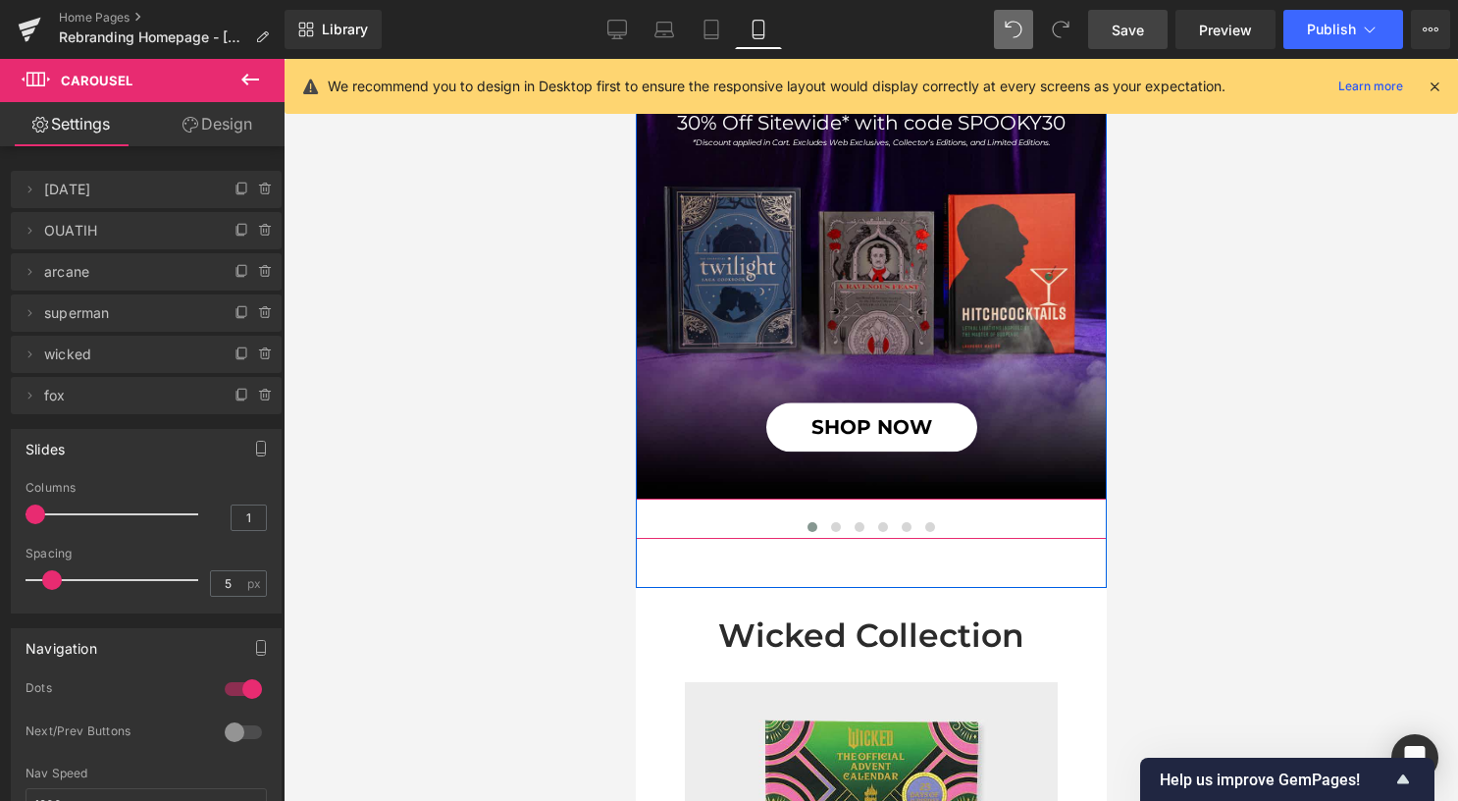
scroll to position [211, 0]
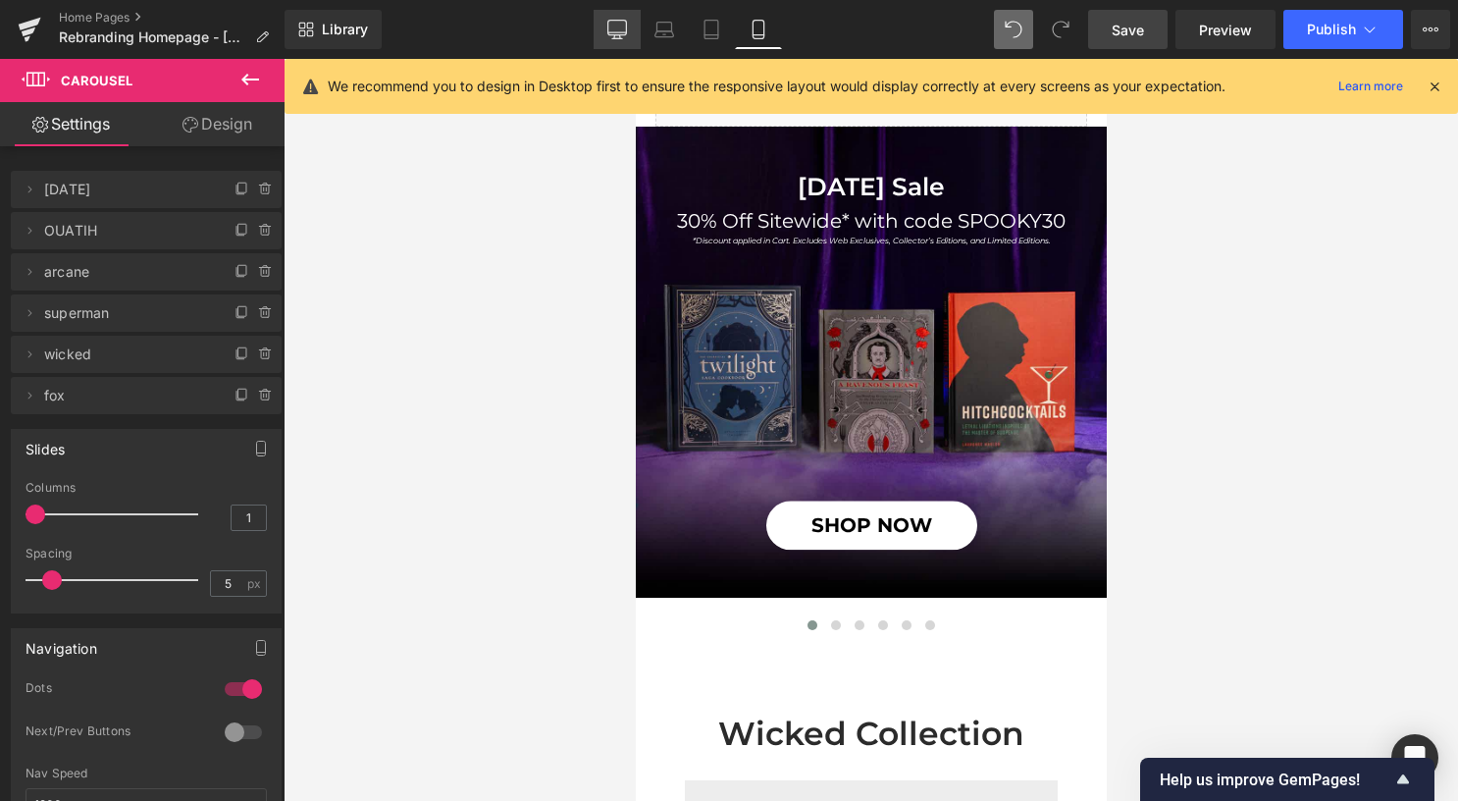
click at [615, 22] on icon at bounding box center [617, 30] width 20 height 20
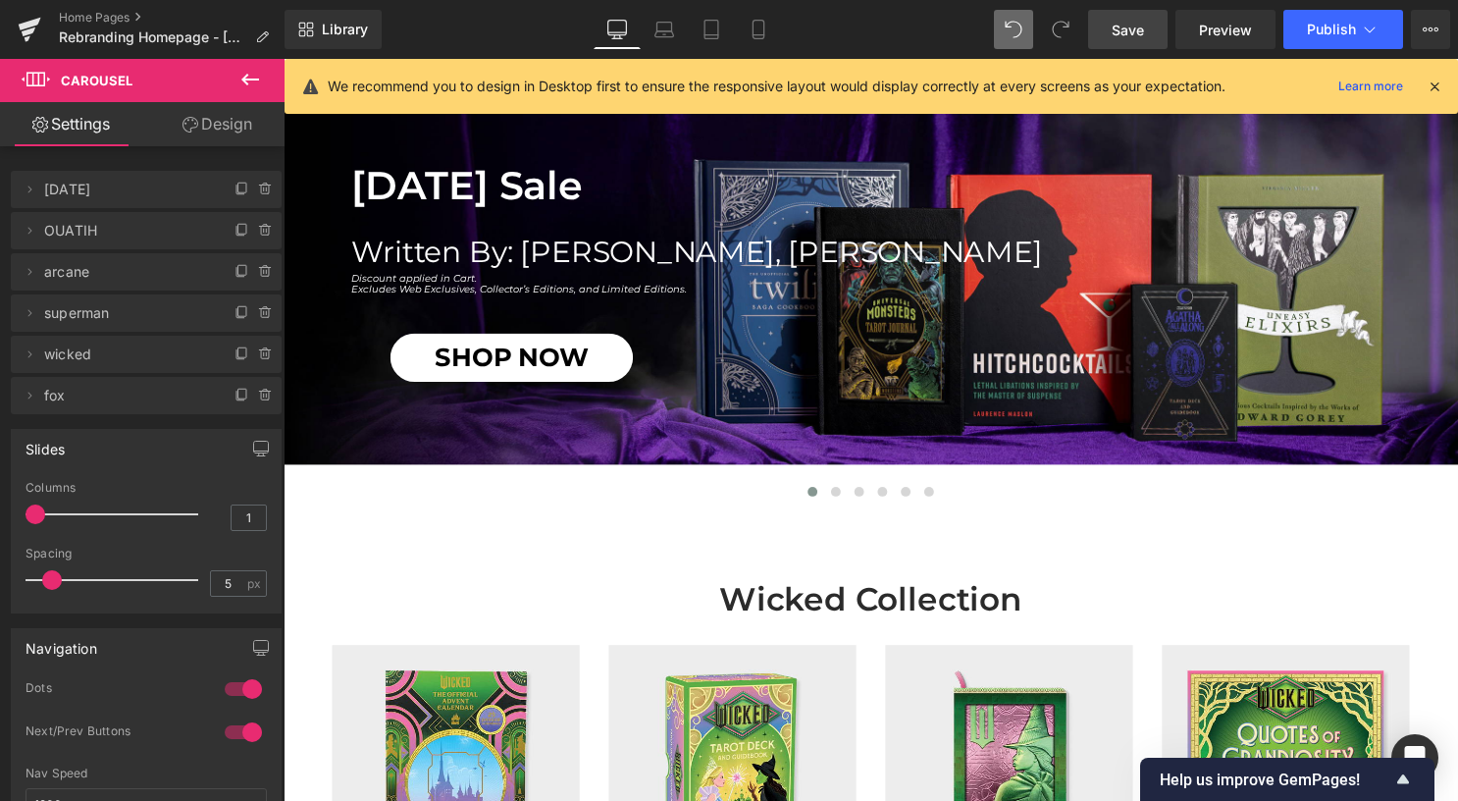
scroll to position [0, 0]
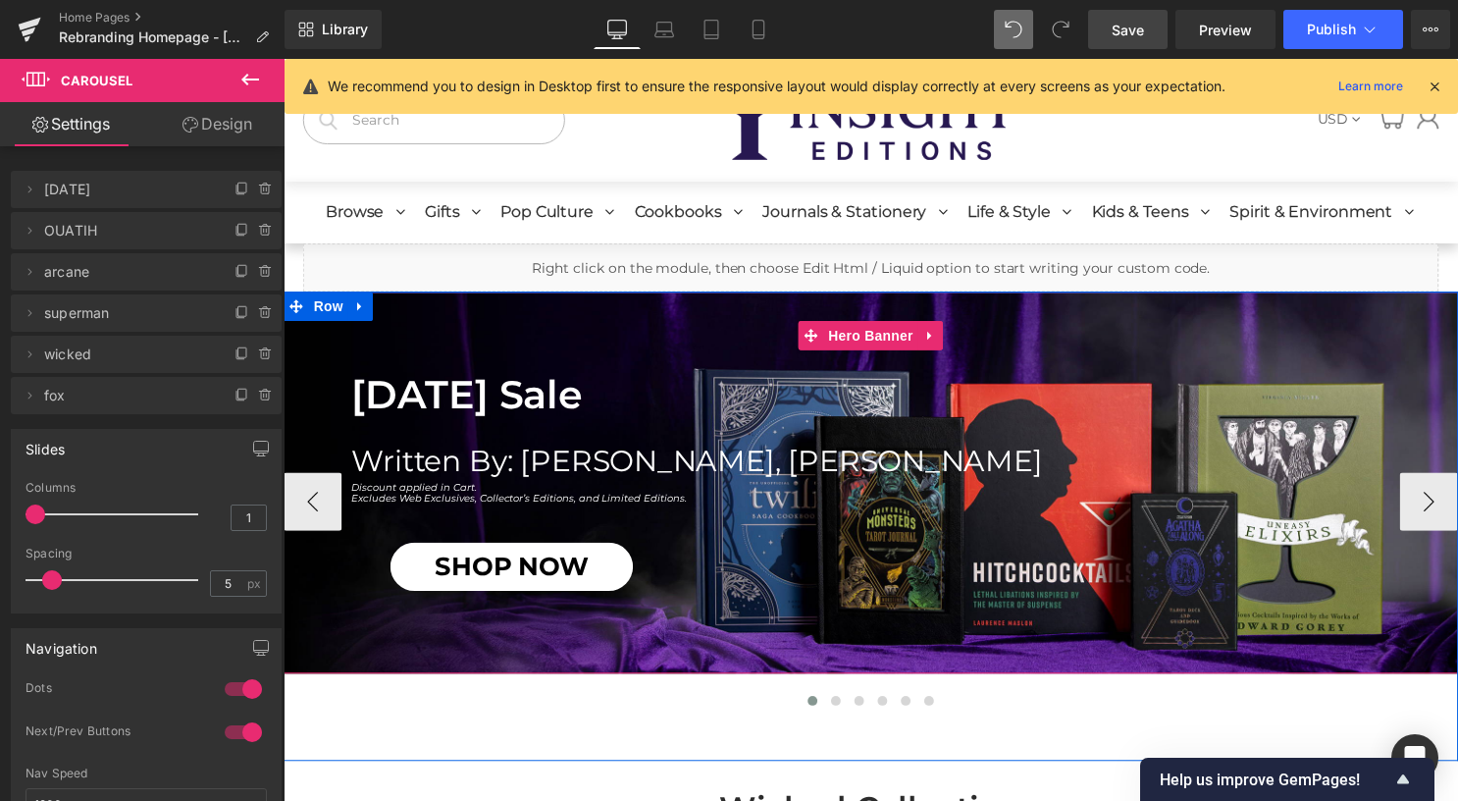
click at [675, 470] on h1 "Written By: [PERSON_NAME], [PERSON_NAME]" at bounding box center [911, 465] width 1118 height 32
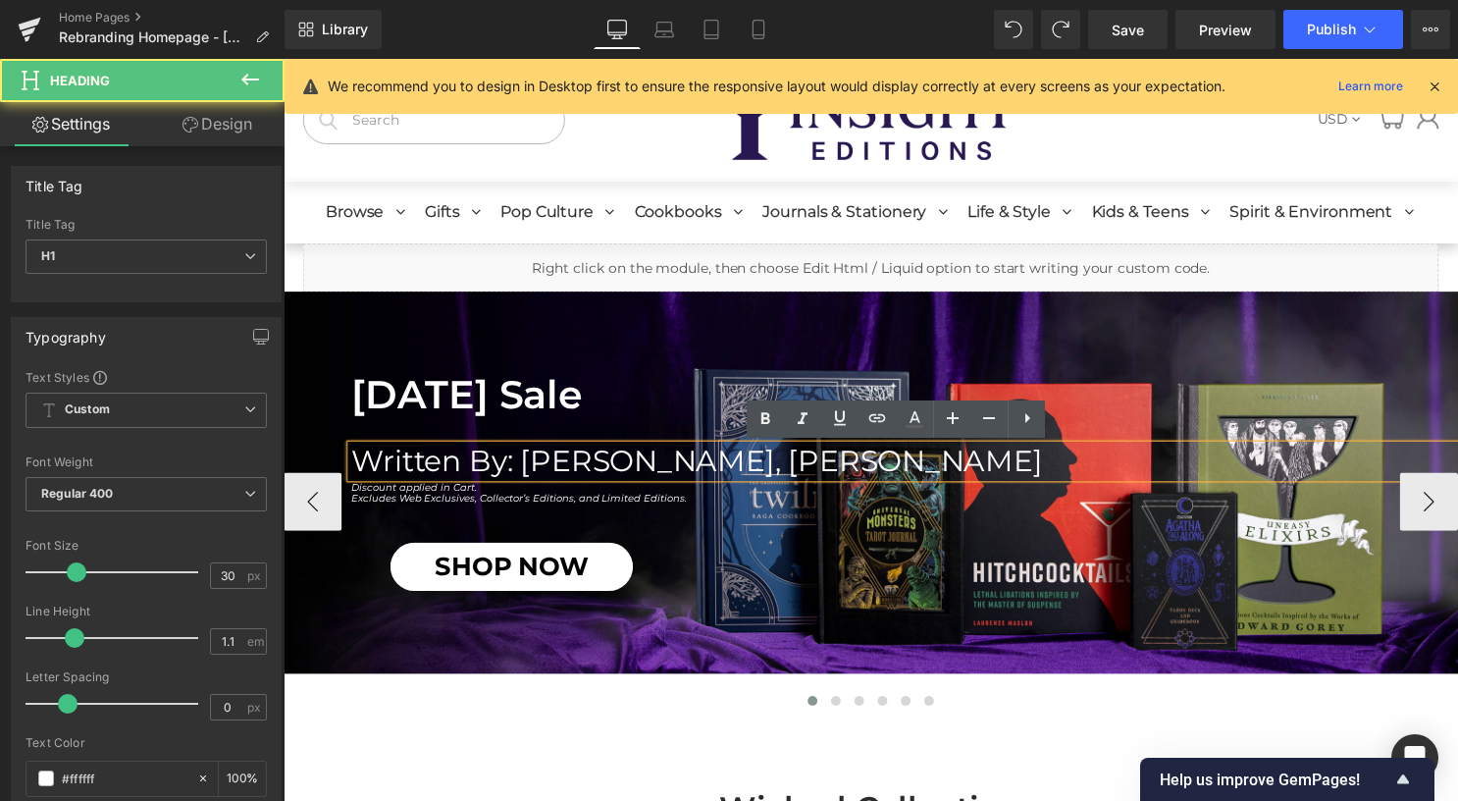
click at [772, 464] on h1 "Written By: [PERSON_NAME], [PERSON_NAME]" at bounding box center [911, 465] width 1118 height 32
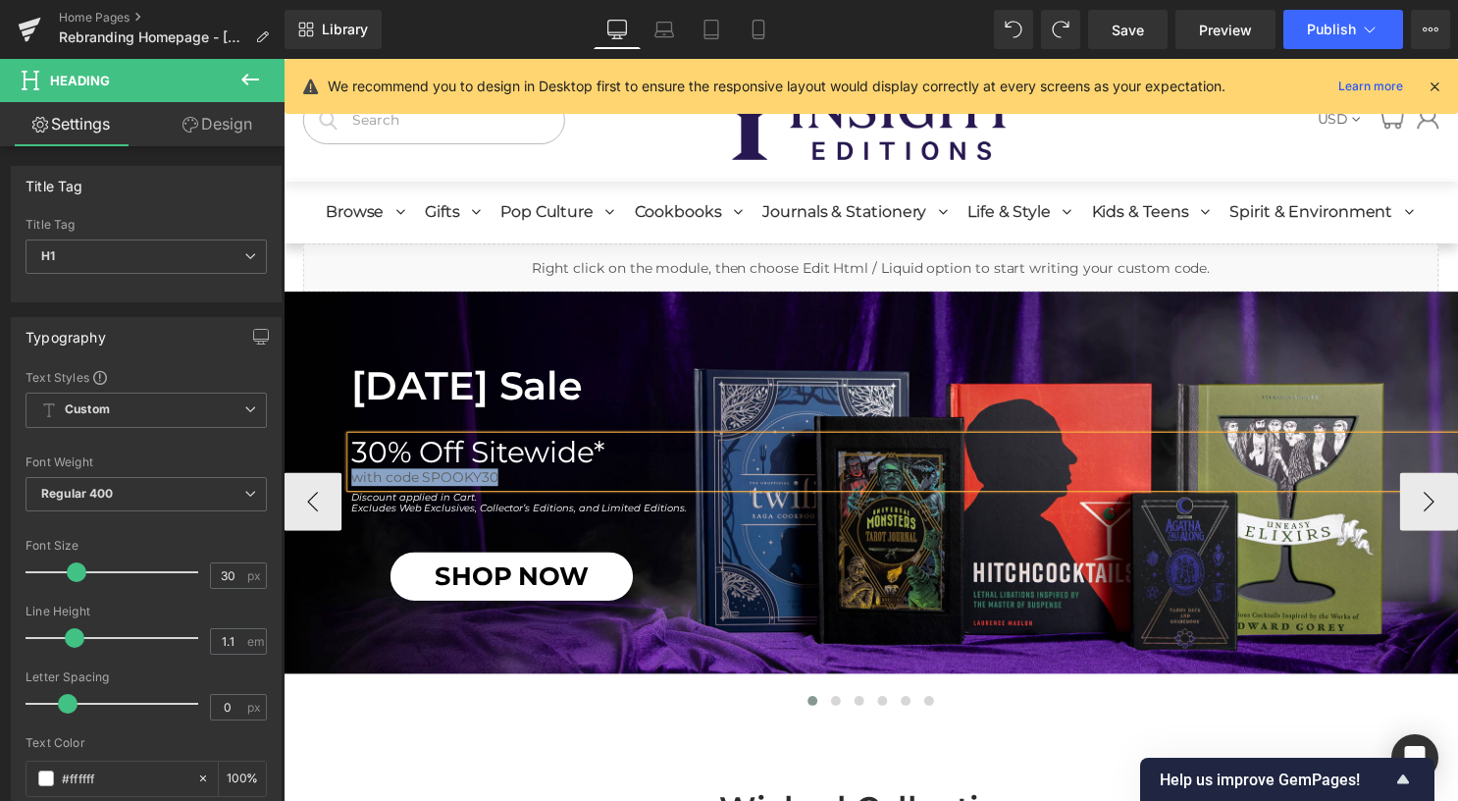
drag, startPoint x: 532, startPoint y: 481, endPoint x: 345, endPoint y: 474, distance: 186.5
click at [352, 474] on div "with code SPOOKY30" at bounding box center [911, 482] width 1118 height 18
click at [618, 448] on h1 "30% Off Sitewide*" at bounding box center [911, 456] width 1118 height 32
click at [608, 453] on h1 "30% Off Sitewide*with code SPOOKY30" at bounding box center [911, 456] width 1118 height 32
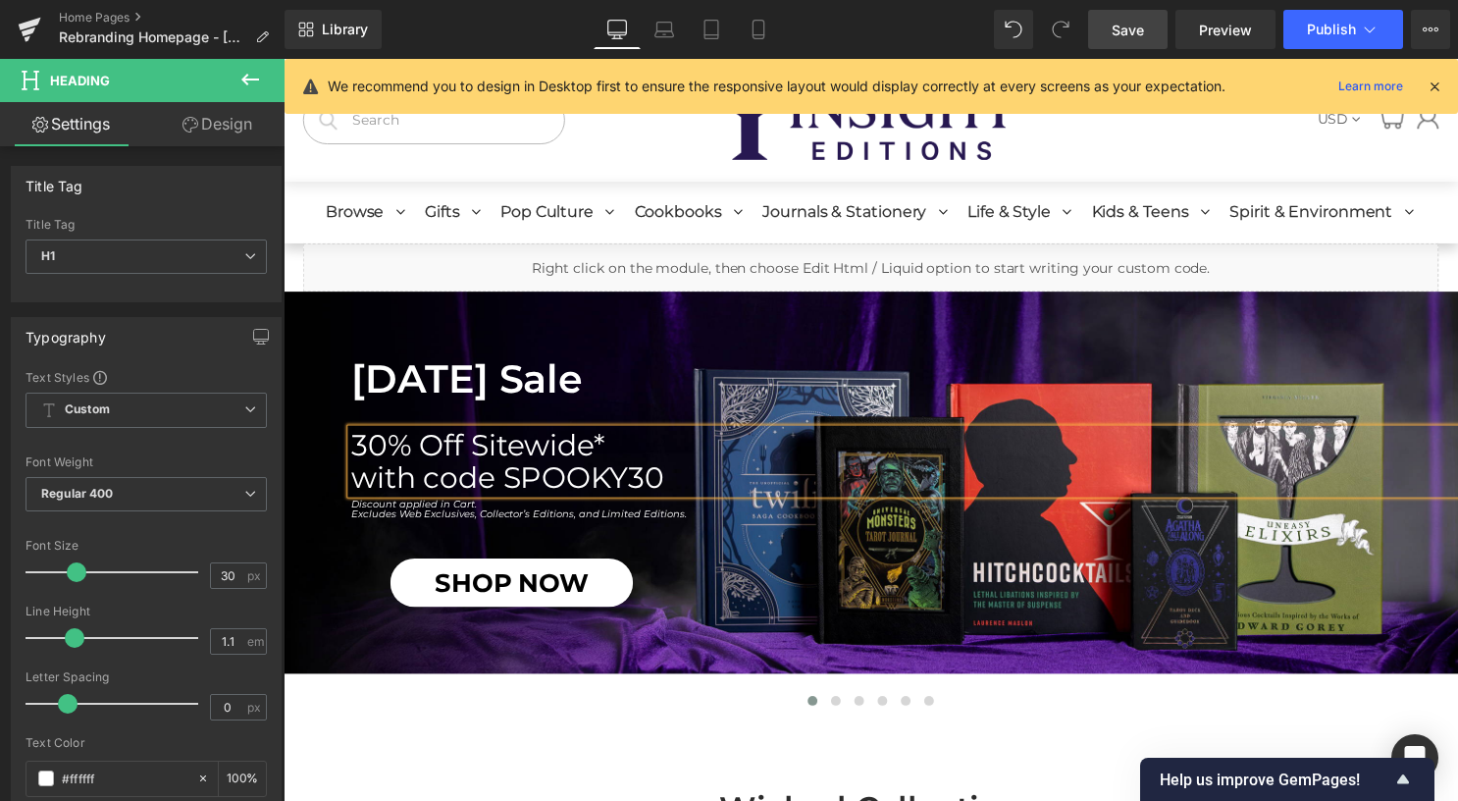
click at [1131, 22] on span "Save" at bounding box center [1128, 30] width 32 height 21
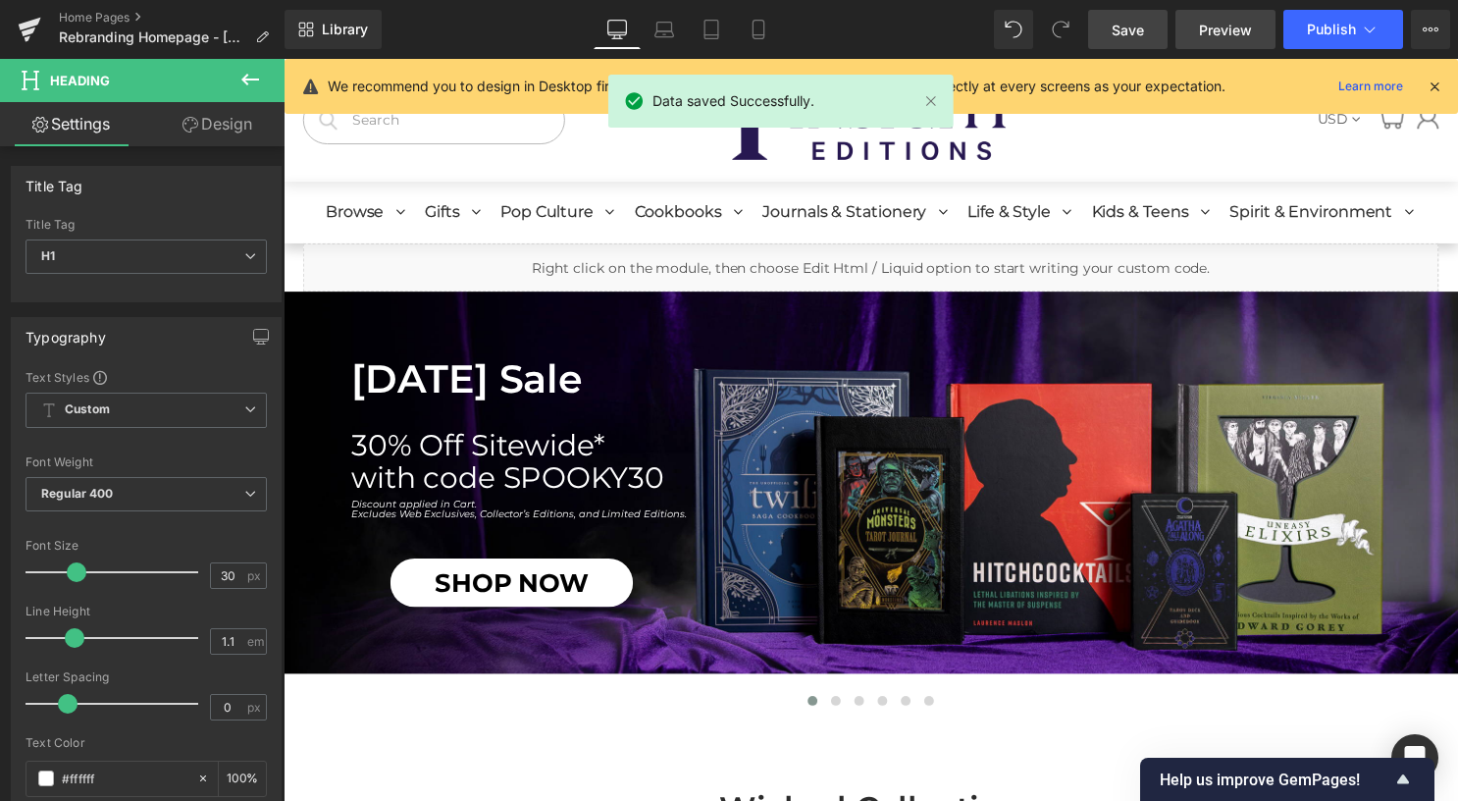
click at [1227, 35] on span "Preview" at bounding box center [1225, 30] width 53 height 21
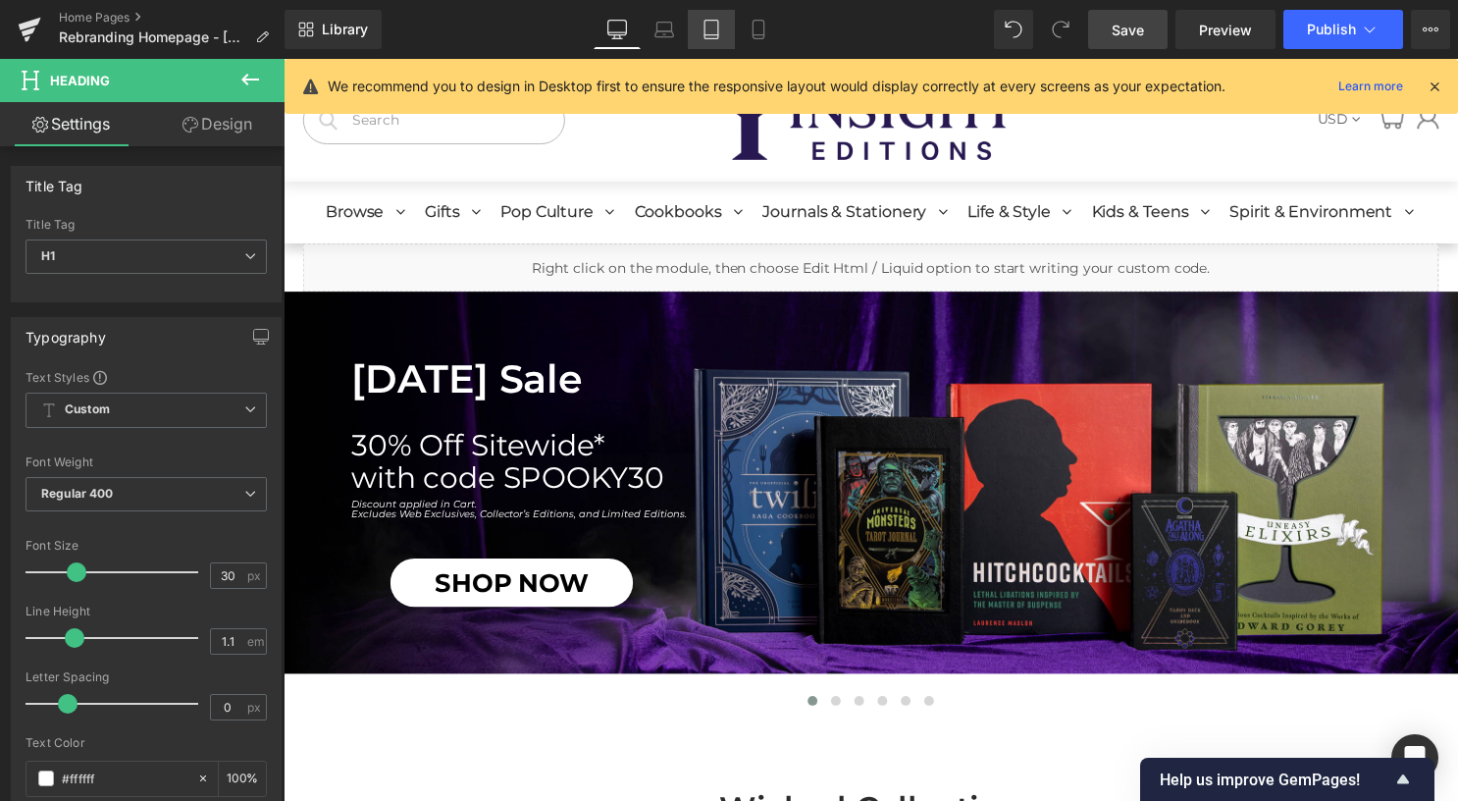
click at [729, 20] on link "Tablet" at bounding box center [711, 29] width 47 height 39
type input "100"
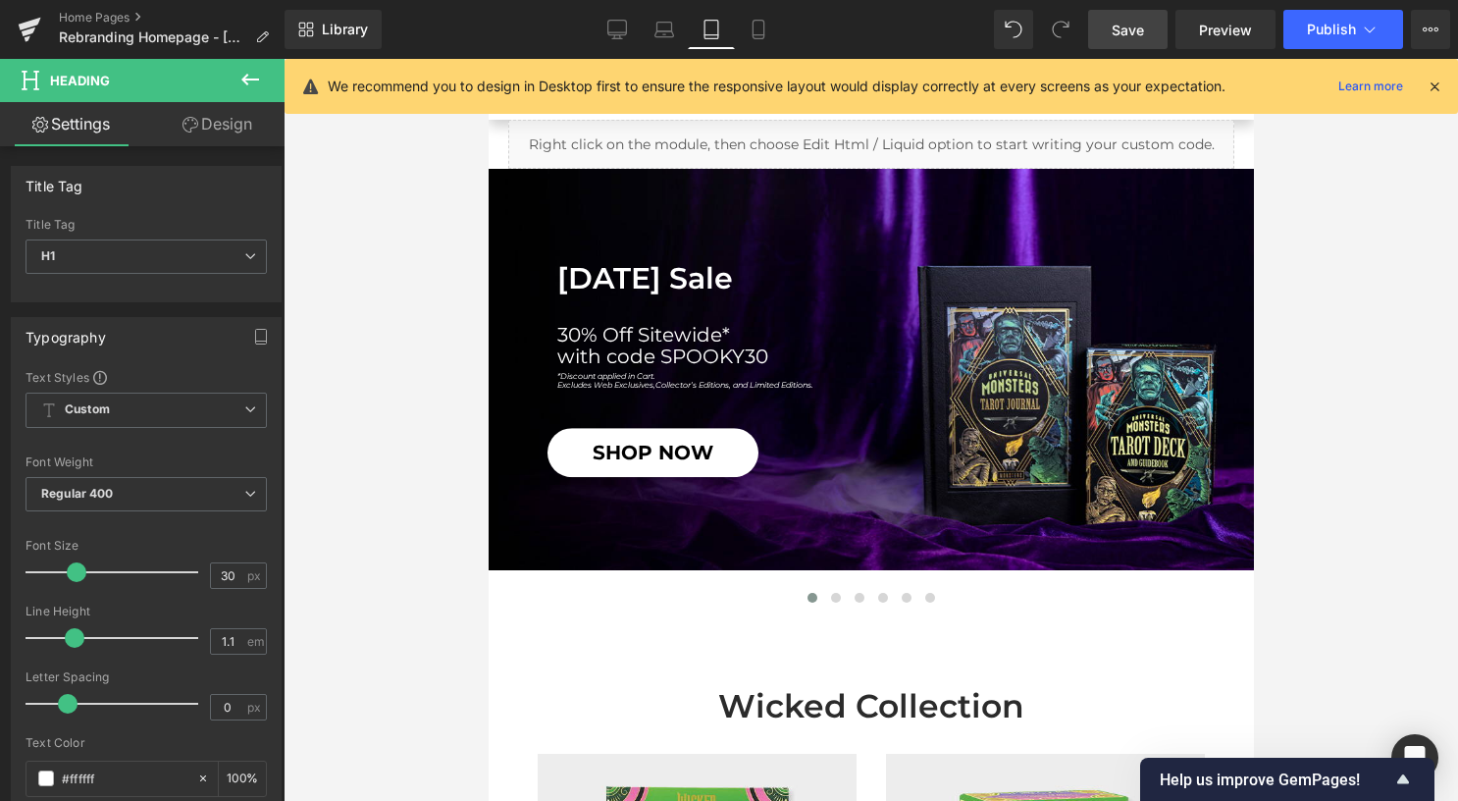
scroll to position [294, 0]
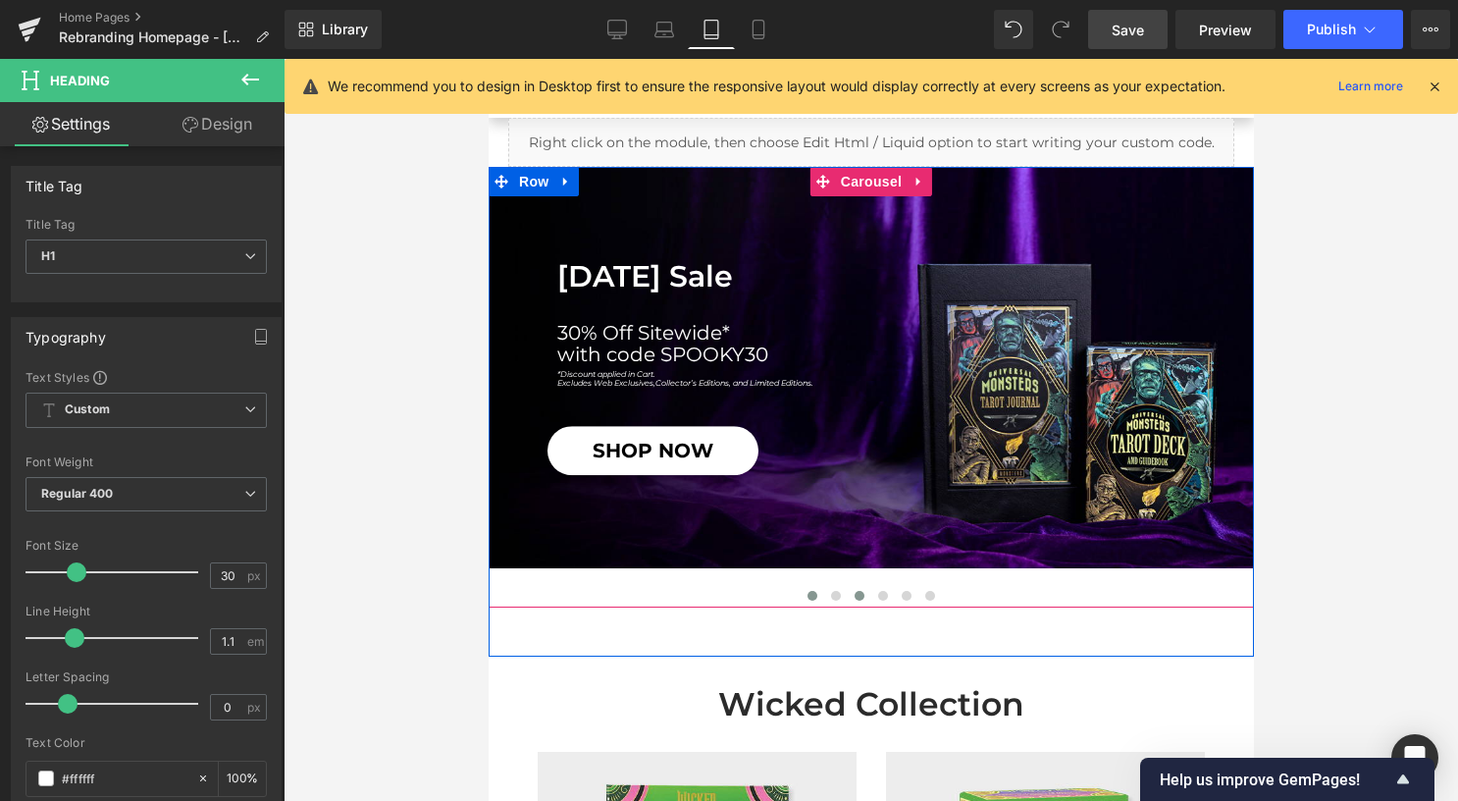
drag, startPoint x: 831, startPoint y: 591, endPoint x: 845, endPoint y: 595, distance: 14.3
click at [832, 591] on button at bounding box center [835, 596] width 24 height 20
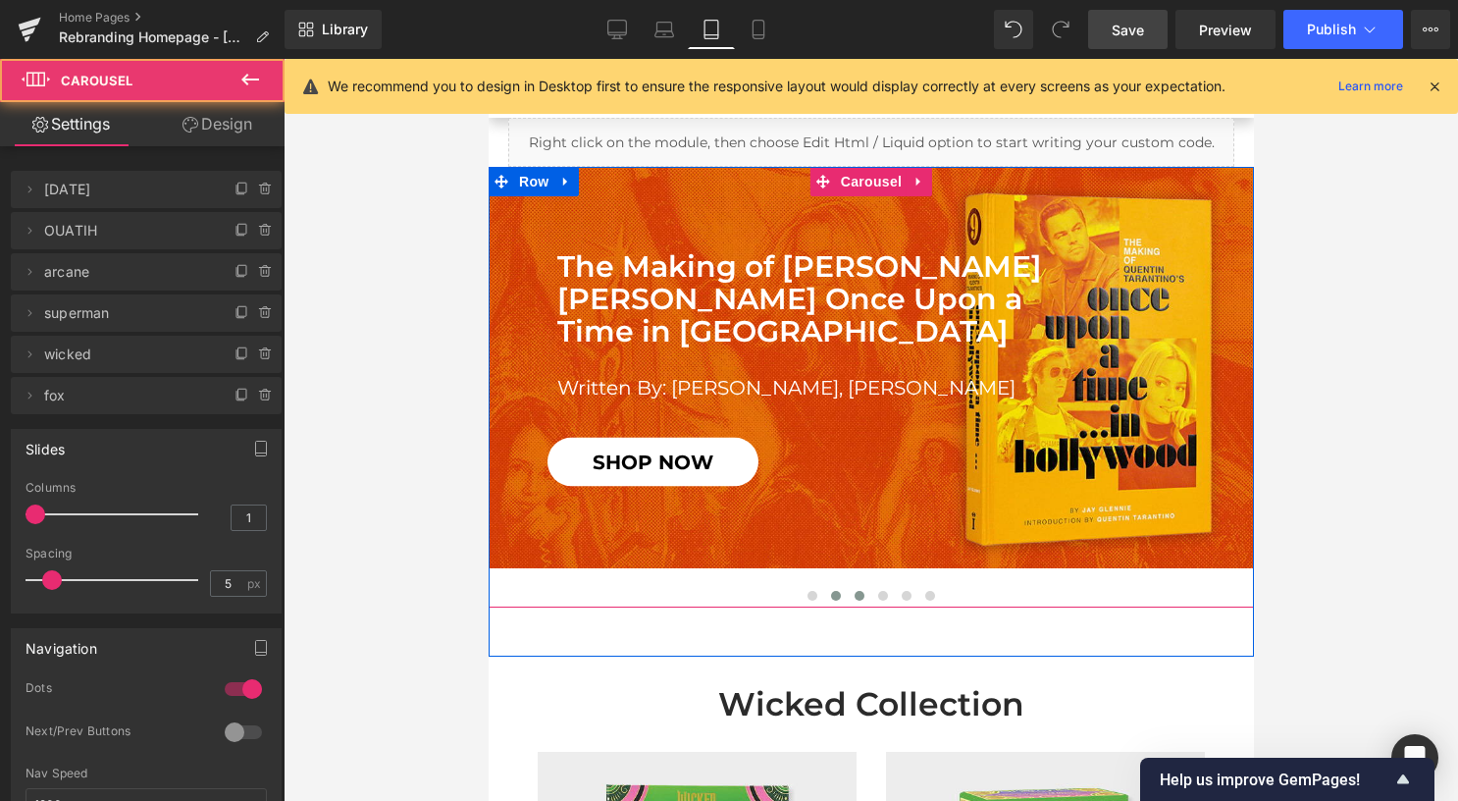
click at [854, 595] on span at bounding box center [859, 596] width 10 height 10
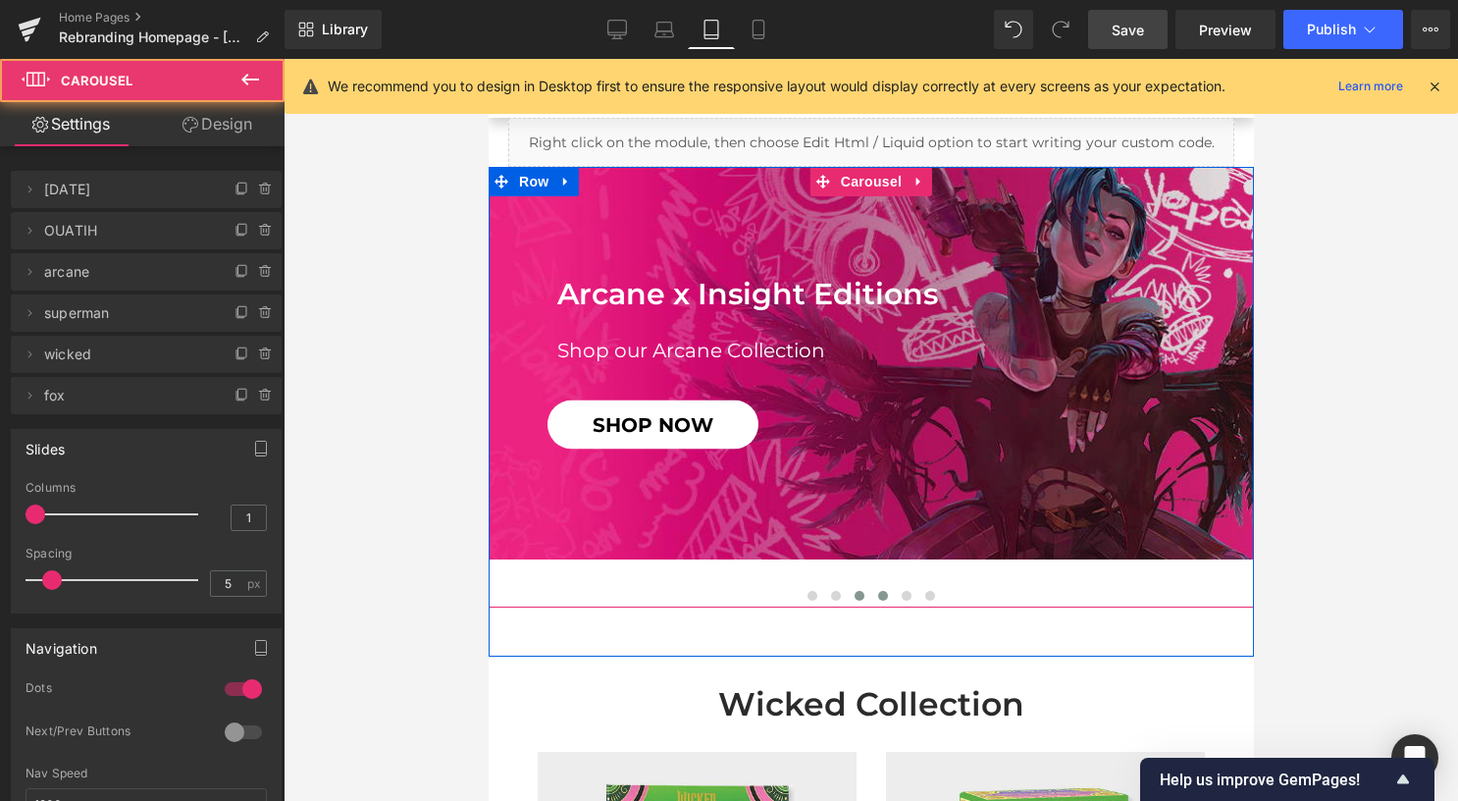
click at [877, 596] on span at bounding box center [882, 596] width 10 height 10
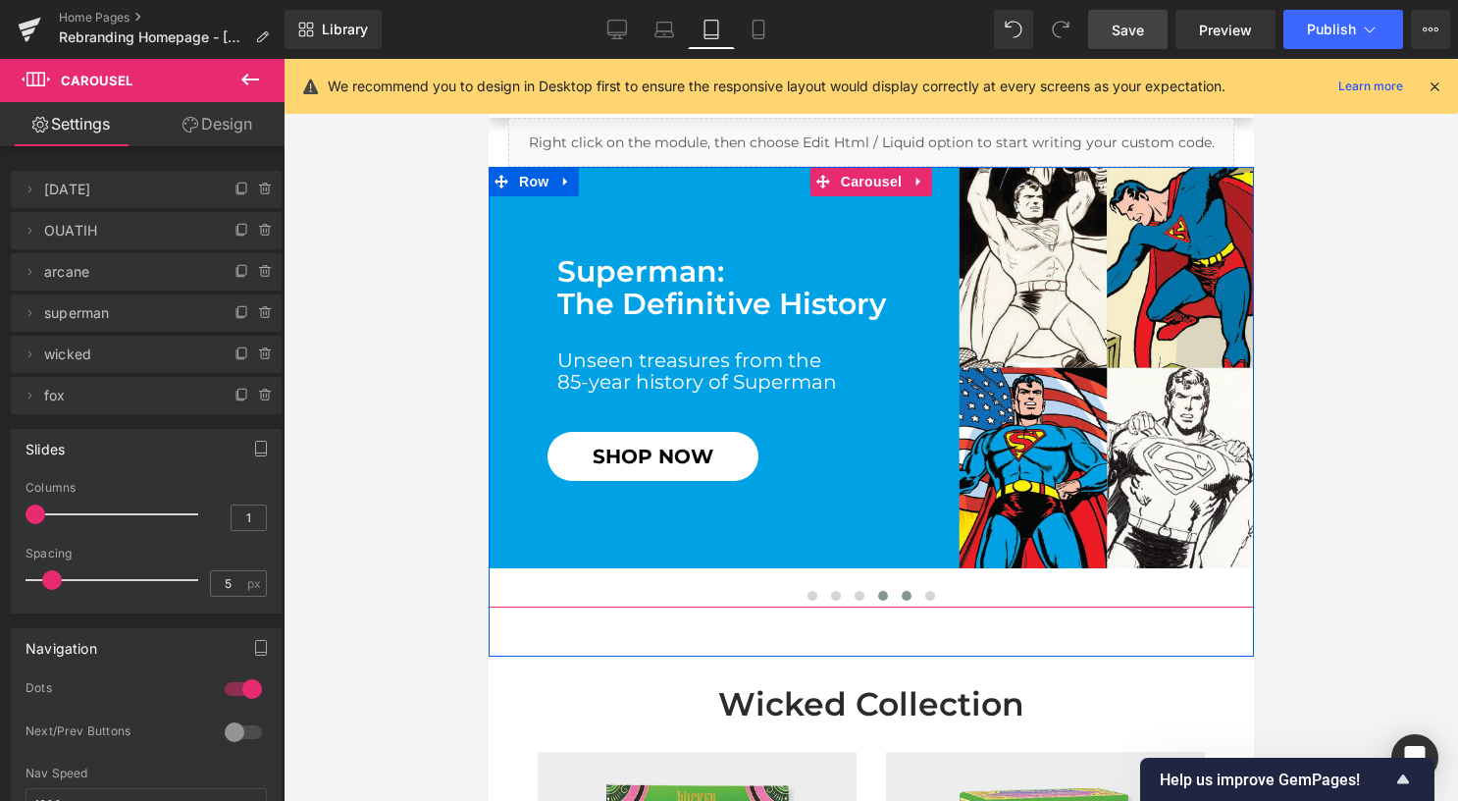
click at [901, 596] on span at bounding box center [906, 596] width 10 height 10
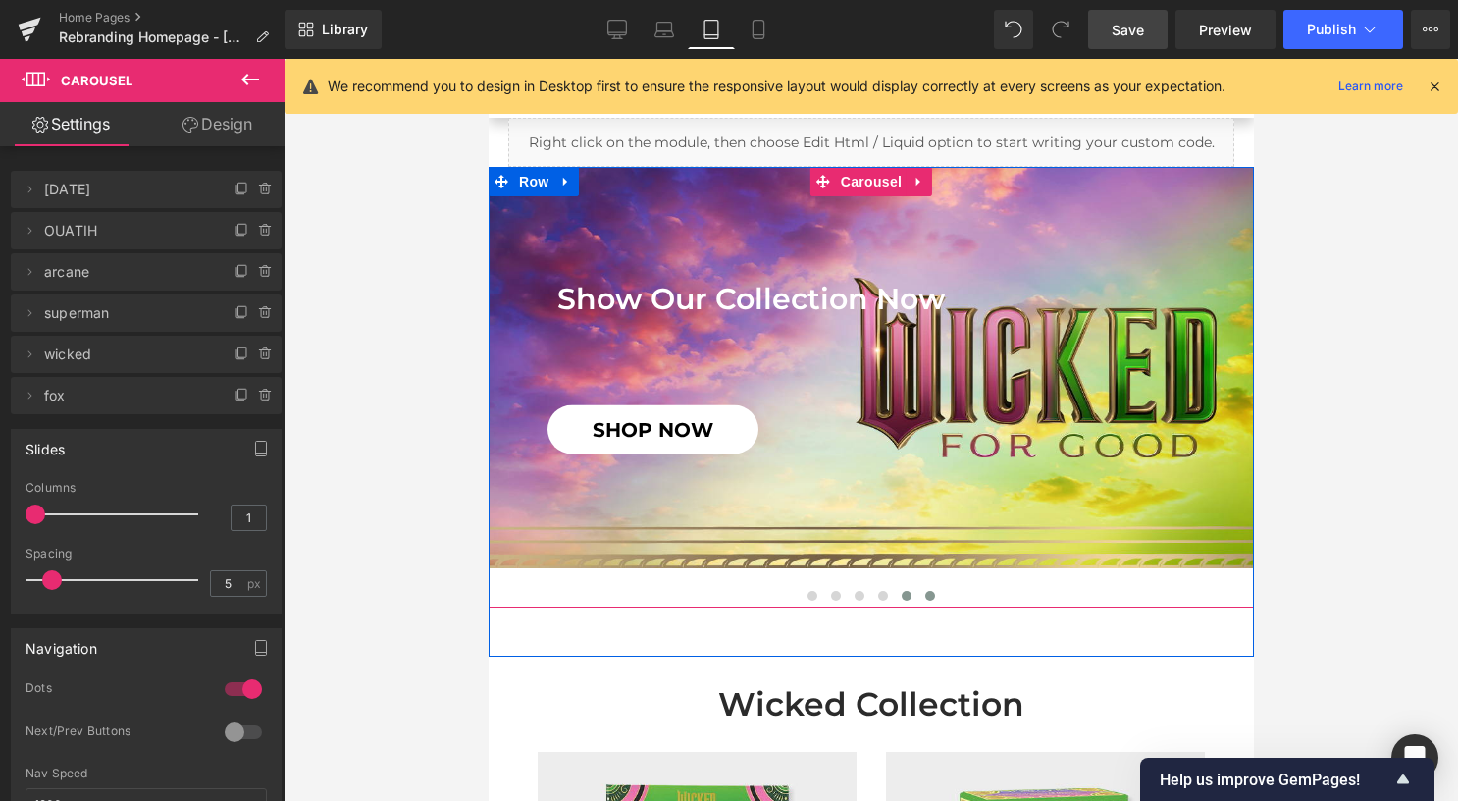
click at [925, 589] on button at bounding box center [929, 596] width 24 height 20
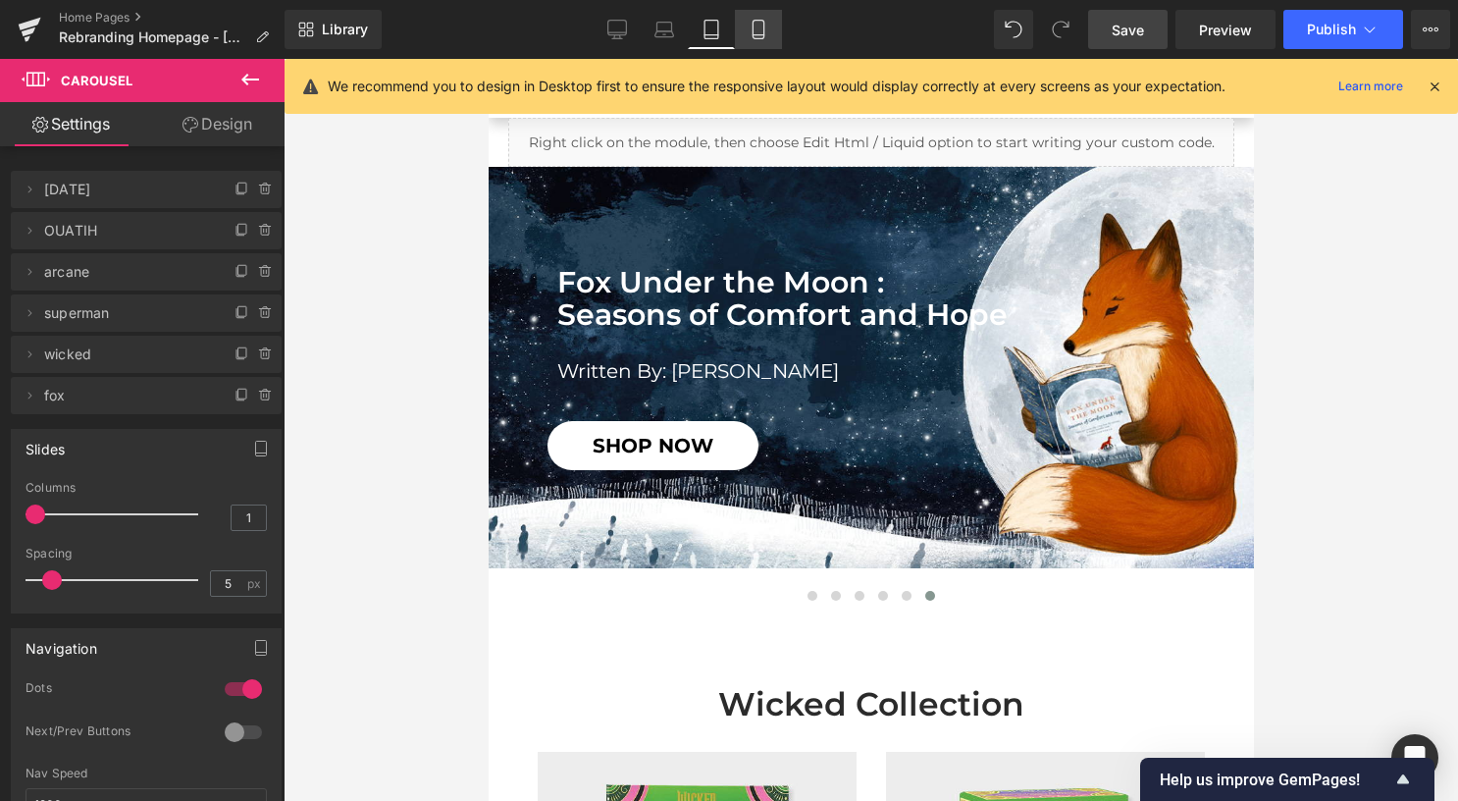
click at [775, 18] on link "Mobile" at bounding box center [758, 29] width 47 height 39
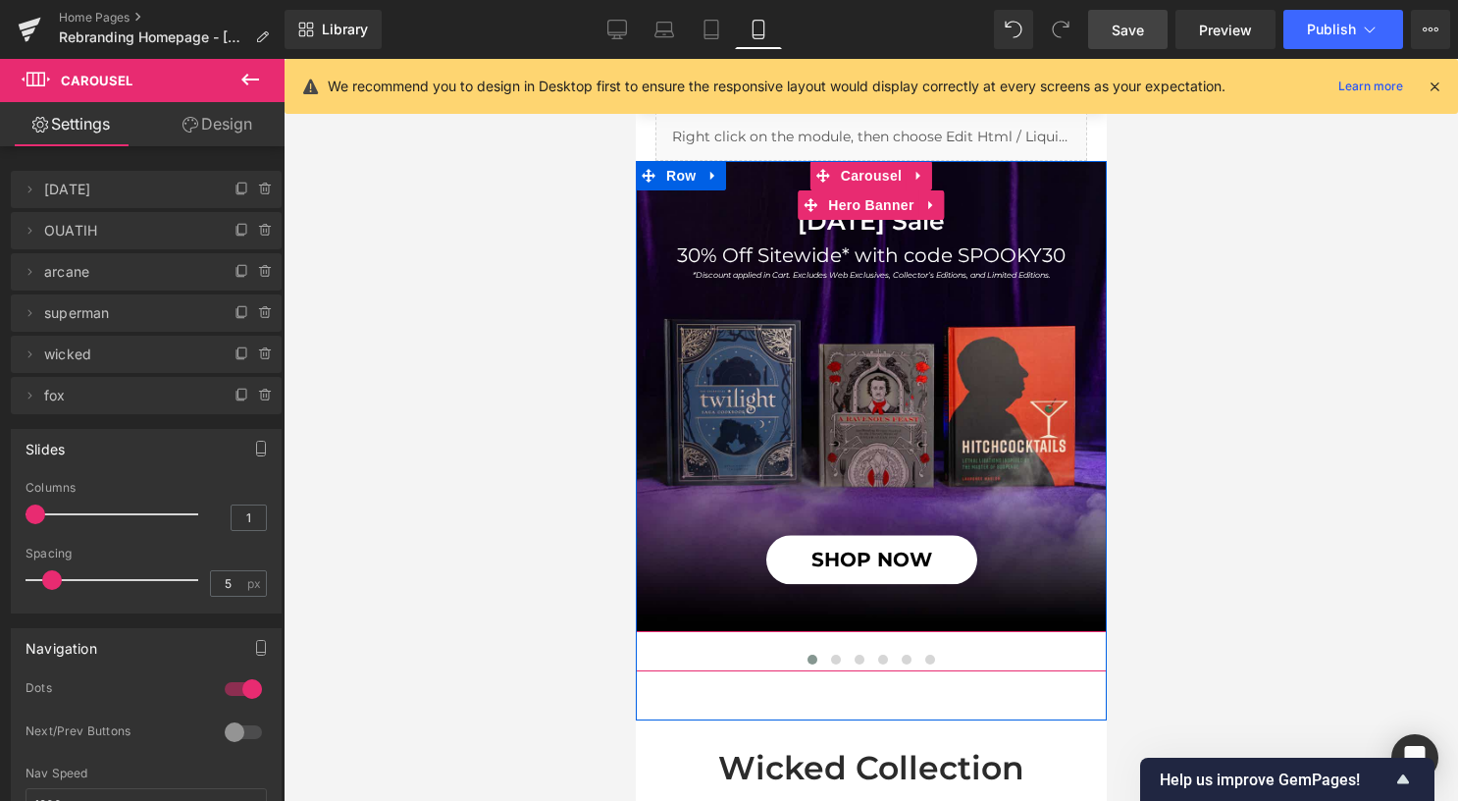
scroll to position [196, 0]
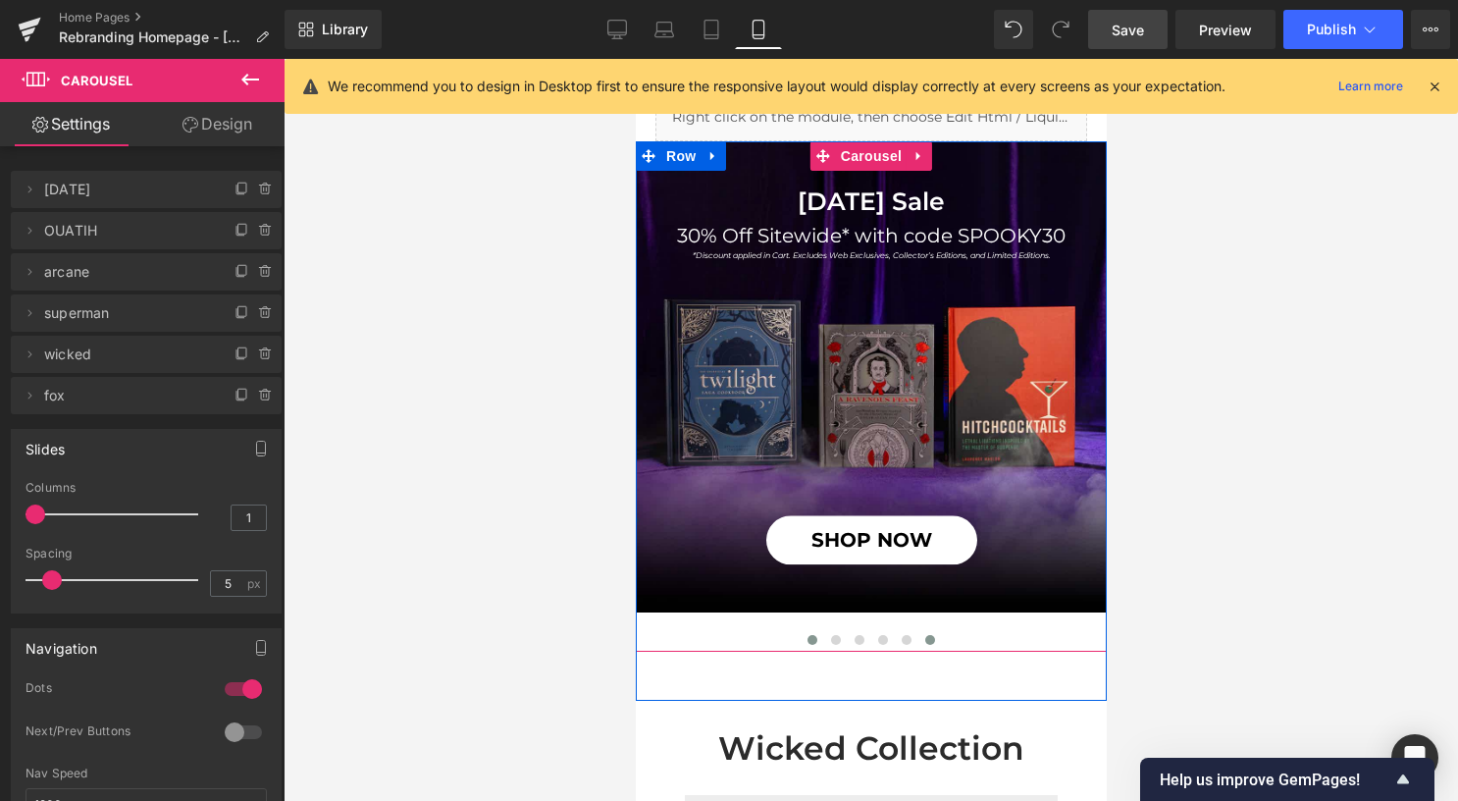
click at [927, 636] on button at bounding box center [929, 640] width 24 height 20
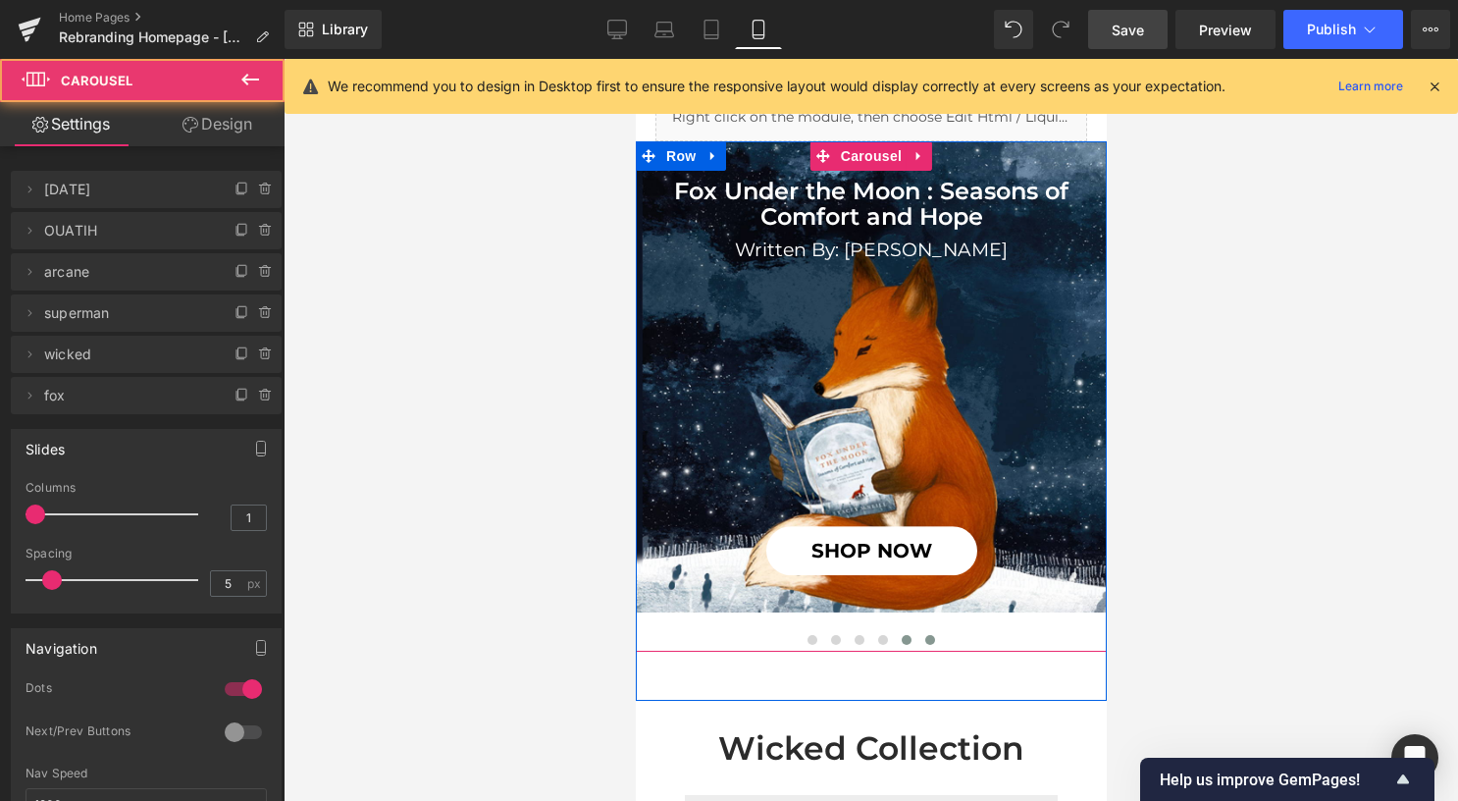
click at [894, 642] on button at bounding box center [906, 640] width 24 height 20
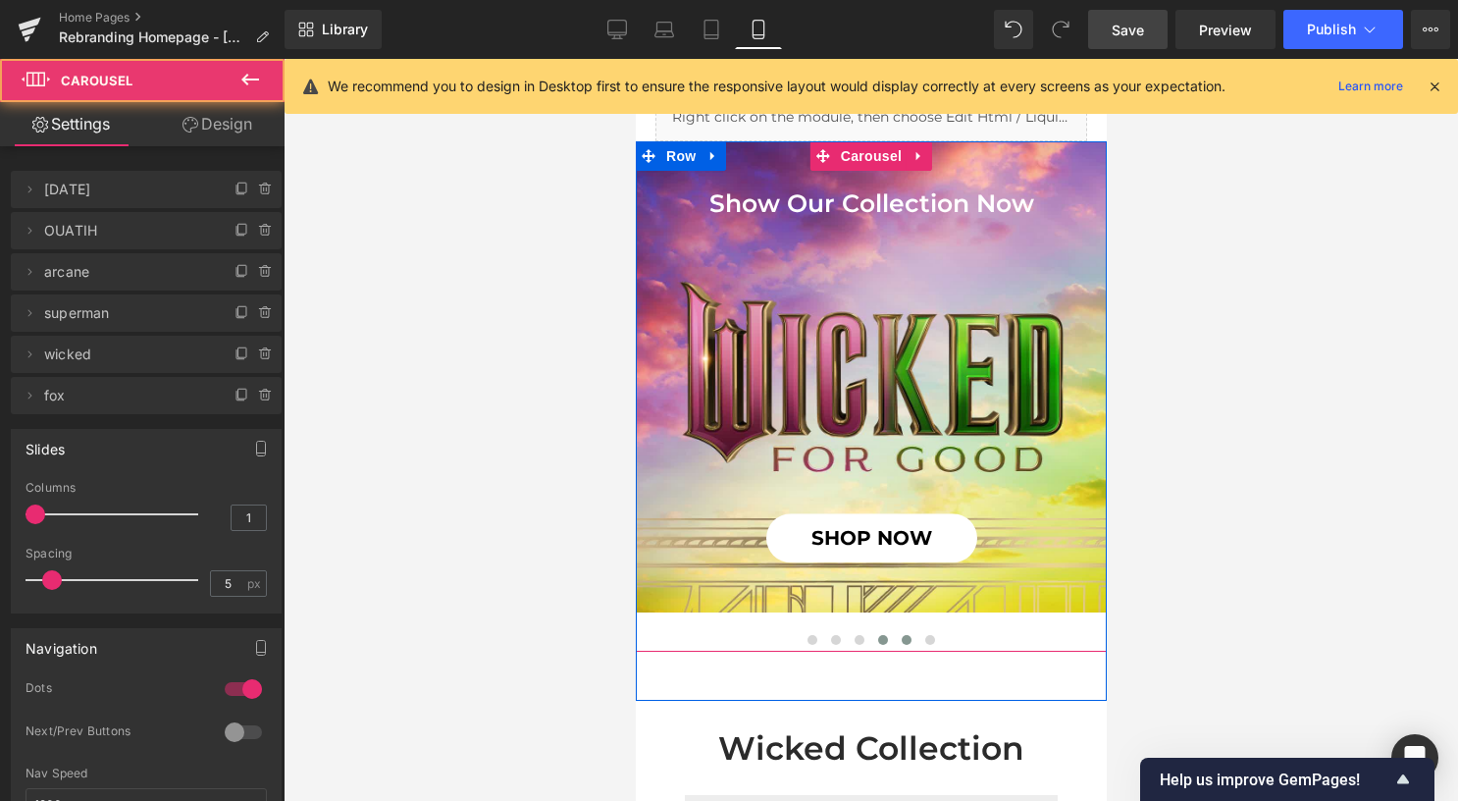
click at [877, 637] on span at bounding box center [882, 640] width 10 height 10
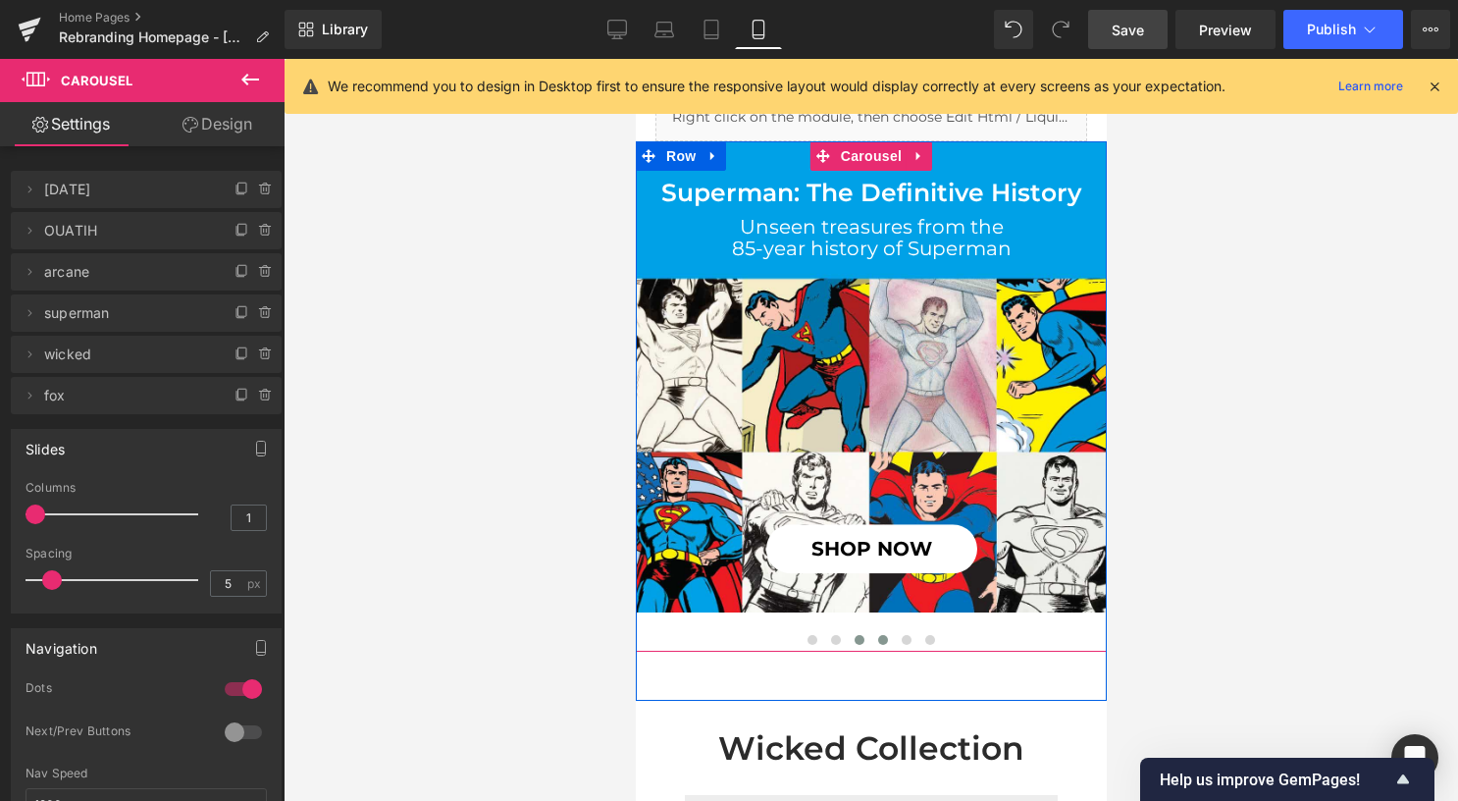
click at [854, 638] on span at bounding box center [859, 640] width 10 height 10
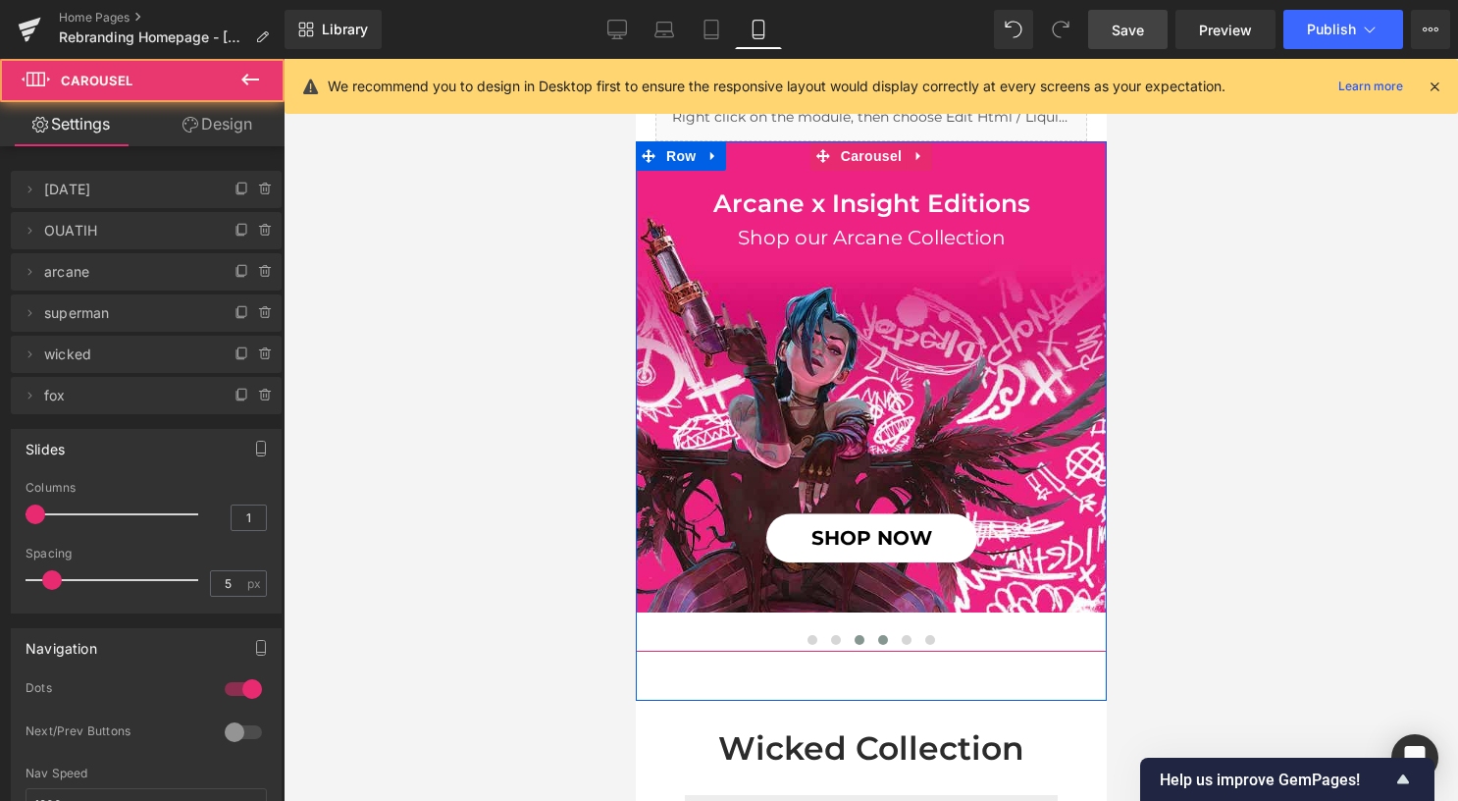
click at [877, 643] on span at bounding box center [882, 640] width 10 height 10
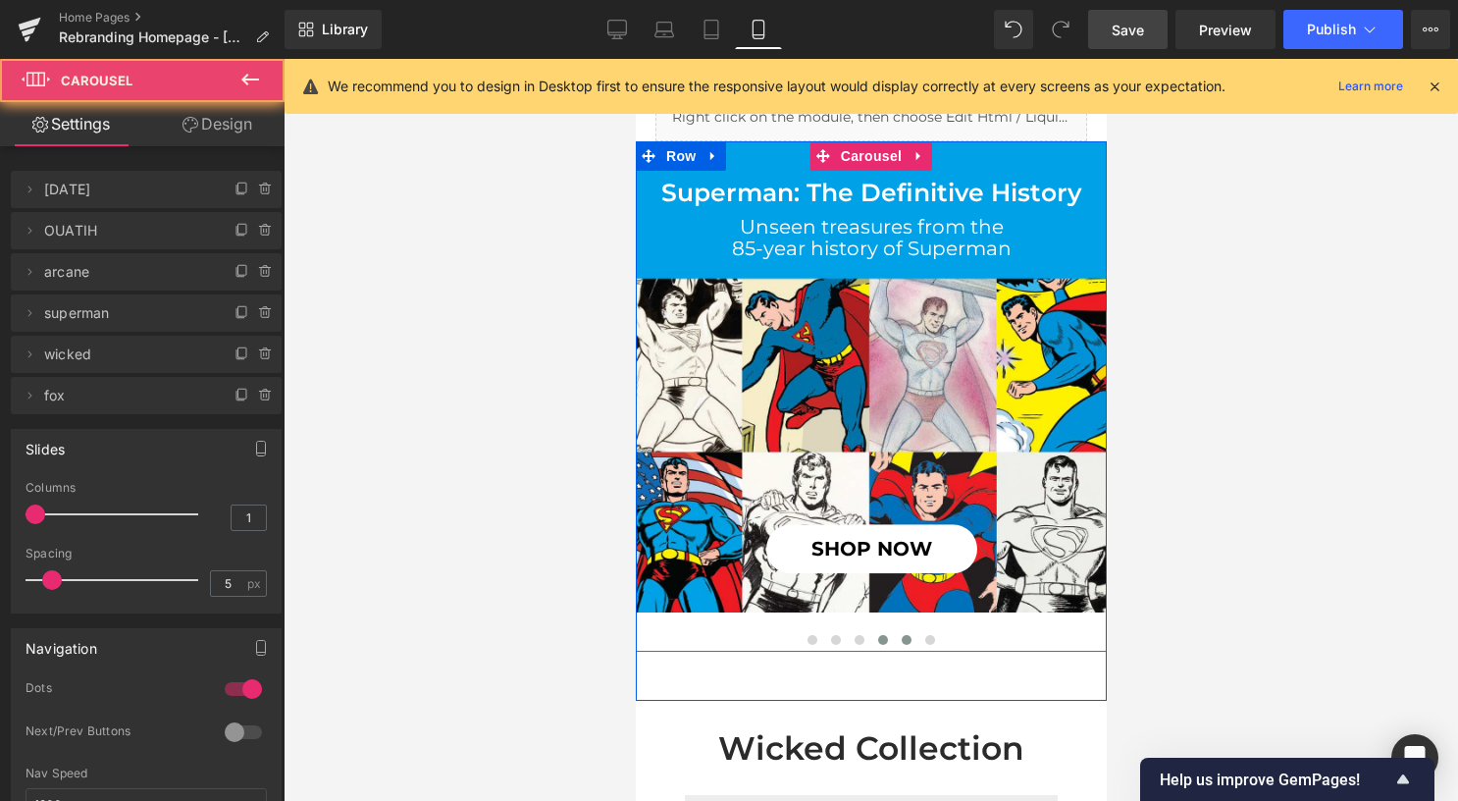
click at [901, 639] on span at bounding box center [906, 640] width 10 height 10
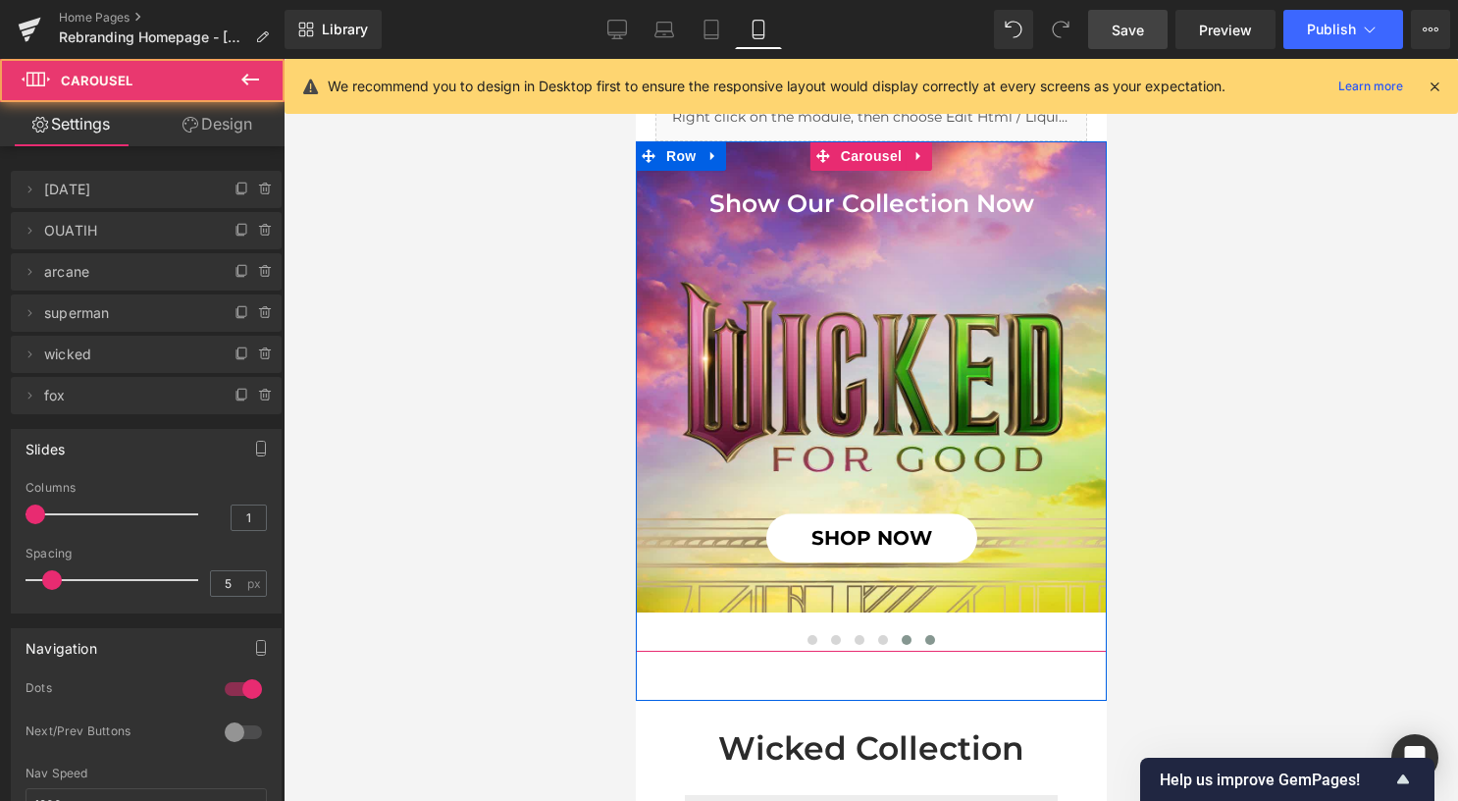
click at [924, 639] on span at bounding box center [929, 640] width 10 height 10
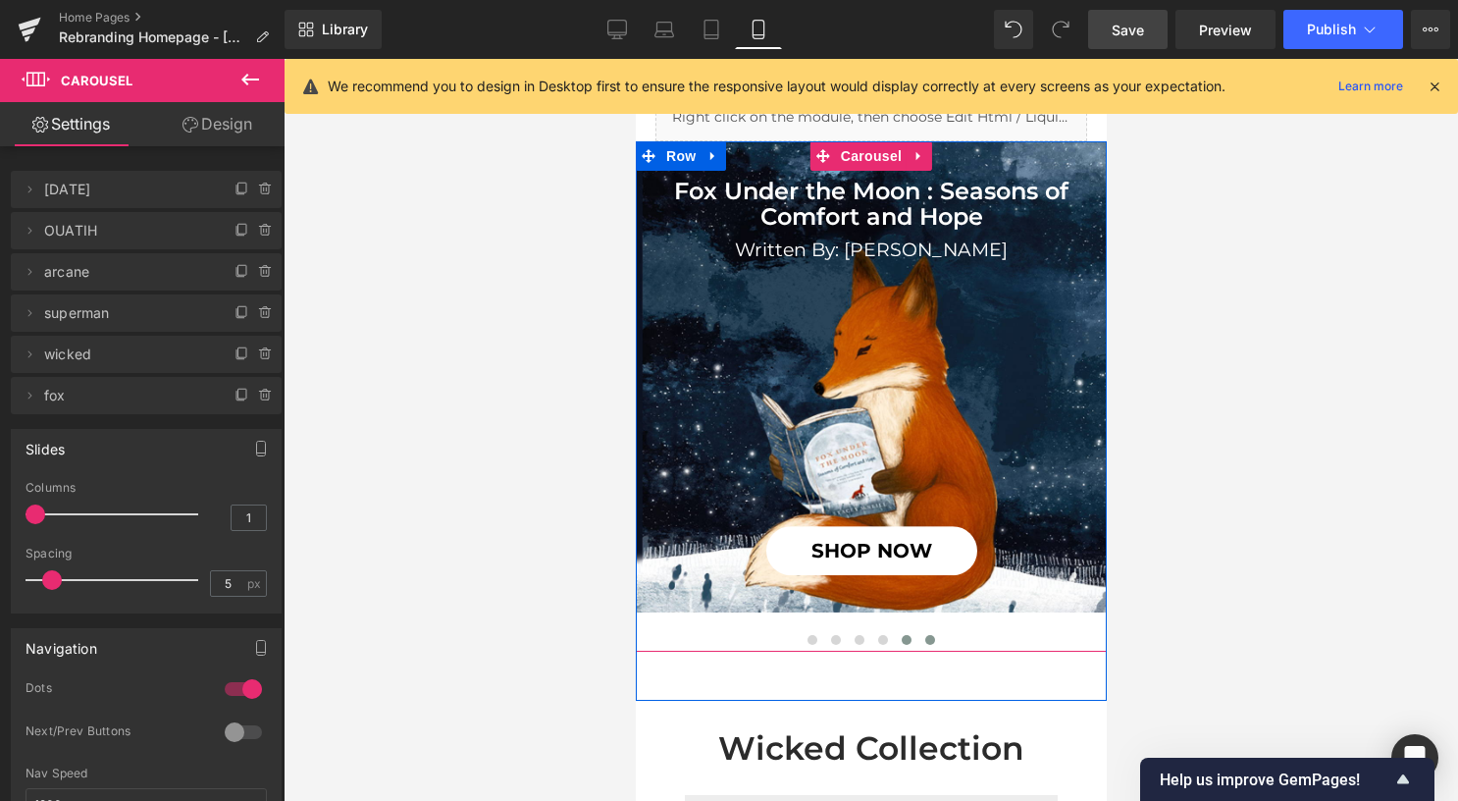
click at [901, 635] on span at bounding box center [906, 640] width 10 height 10
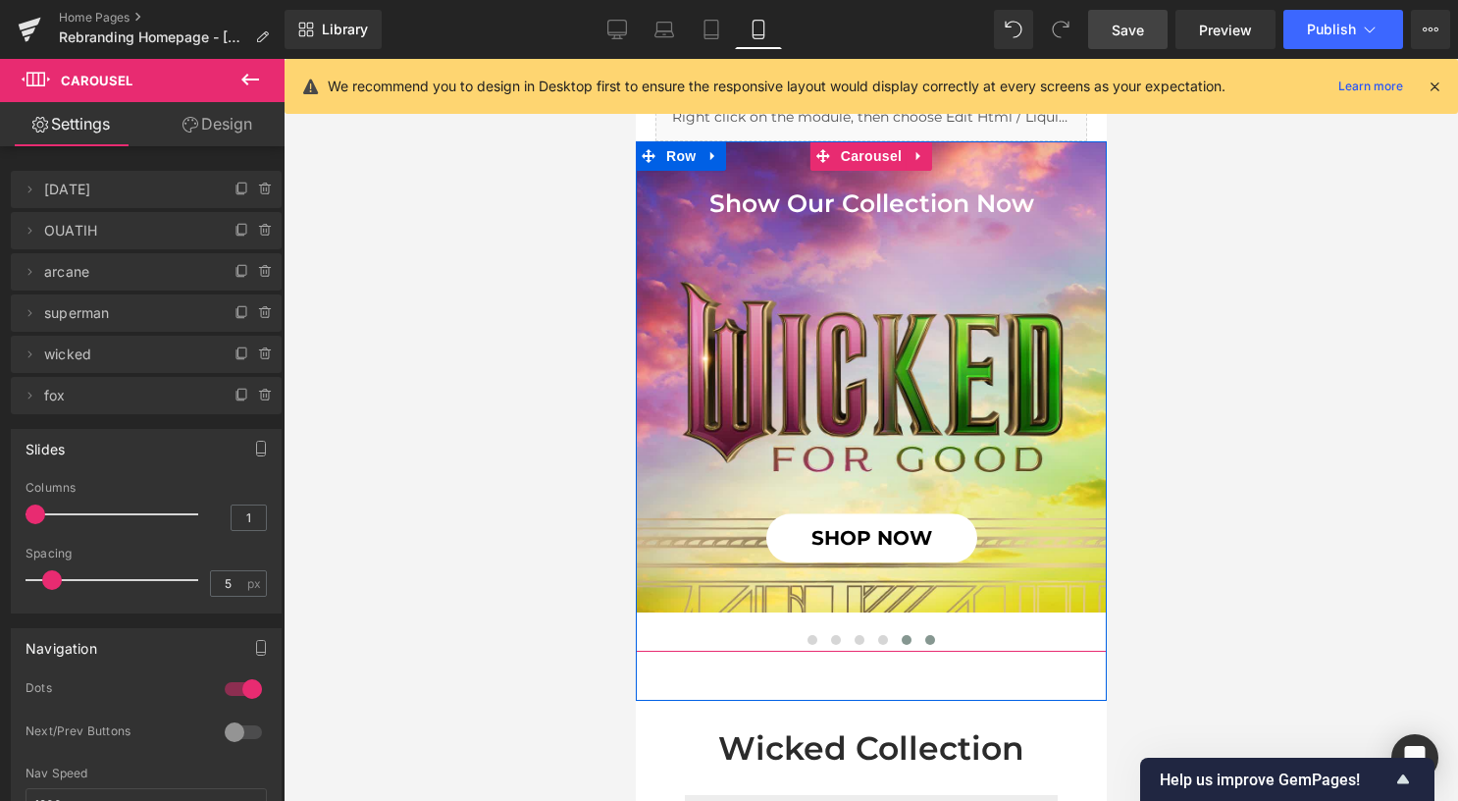
click at [917, 635] on button at bounding box center [929, 640] width 24 height 20
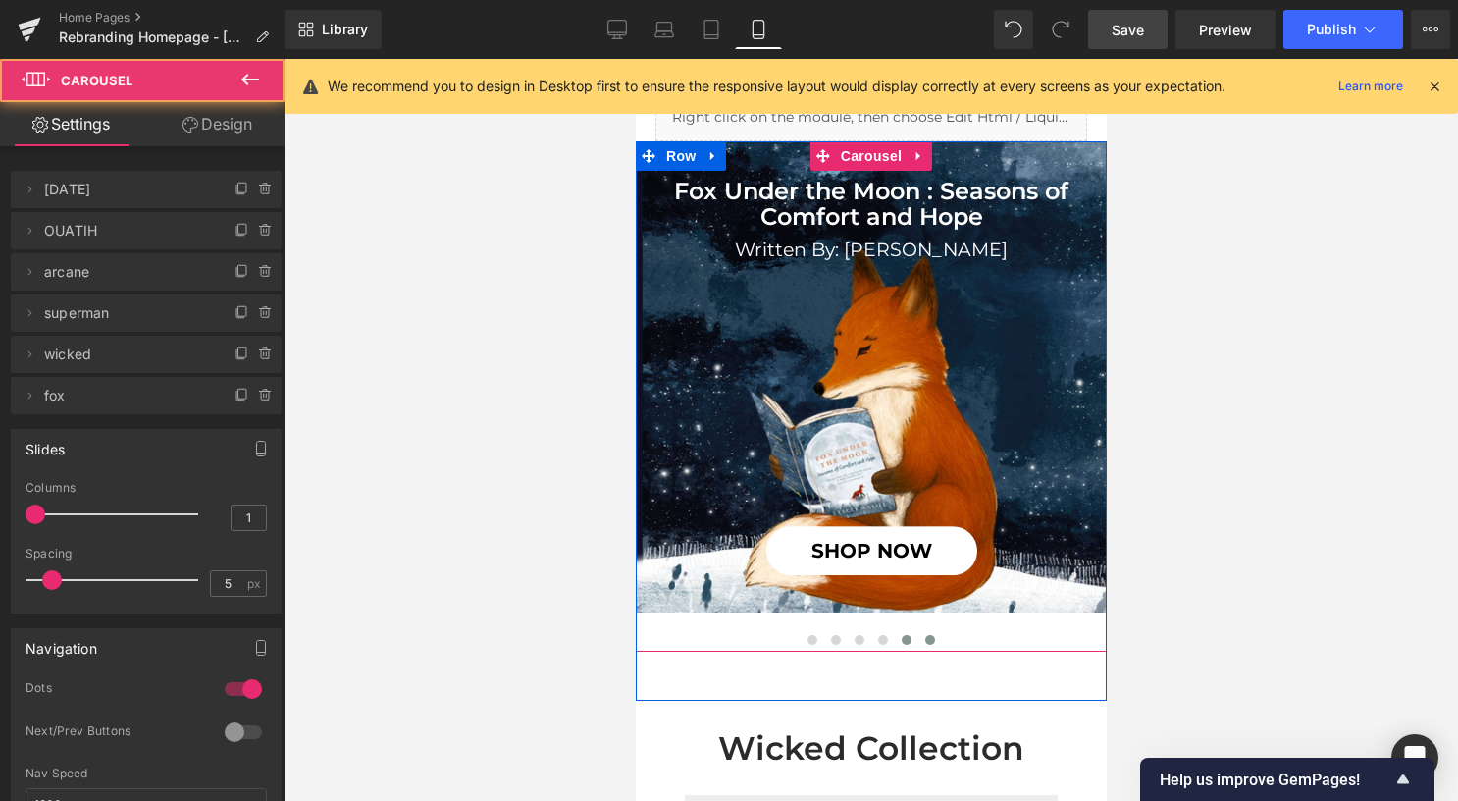
click at [901, 637] on span at bounding box center [906, 640] width 10 height 10
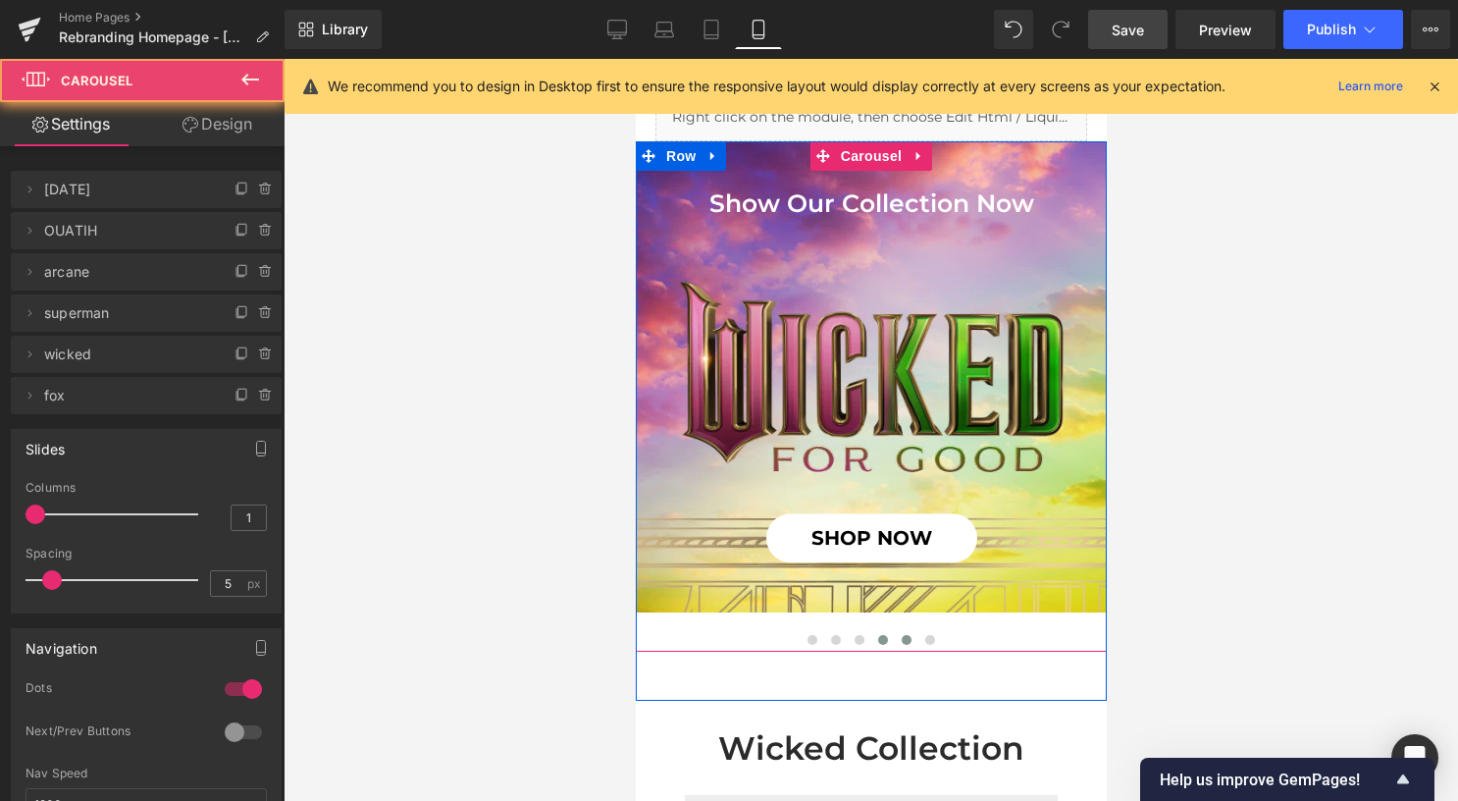
click at [877, 635] on span at bounding box center [882, 640] width 10 height 10
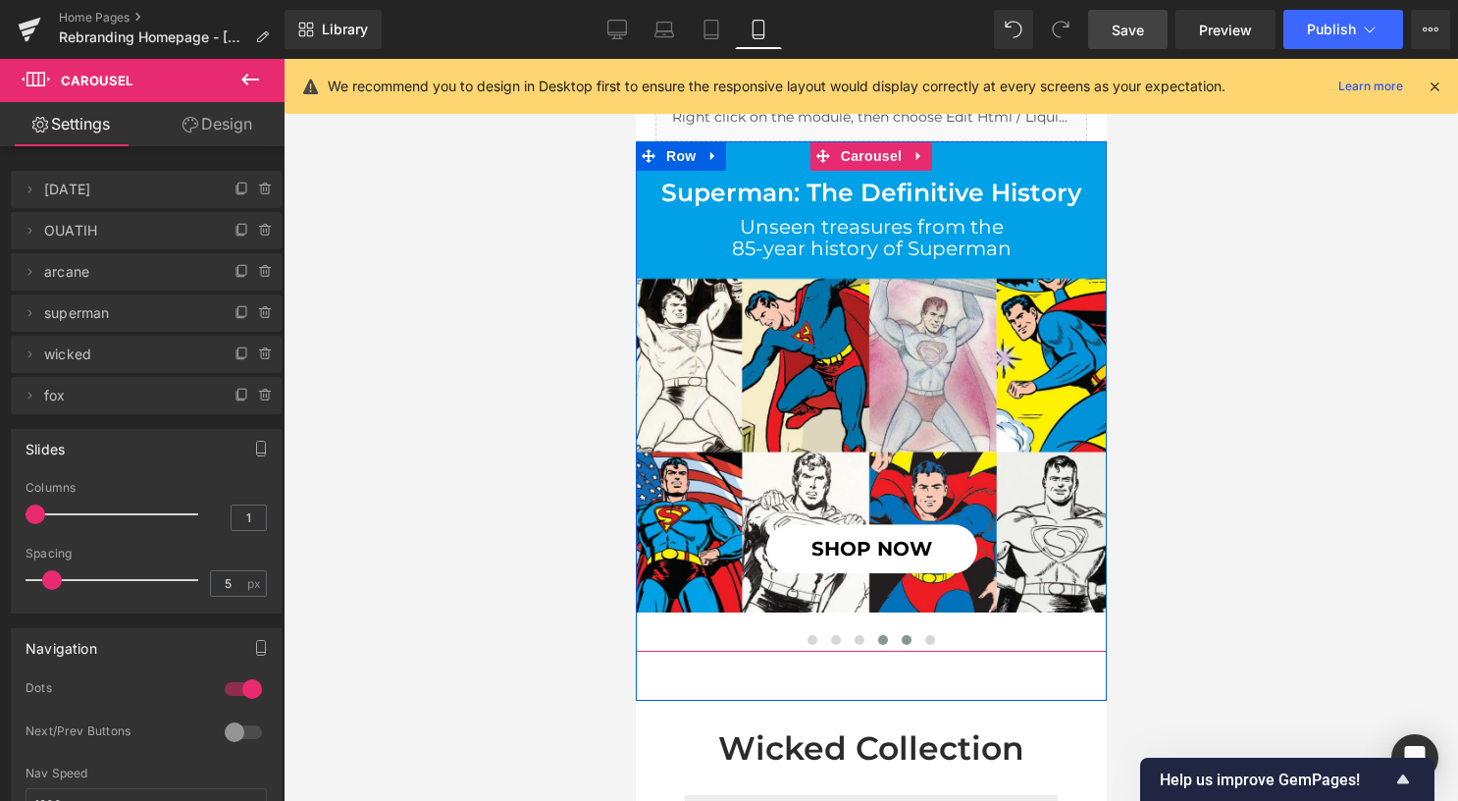
click at [901, 638] on span at bounding box center [906, 640] width 10 height 10
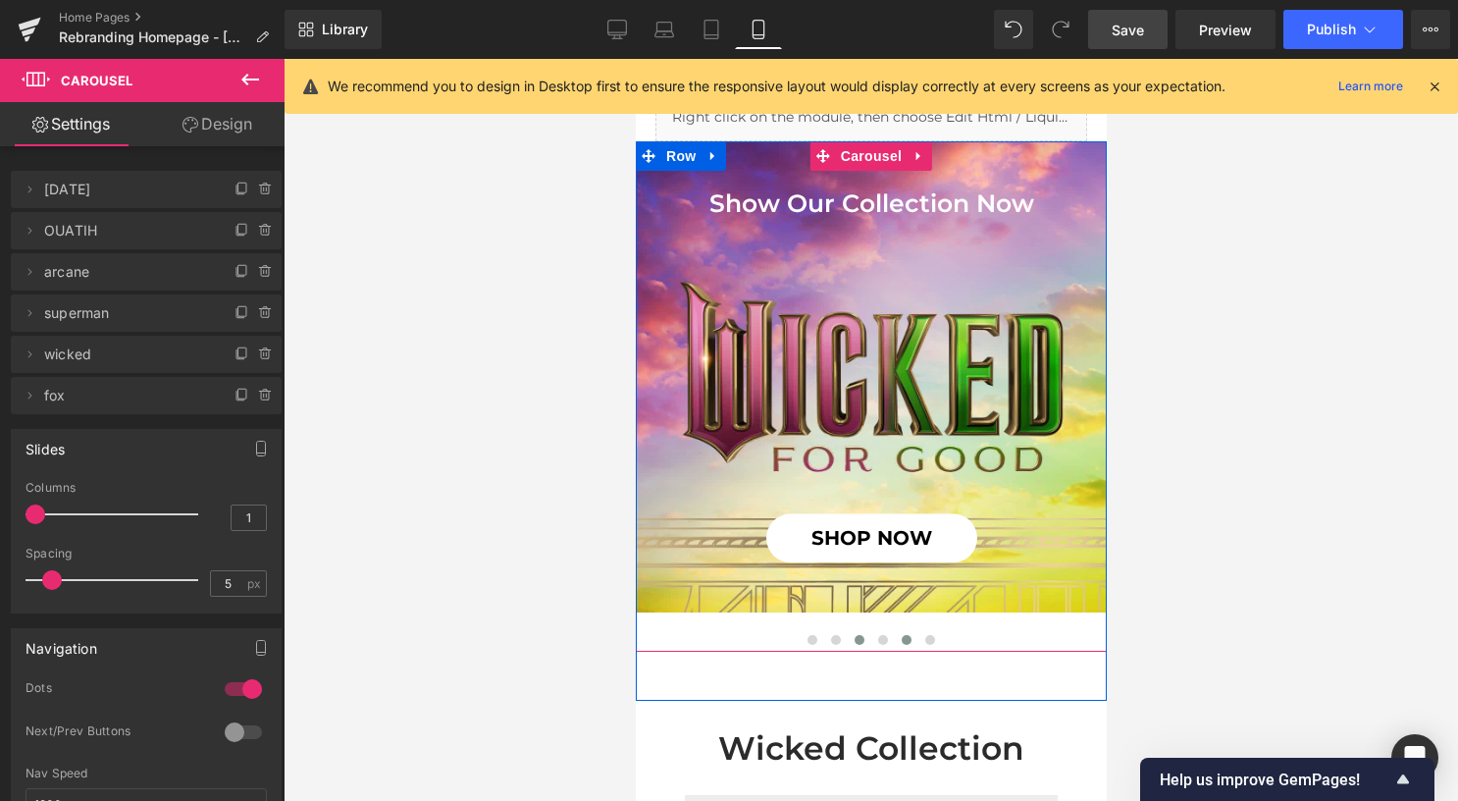
click at [854, 637] on span at bounding box center [859, 640] width 10 height 10
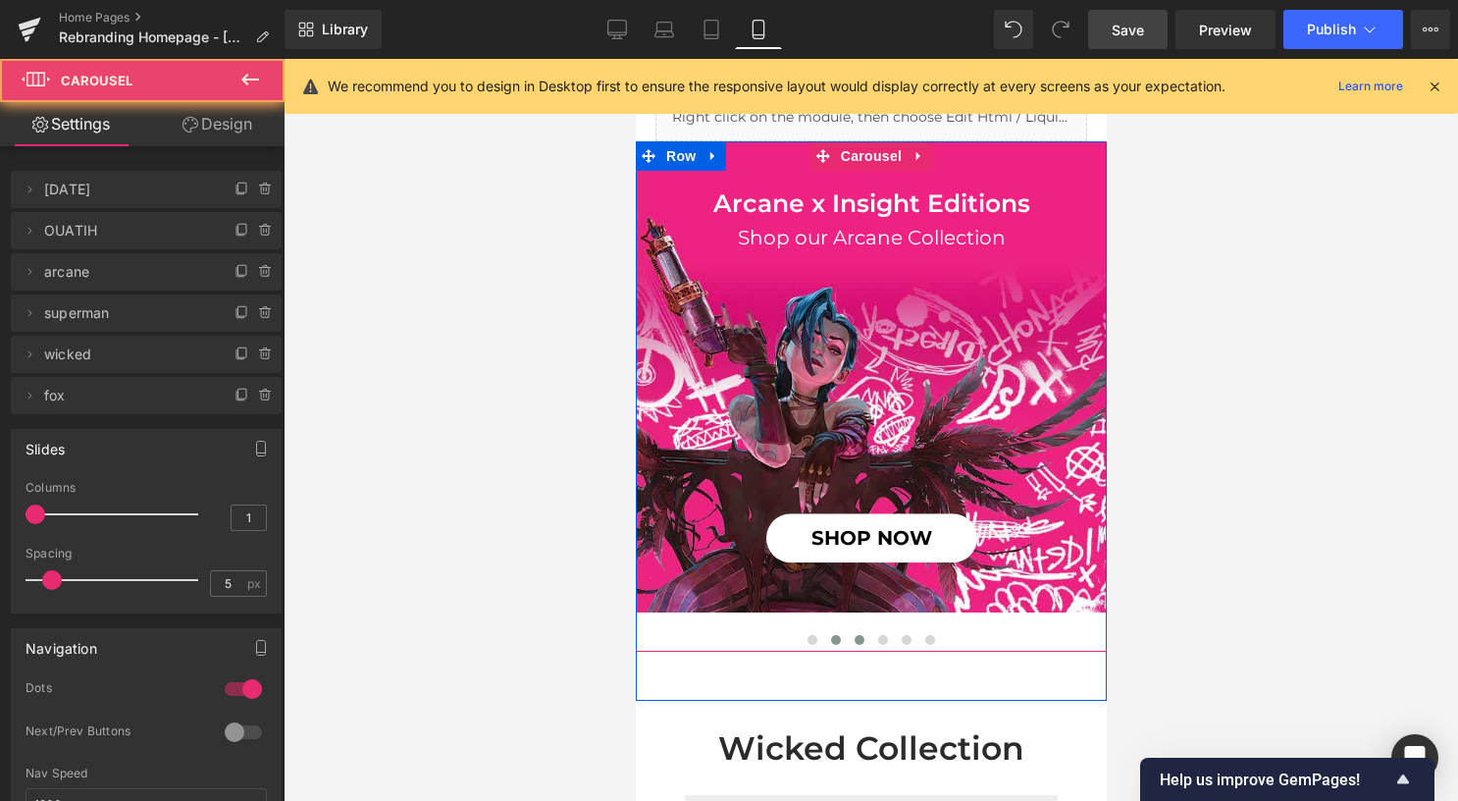
click at [830, 638] on span at bounding box center [835, 640] width 10 height 10
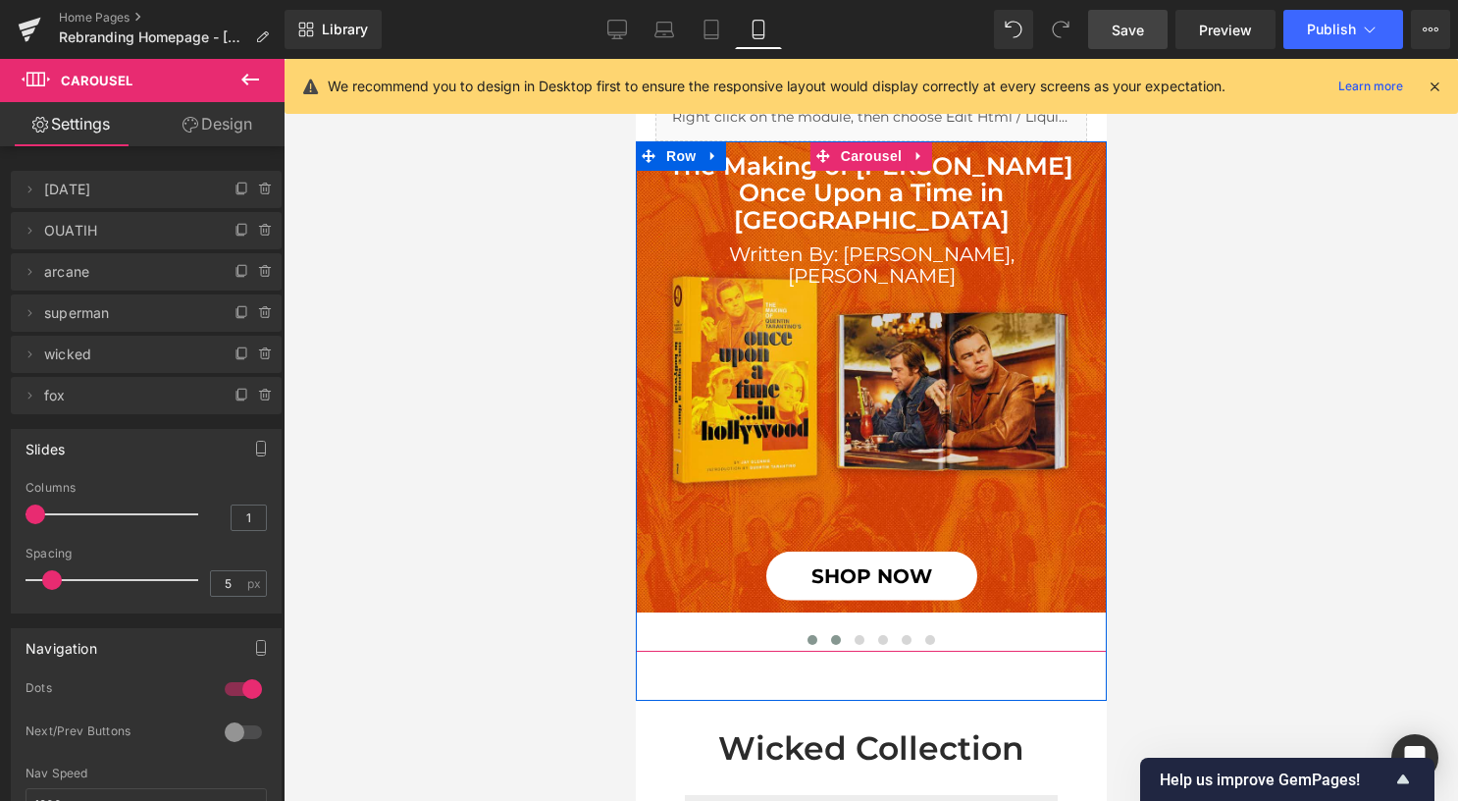
click at [806, 640] on span at bounding box center [811, 640] width 10 height 10
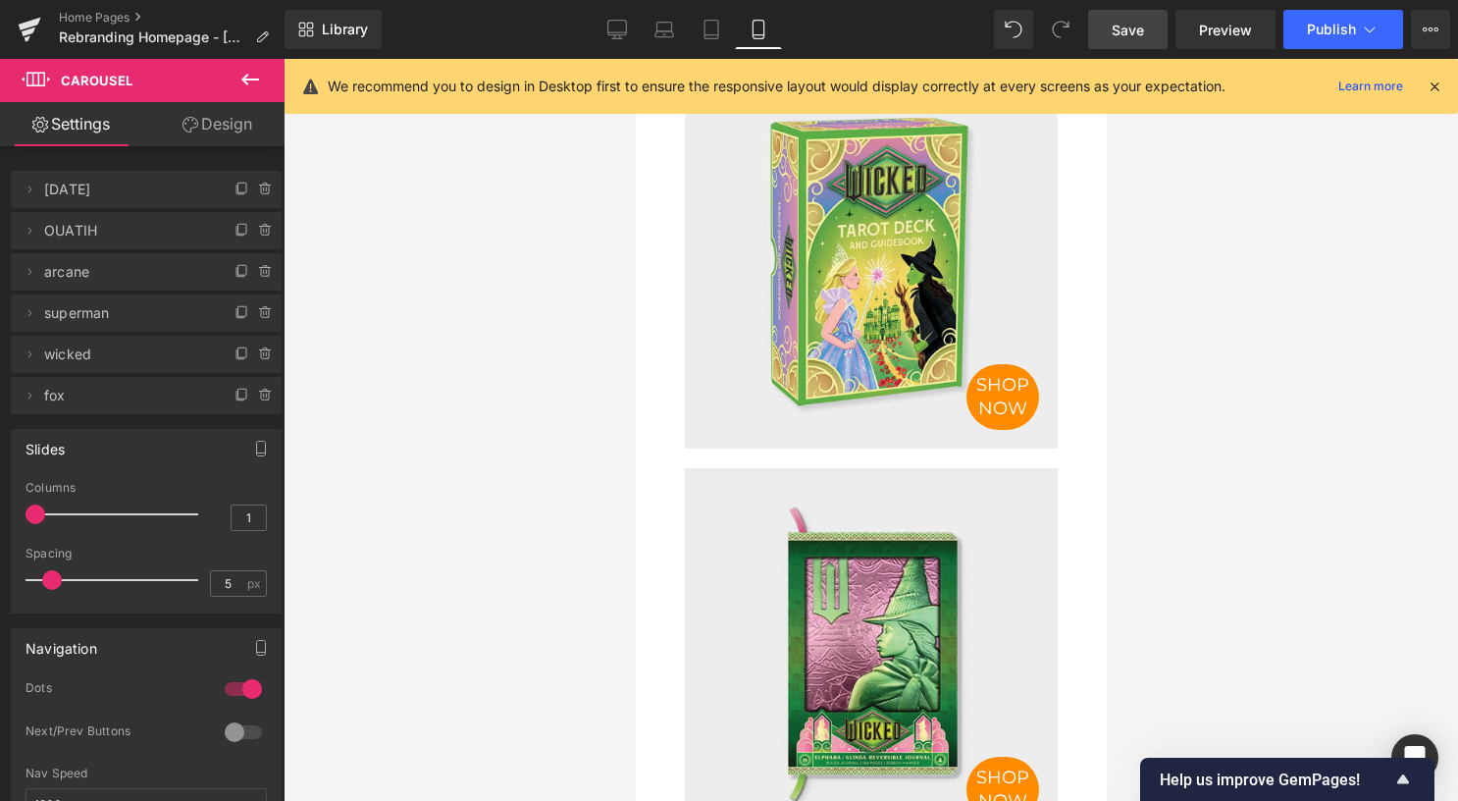
scroll to position [1373, 0]
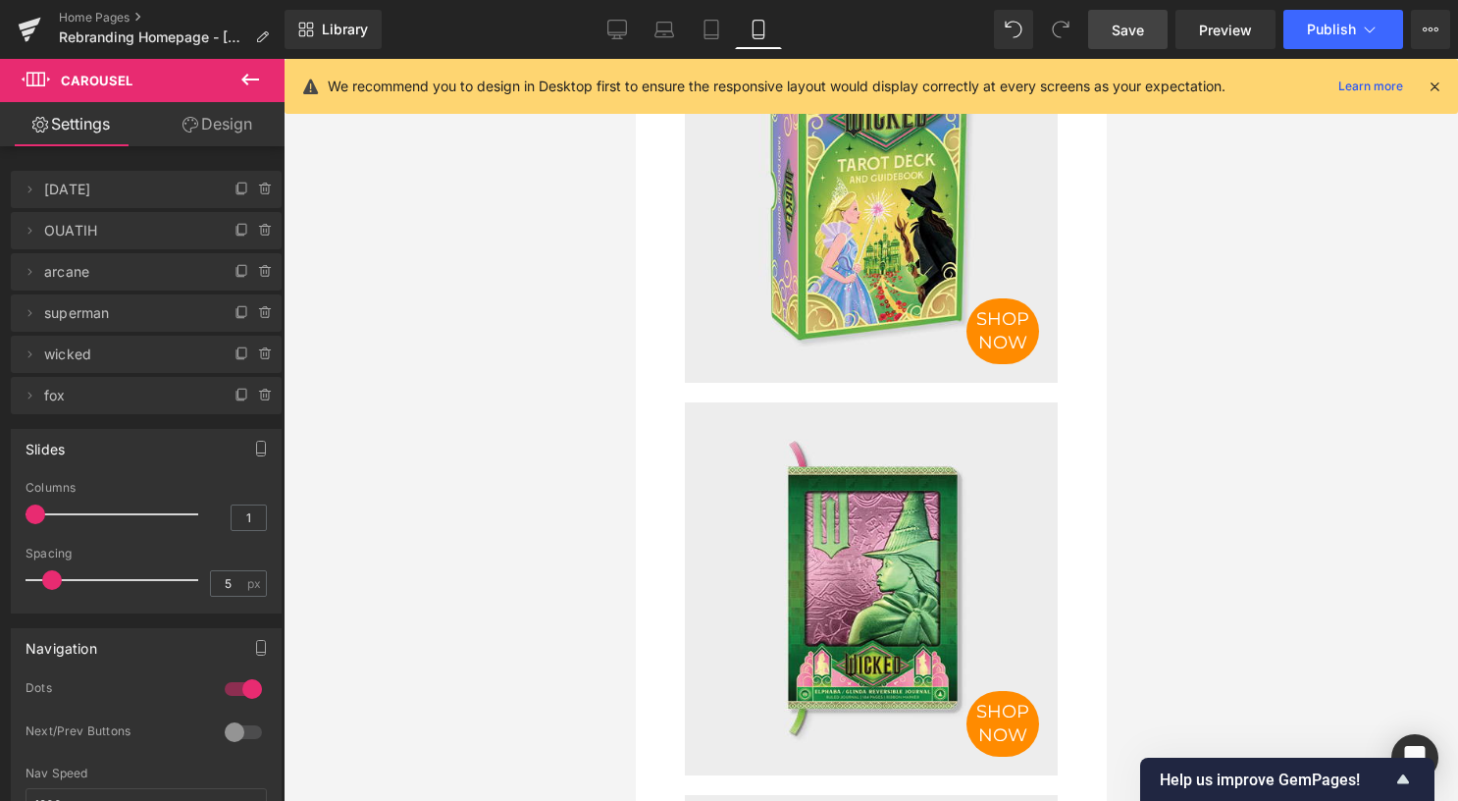
click at [1104, 29] on link "Save" at bounding box center [1127, 29] width 79 height 39
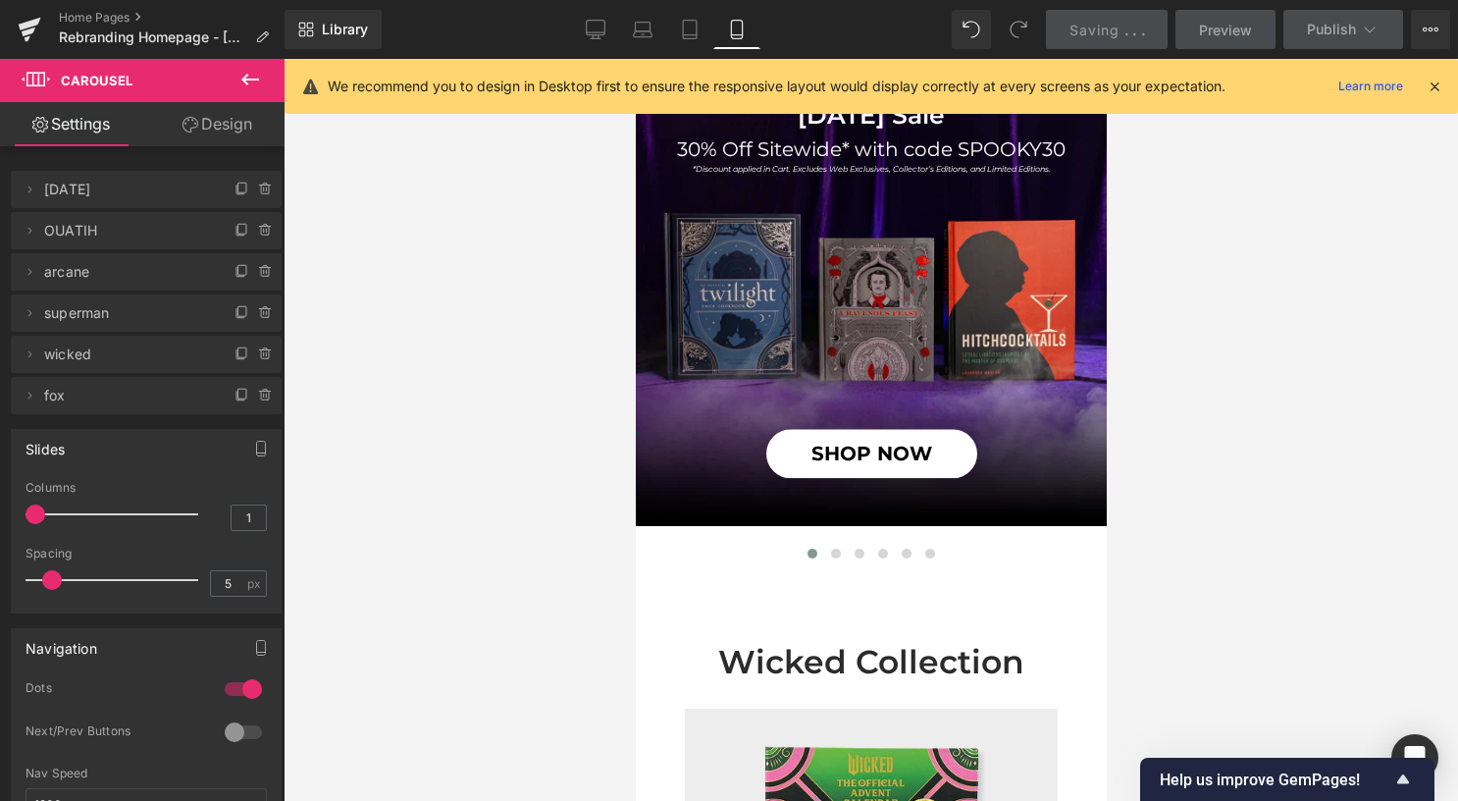
scroll to position [491, 0]
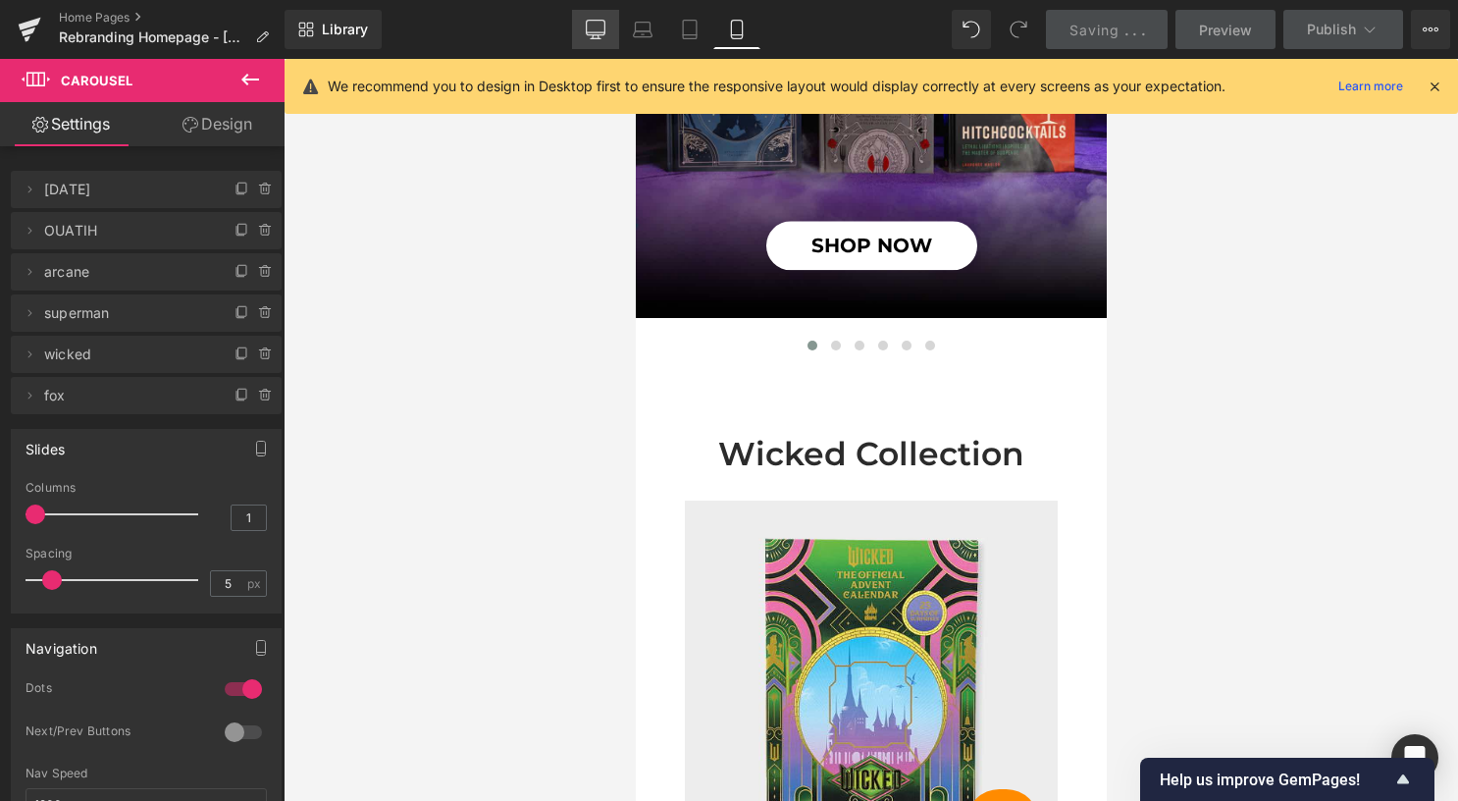
click at [604, 26] on icon at bounding box center [596, 30] width 20 height 20
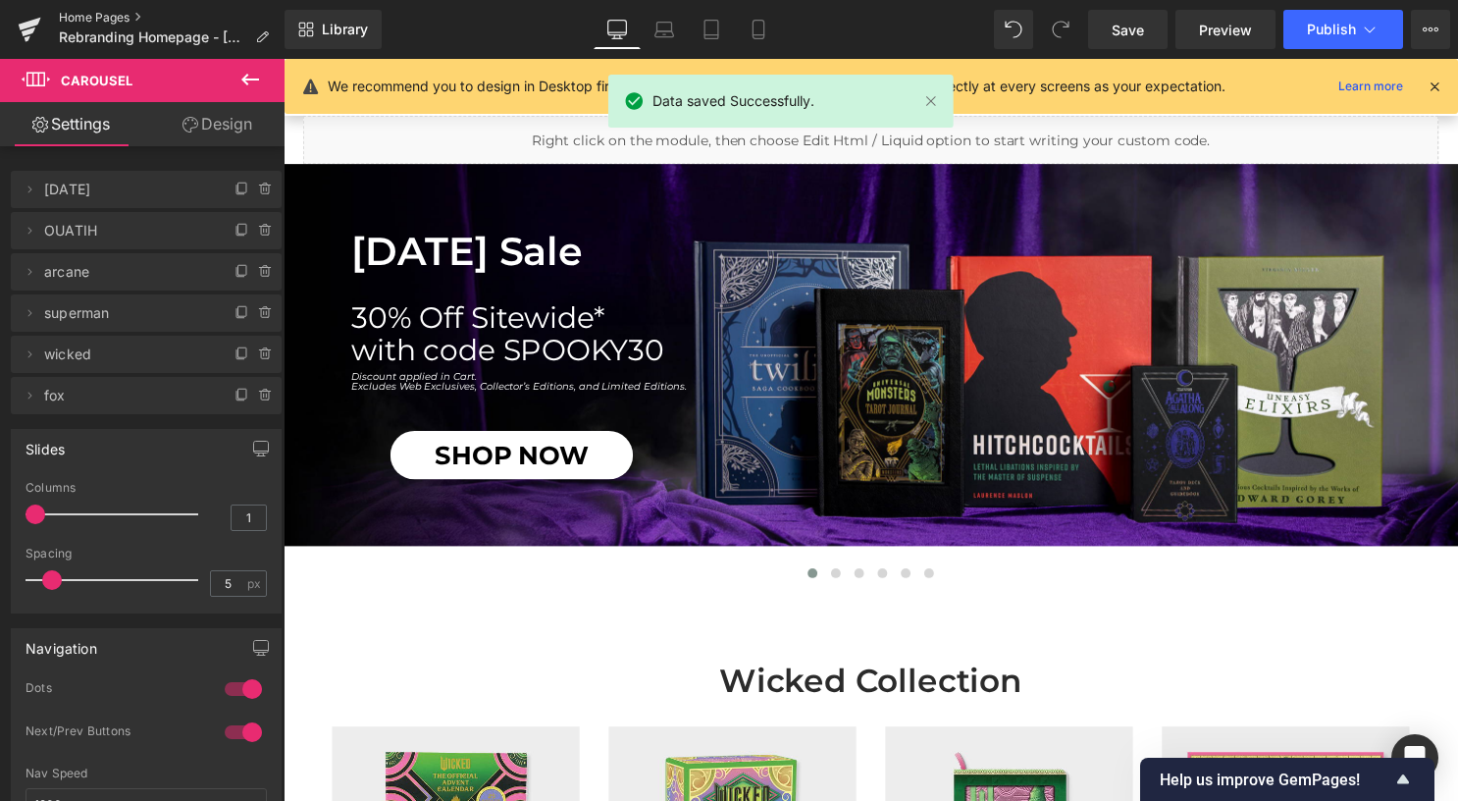
scroll to position [98, 0]
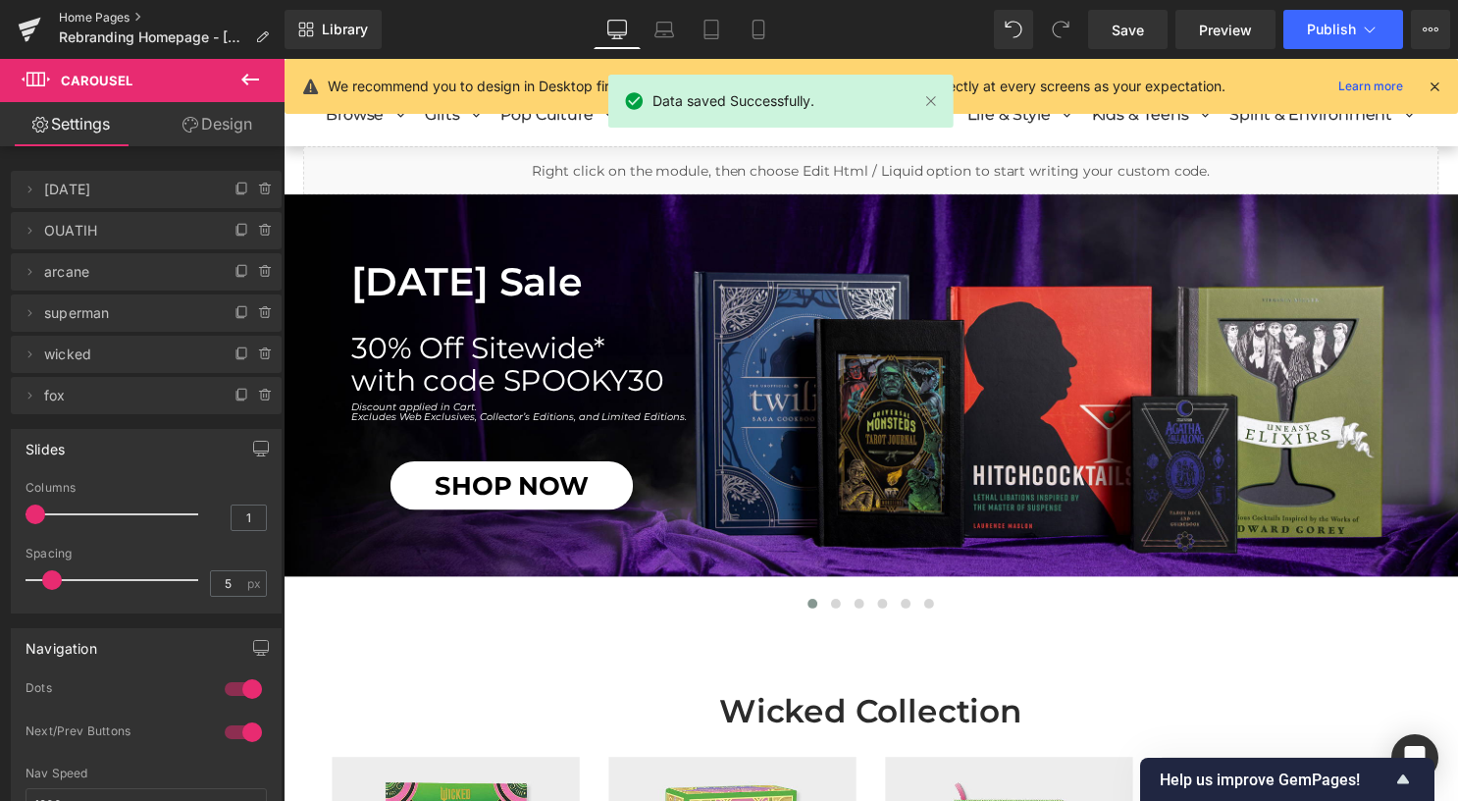
click at [116, 14] on link "Home Pages" at bounding box center [172, 18] width 226 height 16
